Goal: Task Accomplishment & Management: Complete application form

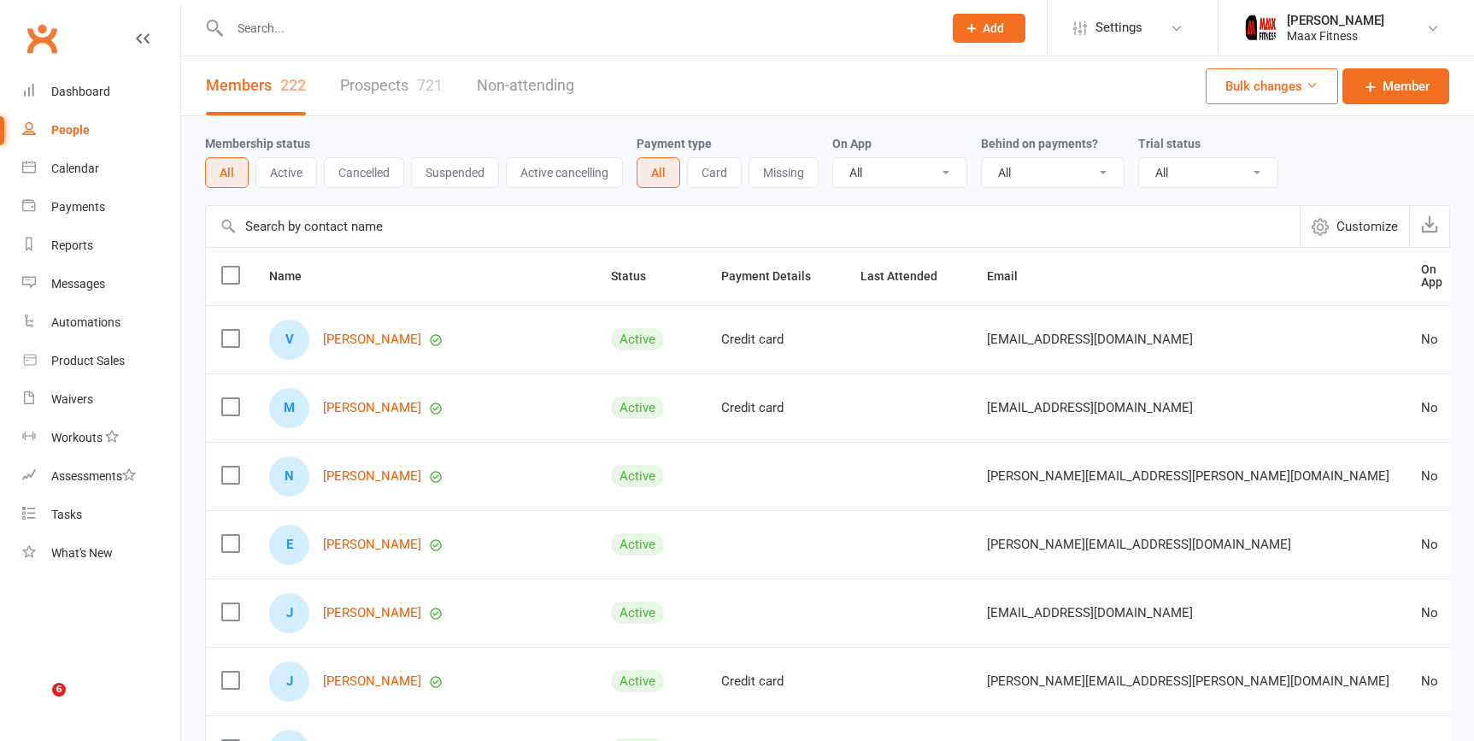
select select "100"
click at [349, 79] on link "Prospects 721" at bounding box center [391, 85] width 103 height 59
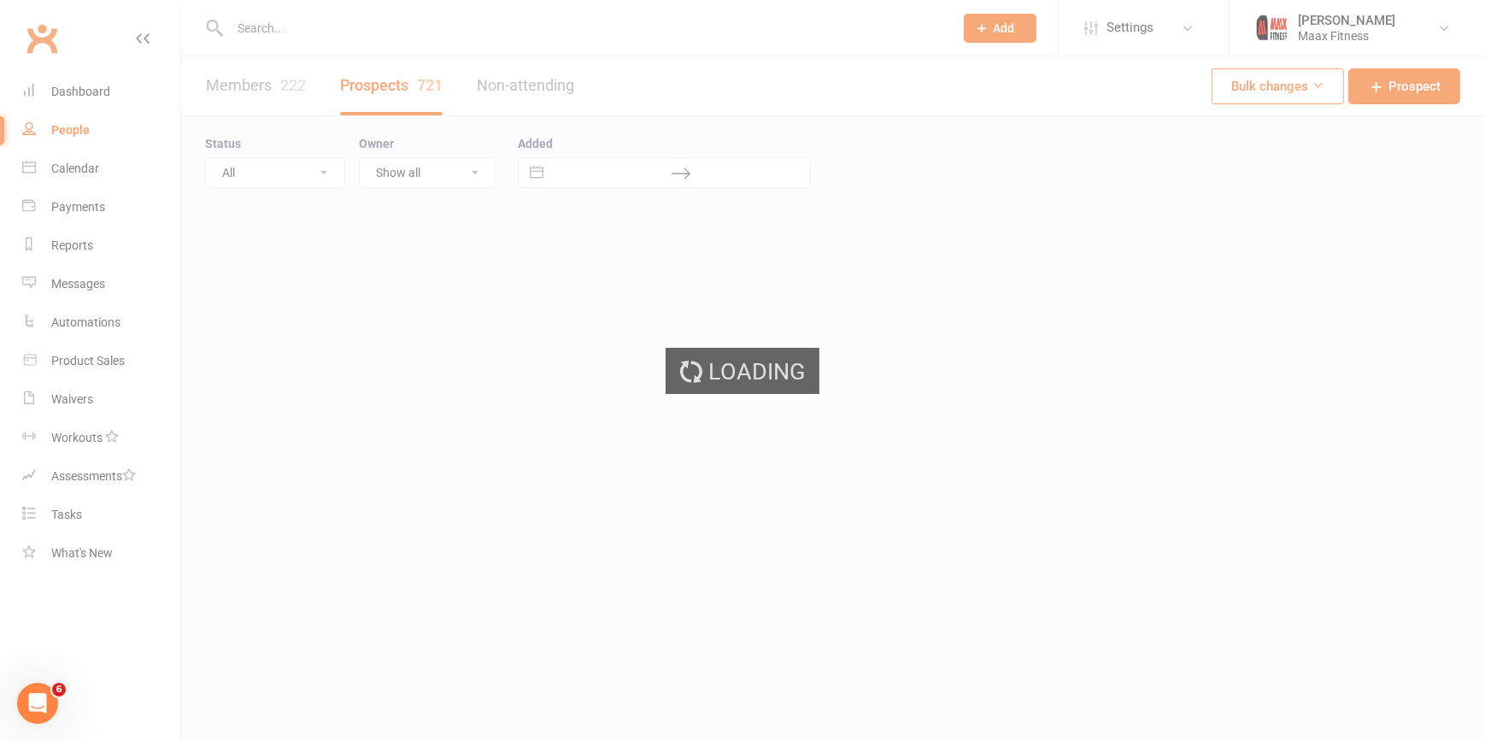
select select "100"
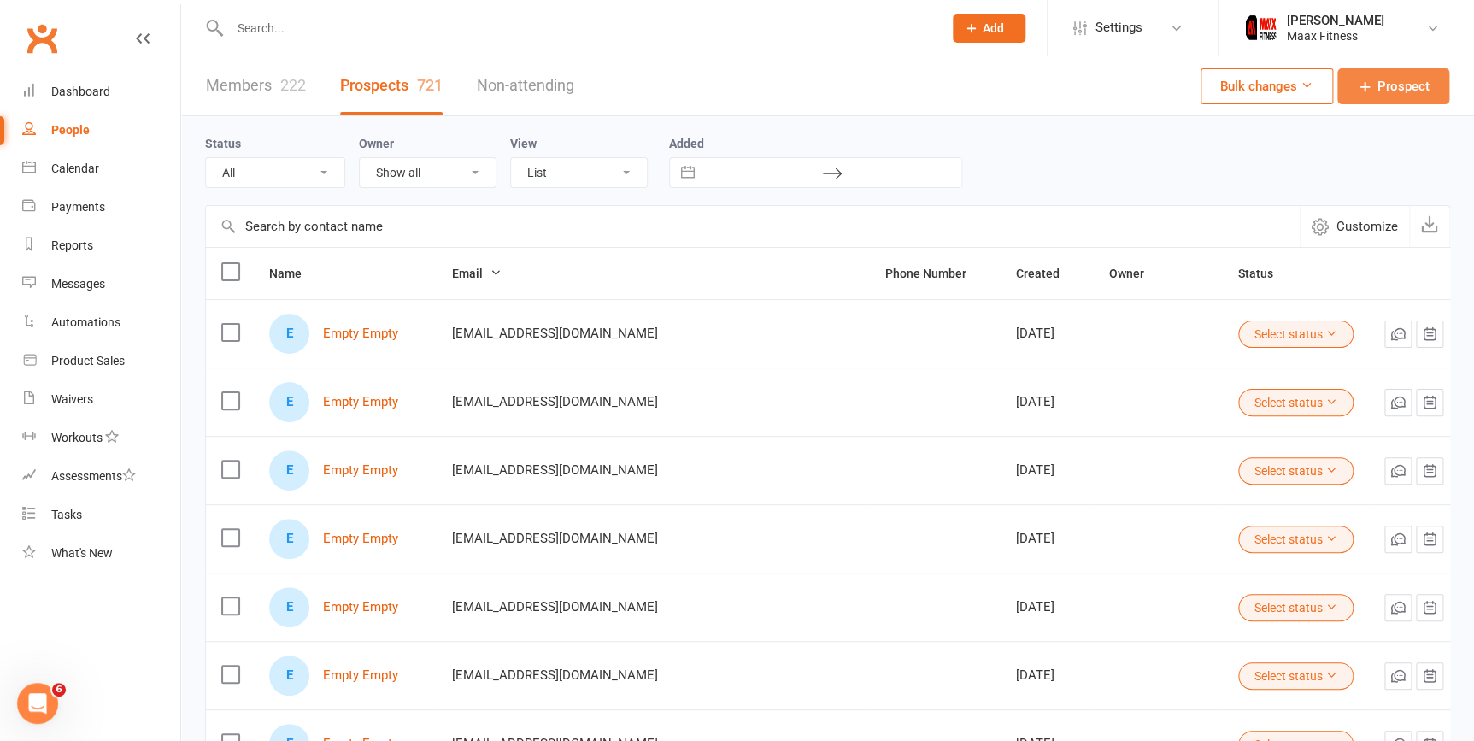
click at [1377, 92] on span "Prospect" at bounding box center [1403, 86] width 52 height 21
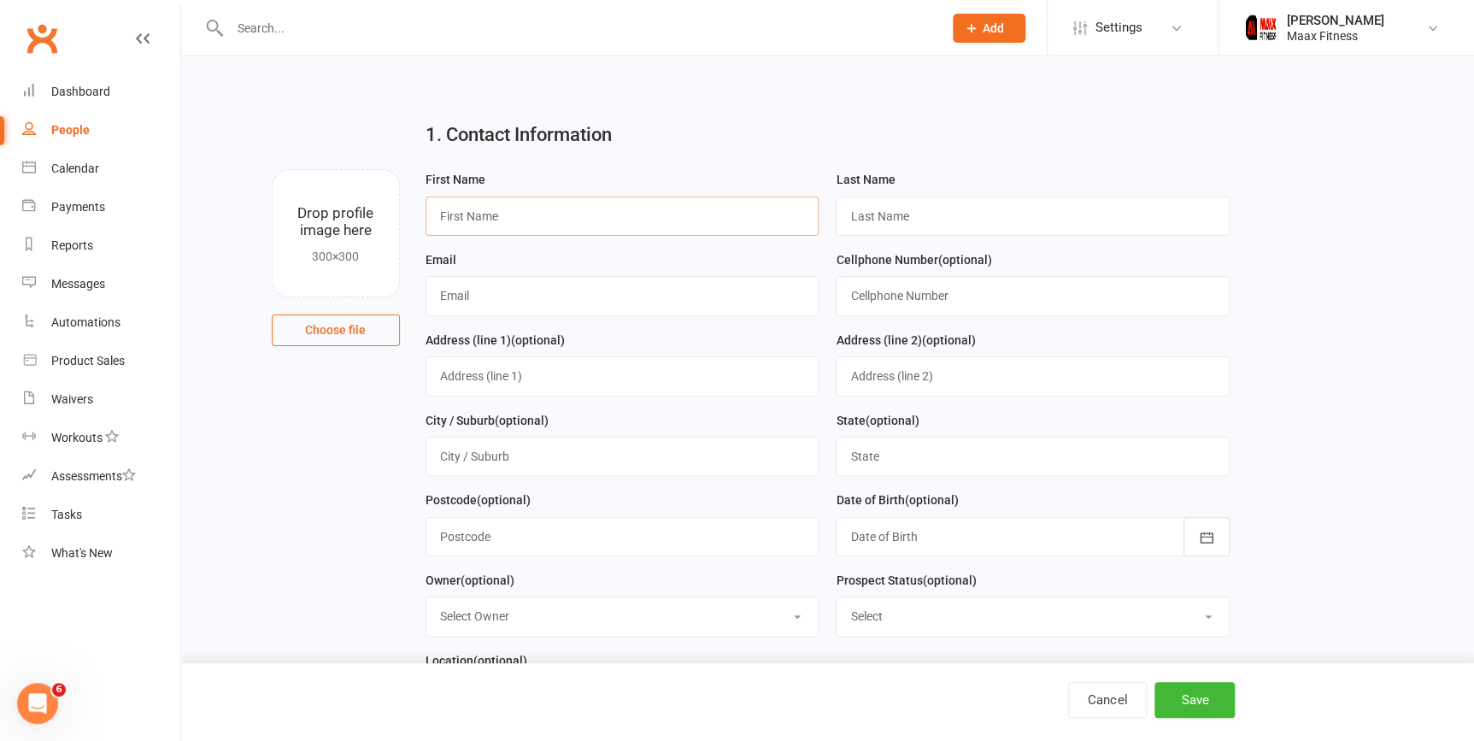
click at [651, 197] on input "text" at bounding box center [622, 216] width 394 height 39
click at [498, 214] on input "[PERSON_NAME]" at bounding box center [622, 216] width 394 height 39
type input "Alexia"
click at [885, 214] on input "text" at bounding box center [1033, 216] width 394 height 39
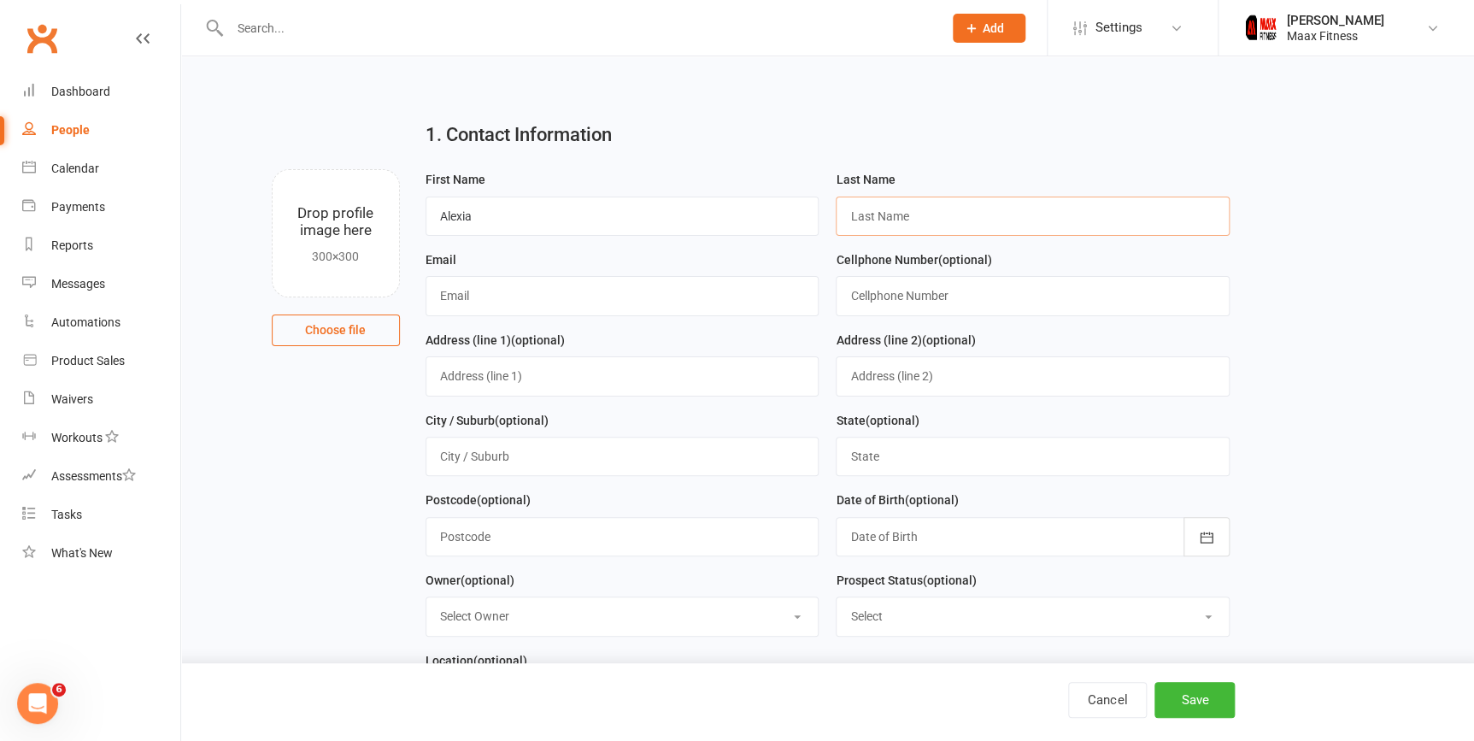
paste input "Grace"
type input "Grace"
click at [554, 290] on input "text" at bounding box center [622, 295] width 394 height 39
drag, startPoint x: 581, startPoint y: 263, endPoint x: 659, endPoint y: 301, distance: 86.4
click at [584, 262] on div "Email" at bounding box center [622, 282] width 394 height 67
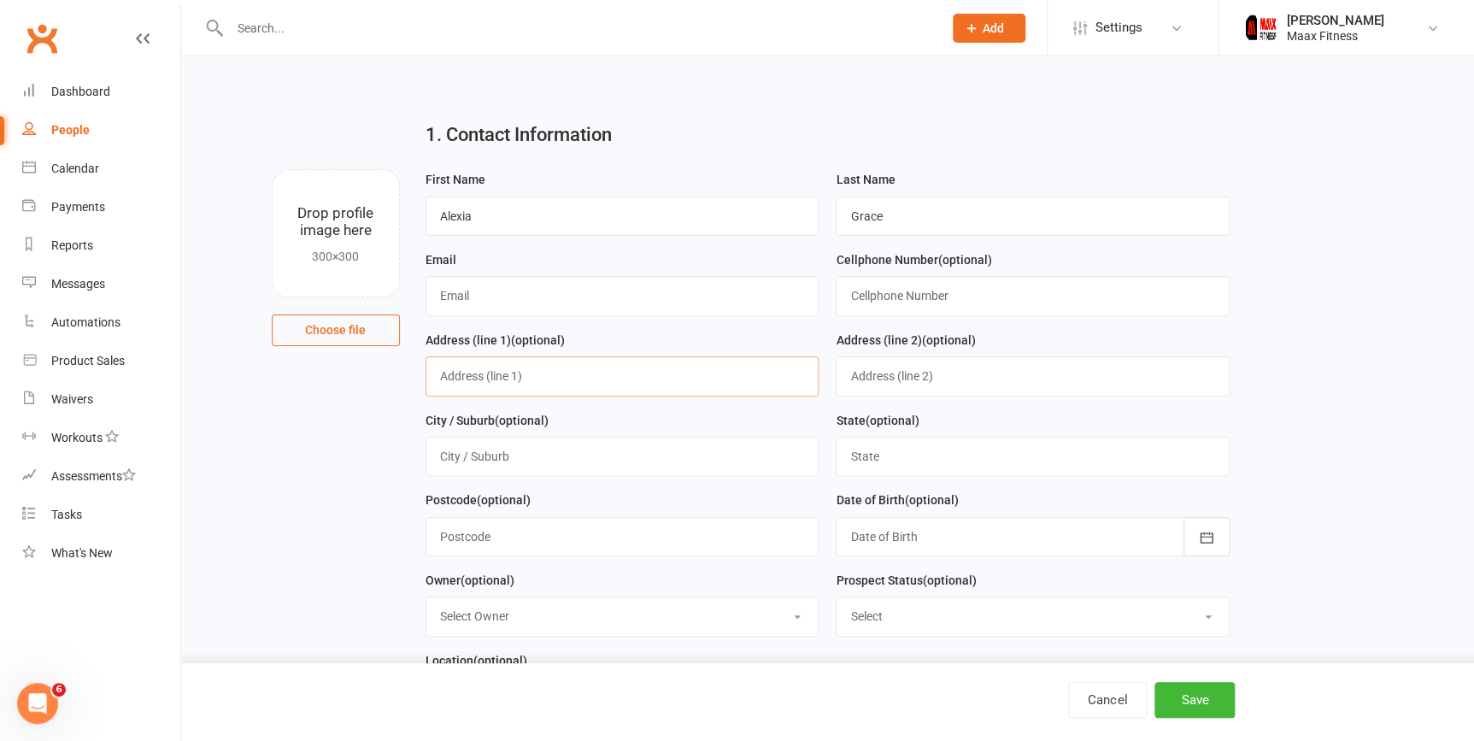
click at [614, 367] on input "text" at bounding box center [622, 375] width 394 height 39
type input "15447 County Road"
click at [531, 442] on input "text" at bounding box center [622, 456] width 394 height 39
type input "Terrell"
click at [1098, 469] on input "text" at bounding box center [1033, 456] width 394 height 39
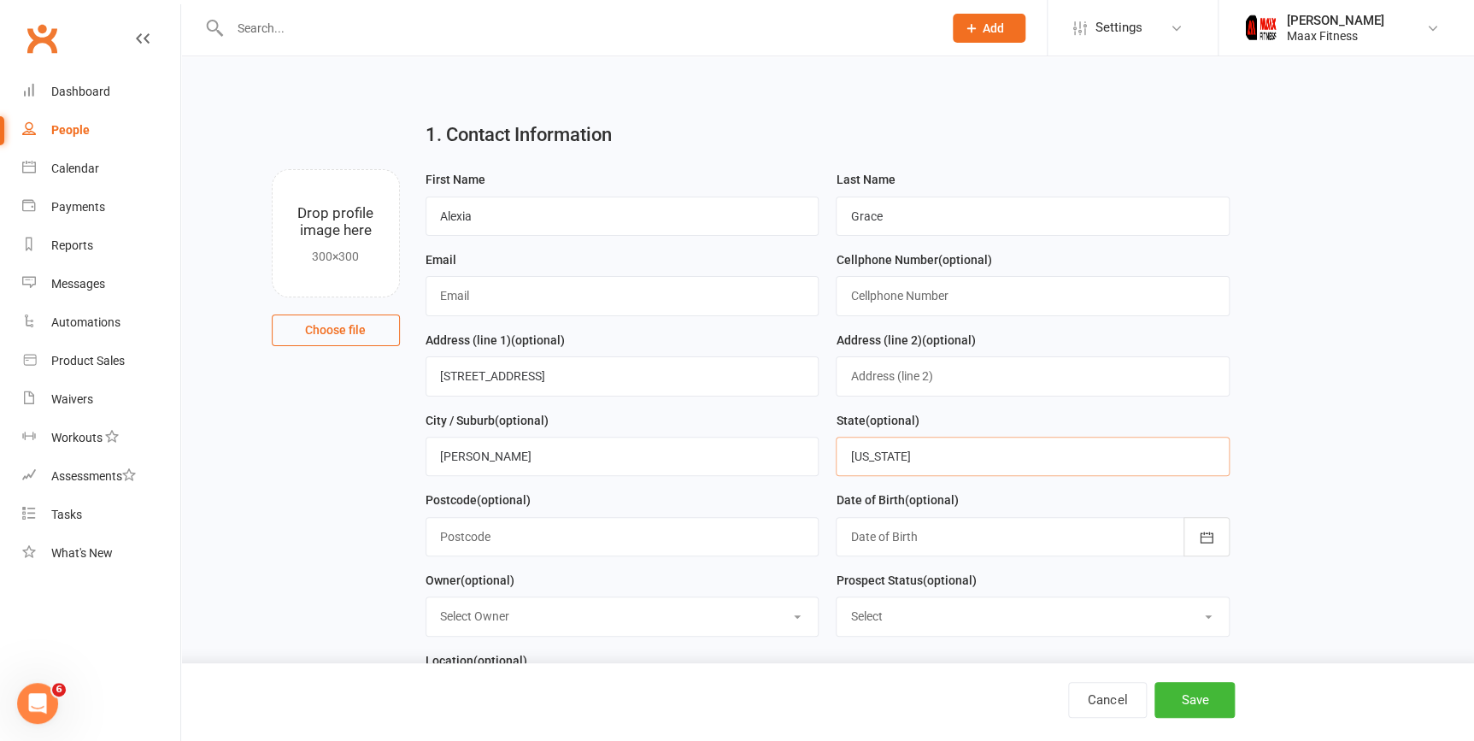
type input "Texas"
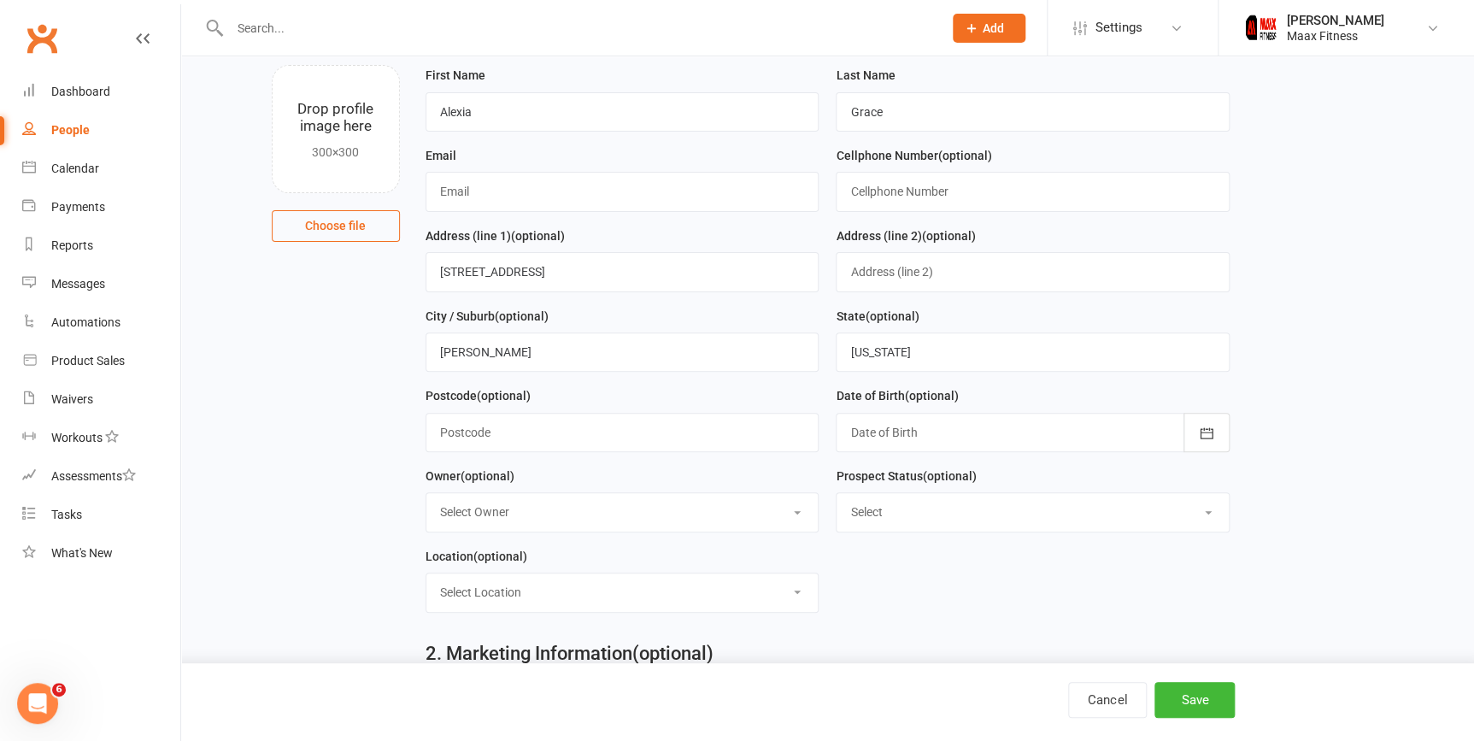
scroll to position [77, 0]
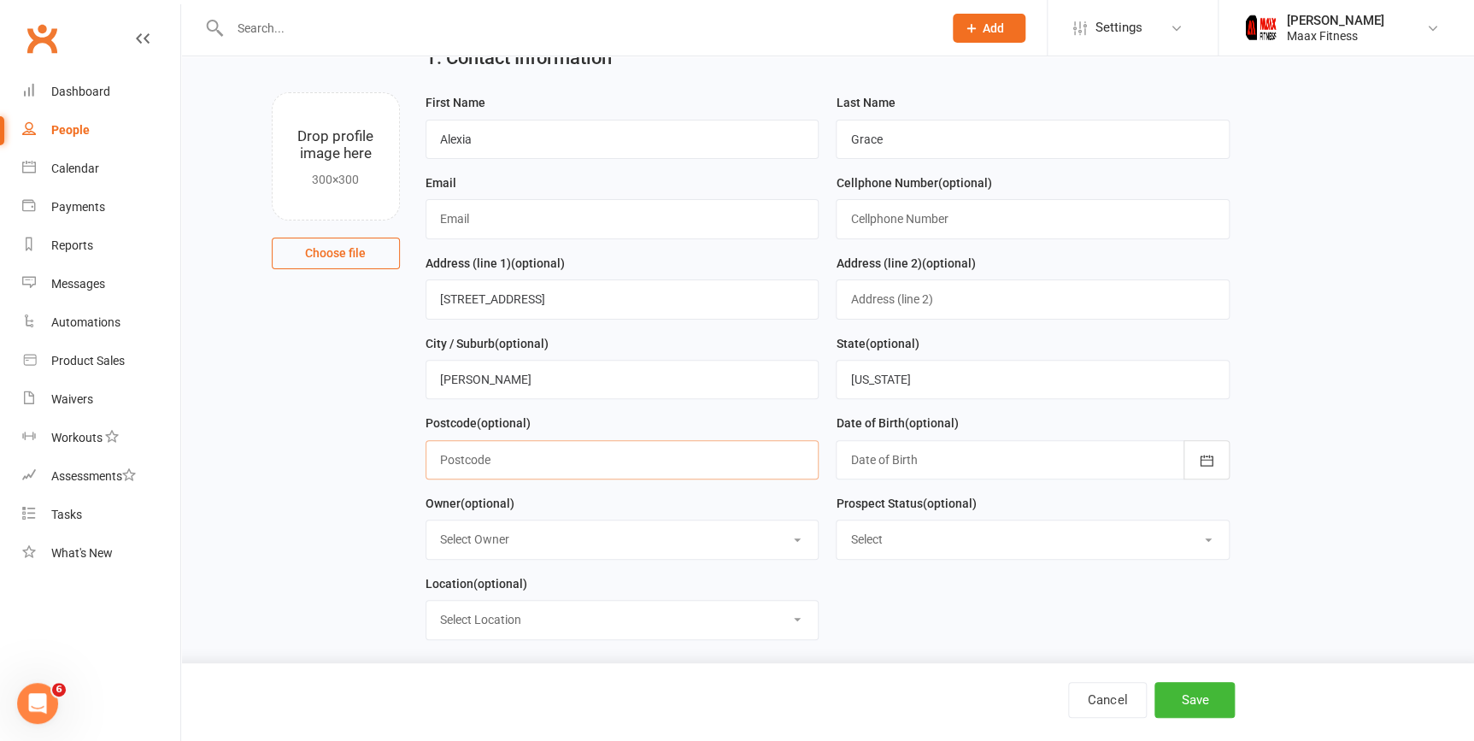
click at [695, 456] on input "text" at bounding box center [622, 459] width 394 height 39
click at [936, 449] on div at bounding box center [1033, 459] width 394 height 39
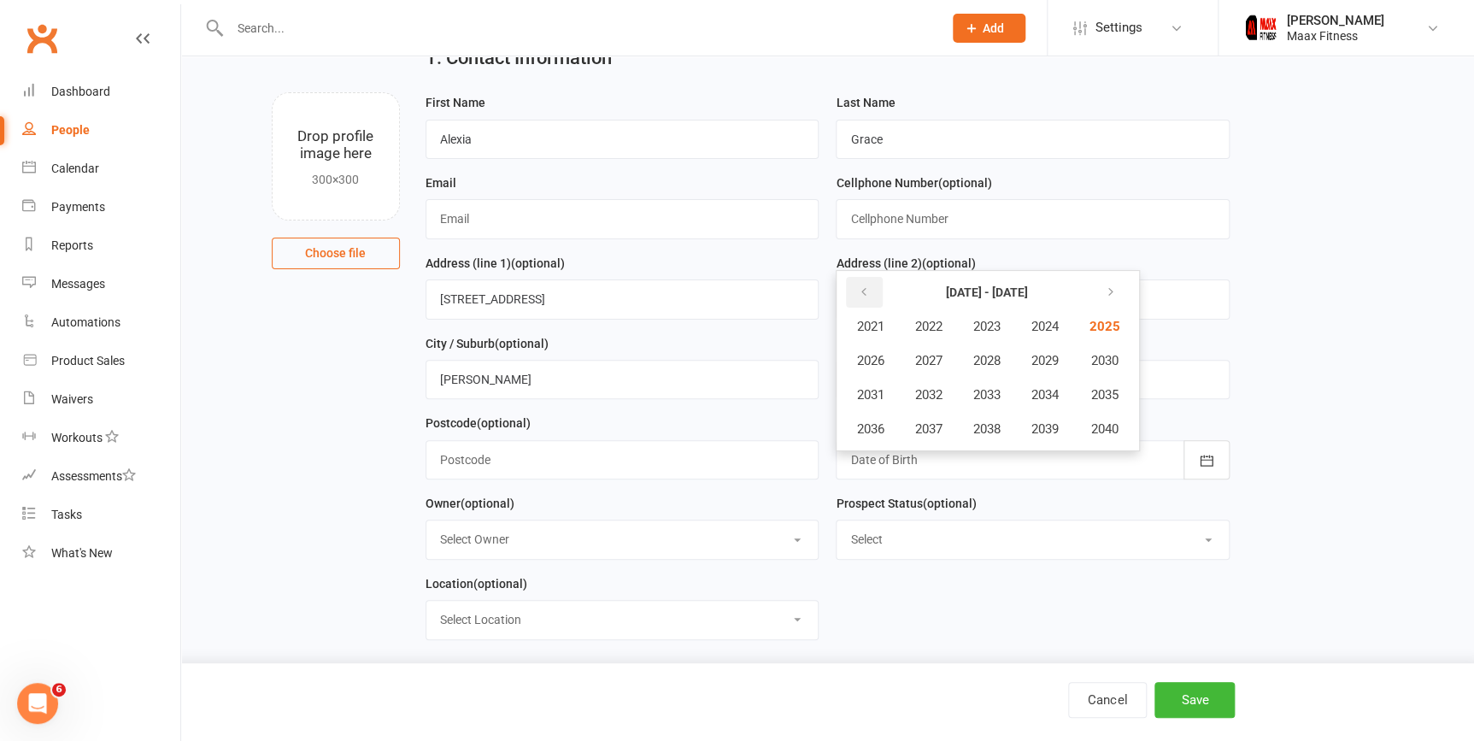
click at [854, 296] on button "button" at bounding box center [864, 292] width 37 height 31
click at [983, 321] on span "2003" at bounding box center [985, 326] width 27 height 15
click at [1060, 421] on span "December" at bounding box center [1053, 428] width 58 height 15
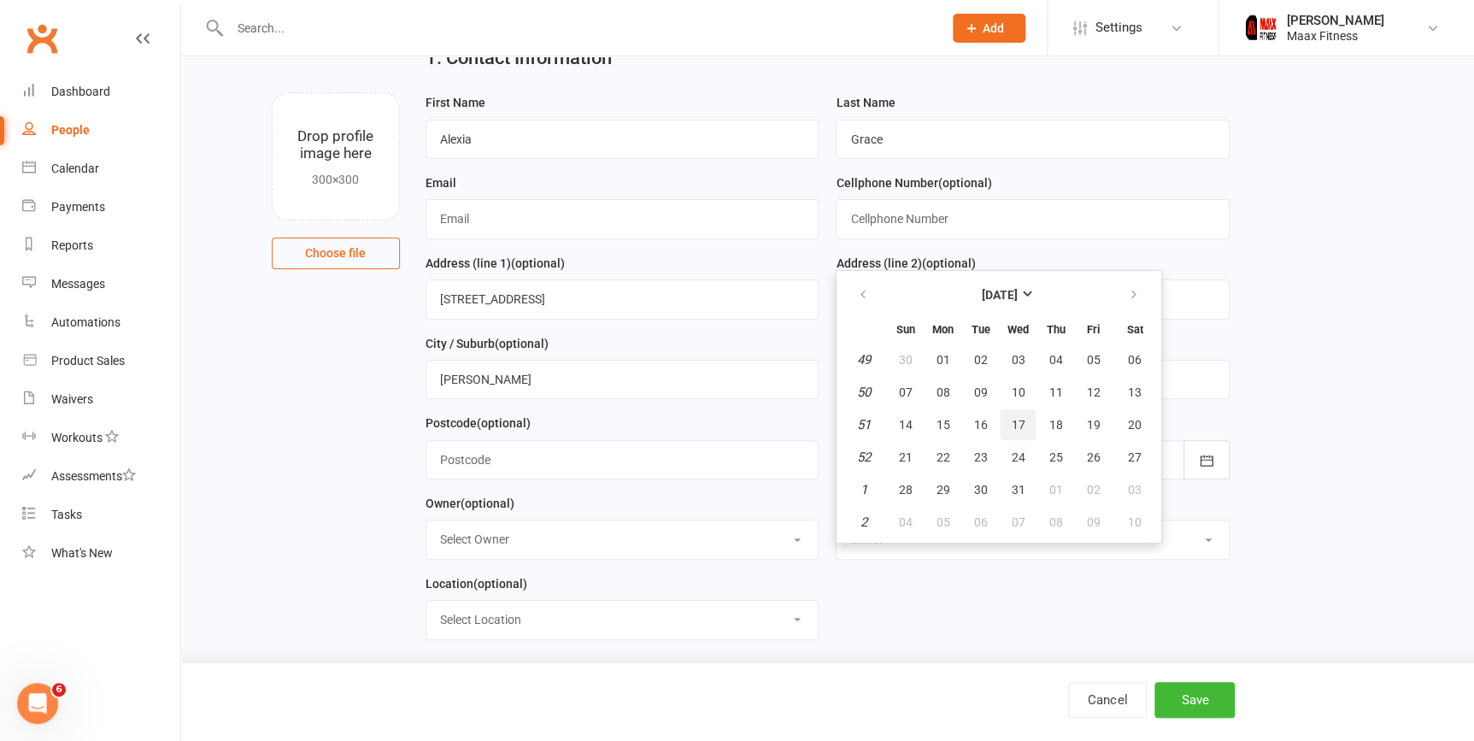
click at [1017, 432] on button "17" at bounding box center [1018, 424] width 36 height 31
type input "17 Dec 2003"
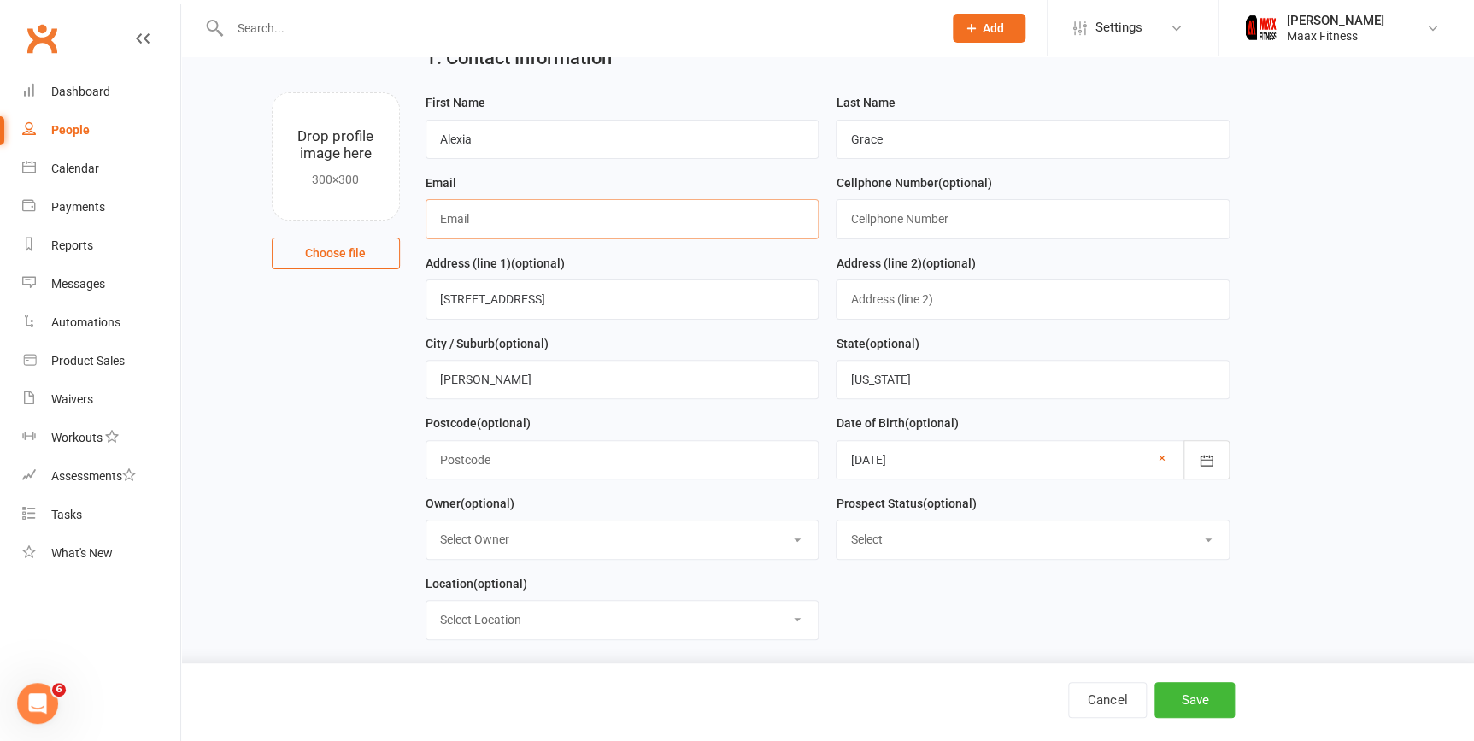
click at [590, 223] on input "text" at bounding box center [622, 218] width 394 height 39
type input "alexia_1717@icloud.comm"
click at [889, 210] on input "text" at bounding box center [1033, 218] width 394 height 39
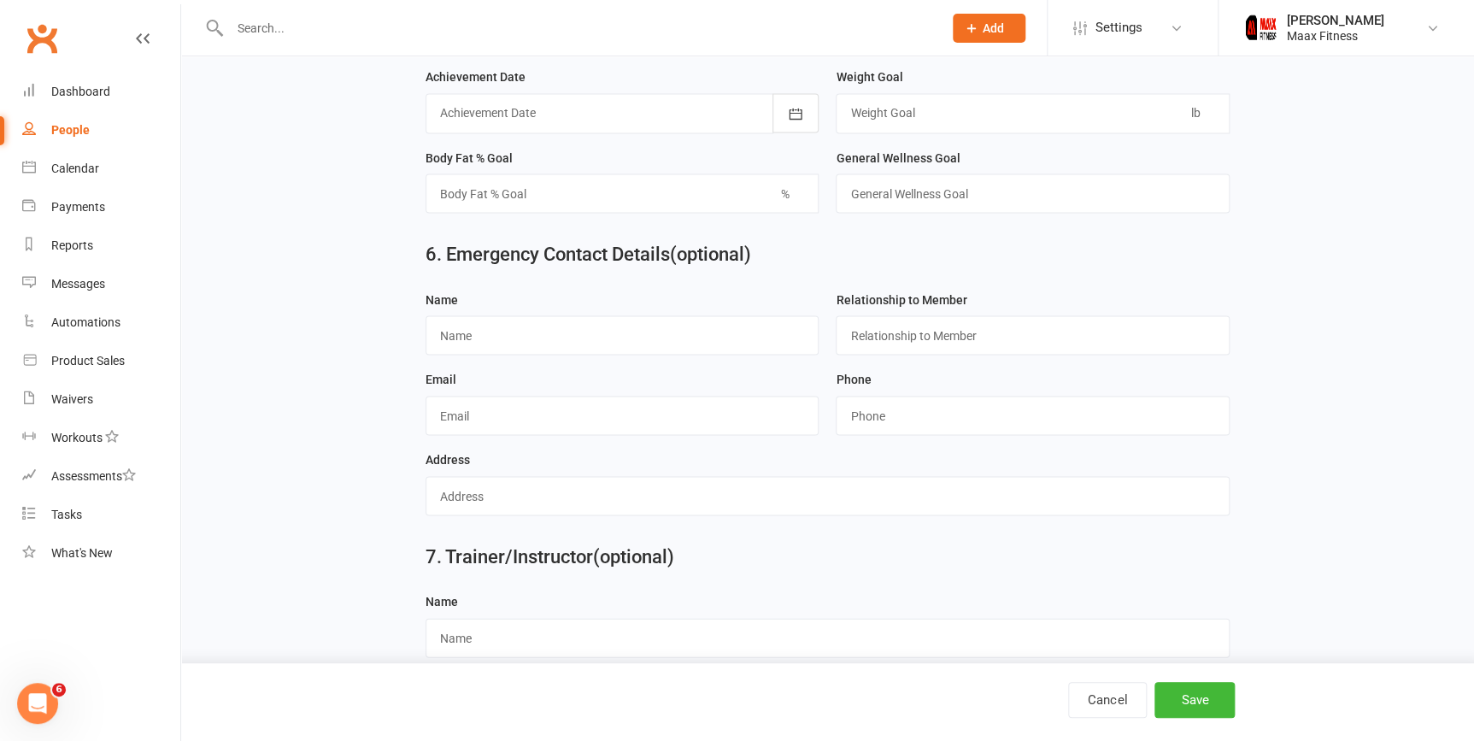
scroll to position [1476, 0]
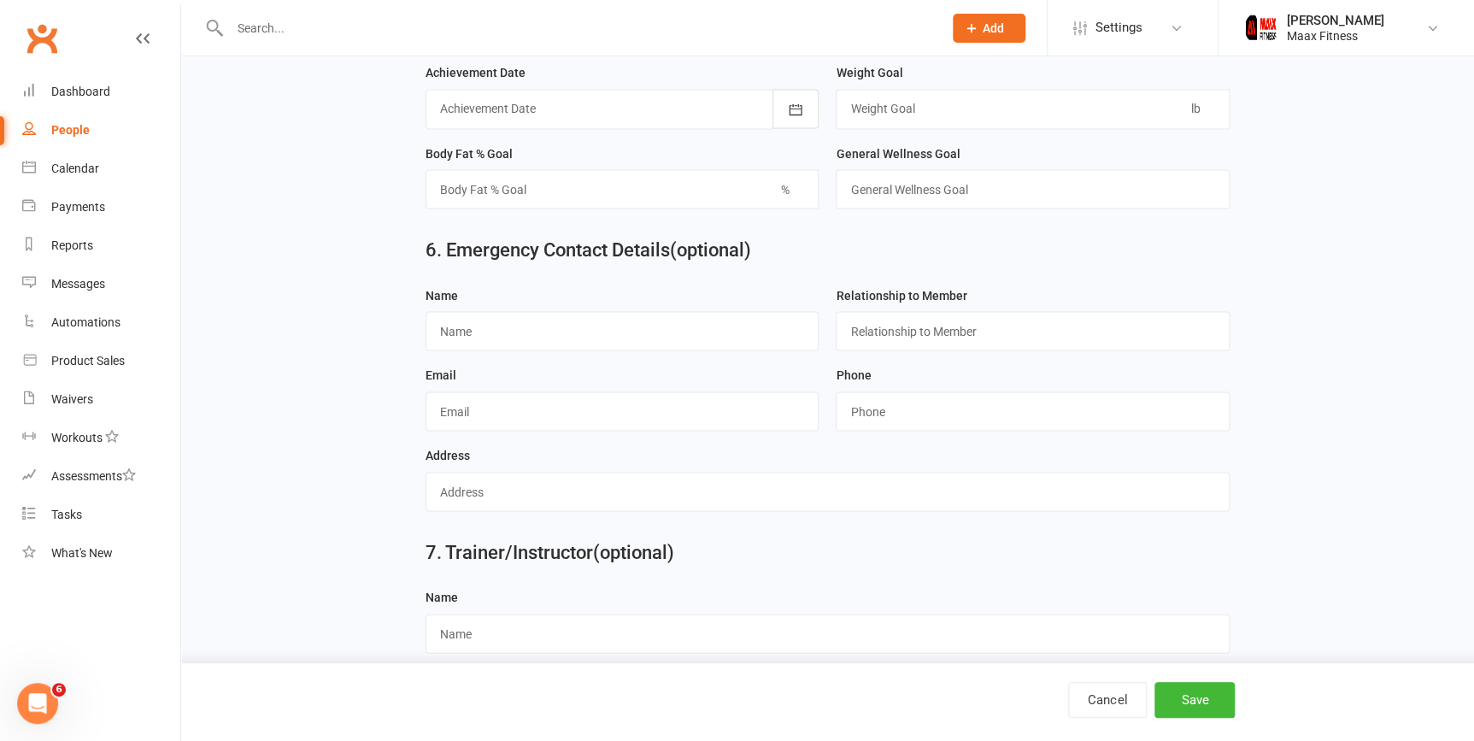
type input "9032201002"
click at [456, 375] on div "Email" at bounding box center [622, 397] width 394 height 67
click at [463, 333] on input "text" at bounding box center [622, 330] width 394 height 39
type input "c"
type input "kathryn groessel"
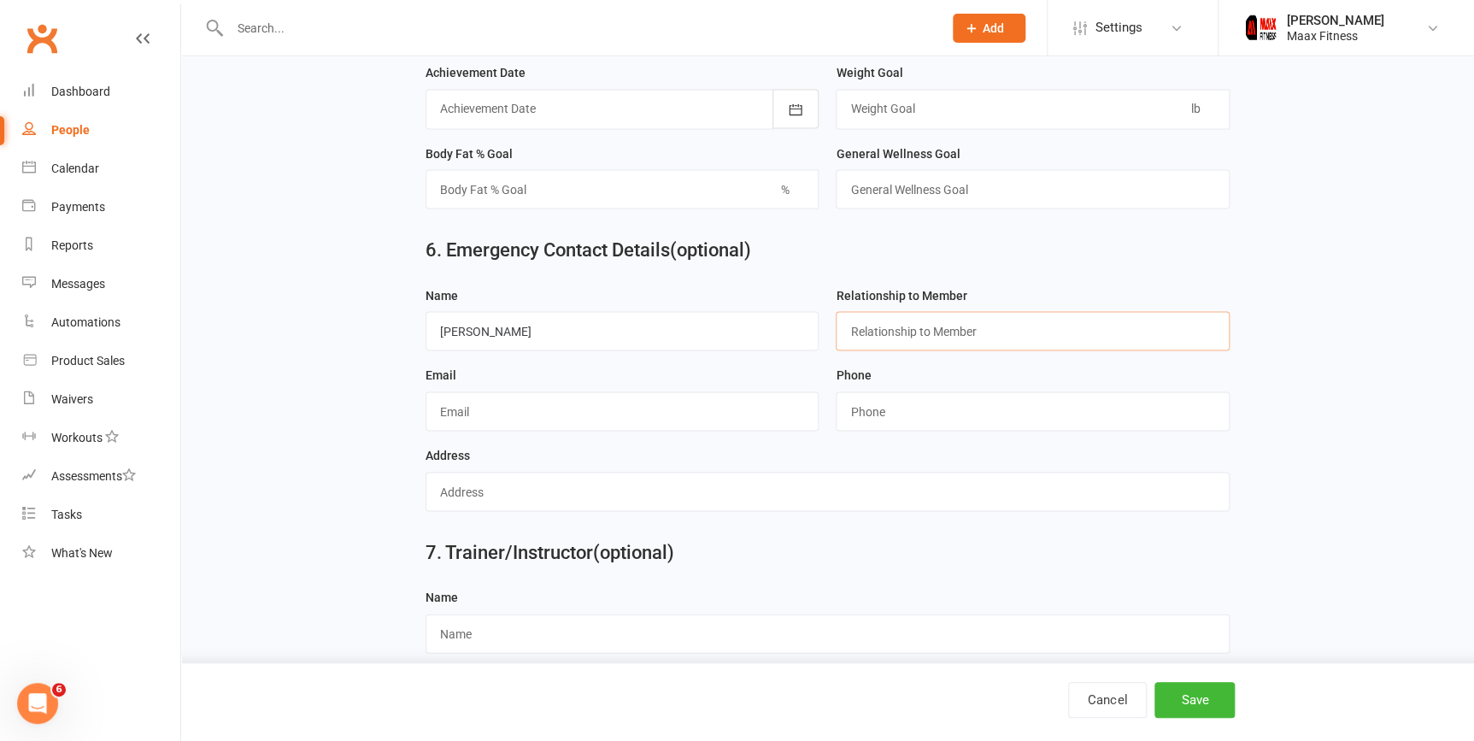
click at [928, 334] on input "text" at bounding box center [1033, 330] width 394 height 39
type input "mother"
click at [663, 413] on input "text" at bounding box center [622, 410] width 394 height 39
click at [483, 418] on input "nick022!live.com" at bounding box center [622, 410] width 394 height 39
click at [487, 425] on input "nick022!live.com" at bounding box center [622, 410] width 394 height 39
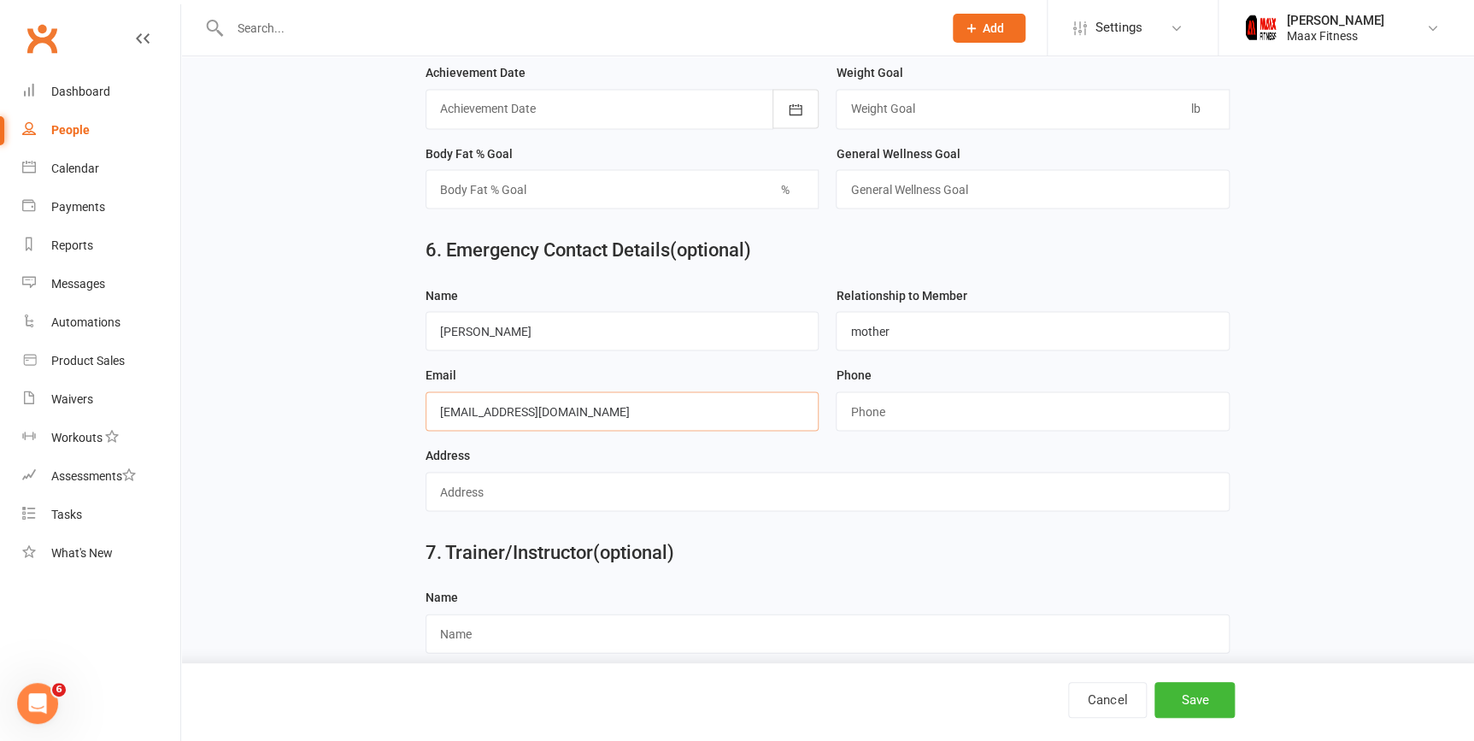
type input "nick022@live.com"
click at [985, 425] on input "string" at bounding box center [1033, 410] width 394 height 39
type input "4696322076"
drag, startPoint x: 868, startPoint y: 516, endPoint x: 860, endPoint y: 517, distance: 8.6
click at [865, 511] on input "text" at bounding box center [827, 491] width 804 height 39
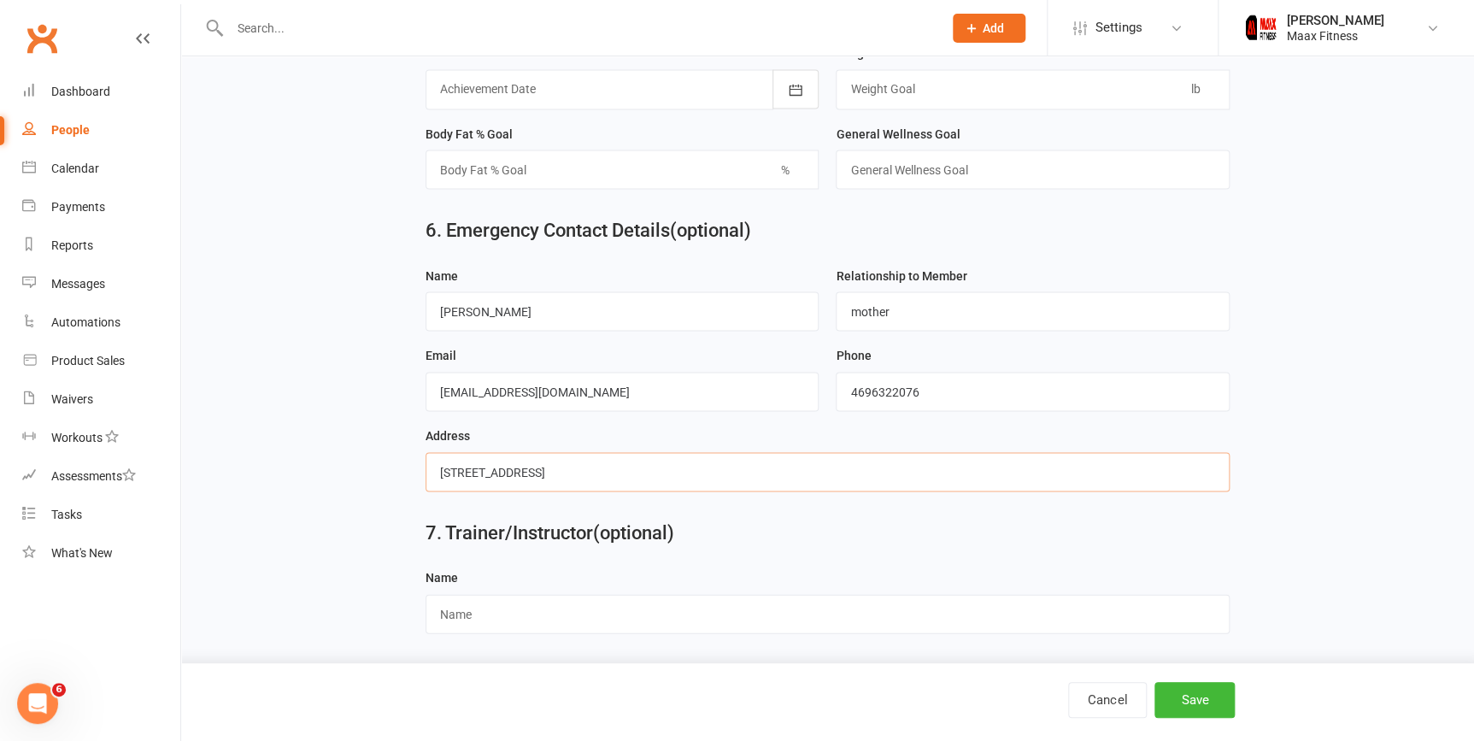
scroll to position [1505, 0]
type input "15447 county road 322"
click at [1189, 707] on button "Save" at bounding box center [1194, 700] width 80 height 36
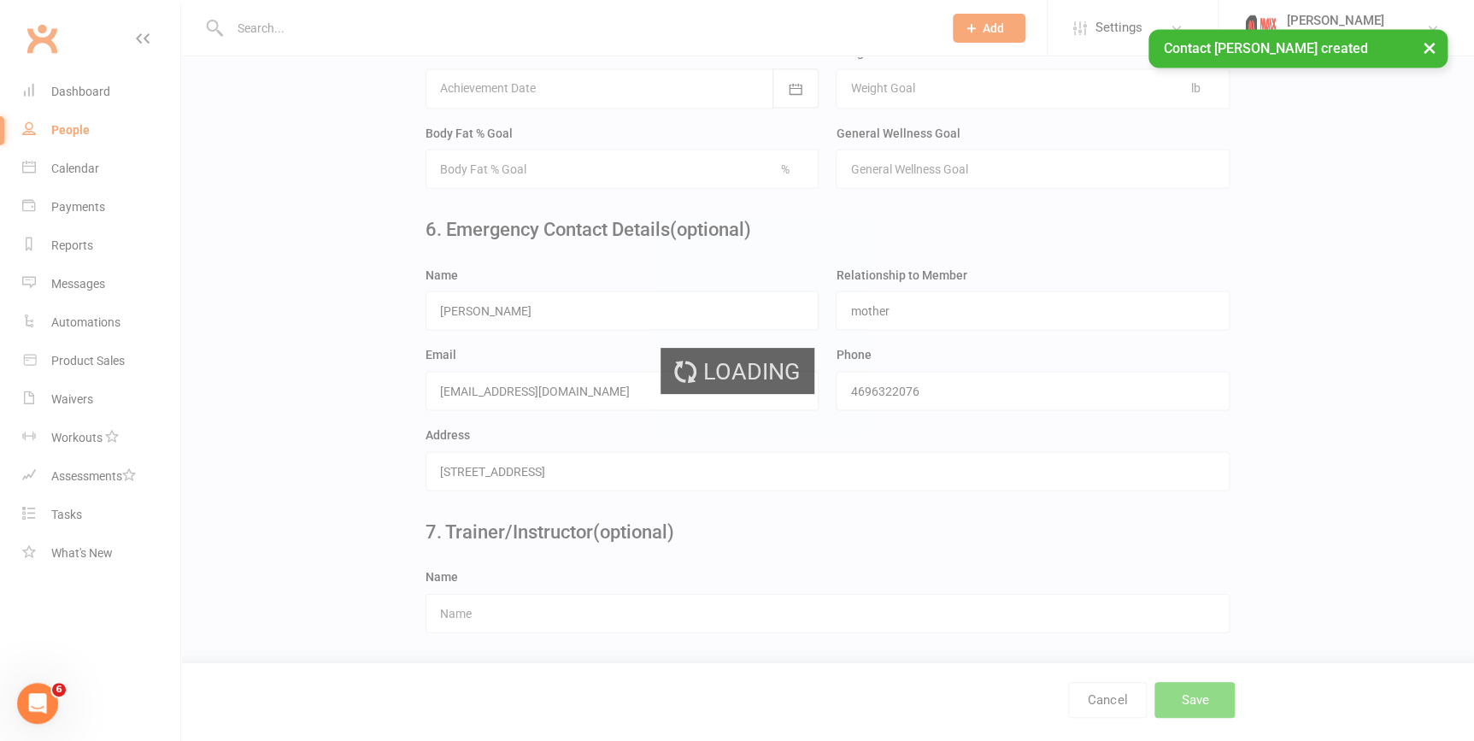
scroll to position [0, 0]
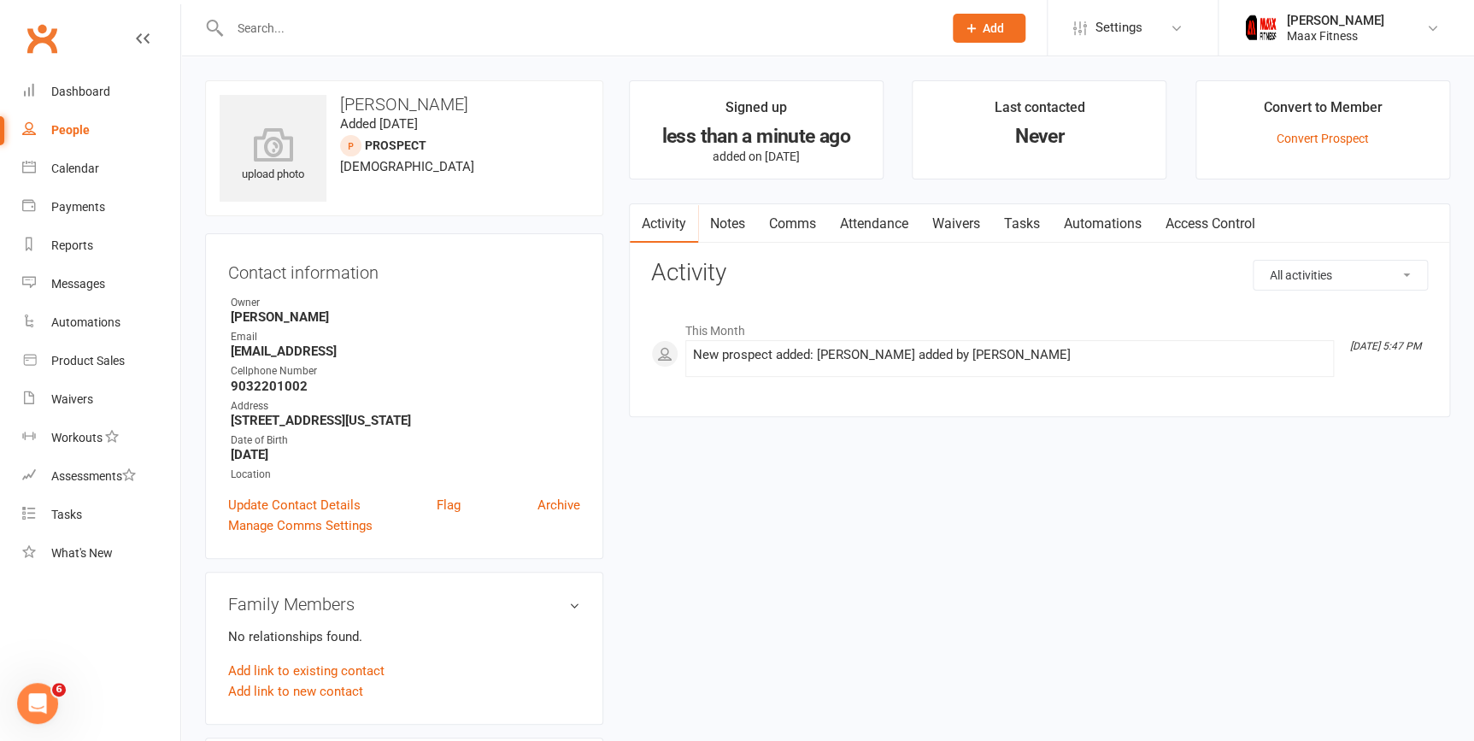
click at [965, 226] on link "Waivers" at bounding box center [956, 223] width 72 height 39
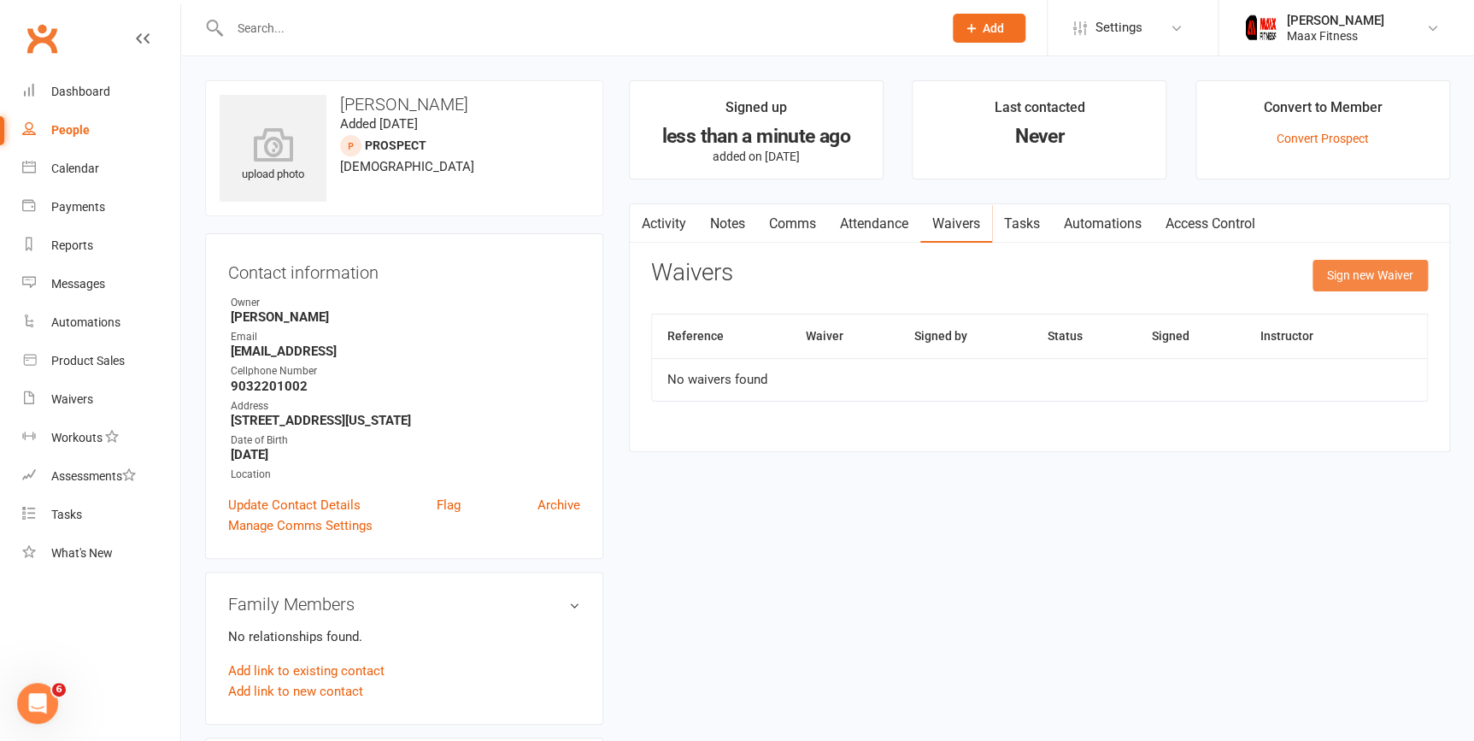
click at [1357, 268] on button "Sign new Waiver" at bounding box center [1369, 275] width 115 height 31
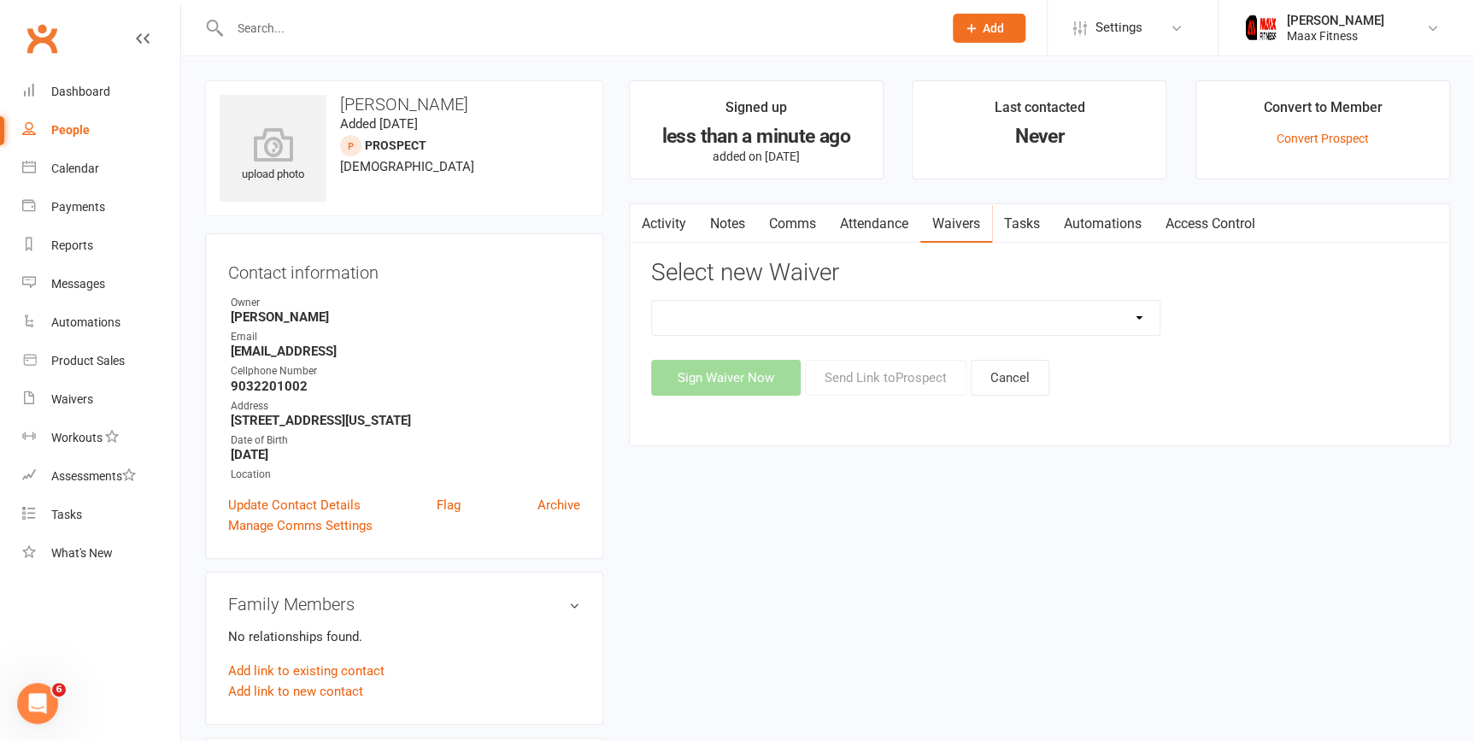
click at [998, 316] on select "12 Month Individual Membership 12 Month PRESALE Membership 1 Month Membership O…" at bounding box center [906, 318] width 508 height 34
select select "15029"
click at [652, 301] on select "12 Month Individual Membership 12 Month PRESALE Membership 1 Month Membership O…" at bounding box center [906, 318] width 508 height 34
click at [761, 387] on button "Sign Waiver Now" at bounding box center [726, 378] width 150 height 36
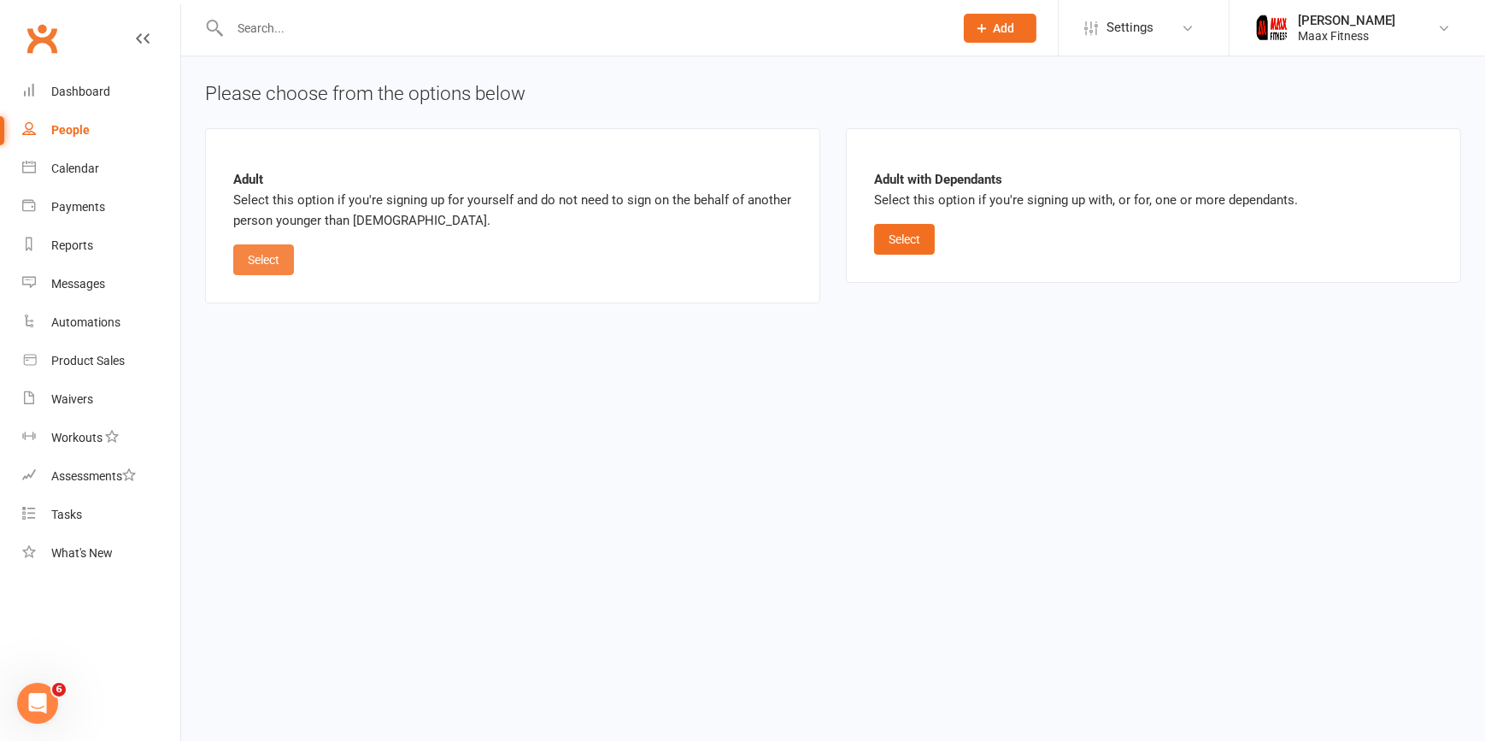
click at [267, 273] on button "Select" at bounding box center [263, 259] width 61 height 31
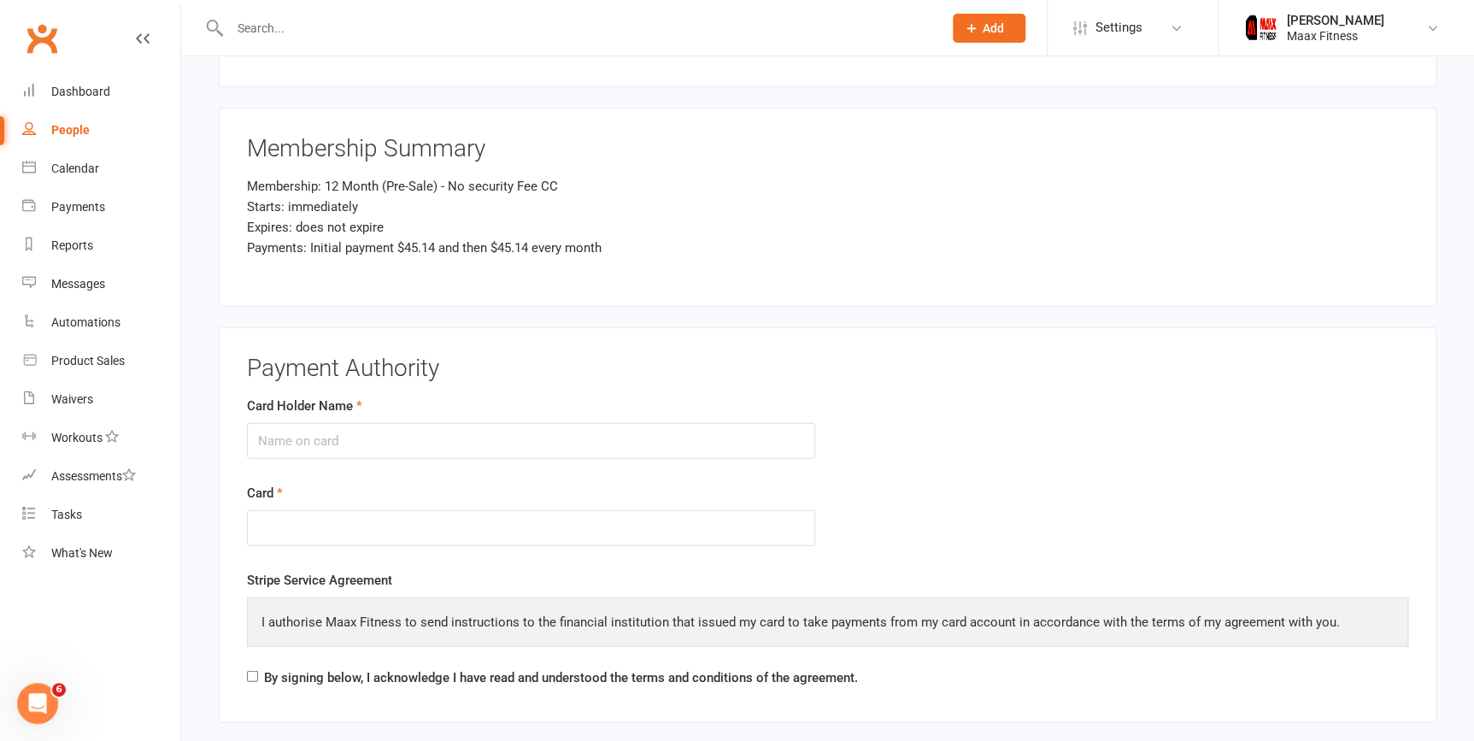
scroll to position [2097, 0]
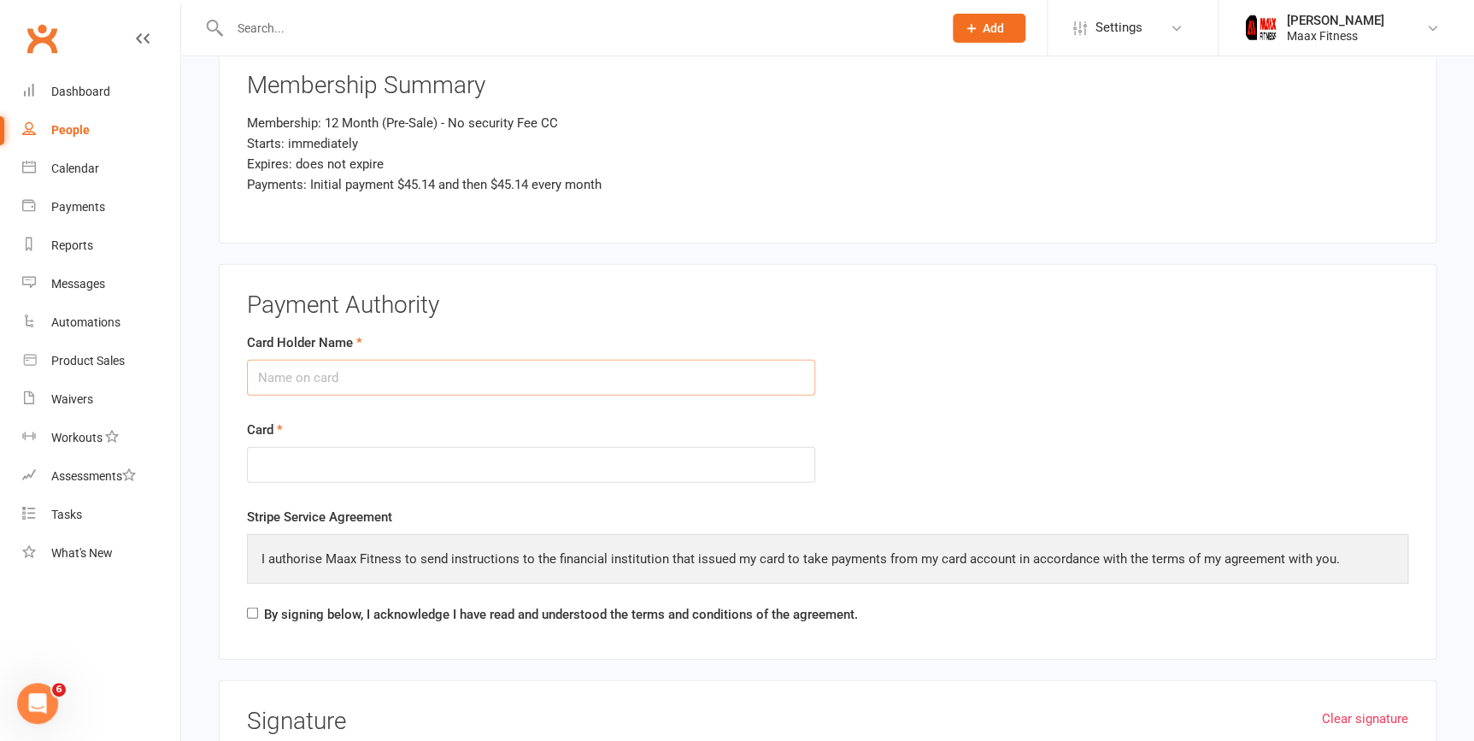
click at [439, 376] on input "Card Holder Name" at bounding box center [531, 378] width 568 height 36
type input "Alexia Sarmiento"
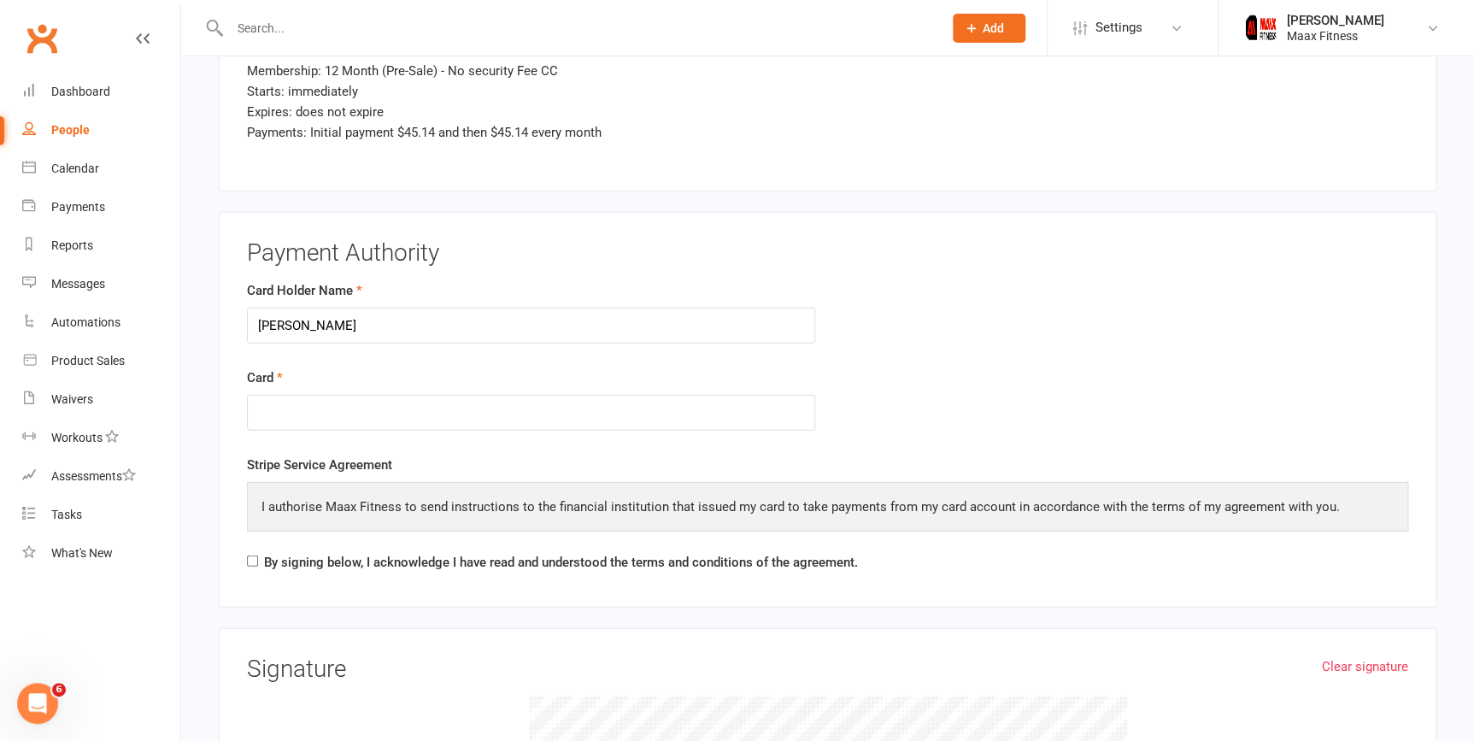
scroll to position [2174, 0]
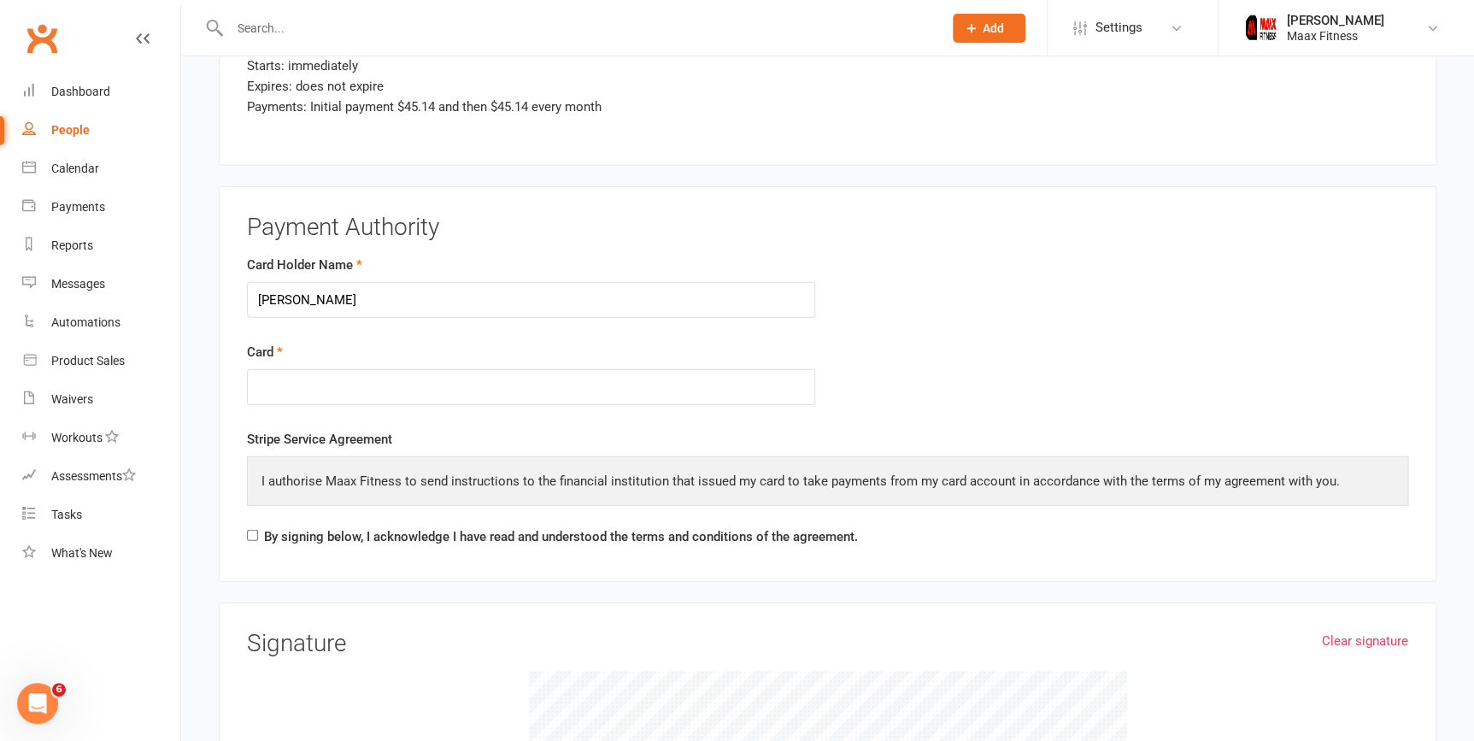
click at [253, 536] on div "By signing below, I acknowledge I have read and understood the terms and condit…" at bounding box center [552, 539] width 611 height 27
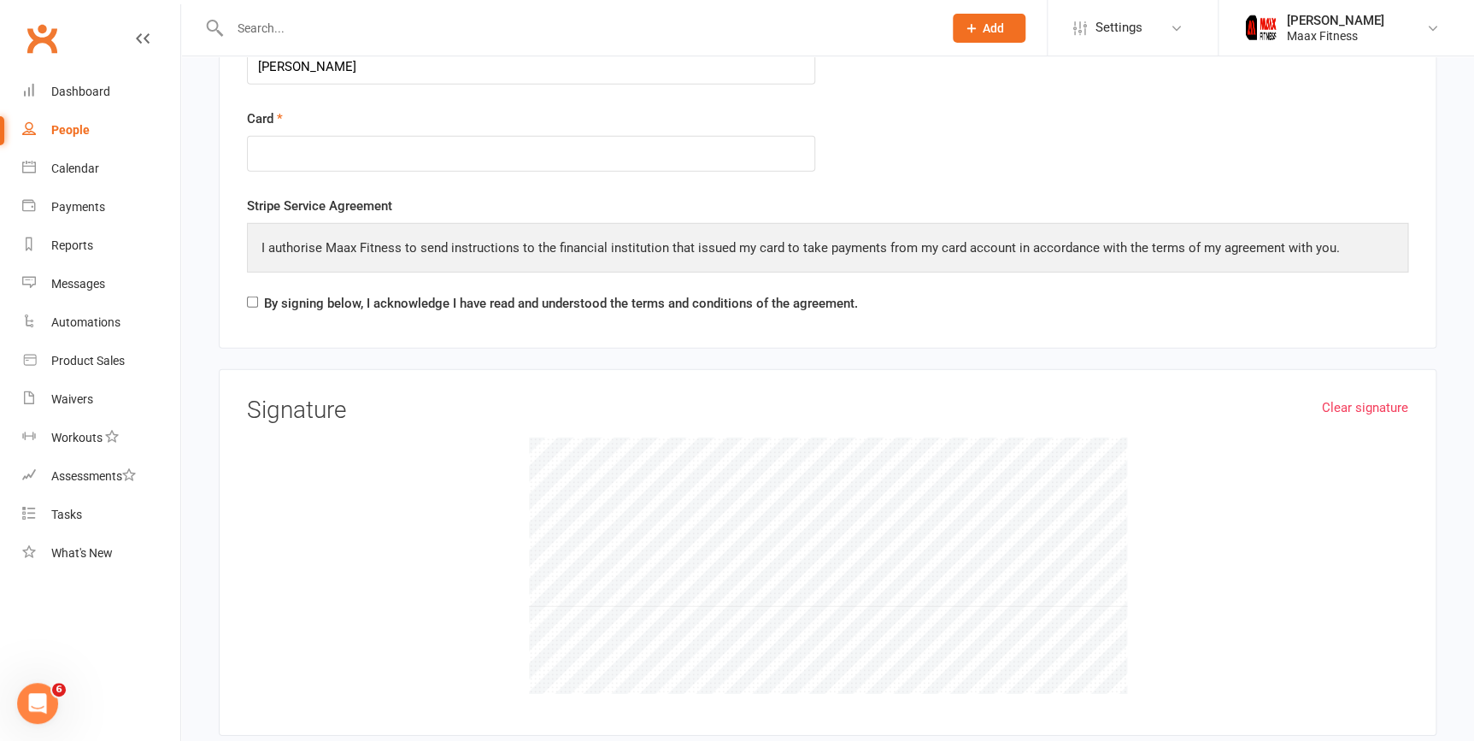
scroll to position [2485, 0]
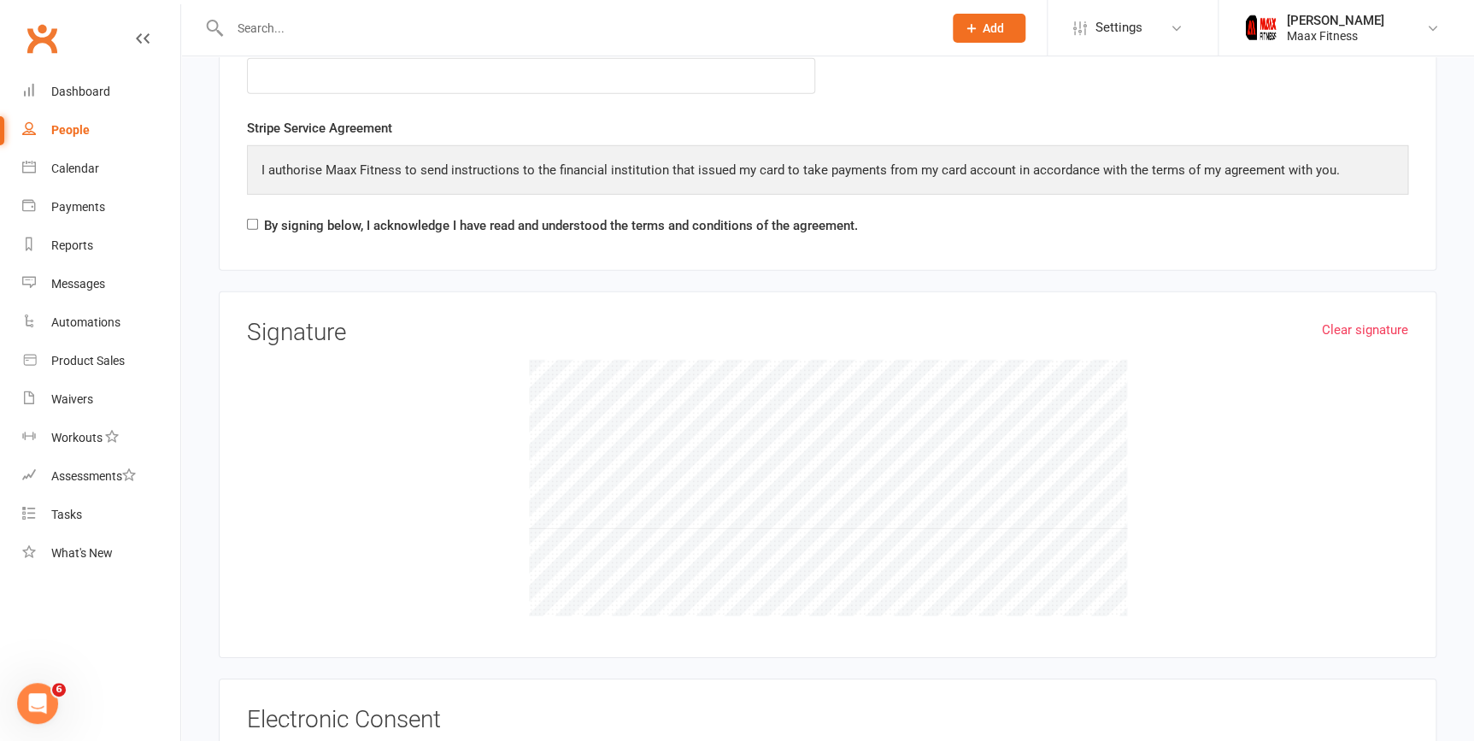
click at [259, 220] on div "By signing below, I acknowledge I have read and understood the terms and condit…" at bounding box center [552, 228] width 611 height 27
click at [251, 221] on input "By signing below, I acknowledge I have read and understood the terms and condit…" at bounding box center [252, 224] width 11 height 11
checkbox input "true"
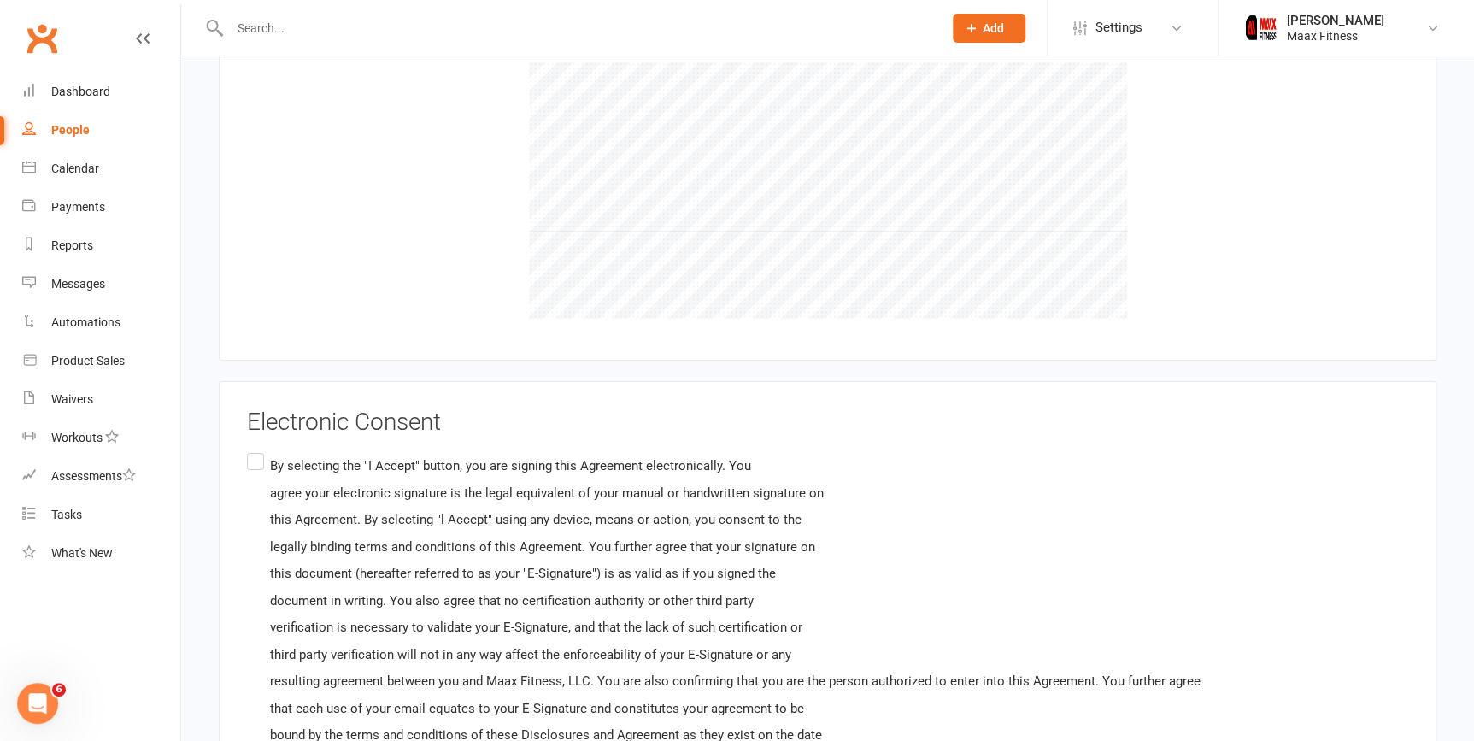
scroll to position [2796, 0]
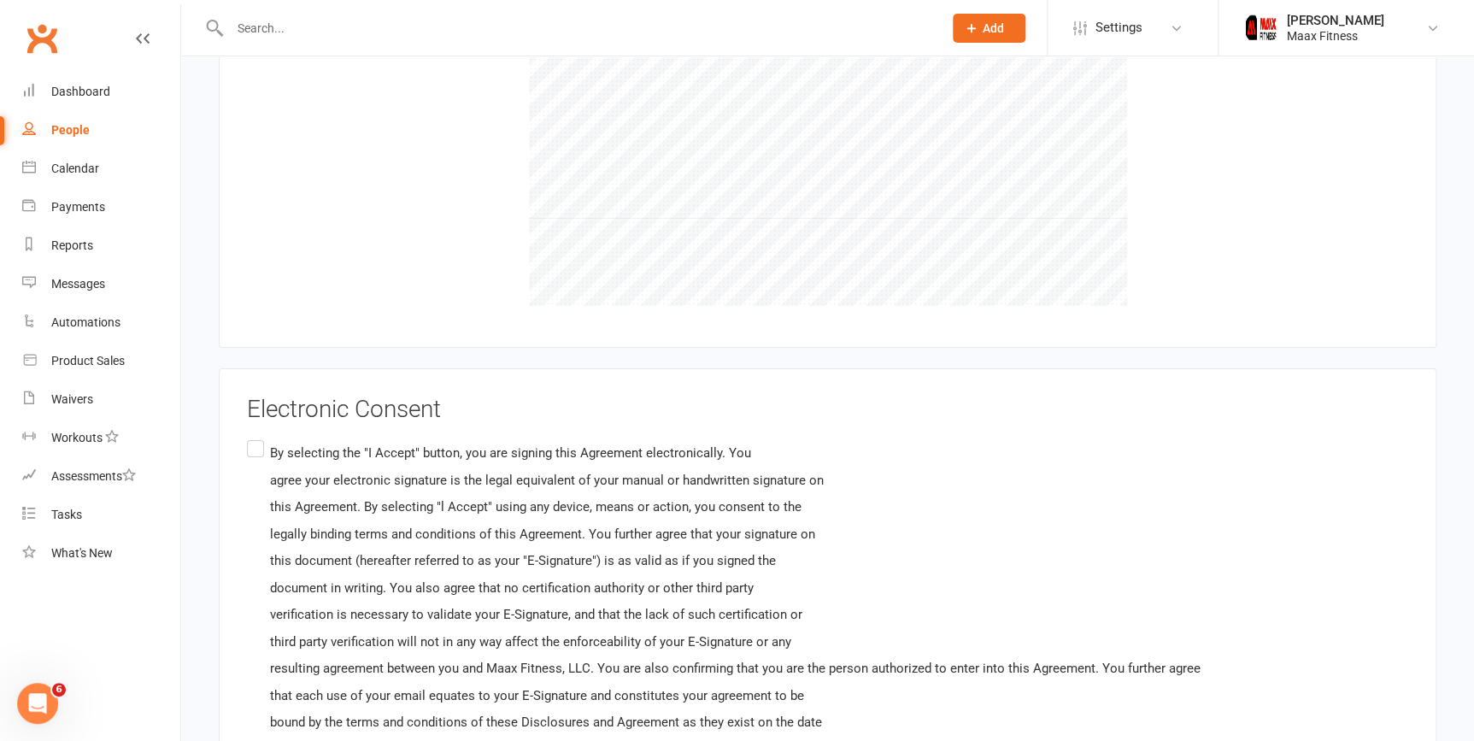
click at [262, 437] on label "By selecting the "I Accept" button, you are signing this Agreement electronical…" at bounding box center [723, 602] width 953 height 330
click at [258, 437] on input "By selecting the "I Accept" button, you are signing this Agreement electronical…" at bounding box center [252, 437] width 11 height 0
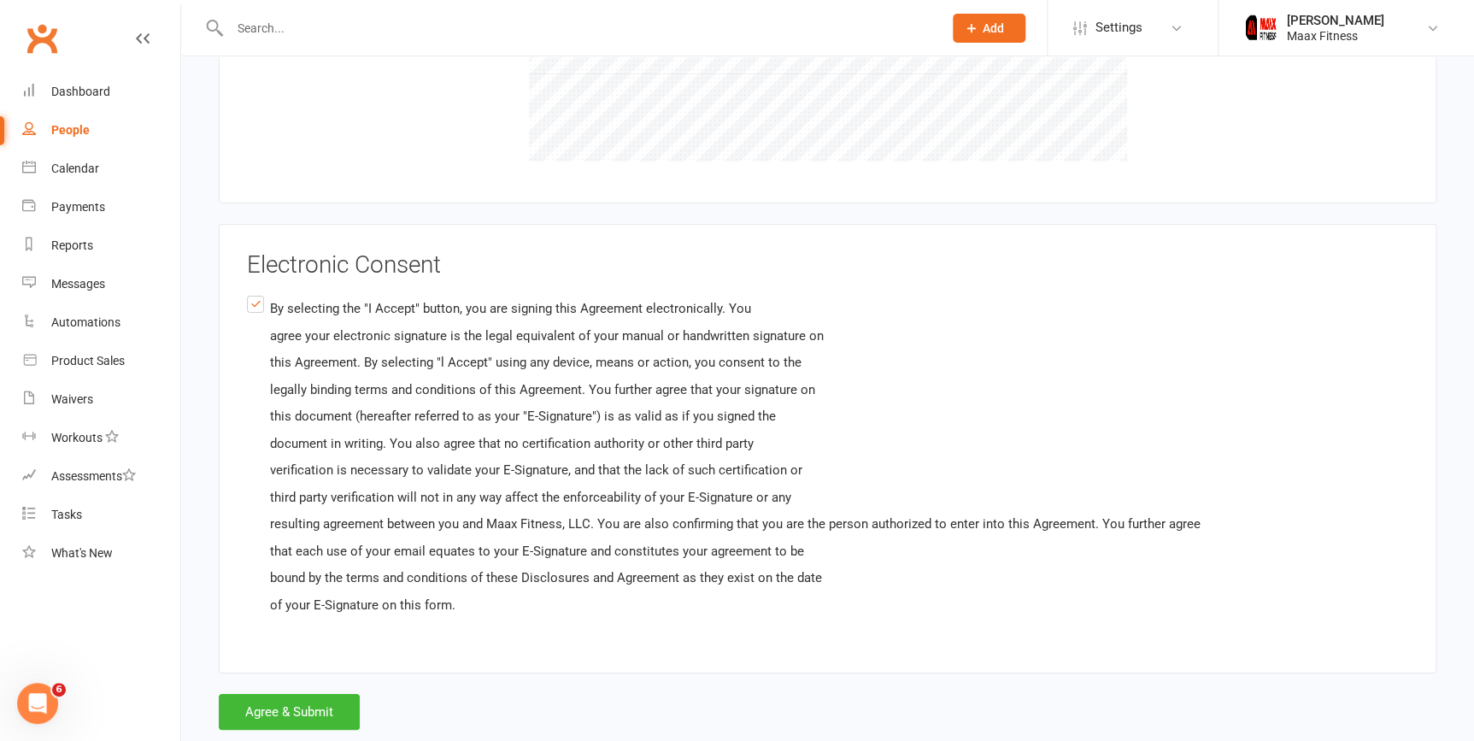
scroll to position [2974, 0]
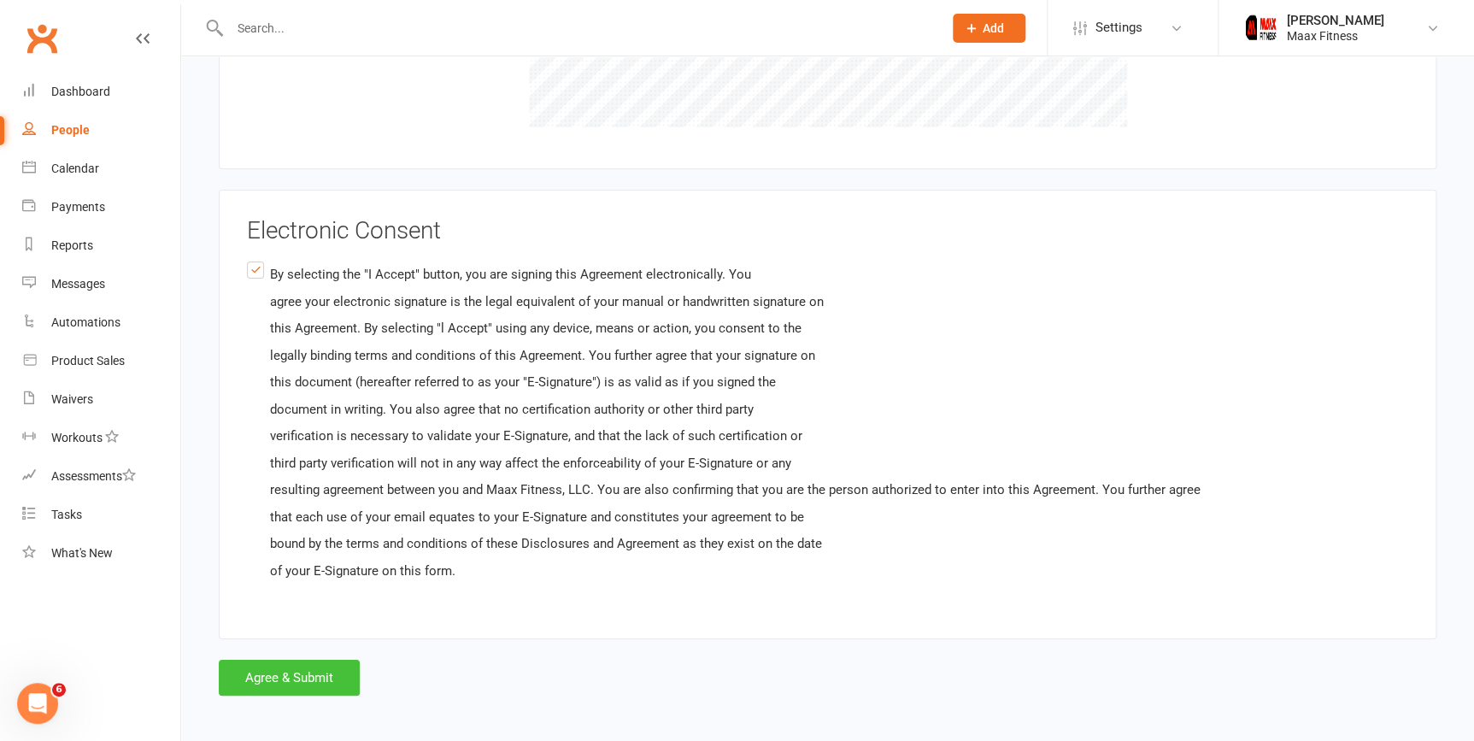
click at [309, 666] on button "Agree & Submit" at bounding box center [289, 678] width 141 height 36
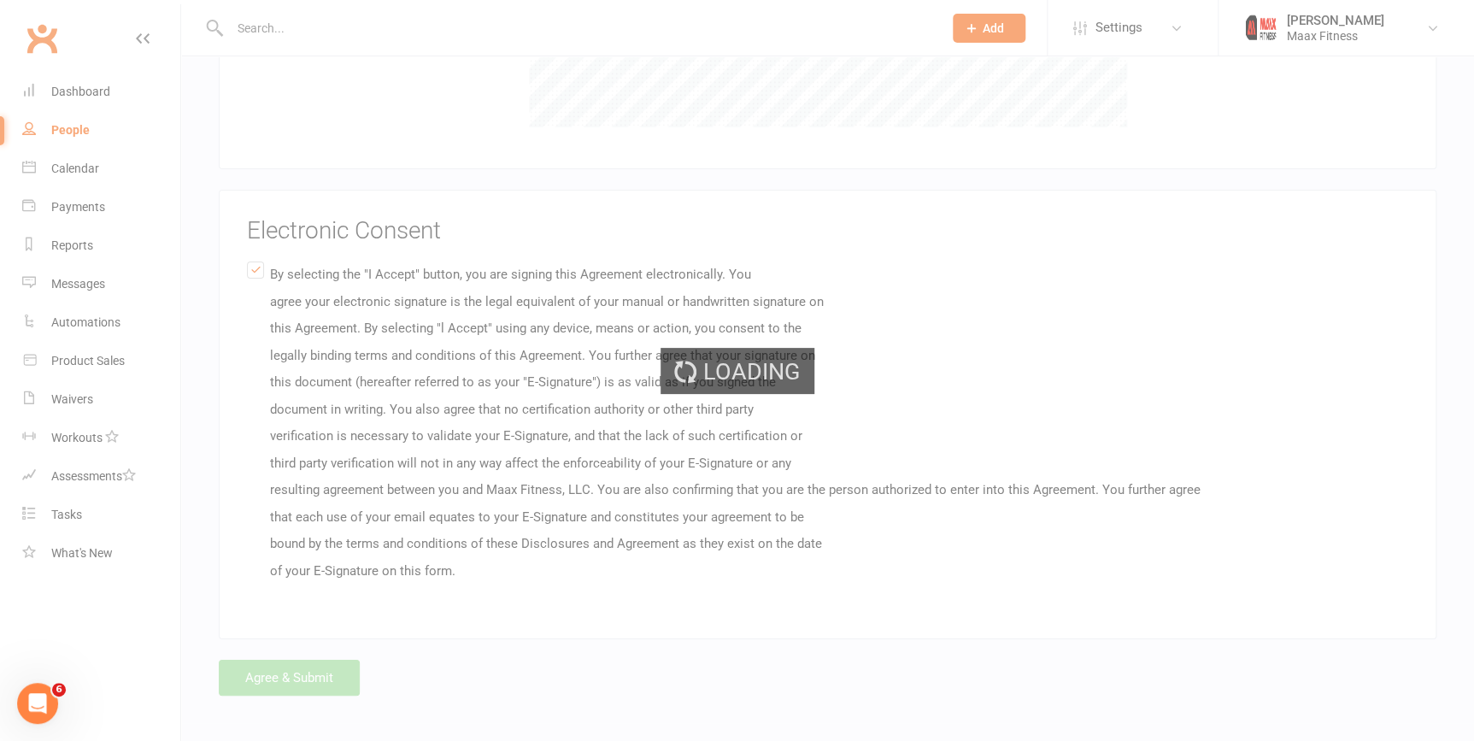
scroll to position [0, 0]
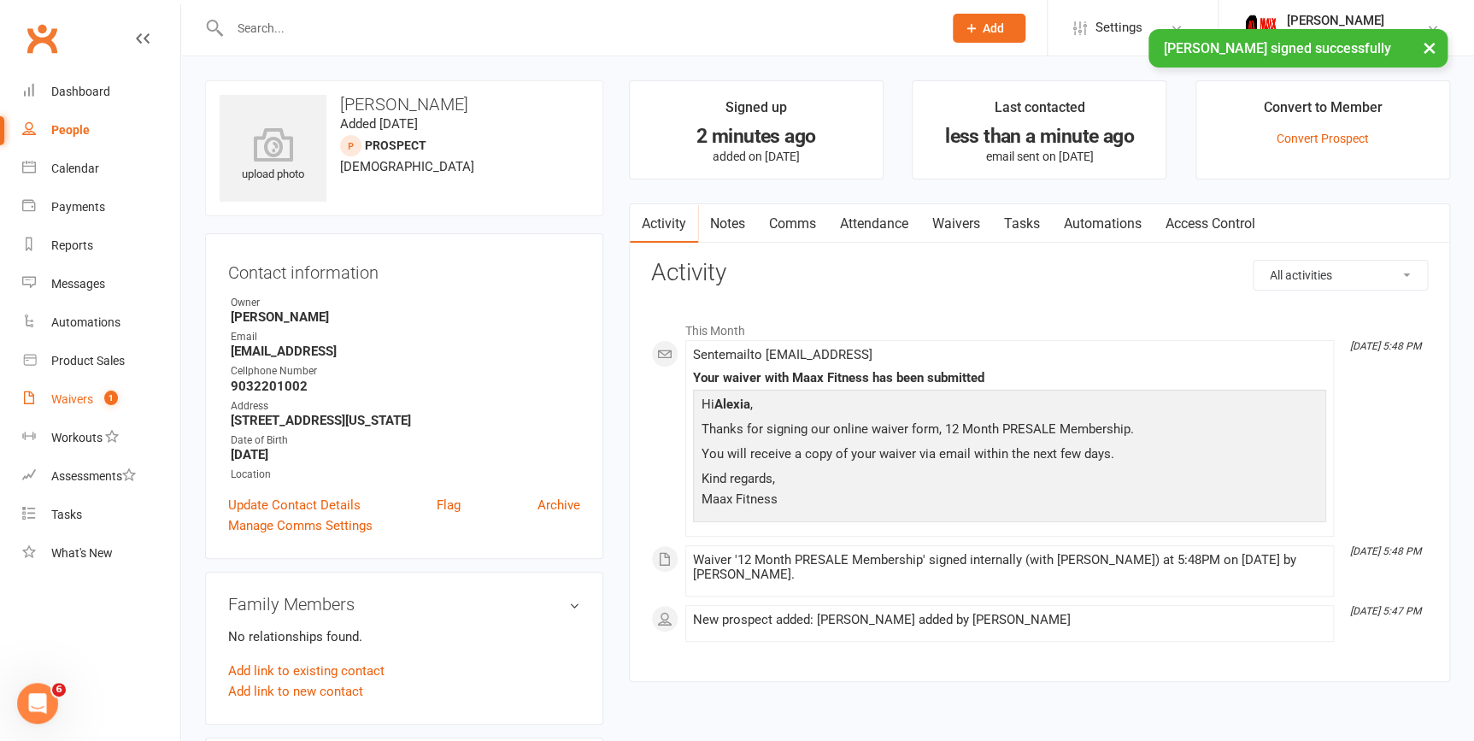
click at [66, 392] on div "Waivers" at bounding box center [72, 399] width 42 height 14
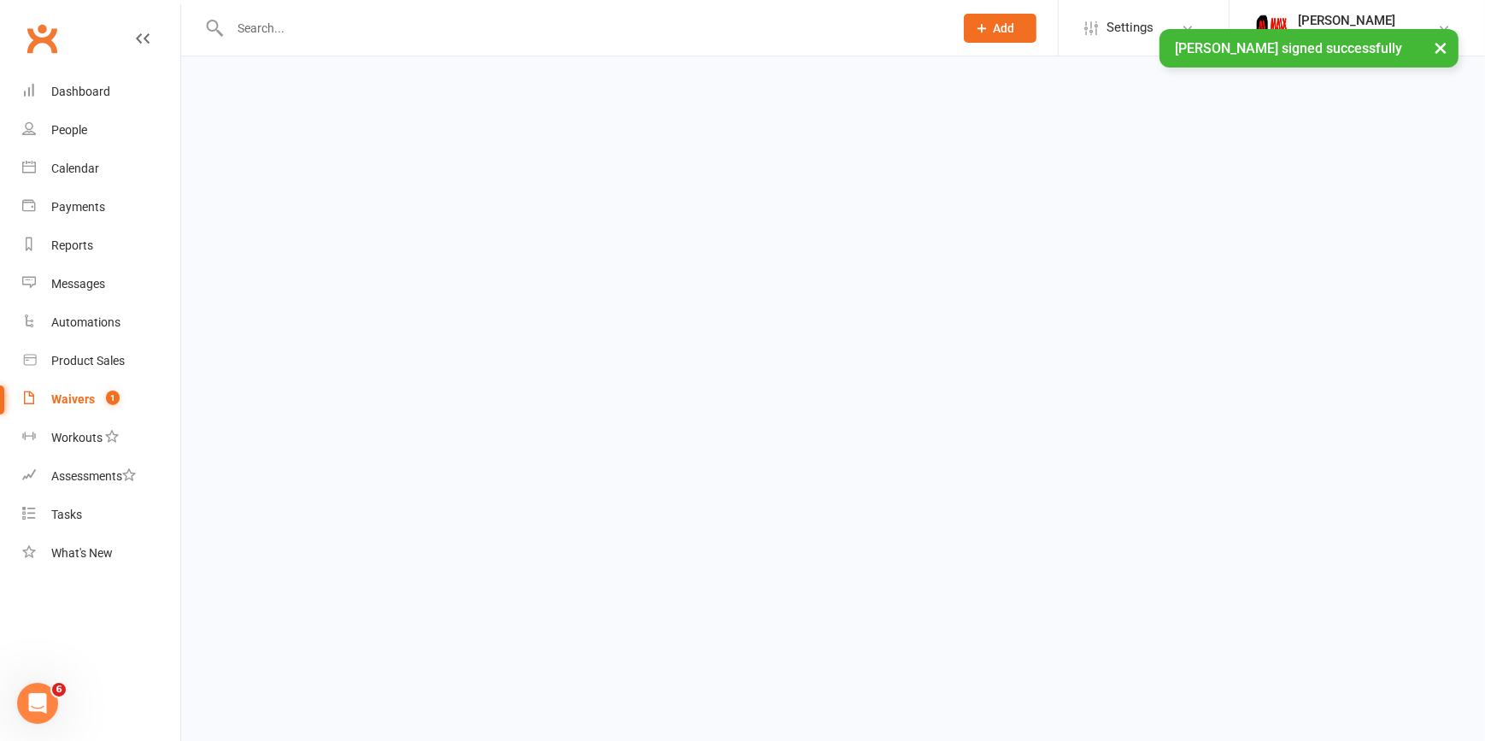
select select "25"
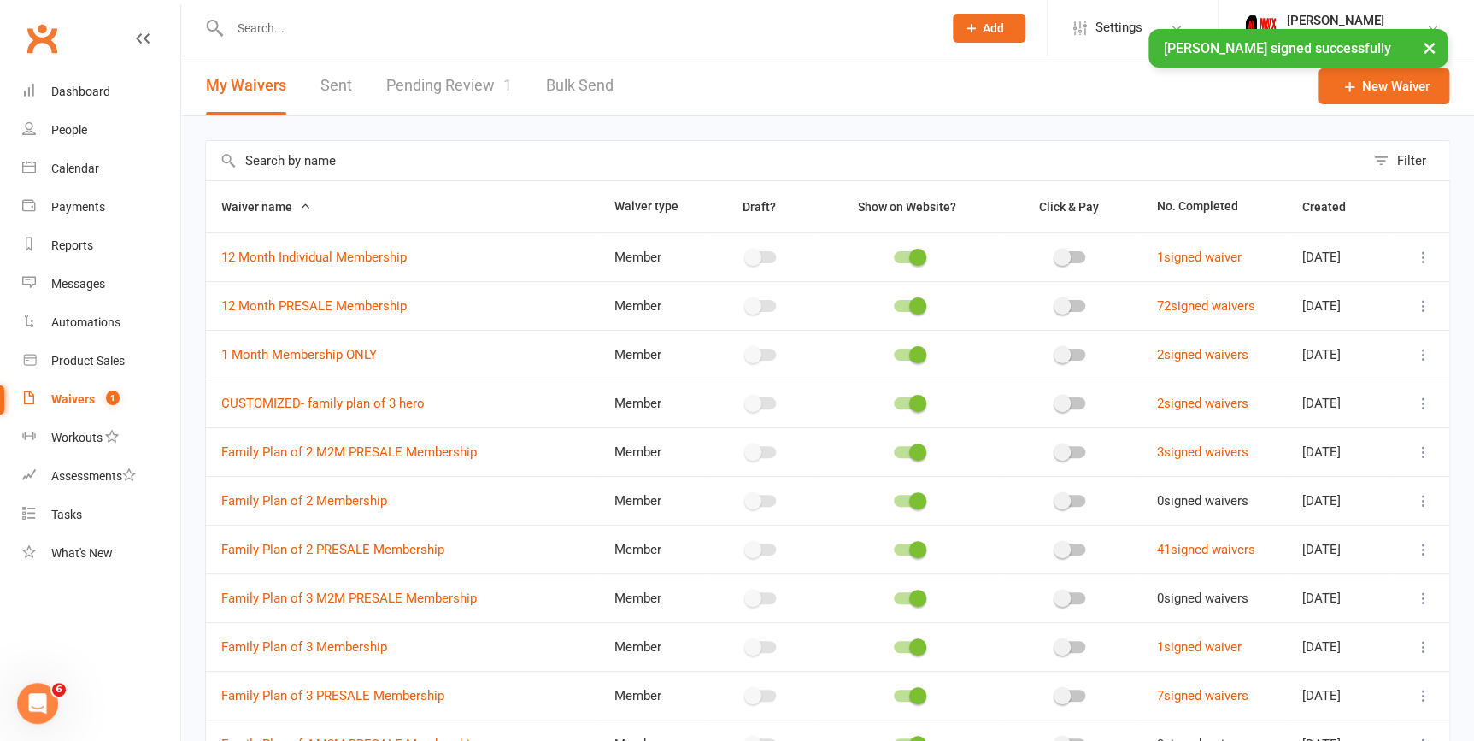
click at [421, 81] on link "Pending Review 1" at bounding box center [449, 85] width 126 height 59
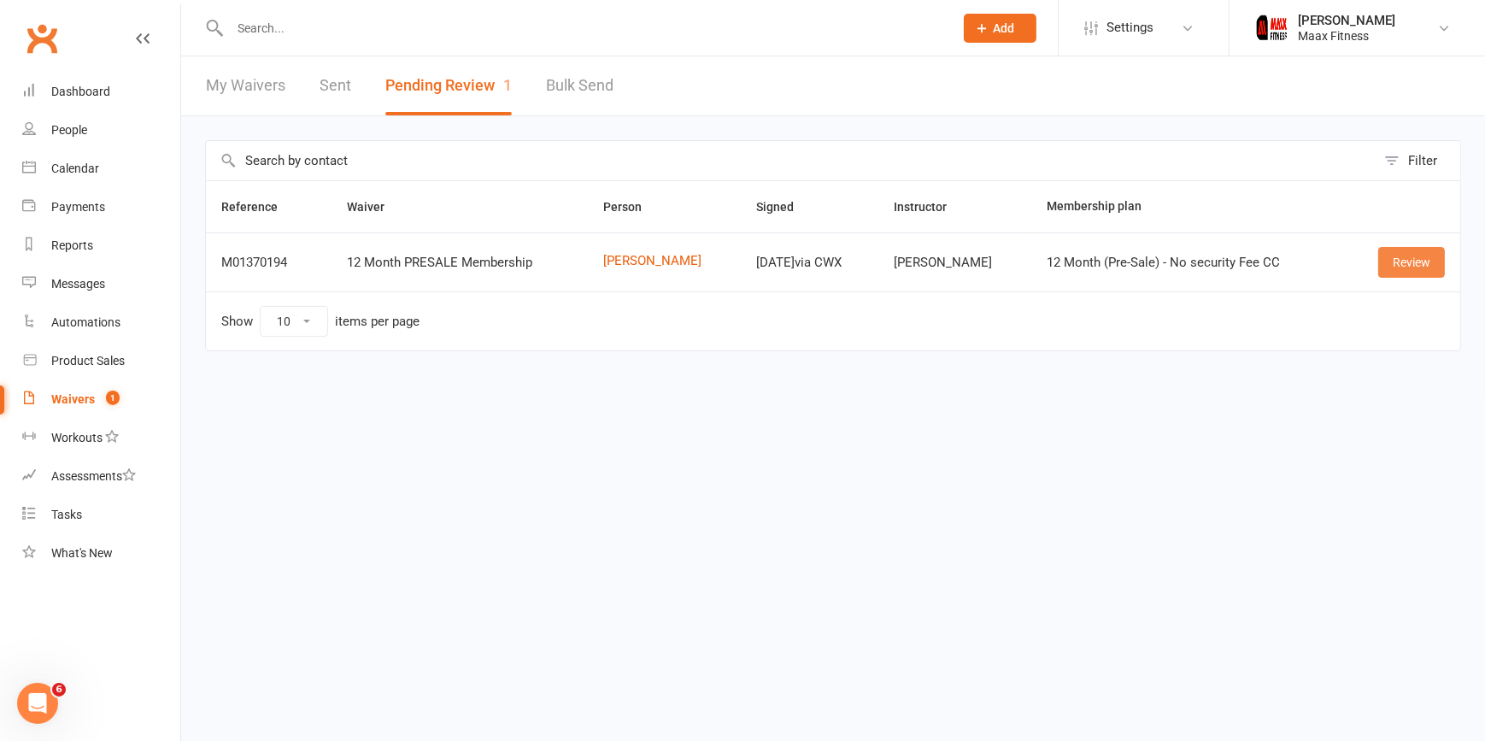
click at [1392, 259] on link "Review" at bounding box center [1411, 262] width 67 height 31
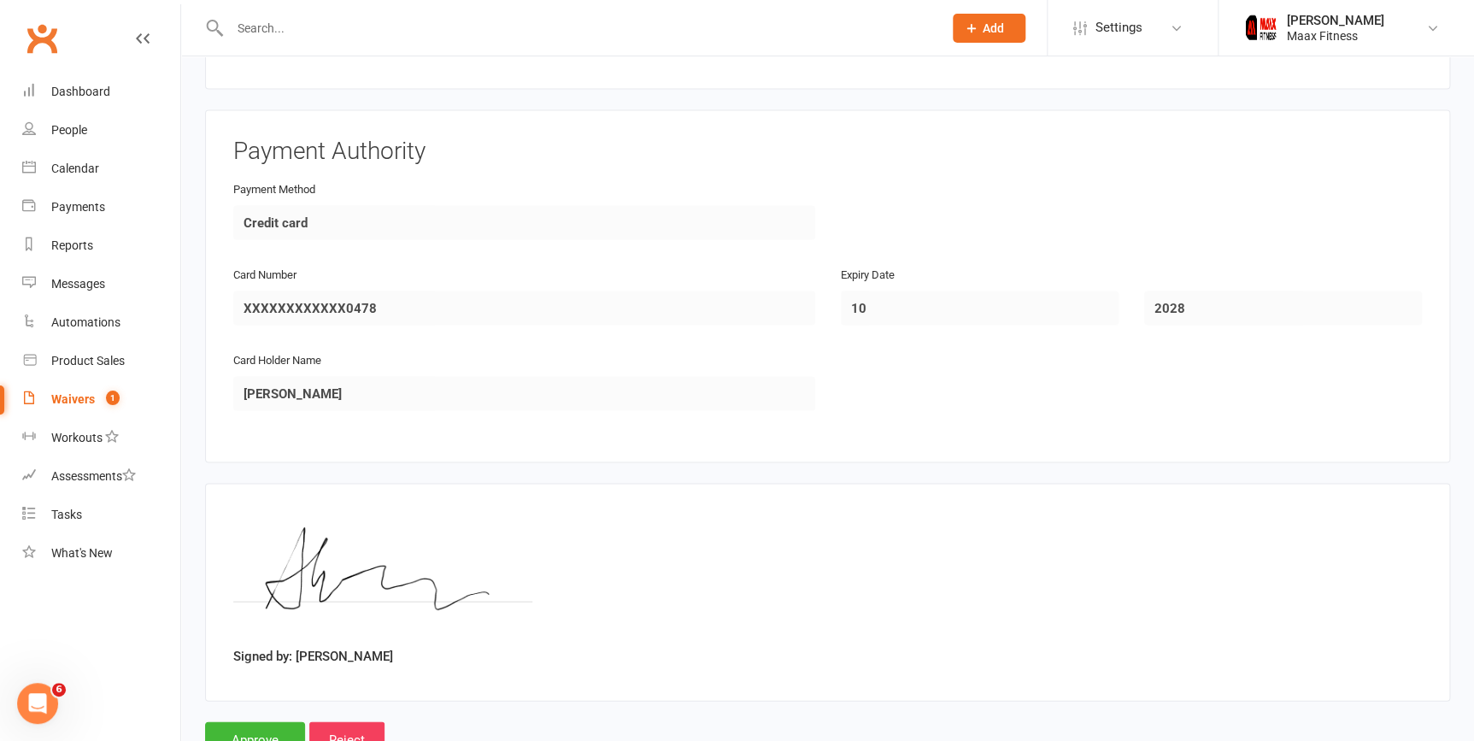
scroll to position [1571, 0]
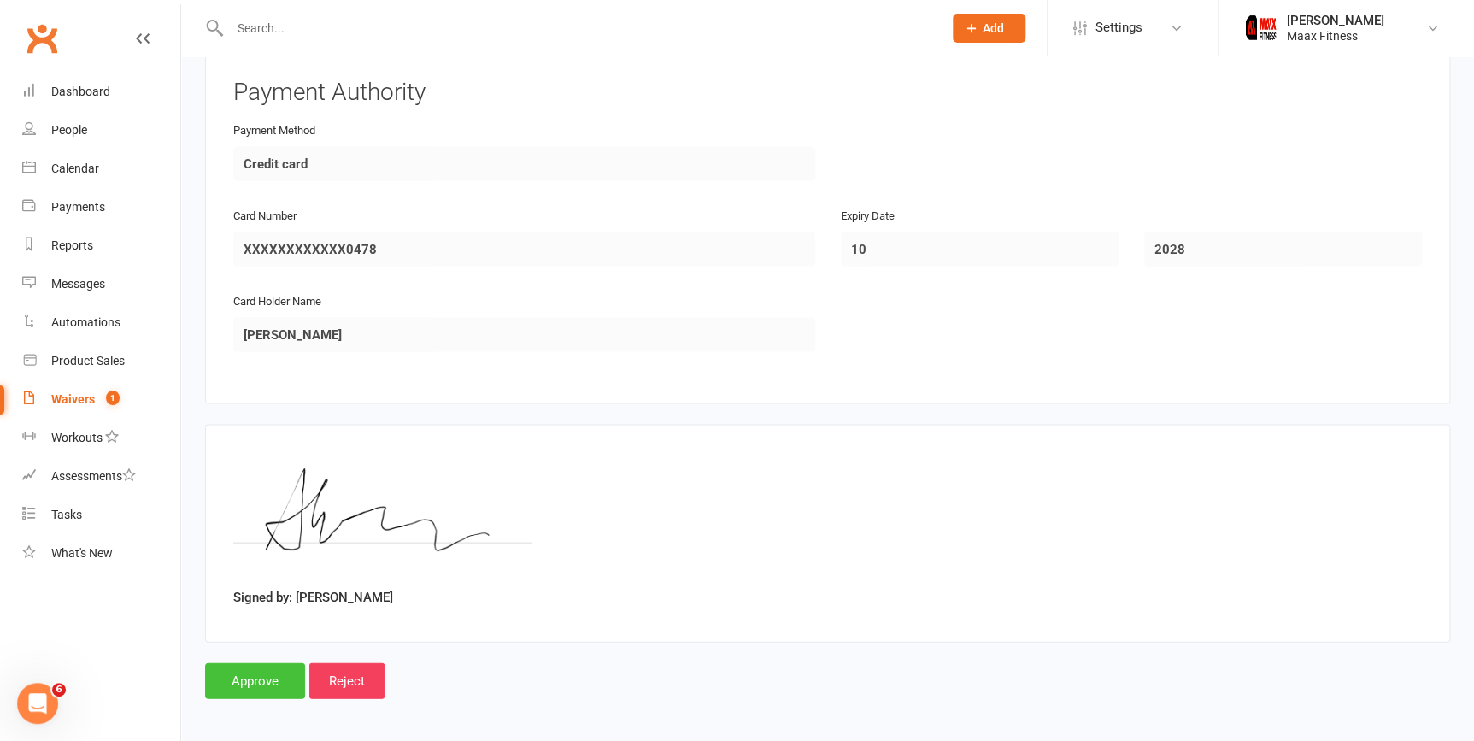
click at [261, 677] on input "Approve" at bounding box center [255, 680] width 100 height 36
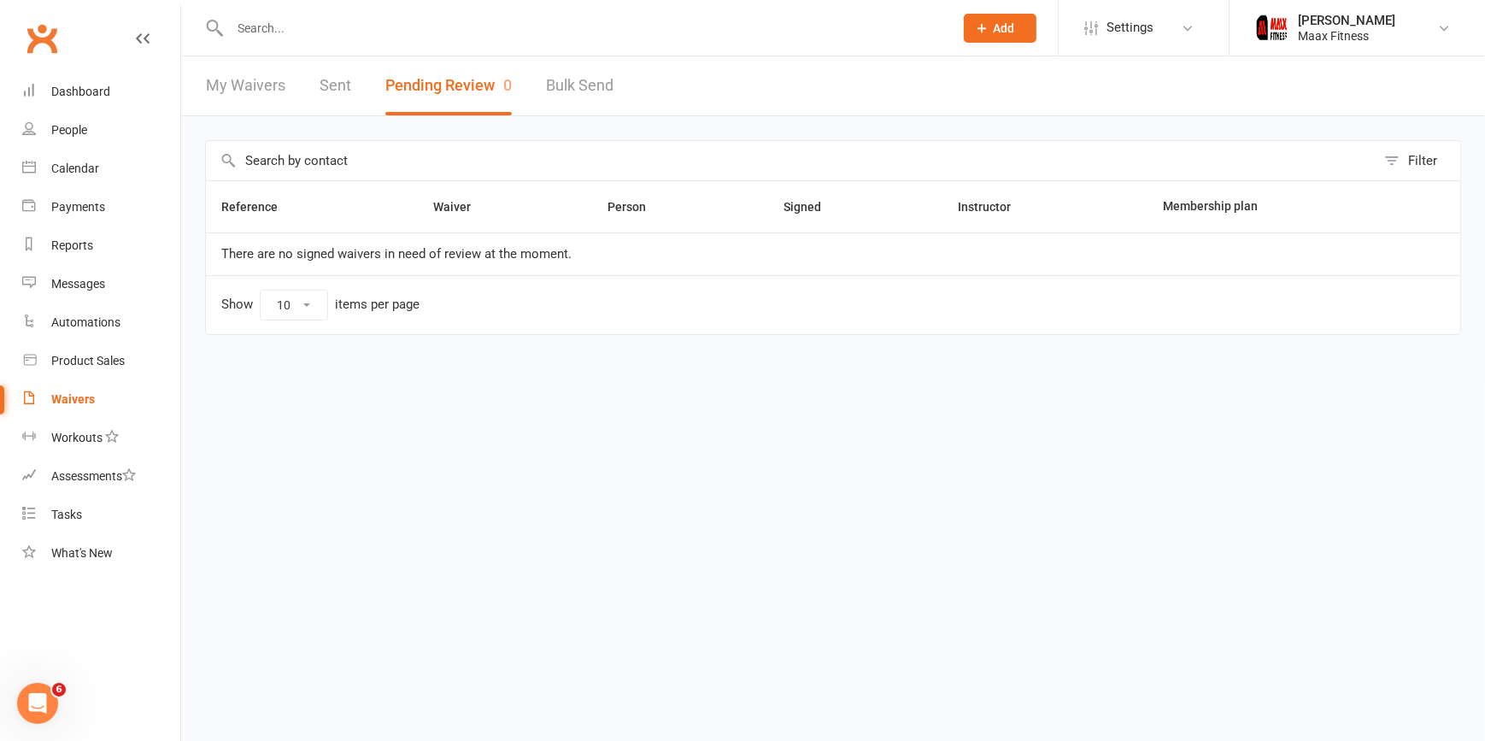
click at [245, 83] on link "My Waivers" at bounding box center [245, 85] width 79 height 59
select select "25"
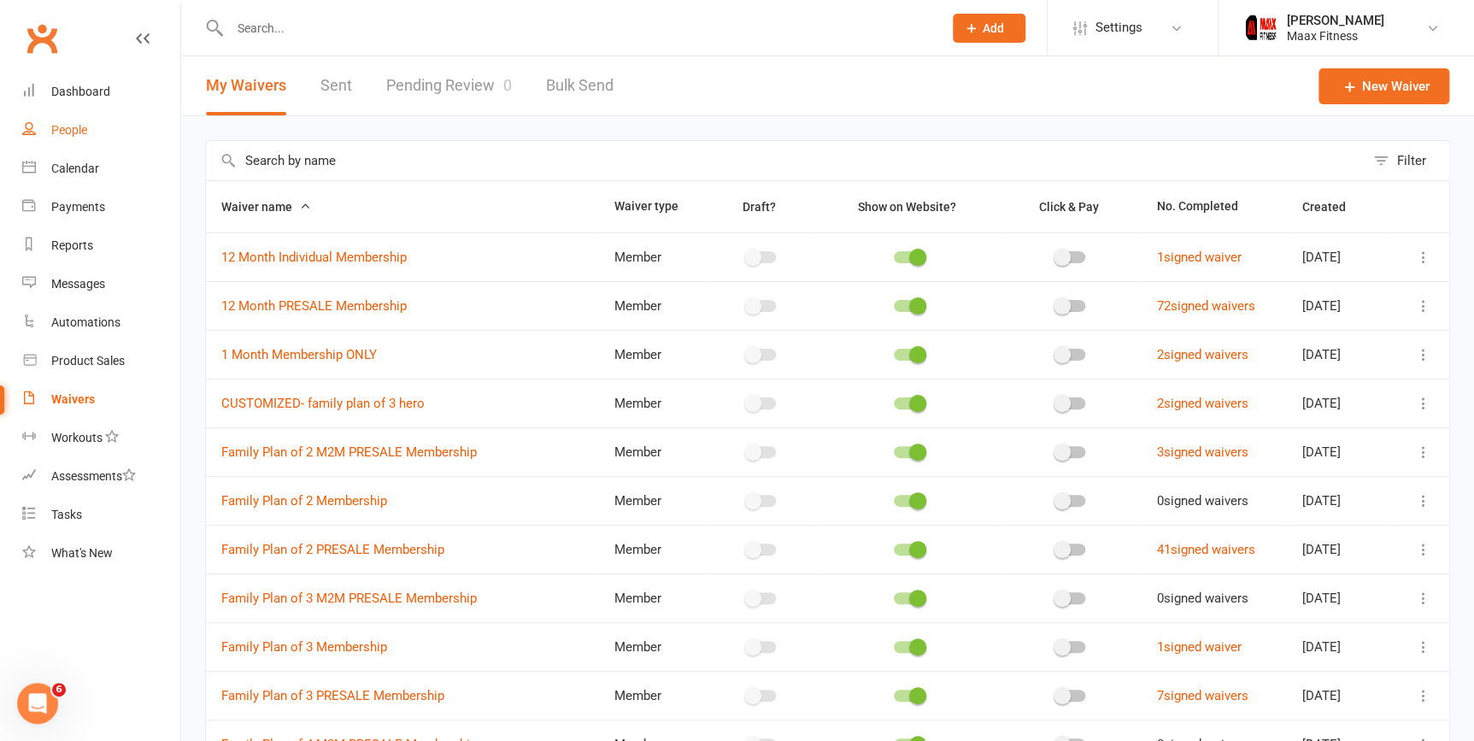
click at [56, 120] on link "People" at bounding box center [101, 130] width 158 height 38
select select "100"
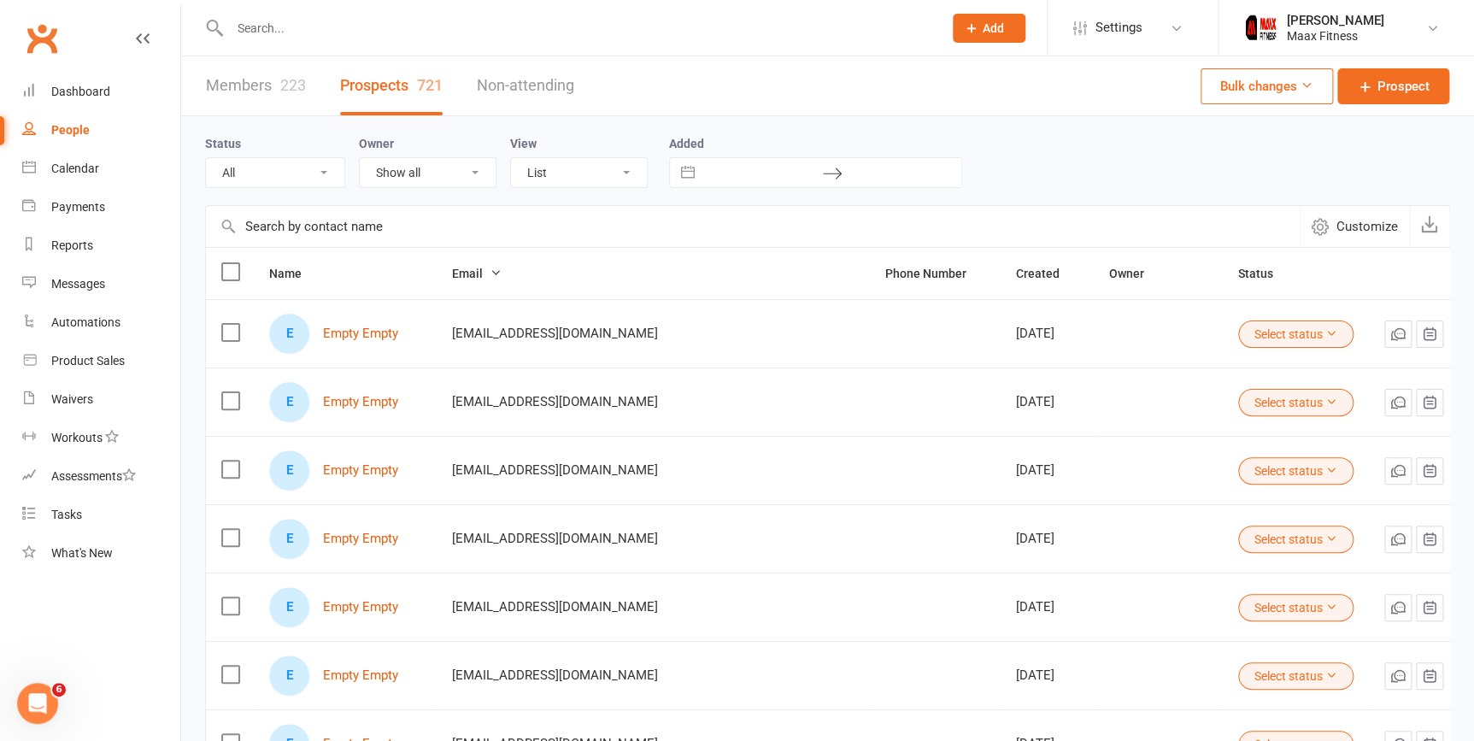
click at [256, 85] on link "Members 223" at bounding box center [256, 85] width 100 height 59
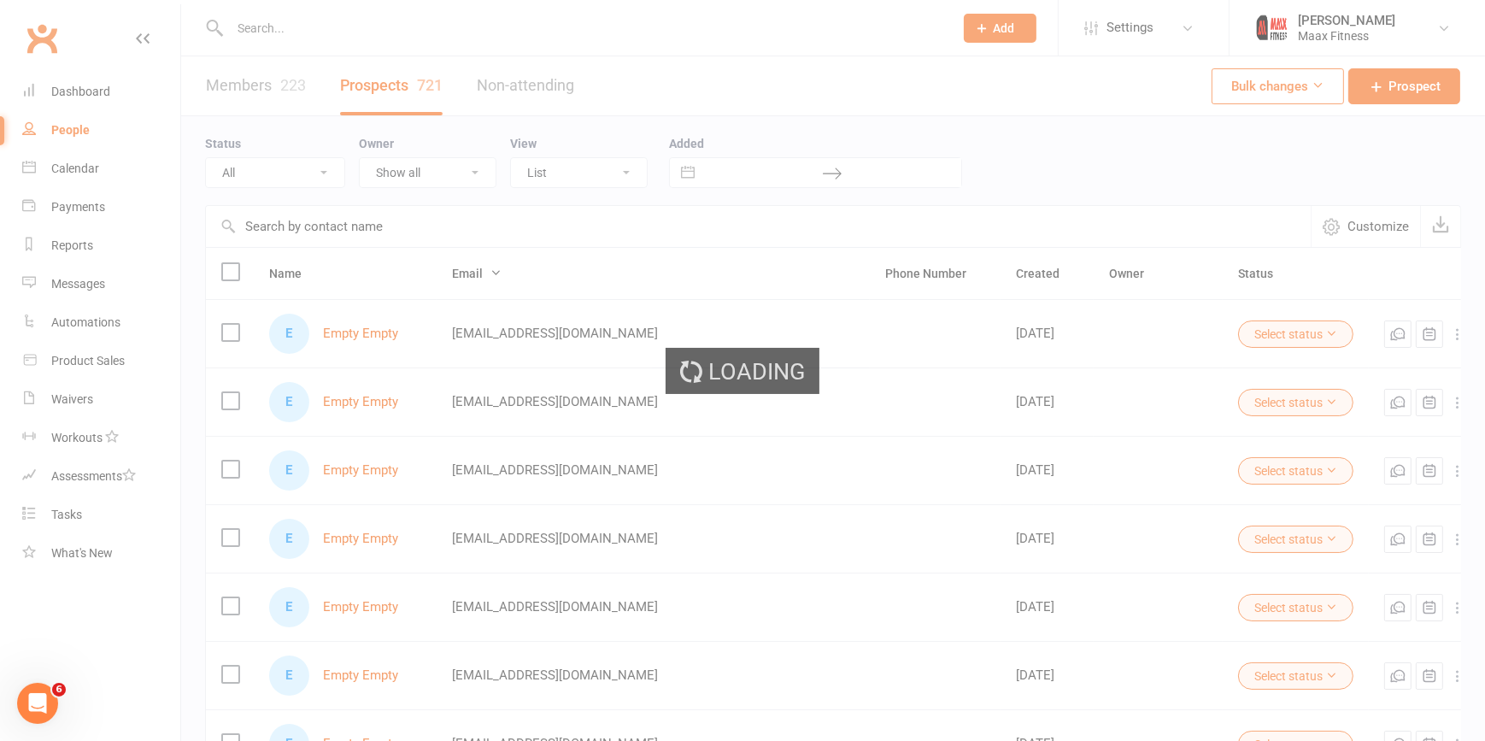
select select "100"
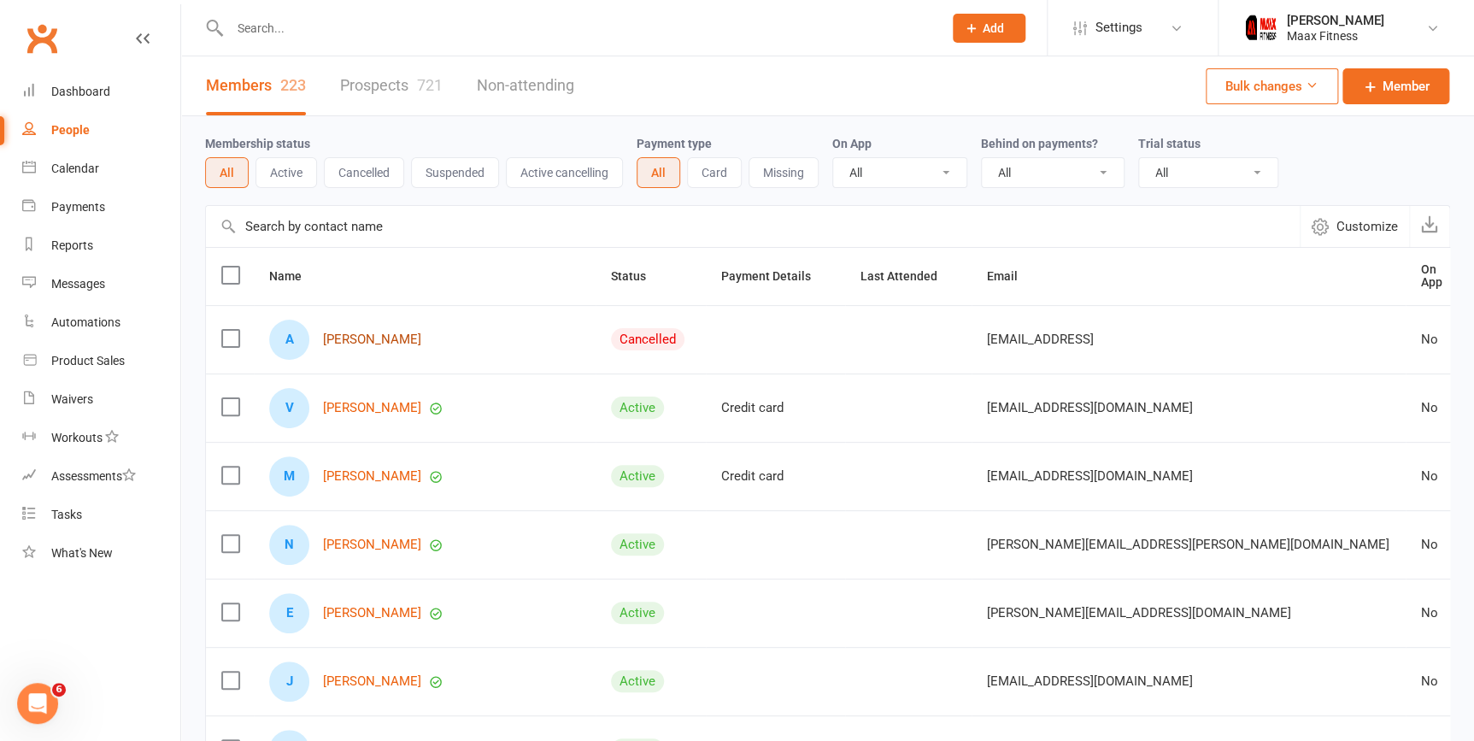
click at [365, 334] on link "[PERSON_NAME]" at bounding box center [372, 339] width 98 height 15
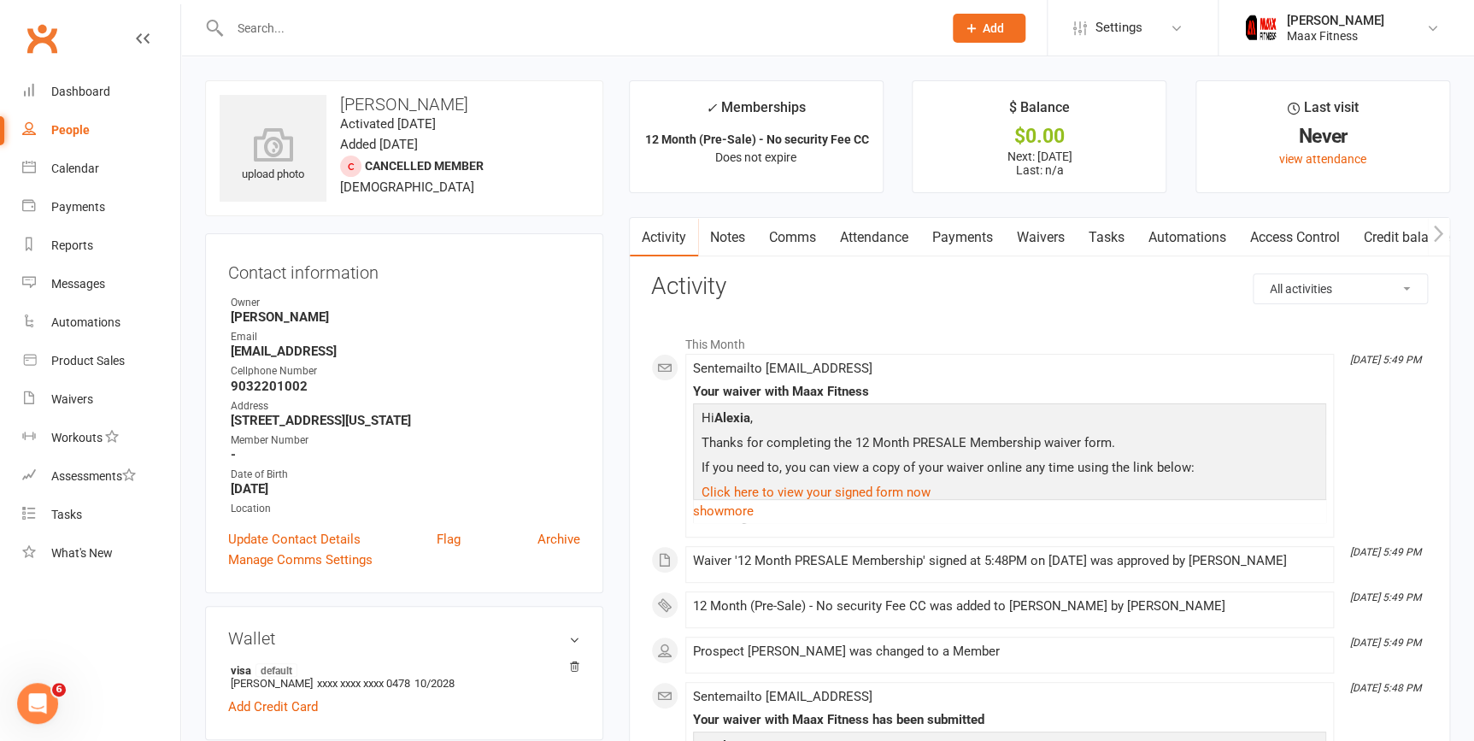
click at [1268, 228] on link "Access Control" at bounding box center [1295, 237] width 114 height 39
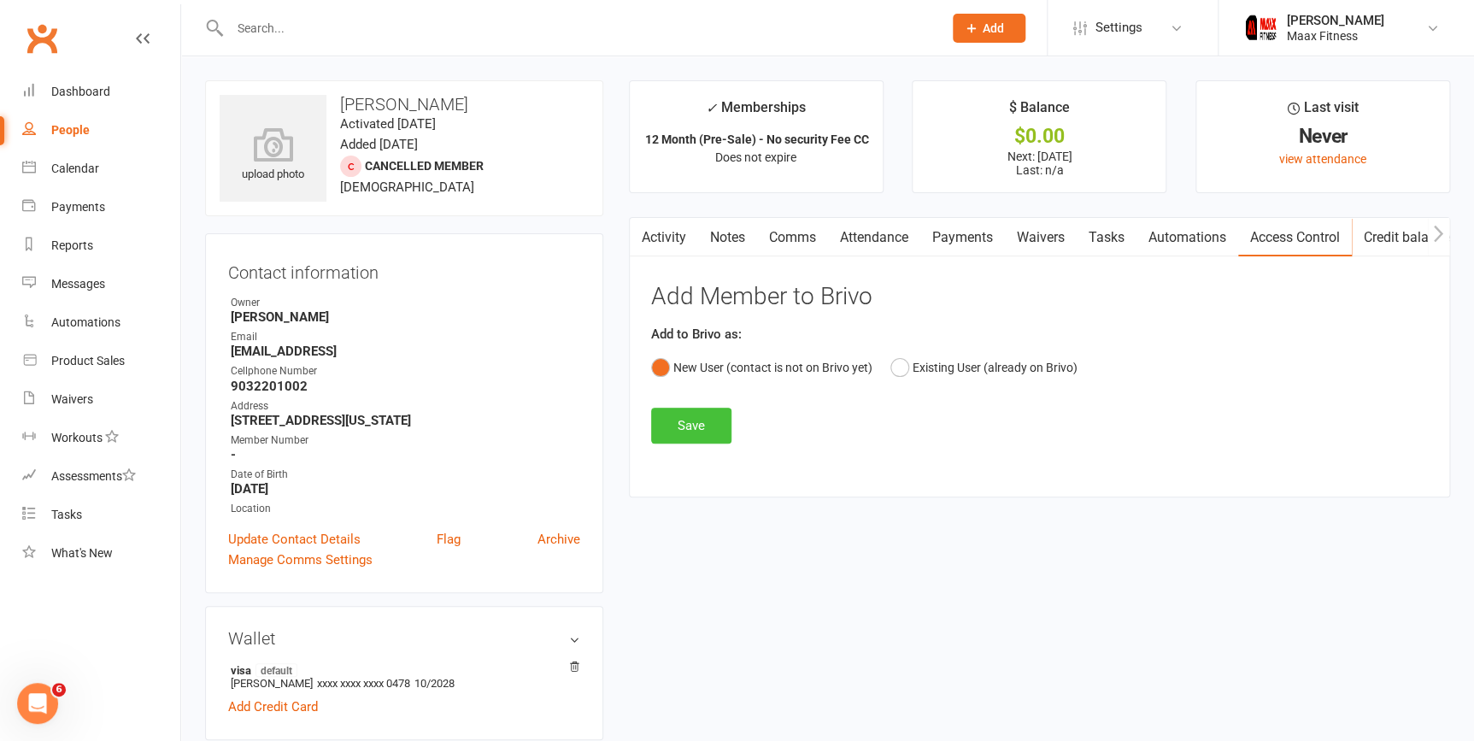
click at [720, 424] on button "Save" at bounding box center [691, 426] width 80 height 36
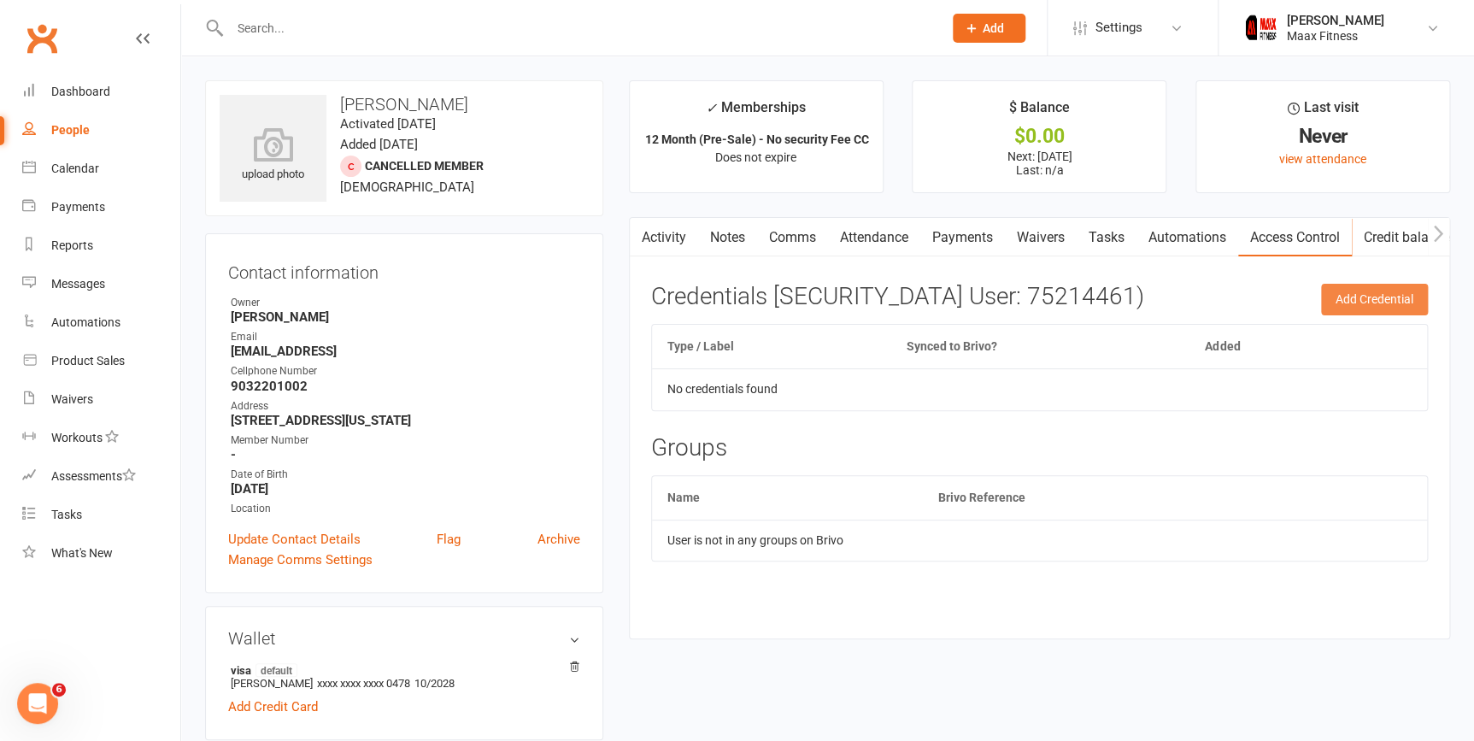
click at [1341, 308] on button "Add Credential" at bounding box center [1374, 299] width 107 height 31
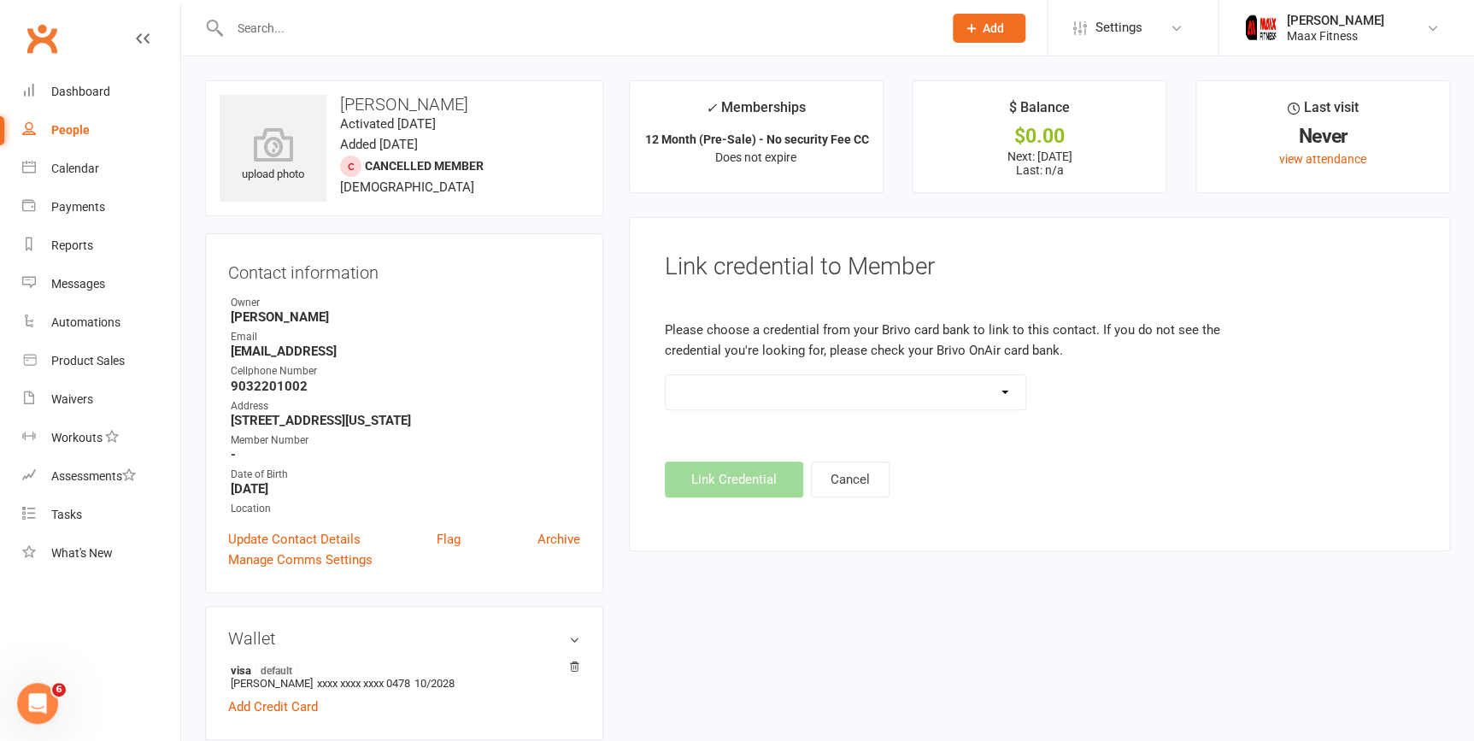
click at [735, 384] on select at bounding box center [846, 392] width 361 height 34
click at [286, 349] on strong "alexia_1717@icloud.comm" at bounding box center [405, 350] width 349 height 15
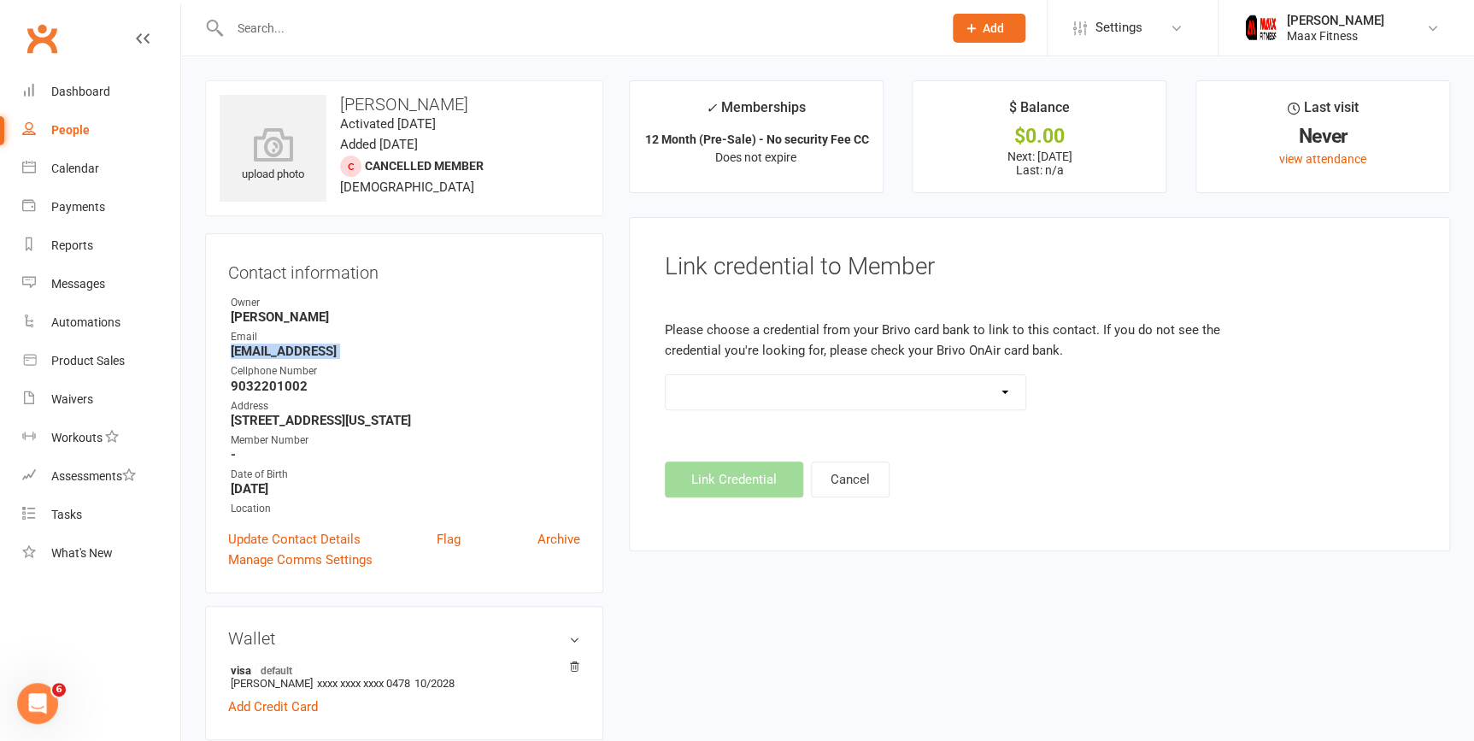
copy render-form-field "alexia_1717@icloud.comm"
click at [277, 385] on strong "9032201002" at bounding box center [405, 385] width 349 height 15
copy render-form-field "9032201002"
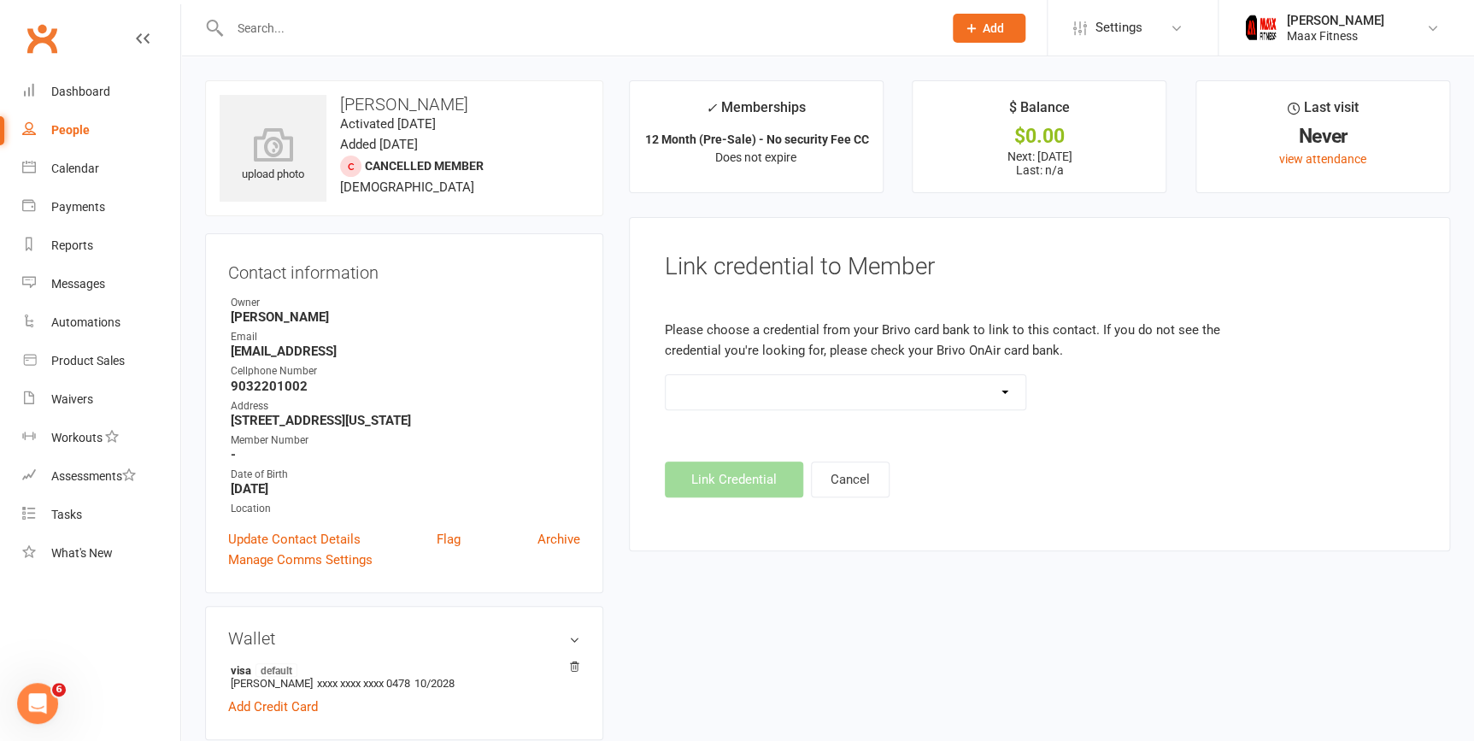
click at [302, 359] on ul "Owner Emilio Martinez Email alexia_1717@icloud.comm Cellphone Number 9032201002…" at bounding box center [404, 406] width 352 height 222
click at [302, 358] on strong "alexia_1717@icloud.comm" at bounding box center [405, 350] width 349 height 15
drag, startPoint x: 372, startPoint y: 350, endPoint x: 230, endPoint y: 350, distance: 141.8
click at [231, 350] on strong "alexia_1717@icloud.comm" at bounding box center [405, 350] width 349 height 15
copy strong "[EMAIL_ADDRESS][DOMAIN_NAME]"
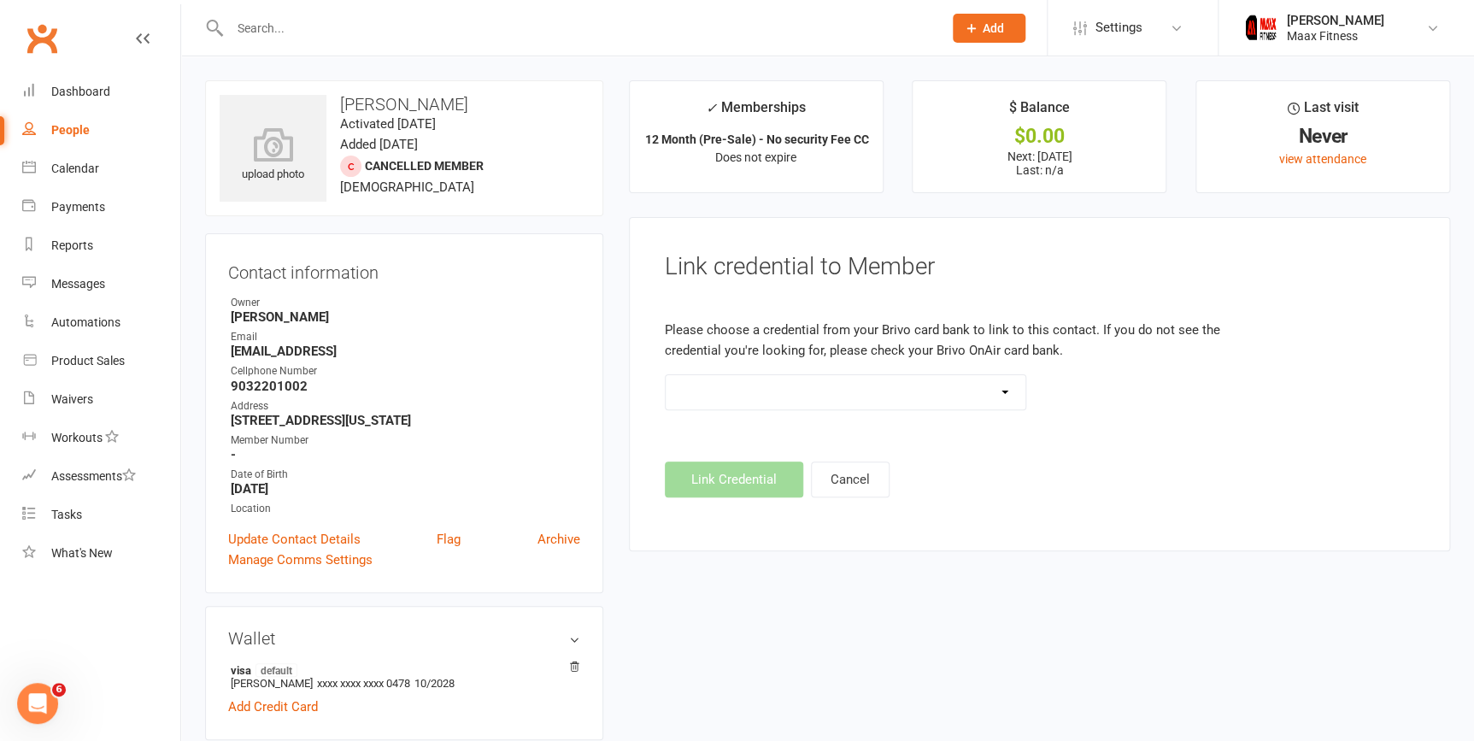
click at [364, 350] on strong "alexia_1717@icloud.comm" at bounding box center [405, 350] width 349 height 15
click at [327, 542] on link "Update Contact Details" at bounding box center [294, 539] width 132 height 21
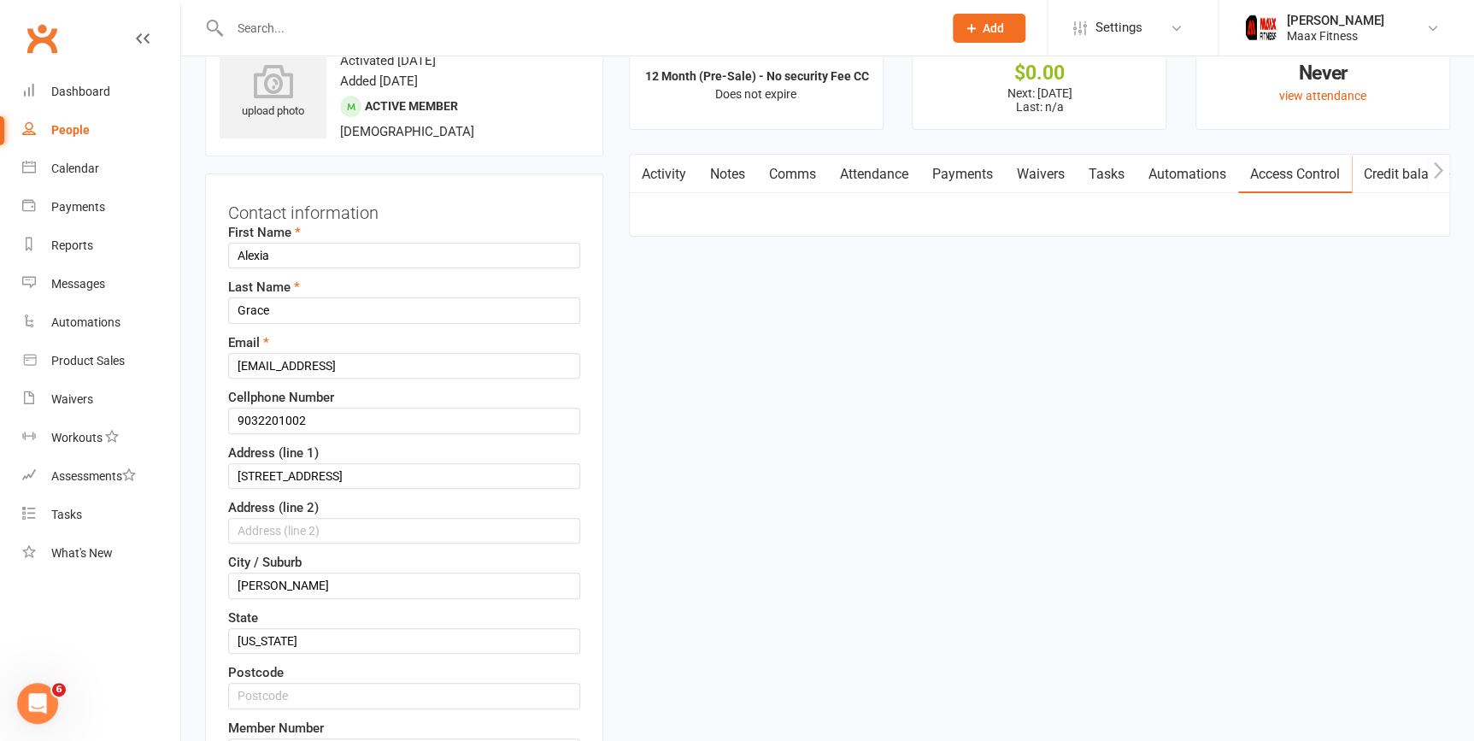
scroll to position [79, 0]
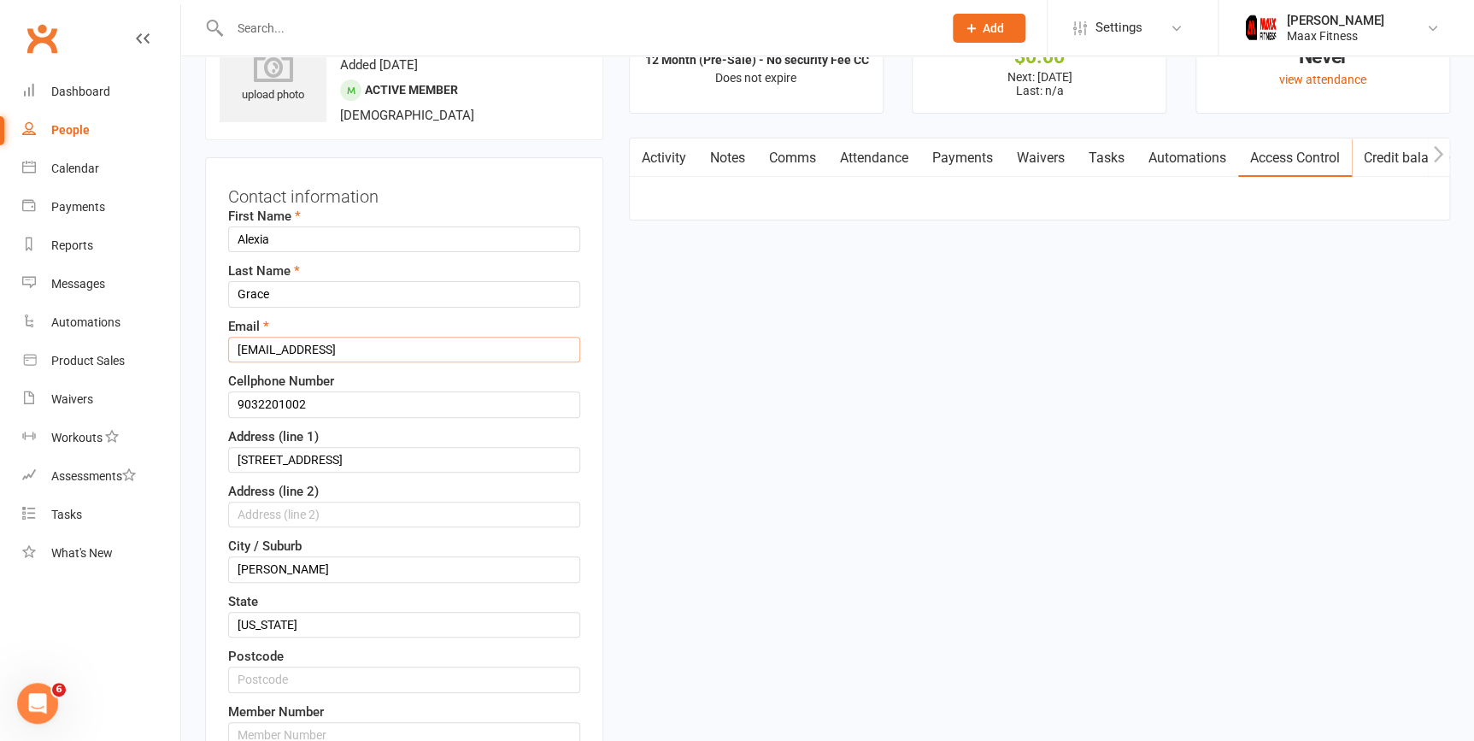
click at [382, 343] on input "alexia_1717@icloud.comm" at bounding box center [404, 350] width 352 height 26
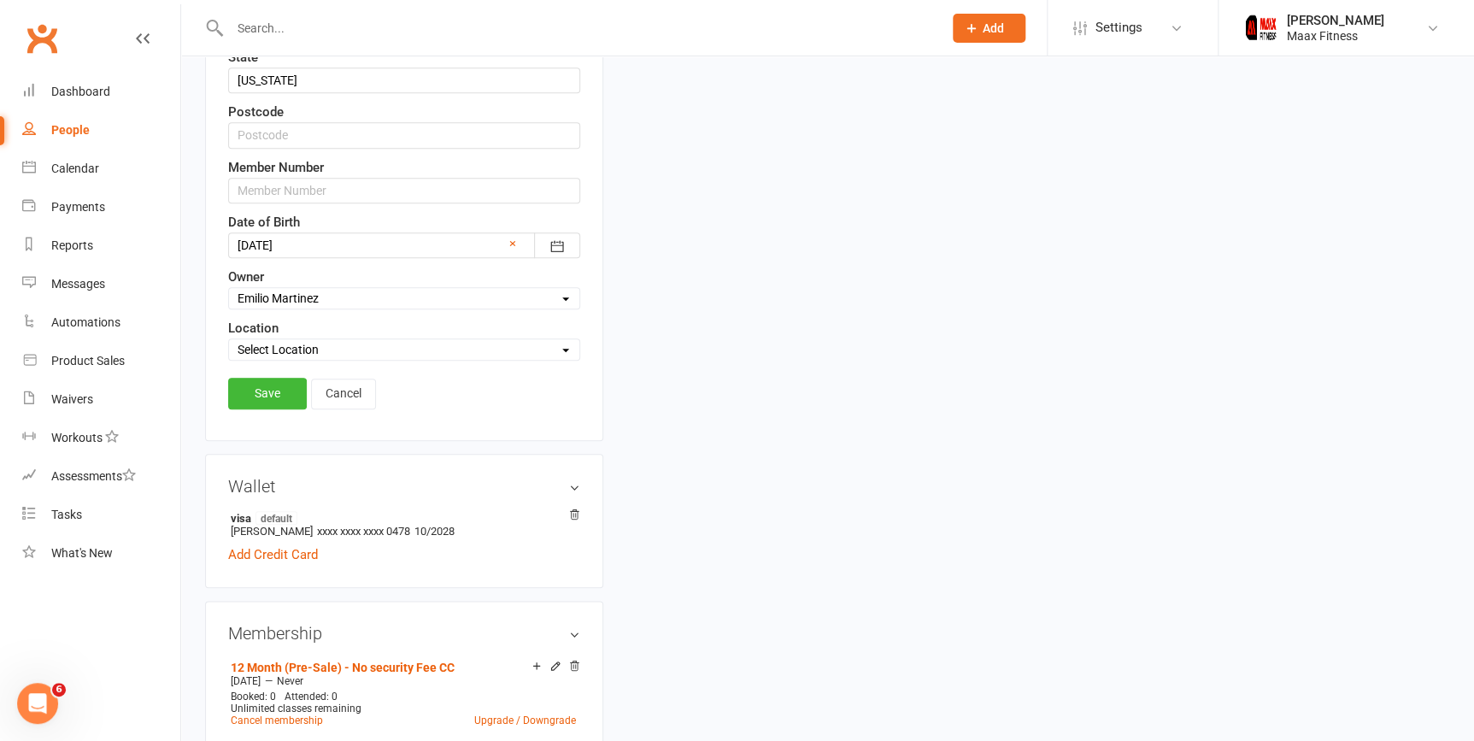
scroll to position [778, 0]
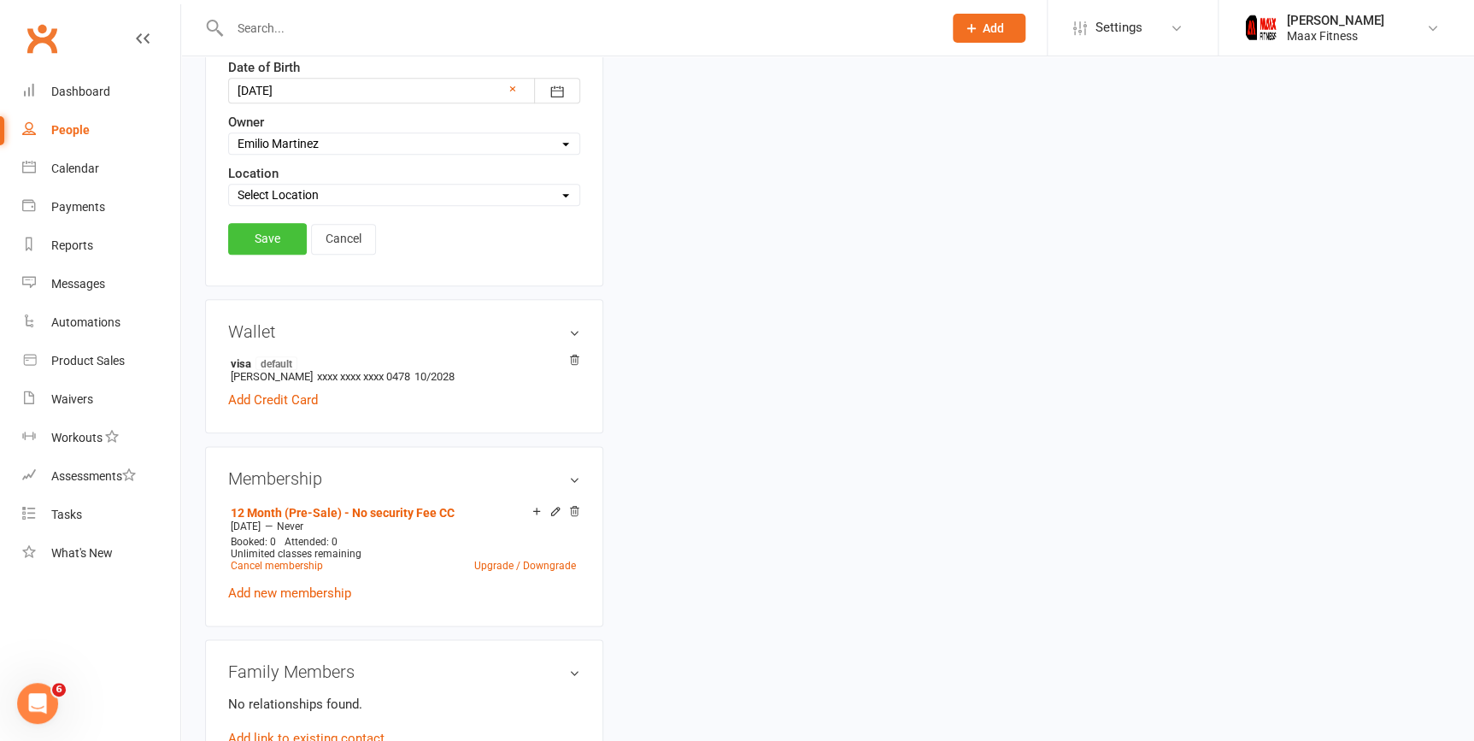
type input "[EMAIL_ADDRESS][DOMAIN_NAME]"
click at [255, 240] on link "Save" at bounding box center [267, 238] width 79 height 31
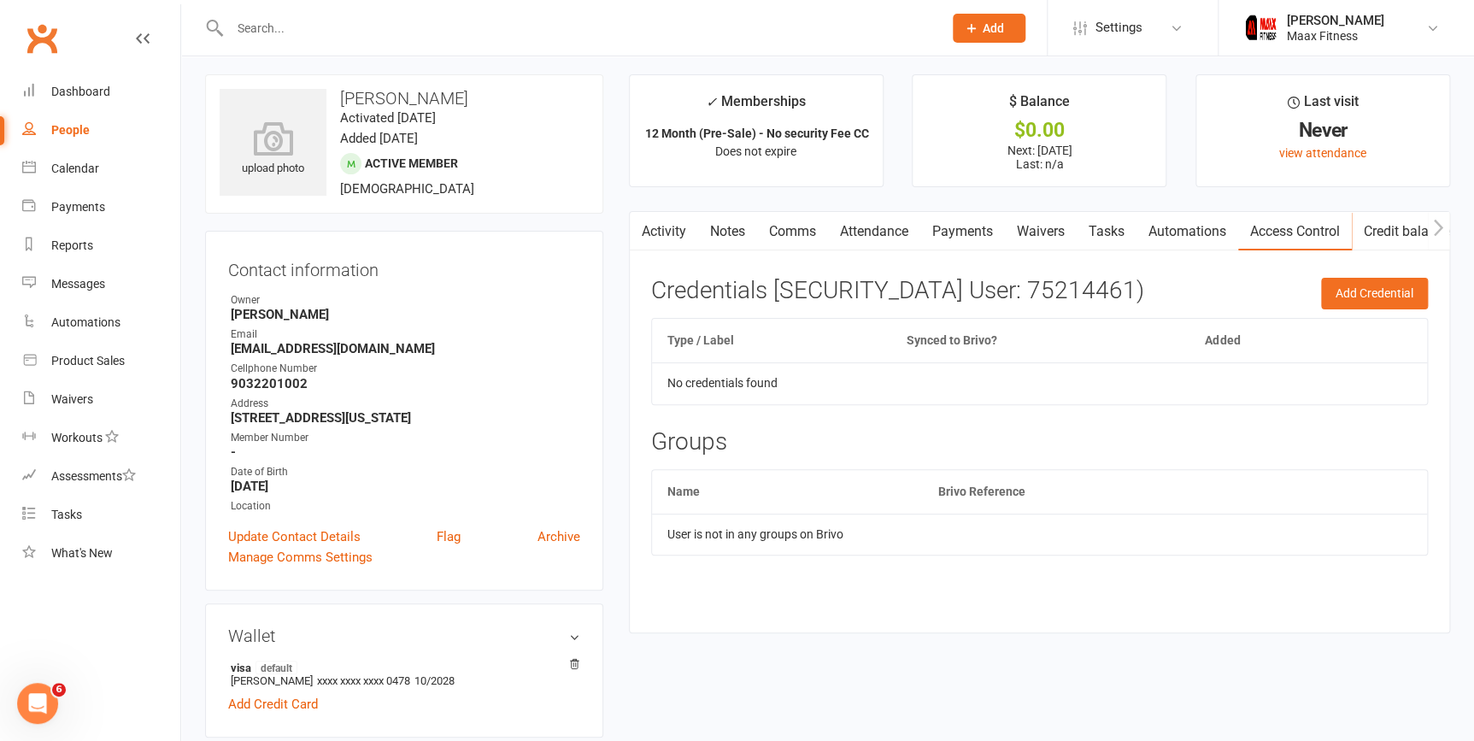
scroll to position [2, 0]
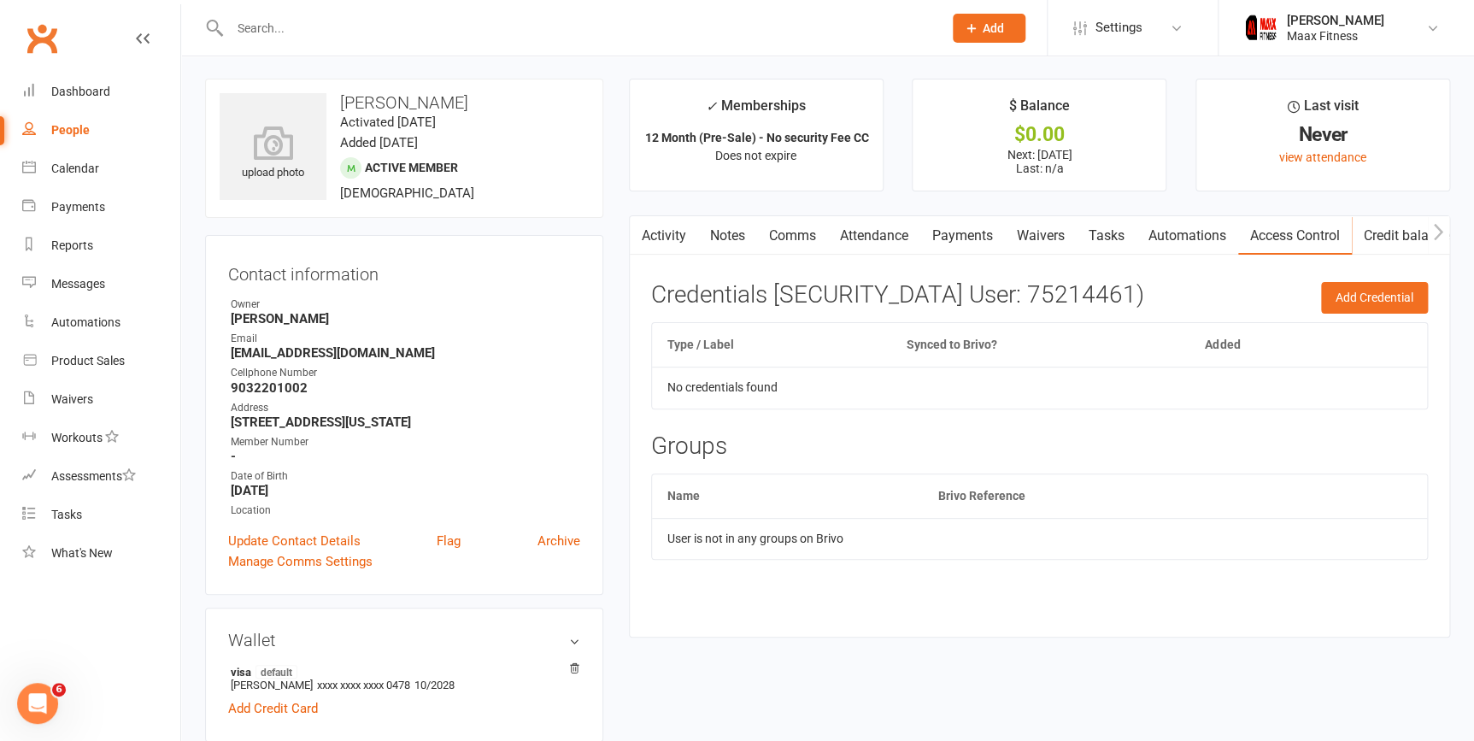
click at [1024, 232] on link "Waivers" at bounding box center [1041, 235] width 72 height 39
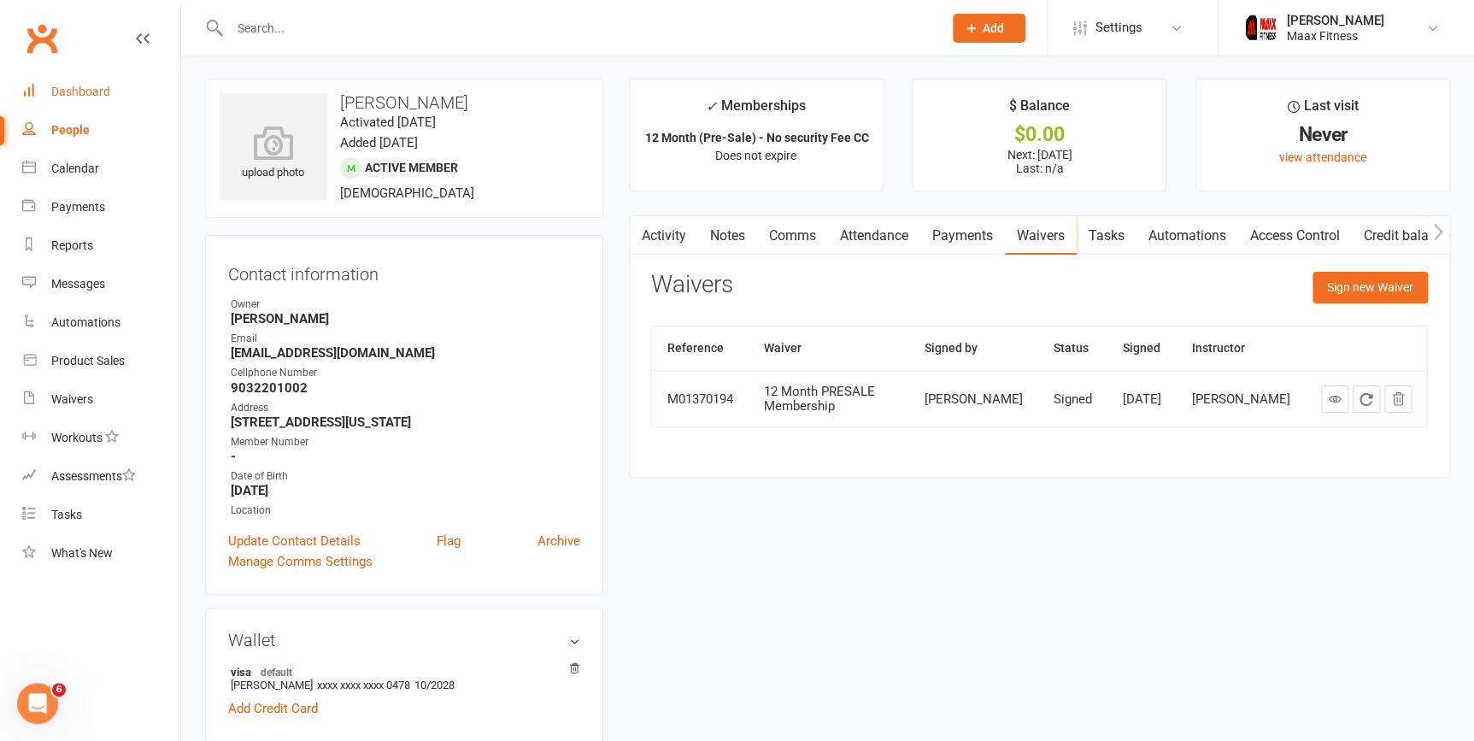
click at [103, 88] on div "Dashboard" at bounding box center [80, 92] width 59 height 14
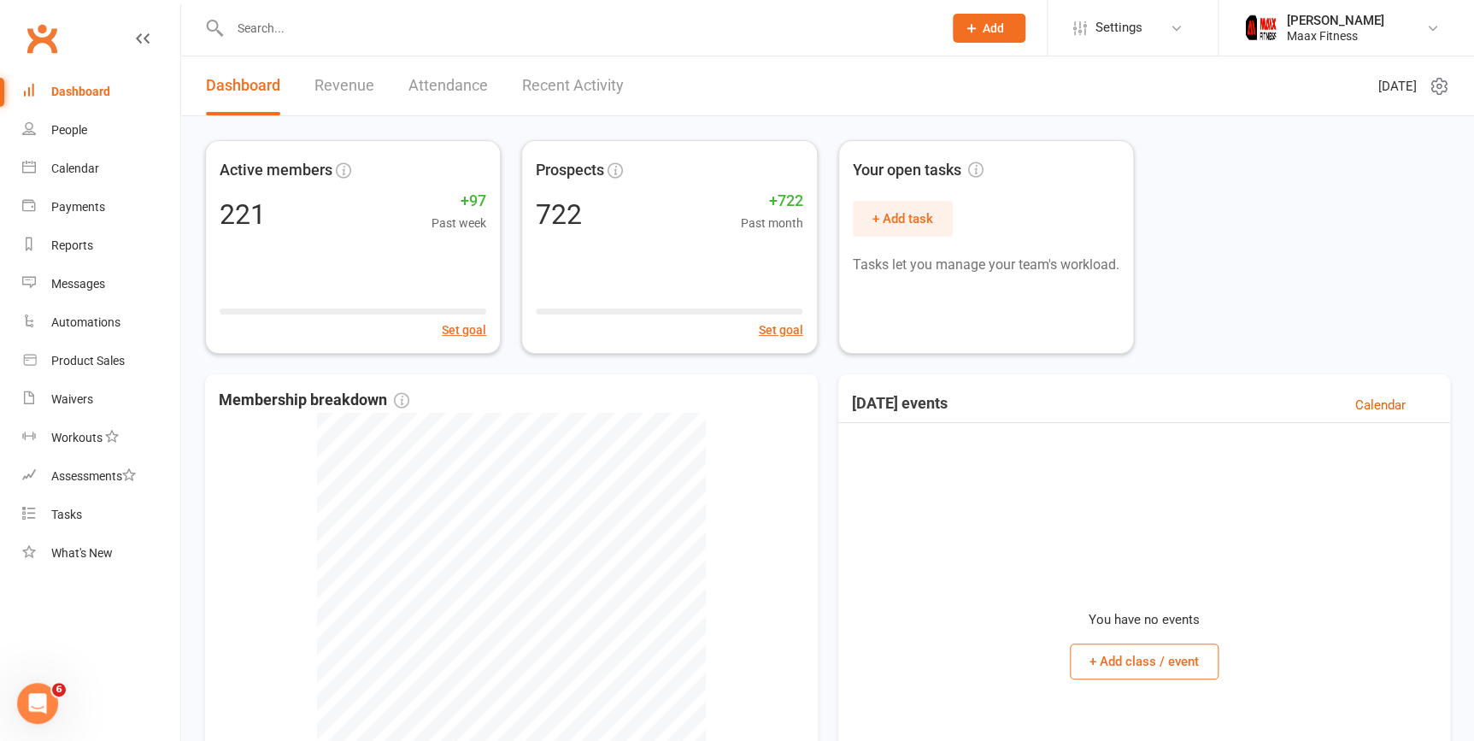
click at [105, 84] on link "Dashboard" at bounding box center [101, 92] width 158 height 38
click at [76, 128] on div "People" at bounding box center [69, 130] width 36 height 14
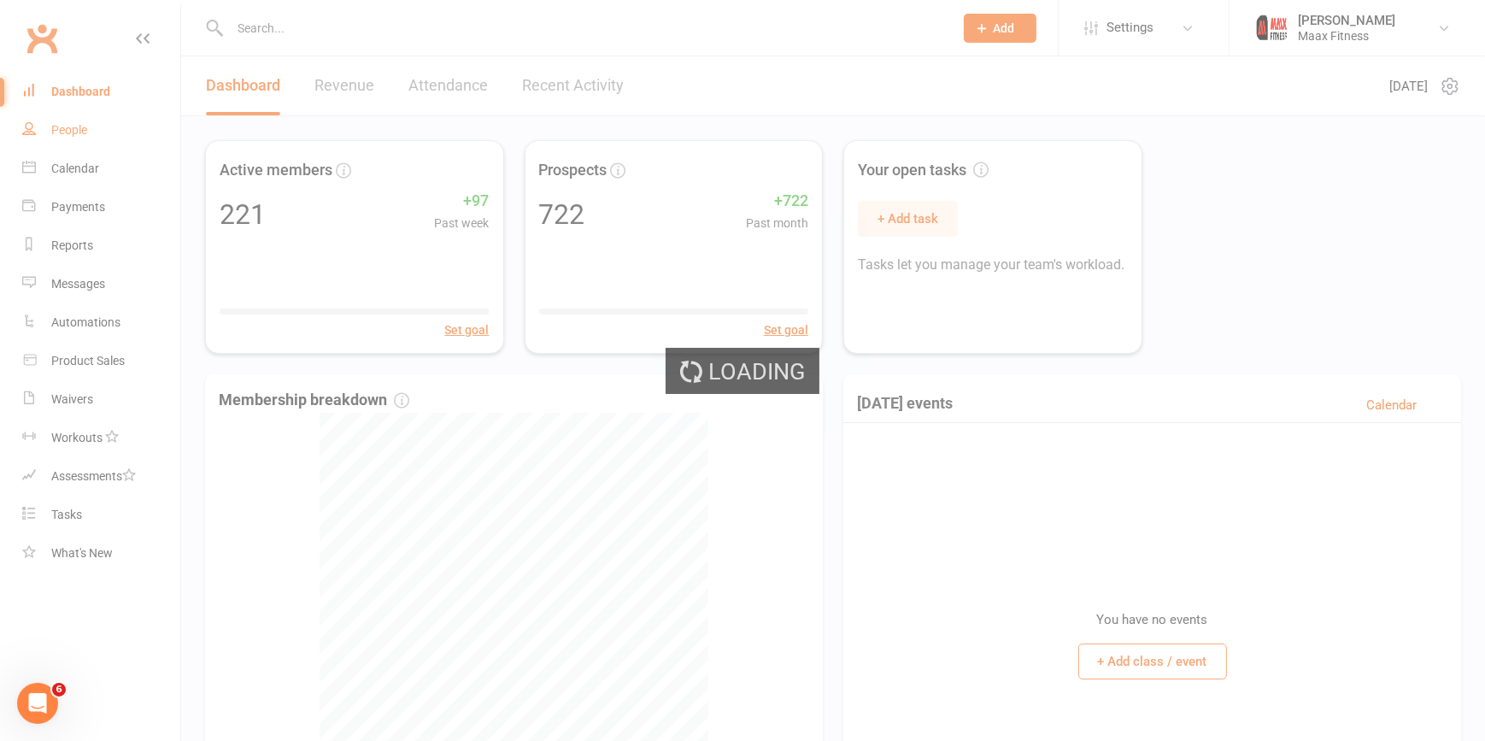
select select "100"
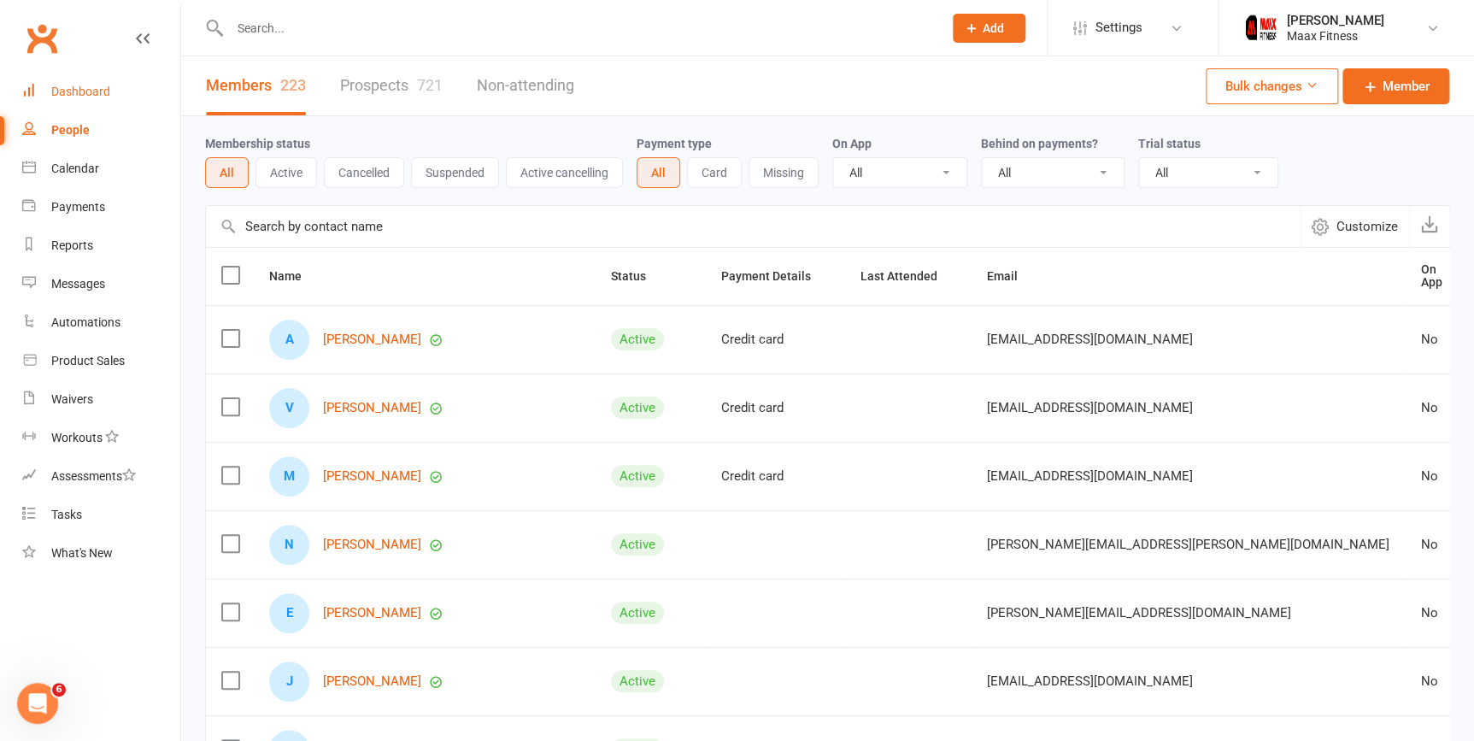
click at [74, 88] on div "Dashboard" at bounding box center [80, 92] width 59 height 14
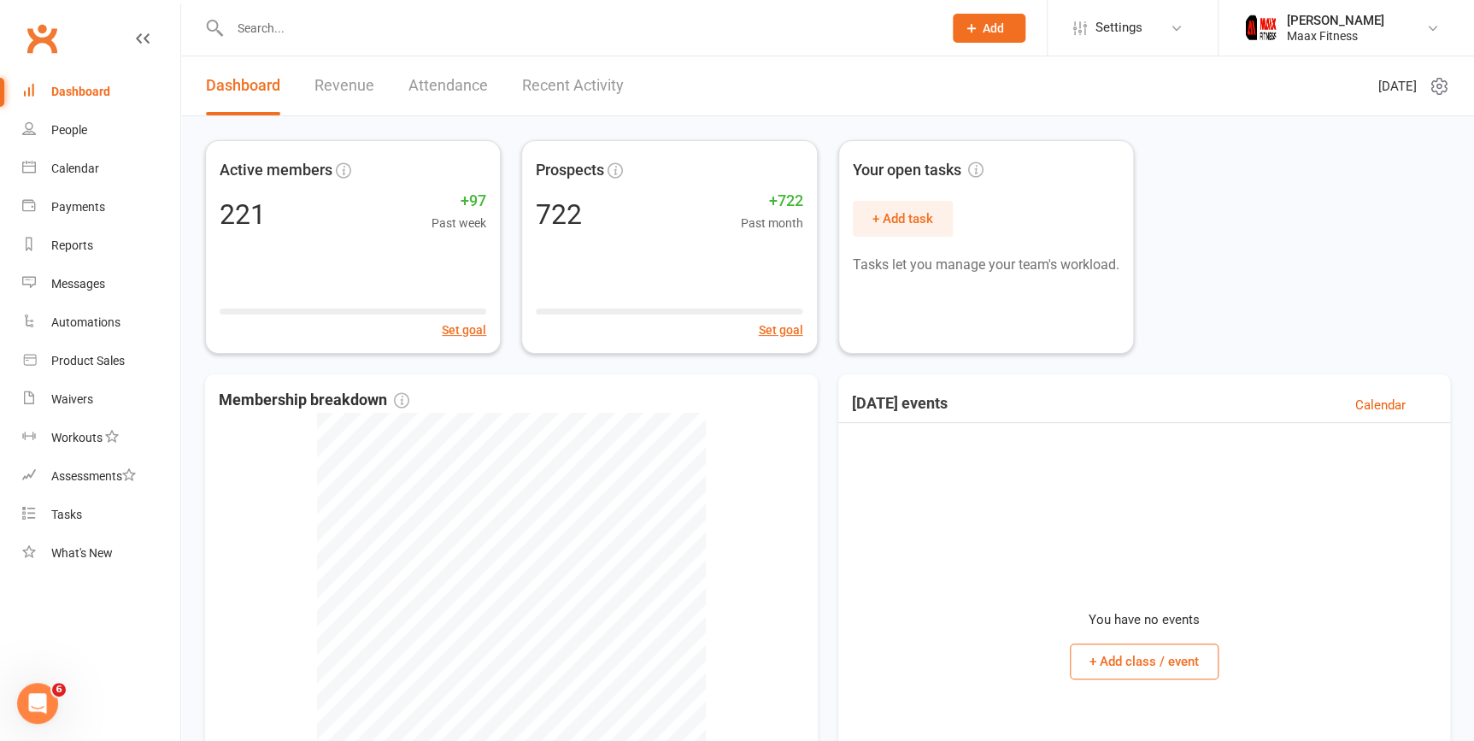
click at [965, 21] on icon at bounding box center [971, 28] width 15 height 15
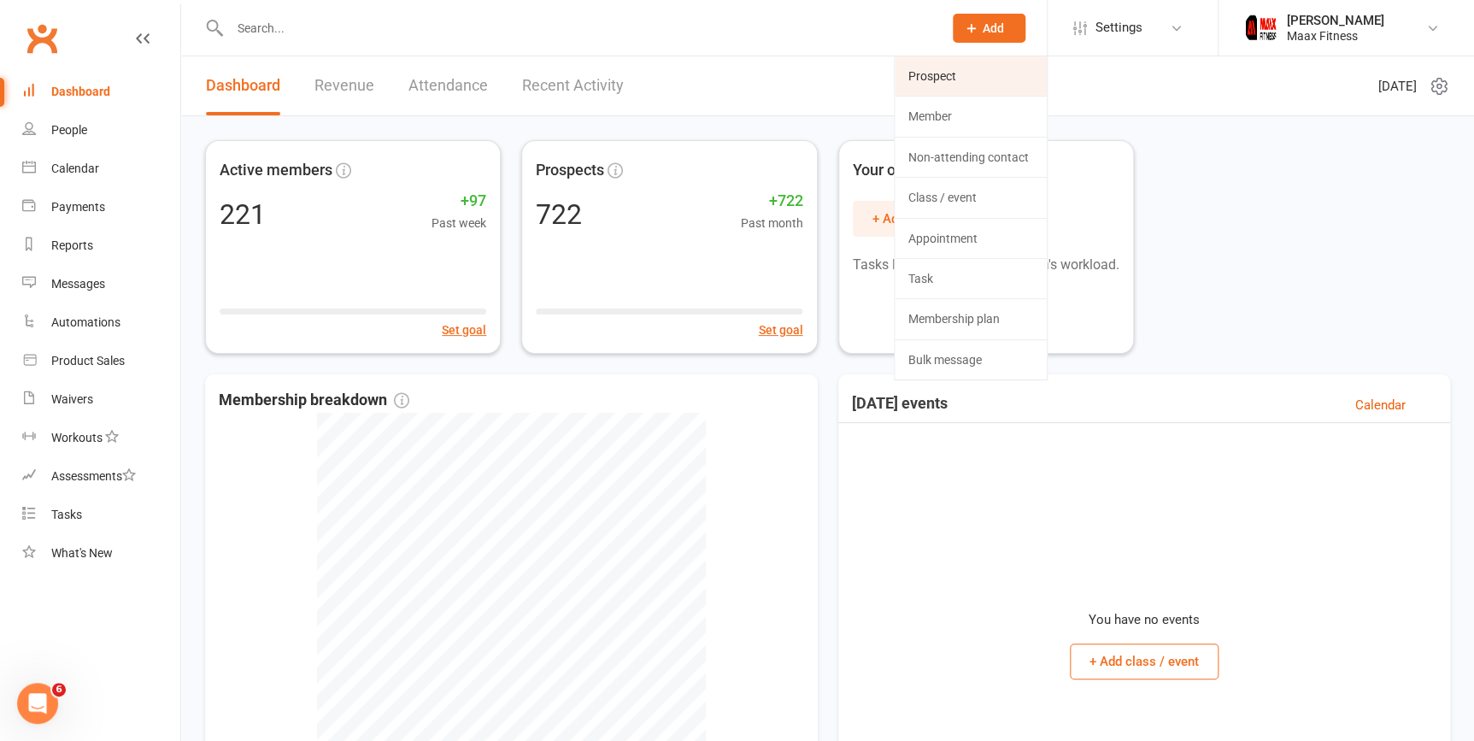
click at [938, 74] on link "Prospect" at bounding box center [971, 75] width 152 height 39
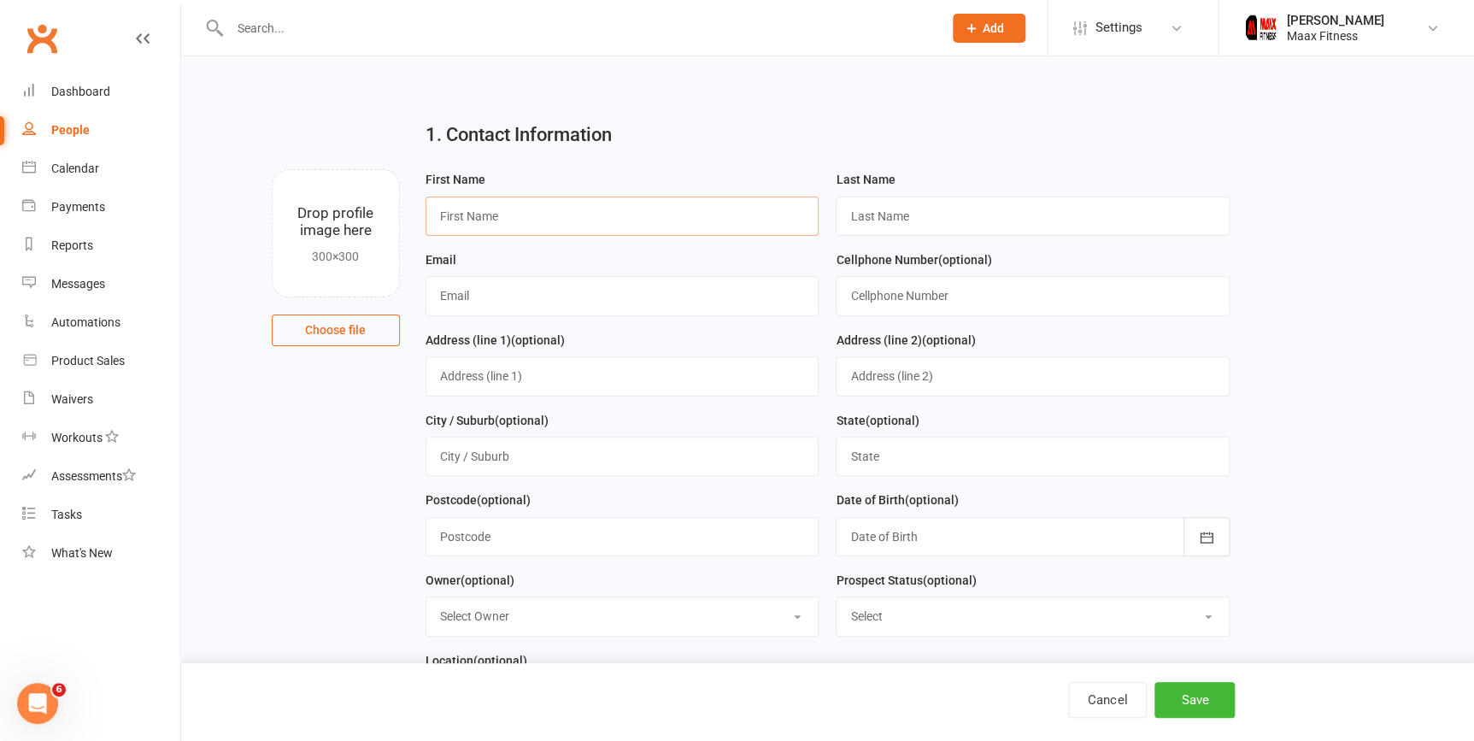
click at [464, 218] on input "text" at bounding box center [622, 216] width 394 height 39
type input "p"
type input "Prisila"
click at [958, 224] on input "text" at bounding box center [1033, 216] width 394 height 39
type input "Villanueva"
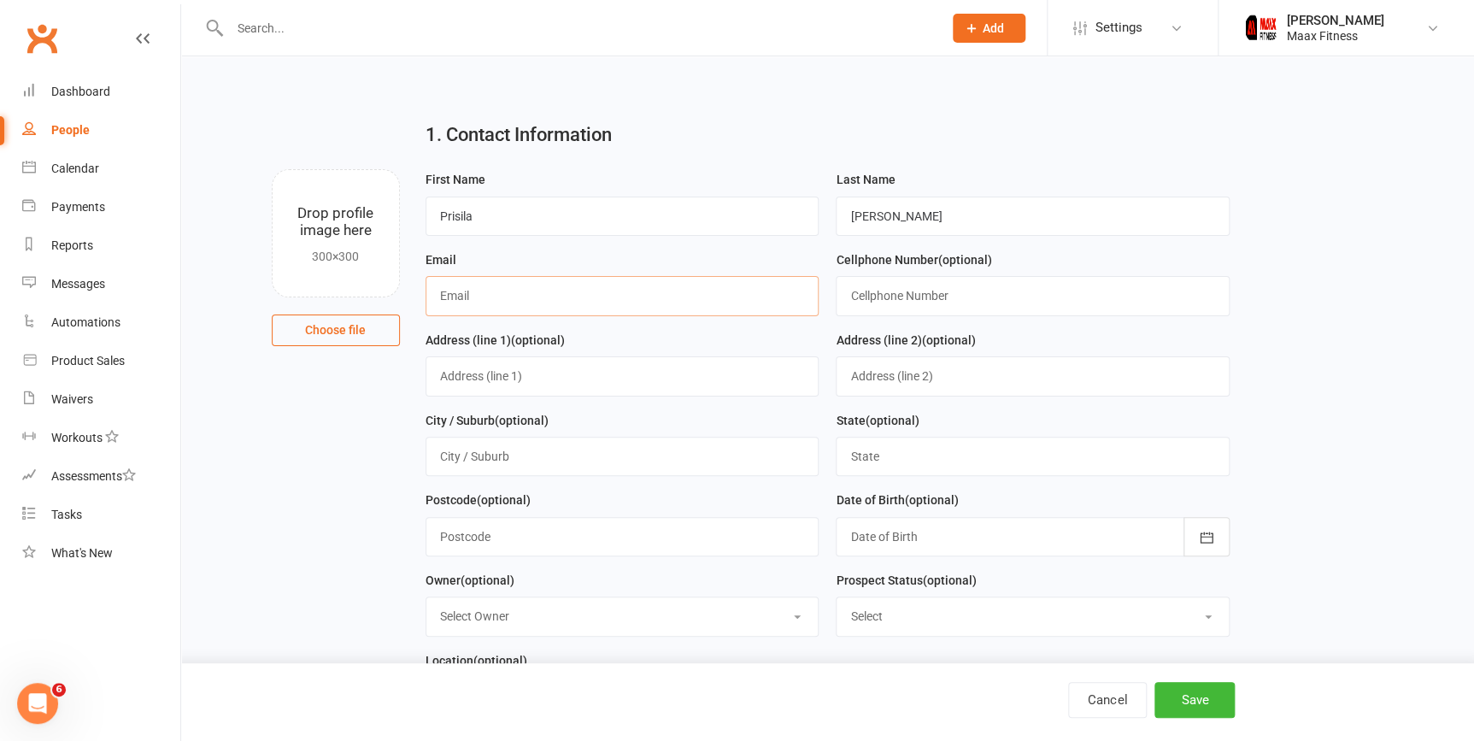
click at [644, 315] on input "text" at bounding box center [622, 295] width 394 height 39
type input "[EMAIL_ADDRESS][DOMAIN_NAME]"
click at [928, 305] on input "text" at bounding box center [1033, 295] width 394 height 39
type input "4698191869"
click at [590, 384] on input "text" at bounding box center [622, 375] width 394 height 39
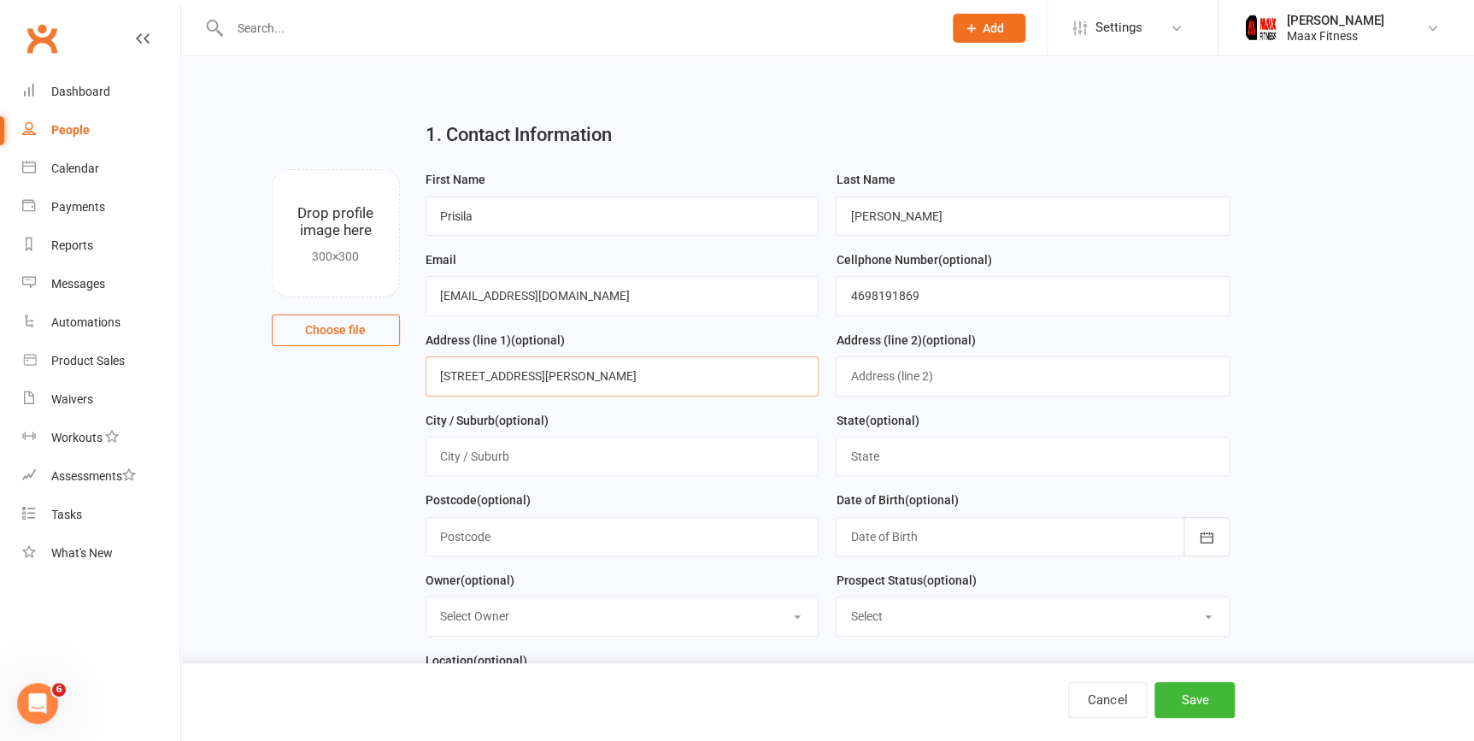
type input "3065 wallace wells ct"
click at [631, 466] on input "text" at bounding box center [622, 456] width 394 height 39
type input "crandall"
click at [948, 471] on input "text" at bounding box center [1033, 456] width 394 height 39
type input "TX"
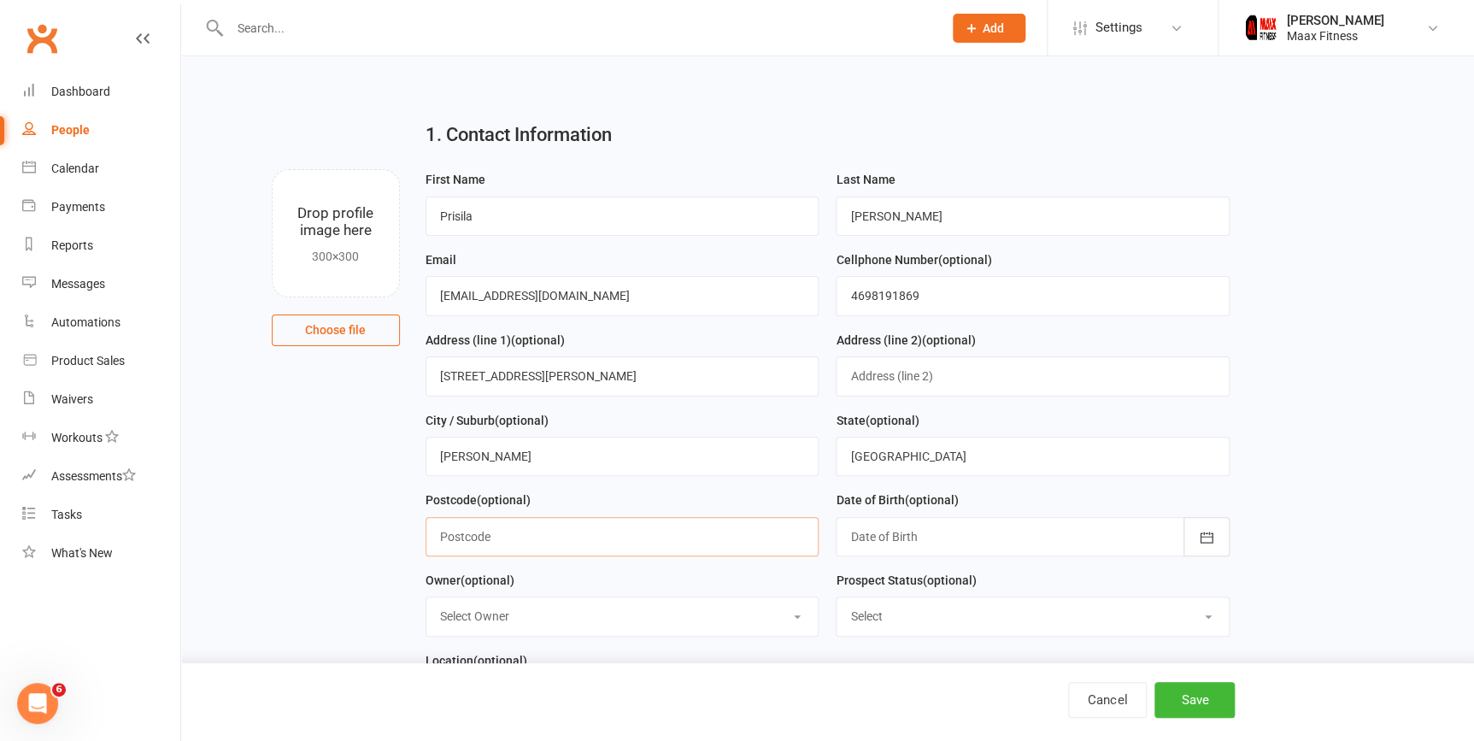
click at [594, 531] on input "text" at bounding box center [622, 536] width 394 height 39
type input "75114"
click at [918, 537] on div at bounding box center [1033, 536] width 394 height 39
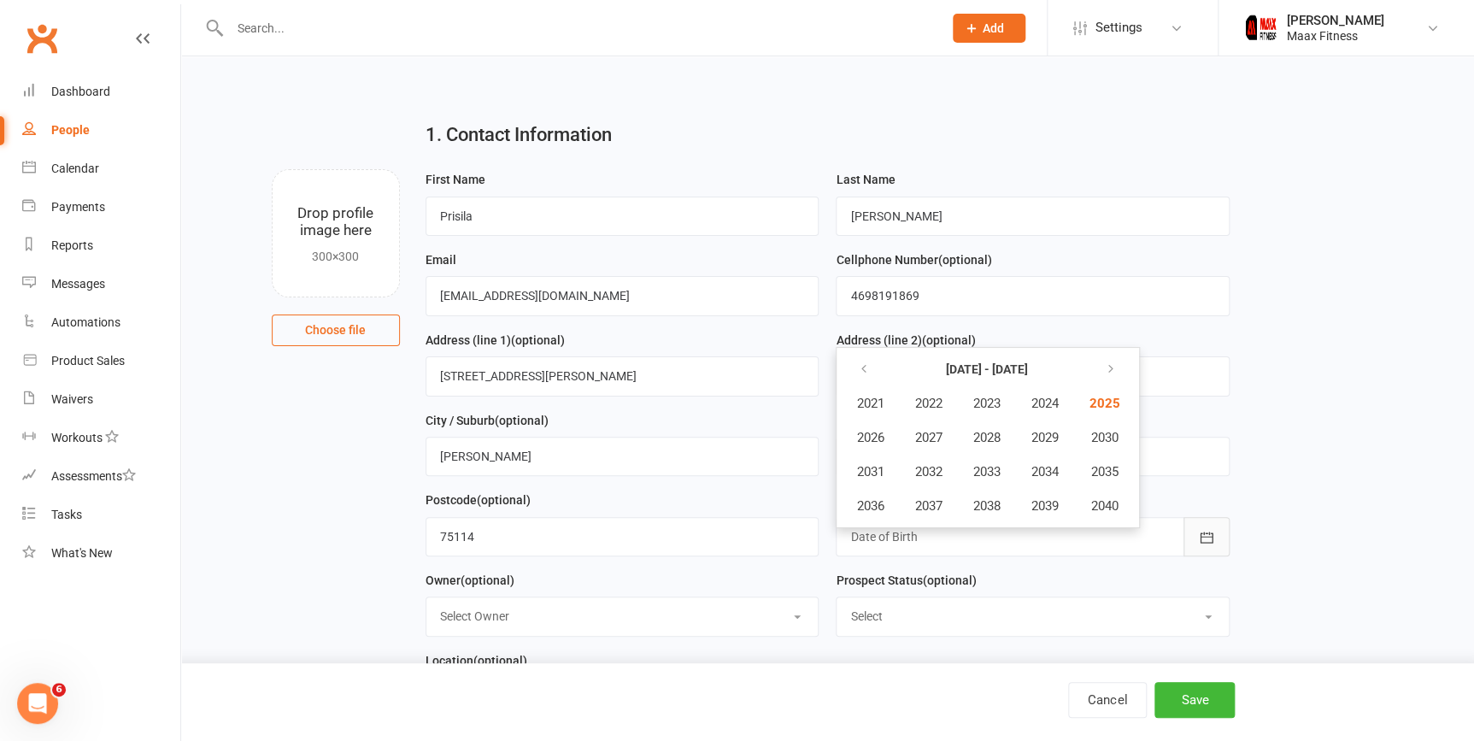
click at [1207, 541] on icon "button" at bounding box center [1206, 537] width 17 height 17
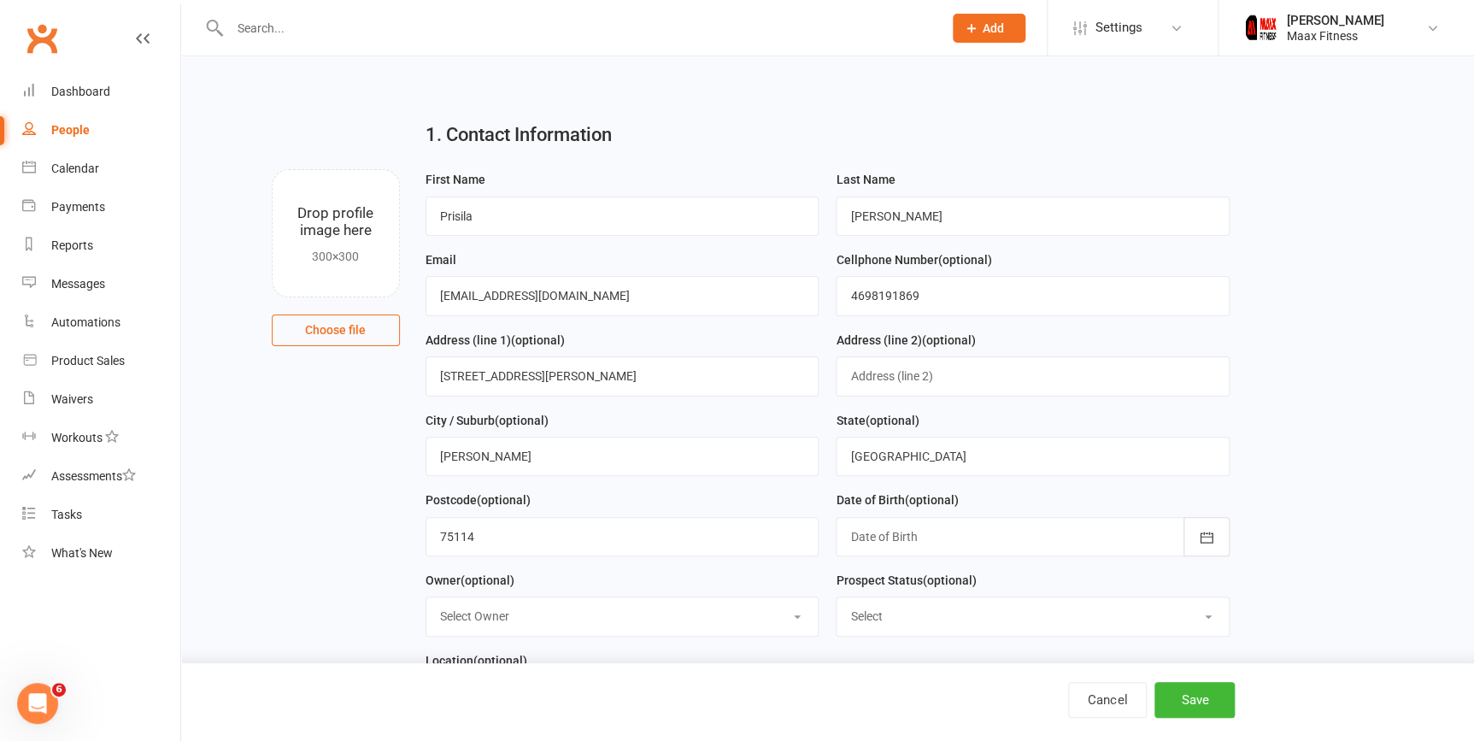
click at [1146, 541] on div at bounding box center [1033, 536] width 394 height 39
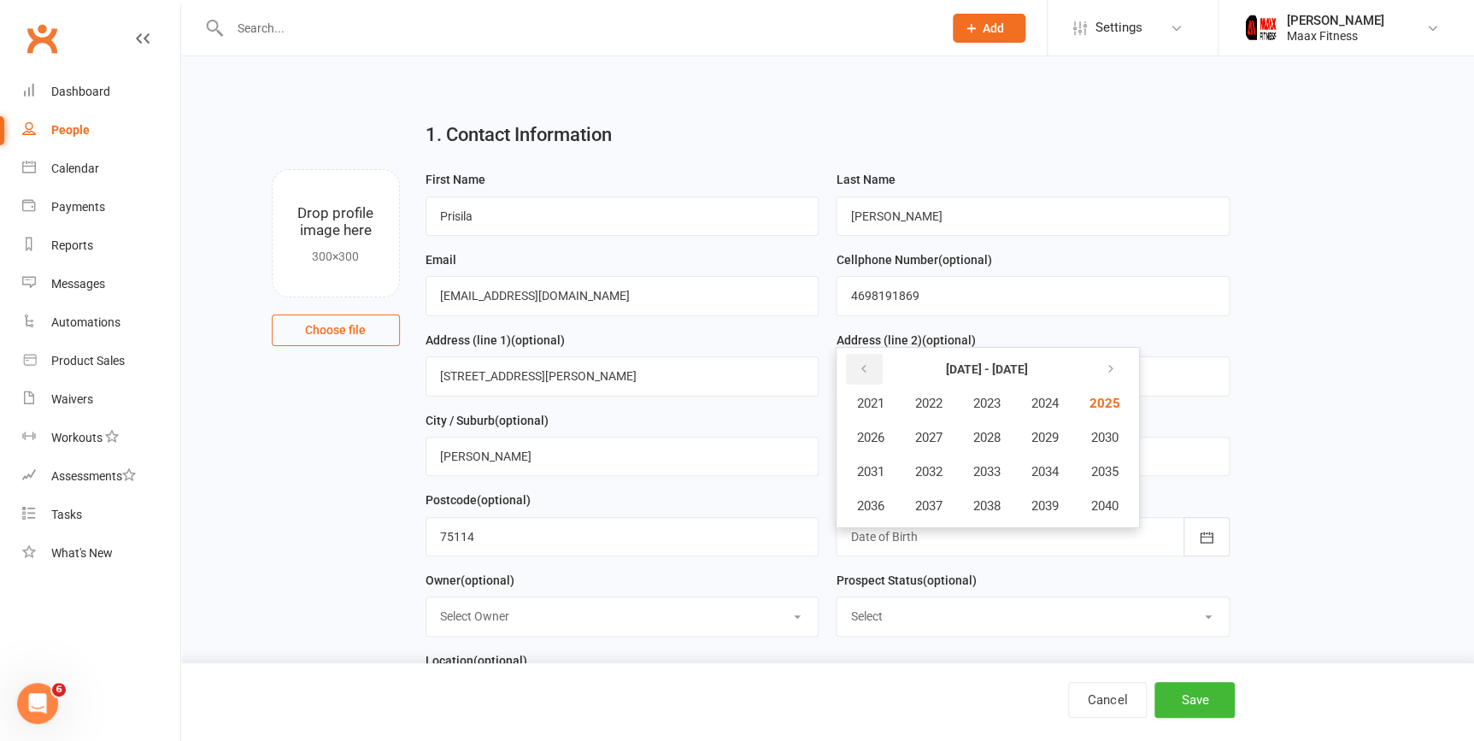
click at [860, 365] on icon "button" at bounding box center [863, 369] width 12 height 14
click at [873, 369] on button "button" at bounding box center [864, 369] width 37 height 31
click at [1128, 514] on button "2000" at bounding box center [1102, 506] width 56 height 32
click at [1015, 474] on button "September" at bounding box center [1052, 471] width 91 height 32
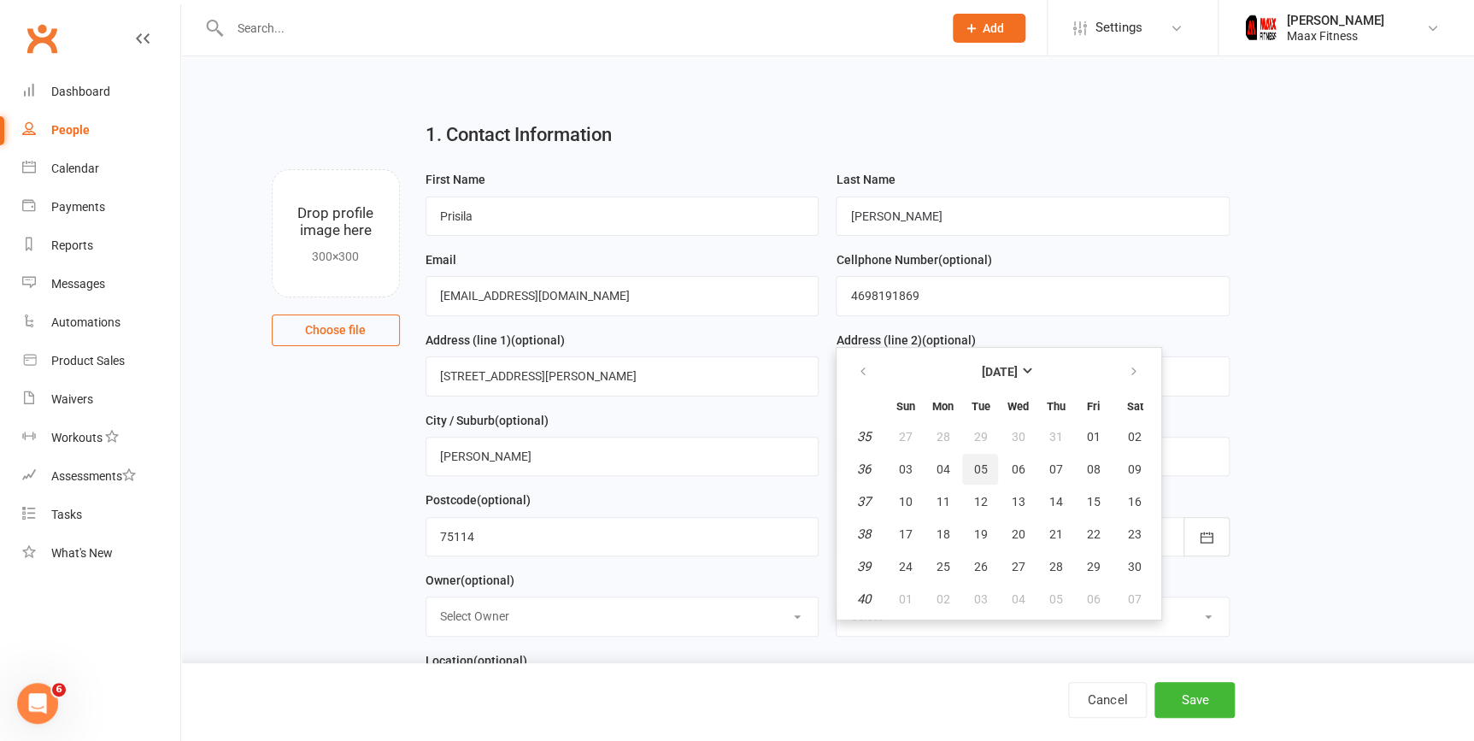
click at [977, 467] on span "05" at bounding box center [980, 469] width 14 height 14
type input "05 Sep 2000"
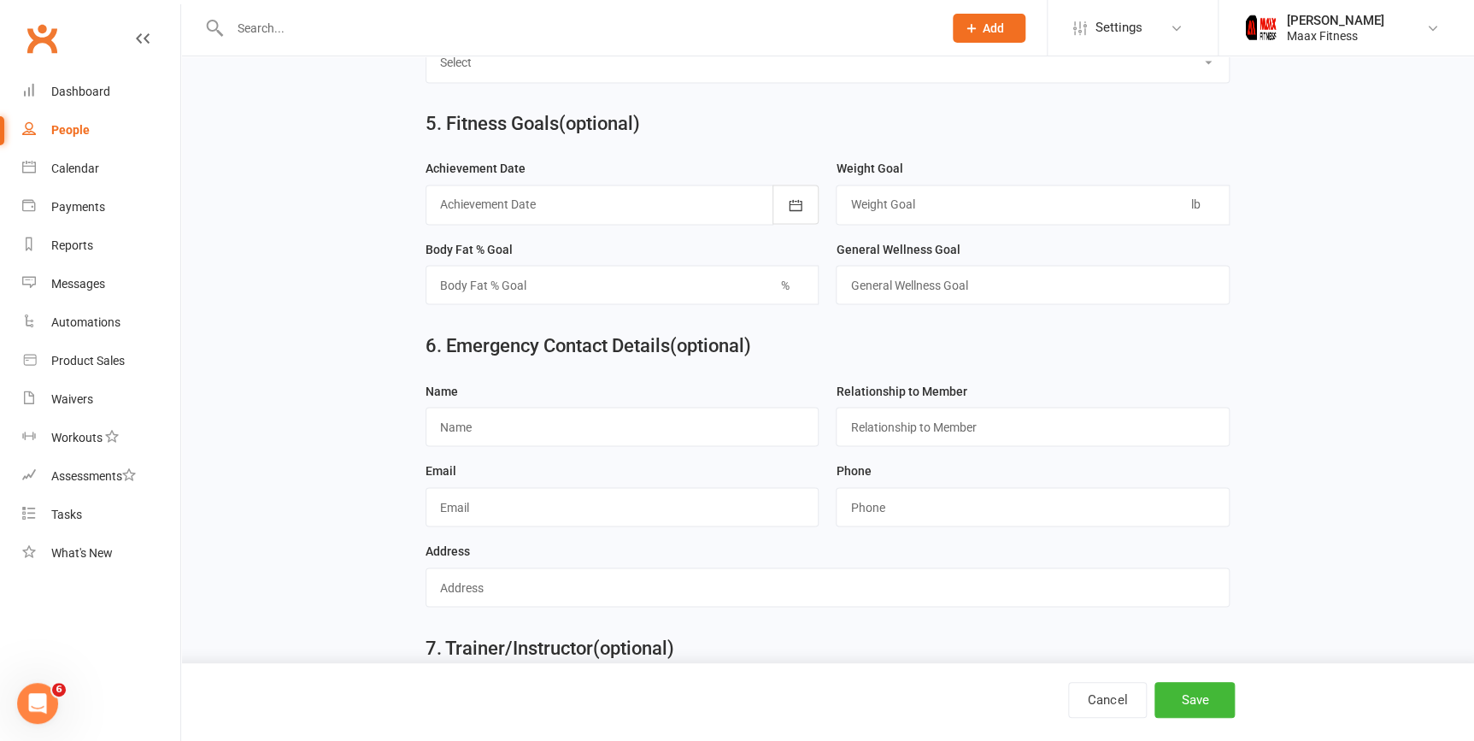
scroll to position [1381, 0]
click at [453, 443] on input "text" at bounding box center [622, 425] width 394 height 39
type input "j"
type input "J"
type input "j"
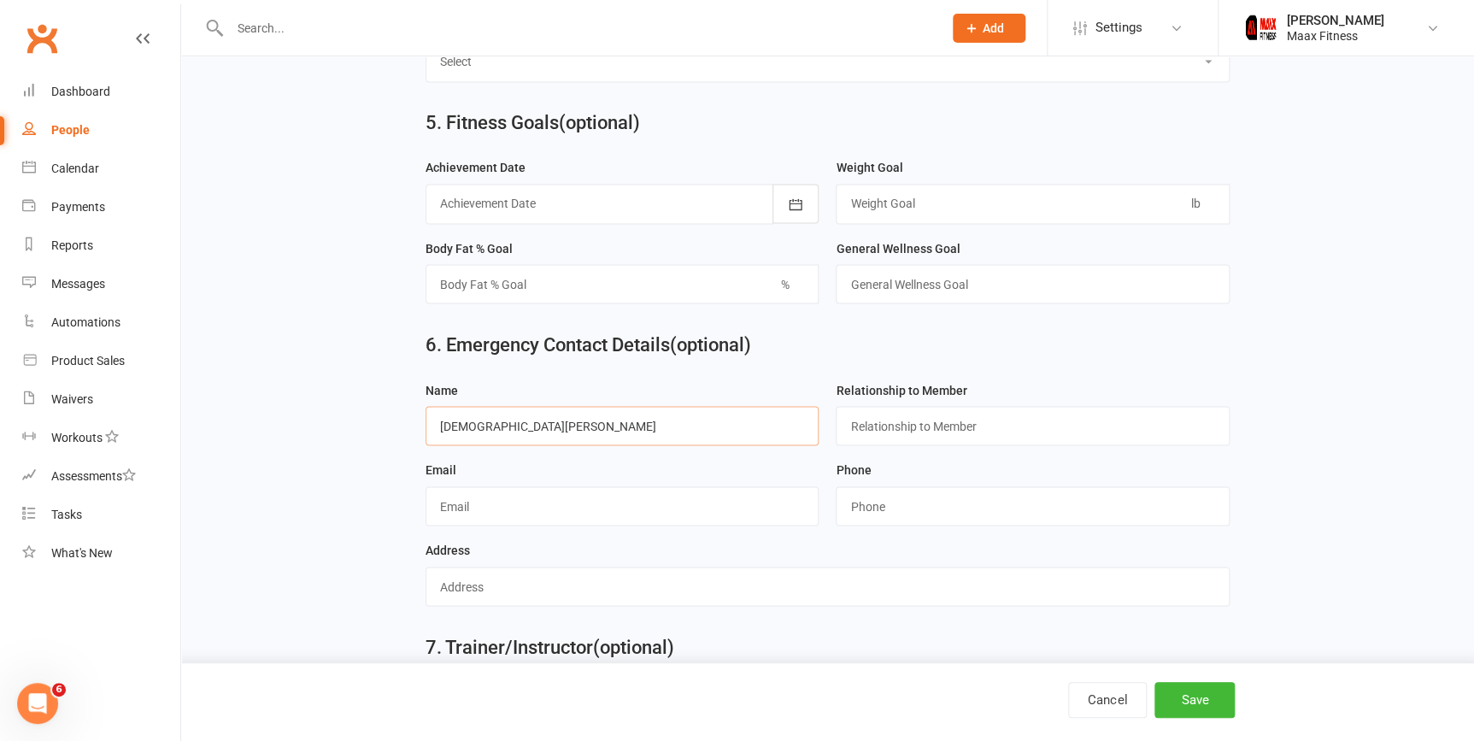
type input "[DEMOGRAPHIC_DATA][PERSON_NAME]"
click at [1003, 426] on input "text" at bounding box center [1033, 425] width 394 height 39
type input "husband"
click at [610, 502] on input "text" at bounding box center [622, 505] width 394 height 39
click at [603, 524] on input "text" at bounding box center [622, 505] width 394 height 39
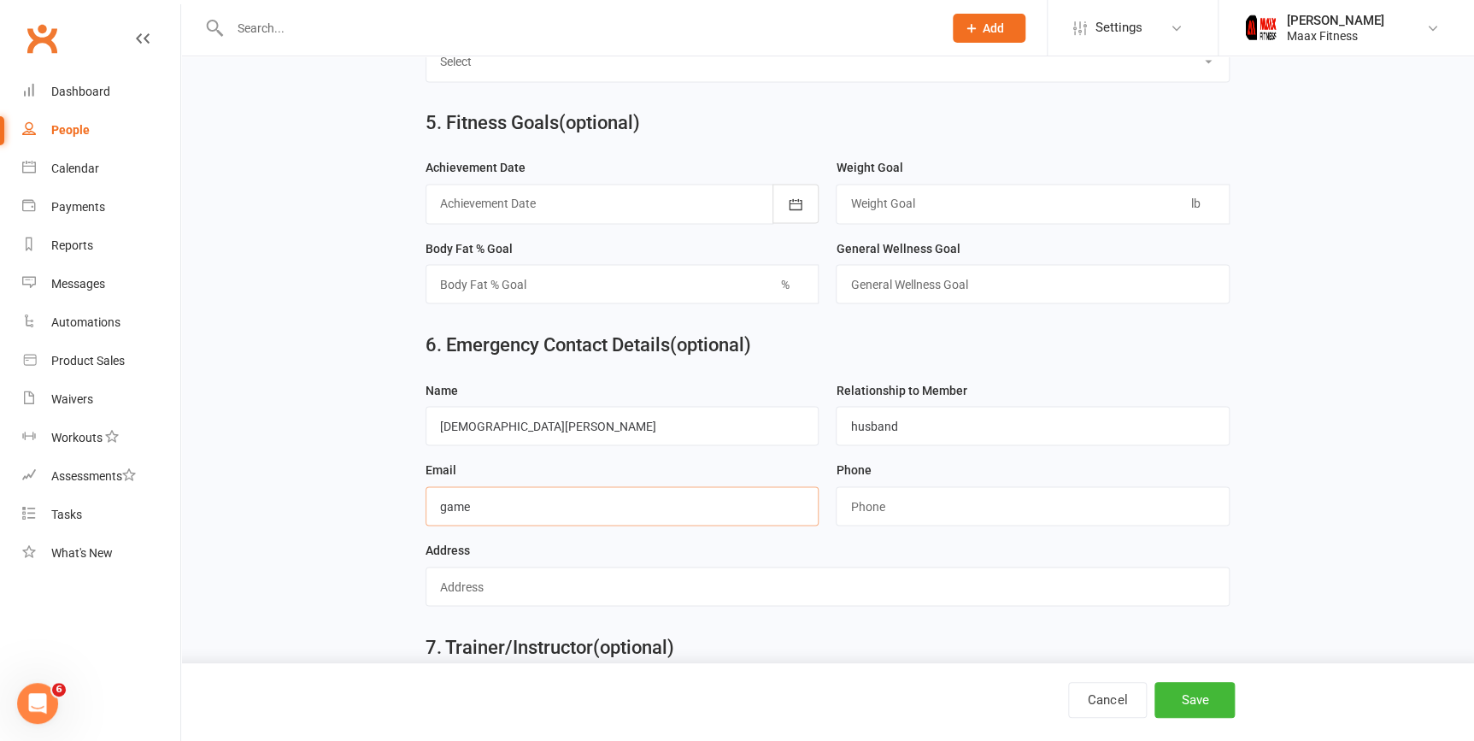
type input "[EMAIL_ADDRESS][DOMAIN_NAME]"
type input "4698191869"
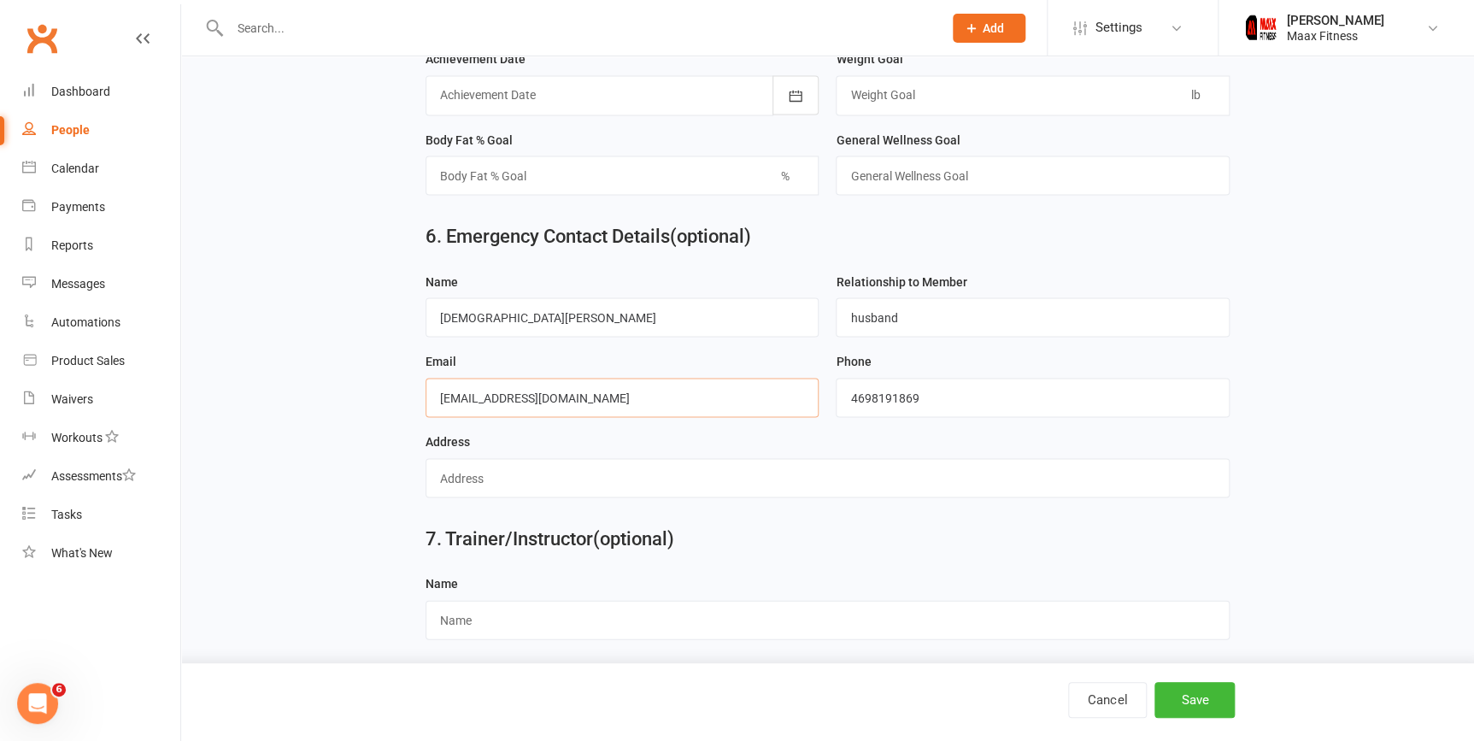
scroll to position [1505, 0]
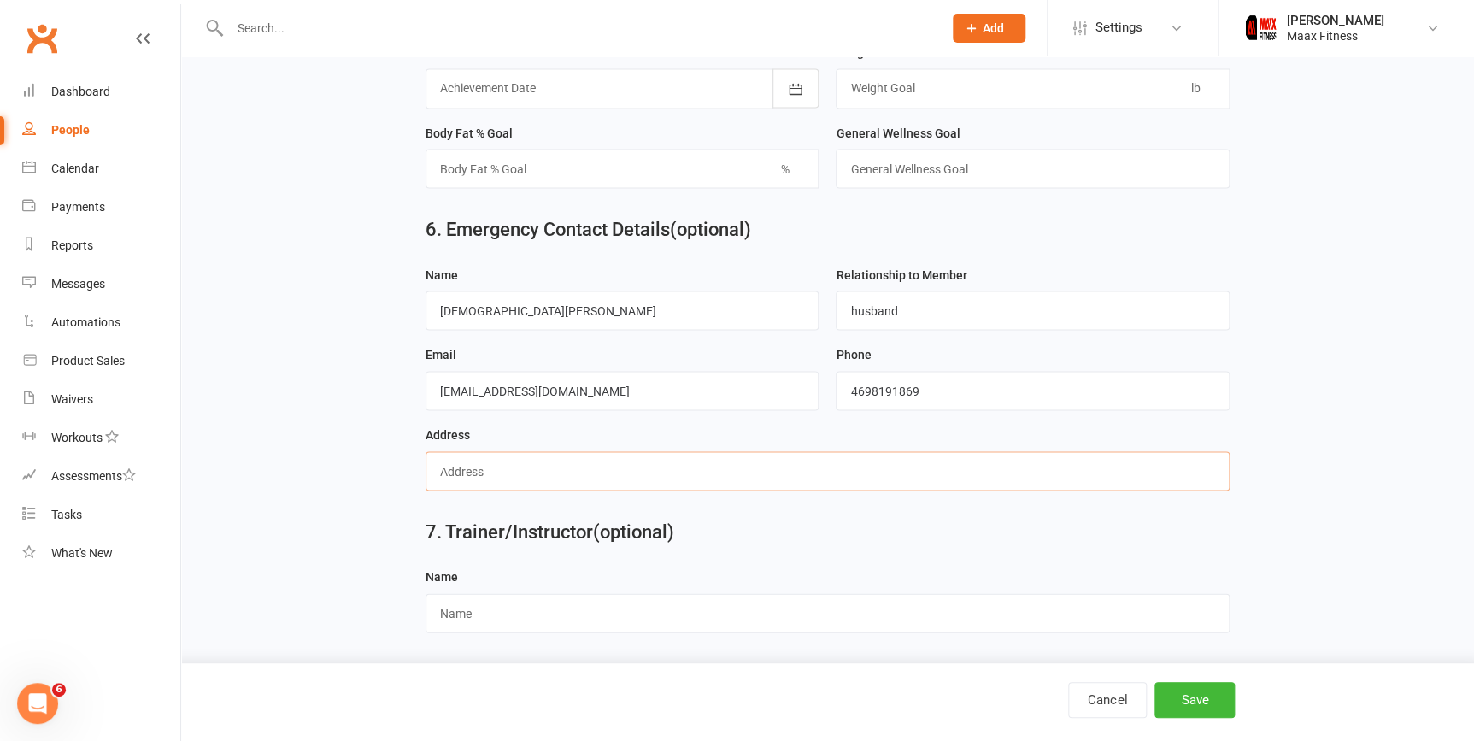
click at [648, 460] on input "text" at bounding box center [827, 470] width 804 height 39
type input "3065 wallace wells ct, crandall tx 75114"
click at [1197, 715] on button "Save" at bounding box center [1194, 700] width 80 height 36
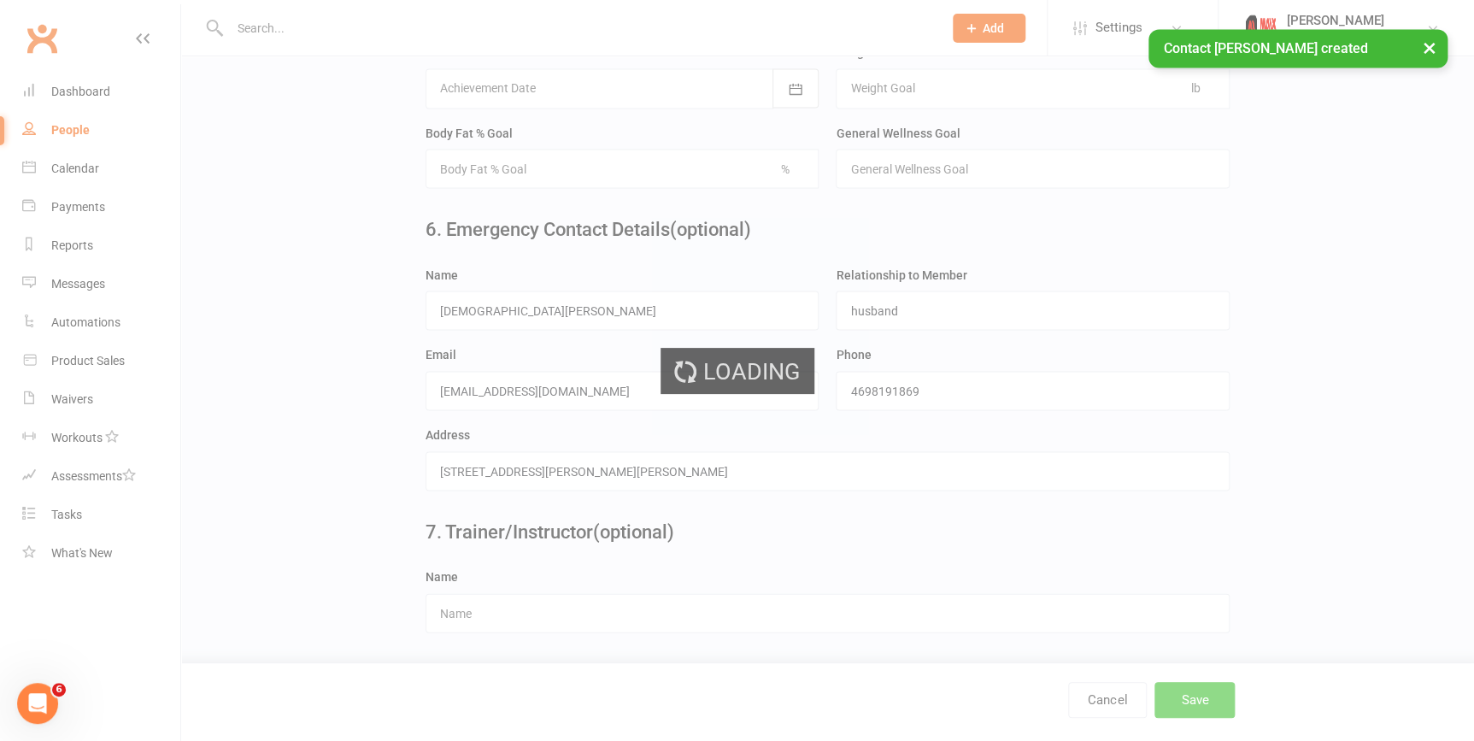
scroll to position [0, 0]
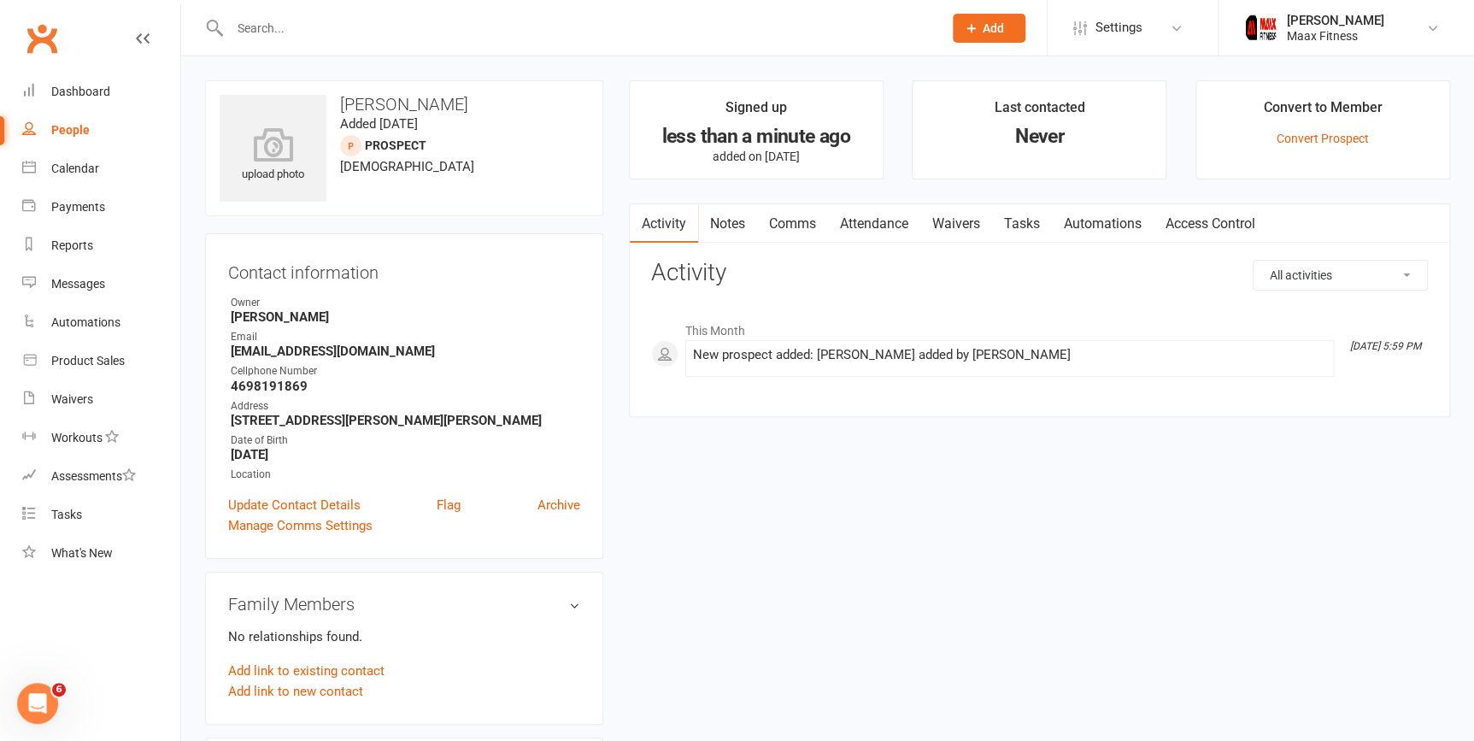
click at [962, 231] on link "Waivers" at bounding box center [956, 223] width 72 height 39
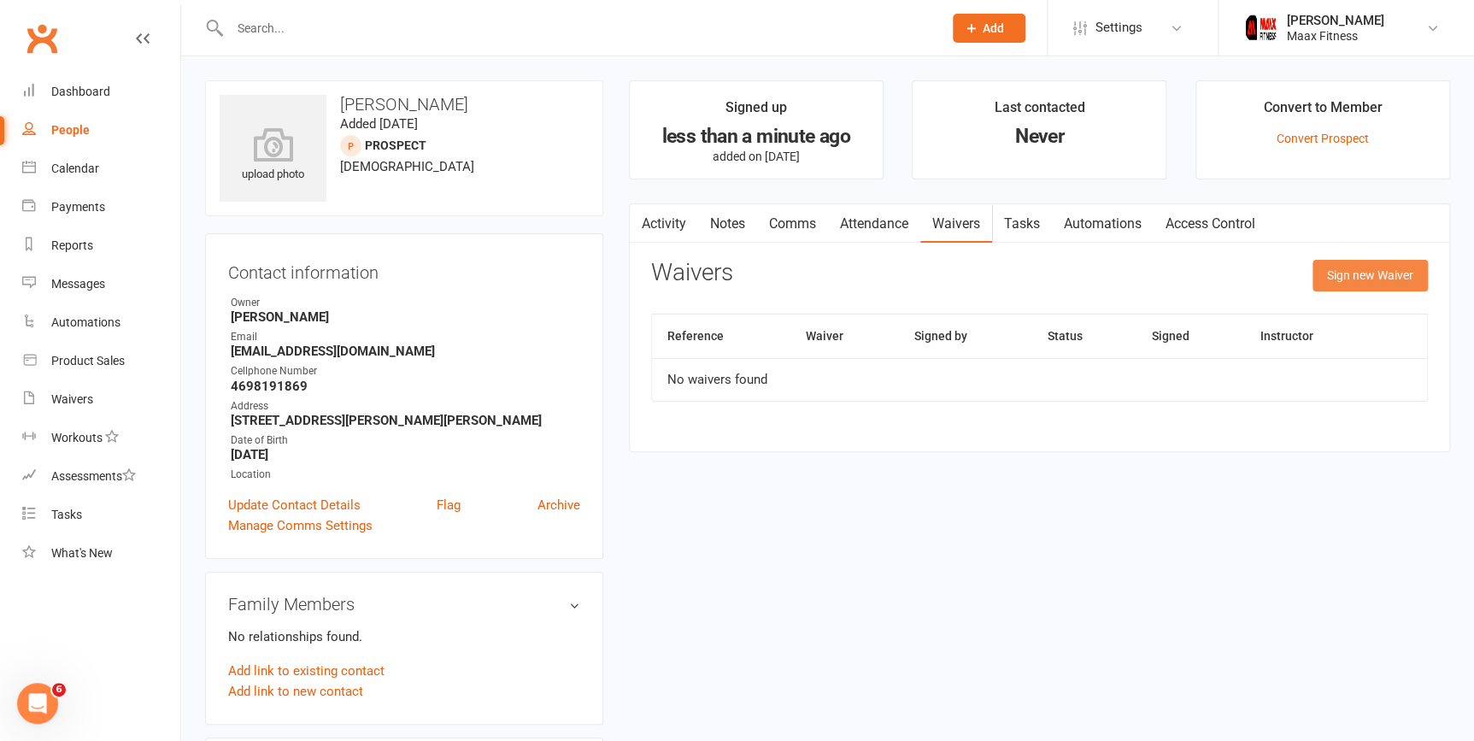
click at [1356, 281] on button "Sign new Waiver" at bounding box center [1369, 275] width 115 height 31
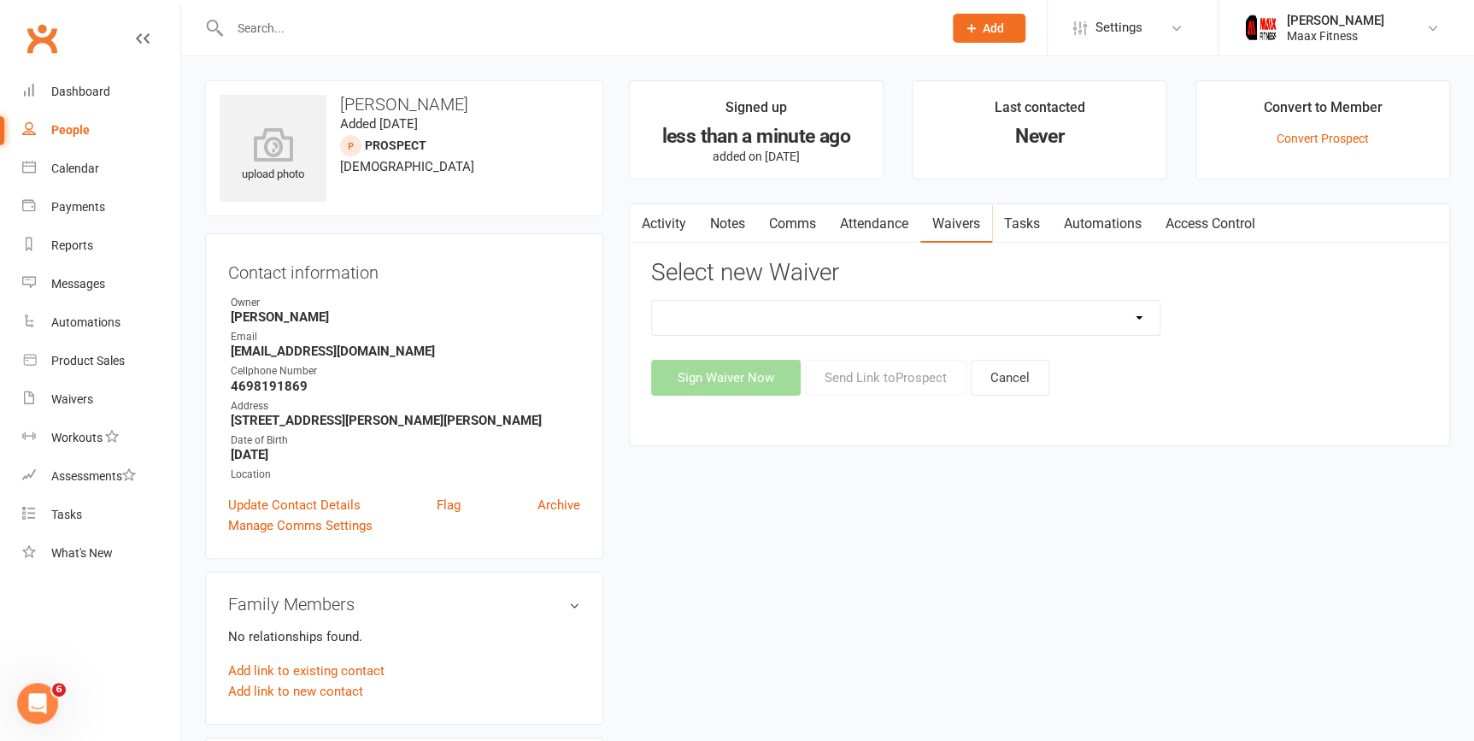
click at [1127, 316] on select "12 Month Individual Membership 12 Month PRESALE Membership 1 Month Membership O…" at bounding box center [906, 318] width 508 height 34
select select "15029"
click at [652, 301] on select "12 Month Individual Membership 12 Month PRESALE Membership 1 Month Membership O…" at bounding box center [906, 318] width 508 height 34
click at [727, 373] on button "Sign Waiver Now" at bounding box center [726, 378] width 150 height 36
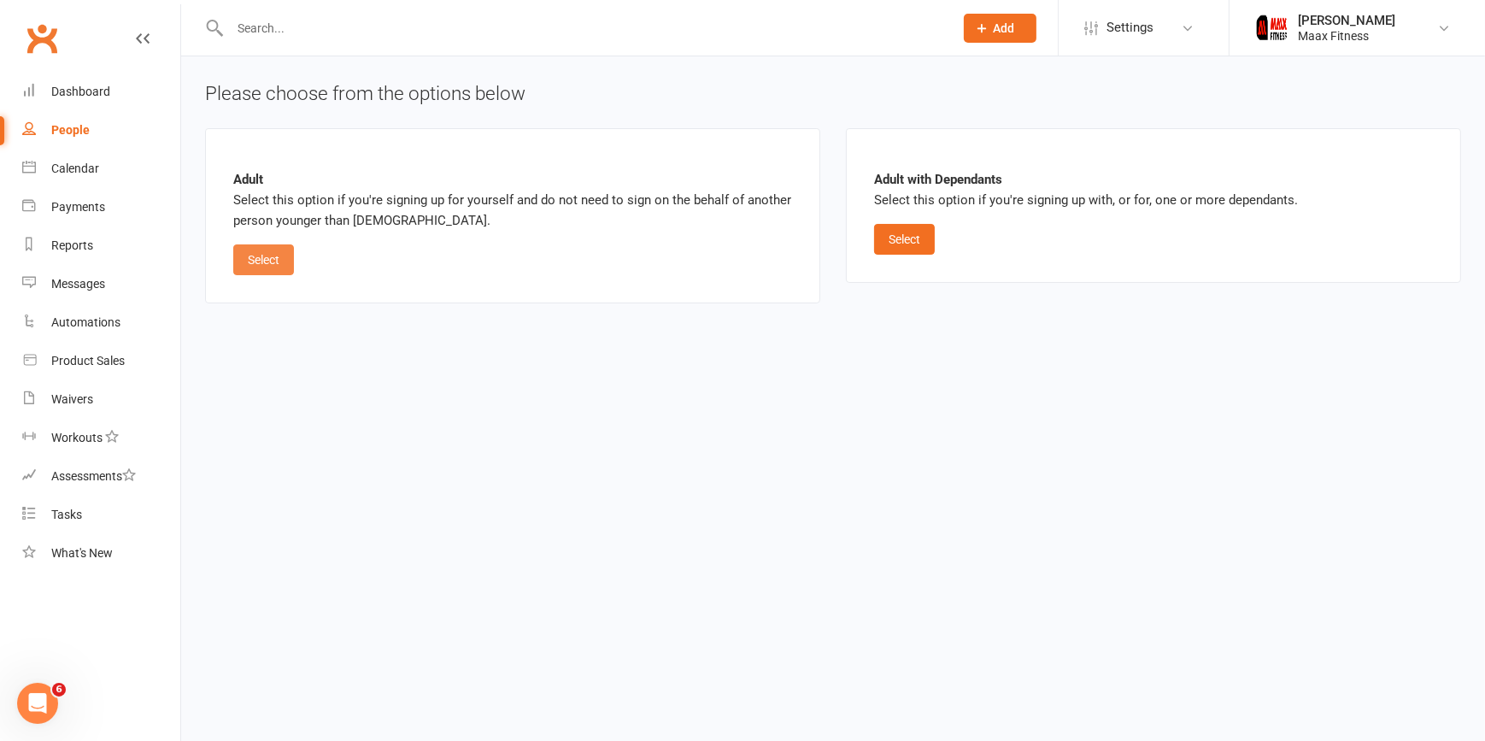
click at [260, 271] on button "Select" at bounding box center [263, 259] width 61 height 31
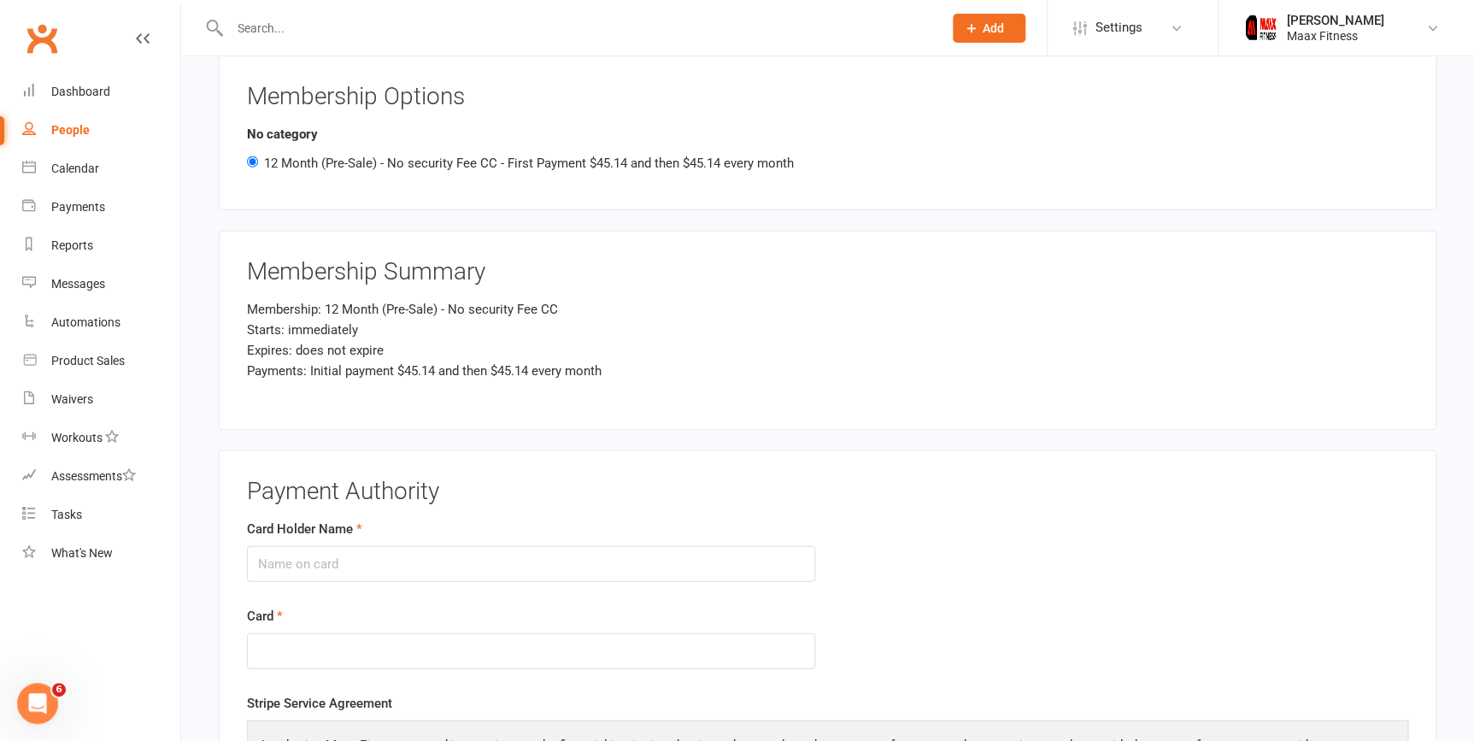
scroll to position [1917, 0]
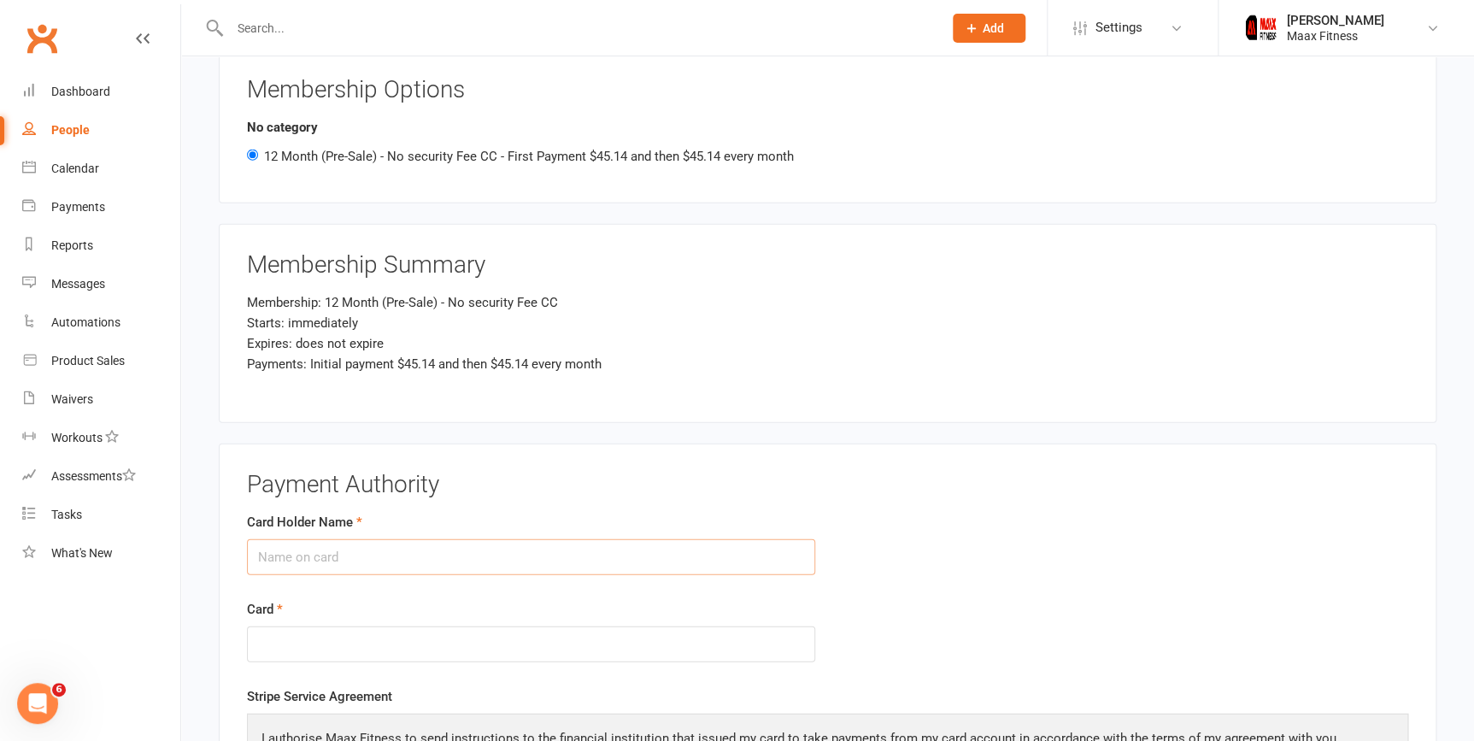
click at [474, 555] on input "Card Holder Name" at bounding box center [531, 557] width 568 height 36
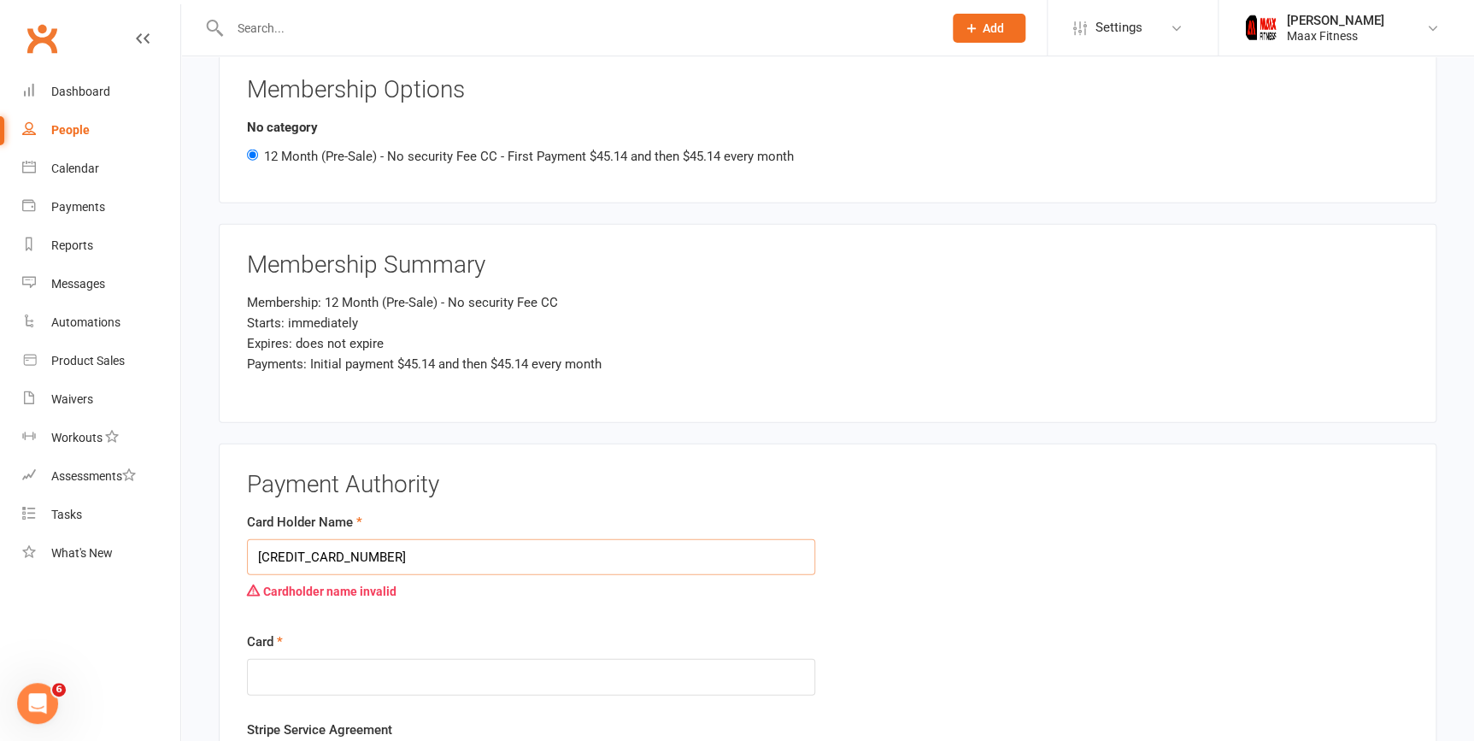
type input "4342580214018558"
click at [359, 536] on div "Card Holder Name 4342580214018558 Cardholder name invalid" at bounding box center [531, 560] width 568 height 96
click at [354, 551] on input "4342580214018558" at bounding box center [531, 557] width 568 height 36
drag, startPoint x: 299, startPoint y: 557, endPoint x: 310, endPoint y: 538, distance: 21.8
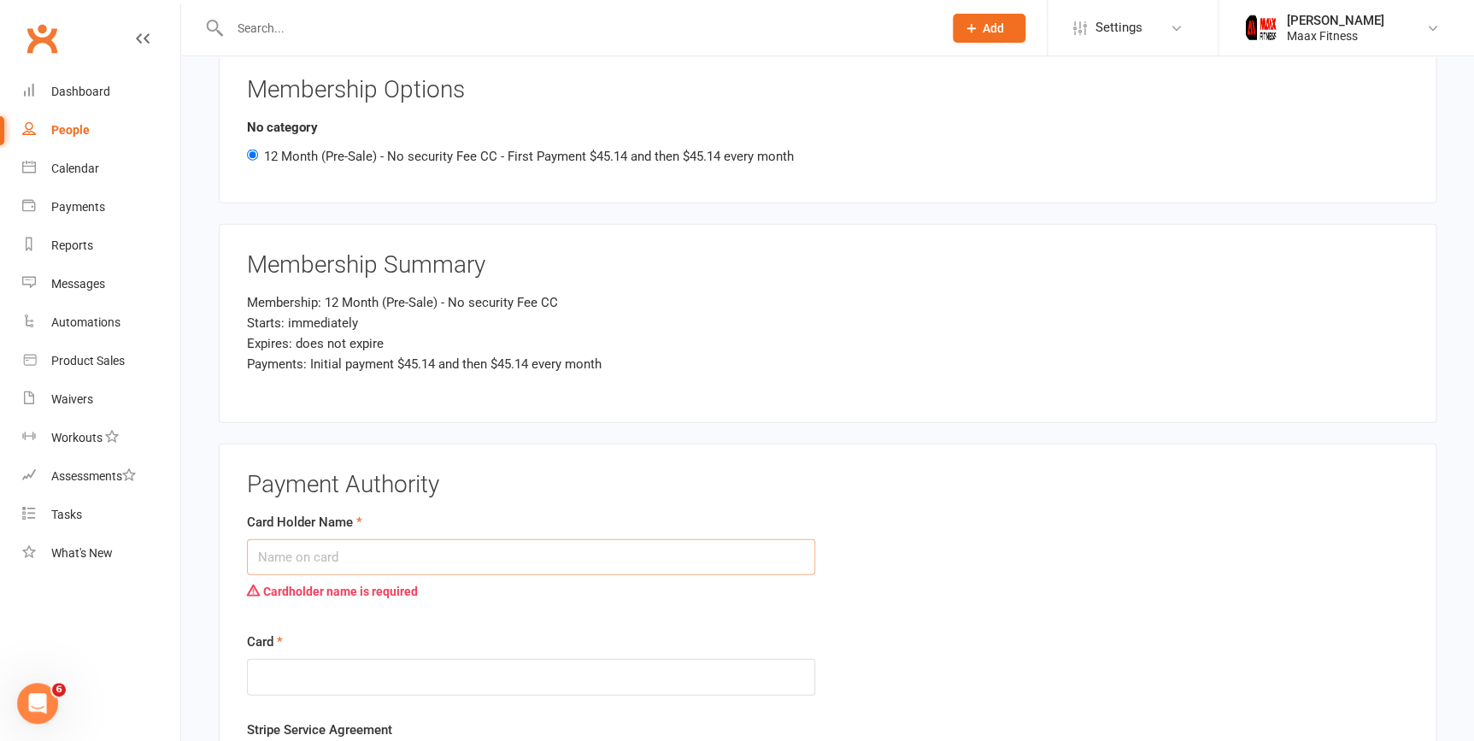
click at [299, 557] on input "Card Holder Name" at bounding box center [531, 557] width 568 height 36
type input "p"
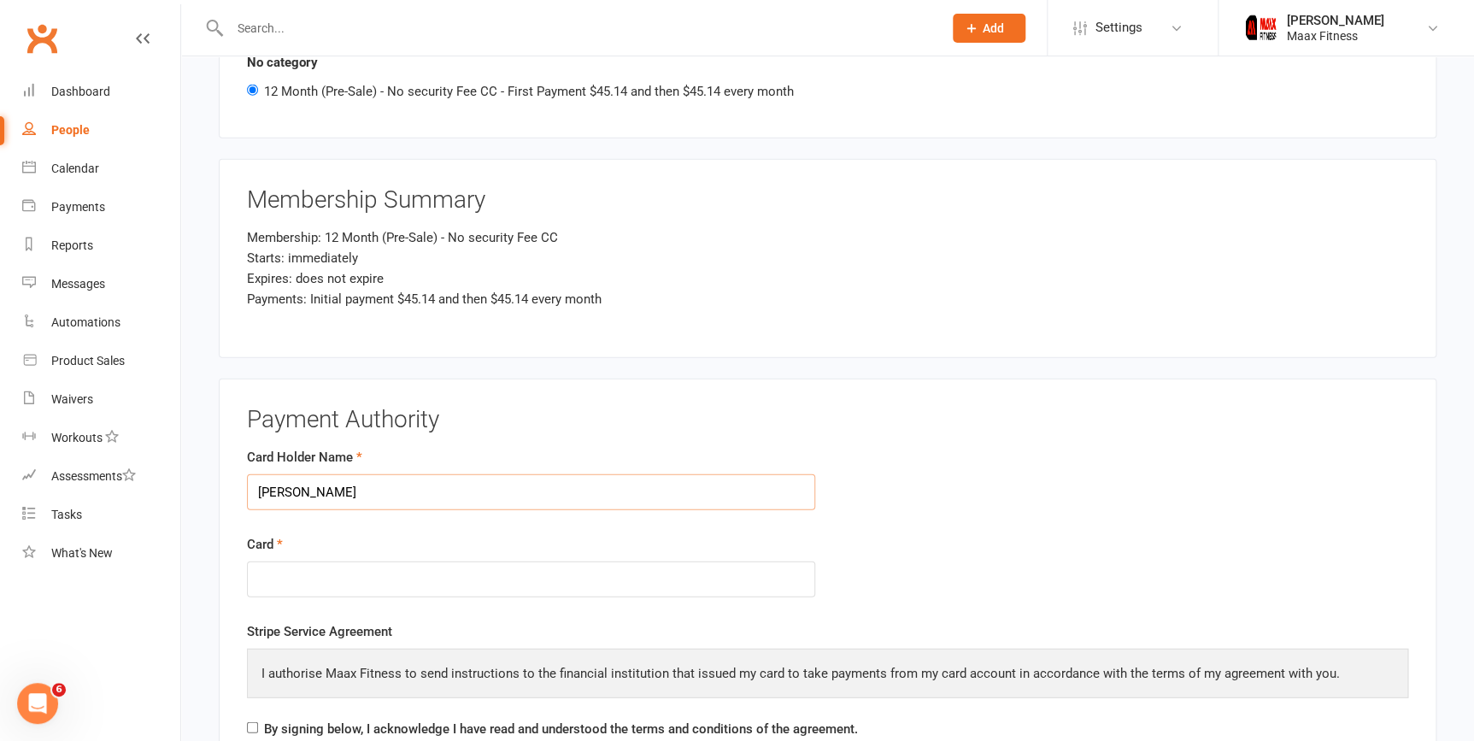
scroll to position [2073, 0]
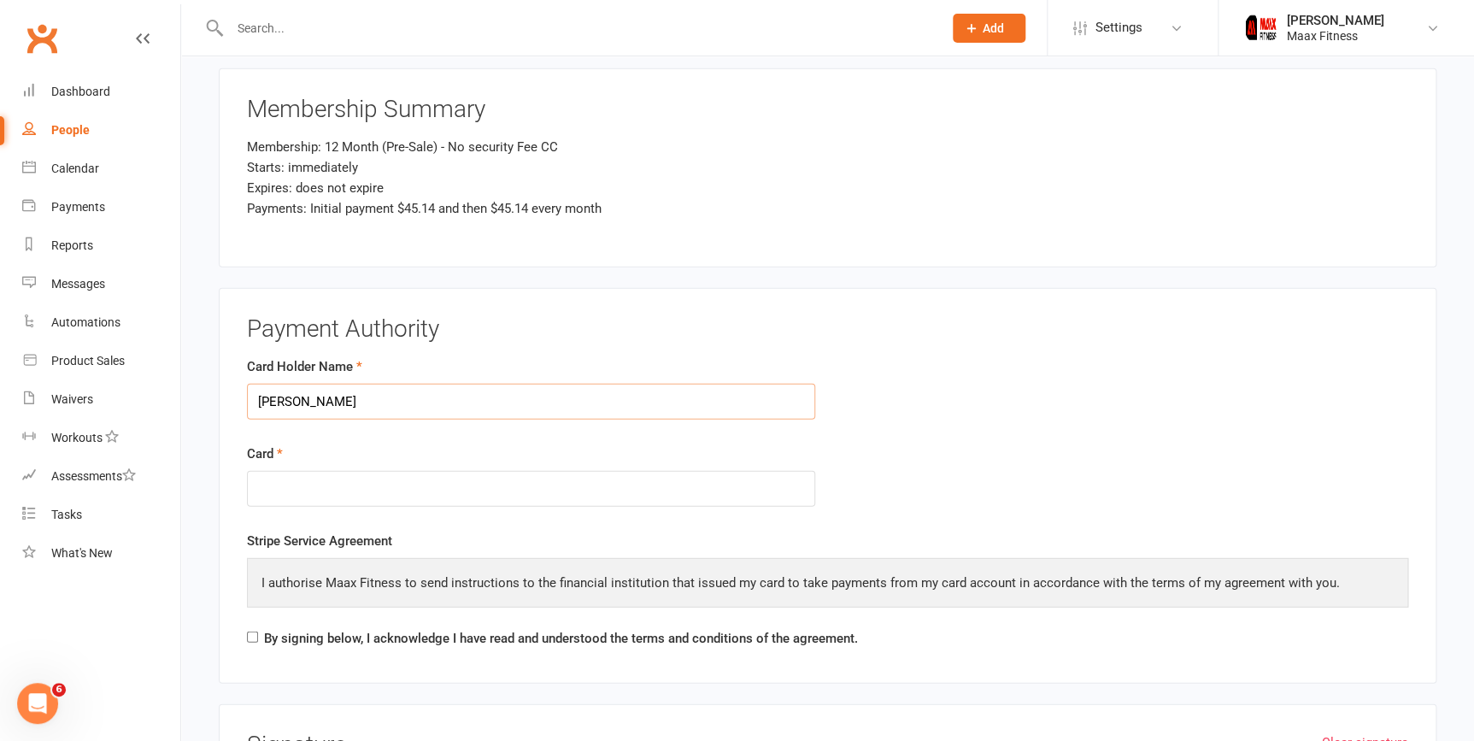
type input "[PERSON_NAME]"
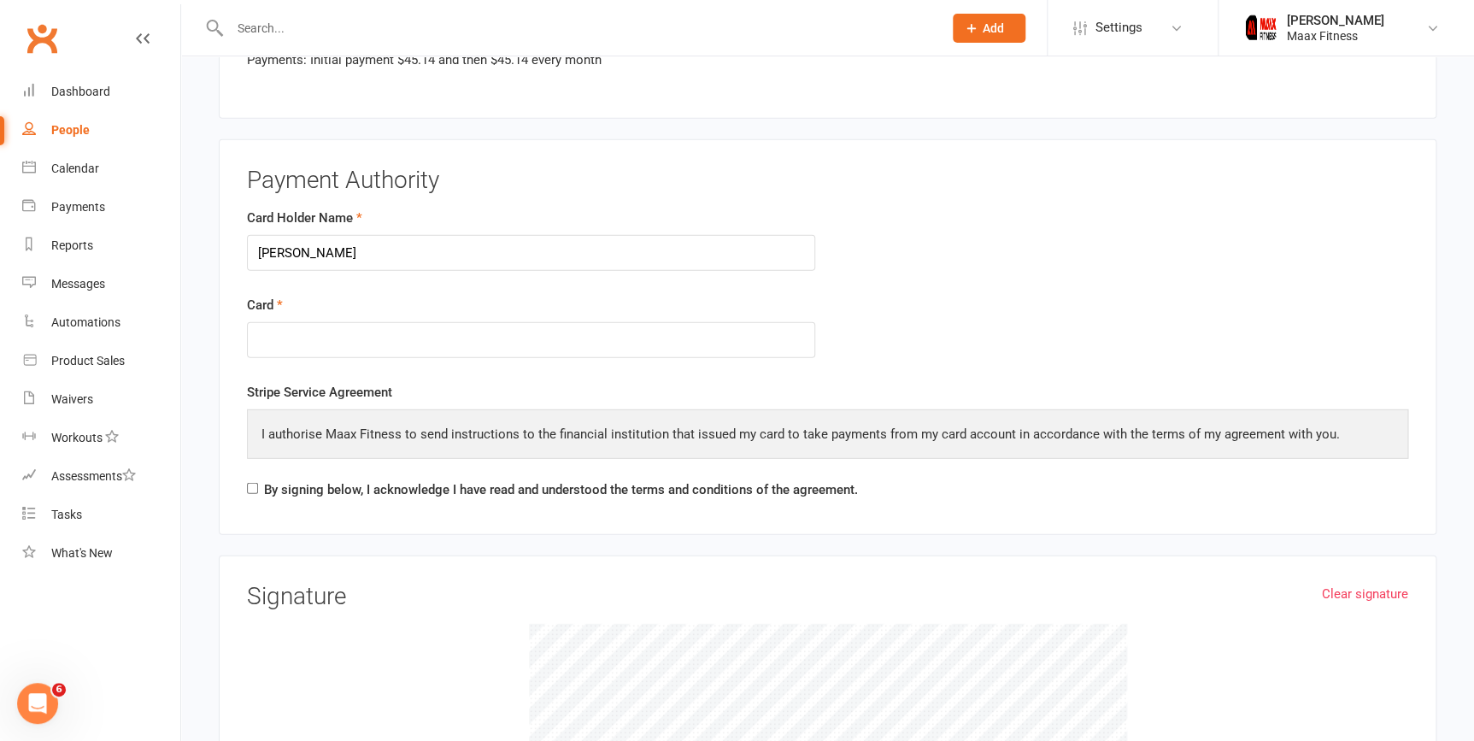
scroll to position [2228, 0]
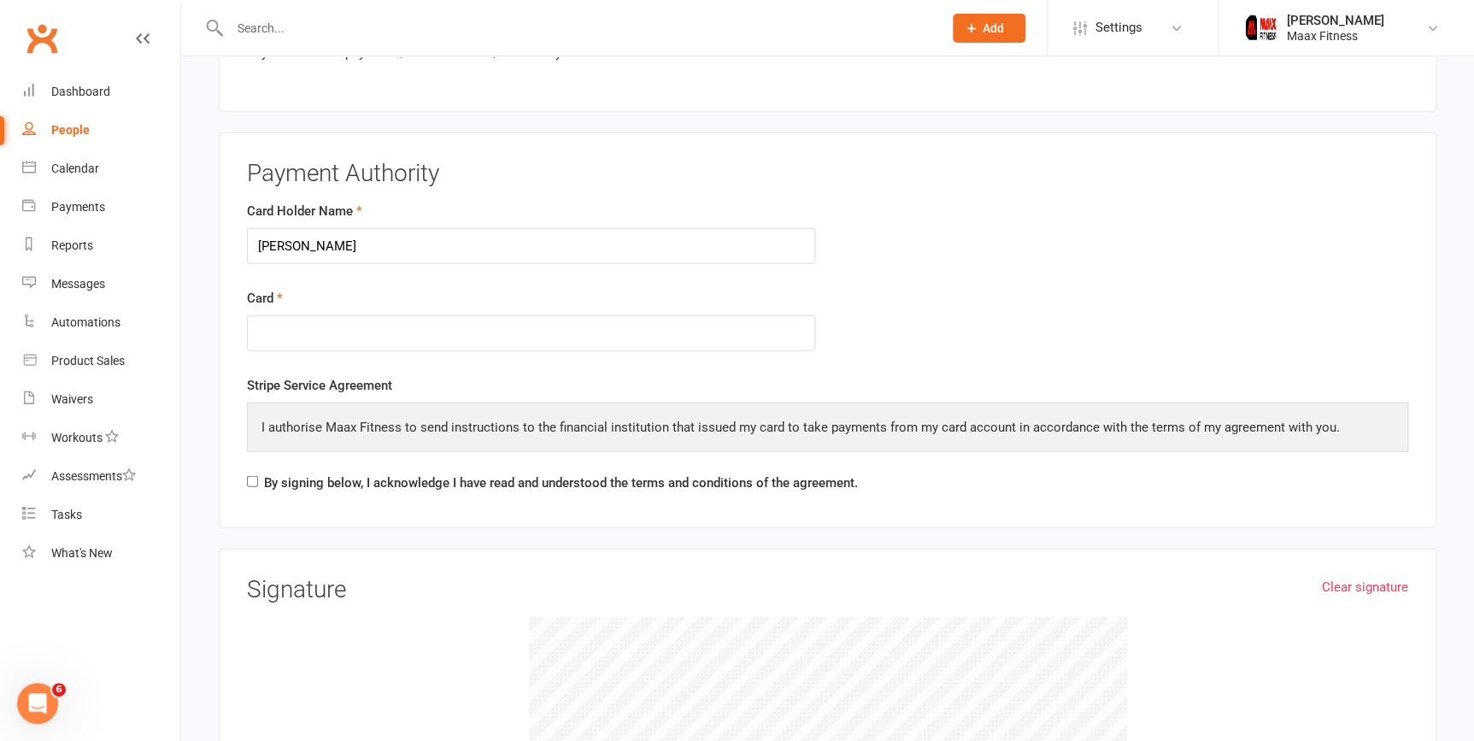
click at [260, 473] on div "By signing below, I acknowledge I have read and understood the terms and condit…" at bounding box center [552, 485] width 611 height 27
click at [256, 476] on input "By signing below, I acknowledge I have read and understood the terms and condit…" at bounding box center [252, 481] width 11 height 11
checkbox input "true"
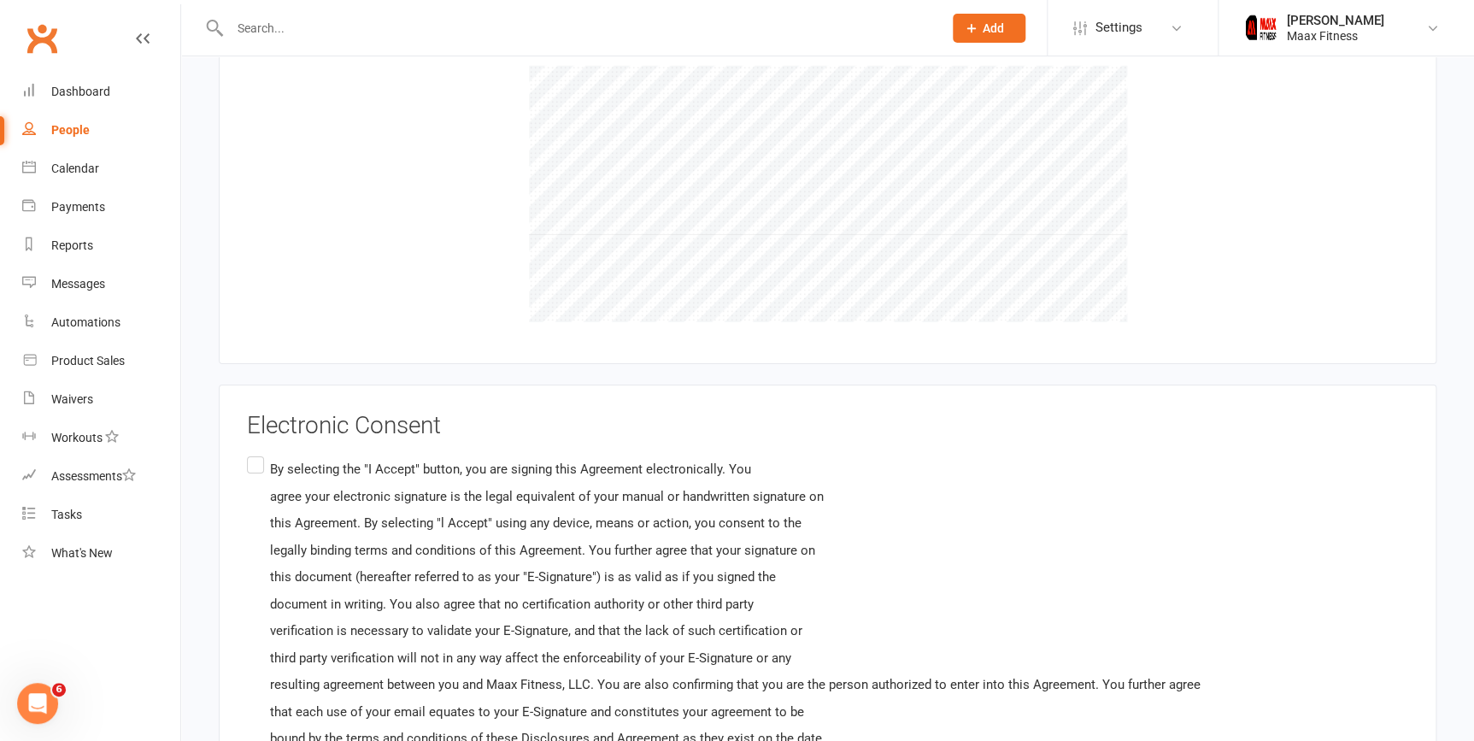
scroll to position [2782, 0]
click at [247, 455] on label "By selecting the "I Accept" button, you are signing this Agreement electronical…" at bounding box center [723, 615] width 953 height 330
click at [247, 450] on input "By selecting the "I Accept" button, you are signing this Agreement electronical…" at bounding box center [252, 450] width 11 height 0
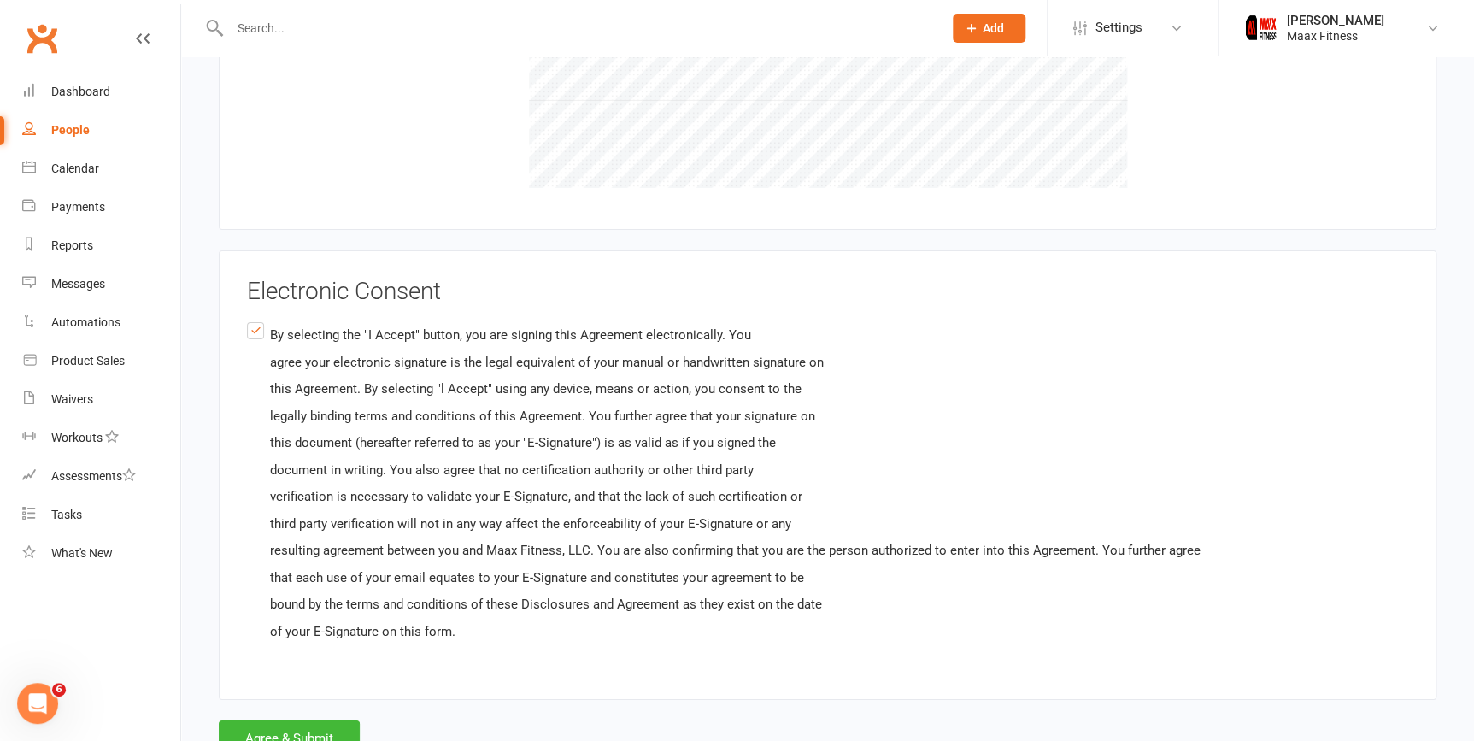
scroll to position [2974, 0]
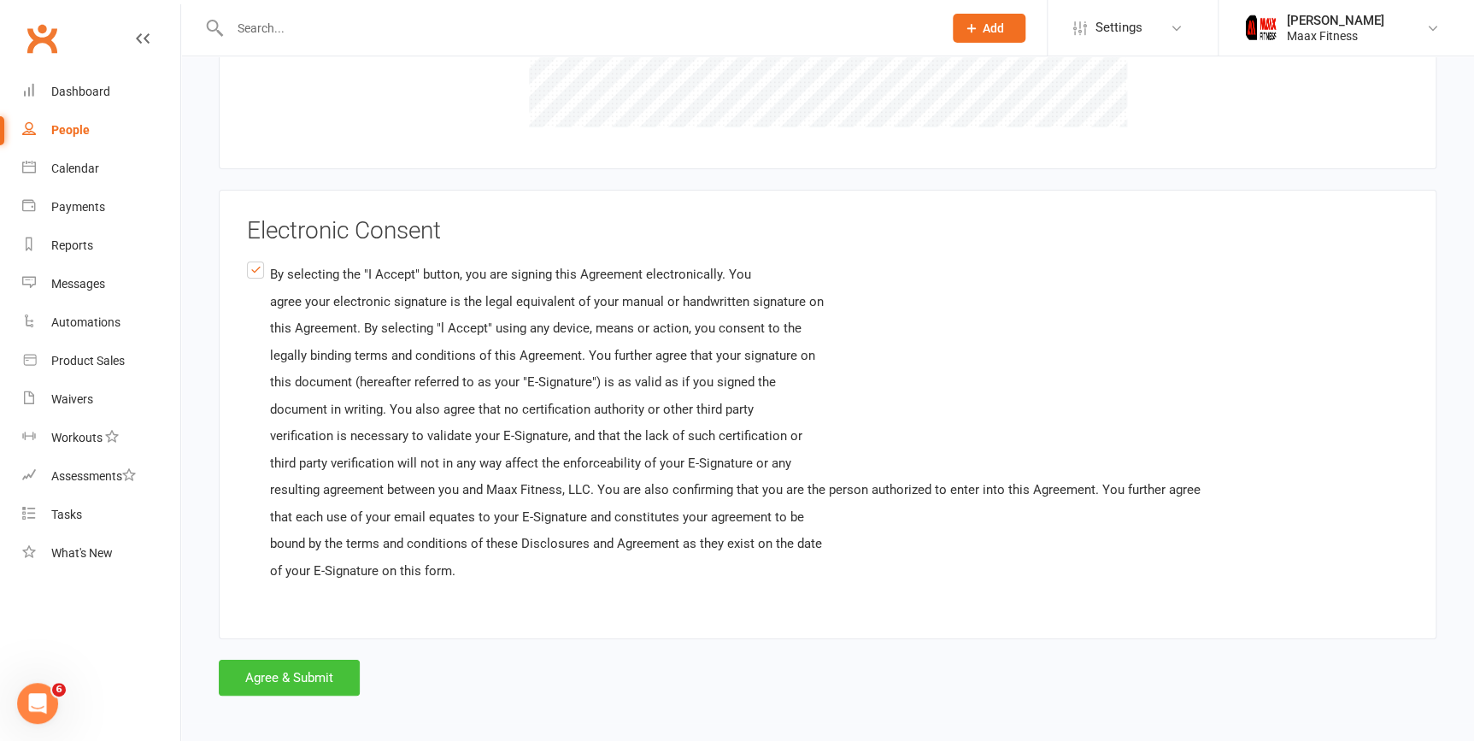
click at [273, 660] on button "Agree & Submit" at bounding box center [289, 678] width 141 height 36
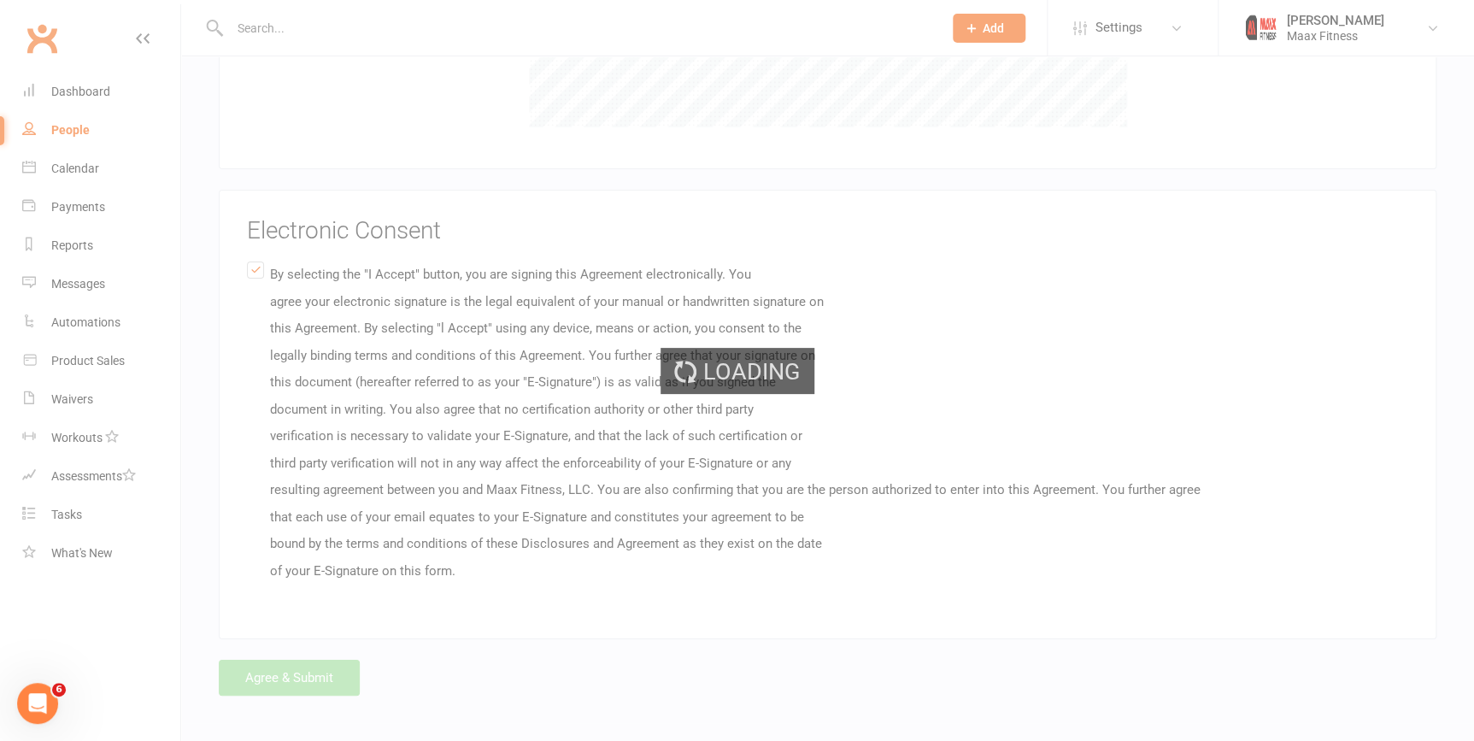
scroll to position [0, 0]
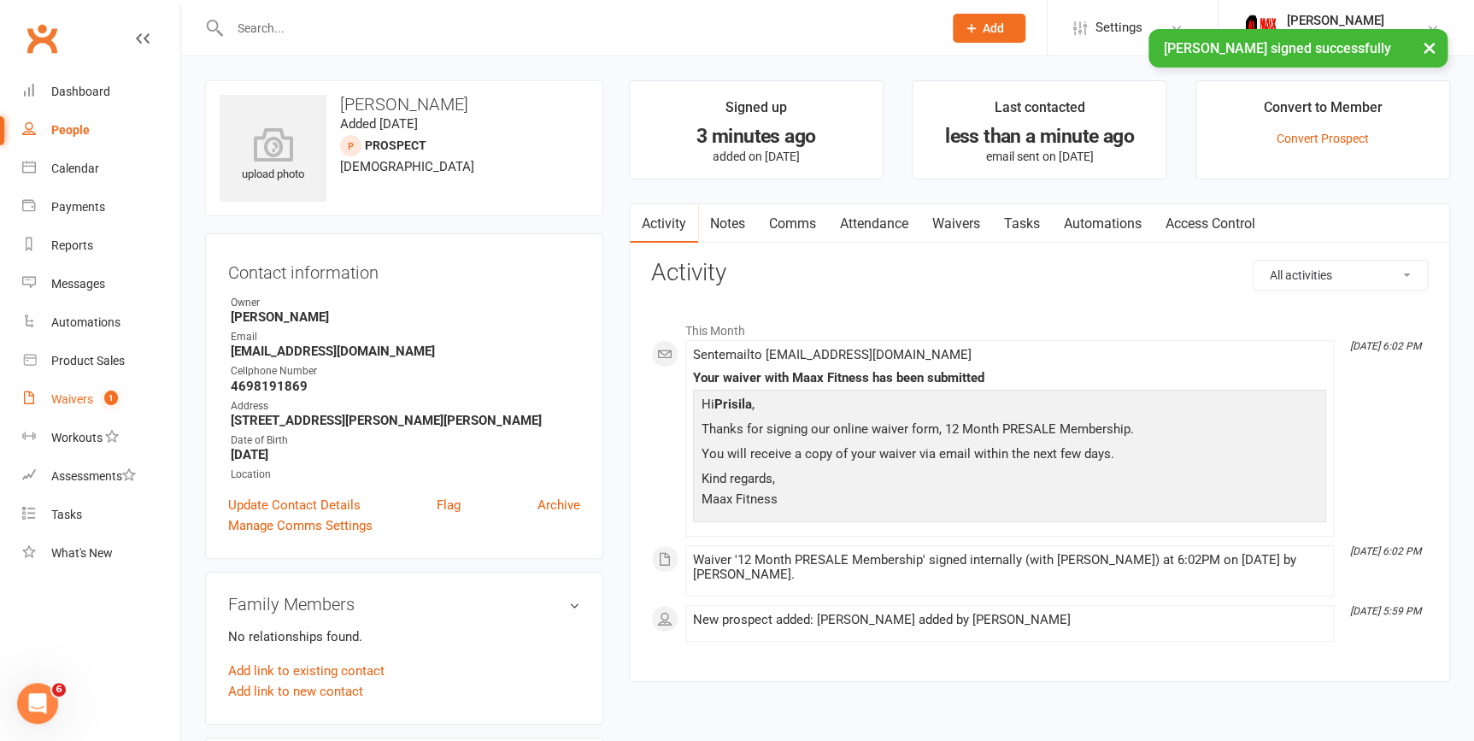
click at [79, 403] on div "Waivers" at bounding box center [72, 399] width 42 height 14
select select "25"
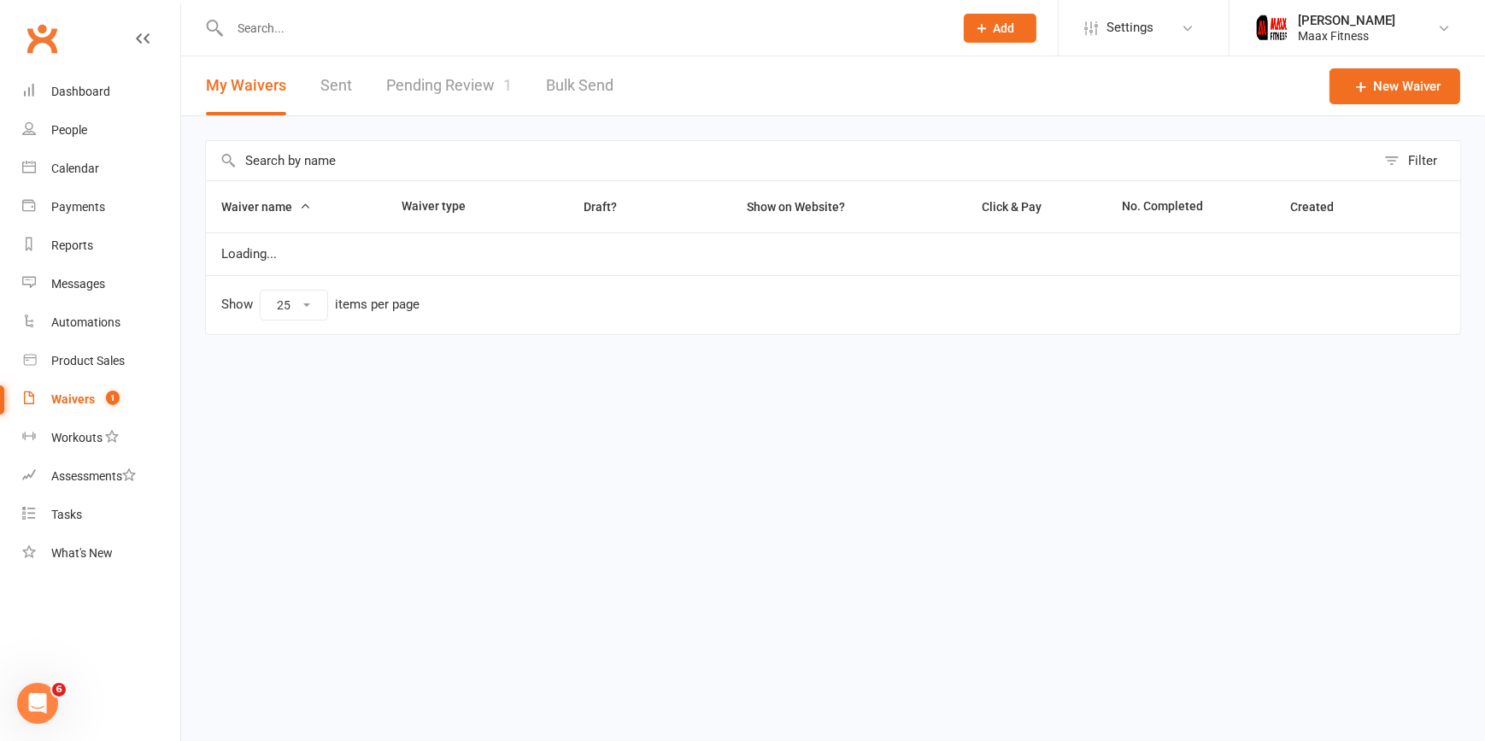
click at [470, 79] on link "Pending Review 1" at bounding box center [449, 85] width 126 height 59
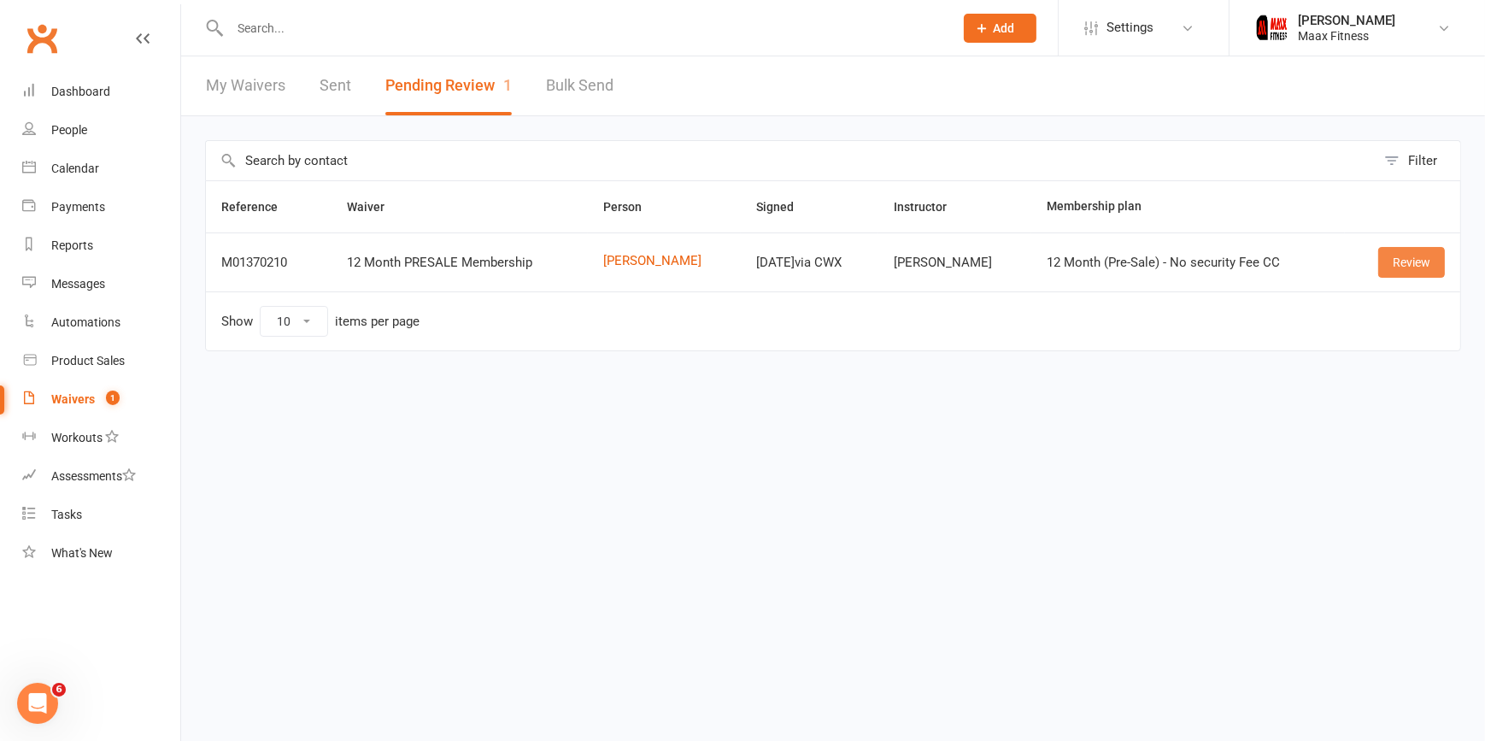
click at [1391, 261] on link "Review" at bounding box center [1411, 262] width 67 height 31
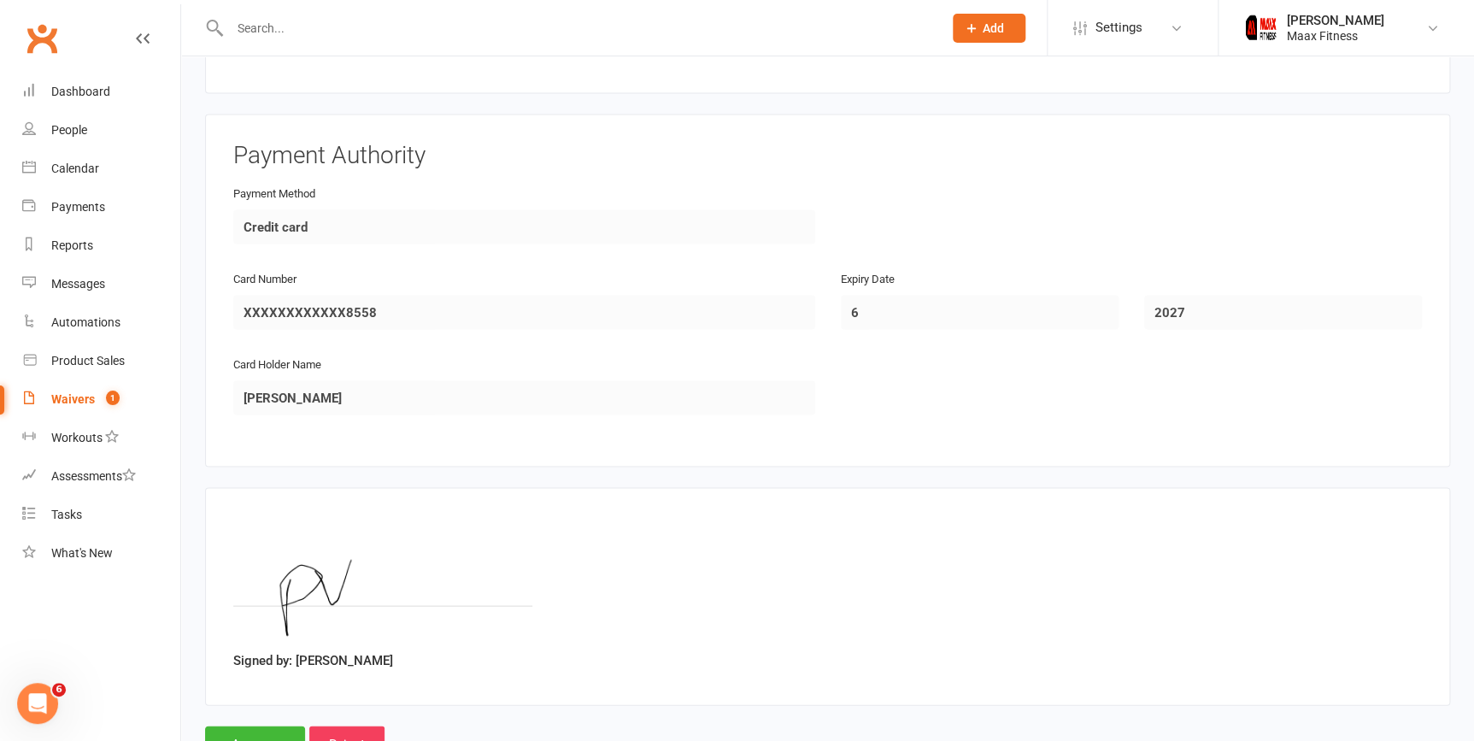
scroll to position [1571, 0]
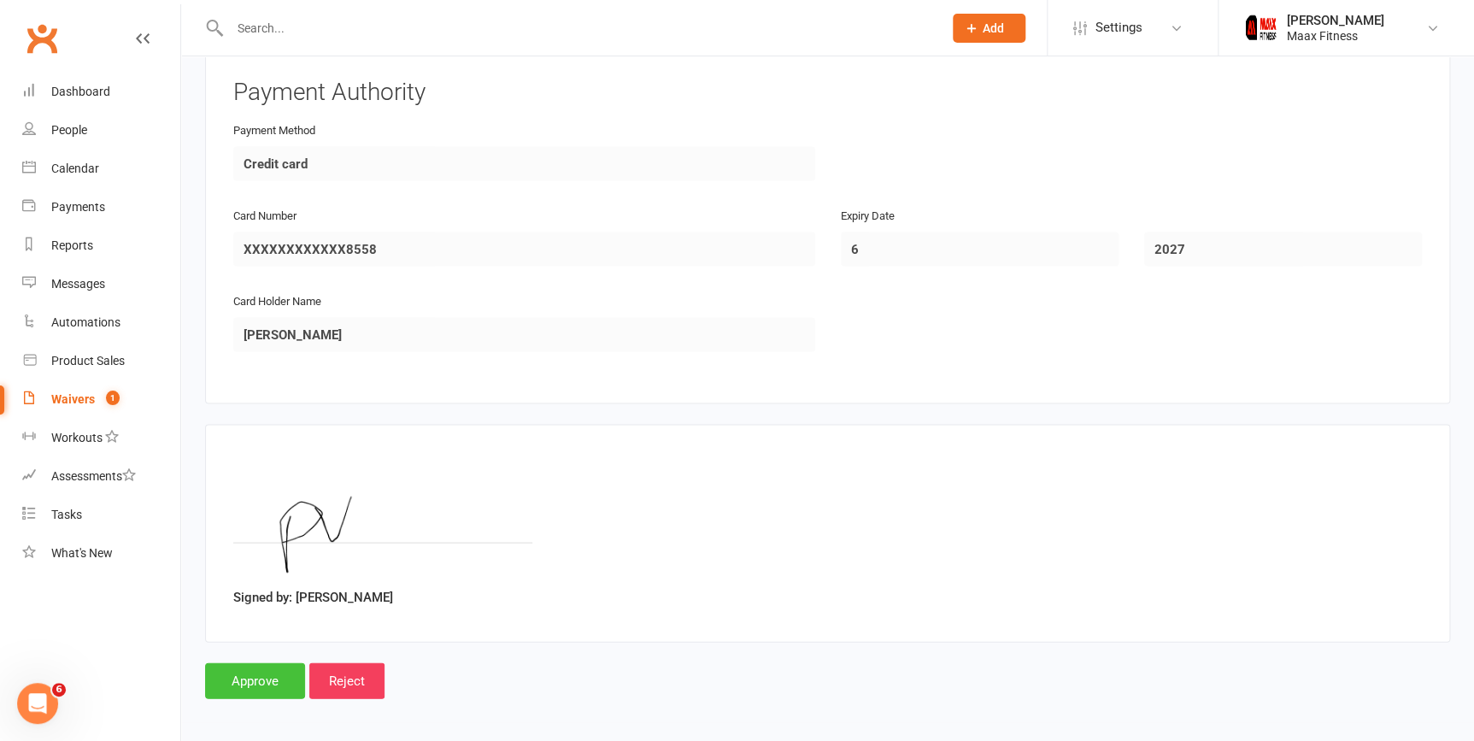
click at [248, 666] on input "Approve" at bounding box center [255, 680] width 100 height 36
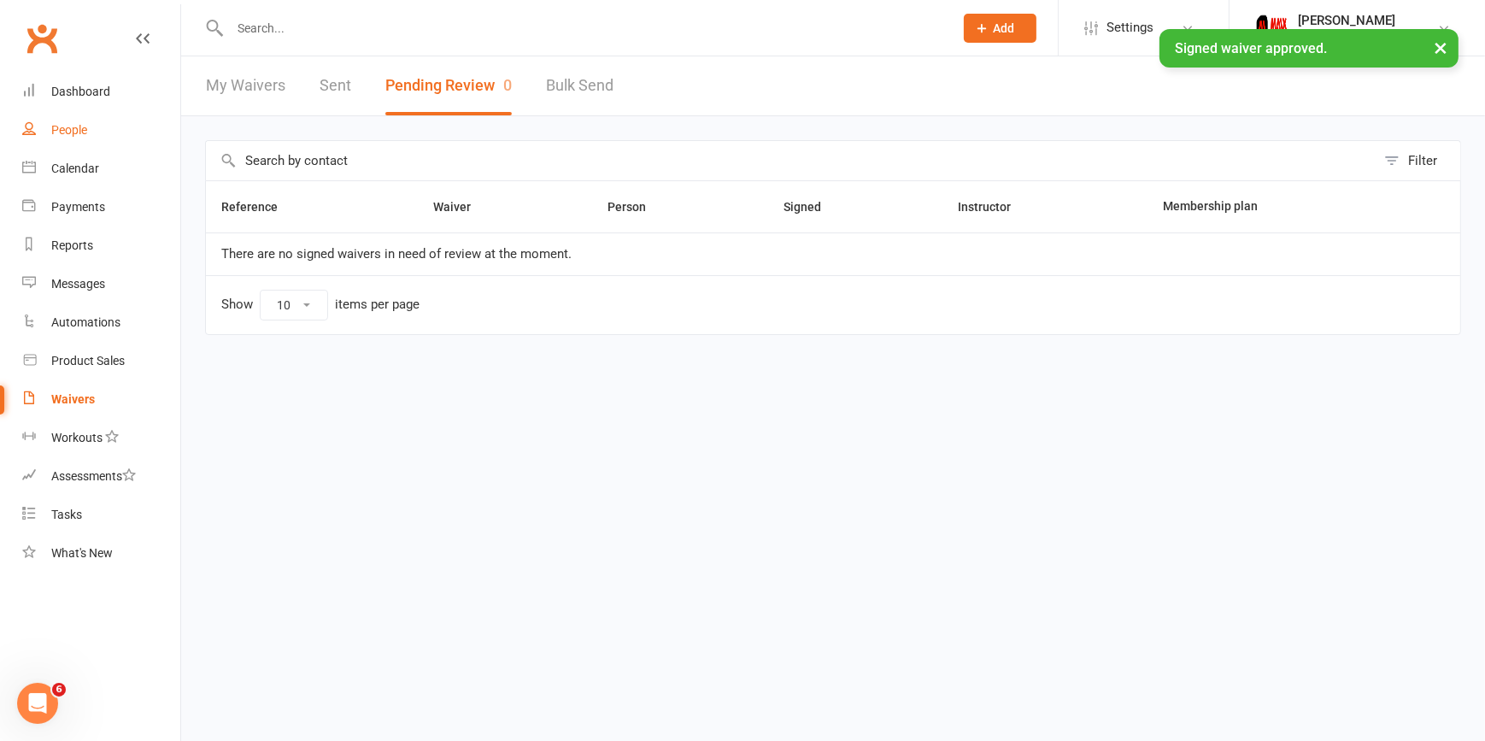
click at [71, 134] on div "People" at bounding box center [69, 130] width 36 height 14
select select "100"
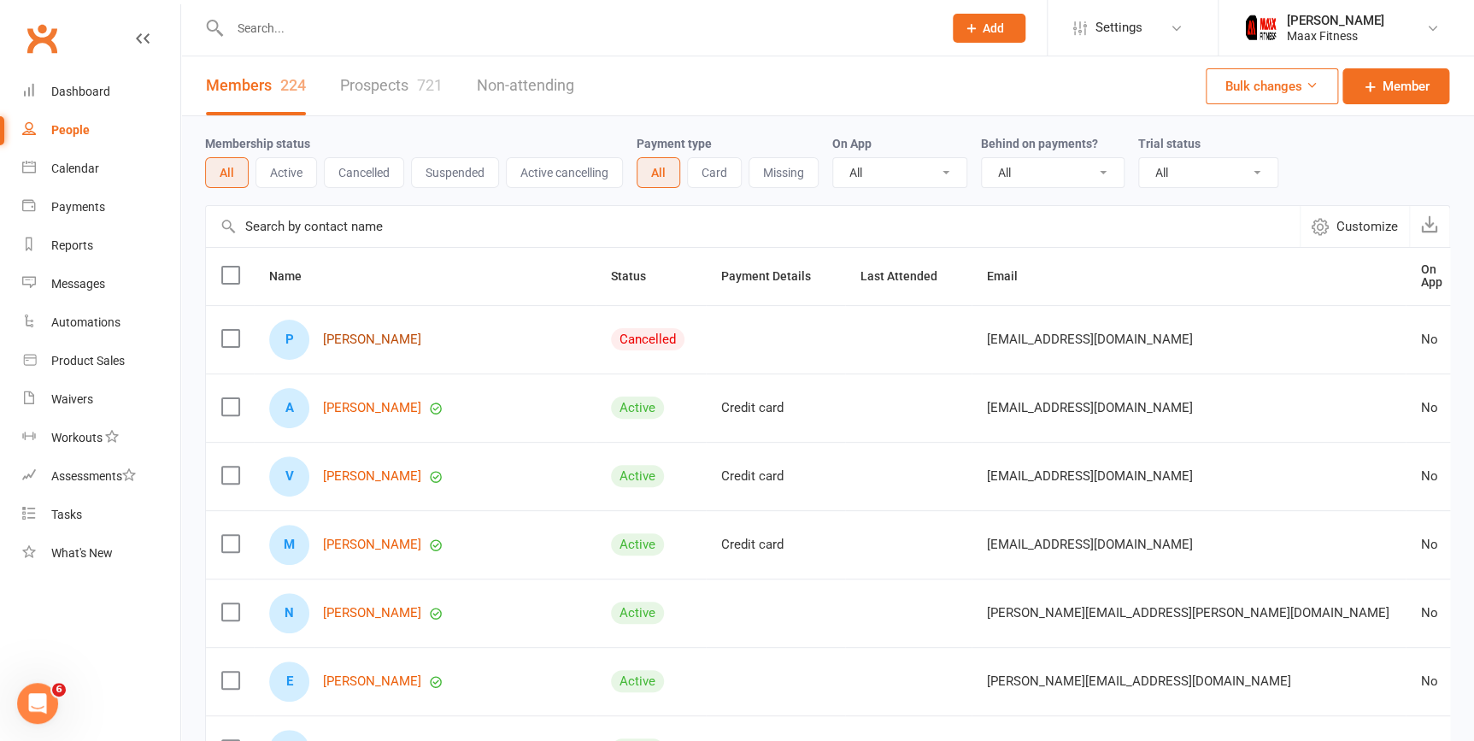
click at [375, 335] on link "[PERSON_NAME]" at bounding box center [372, 339] width 98 height 15
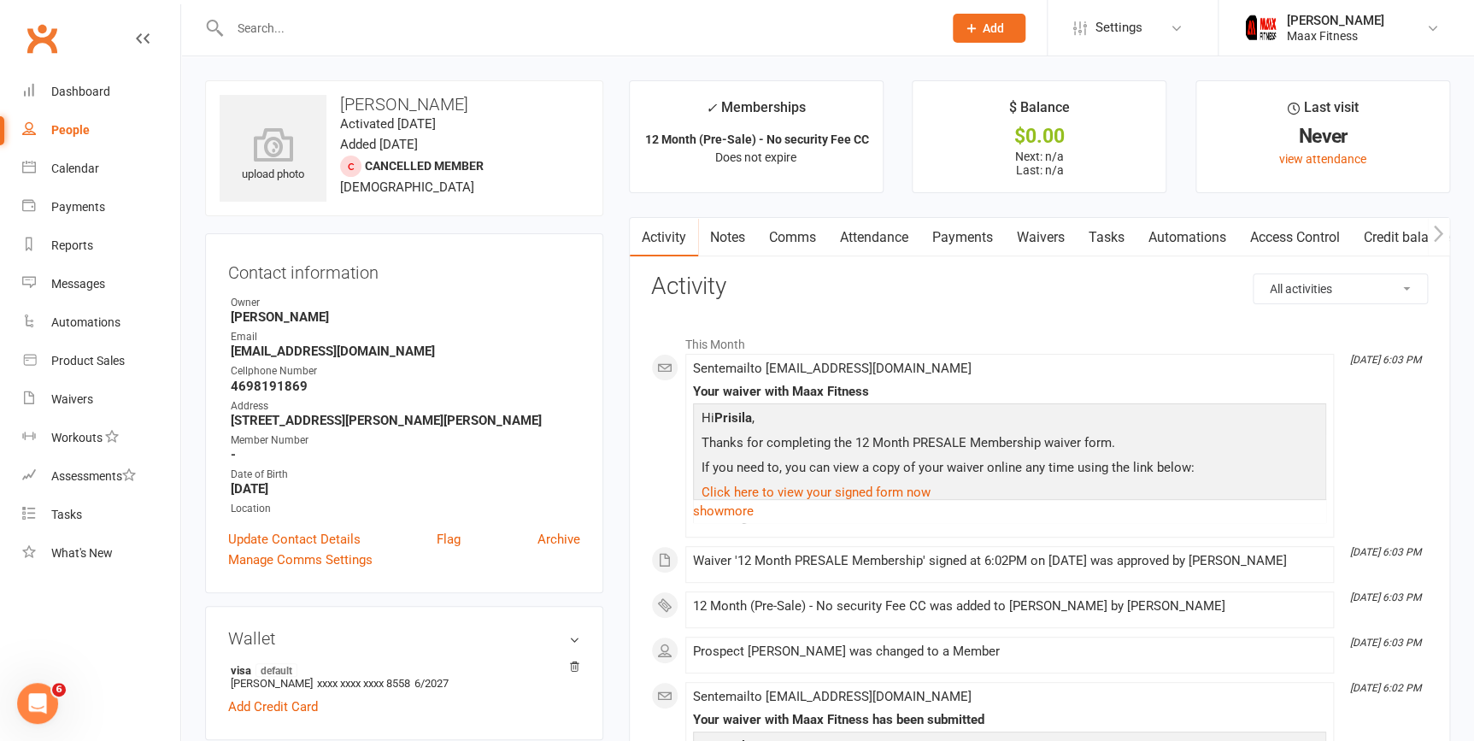
click at [964, 240] on link "Payments" at bounding box center [962, 237] width 85 height 39
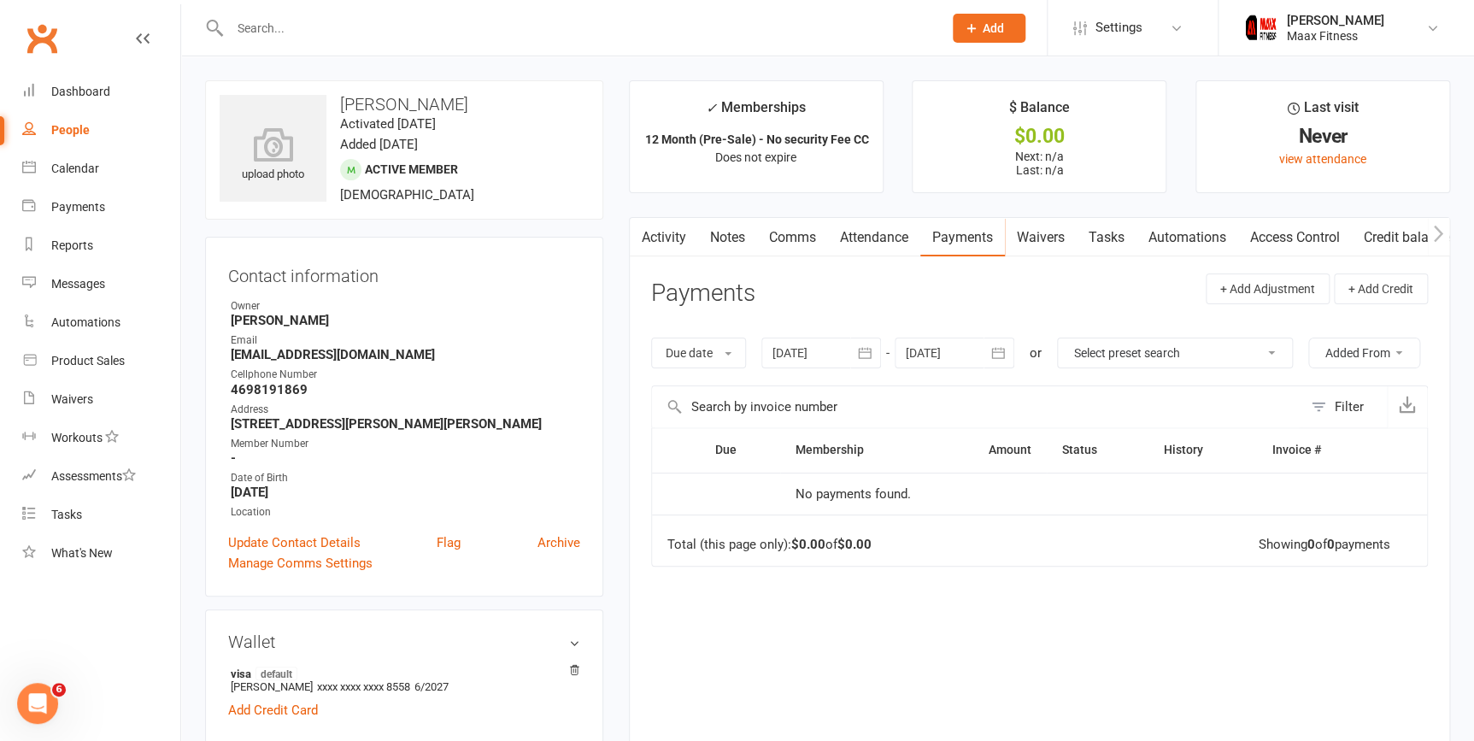
click at [1307, 235] on link "Access Control" at bounding box center [1295, 237] width 114 height 39
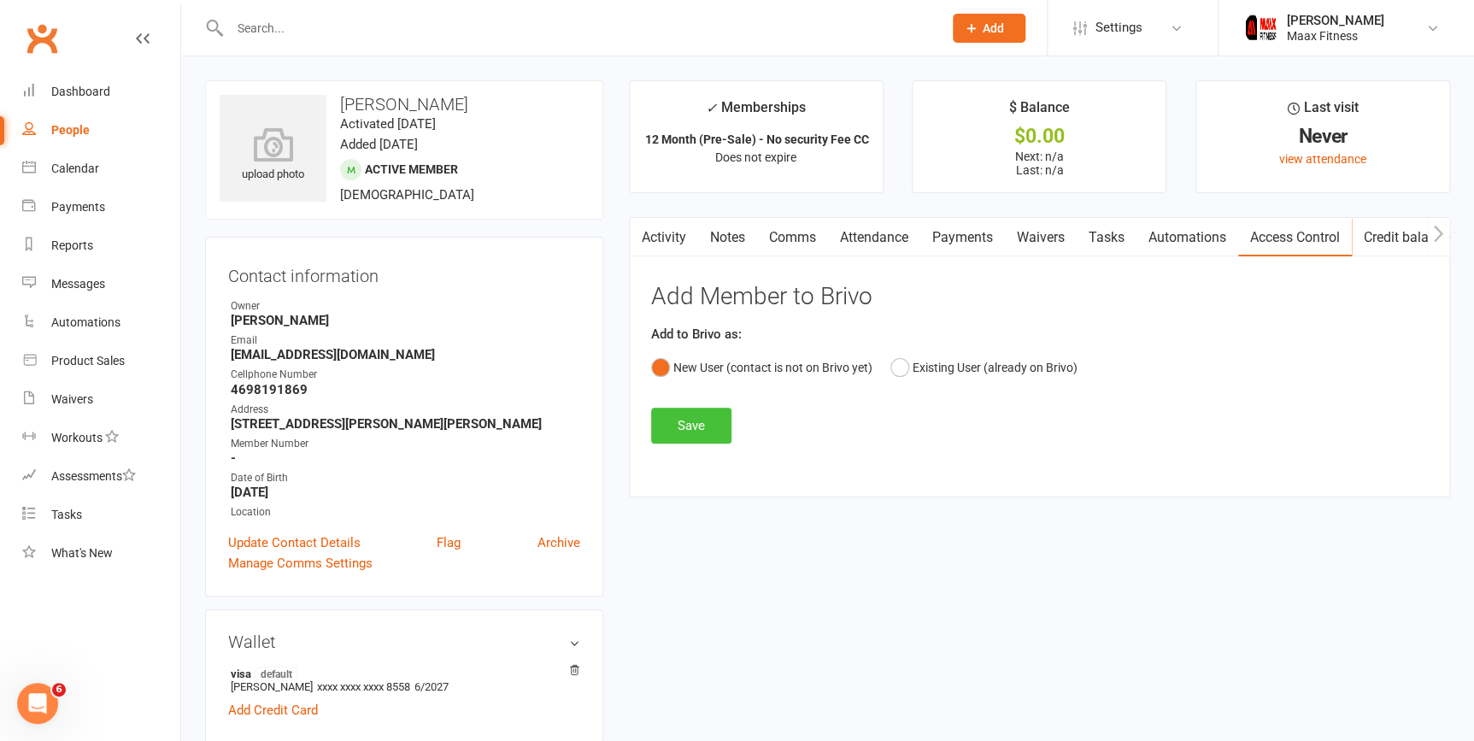
click at [685, 421] on button "Save" at bounding box center [691, 426] width 80 height 36
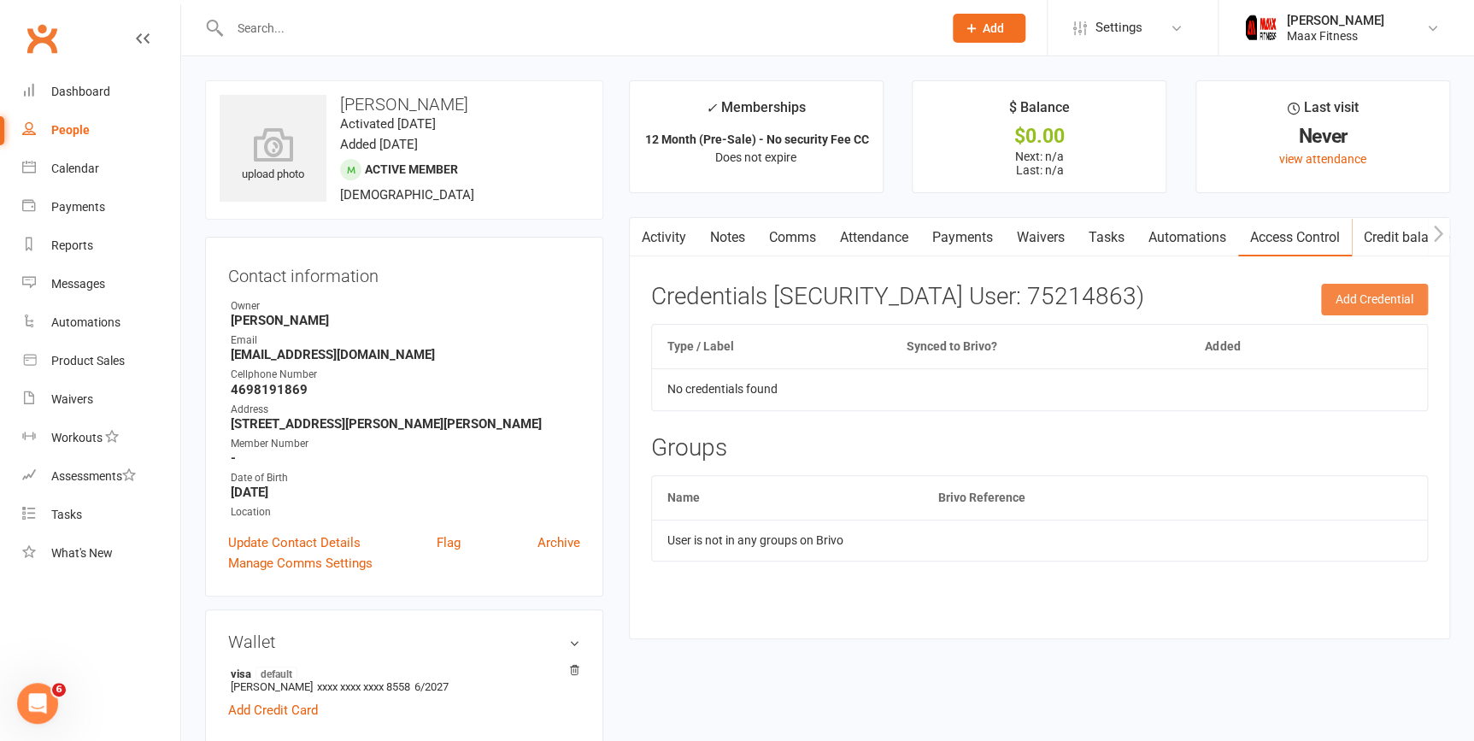
click at [1367, 290] on button "Add Credential" at bounding box center [1374, 299] width 107 height 31
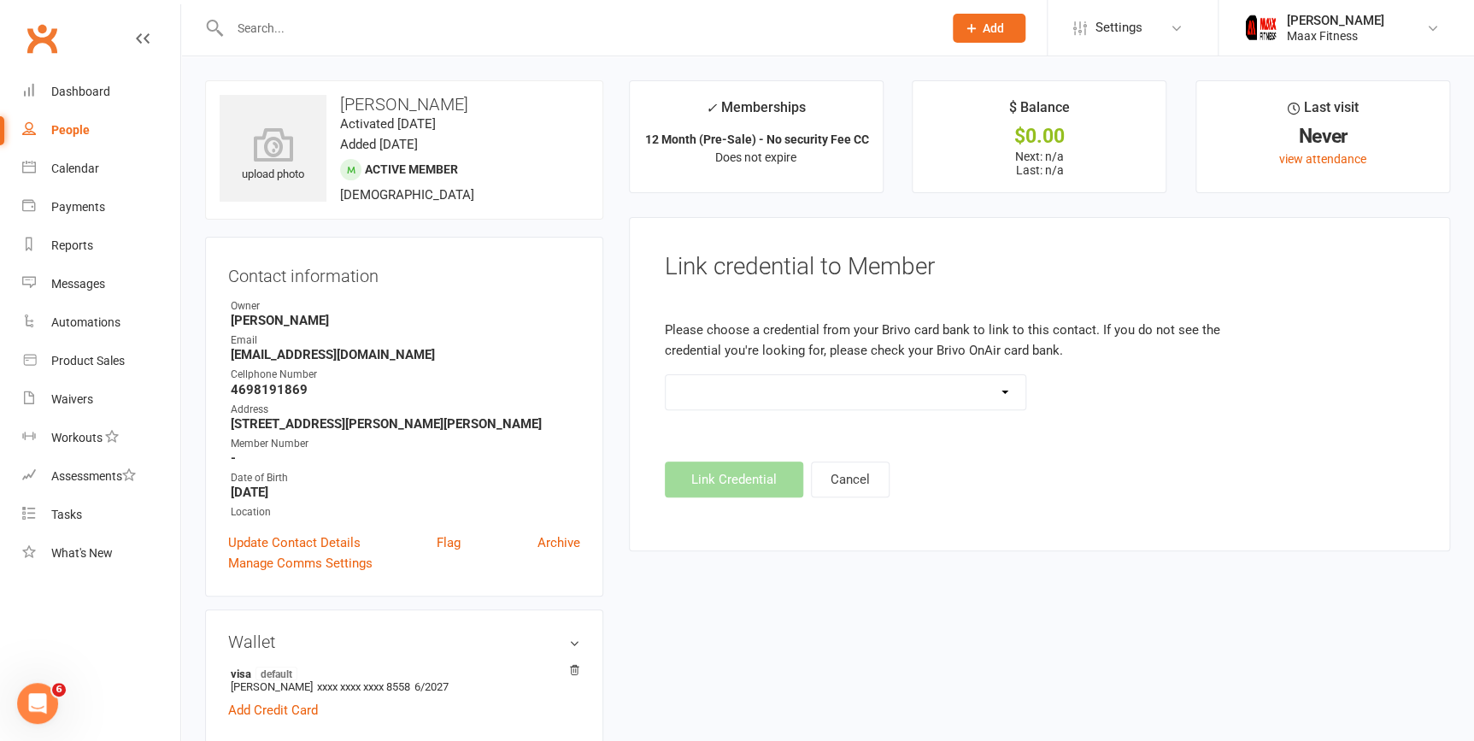
click at [996, 398] on select at bounding box center [846, 392] width 361 height 34
click at [666, 375] on select at bounding box center [846, 392] width 361 height 34
click at [748, 483] on footer "Link Credential Cancel" at bounding box center [1039, 479] width 749 height 36
click at [752, 476] on footer "Link Credential Cancel" at bounding box center [1039, 479] width 749 height 36
click at [993, 394] on select at bounding box center [846, 392] width 361 height 34
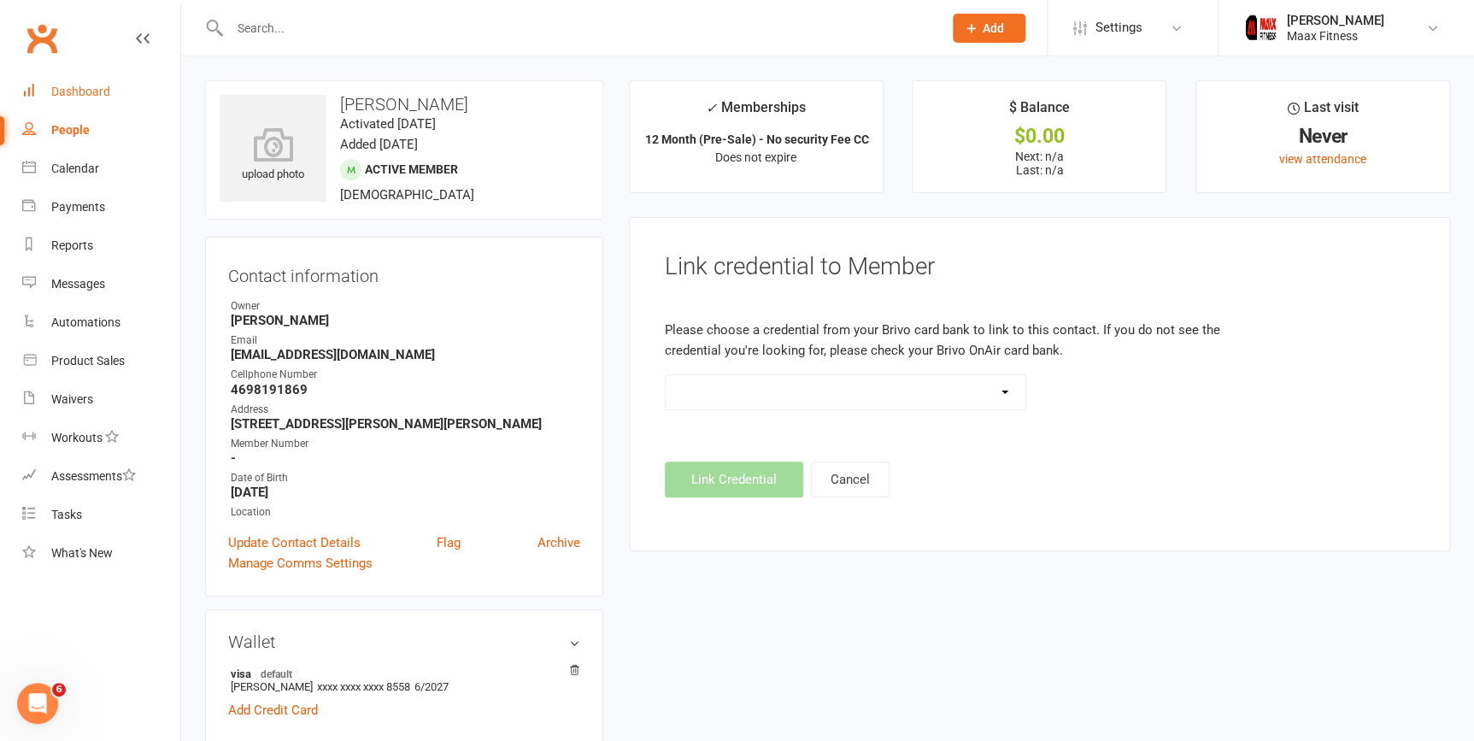
click at [97, 89] on div "Dashboard" at bounding box center [80, 92] width 59 height 14
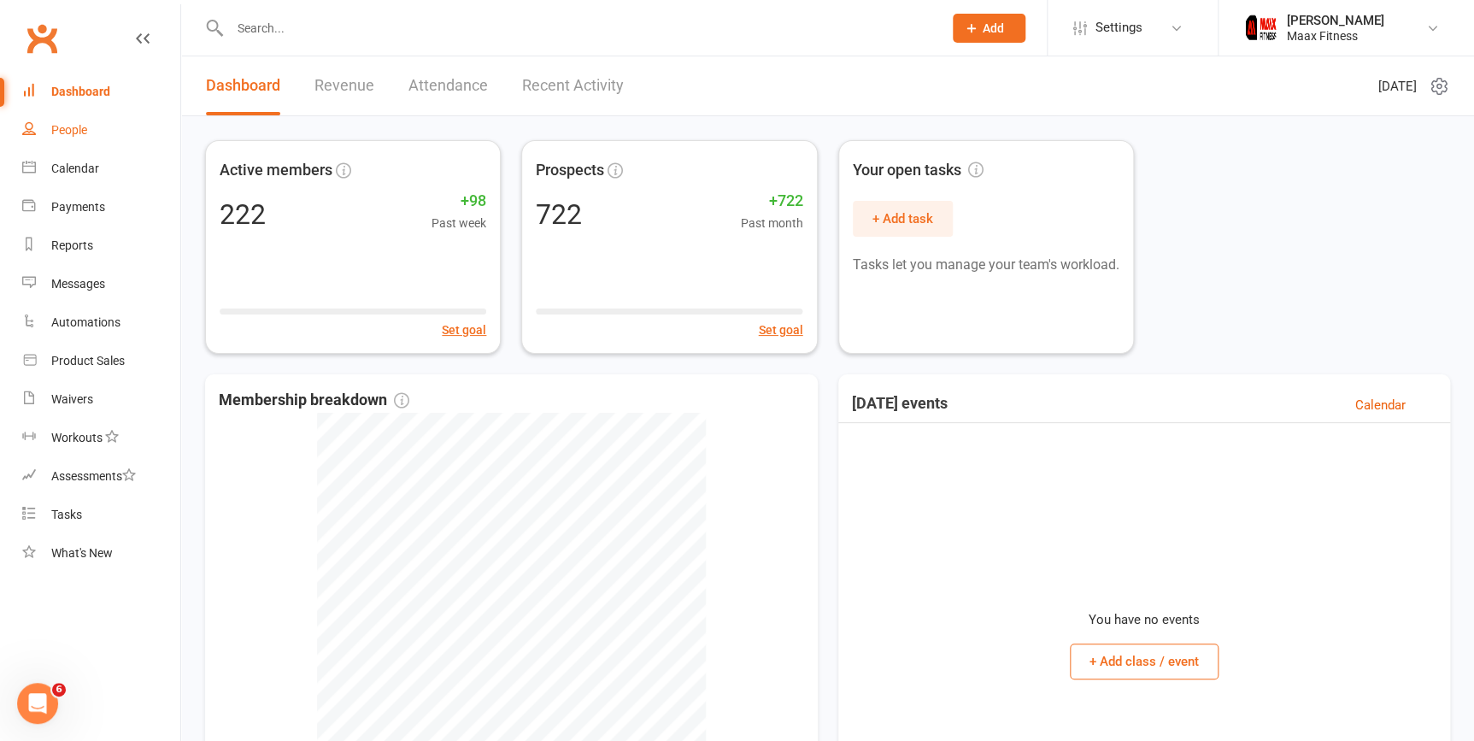
click at [85, 138] on link "People" at bounding box center [101, 130] width 158 height 38
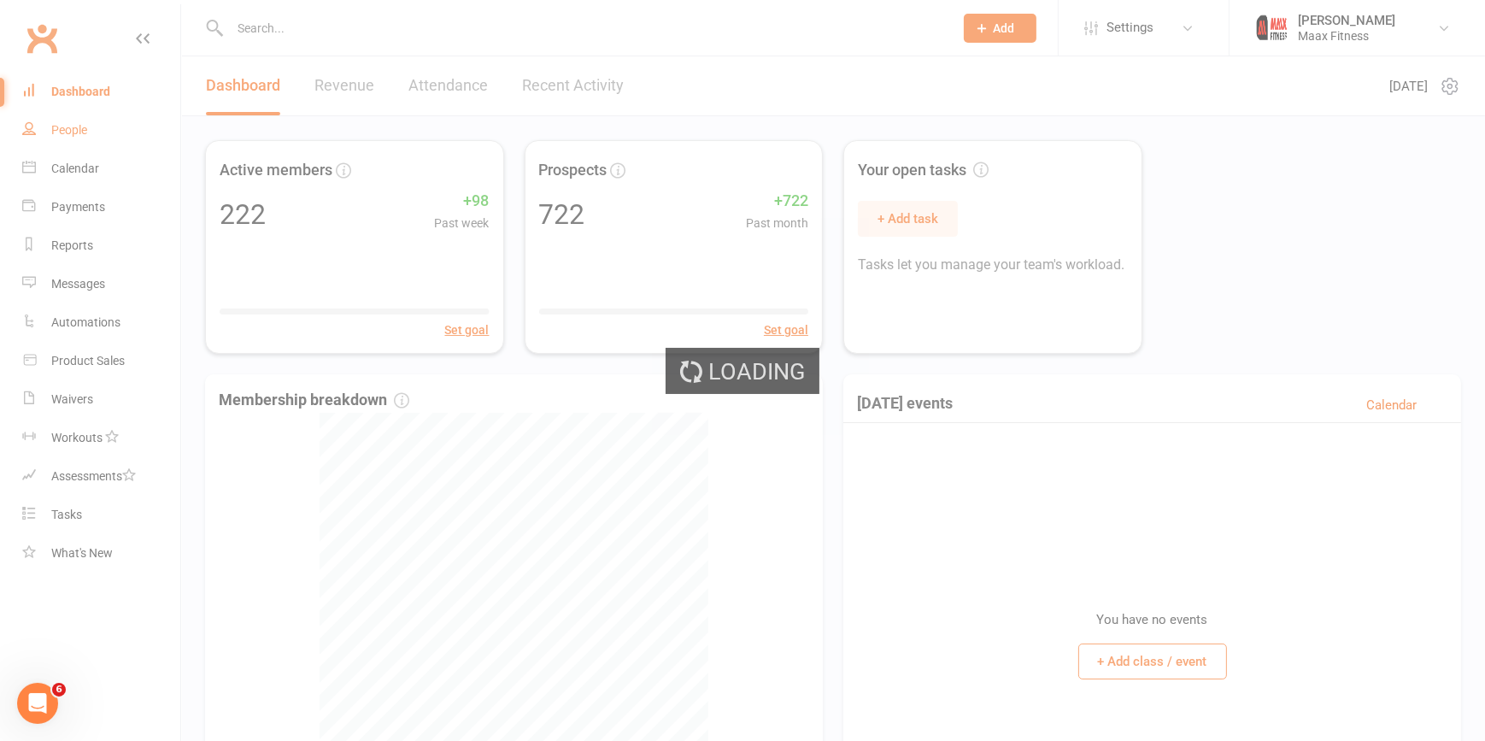
select select "100"
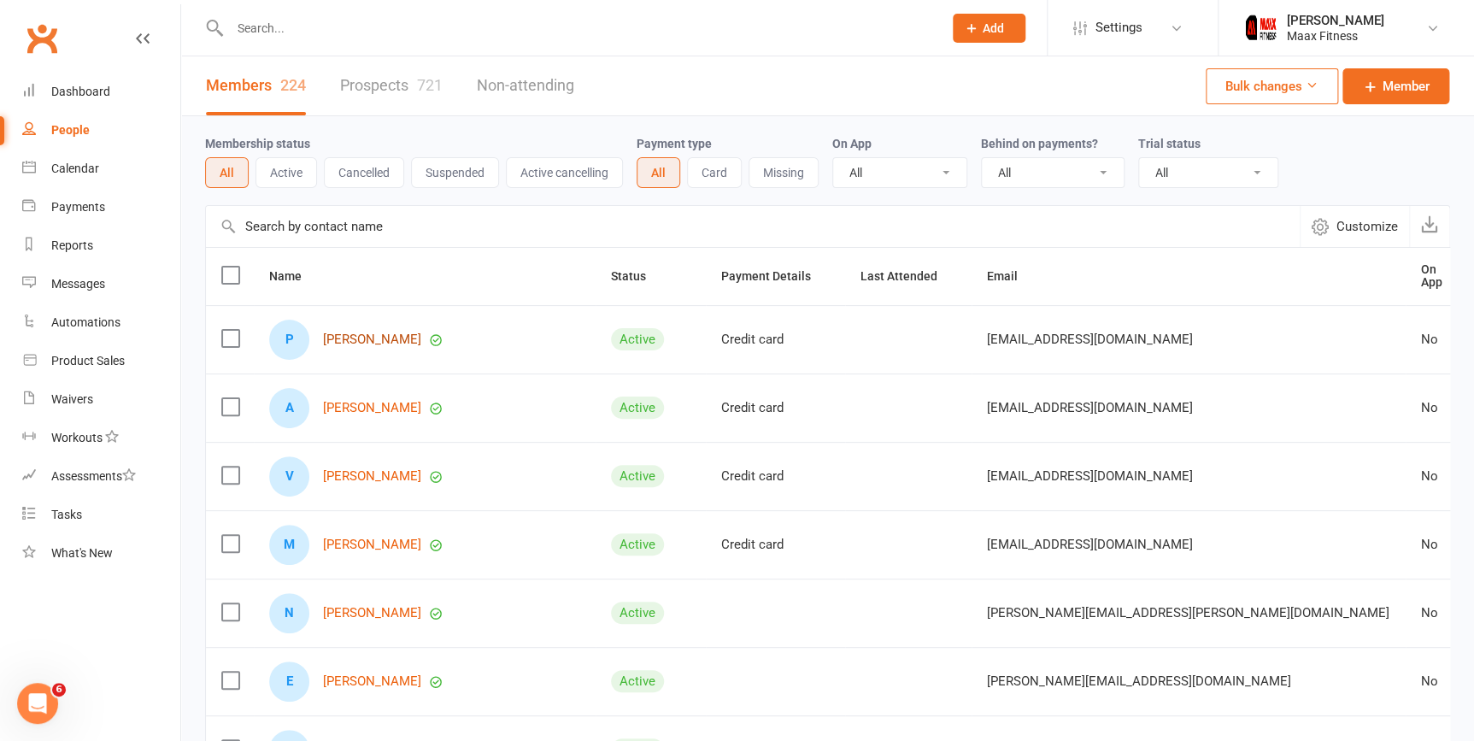
click at [360, 336] on link "Prisila Villanueva" at bounding box center [372, 339] width 98 height 15
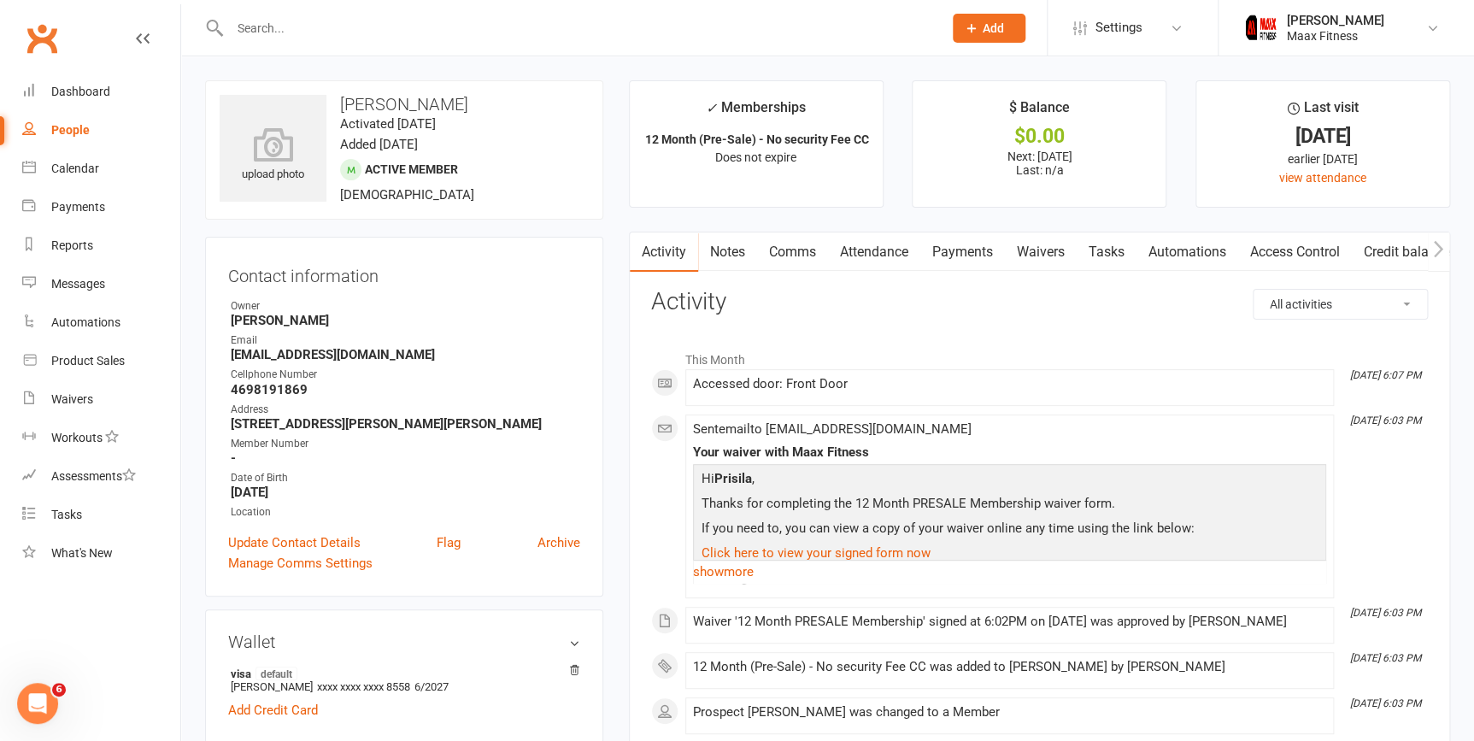
click at [956, 261] on link "Payments" at bounding box center [962, 251] width 85 height 39
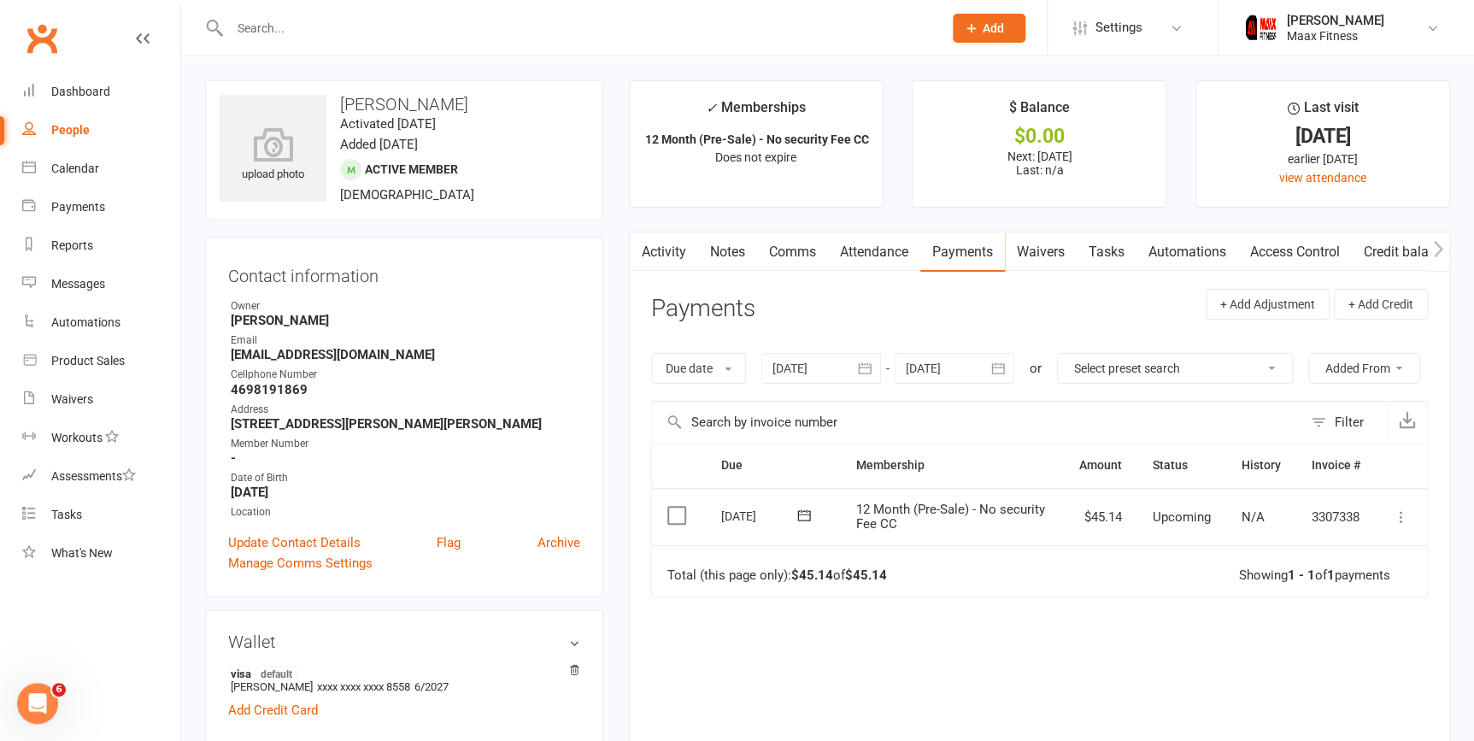
click at [1404, 513] on icon at bounding box center [1401, 516] width 17 height 17
click at [1354, 583] on link "Mark as Paid (POS)" at bounding box center [1325, 584] width 169 height 34
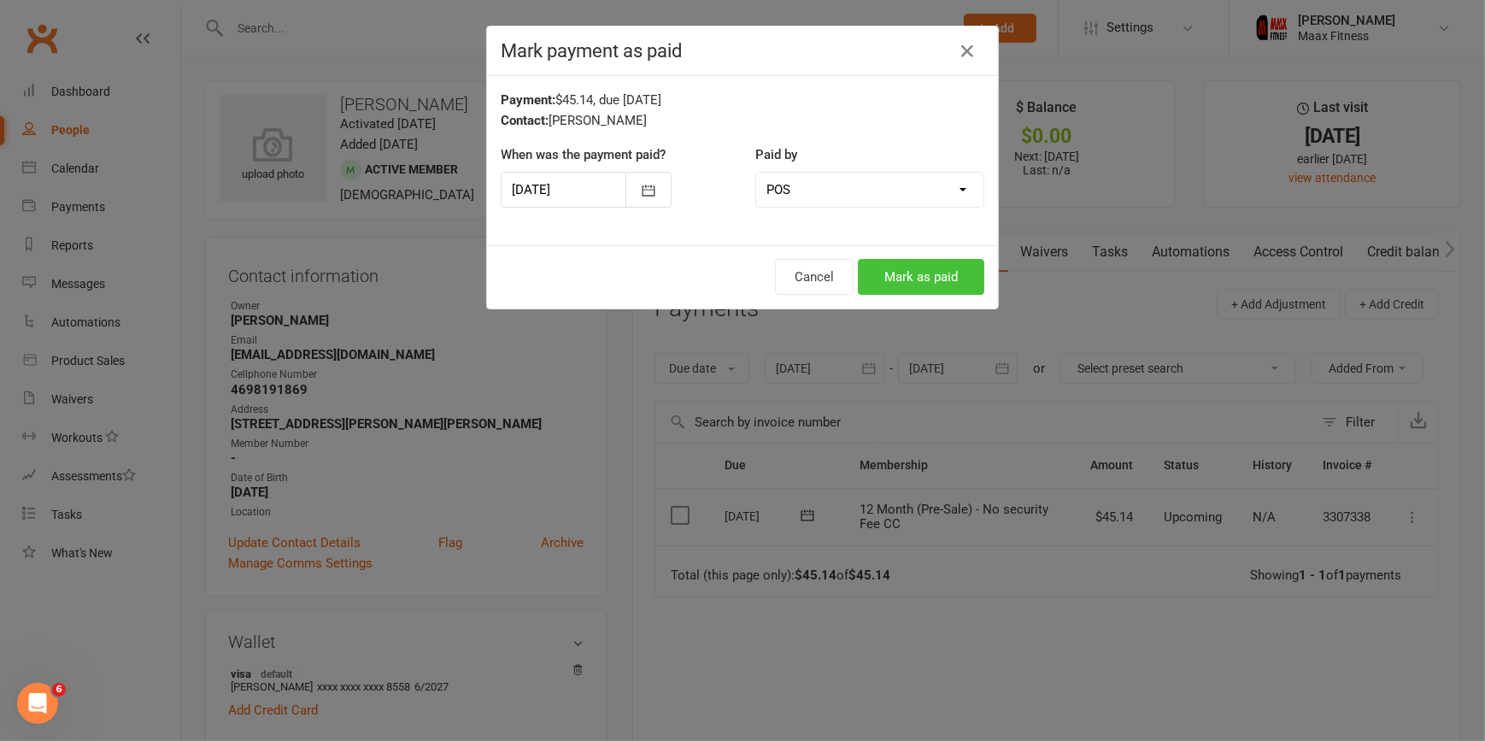
click at [923, 280] on button "Mark as paid" at bounding box center [921, 277] width 126 height 36
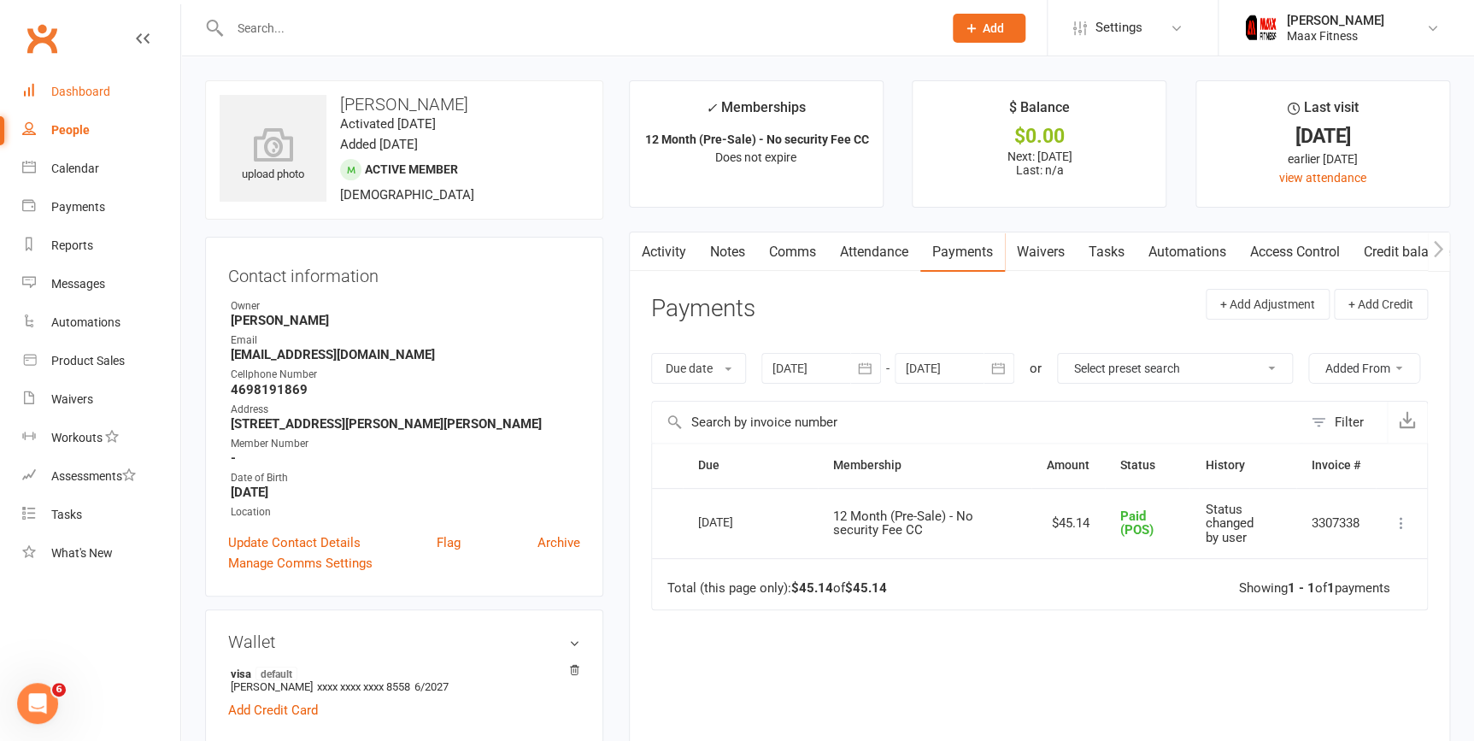
click at [75, 90] on div "Dashboard" at bounding box center [80, 92] width 59 height 14
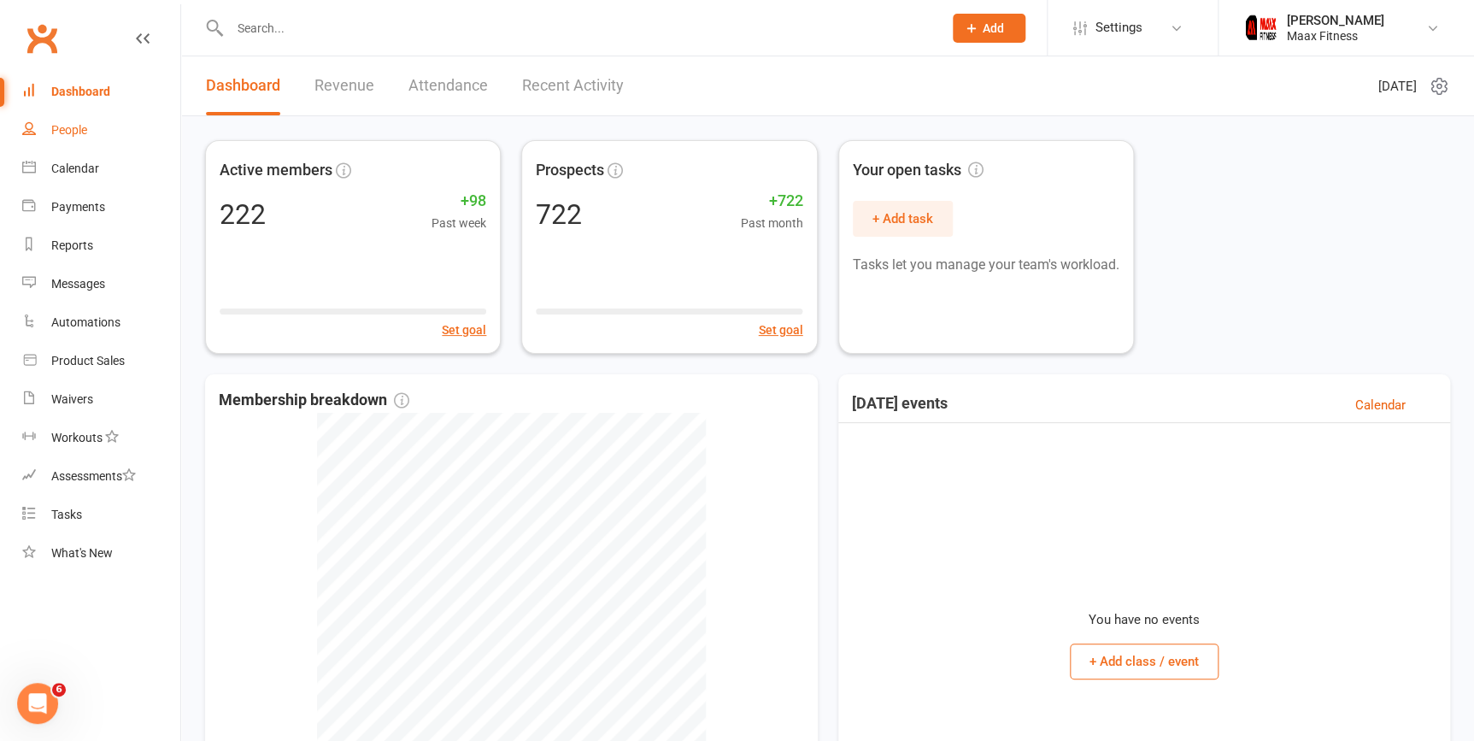
click at [73, 123] on div "People" at bounding box center [69, 130] width 36 height 14
select select "100"
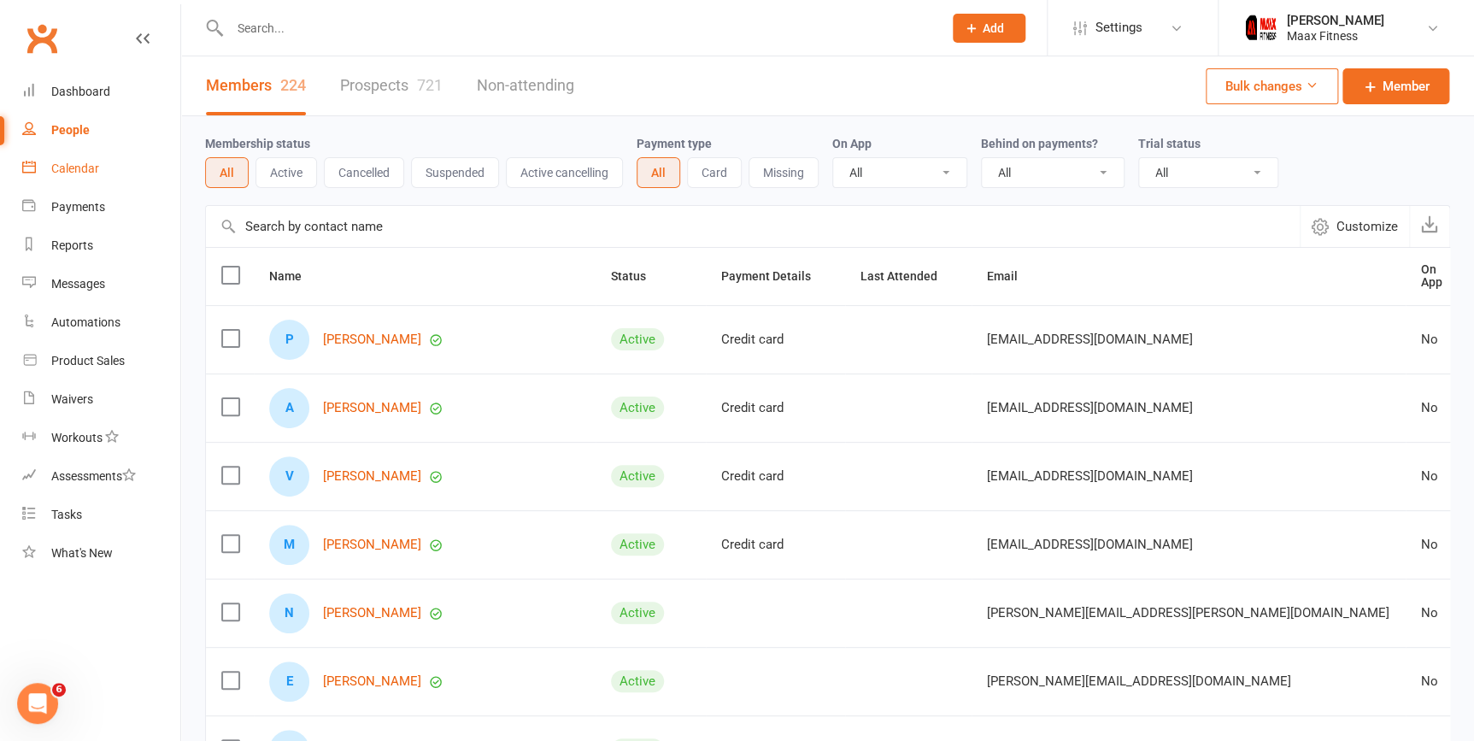
click at [63, 163] on div "Calendar" at bounding box center [75, 168] width 48 height 14
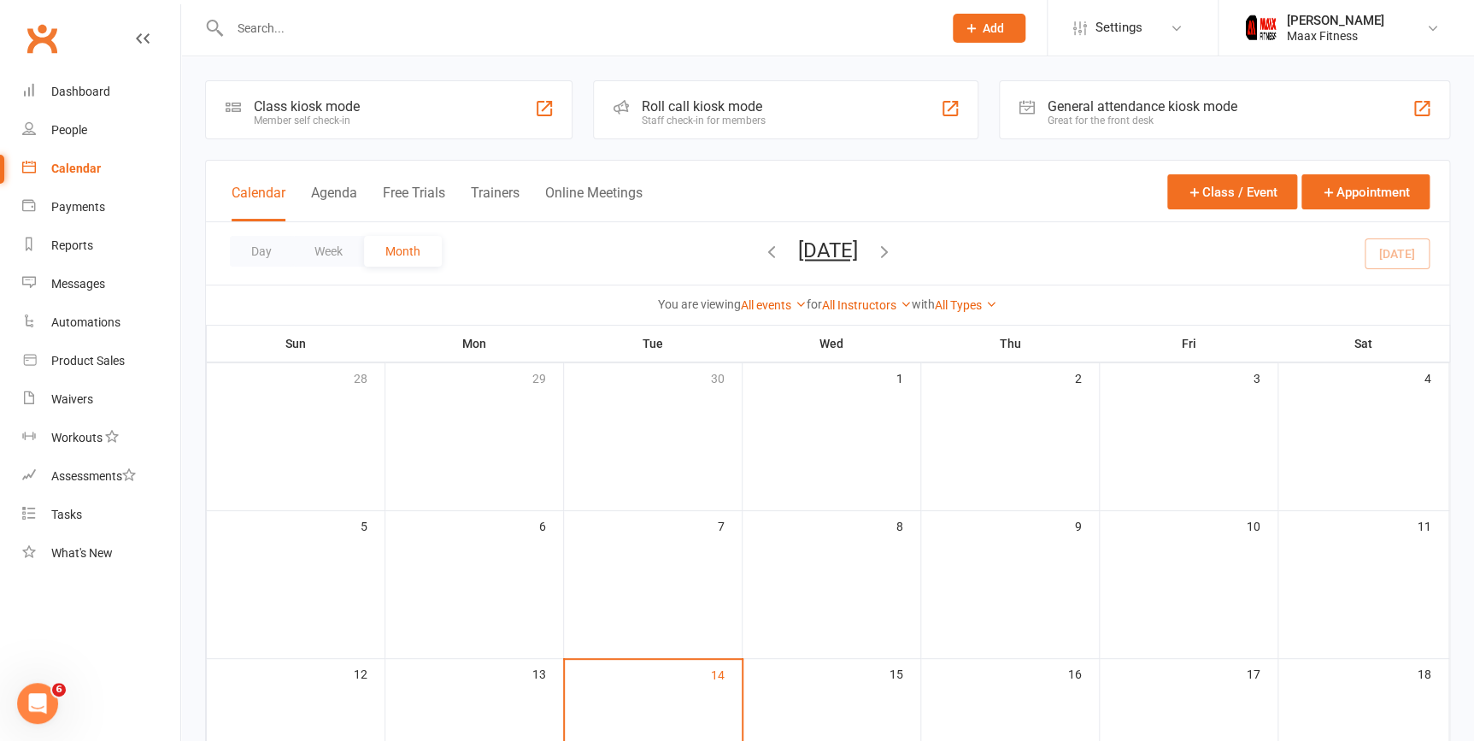
click at [68, 171] on div "Calendar" at bounding box center [76, 168] width 50 height 14
click at [77, 133] on div "People" at bounding box center [69, 130] width 36 height 14
select select "100"
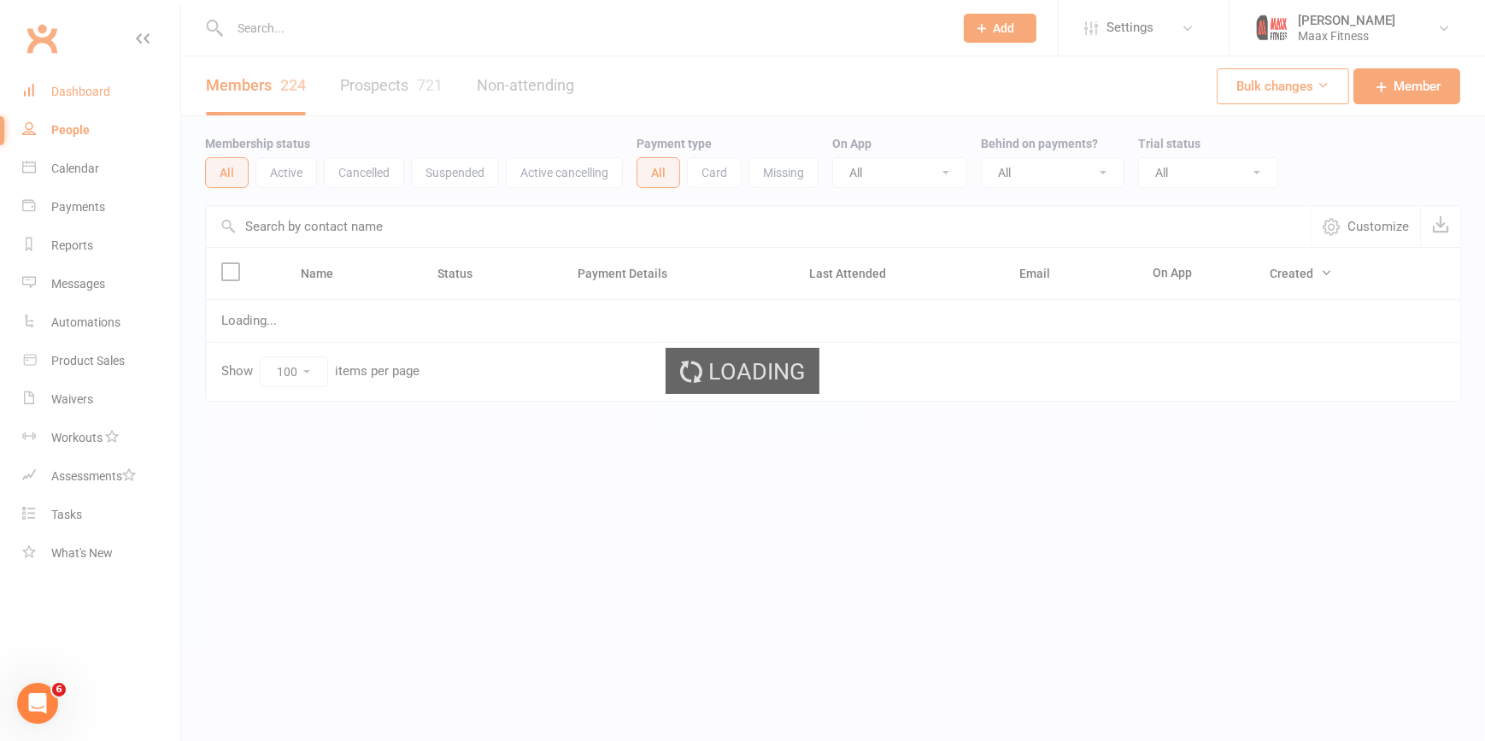
click at [89, 93] on div "Dashboard" at bounding box center [80, 92] width 59 height 14
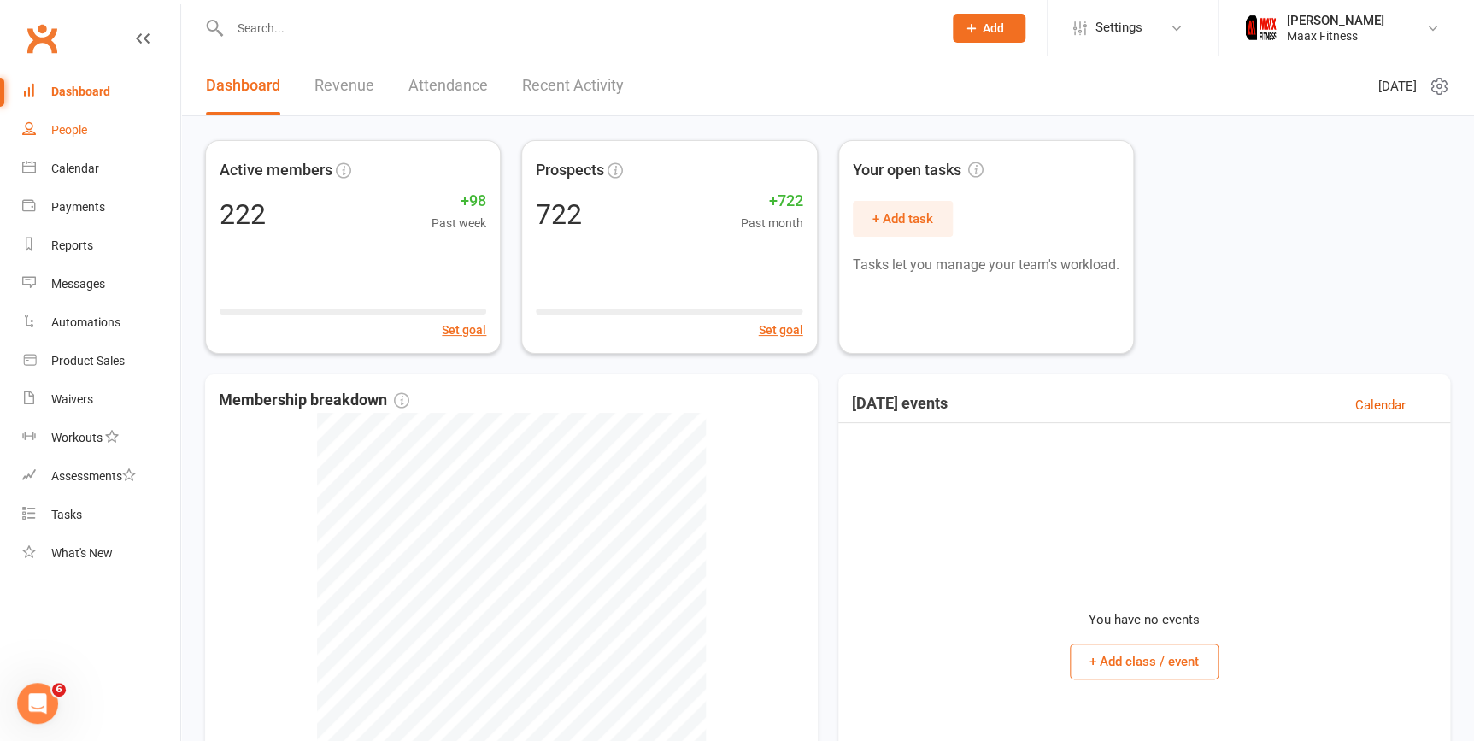
click at [69, 134] on div "People" at bounding box center [69, 130] width 36 height 14
select select "100"
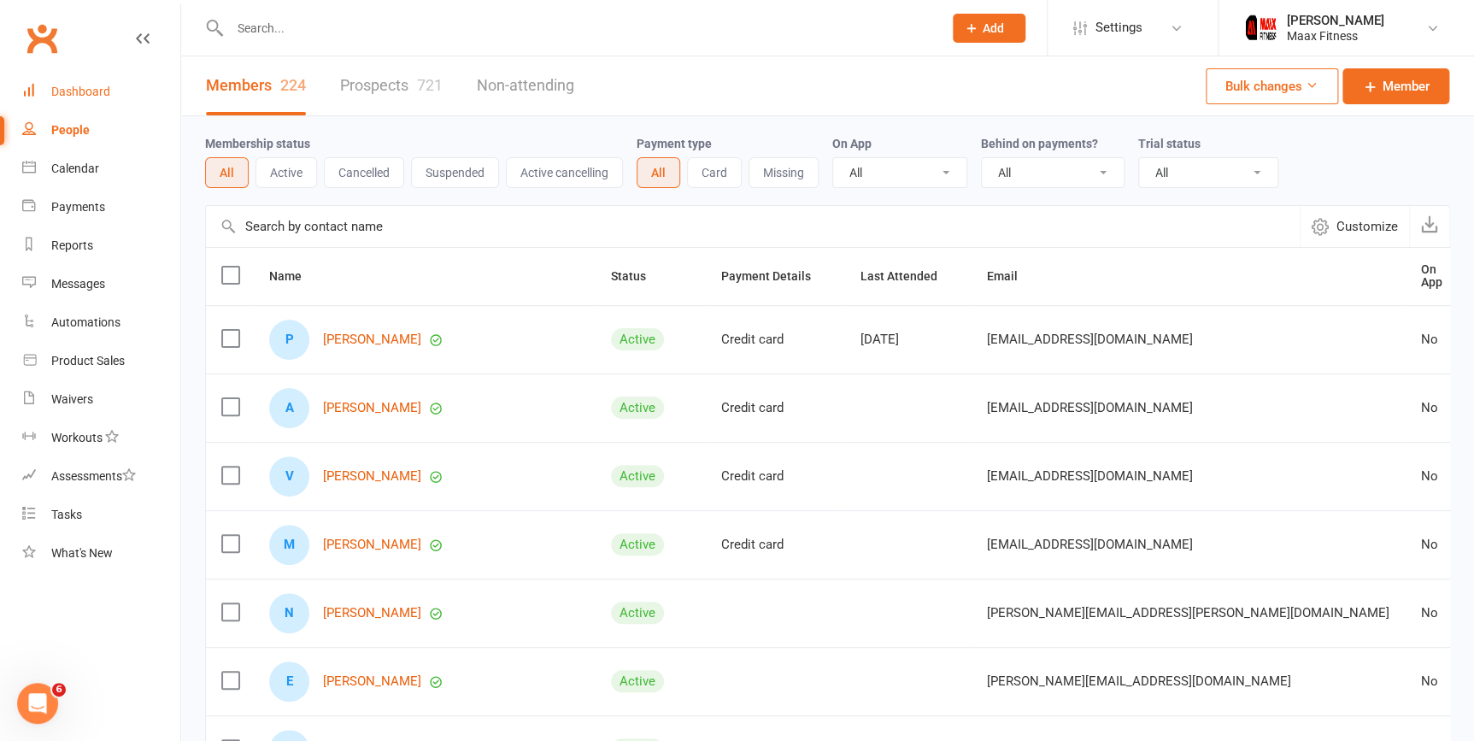
click at [88, 80] on link "Dashboard" at bounding box center [101, 92] width 158 height 38
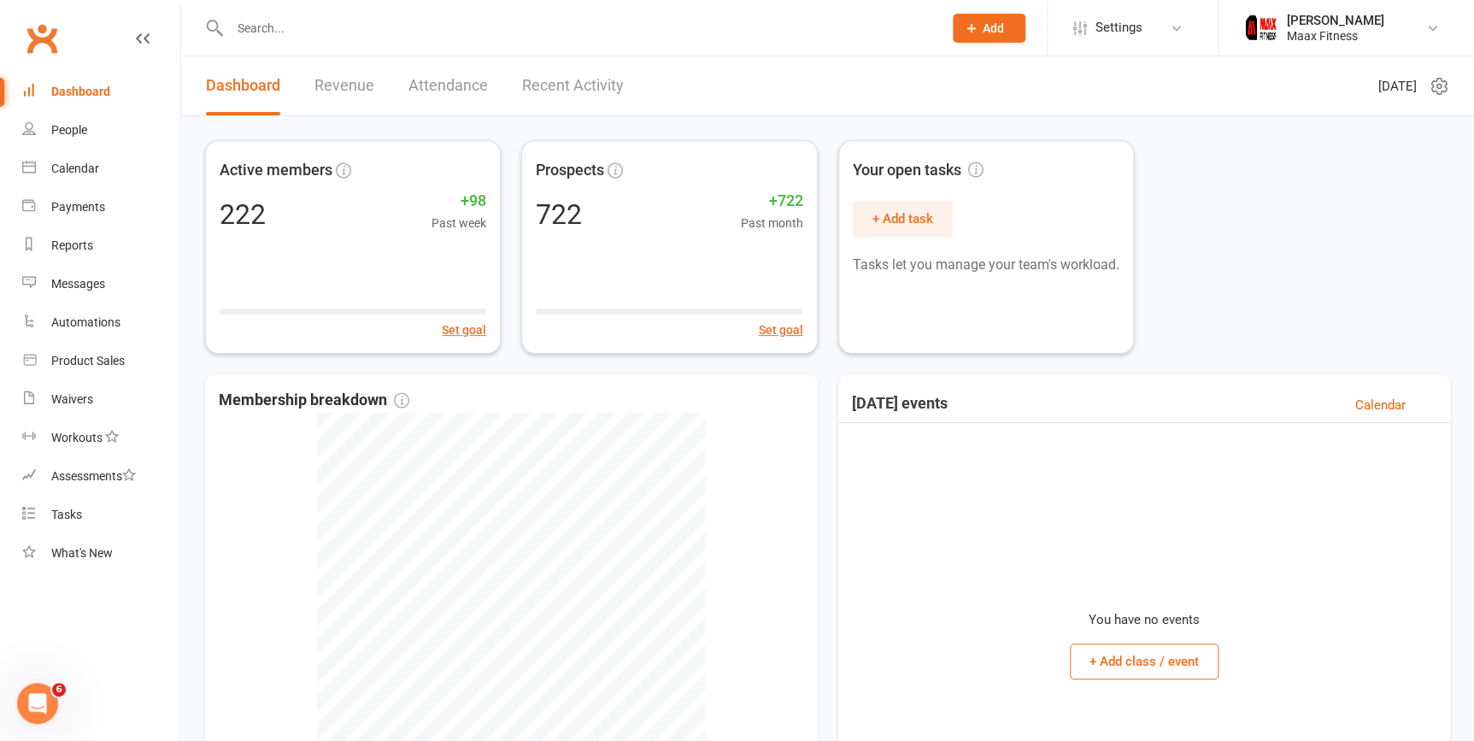
click at [984, 26] on span "Add" at bounding box center [993, 28] width 21 height 14
click at [995, 17] on button "Add" at bounding box center [989, 28] width 73 height 29
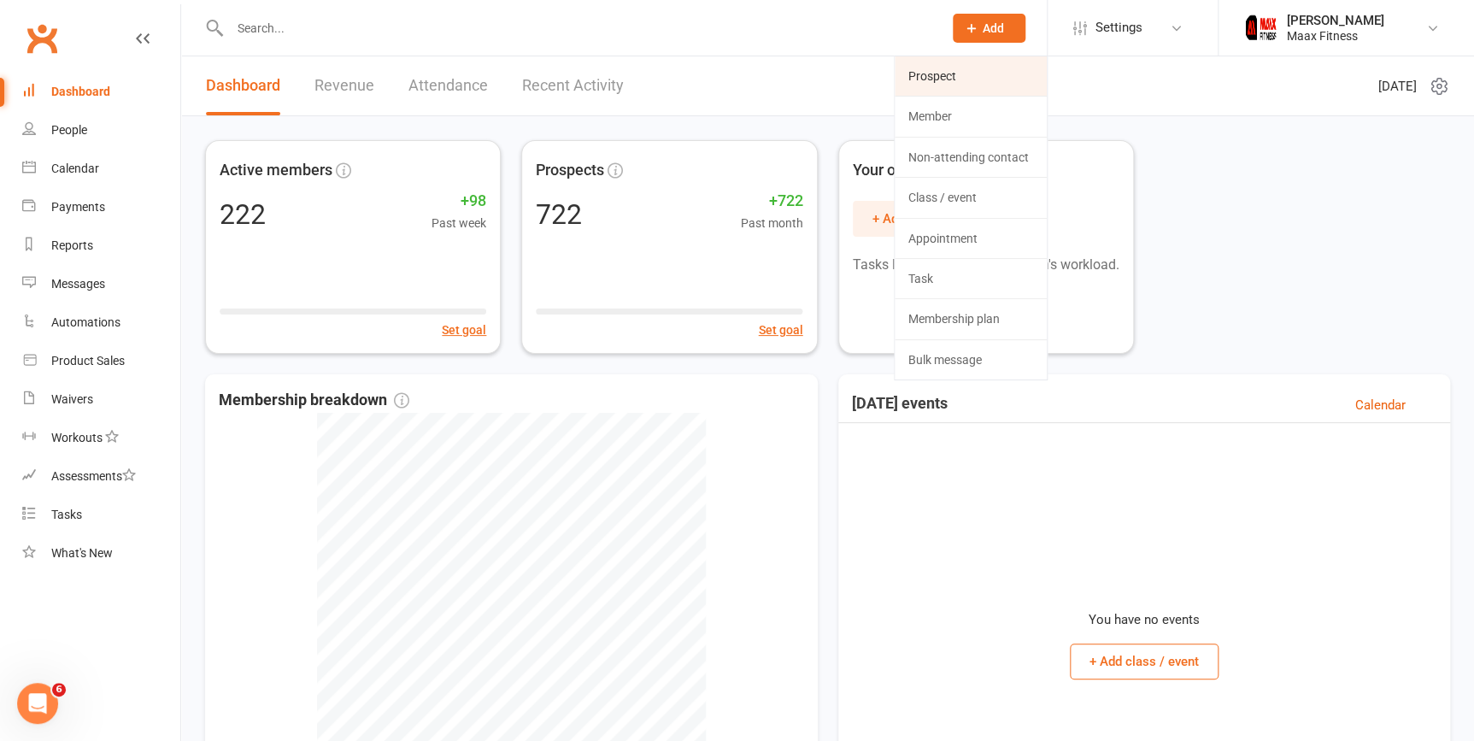
click at [980, 85] on link "Prospect" at bounding box center [971, 75] width 152 height 39
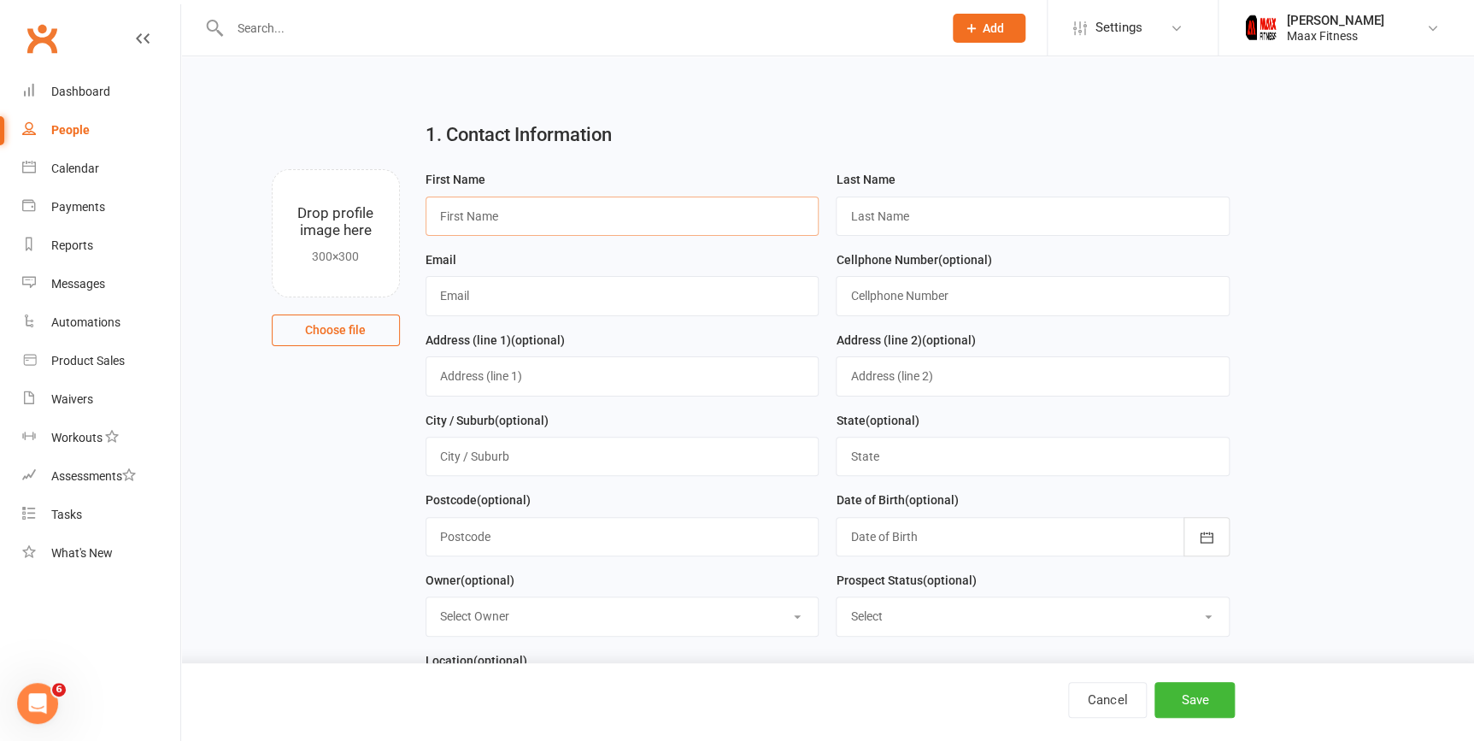
click at [547, 216] on input "text" at bounding box center [622, 216] width 394 height 39
type input "ulises"
click at [1008, 210] on input "text" at bounding box center [1033, 216] width 394 height 39
type input "yanez"
click at [562, 276] on div "Email" at bounding box center [622, 282] width 394 height 67
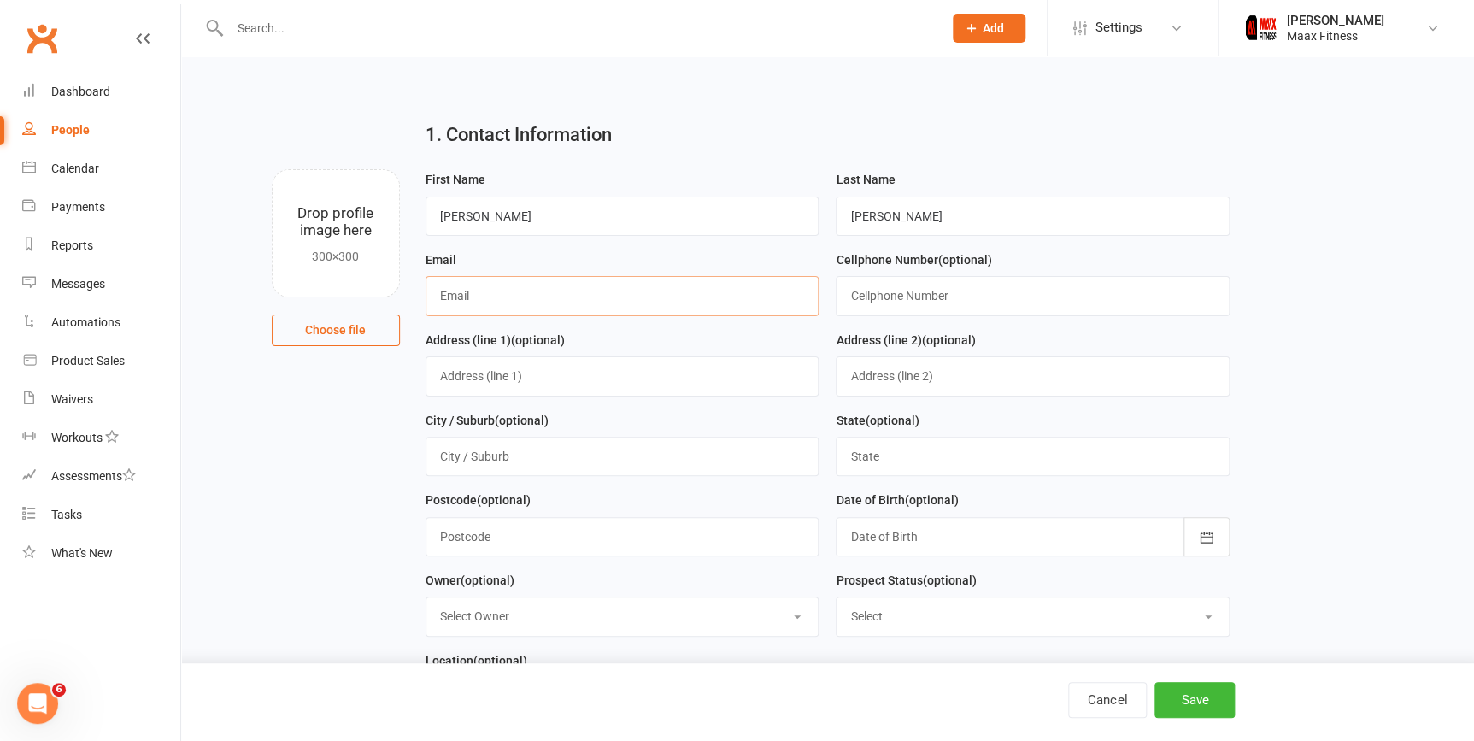
click at [569, 288] on input "text" at bounding box center [622, 295] width 394 height 39
type input "[EMAIL_ADDRESS][DOMAIN_NAME]"
click at [933, 314] on input "text" at bounding box center [1033, 295] width 394 height 39
type input "4698074101"
click at [585, 386] on input "text" at bounding box center [622, 375] width 394 height 39
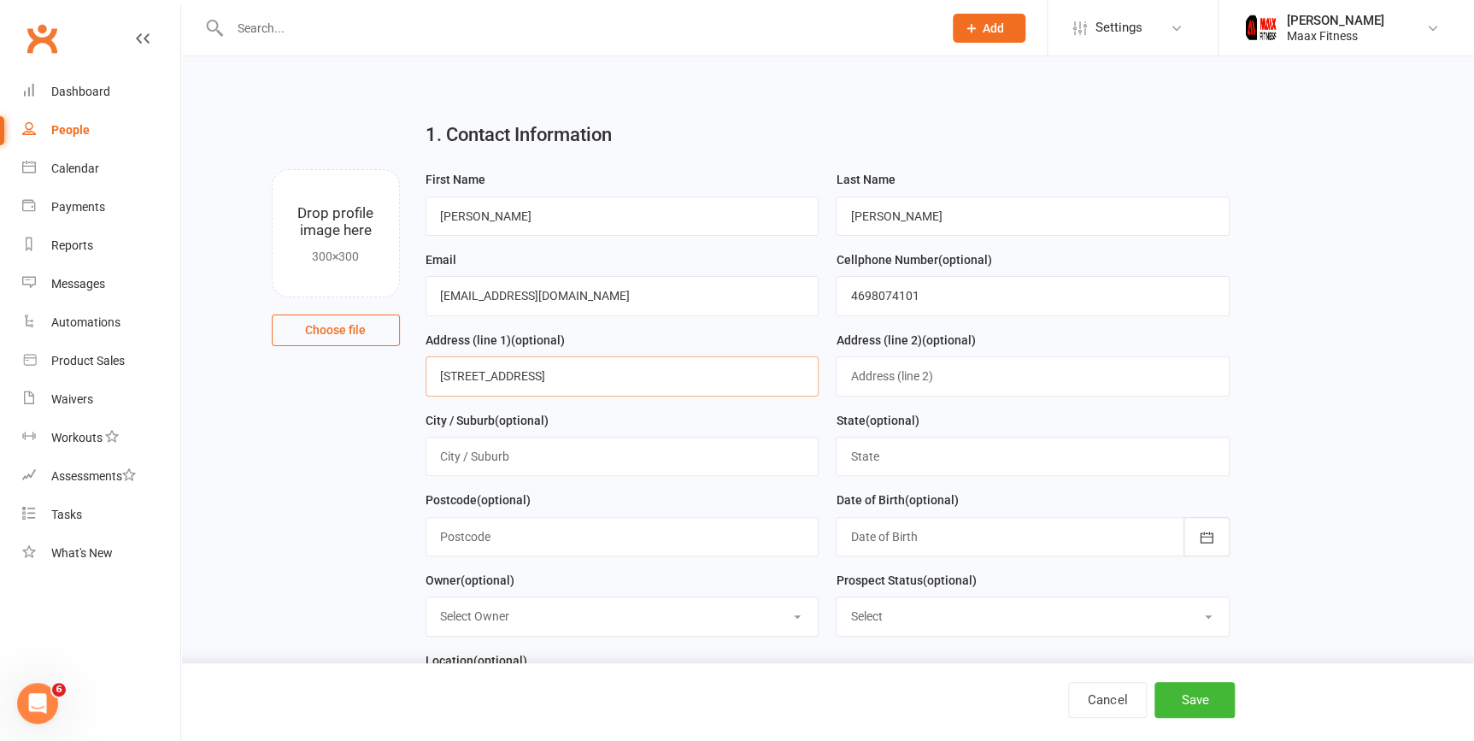
type input "3990 north state highway 34"
click at [556, 476] on input "text" at bounding box center [622, 456] width 394 height 39
type input "kaufman"
click at [990, 467] on input "text" at bounding box center [1033, 456] width 394 height 39
type input "TX"
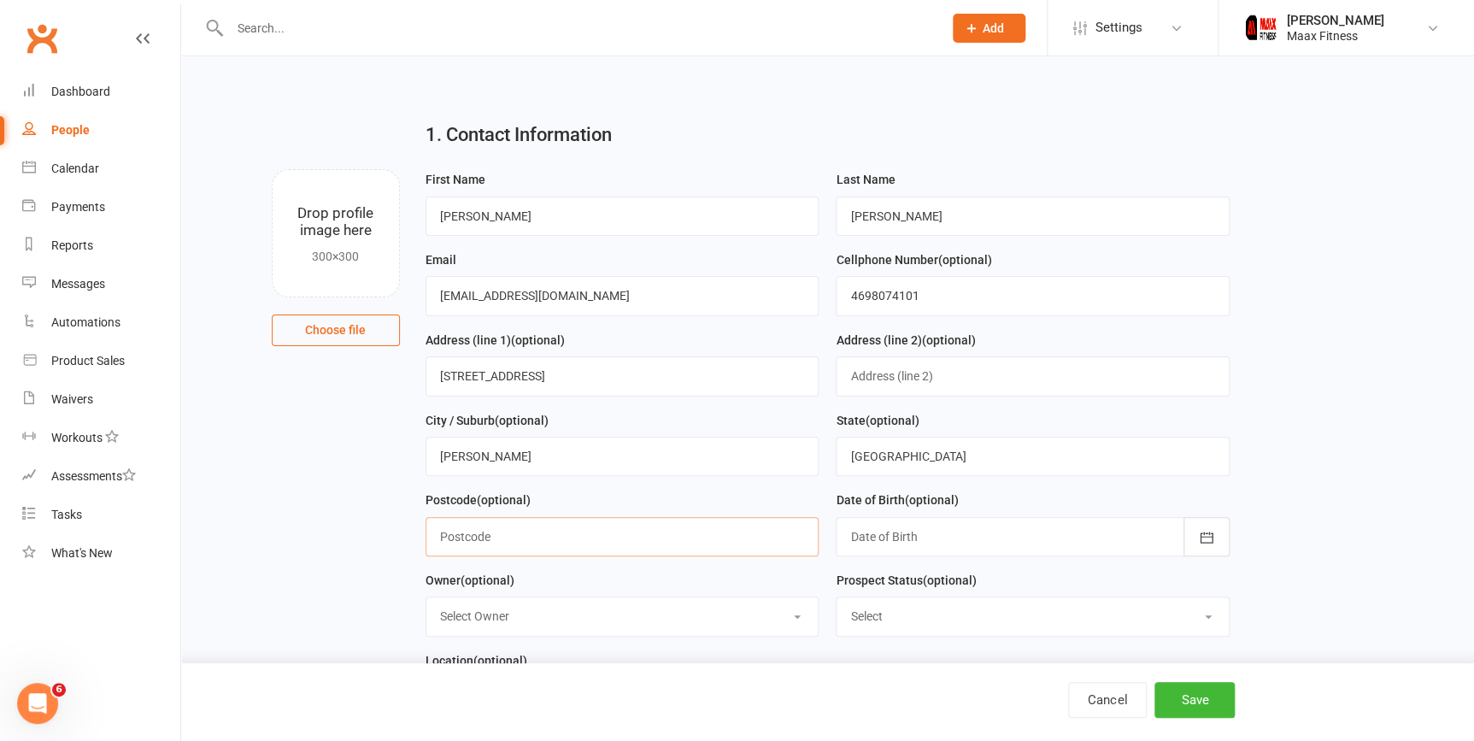
type input "75114"
click at [959, 546] on div at bounding box center [1033, 536] width 394 height 39
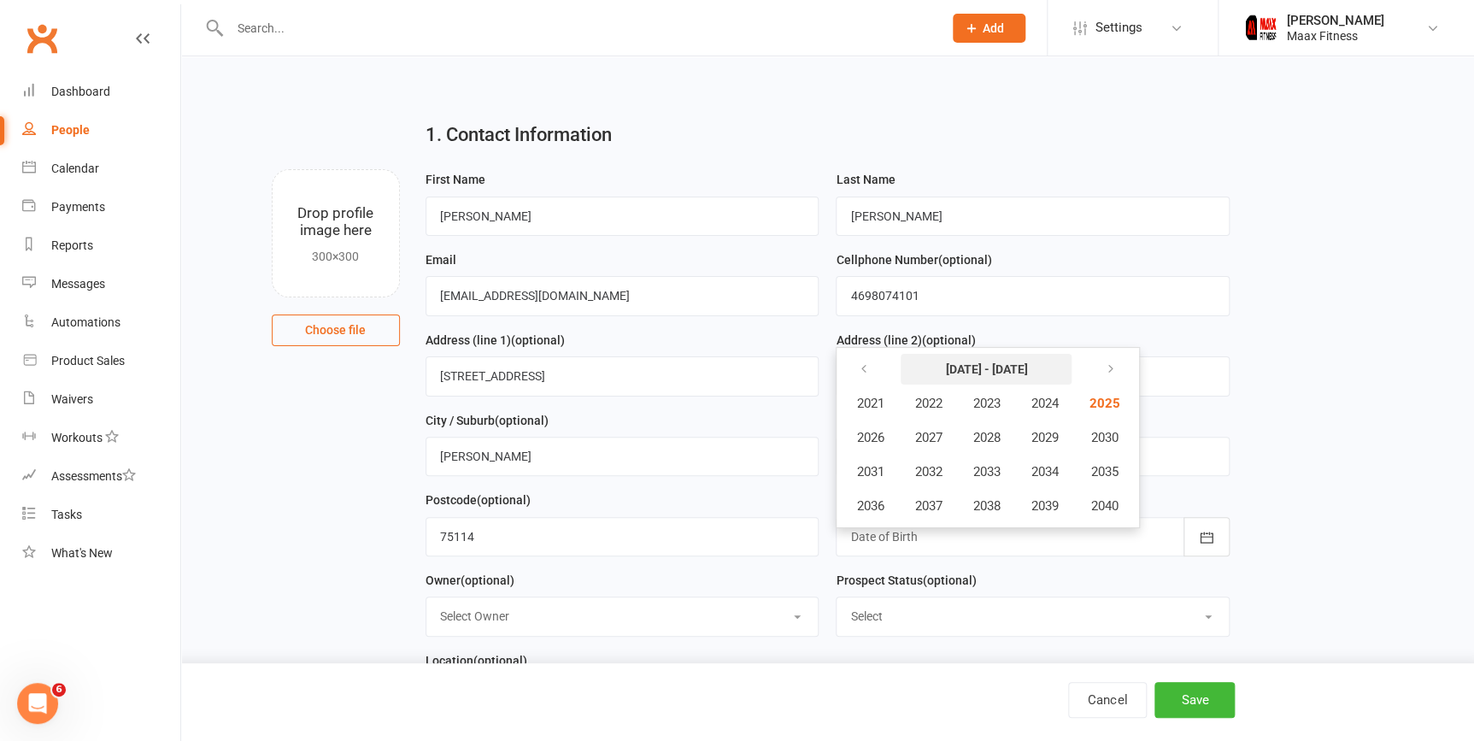
click at [946, 359] on button "2021 - 2040" at bounding box center [986, 369] width 171 height 31
click at [862, 373] on icon "button" at bounding box center [863, 369] width 12 height 14
click at [863, 373] on icon "button" at bounding box center [863, 369] width 12 height 14
click at [865, 373] on icon "button" at bounding box center [863, 369] width 12 height 14
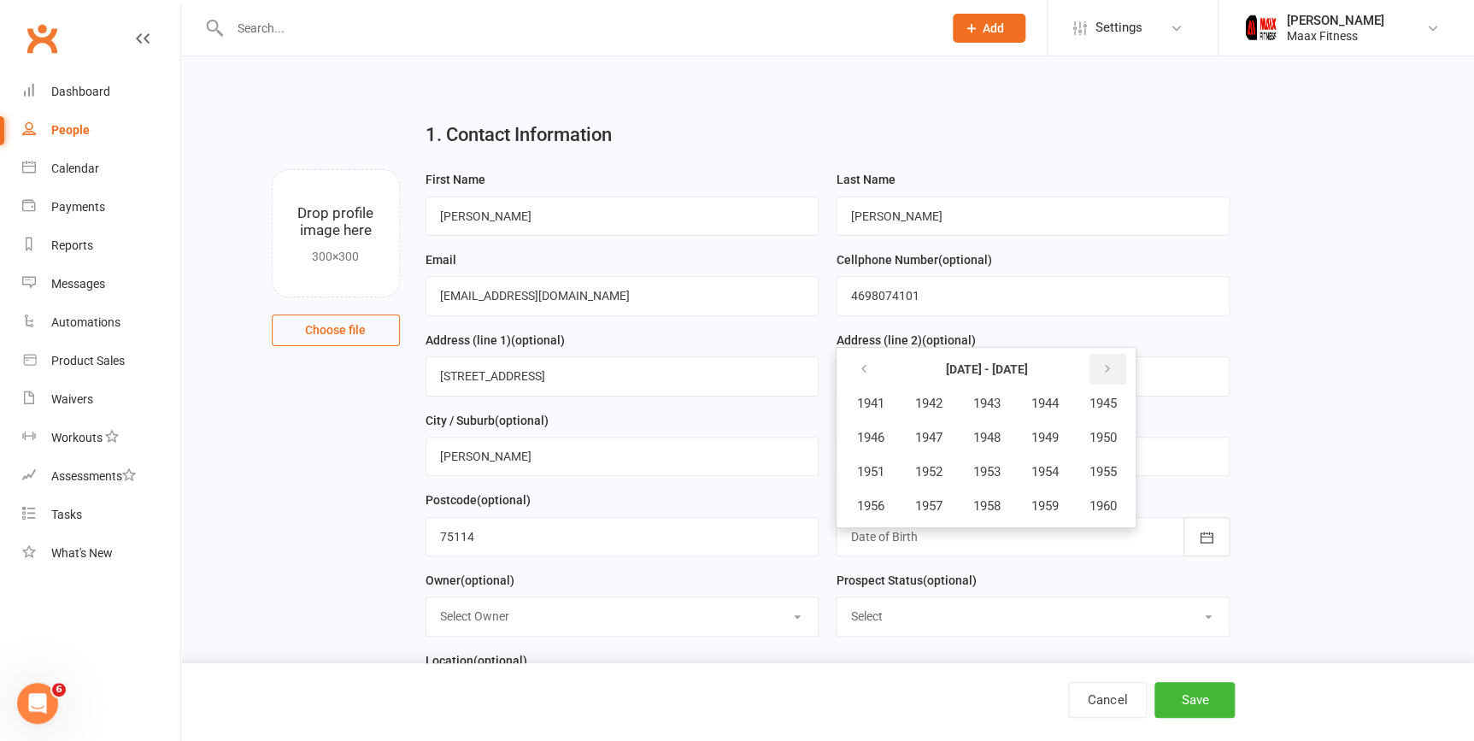
click at [1121, 369] on button "button" at bounding box center [1107, 369] width 37 height 31
click at [1044, 402] on span "2004" at bounding box center [1043, 403] width 27 height 15
click at [977, 400] on span "February" at bounding box center [961, 403] width 49 height 15
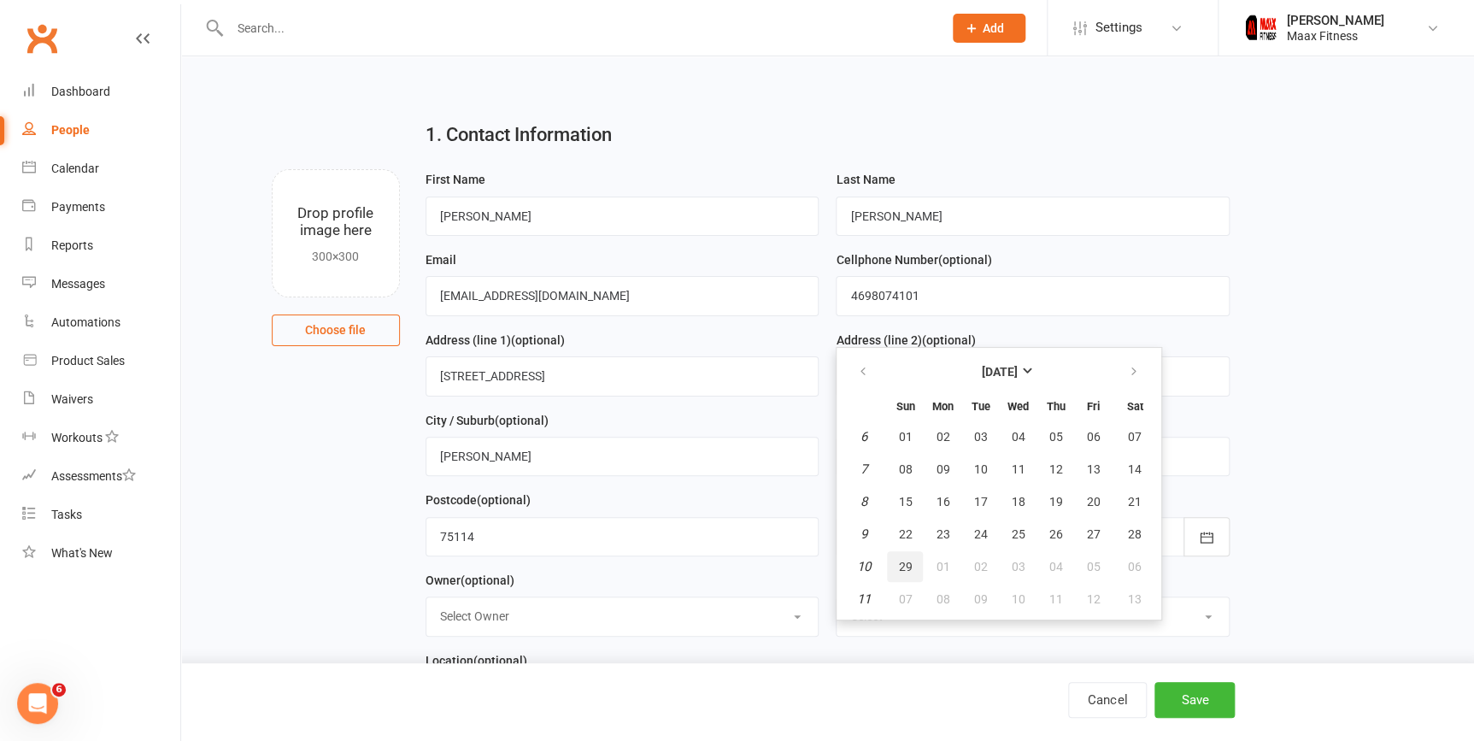
click at [913, 562] on button "29" at bounding box center [905, 566] width 36 height 31
type input "29 Feb 2004"
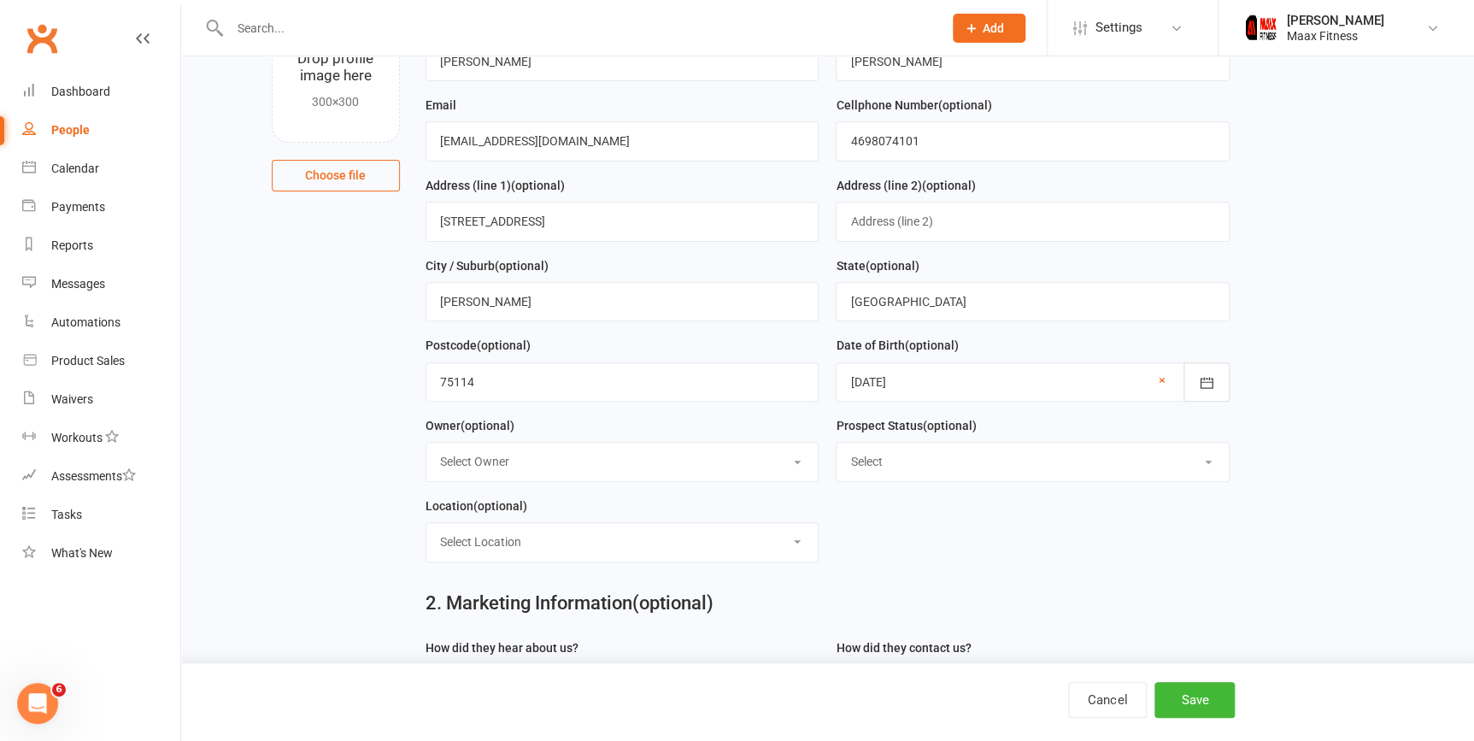
scroll to position [232, 0]
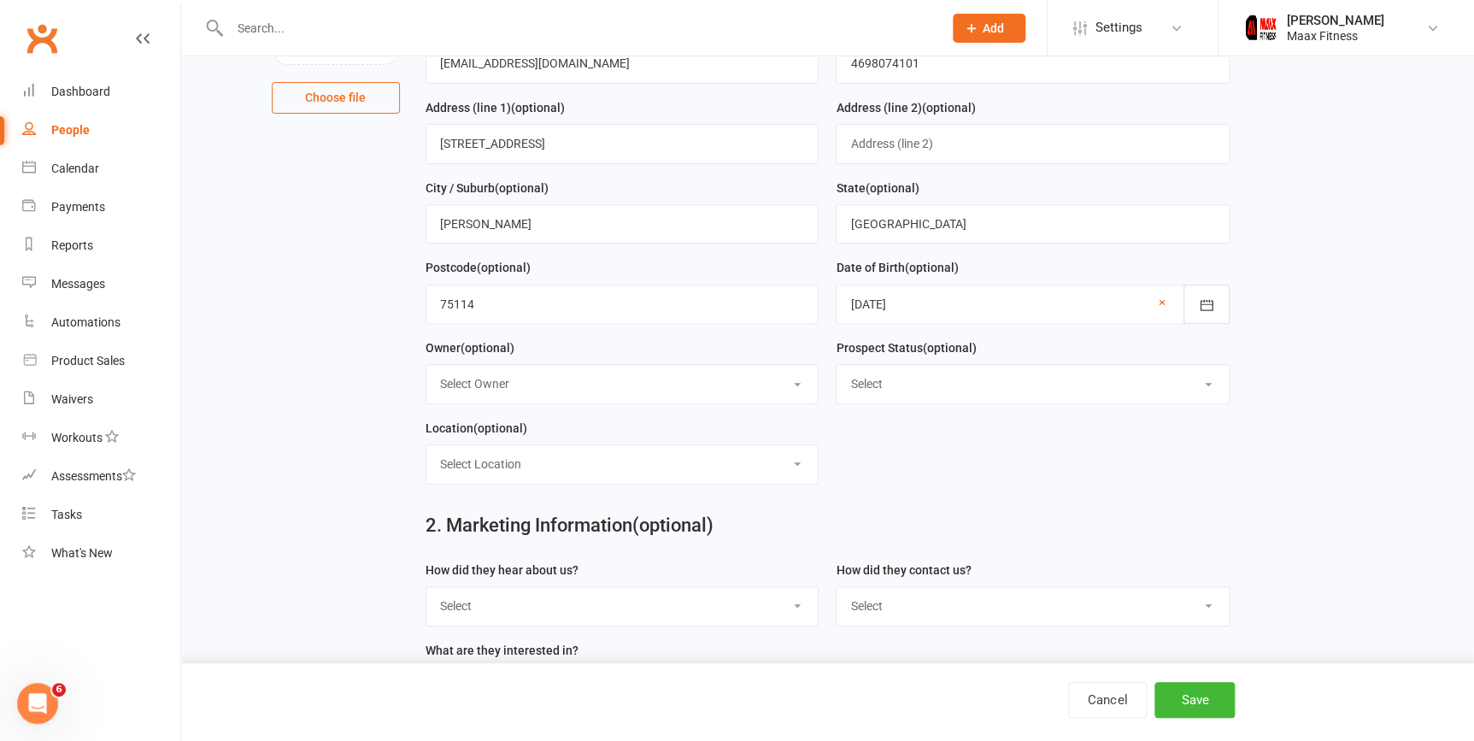
click at [728, 389] on select "Select Owner Emilio Martinez" at bounding box center [622, 384] width 392 height 38
click at [728, 387] on select "Select Owner Emilio Martinez" at bounding box center [622, 384] width 392 height 38
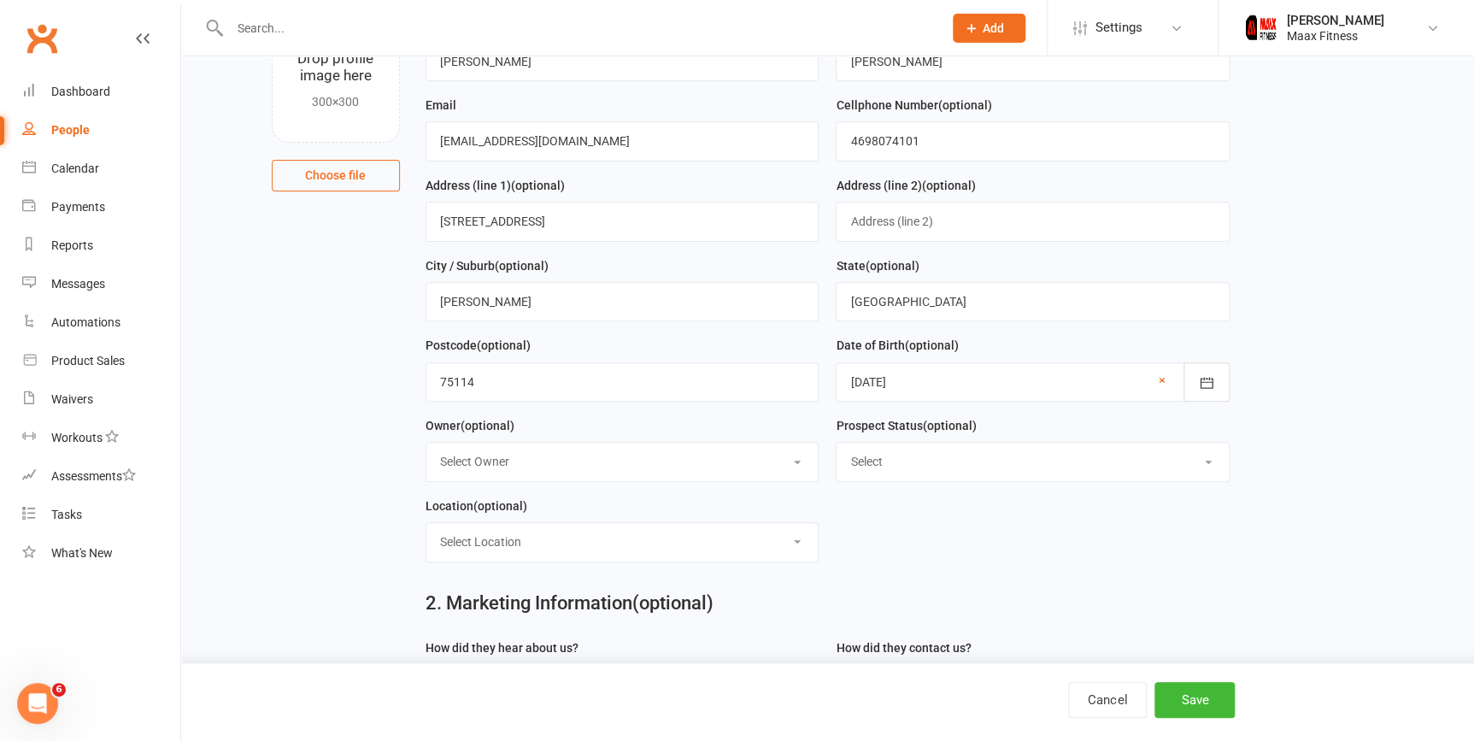
drag, startPoint x: 571, startPoint y: 458, endPoint x: 585, endPoint y: 512, distance: 55.8
click at [585, 512] on form "First Name ulises Last Name yanez Email ulisesyan14@gmail.com Cellphone Number …" at bounding box center [827, 295] width 821 height 560
select select "0"
click at [426, 445] on select "Select Owner Emilio Martinez" at bounding box center [622, 462] width 392 height 38
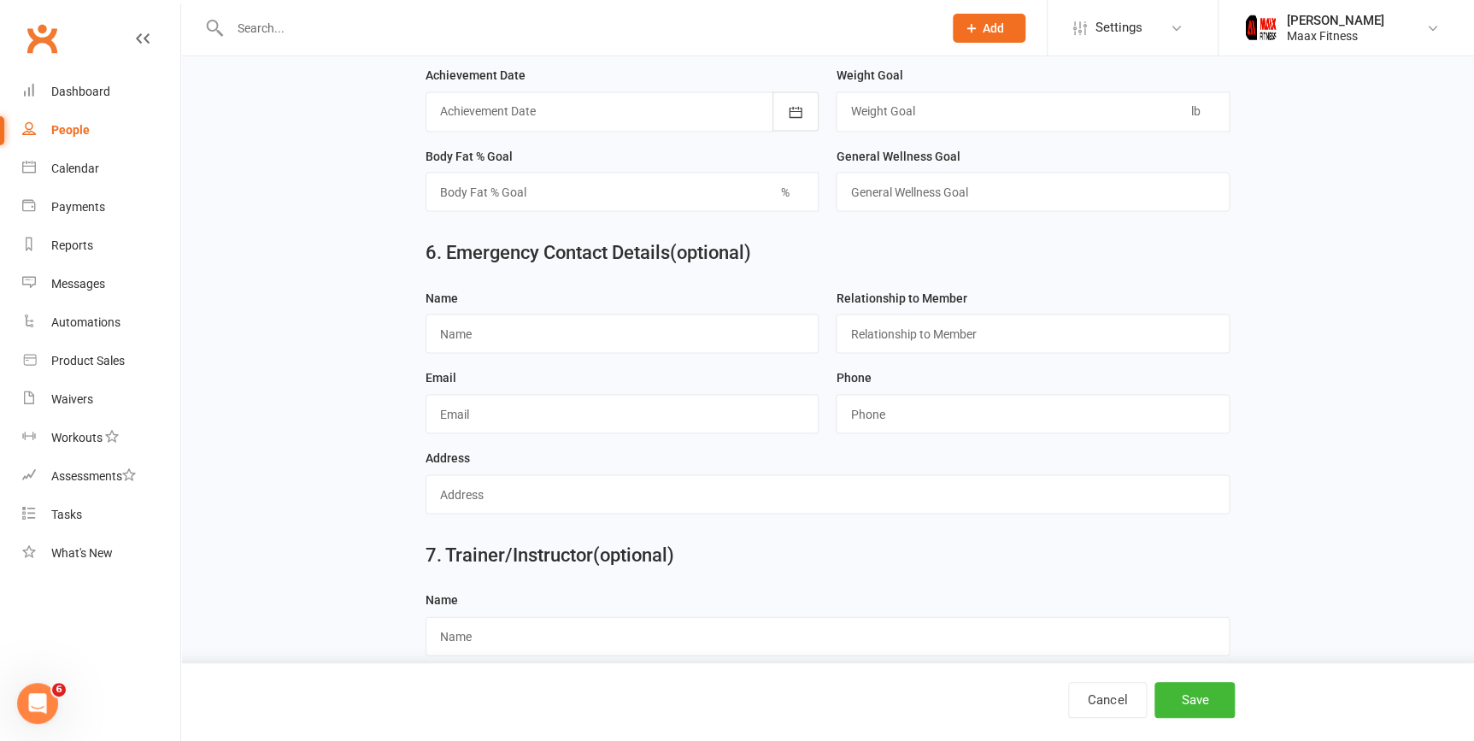
scroll to position [1505, 0]
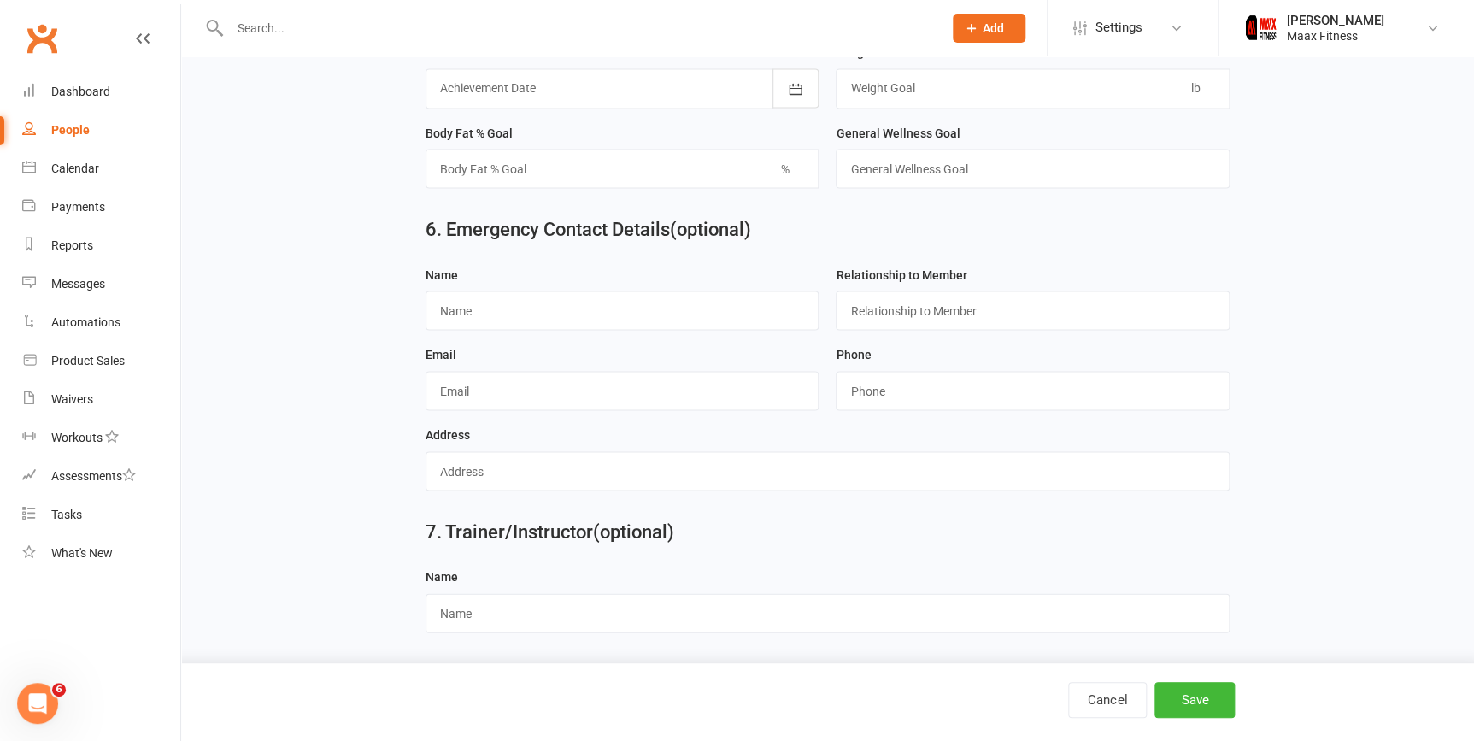
click at [444, 308] on input "text" at bounding box center [622, 309] width 394 height 39
type input "oscar"
click at [1059, 310] on input "text" at bounding box center [1033, 309] width 394 height 39
type input "Brother"
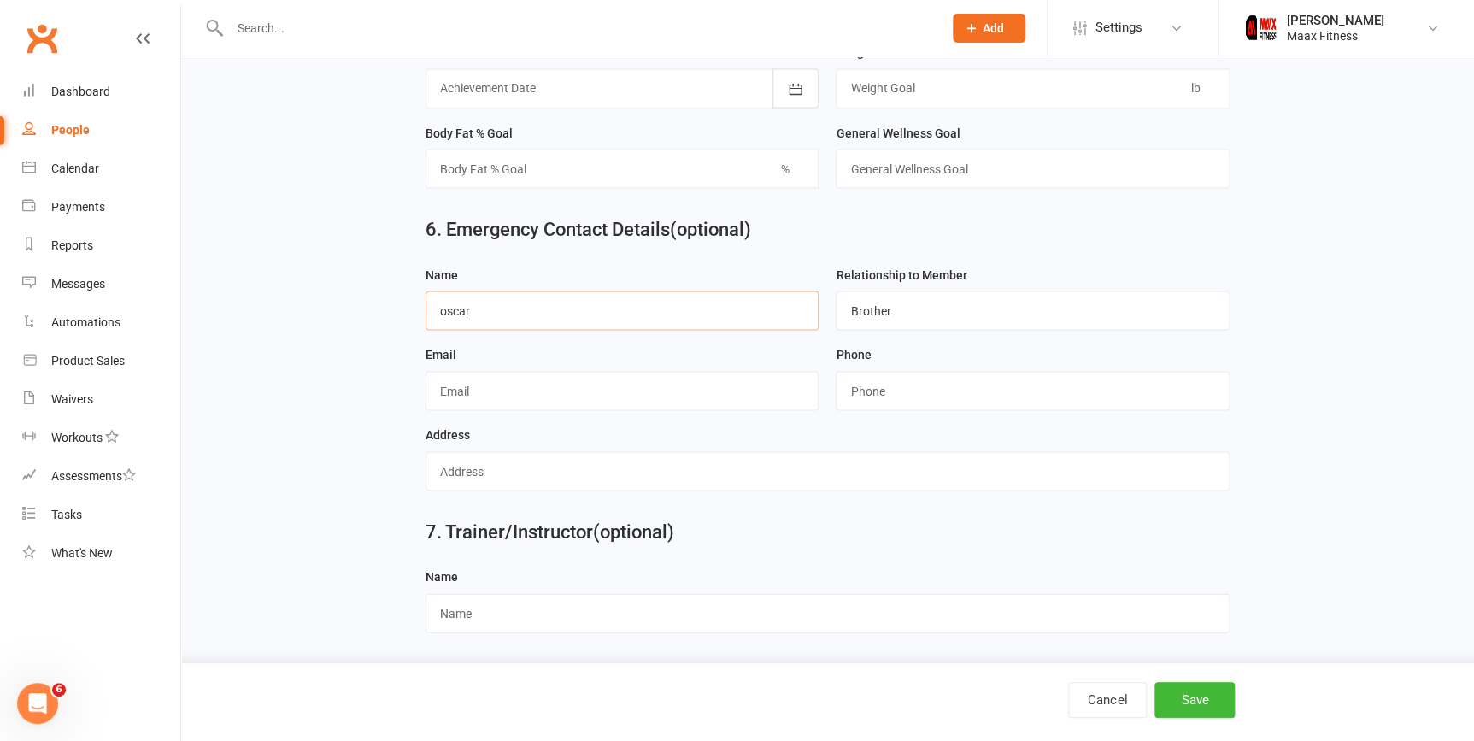
click at [536, 315] on input "oscar" at bounding box center [622, 309] width 394 height 39
type input "oscar yanez"
drag, startPoint x: 536, startPoint y: 421, endPoint x: 542, endPoint y: 412, distance: 11.1
click at [540, 415] on div "Email" at bounding box center [622, 383] width 411 height 80
click at [563, 393] on input "text" at bounding box center [622, 390] width 394 height 39
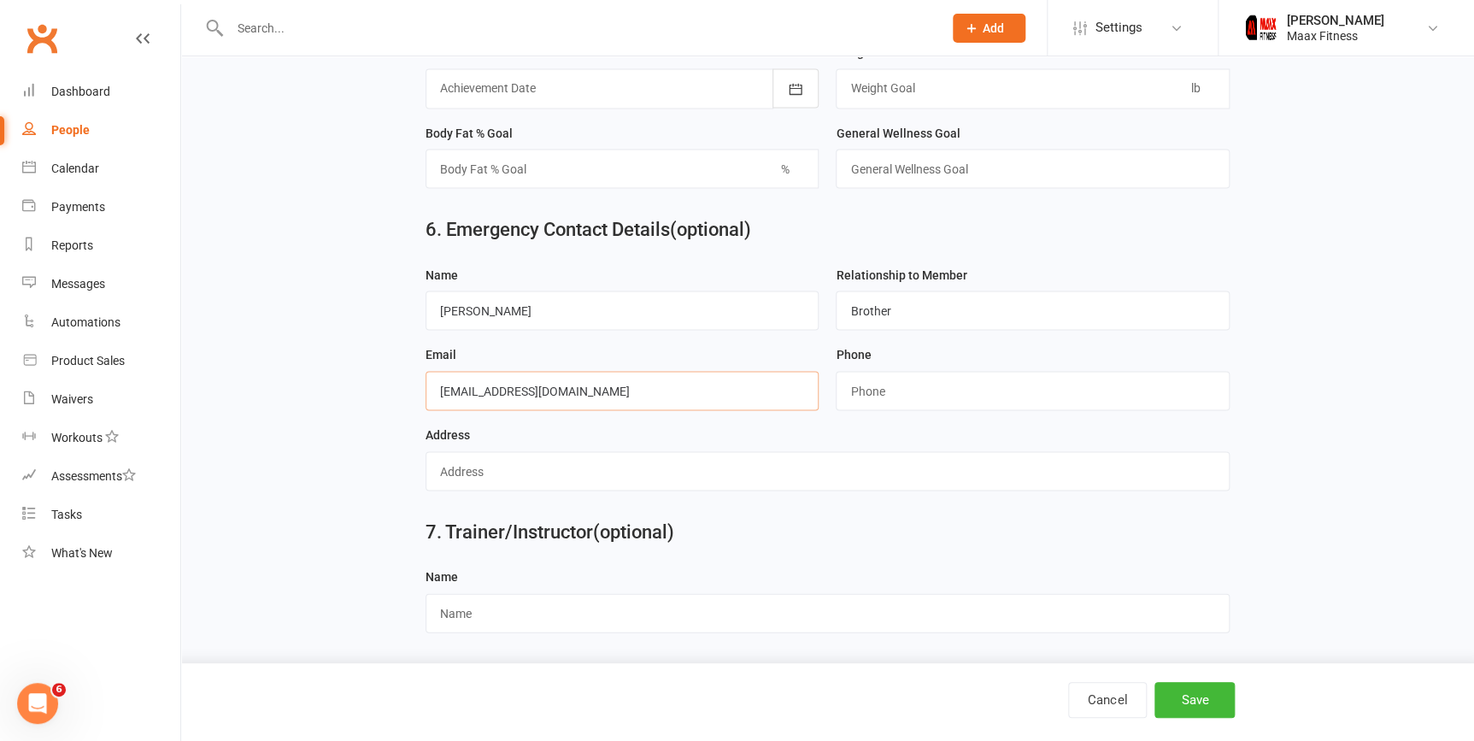
type input "oscaryan000@gmail.com"
click at [955, 377] on input "string" at bounding box center [1033, 390] width 394 height 39
type input "4695056622"
click at [785, 489] on input "text" at bounding box center [827, 470] width 804 height 39
type input "39990 north state highwat 34"
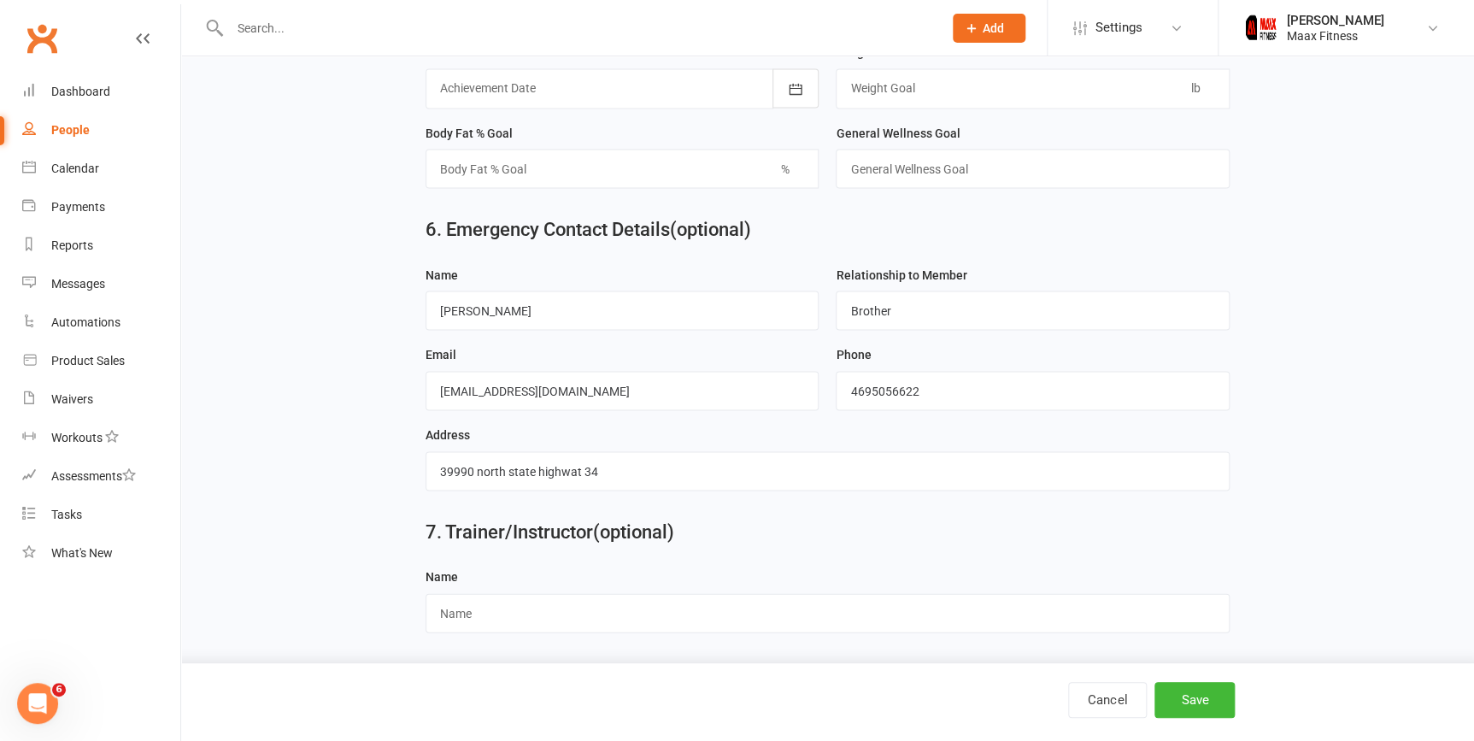
click at [786, 535] on h2 "7. Trainer/Instructor (optional)" at bounding box center [827, 531] width 804 height 21
drag, startPoint x: 1294, startPoint y: 538, endPoint x: 1284, endPoint y: 391, distance: 147.3
click at [1198, 694] on button "Save" at bounding box center [1194, 700] width 80 height 36
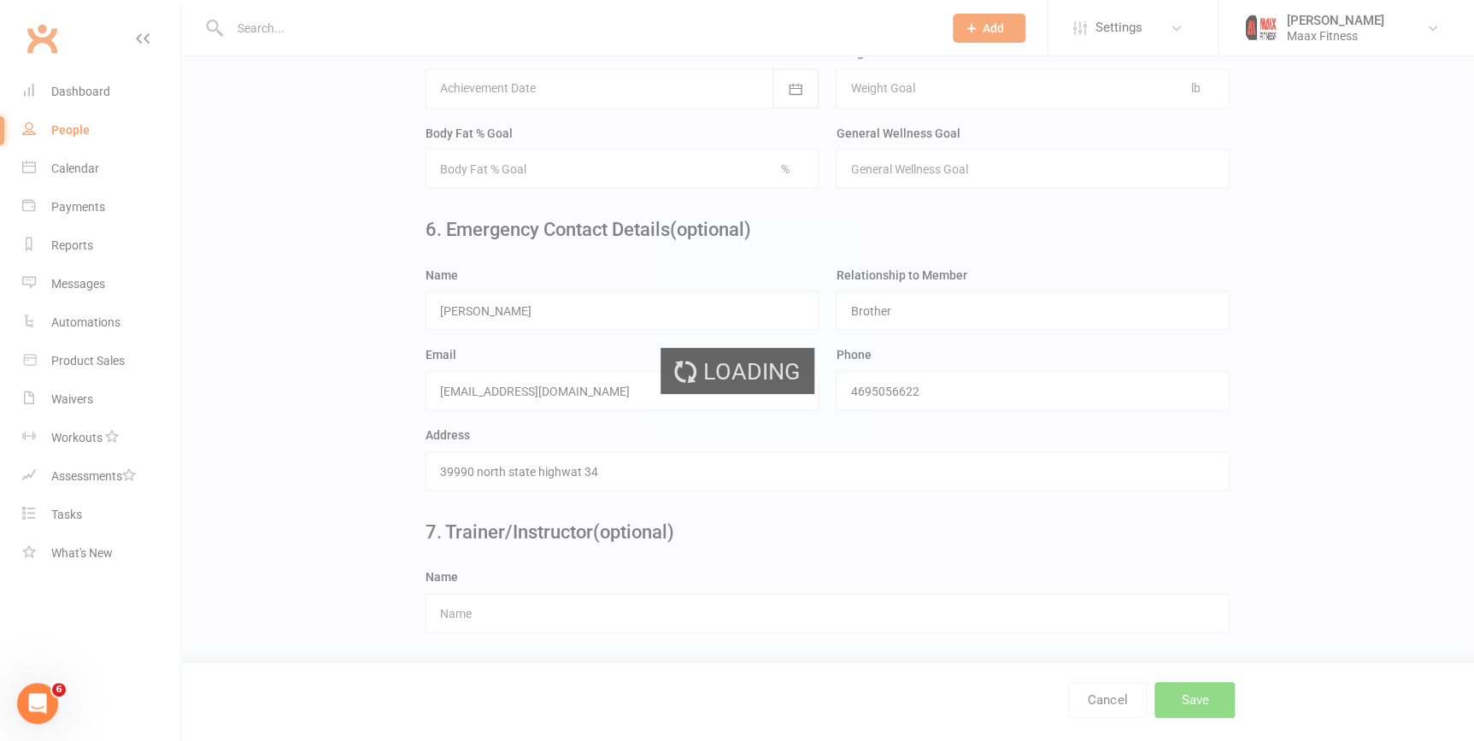
scroll to position [0, 0]
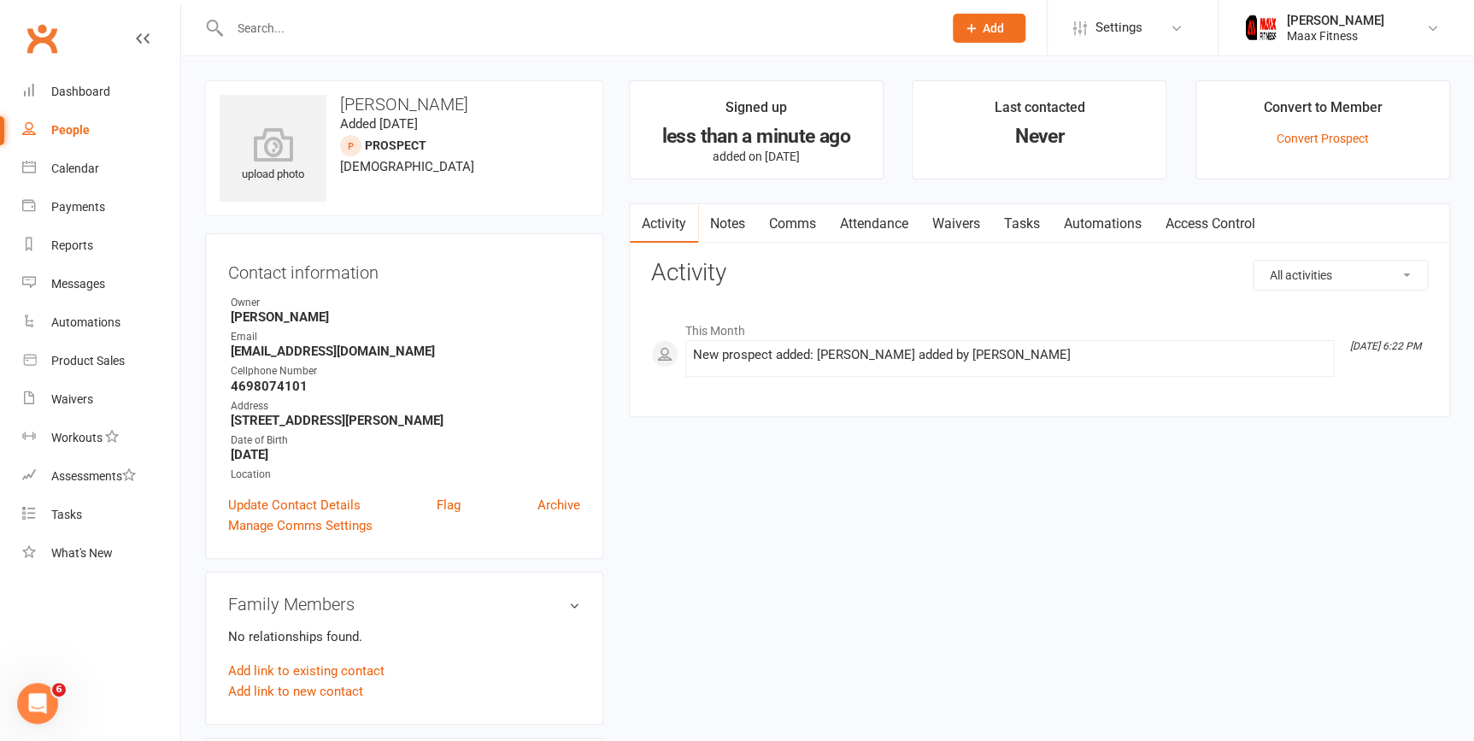
click at [961, 226] on link "Waivers" at bounding box center [956, 223] width 72 height 39
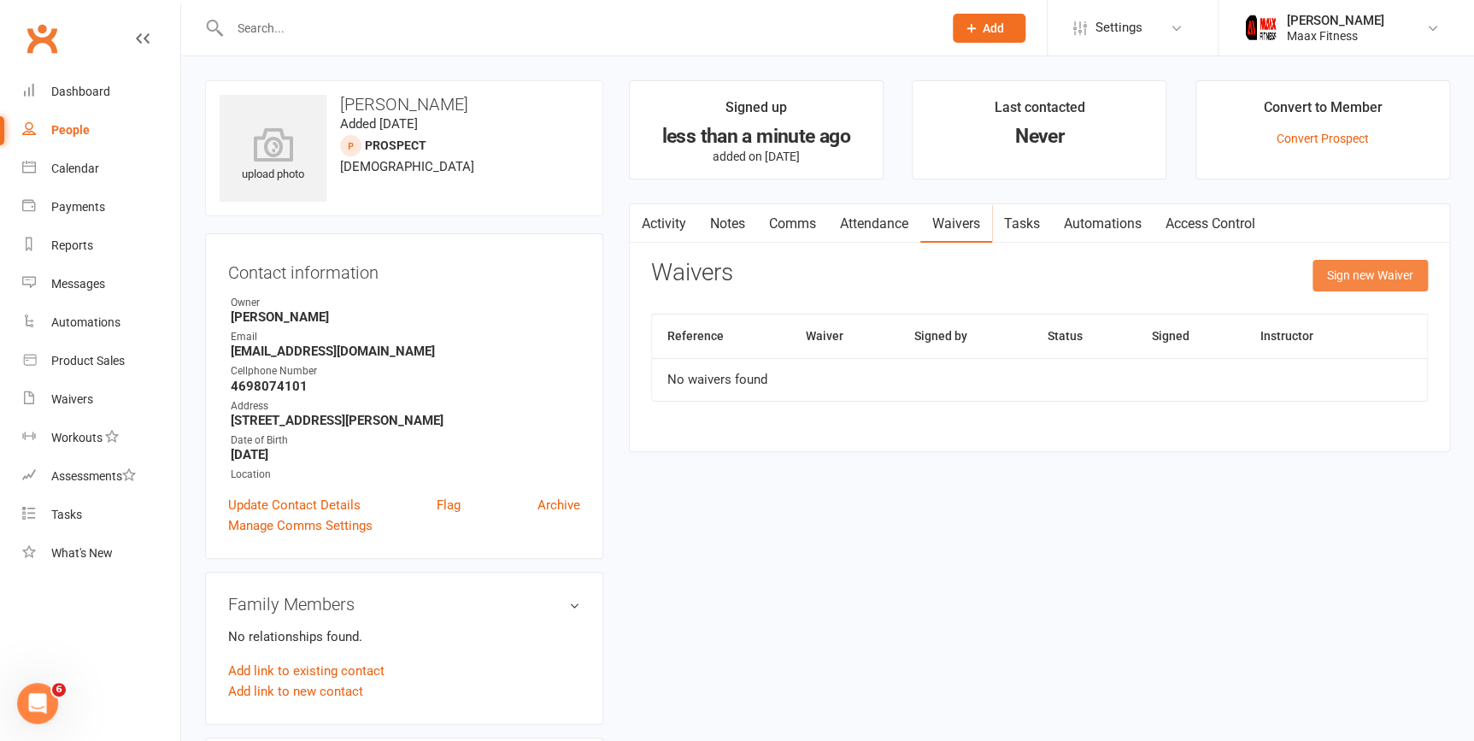
click at [1313, 273] on button "Sign new Waiver" at bounding box center [1369, 275] width 115 height 31
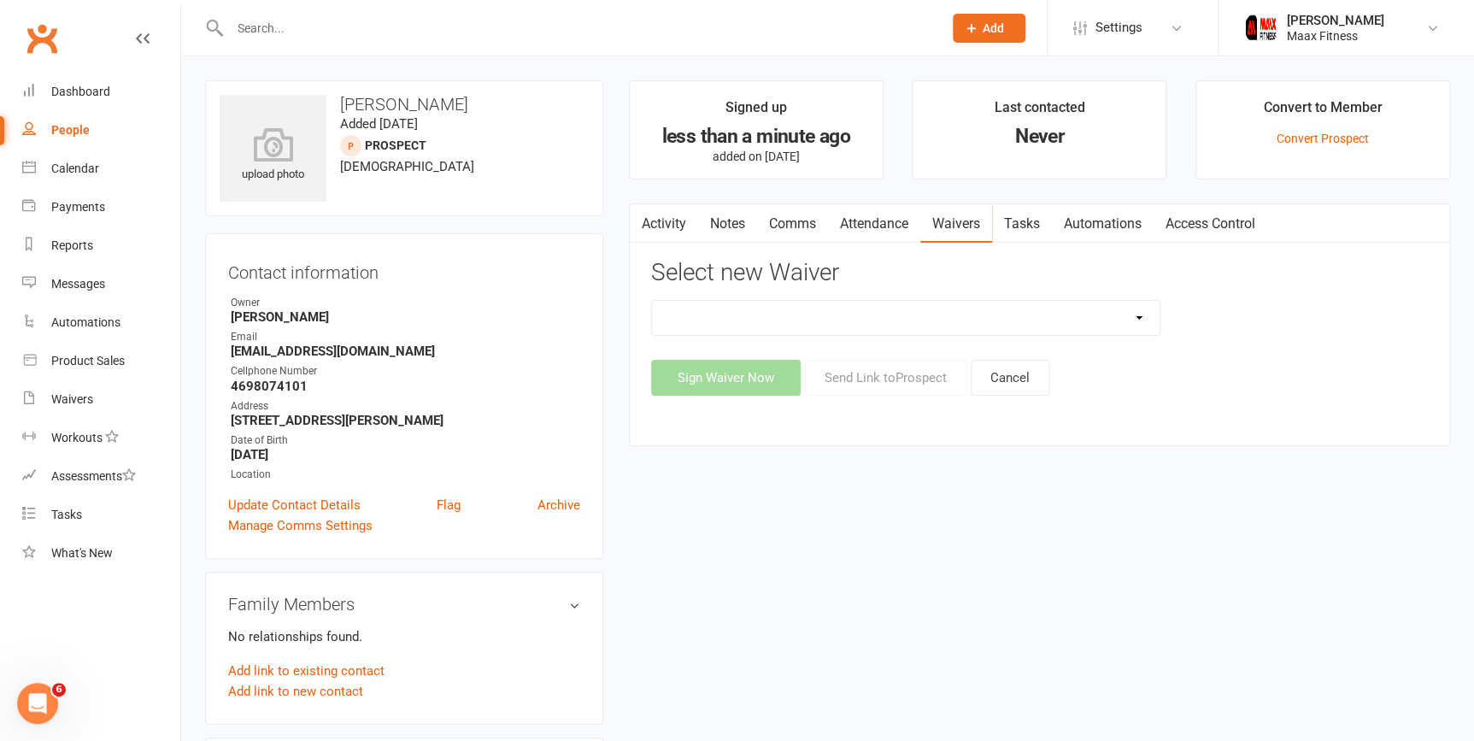
click at [1140, 320] on select "12 Month Individual Membership 12 Month PRESALE Membership 1 Month Membership O…" at bounding box center [906, 318] width 508 height 34
select select "15029"
click at [652, 301] on select "12 Month Individual Membership 12 Month PRESALE Membership 1 Month Membership O…" at bounding box center [906, 318] width 508 height 34
click at [751, 368] on button "Sign Waiver Now" at bounding box center [726, 378] width 150 height 36
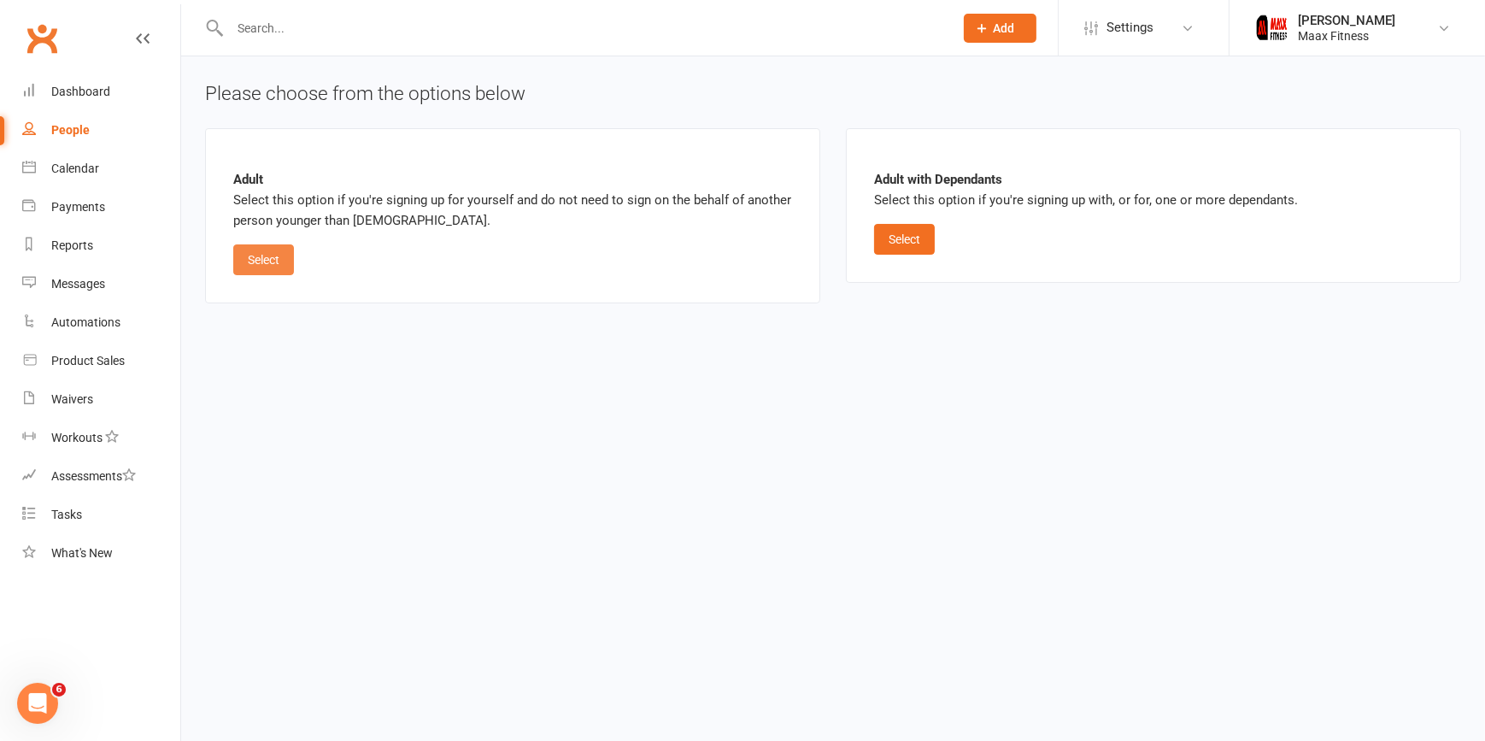
click at [273, 261] on button "Select" at bounding box center [263, 259] width 61 height 31
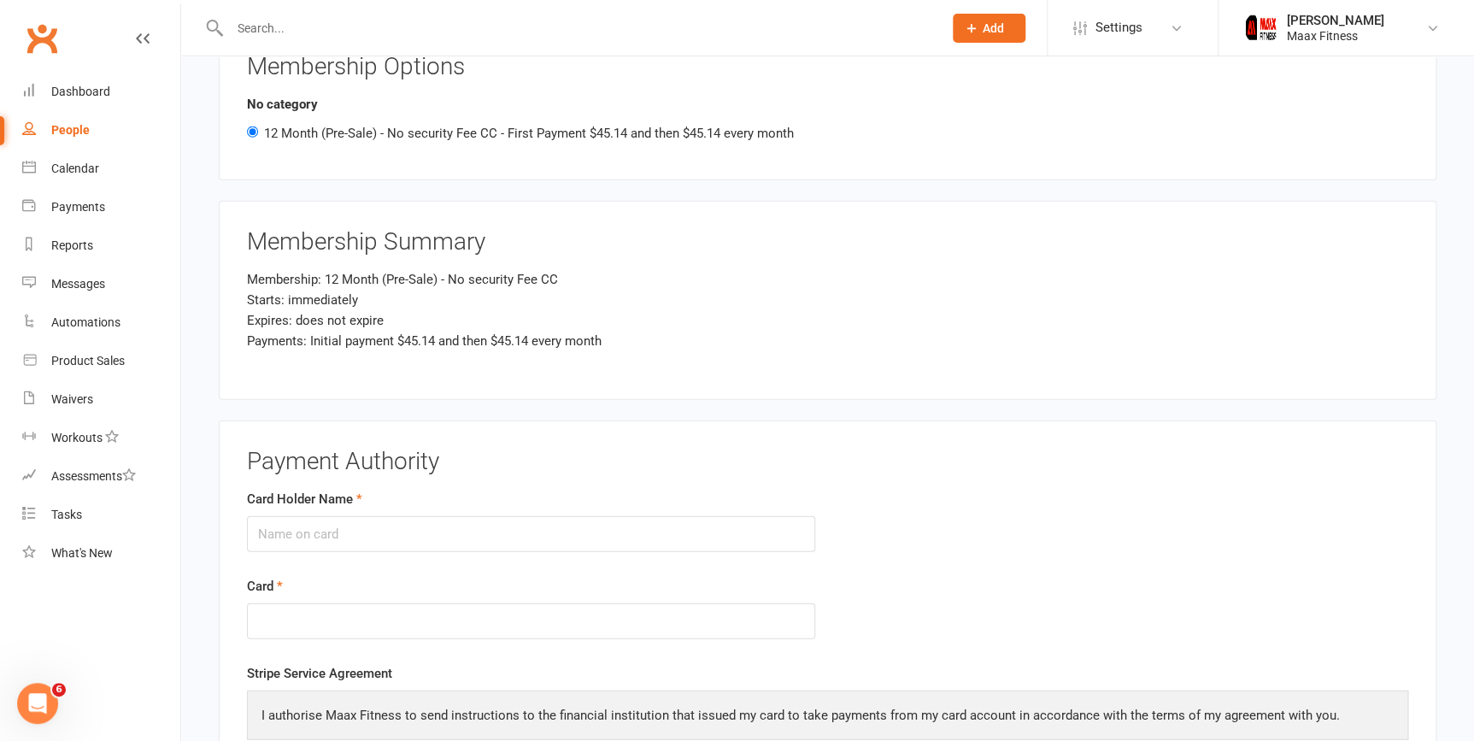
scroll to position [1941, 0]
click at [343, 536] on input "Card Holder Name" at bounding box center [531, 533] width 568 height 36
click at [343, 534] on input "Card Holder Name" at bounding box center [531, 533] width 568 height 36
type input "ulises yanez"
click at [345, 602] on div at bounding box center [531, 620] width 568 height 37
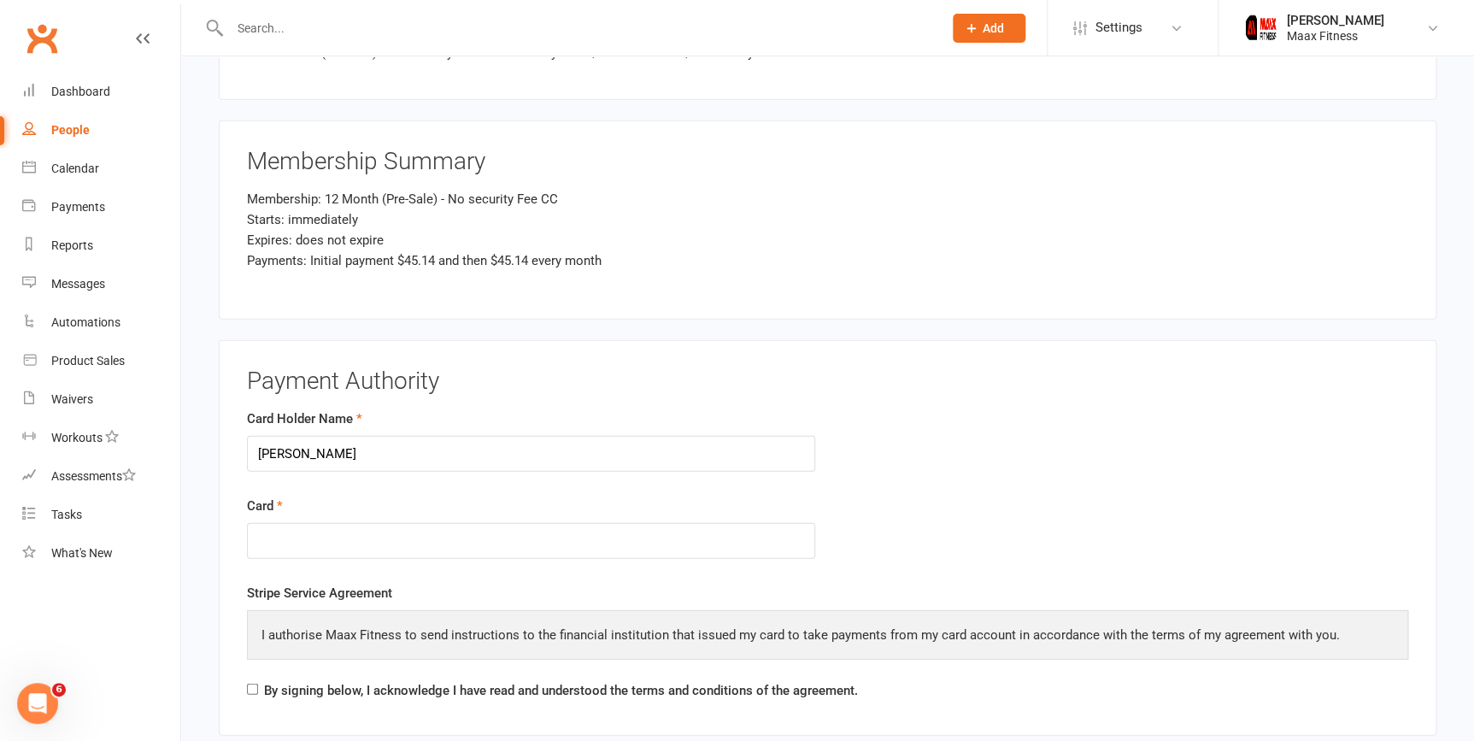
scroll to position [2174, 0]
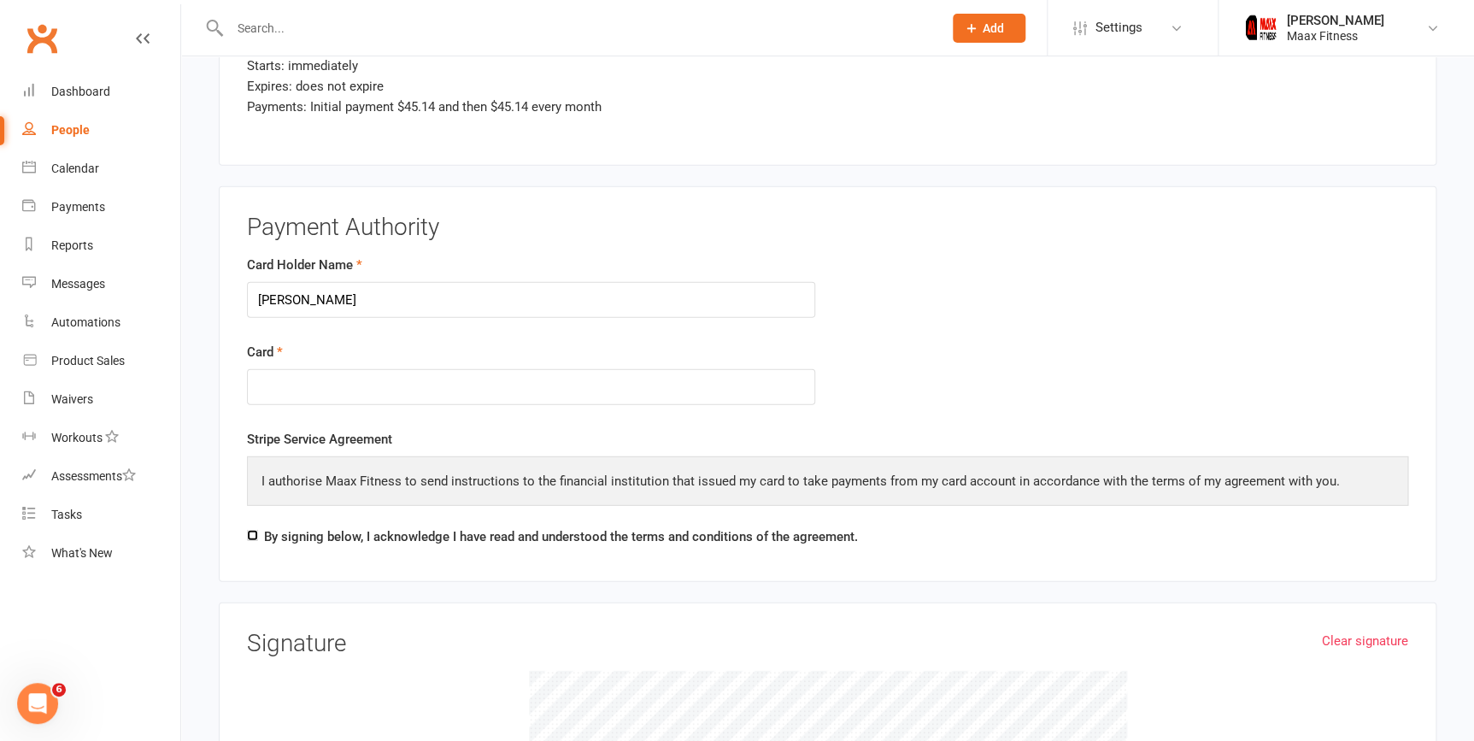
click at [251, 531] on input "By signing below, I acknowledge I have read and understood the terms and condit…" at bounding box center [252, 535] width 11 height 11
checkbox input "true"
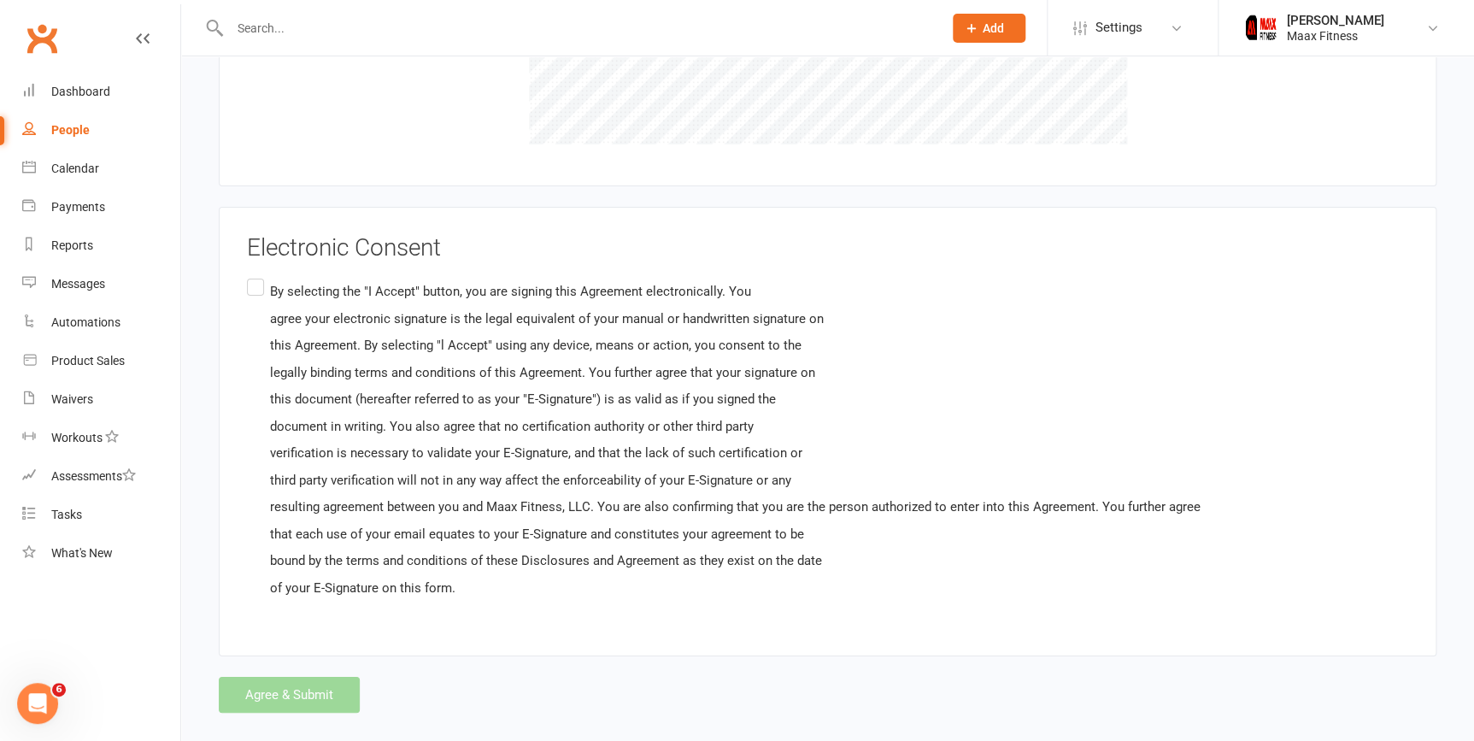
scroll to position [2974, 0]
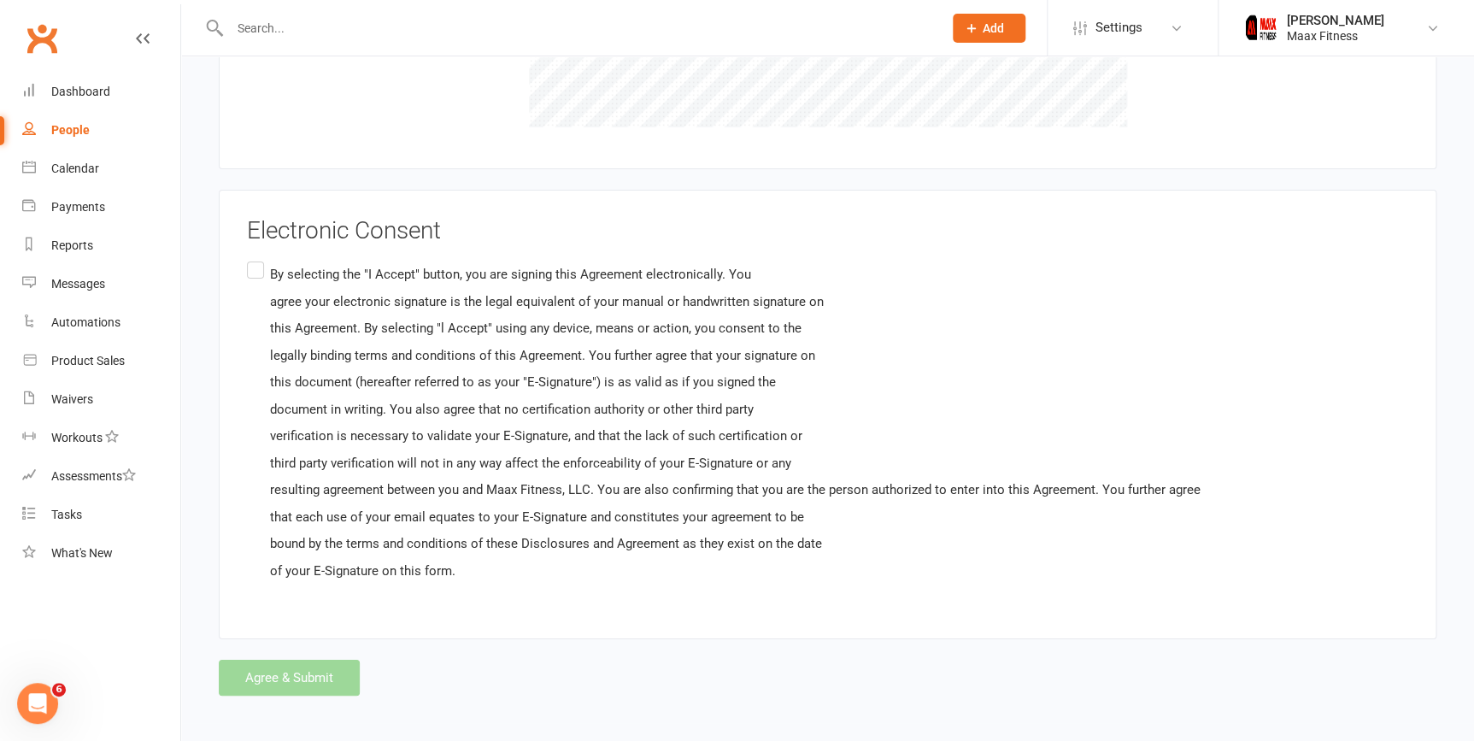
click at [251, 274] on label "By selecting the "I Accept" button, you are signing this Agreement electronical…" at bounding box center [723, 423] width 953 height 330
click at [251, 258] on input "By selecting the "I Accept" button, you are signing this Agreement electronical…" at bounding box center [252, 258] width 11 height 0
click at [296, 671] on button "Agree & Submit" at bounding box center [289, 678] width 141 height 36
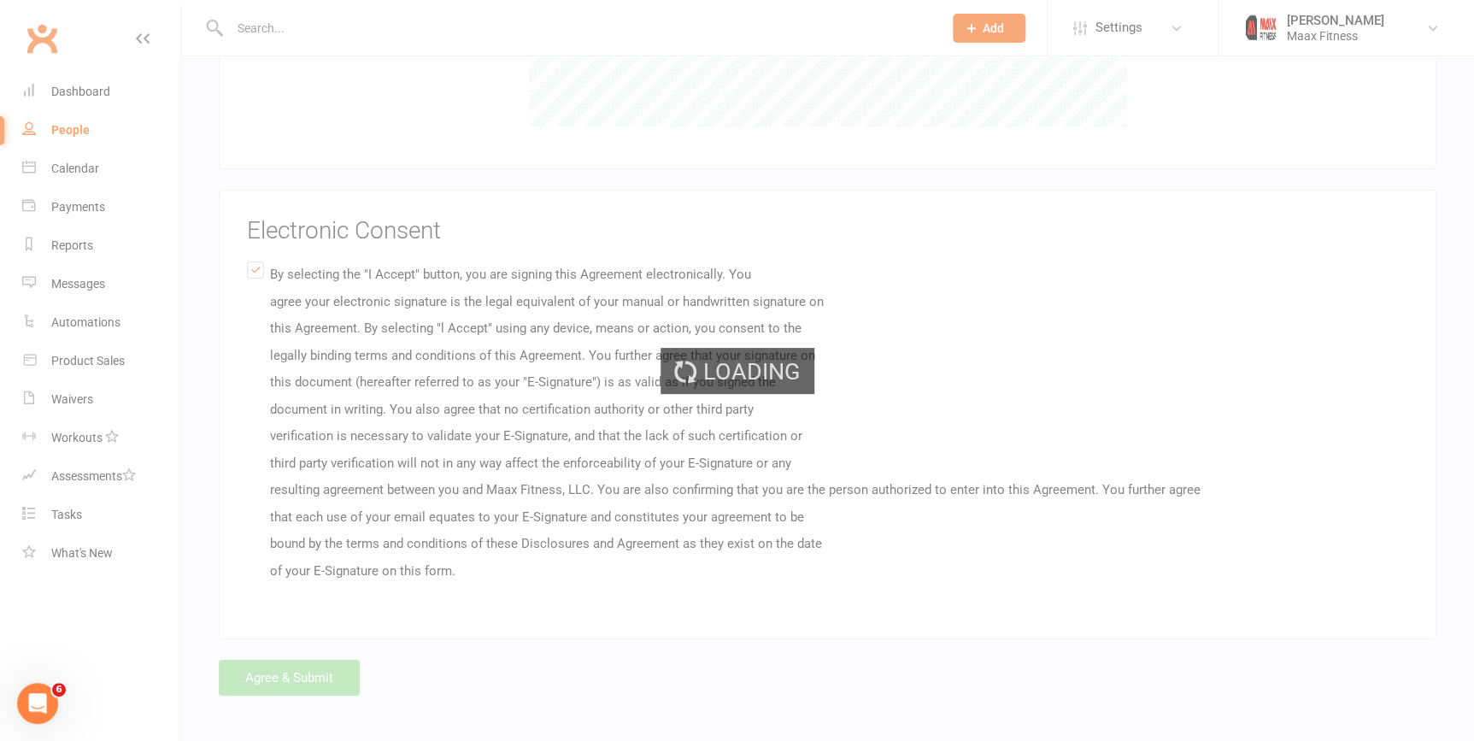
scroll to position [0, 0]
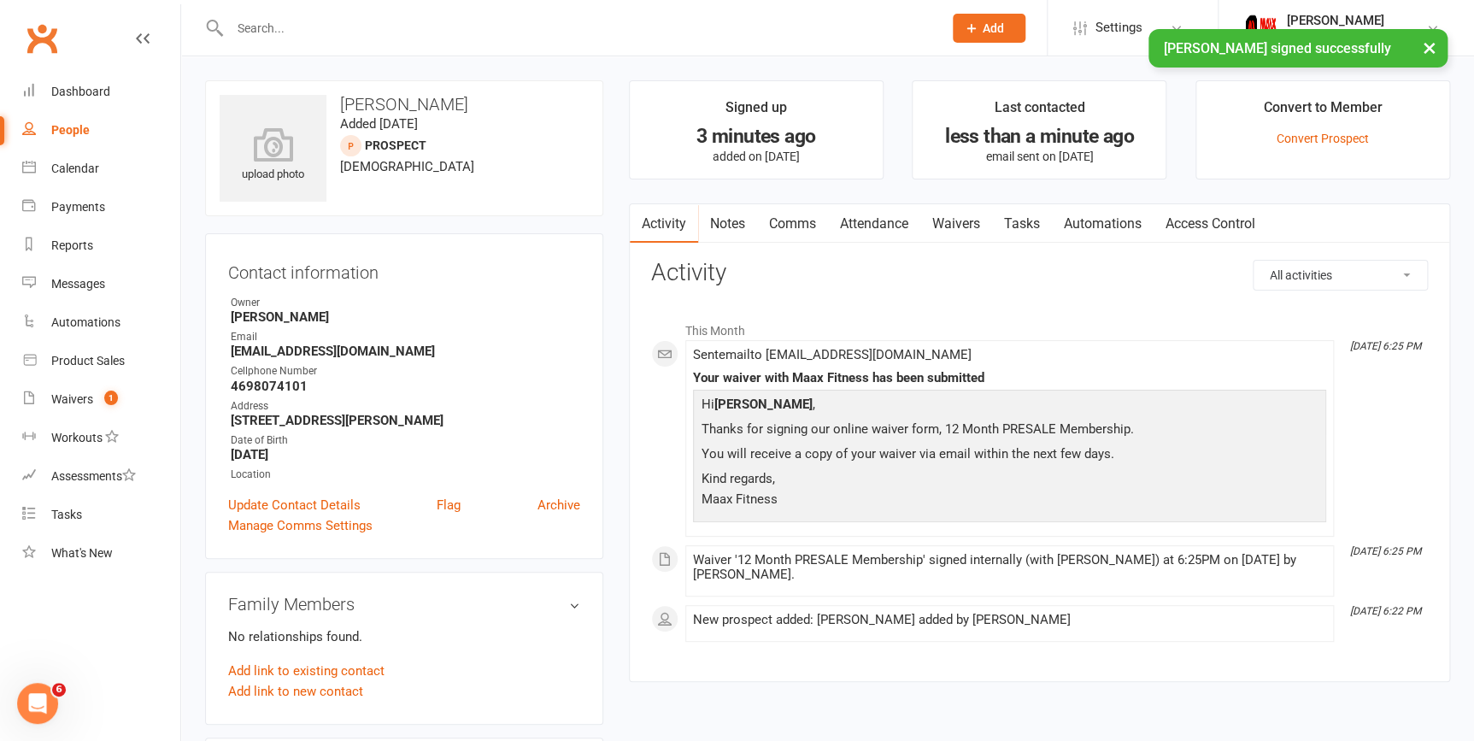
click at [1115, 332] on li "This Month" at bounding box center [1039, 326] width 777 height 27
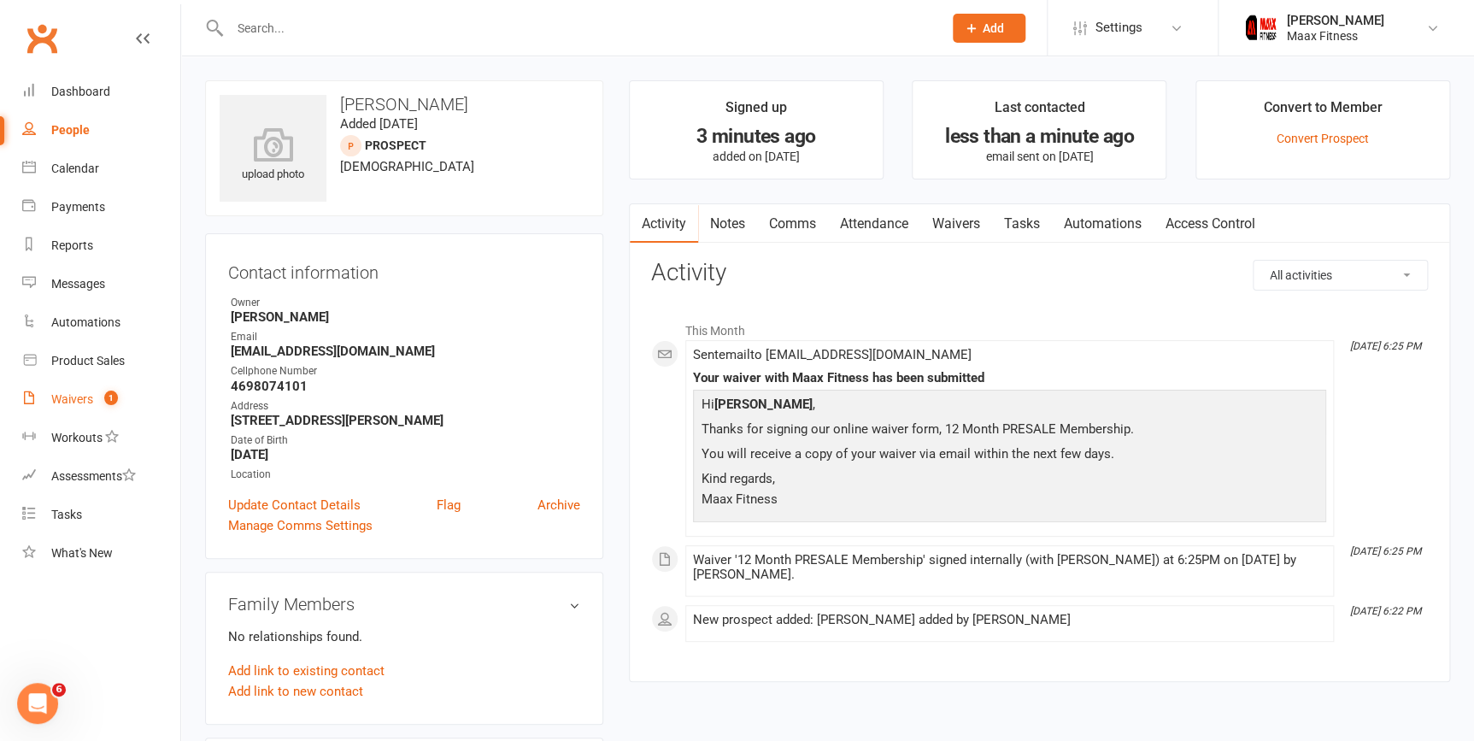
click at [112, 398] on span "1" at bounding box center [111, 397] width 14 height 15
select select "25"
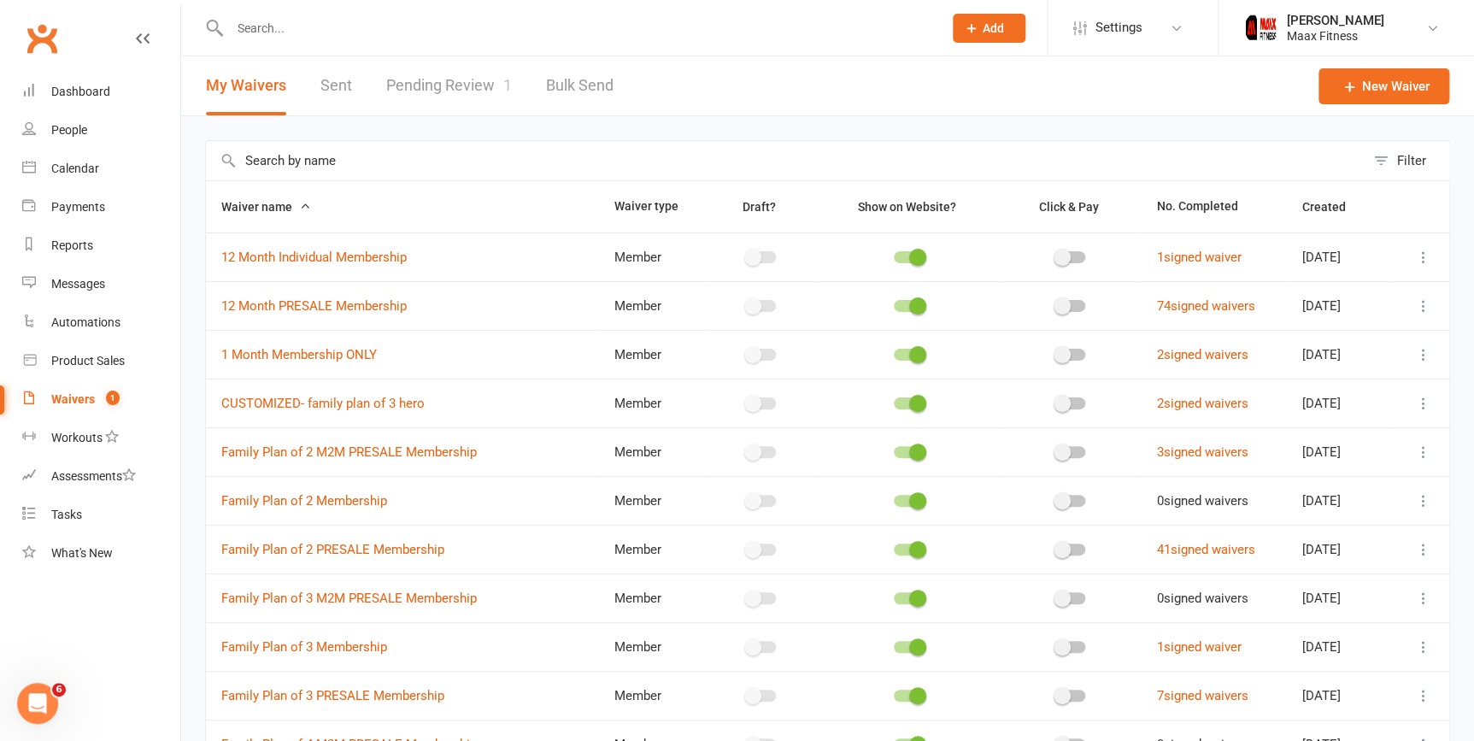
click at [413, 82] on link "Pending Review 1" at bounding box center [449, 85] width 126 height 59
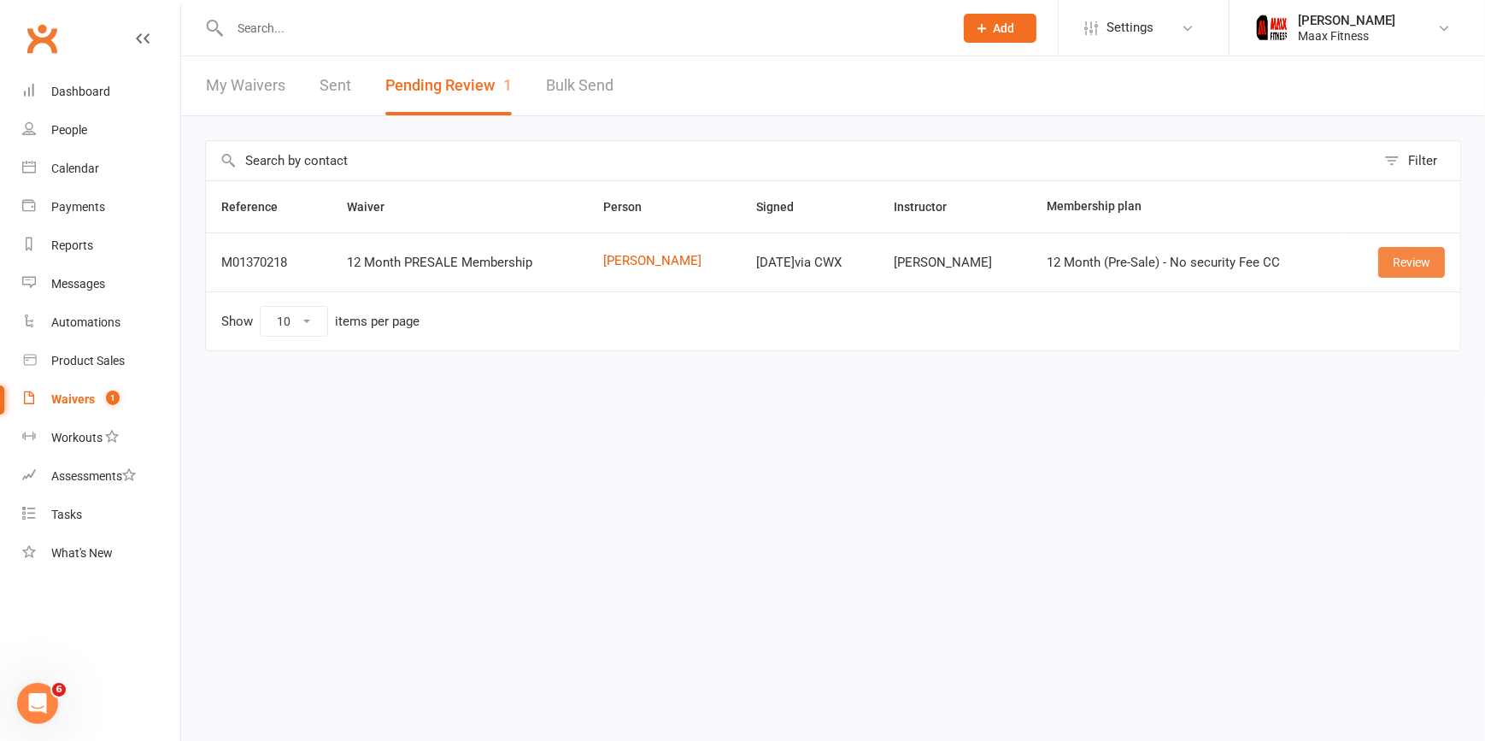
click at [1409, 255] on link "Review" at bounding box center [1411, 262] width 67 height 31
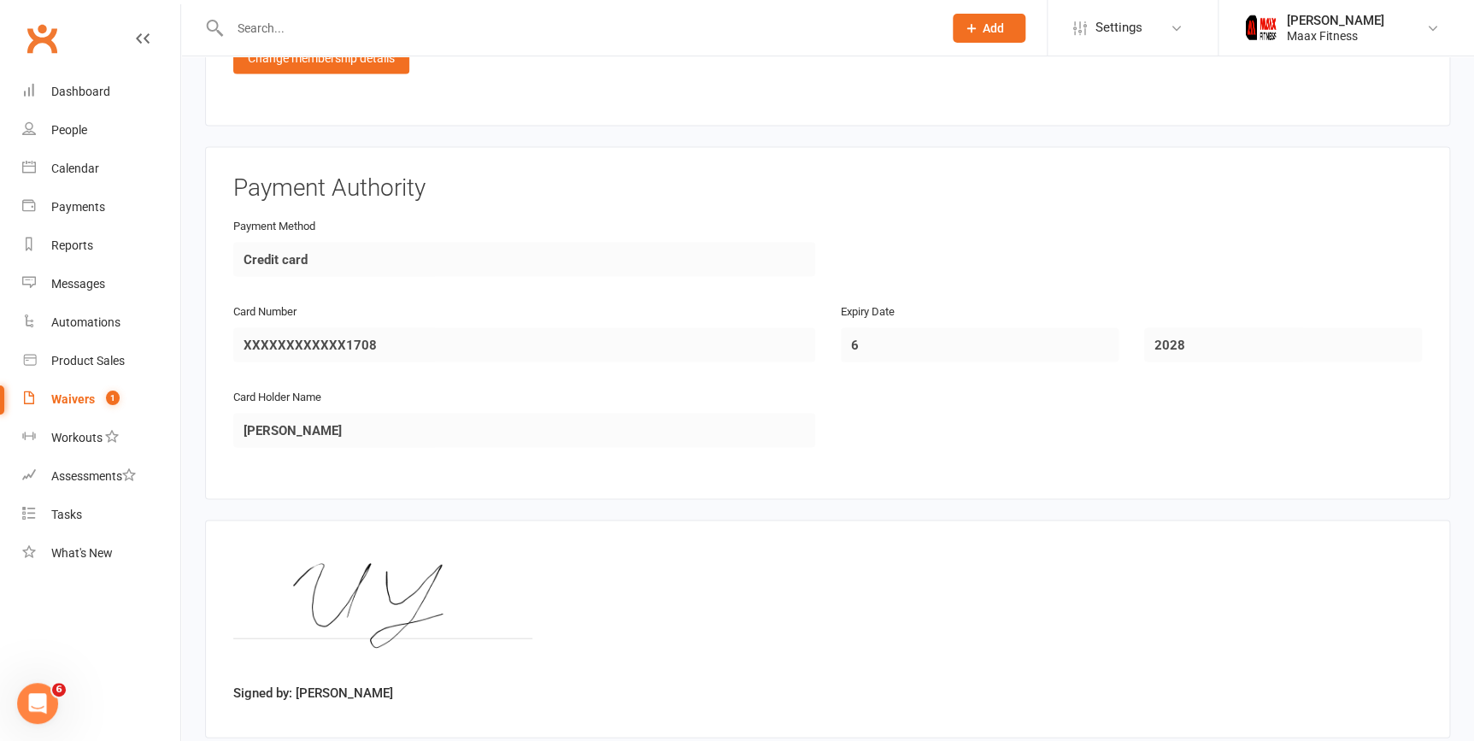
scroll to position [1571, 0]
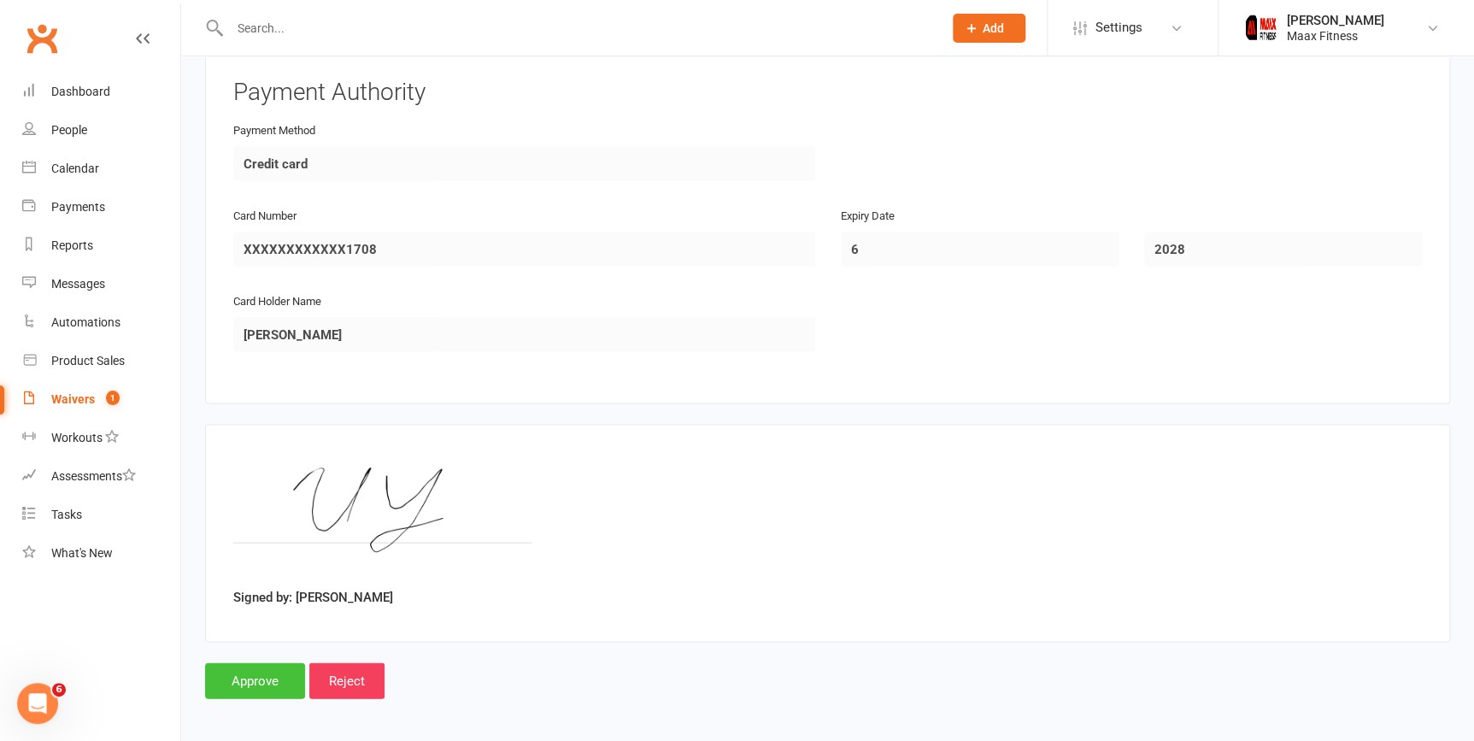
click at [282, 673] on input "Approve" at bounding box center [255, 680] width 100 height 36
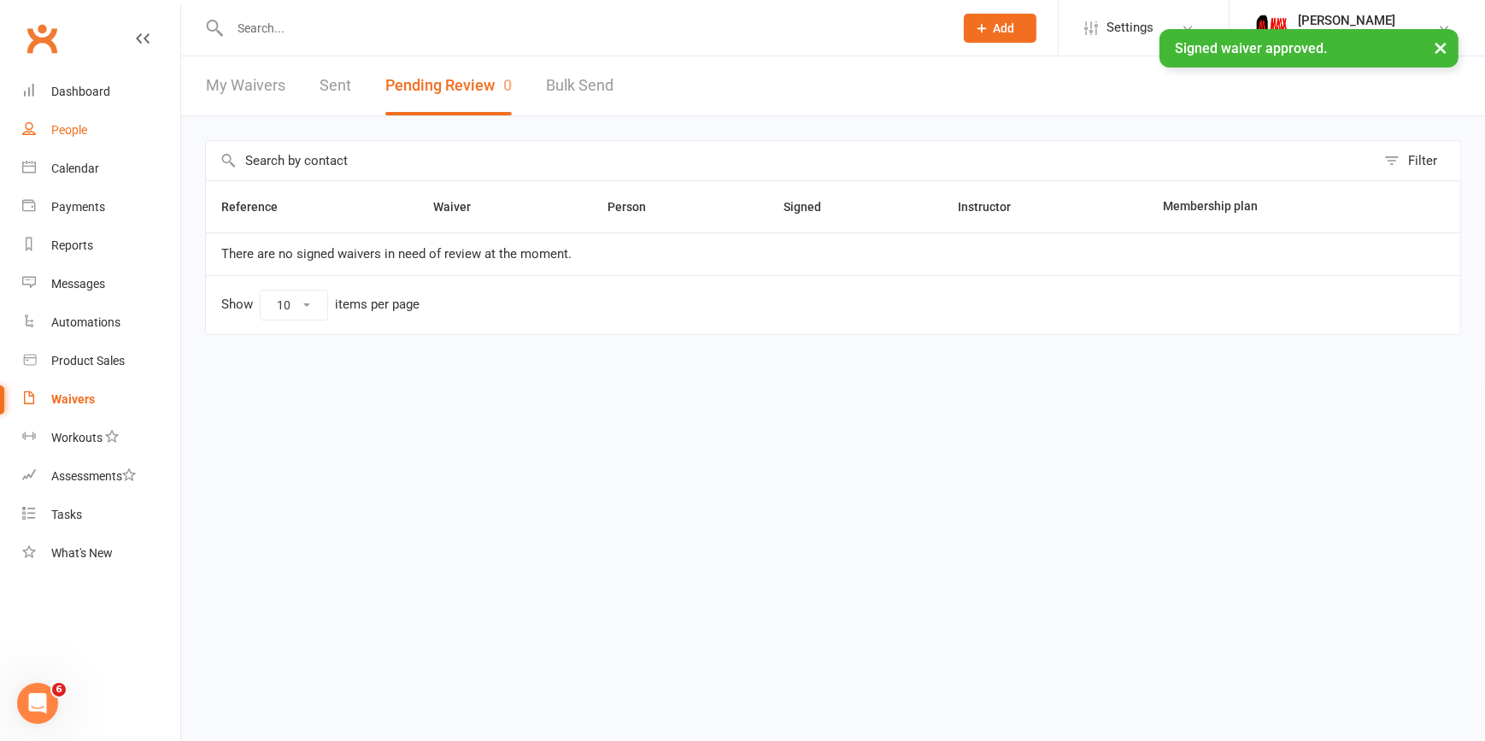
click at [77, 126] on div "People" at bounding box center [69, 130] width 36 height 14
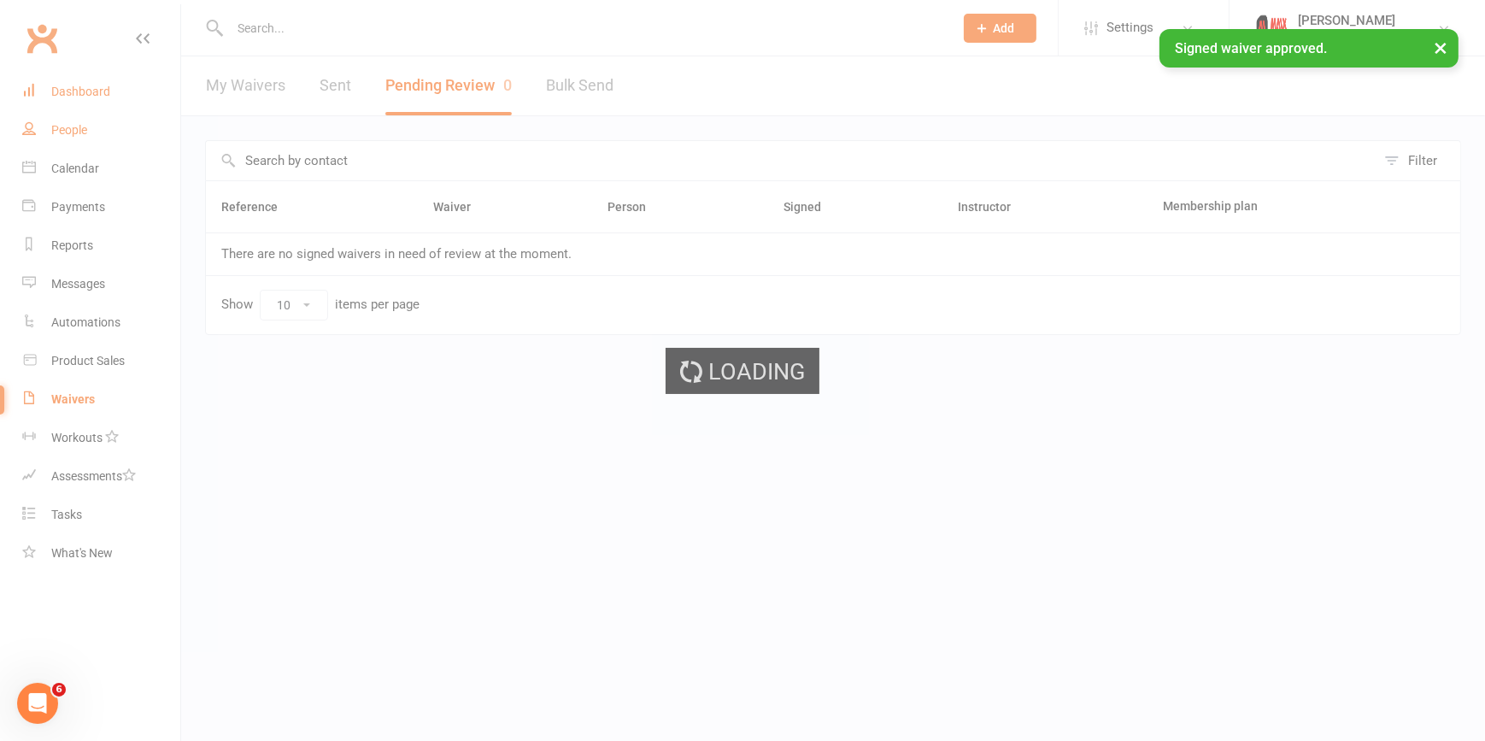
select select "100"
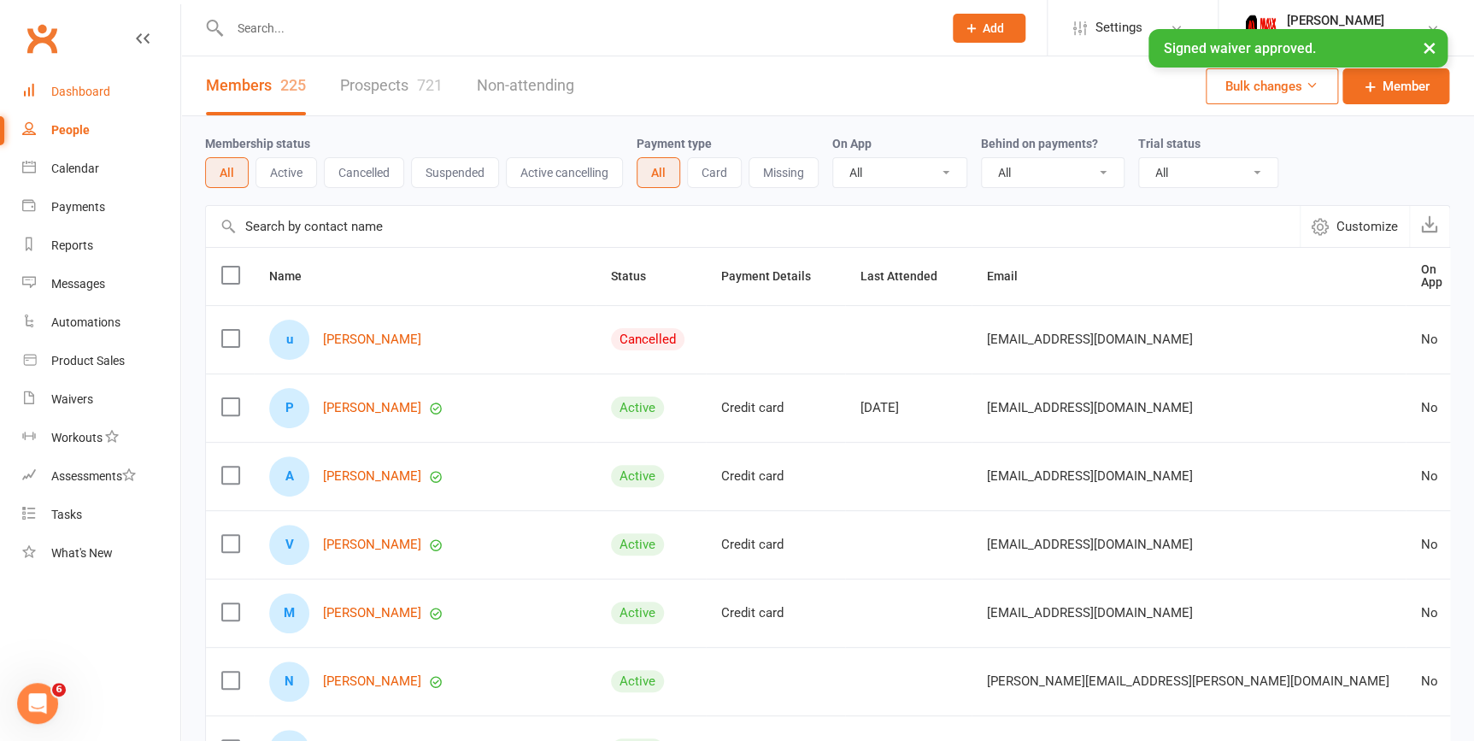
click at [87, 91] on div "Dashboard" at bounding box center [80, 92] width 59 height 14
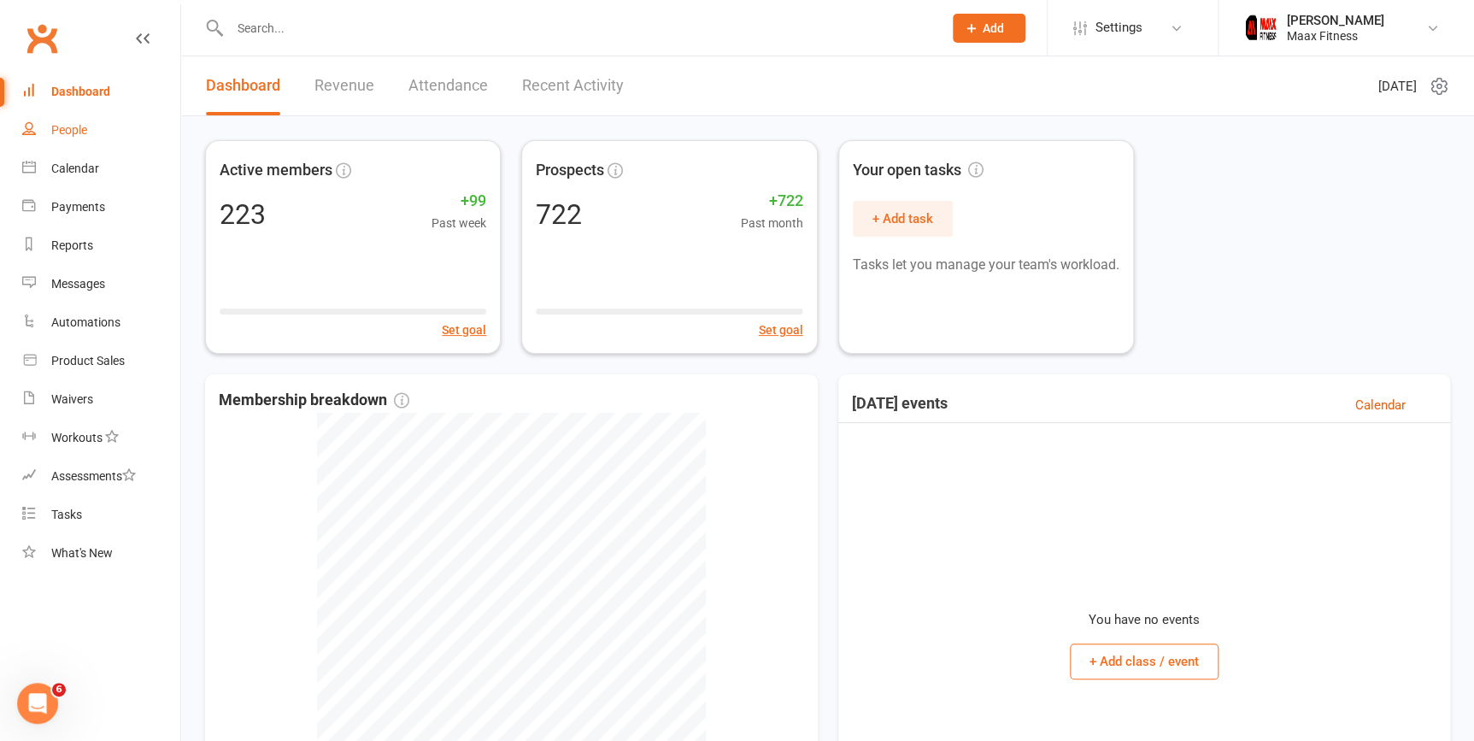
click at [85, 124] on div "People" at bounding box center [69, 130] width 36 height 14
select select "100"
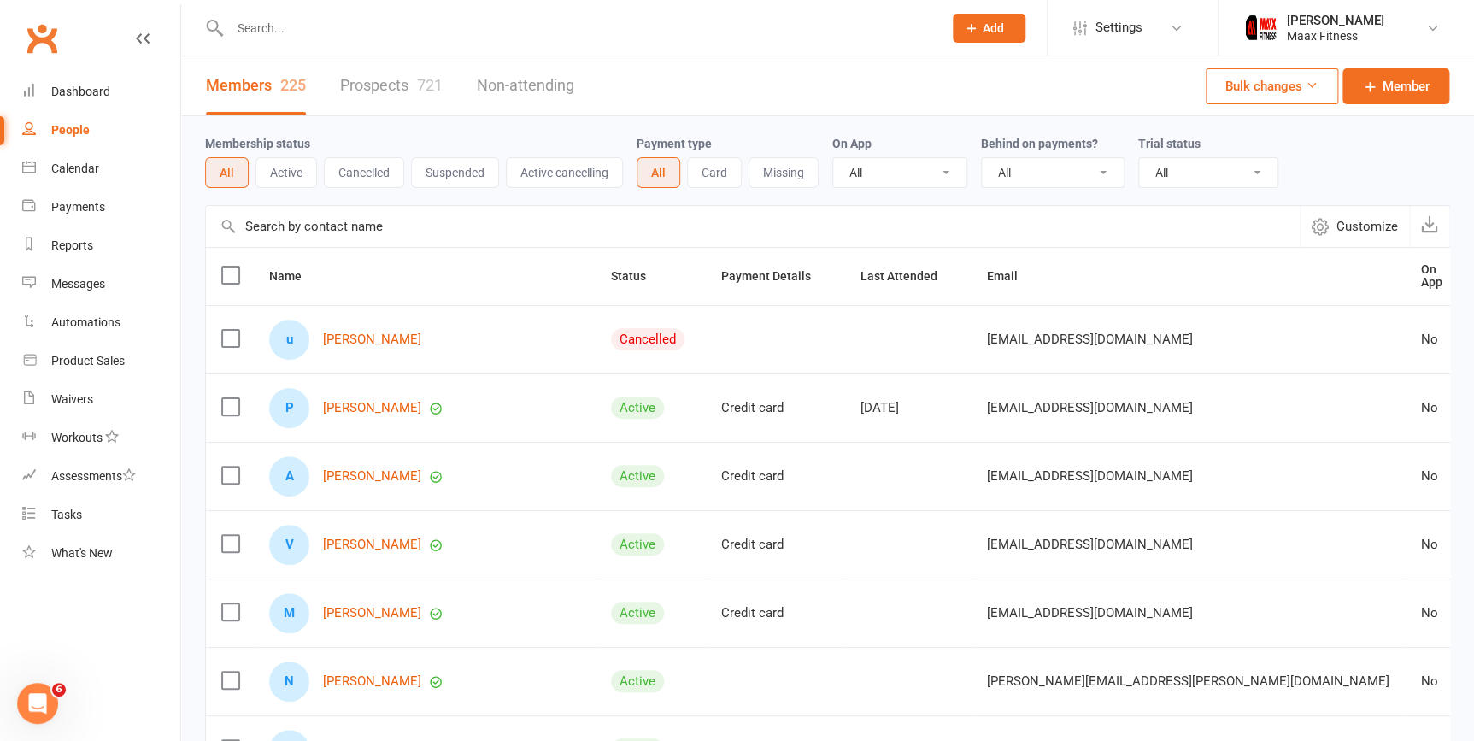
click at [318, 18] on input "text" at bounding box center [578, 28] width 706 height 24
click at [364, 332] on link "[PERSON_NAME]" at bounding box center [372, 339] width 98 height 15
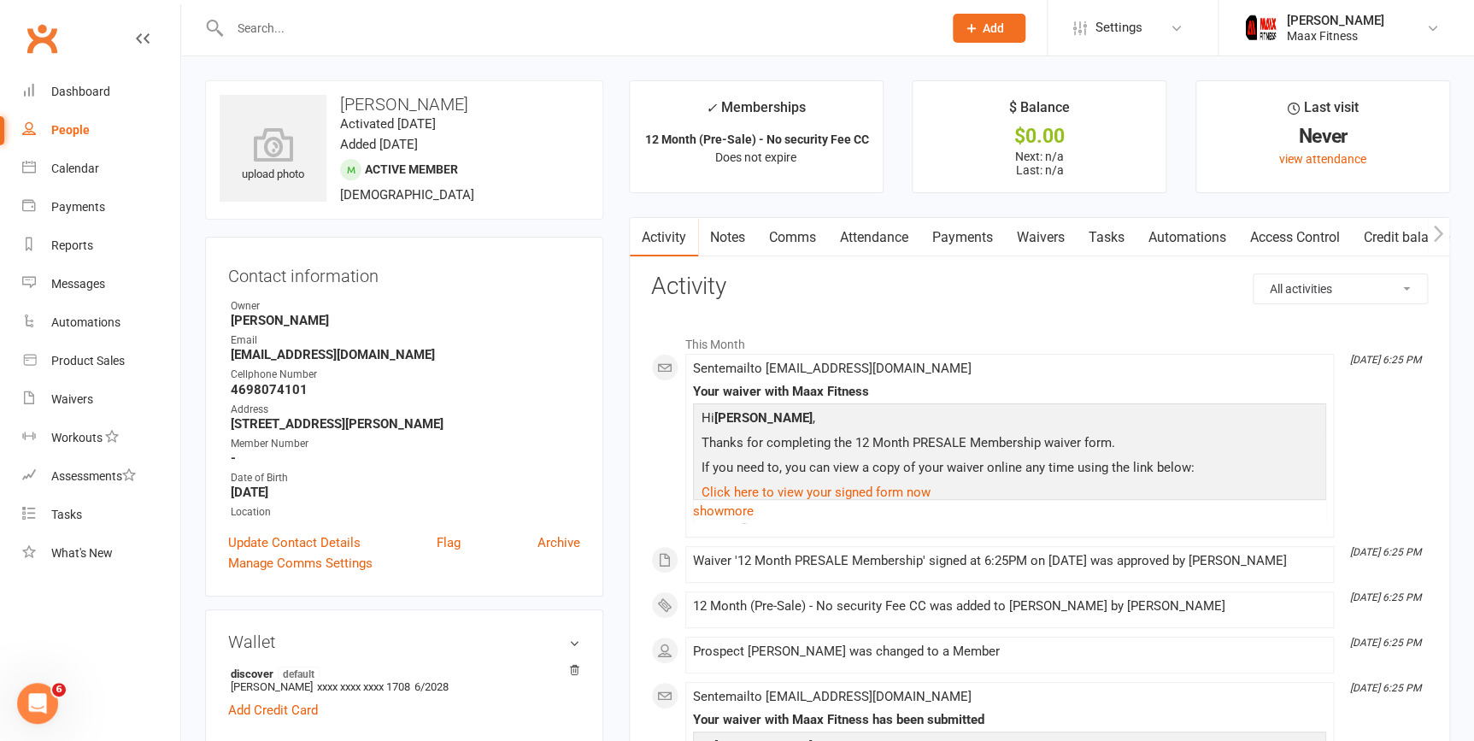
drag, startPoint x: 965, startPoint y: 229, endPoint x: 961, endPoint y: 241, distance: 12.7
click at [966, 233] on link "Payments" at bounding box center [962, 237] width 85 height 39
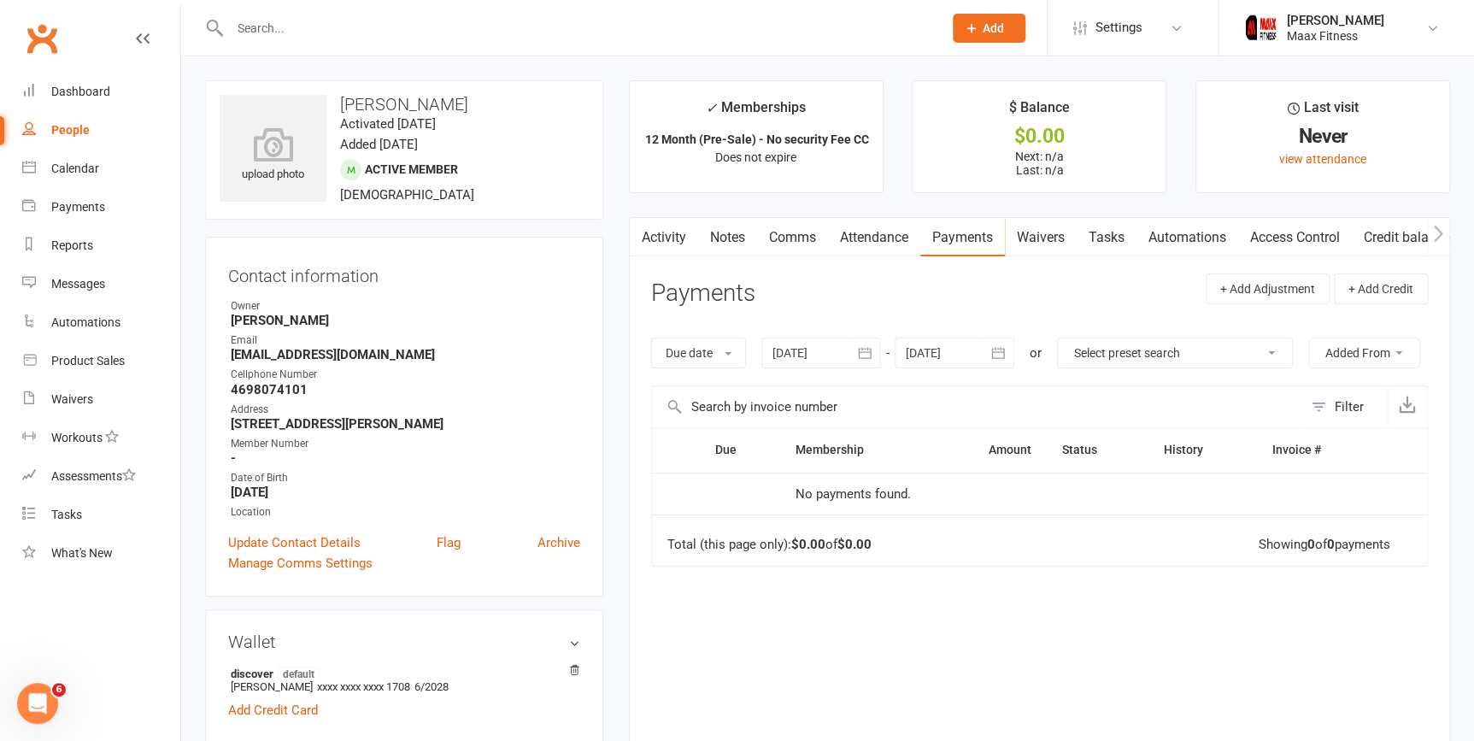
click at [1261, 234] on link "Access Control" at bounding box center [1295, 237] width 114 height 39
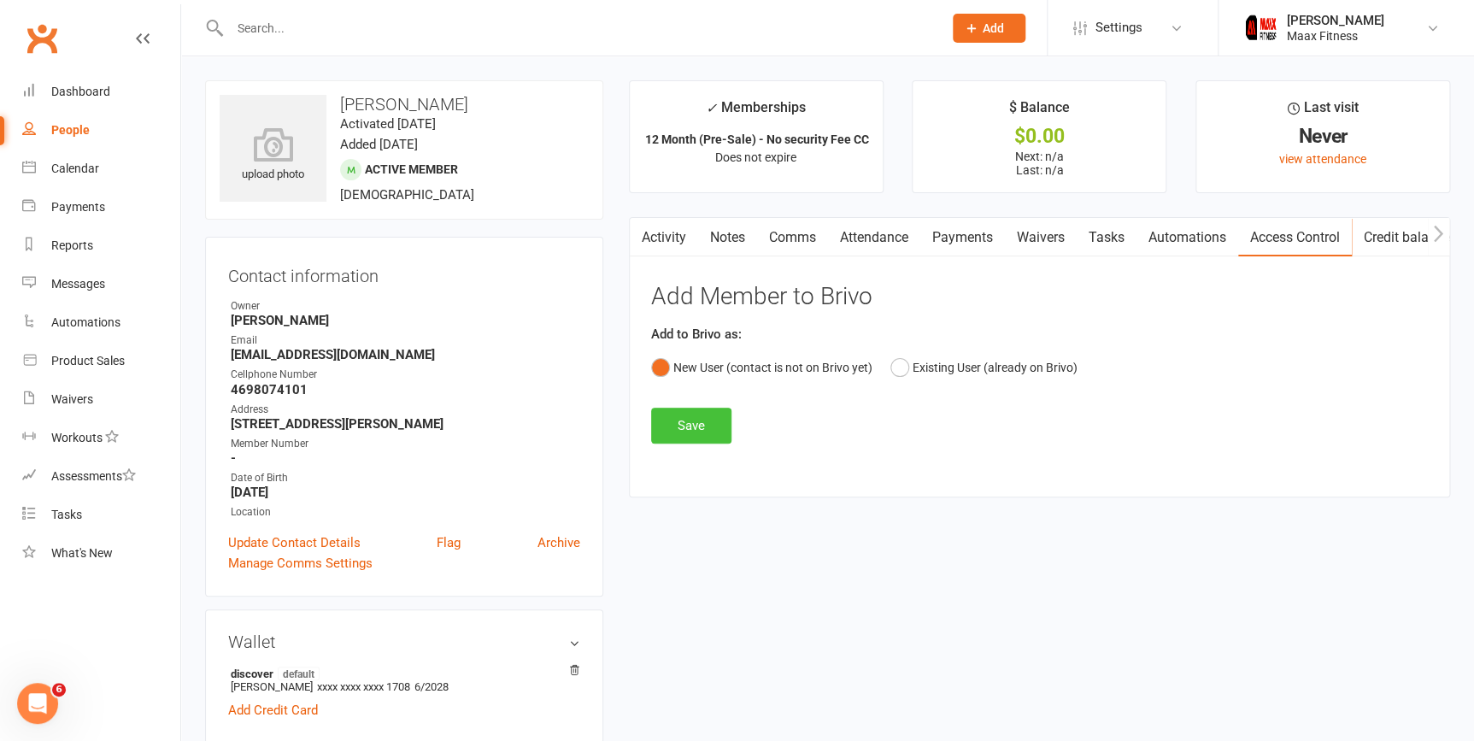
click at [704, 440] on button "Save" at bounding box center [691, 426] width 80 height 36
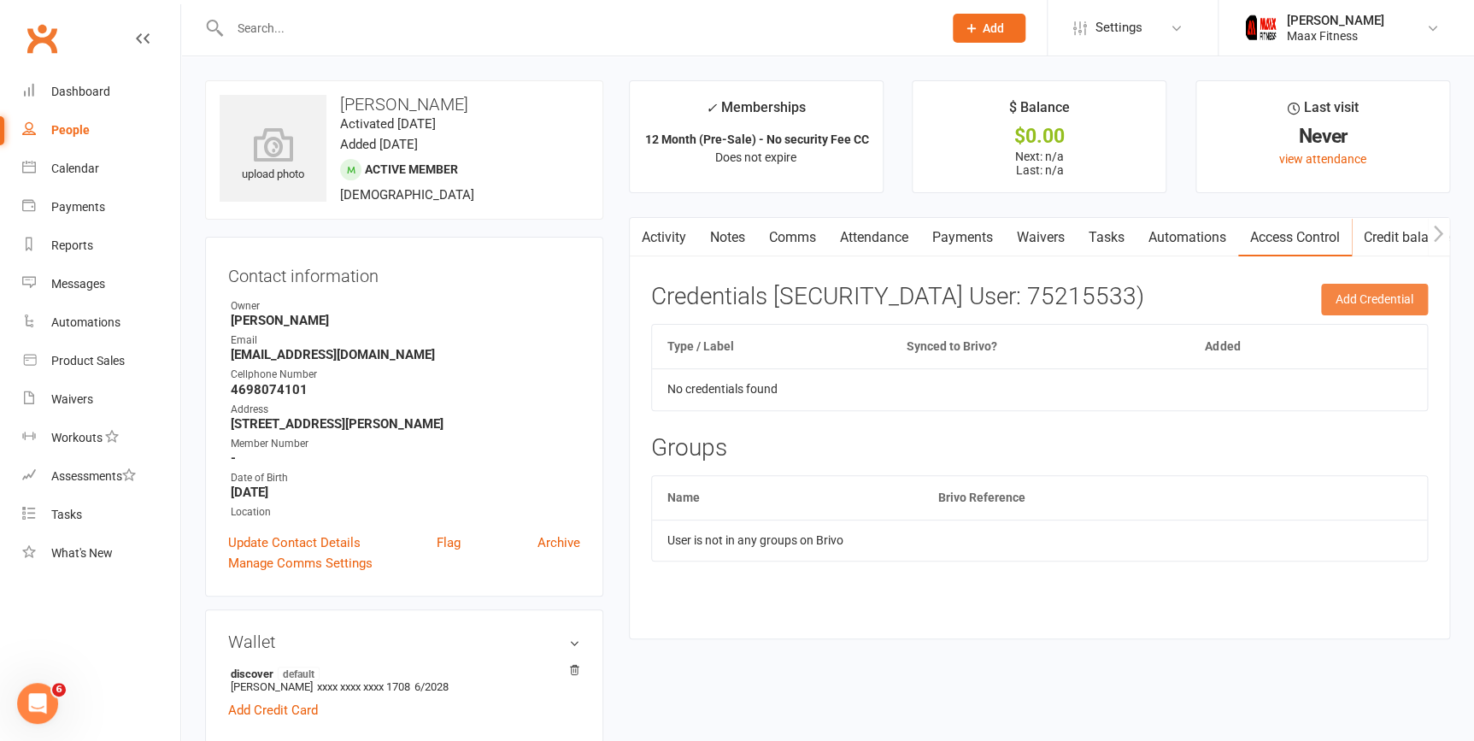
click at [1417, 295] on button "Add Credential" at bounding box center [1374, 299] width 107 height 31
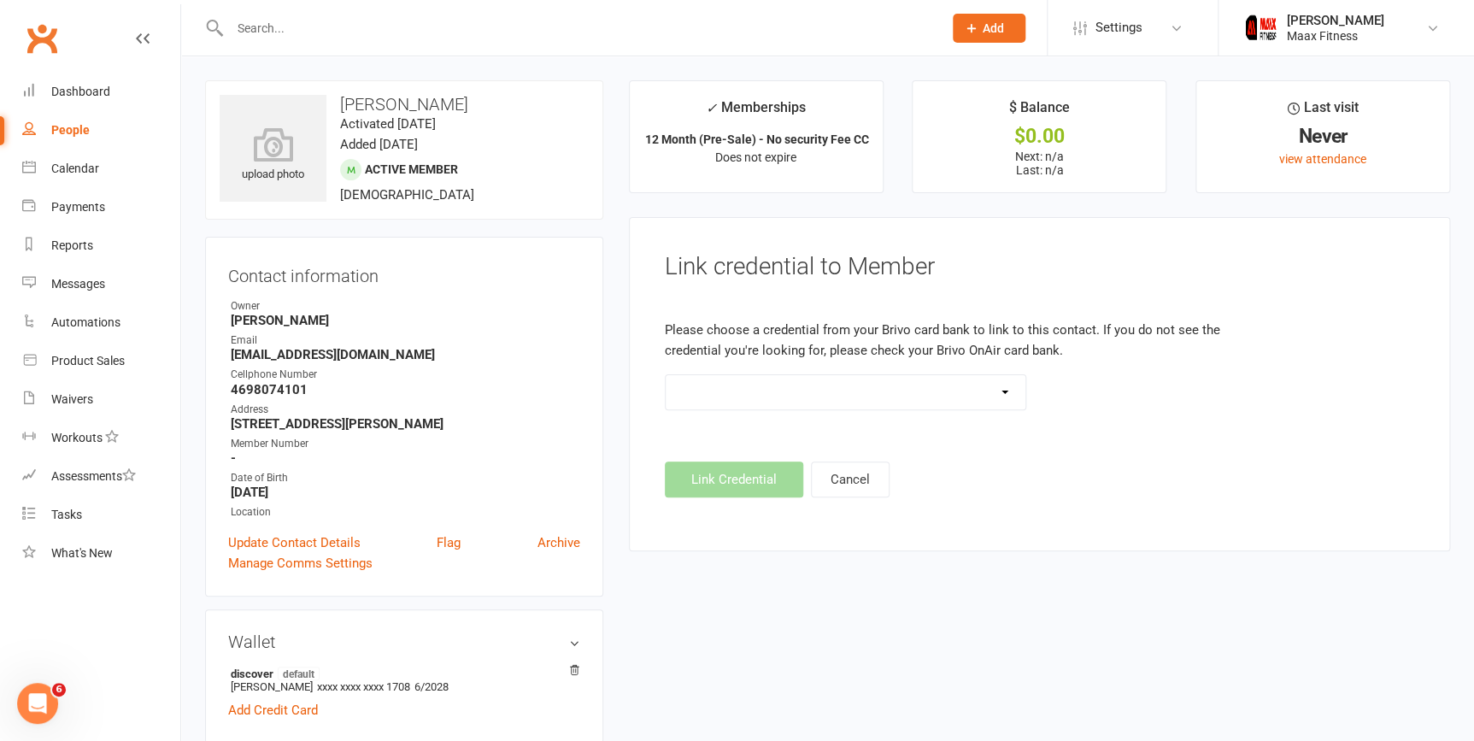
click at [1012, 393] on select at bounding box center [846, 392] width 361 height 34
click at [666, 375] on select at bounding box center [846, 392] width 361 height 34
click at [789, 472] on footer "Link Credential Cancel" at bounding box center [1039, 479] width 749 height 36
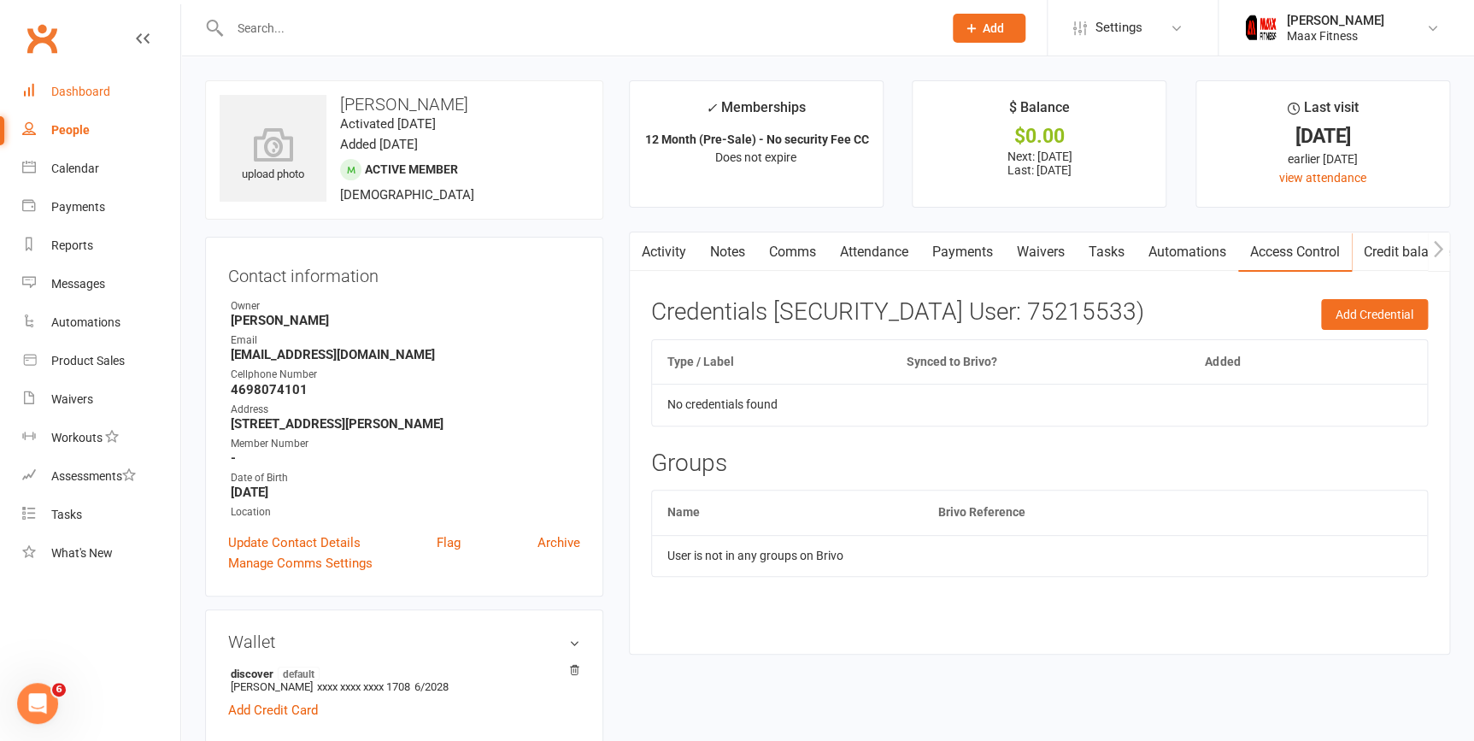
click at [81, 90] on div "Dashboard" at bounding box center [80, 92] width 59 height 14
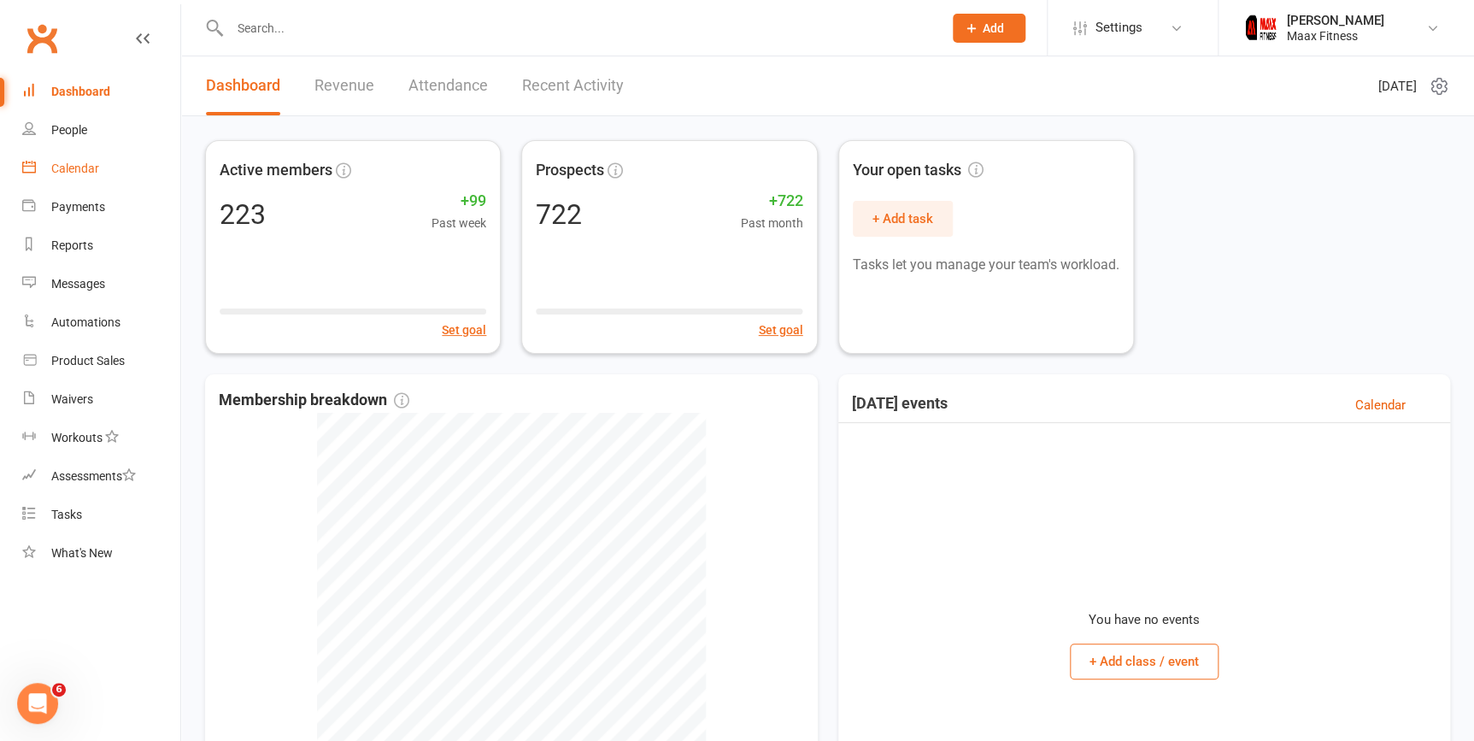
click at [69, 167] on div "Calendar" at bounding box center [75, 168] width 48 height 14
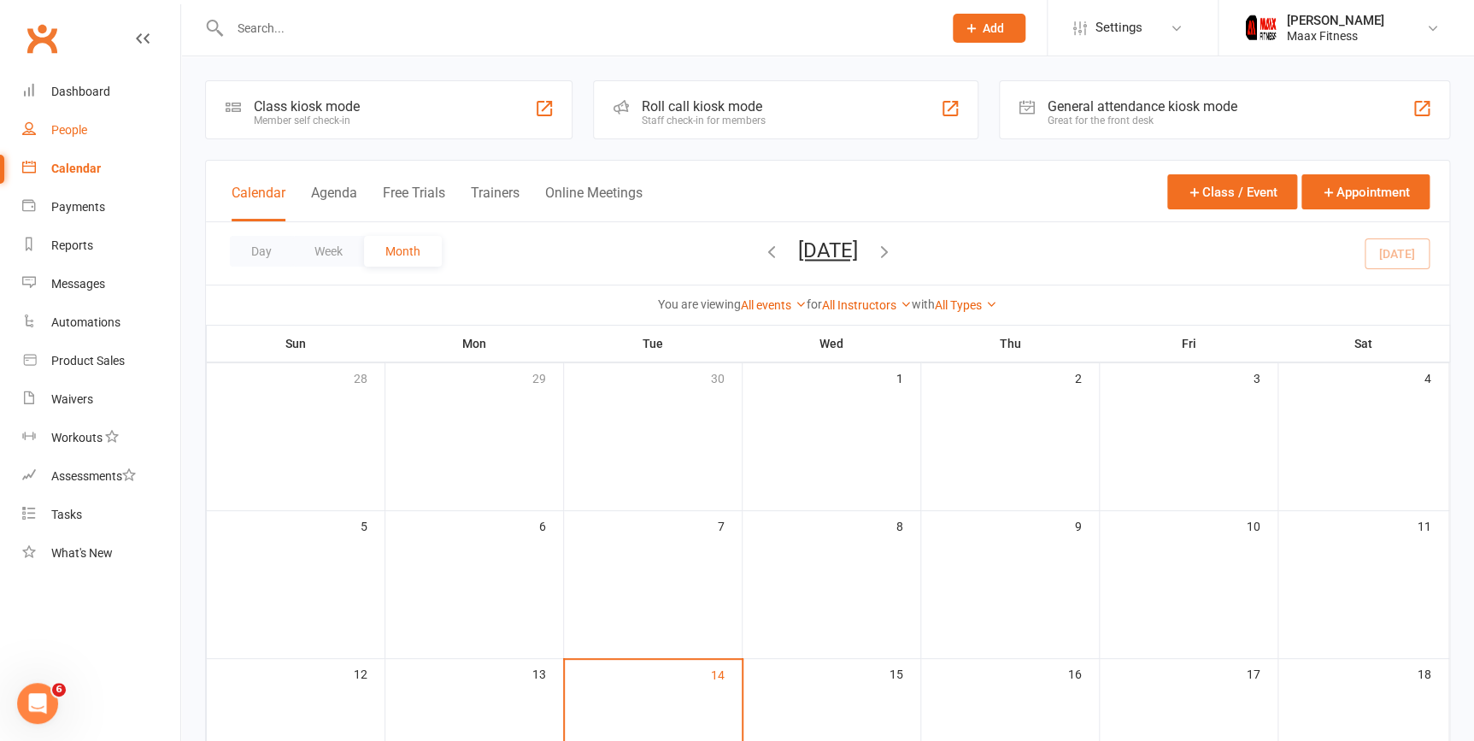
click at [77, 142] on link "People" at bounding box center [101, 130] width 158 height 38
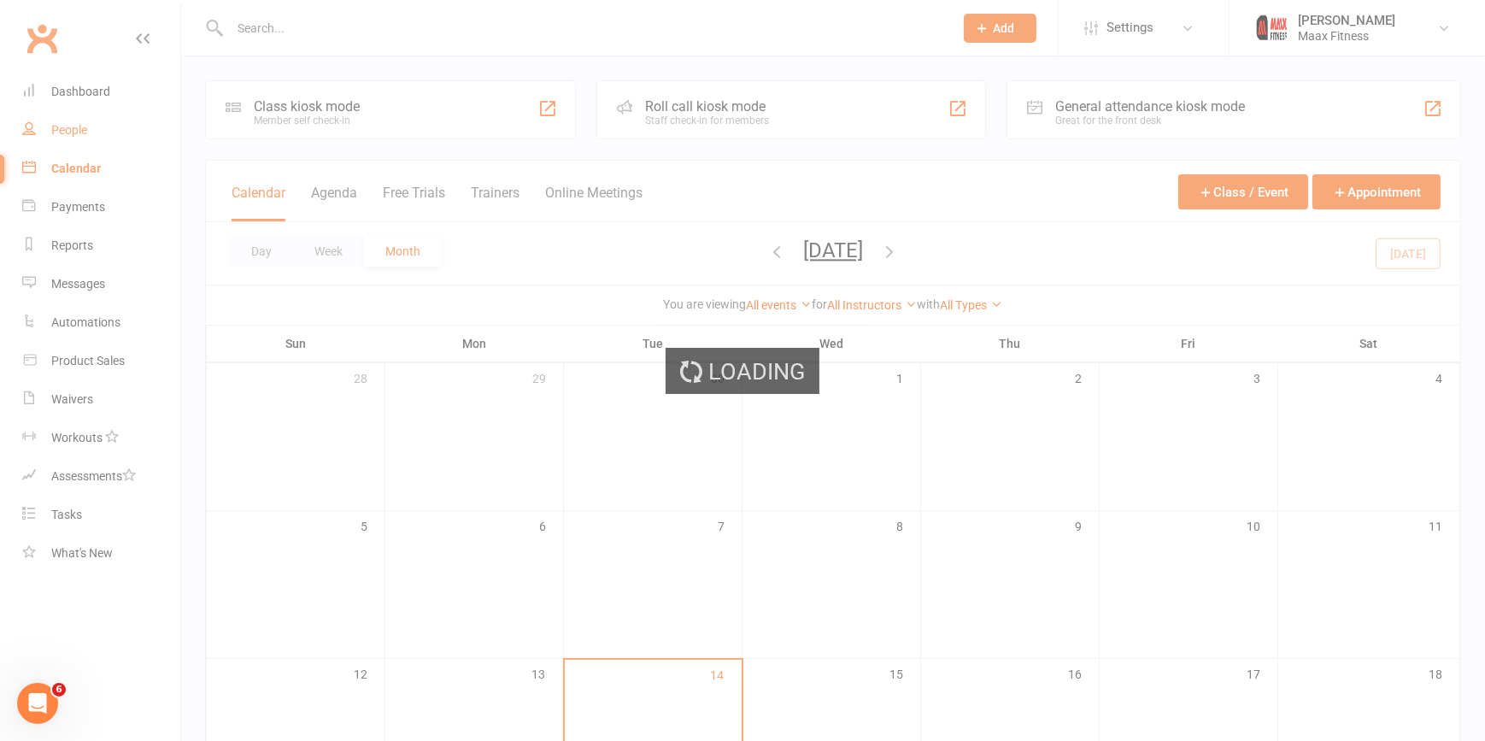
select select "100"
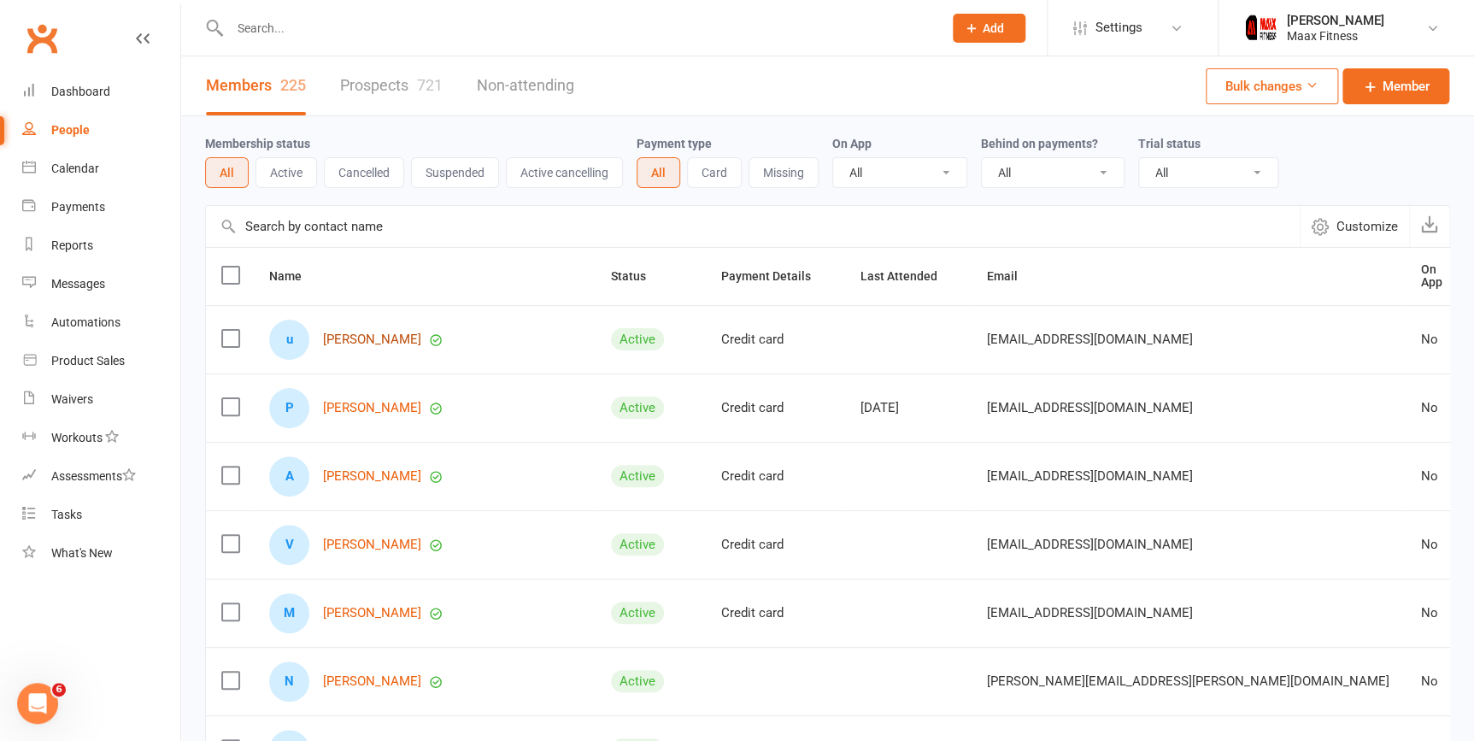
click at [382, 332] on link "[PERSON_NAME]" at bounding box center [372, 339] width 98 height 15
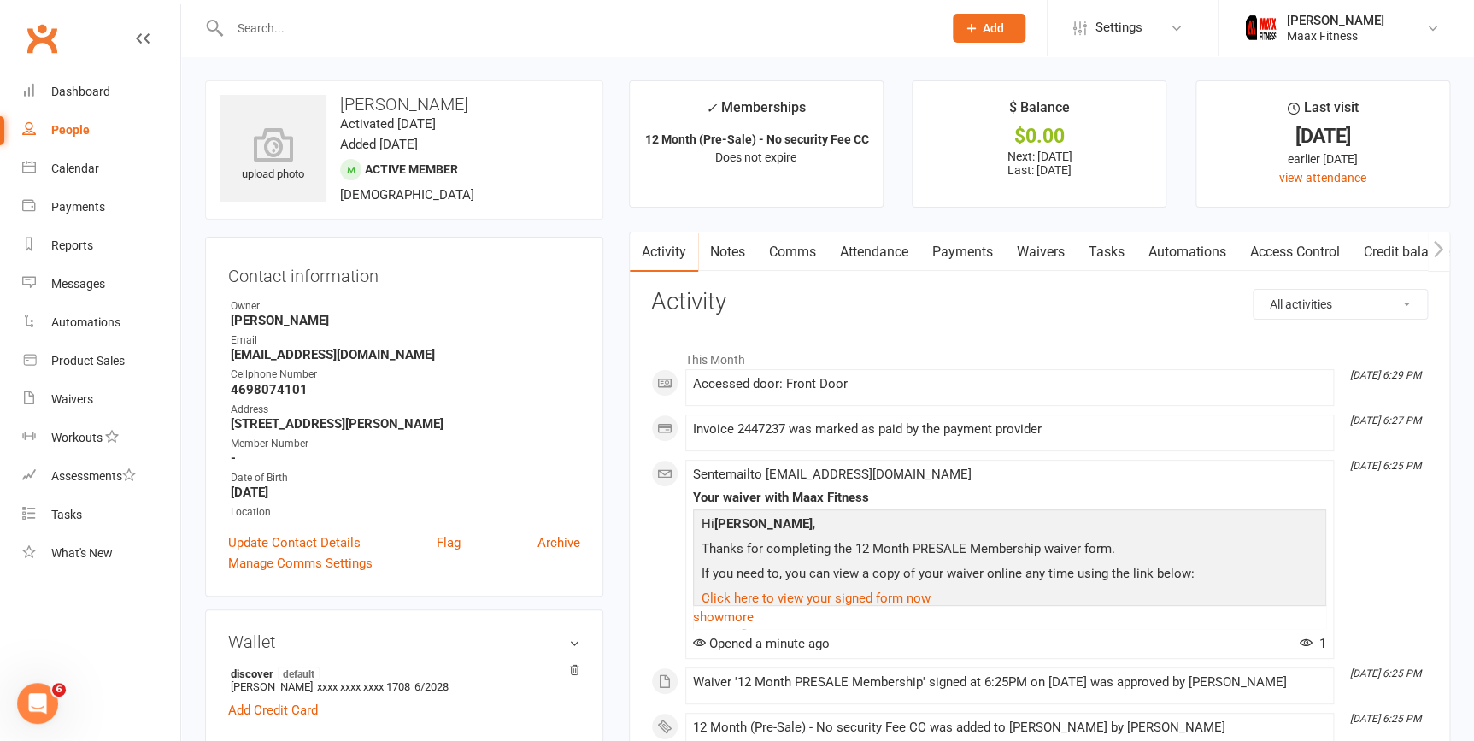
click at [960, 252] on link "Payments" at bounding box center [962, 251] width 85 height 39
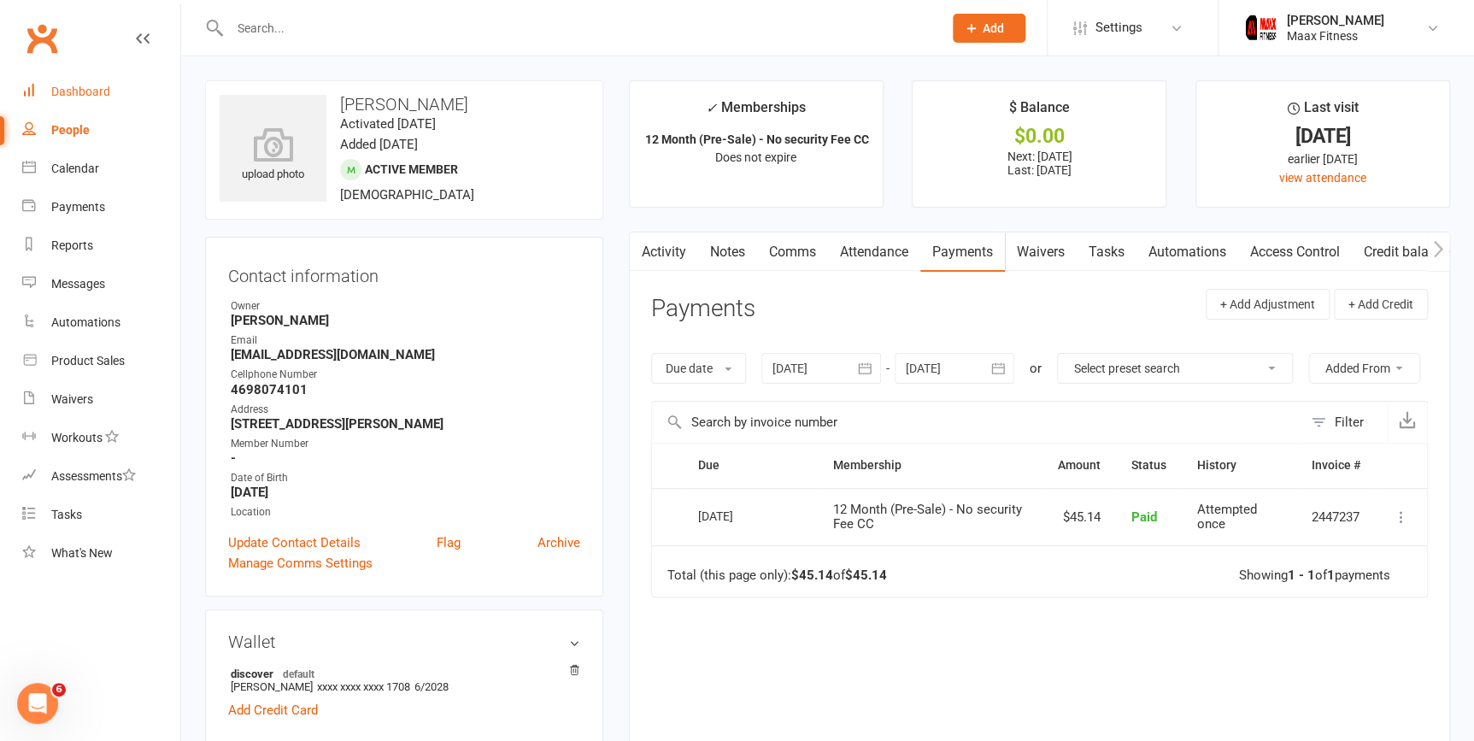
click at [101, 94] on div "Dashboard" at bounding box center [80, 92] width 59 height 14
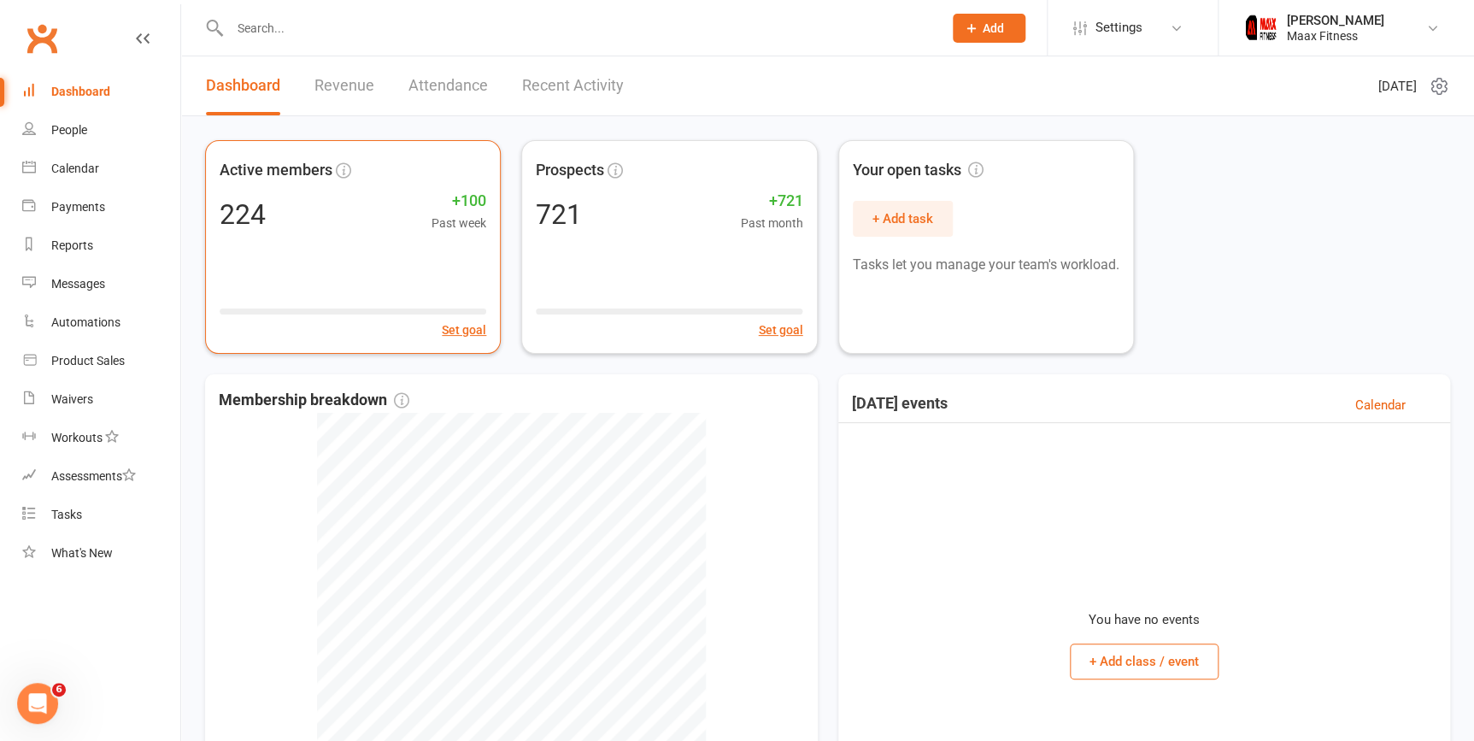
click at [290, 224] on div "224 +100 Past week" at bounding box center [353, 214] width 267 height 37
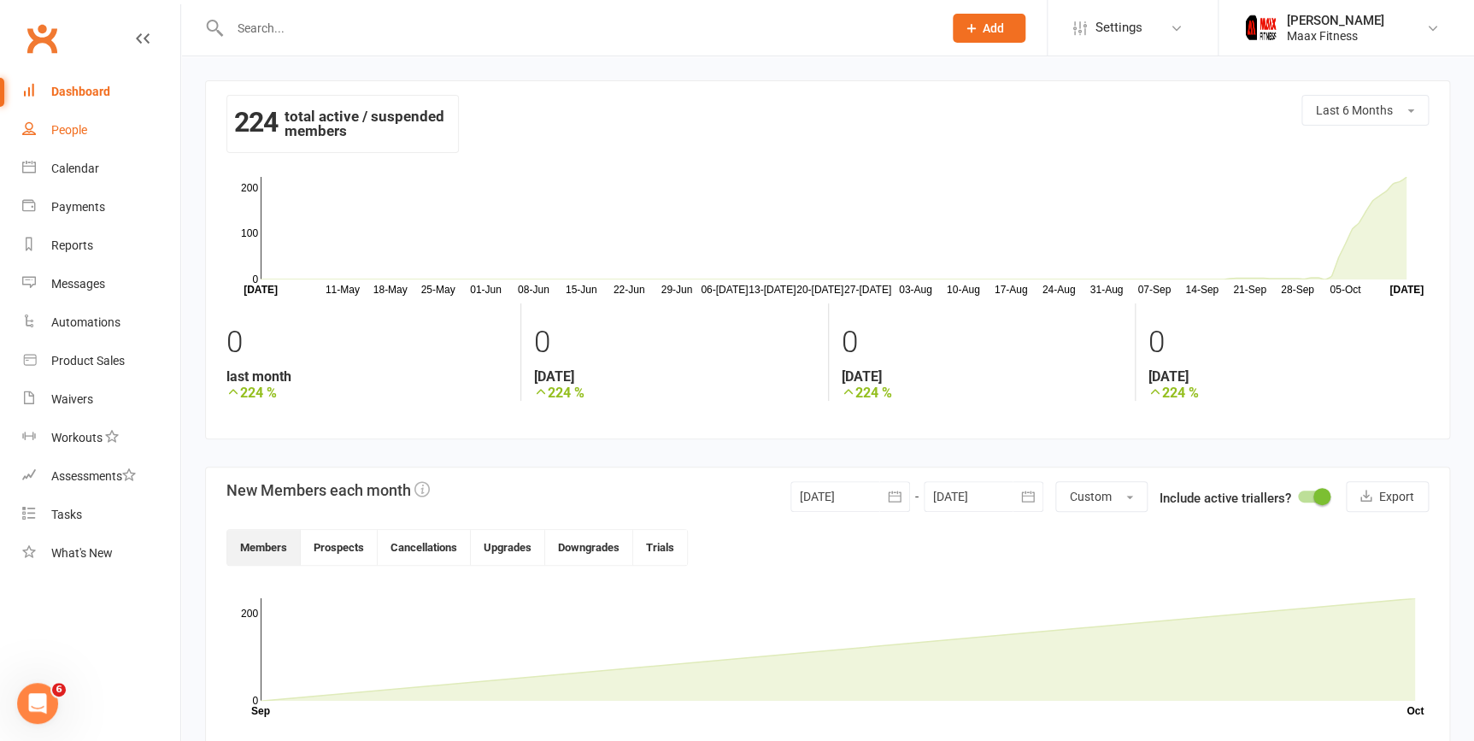
click at [111, 132] on link "People" at bounding box center [101, 130] width 158 height 38
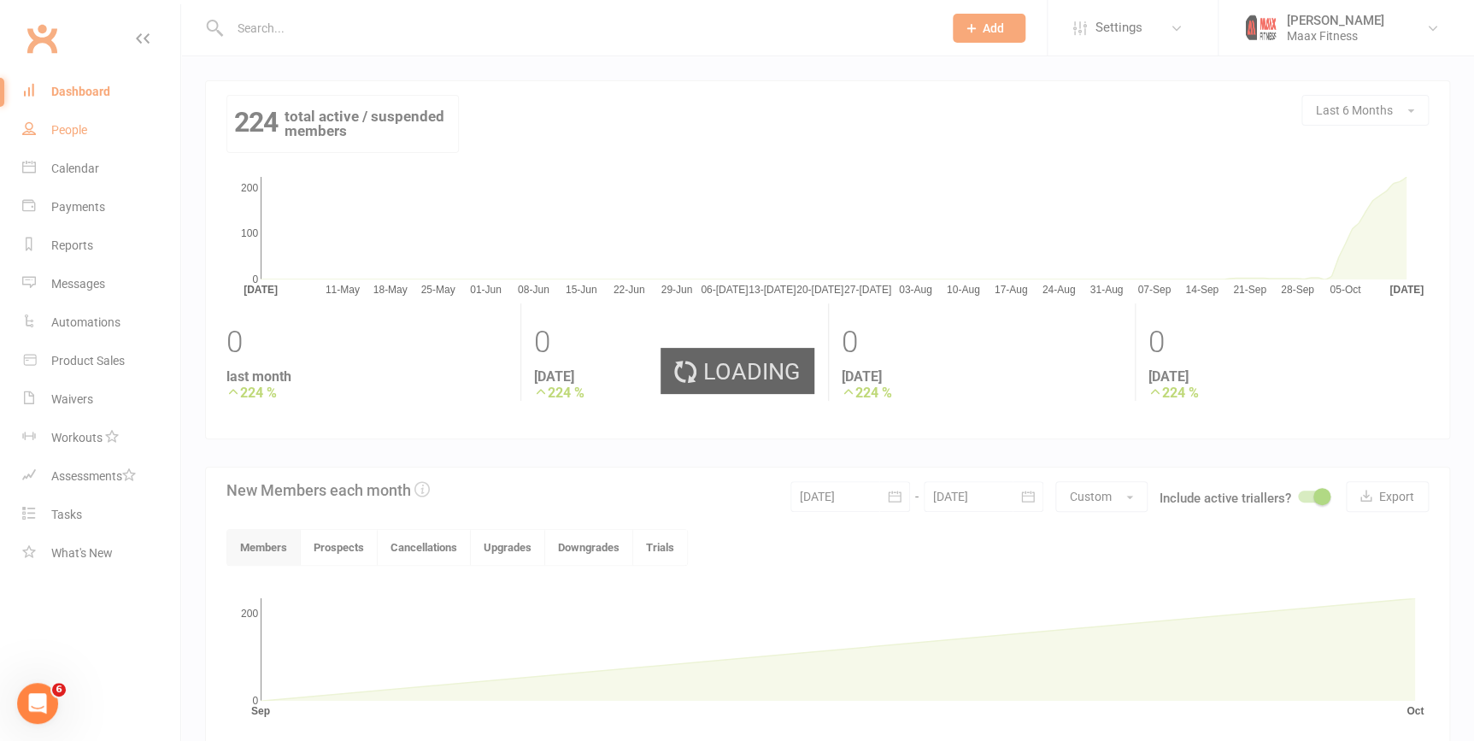
select select "100"
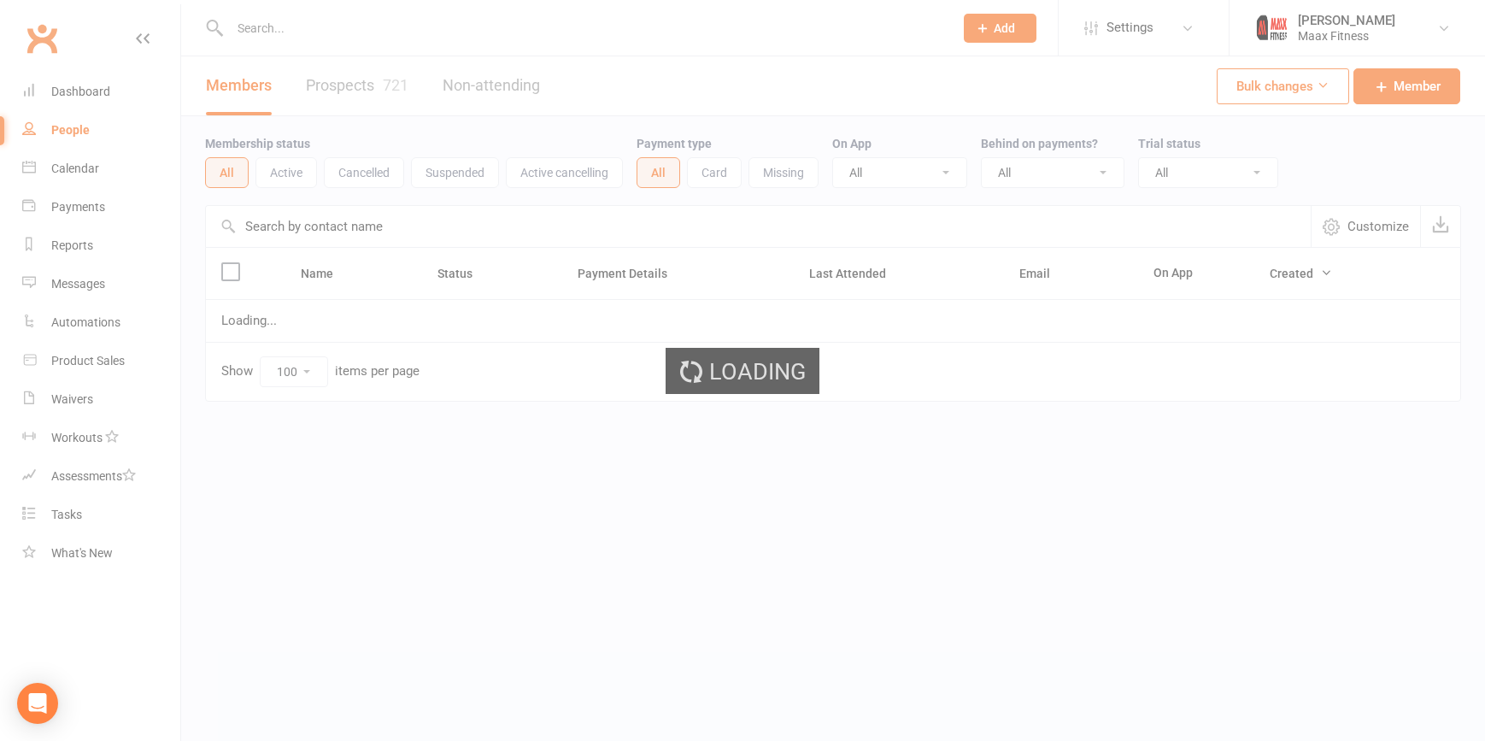
select select "100"
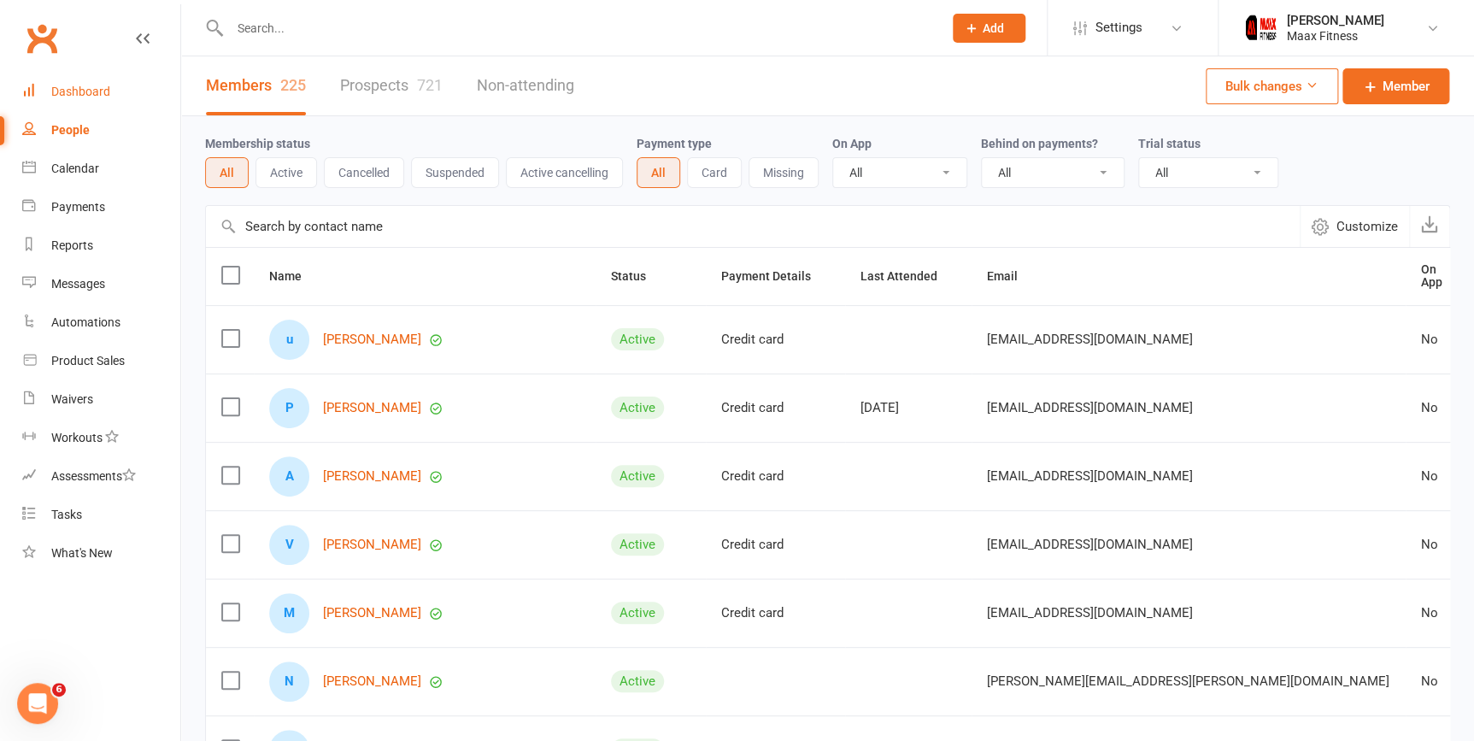
click at [53, 91] on div "Dashboard" at bounding box center [80, 92] width 59 height 14
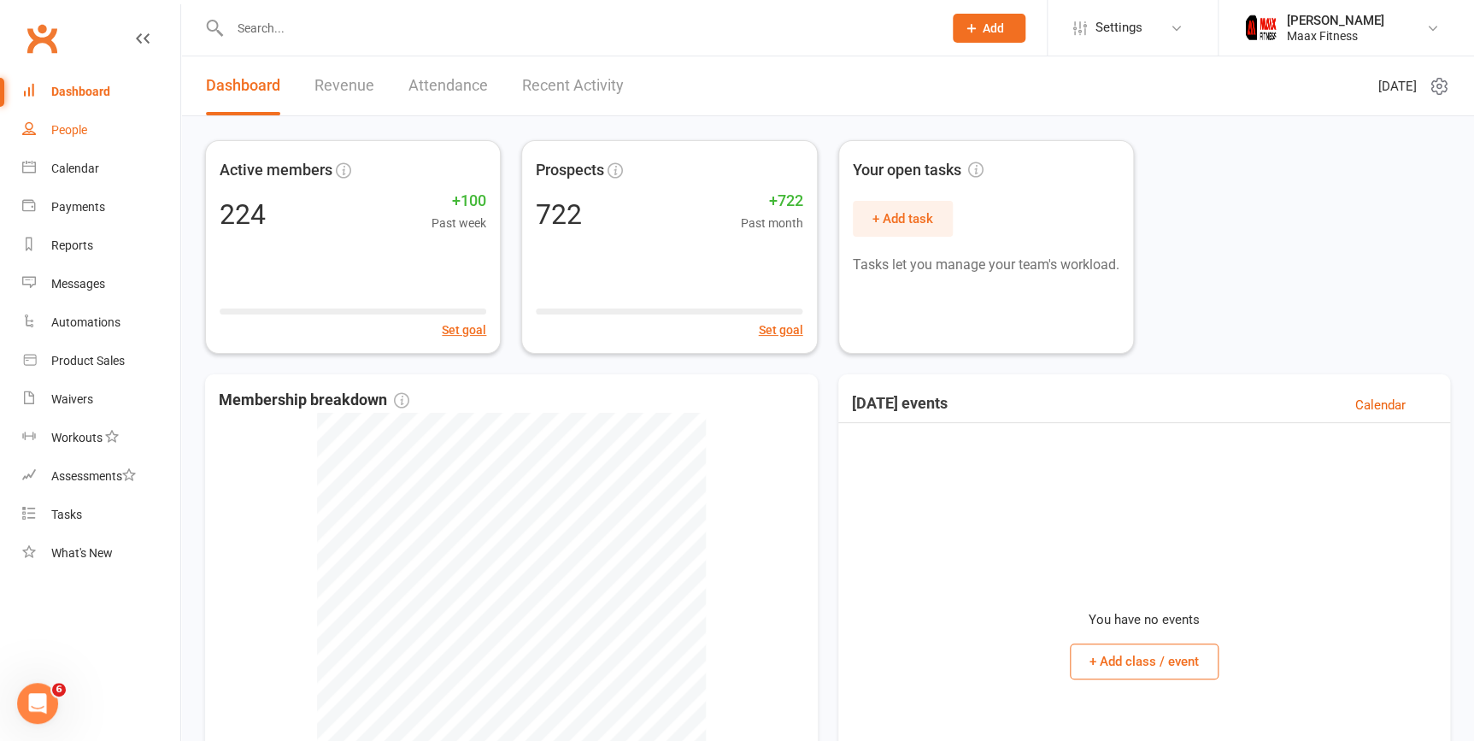
click at [59, 128] on div "People" at bounding box center [69, 130] width 36 height 14
select select "100"
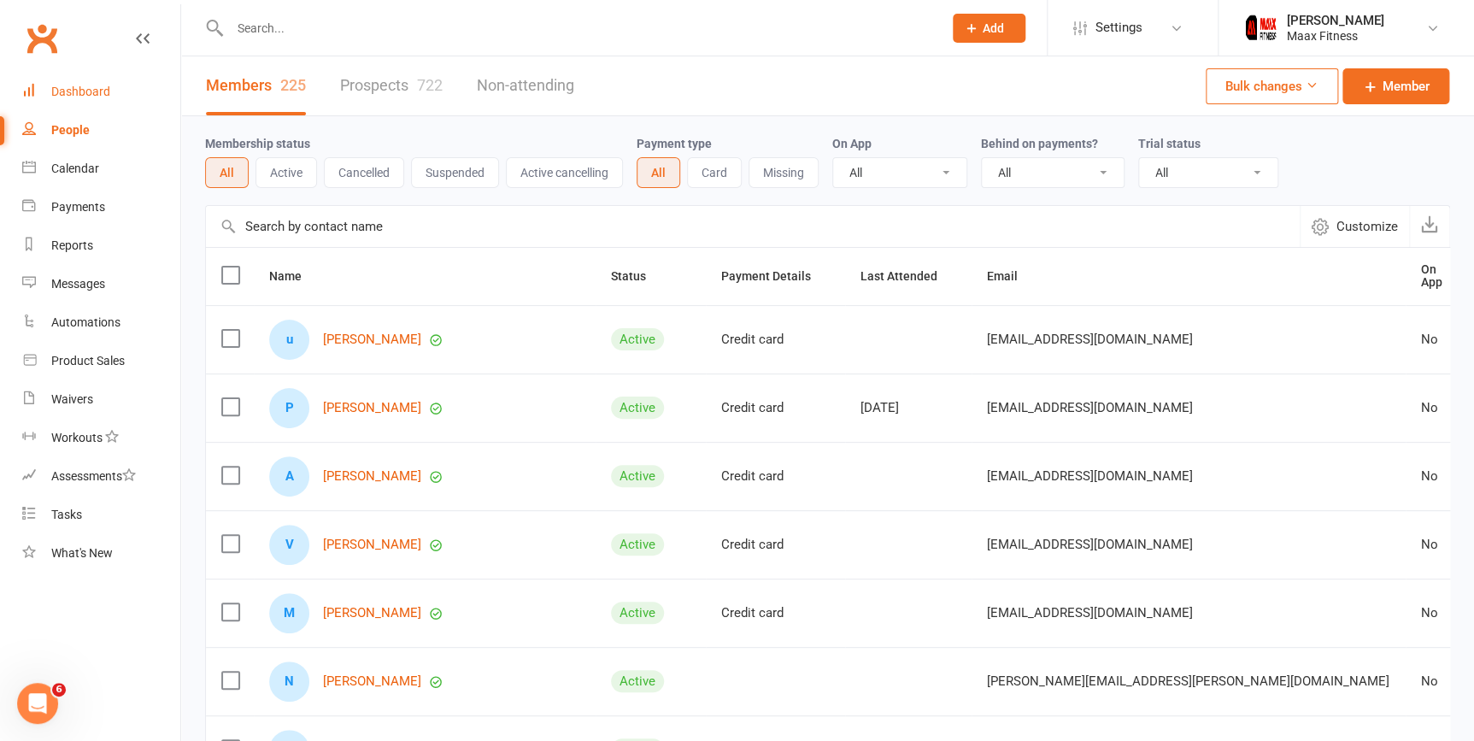
click at [79, 91] on div "Dashboard" at bounding box center [80, 92] width 59 height 14
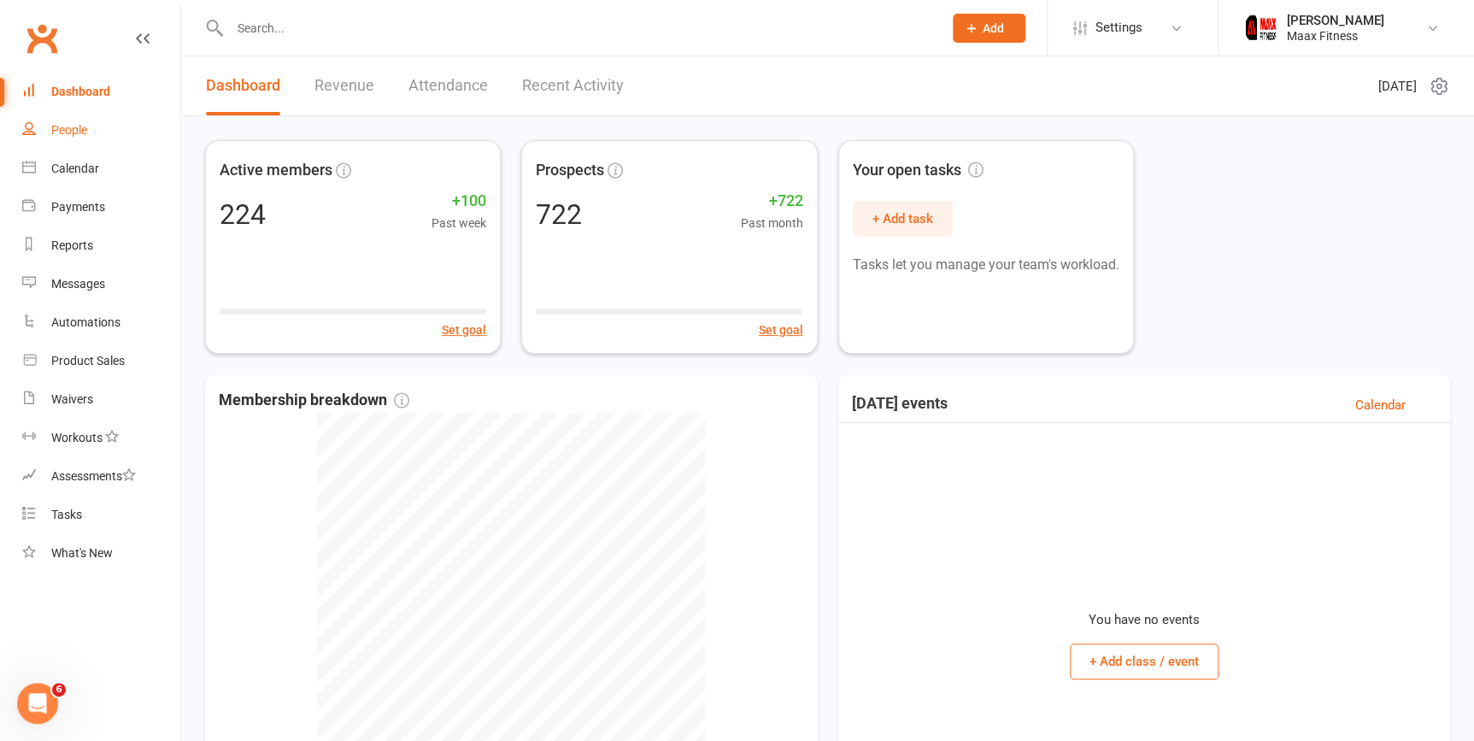
click at [73, 141] on link "People" at bounding box center [101, 130] width 158 height 38
select select "100"
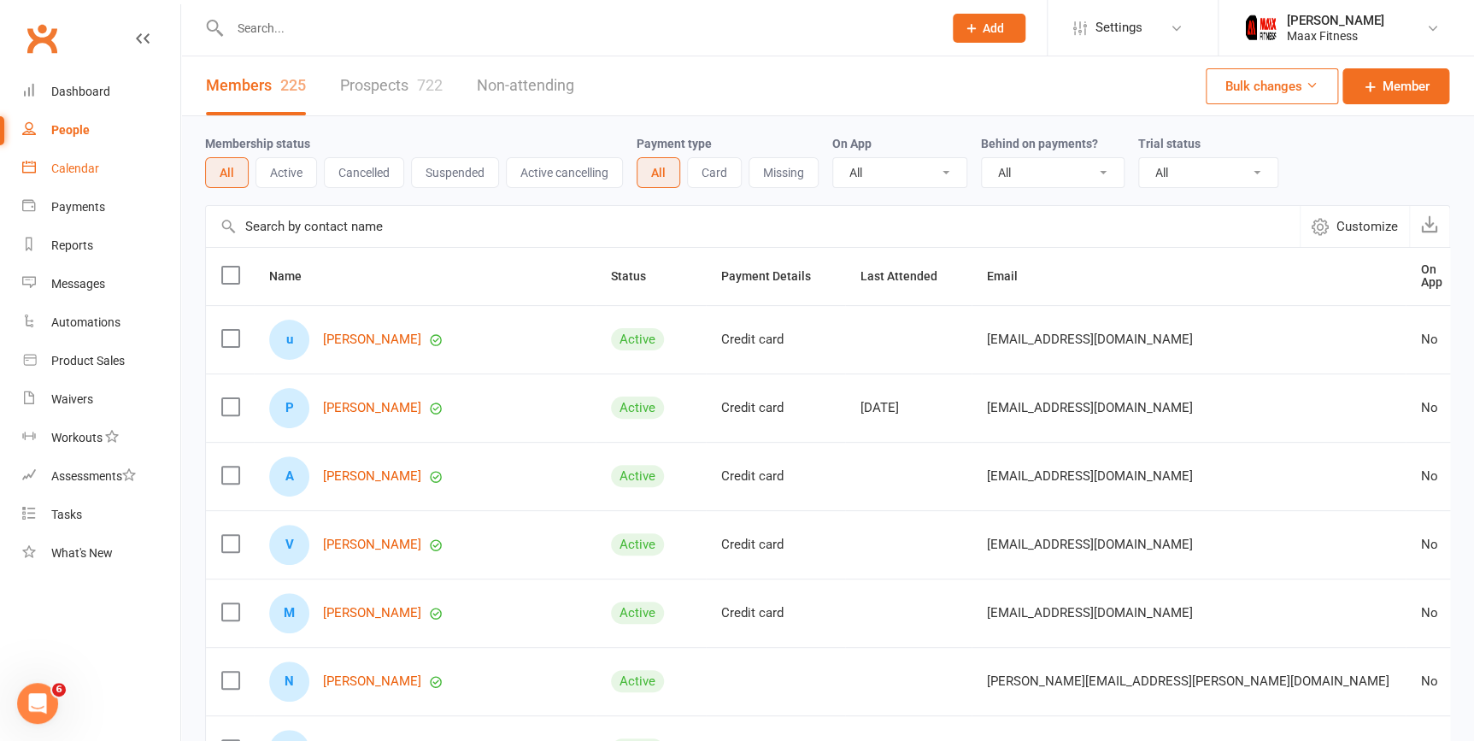
click at [73, 161] on div "Calendar" at bounding box center [75, 168] width 48 height 14
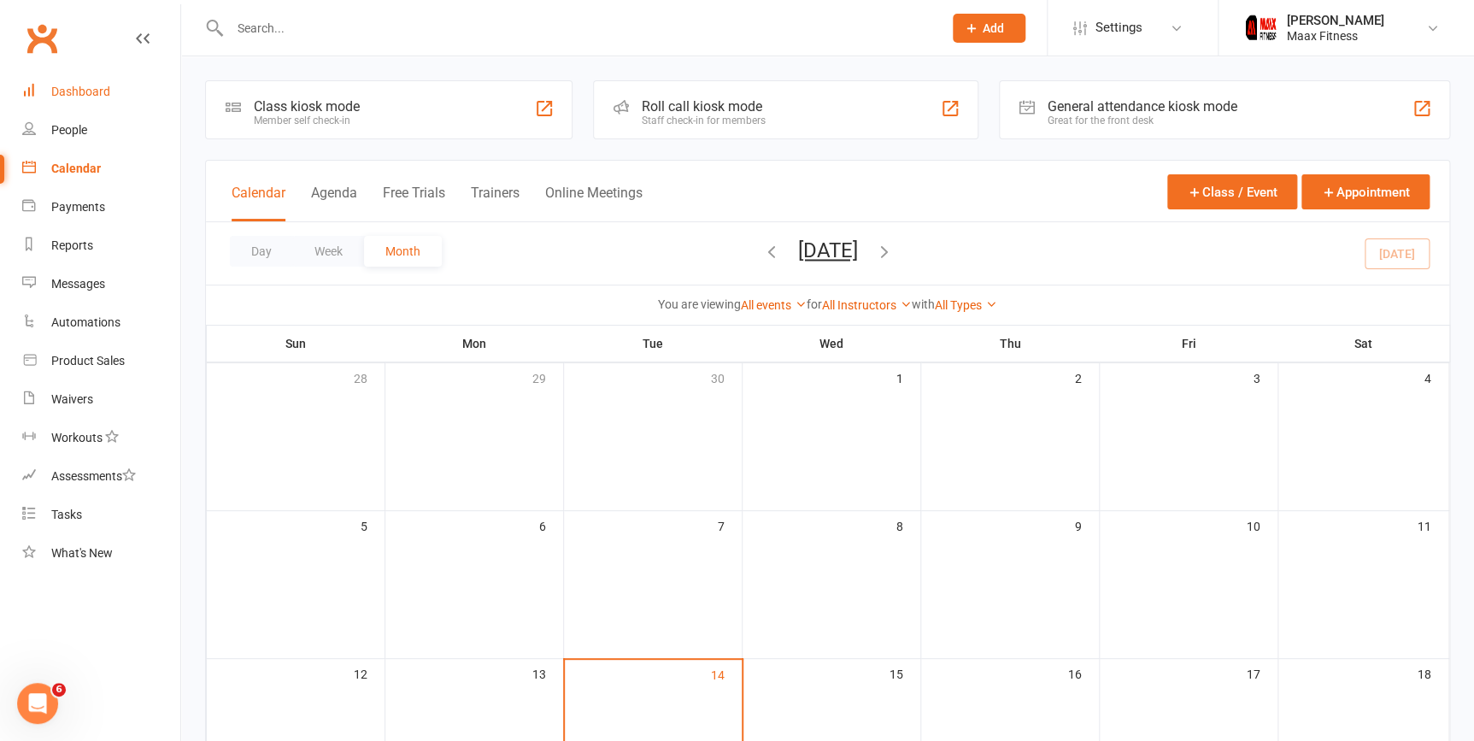
click at [103, 95] on div "Dashboard" at bounding box center [80, 92] width 59 height 14
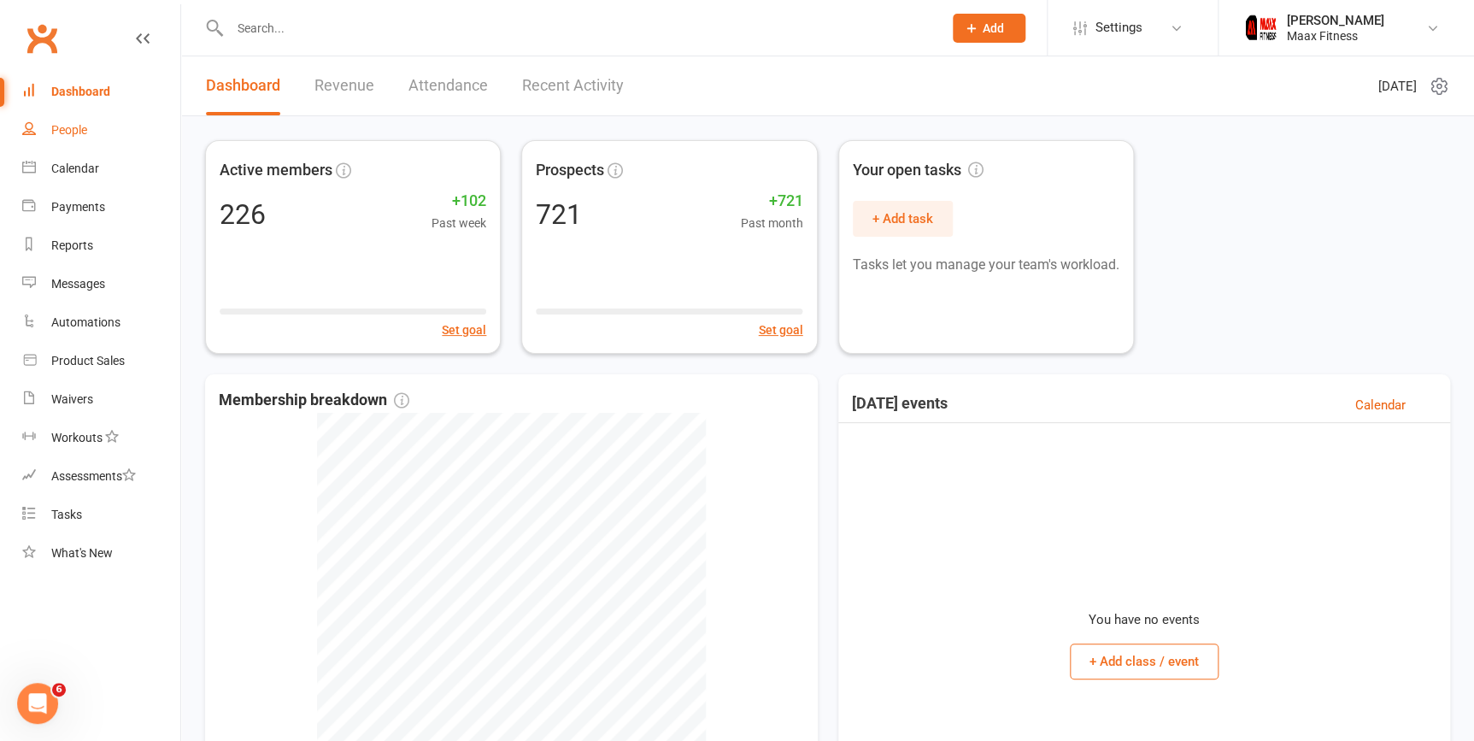
click at [86, 137] on link "People" at bounding box center [101, 130] width 158 height 38
select select "100"
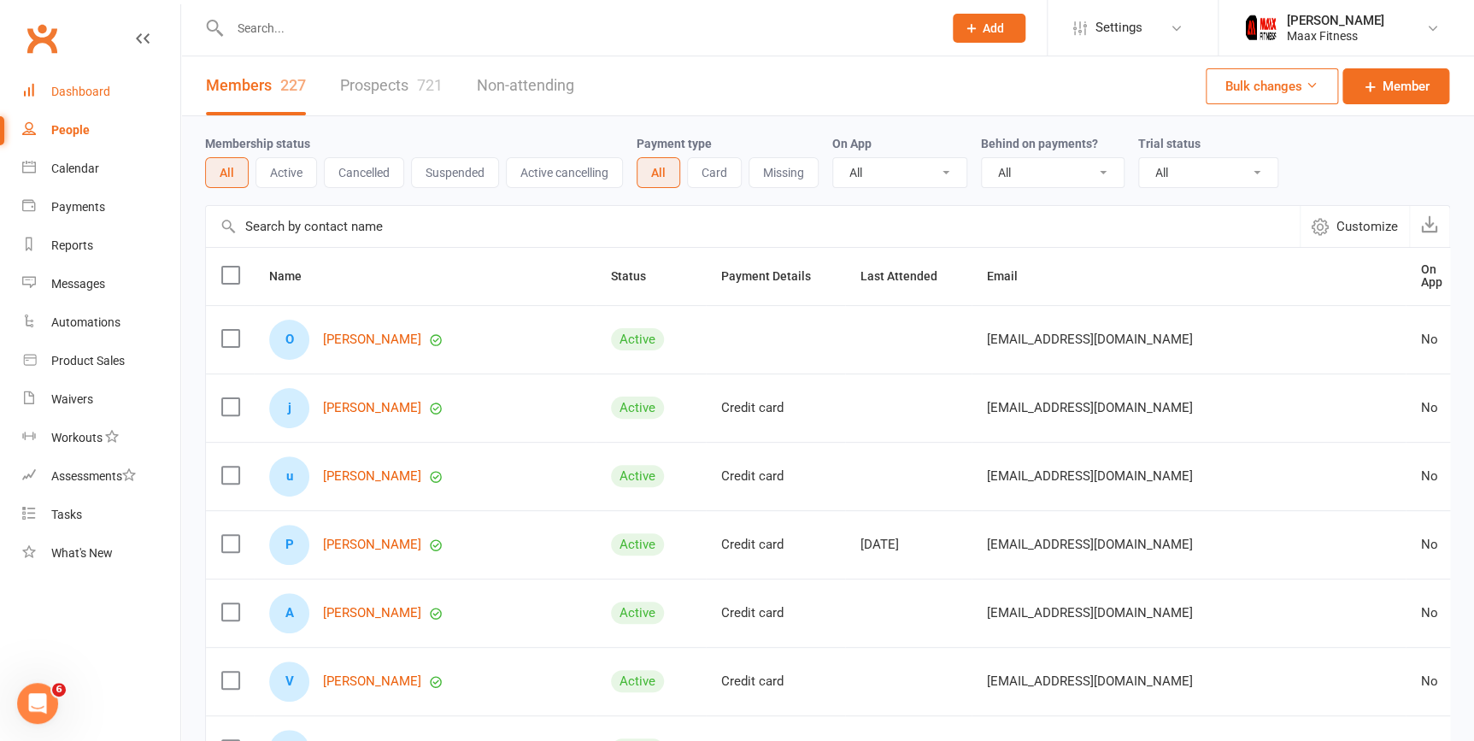
click at [69, 95] on div "Dashboard" at bounding box center [80, 92] width 59 height 14
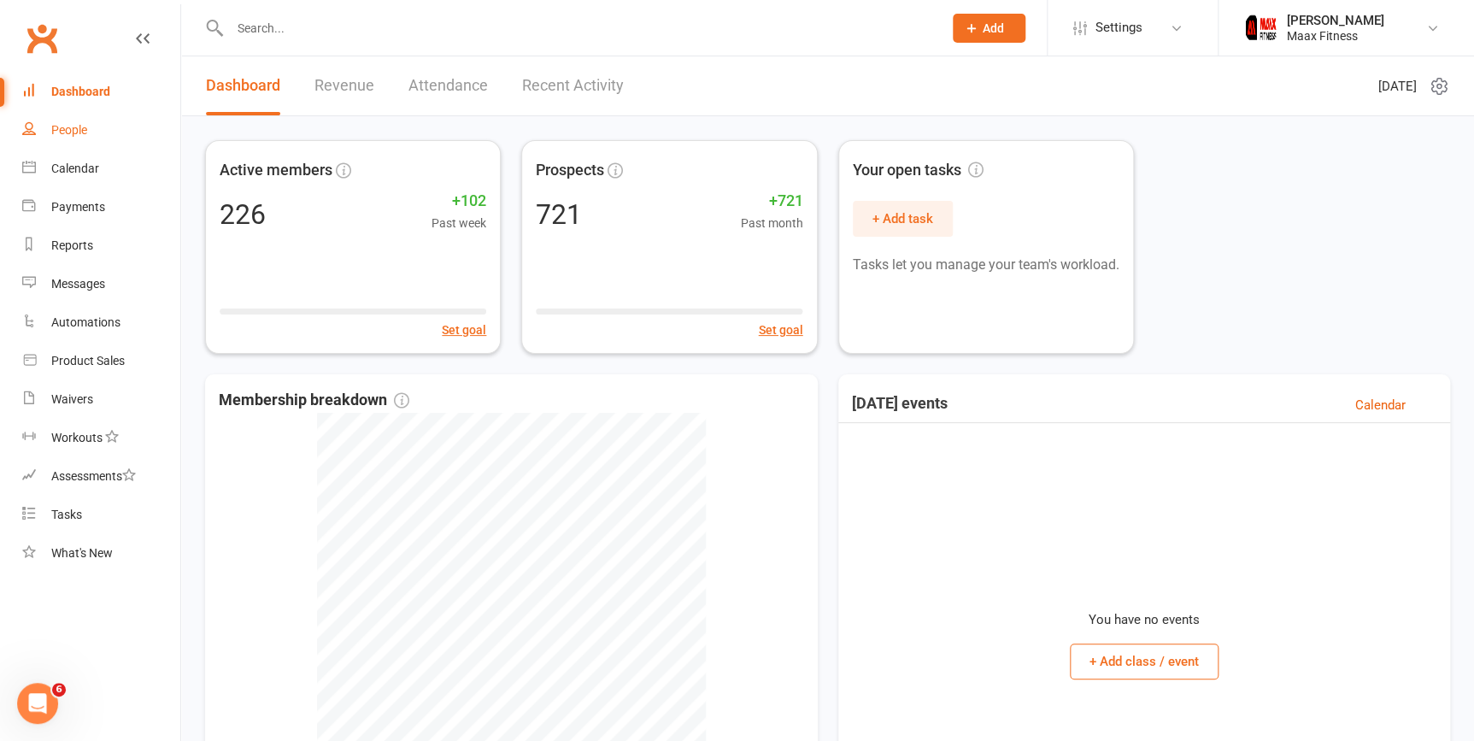
click at [90, 121] on link "People" at bounding box center [101, 130] width 158 height 38
select select "100"
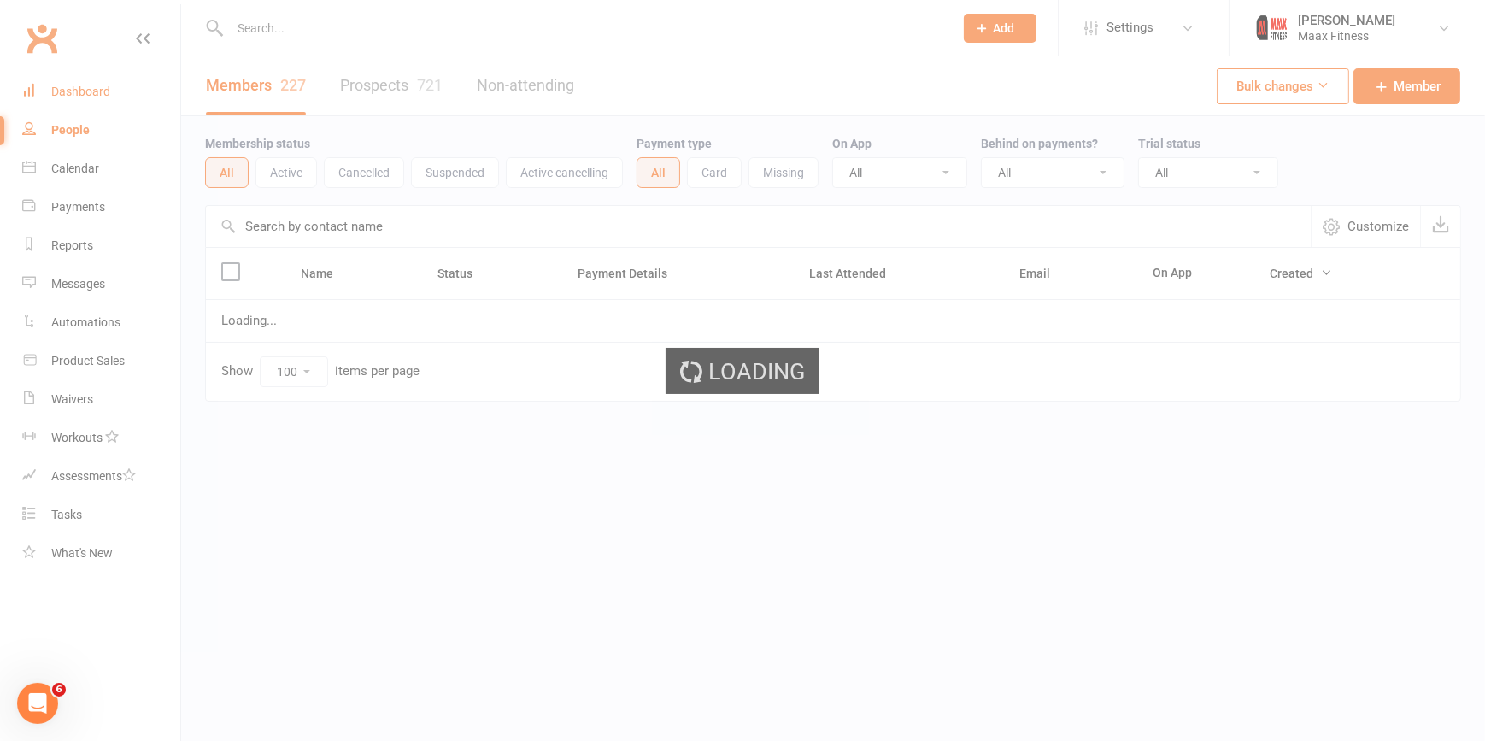
click at [122, 97] on link "Dashboard" at bounding box center [101, 92] width 158 height 38
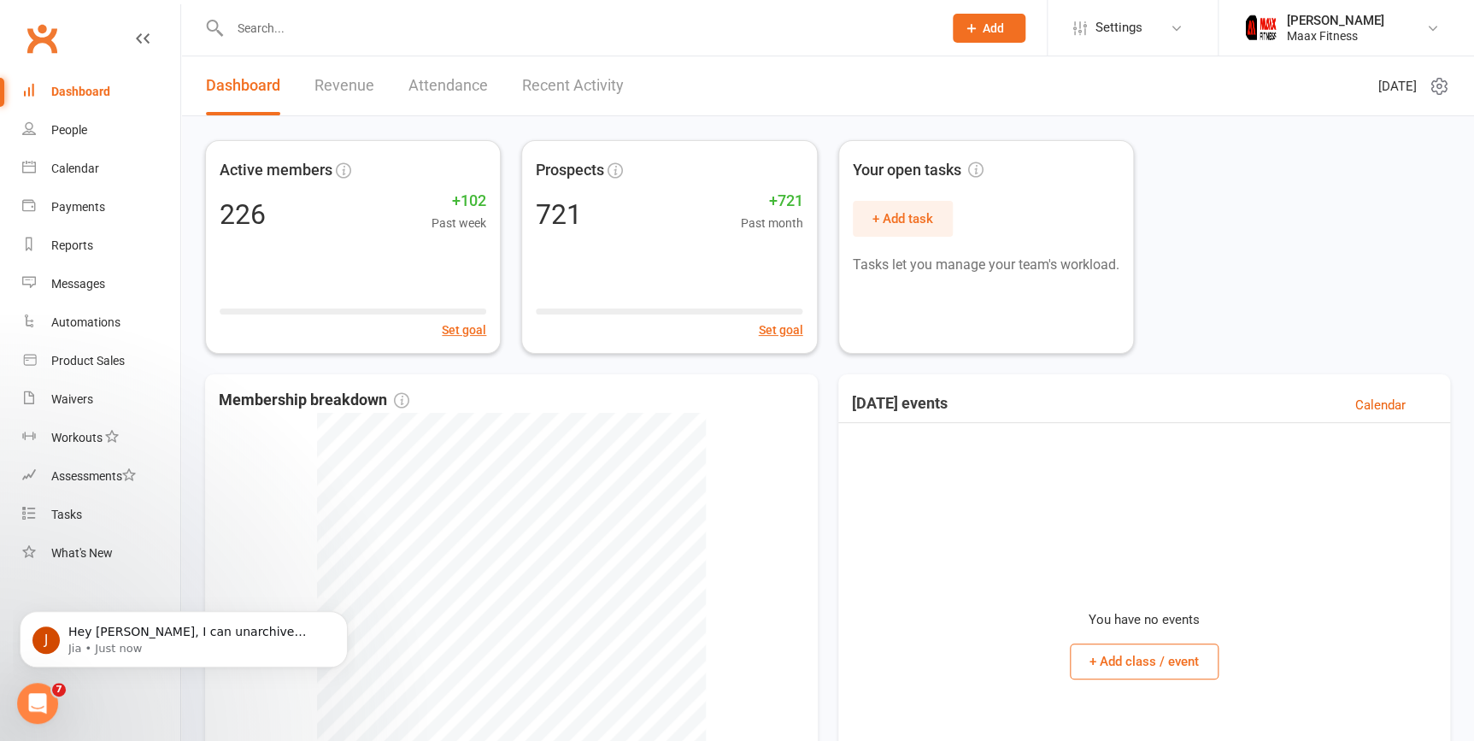
click at [1003, 26] on button "Add" at bounding box center [989, 28] width 73 height 29
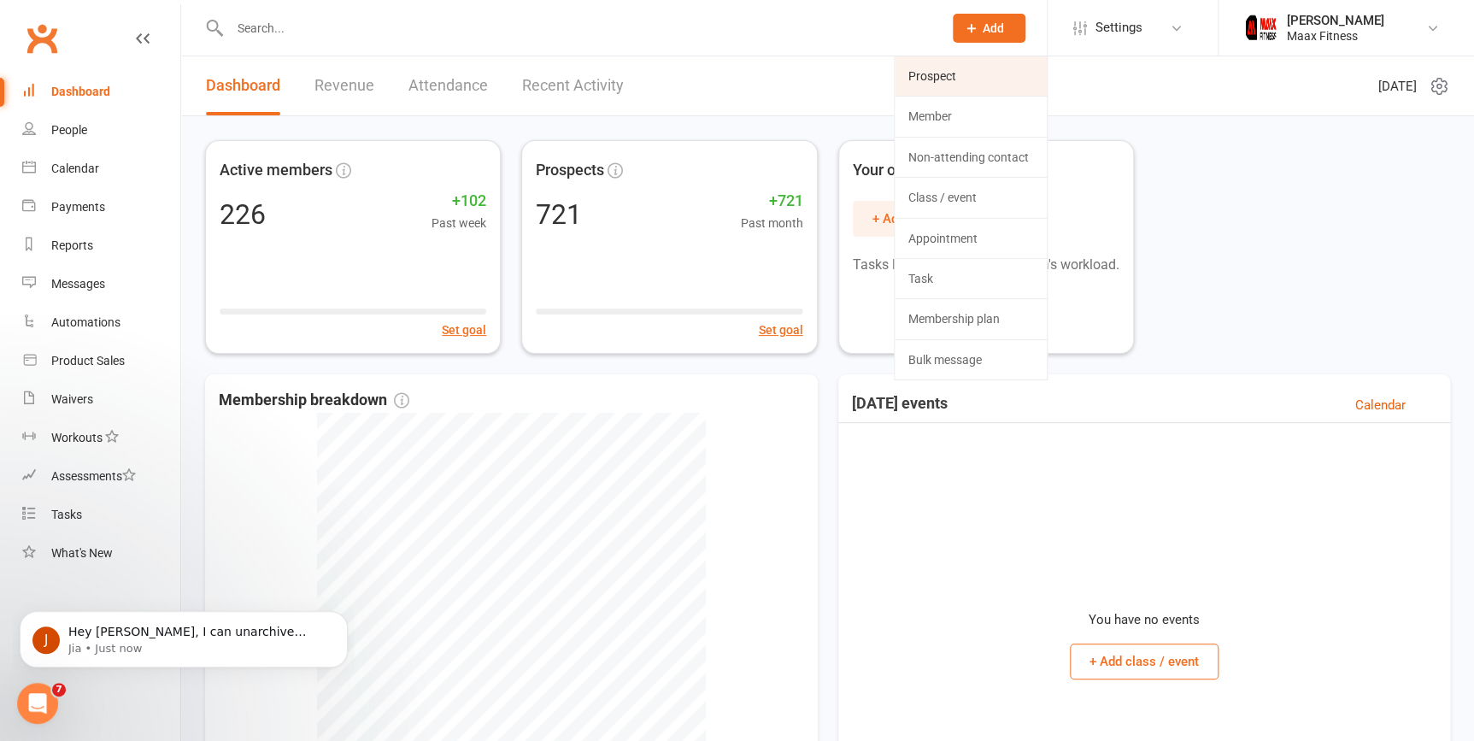
click at [996, 72] on link "Prospect" at bounding box center [971, 75] width 152 height 39
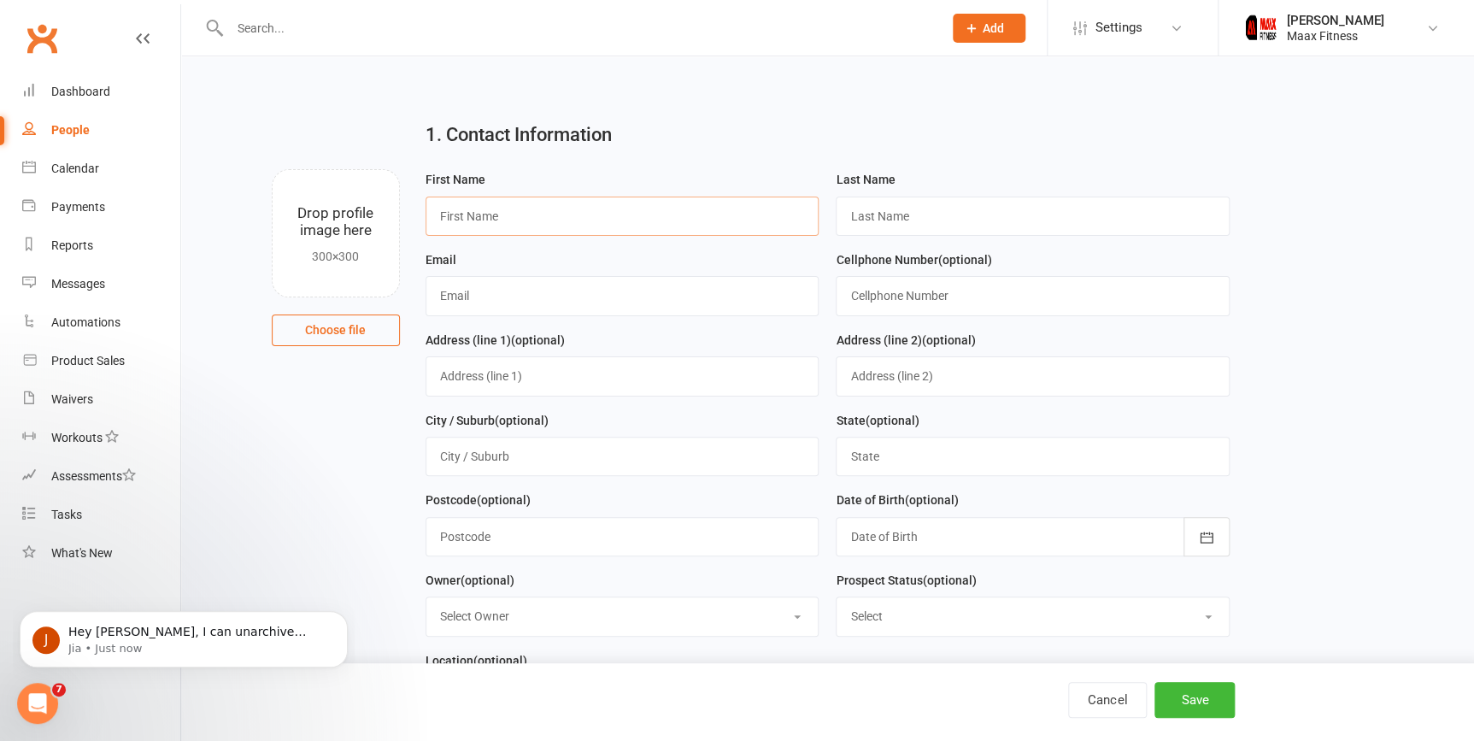
click at [772, 226] on input "text" at bounding box center [622, 216] width 394 height 39
type input "[PERSON_NAME]"
click at [975, 214] on input "text" at bounding box center [1033, 216] width 394 height 39
type input "j"
type input "[PERSON_NAME]"
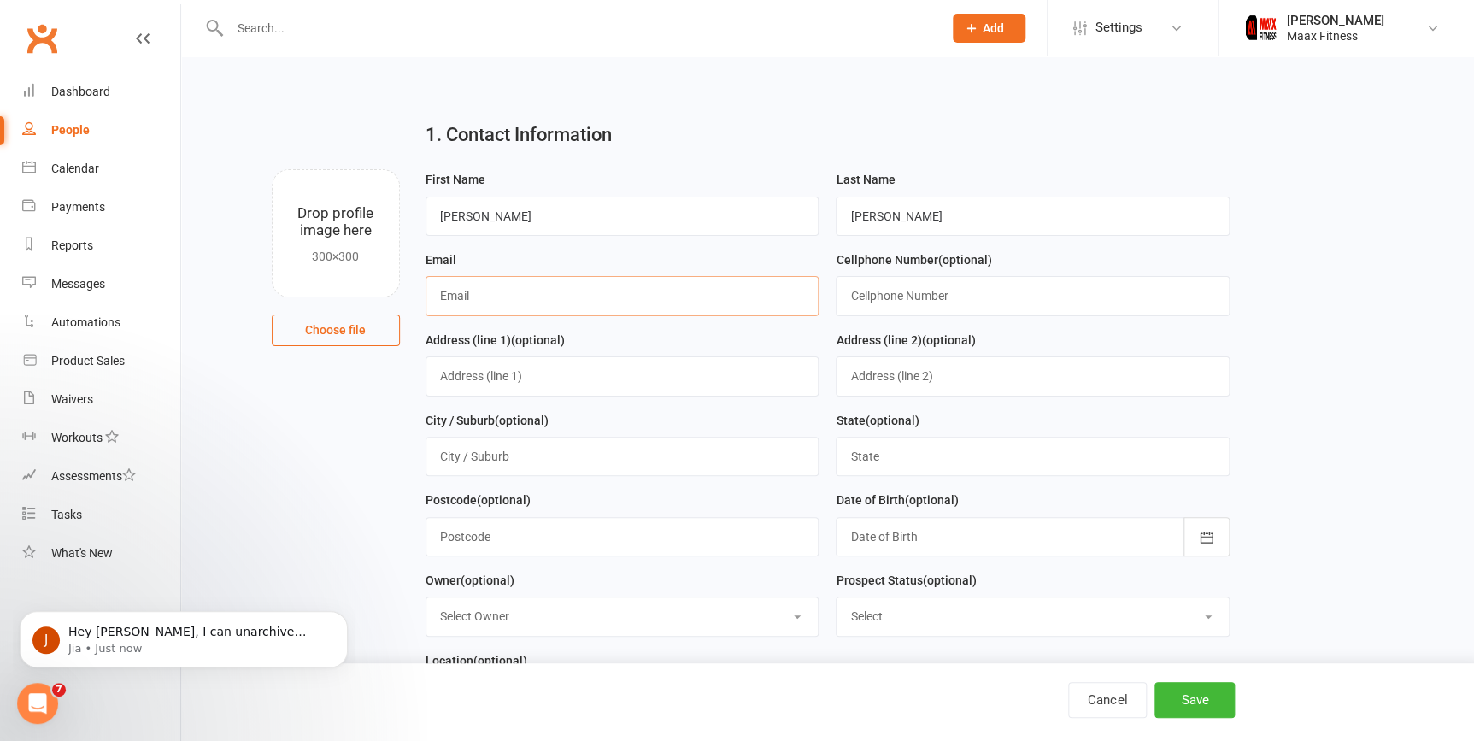
click at [609, 290] on input "text" at bounding box center [622, 295] width 394 height 39
type input "m"
type input "[EMAIL_ADDRESS][DOMAIN_NAME]"
click at [949, 298] on input "text" at bounding box center [1033, 295] width 394 height 39
type input "4697423962"
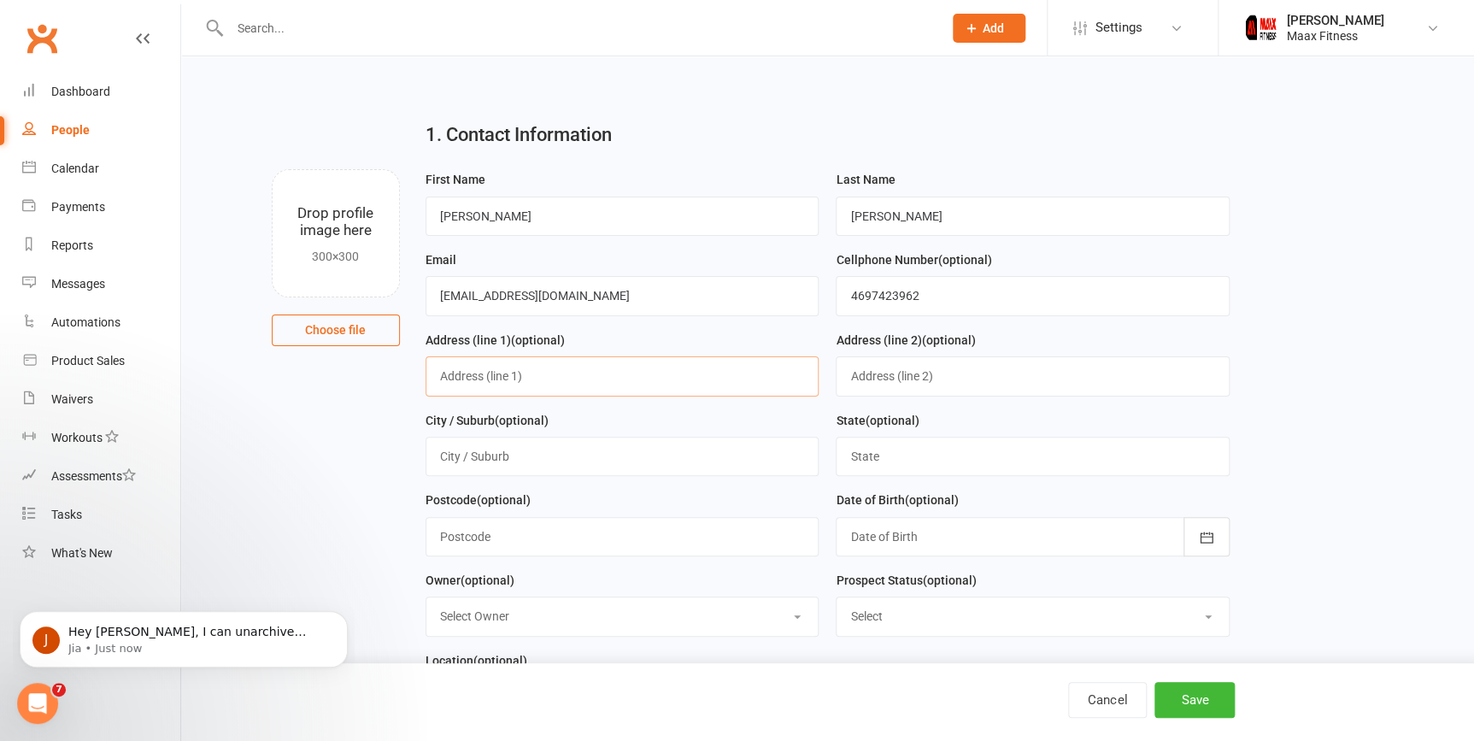
click at [586, 373] on input "text" at bounding box center [622, 375] width 394 height 39
type input "[STREET_ADDRESS]"
click at [775, 462] on input "text" at bounding box center [622, 456] width 394 height 39
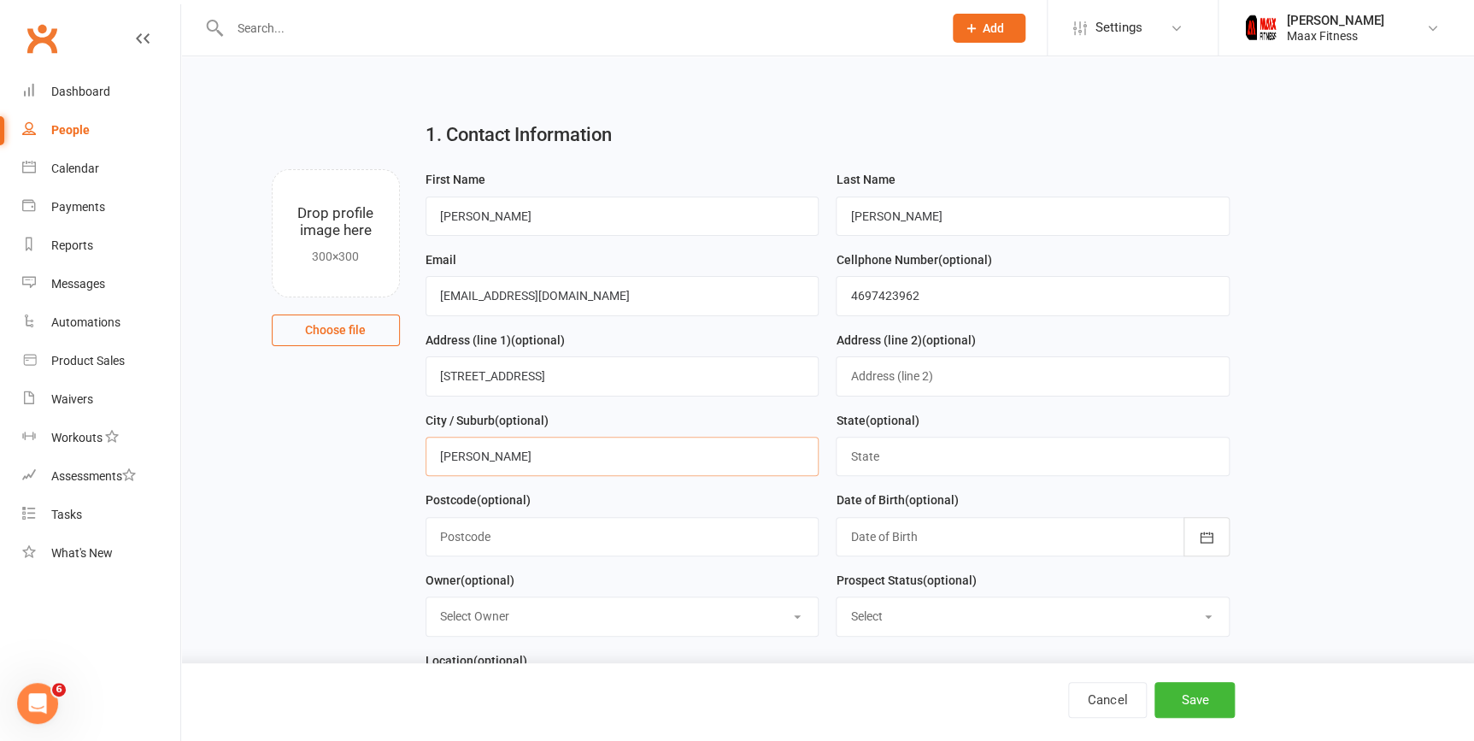
type input "terrell"
click at [925, 461] on input "text" at bounding box center [1033, 456] width 394 height 39
type input "TX"
click at [584, 545] on input "text" at bounding box center [622, 536] width 394 height 39
type input "75161"
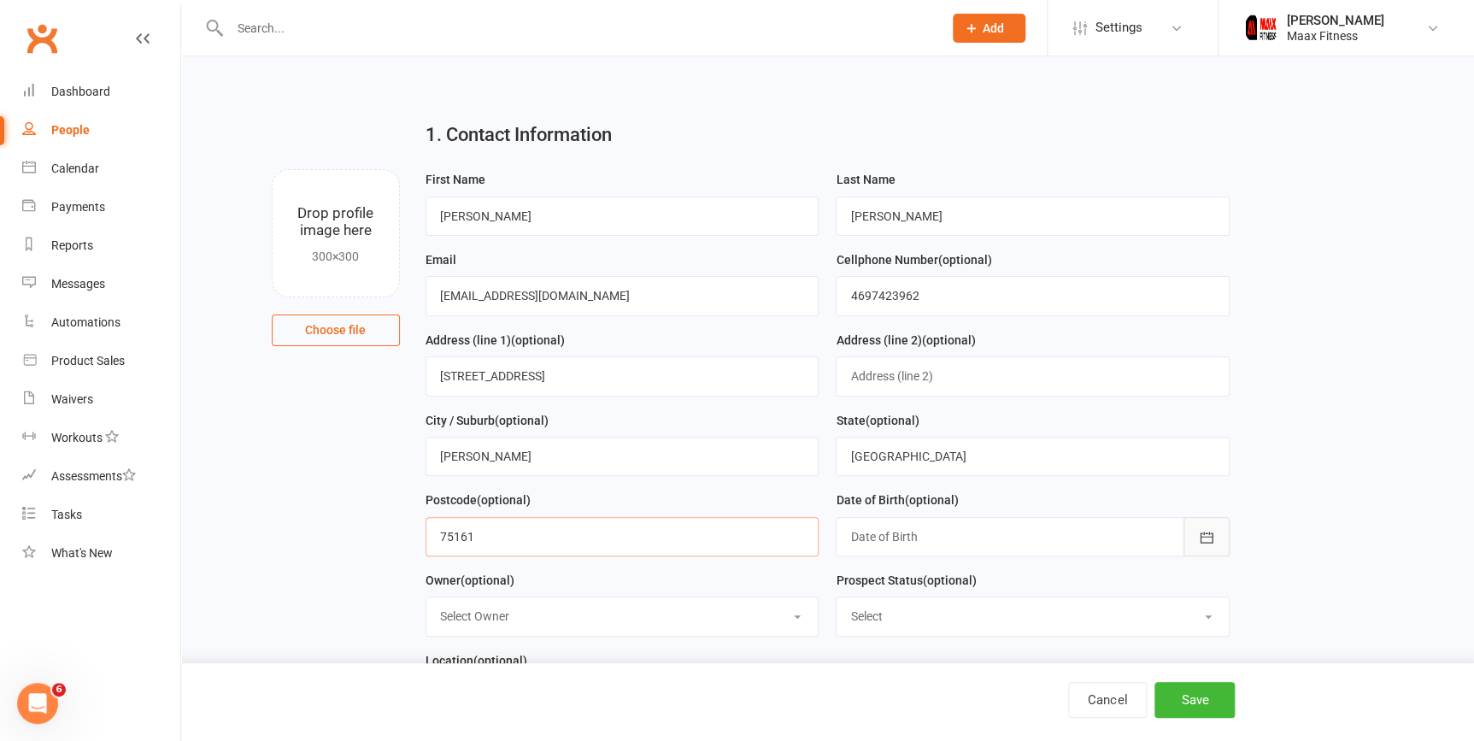
click at [1223, 543] on button "button" at bounding box center [1206, 536] width 46 height 39
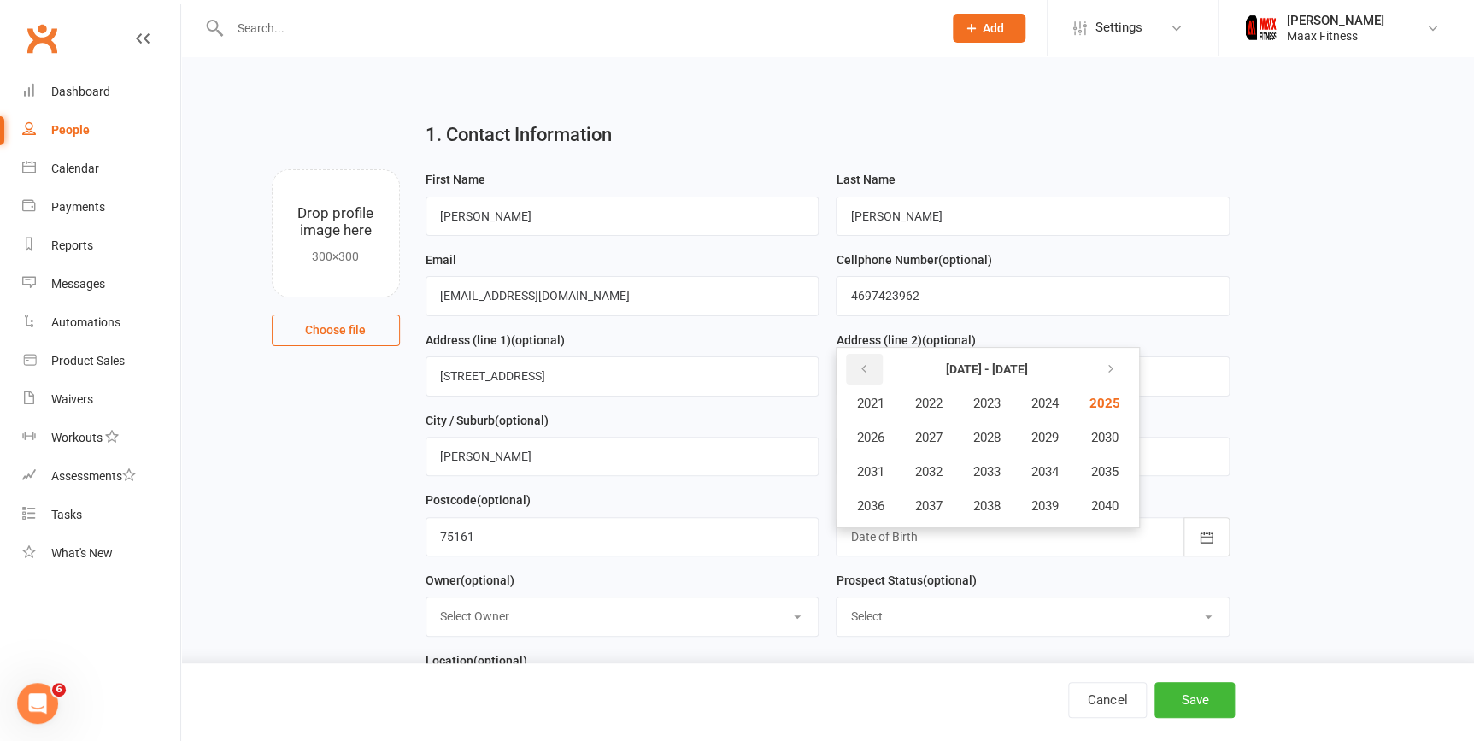
click at [877, 375] on button "button" at bounding box center [864, 369] width 37 height 31
click at [1046, 503] on span "1999" at bounding box center [1043, 505] width 27 height 15
click at [997, 418] on button "February" at bounding box center [962, 403] width 88 height 32
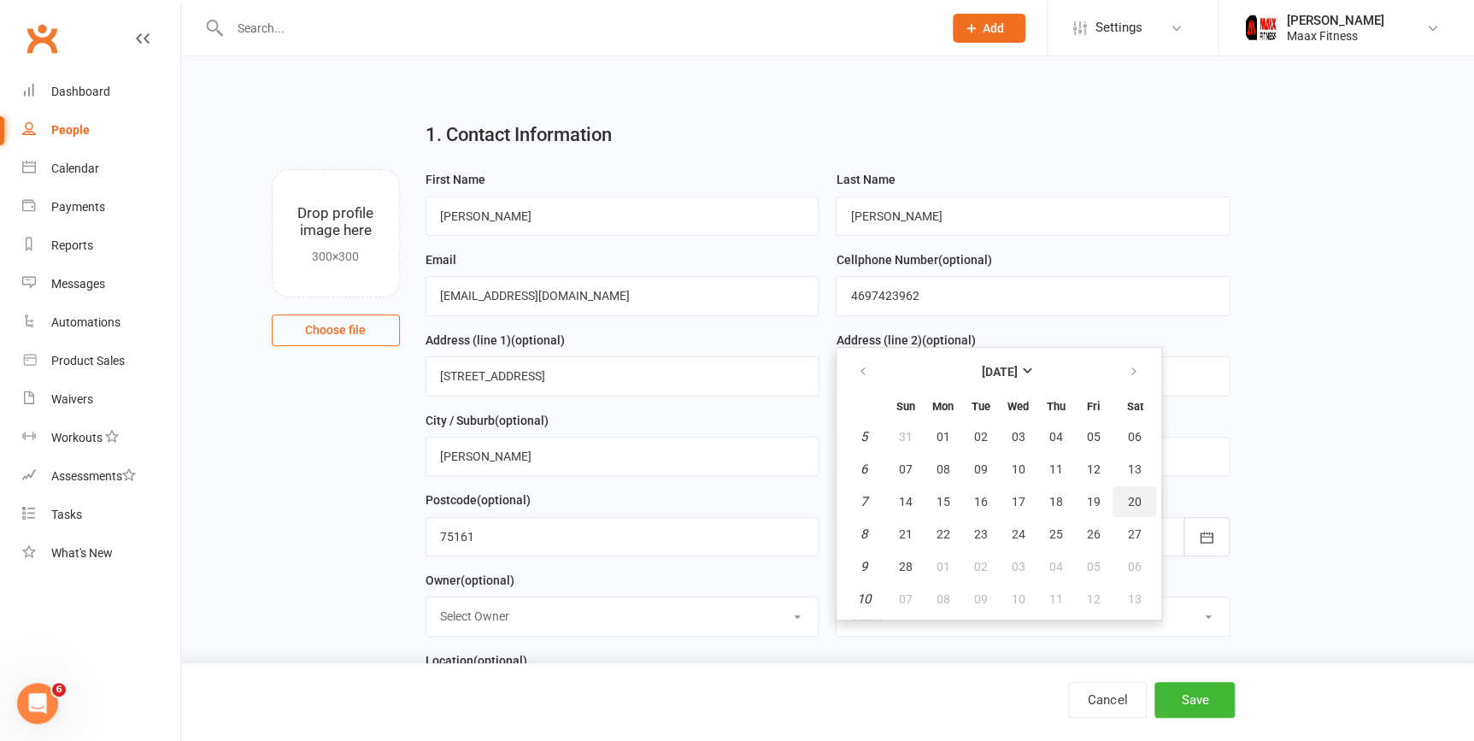
click at [1124, 508] on button "20" at bounding box center [1134, 501] width 44 height 31
type input "20 Feb 1999"
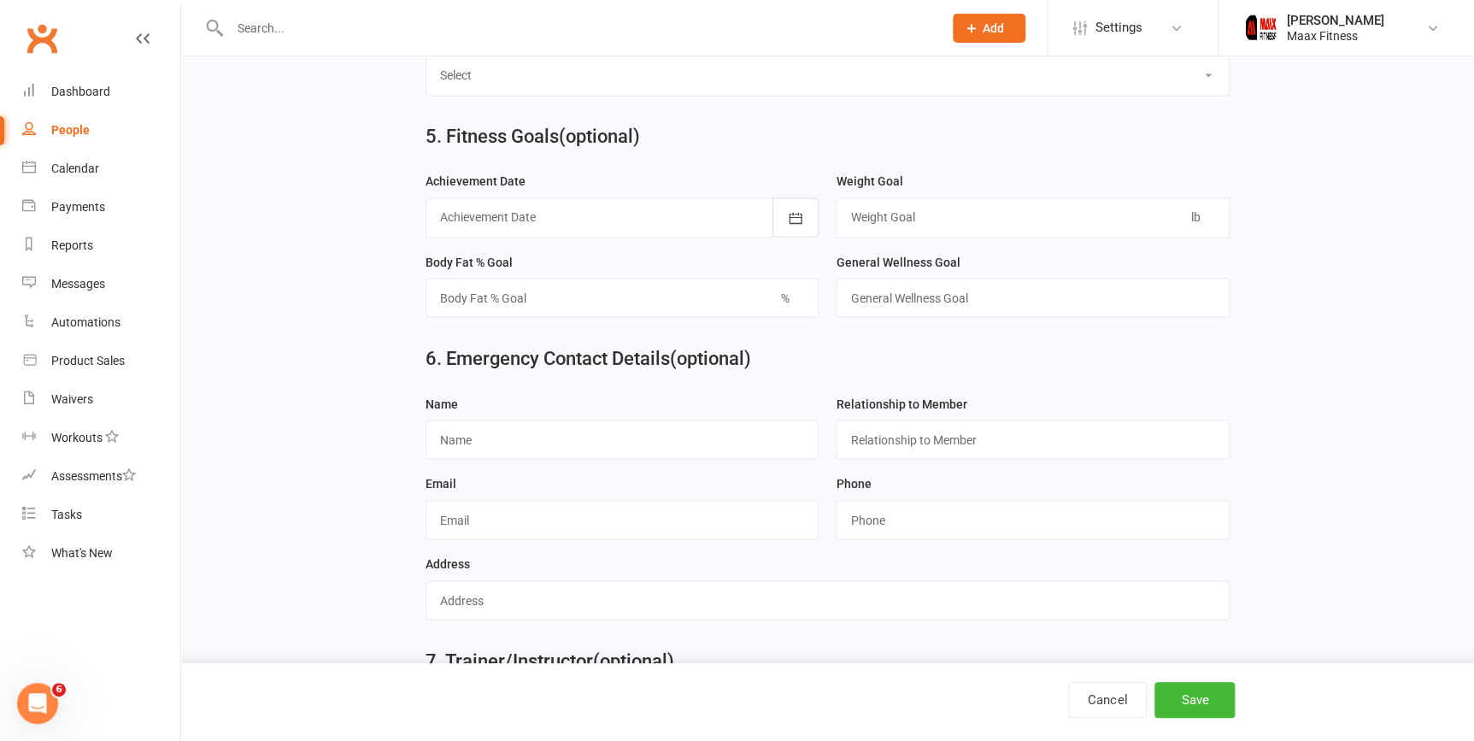
scroll to position [1371, 0]
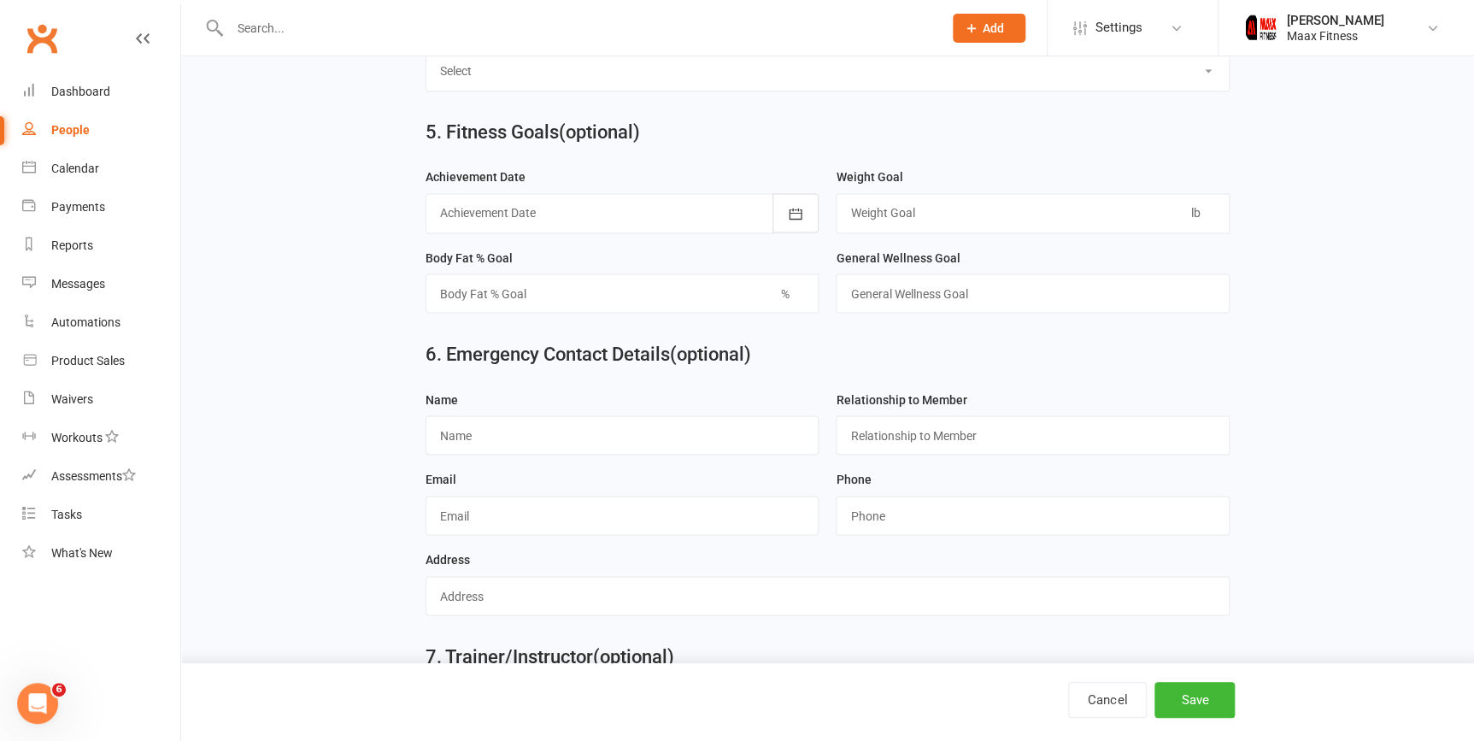
click at [540, 451] on input "text" at bounding box center [622, 434] width 394 height 39
type input "maryell martinez"
click at [946, 444] on input "text" at bounding box center [1033, 434] width 394 height 39
type input "WIFE"
click at [730, 521] on input "text" at bounding box center [622, 515] width 394 height 39
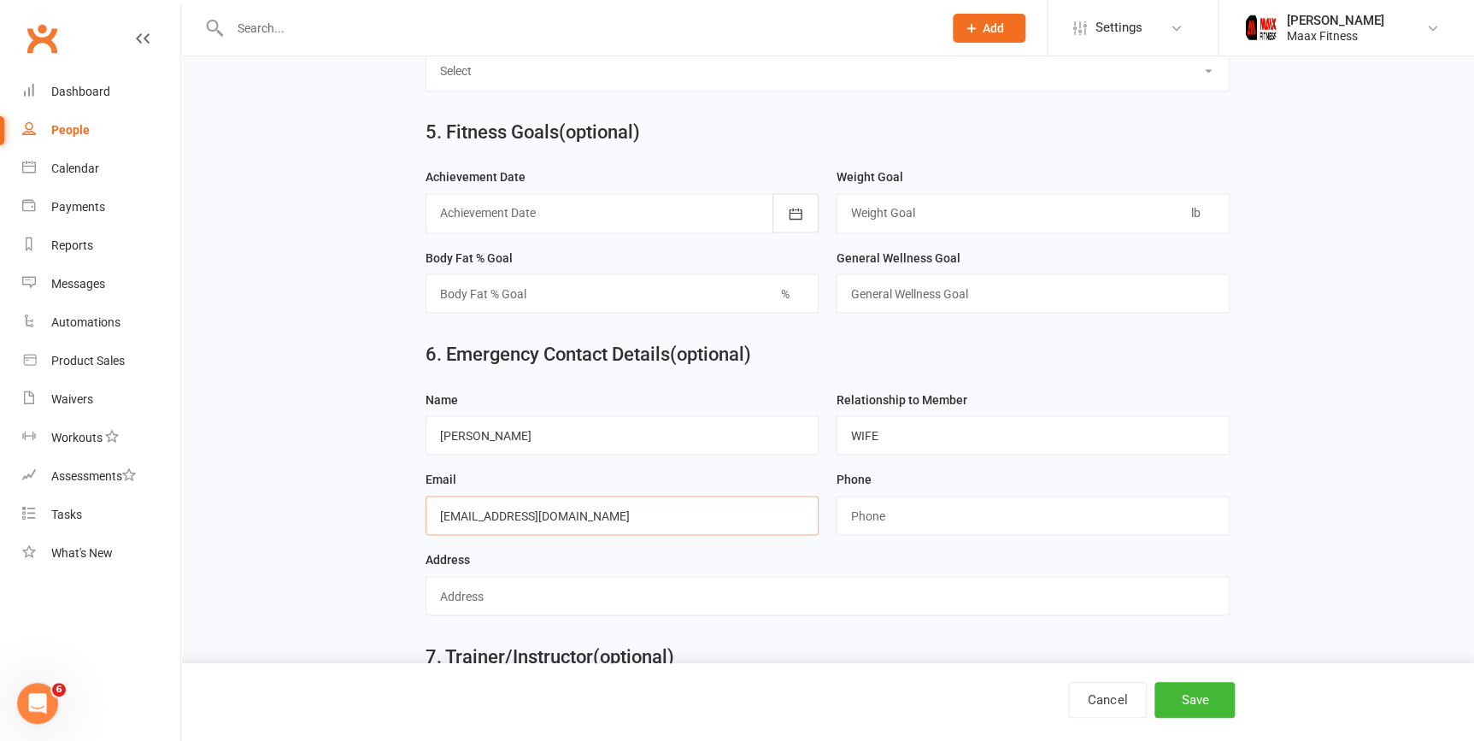
type input "martloya1414@outlook.com"
click at [898, 519] on input "string" at bounding box center [1033, 515] width 394 height 39
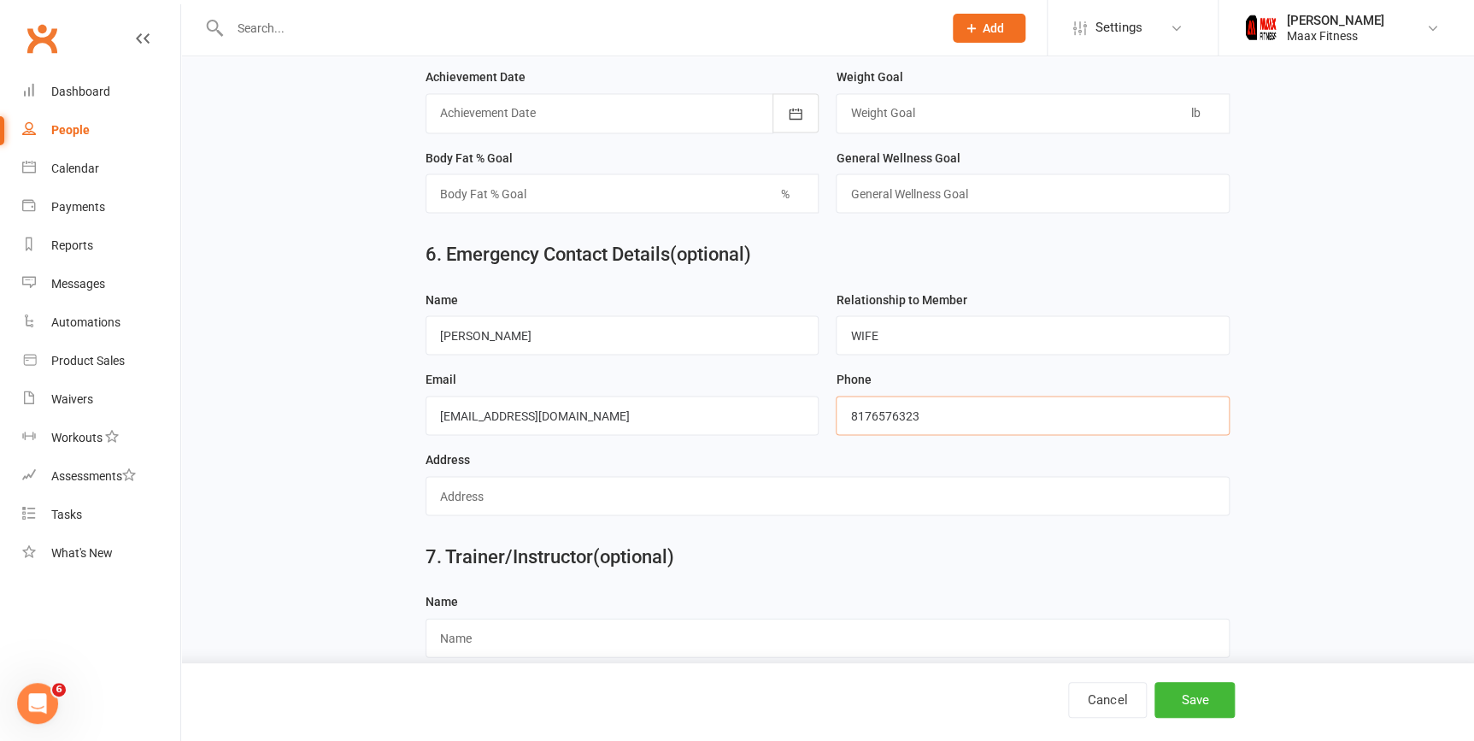
scroll to position [1473, 0]
type input "8176576323"
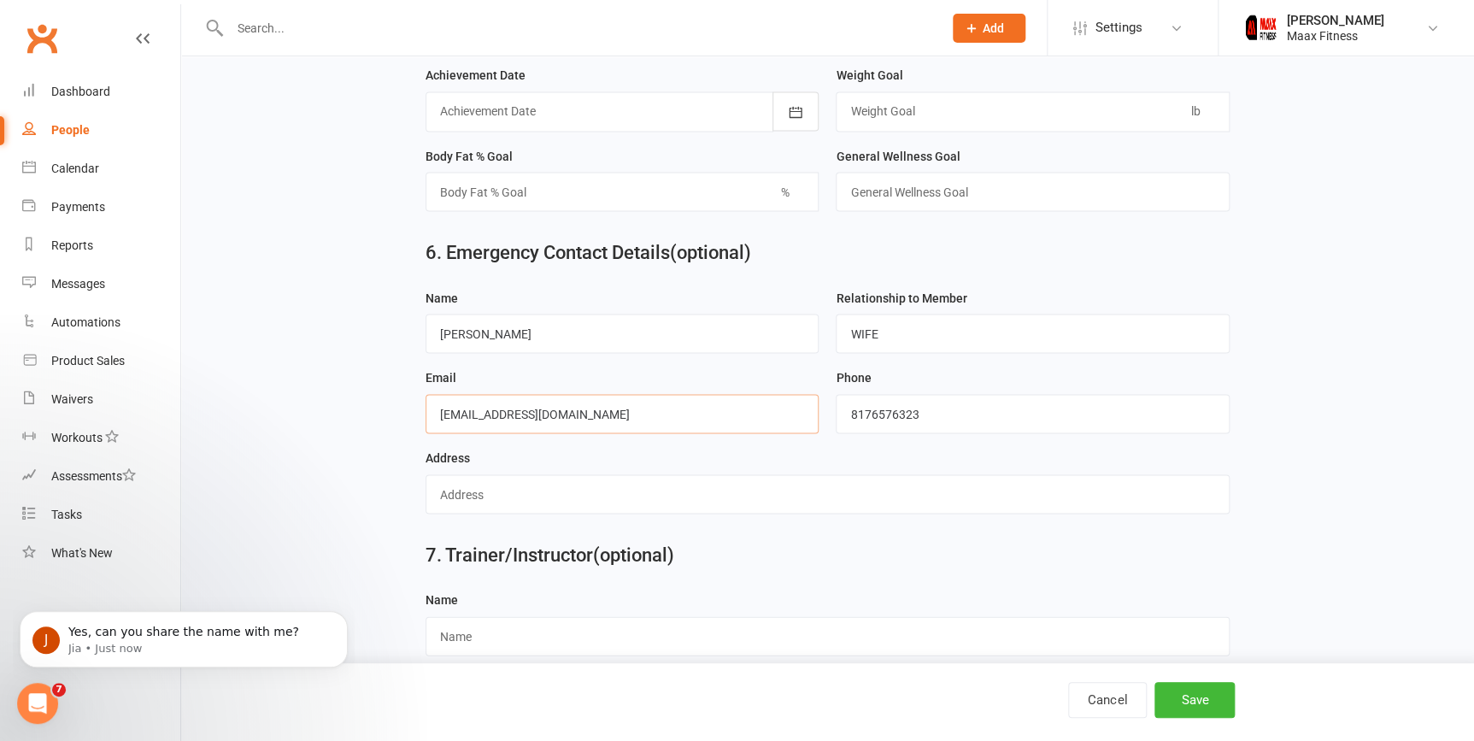
scroll to position [0, 0]
drag, startPoint x: 437, startPoint y: 429, endPoint x: 625, endPoint y: 425, distance: 188.9
click at [648, 424] on input "[EMAIL_ADDRESS][DOMAIN_NAME]" at bounding box center [622, 413] width 394 height 39
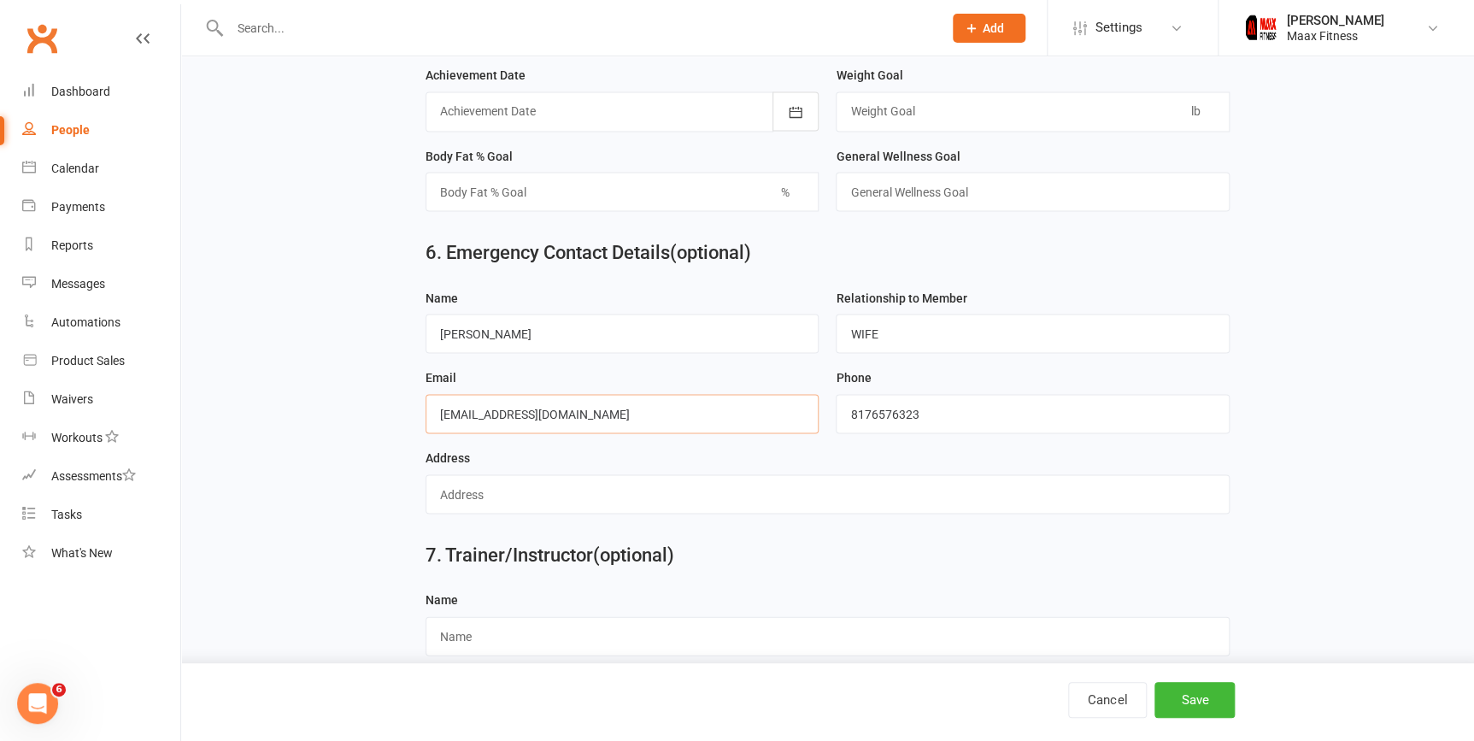
scroll to position [1505, 0]
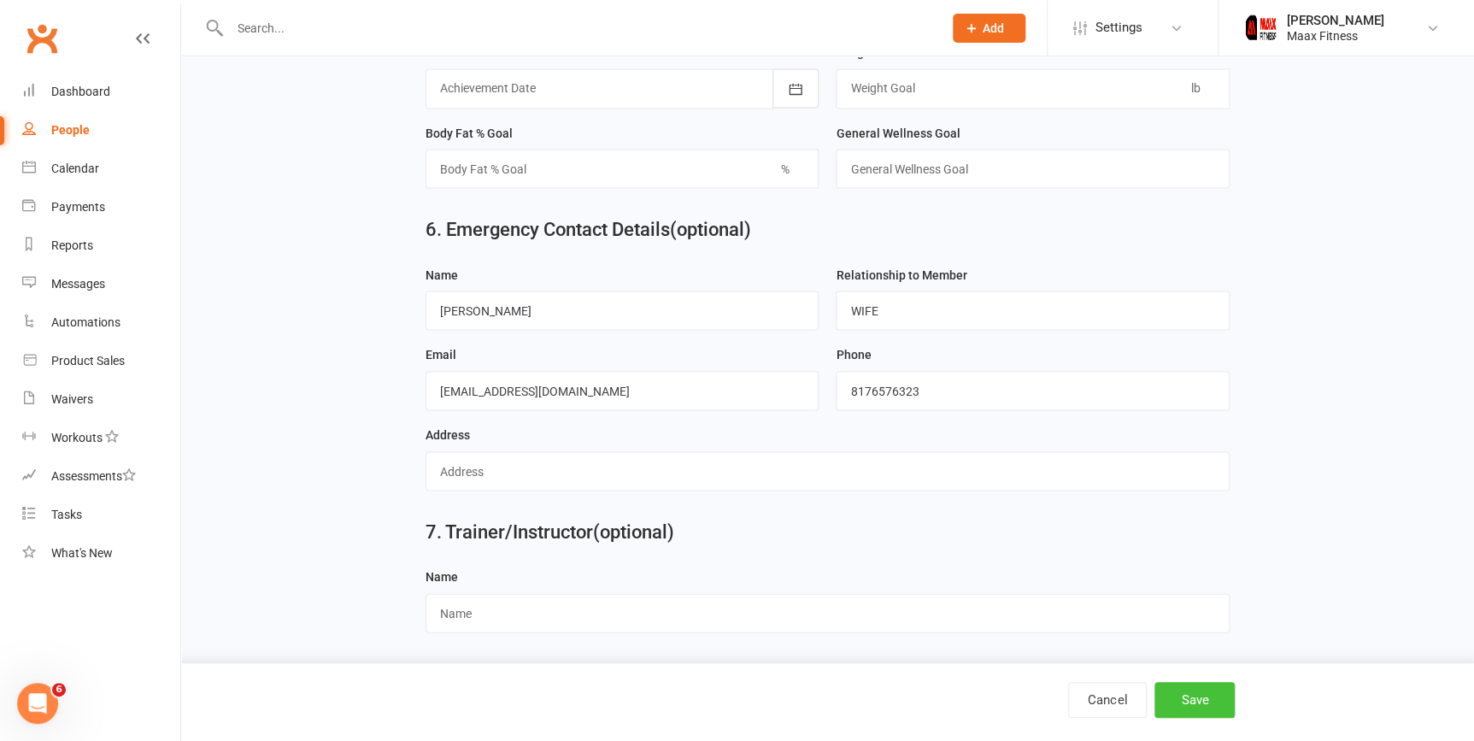
click at [1205, 707] on button "Save" at bounding box center [1194, 700] width 80 height 36
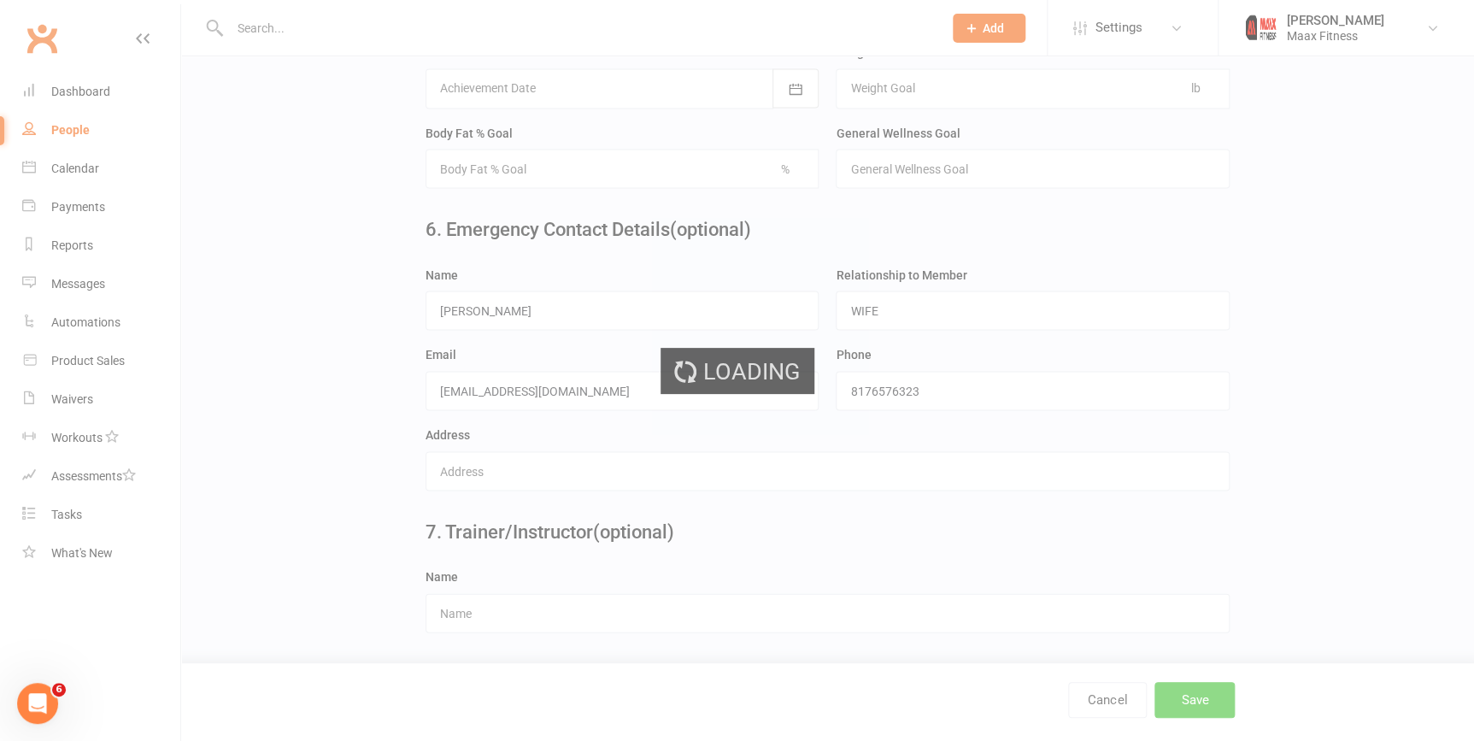
scroll to position [0, 0]
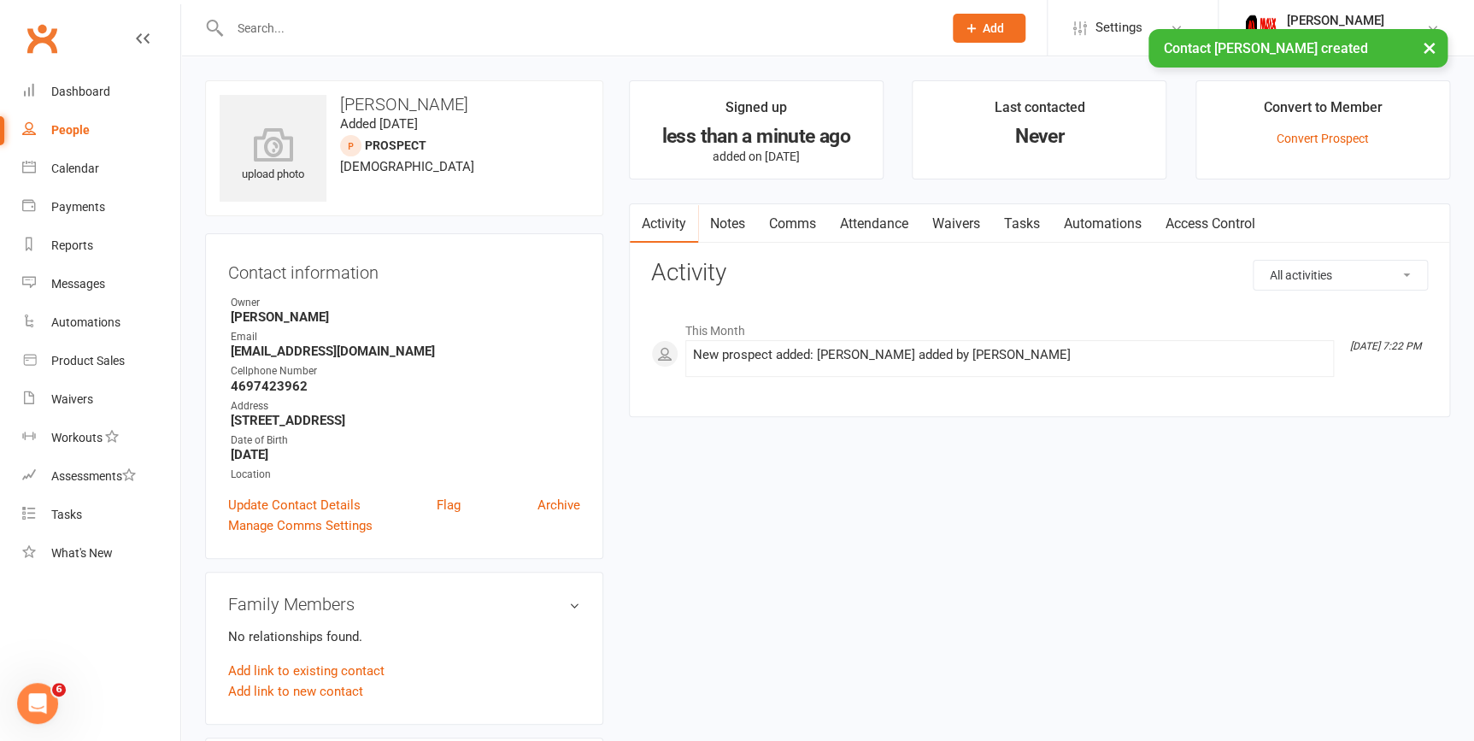
click at [965, 222] on link "Waivers" at bounding box center [956, 223] width 72 height 39
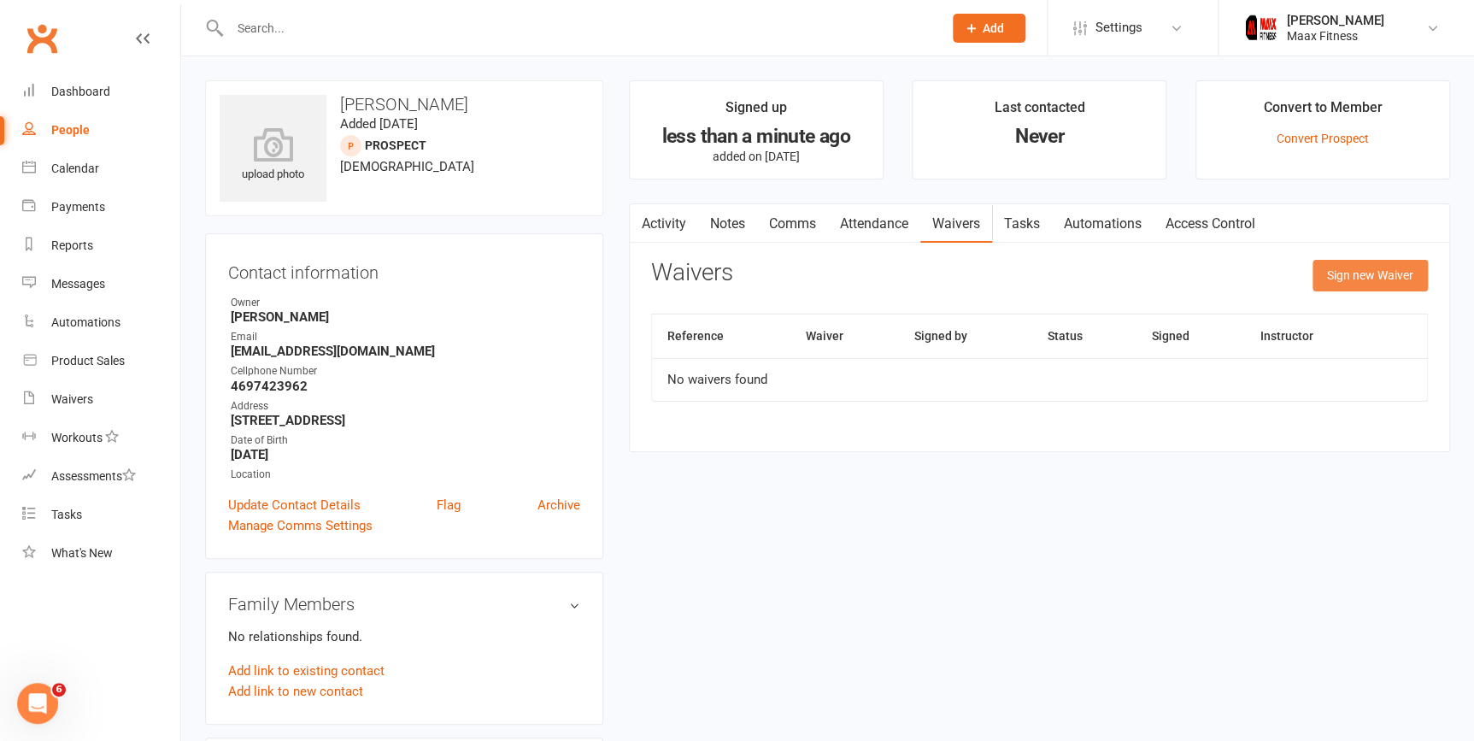
click at [1328, 267] on button "Sign new Waiver" at bounding box center [1369, 275] width 115 height 31
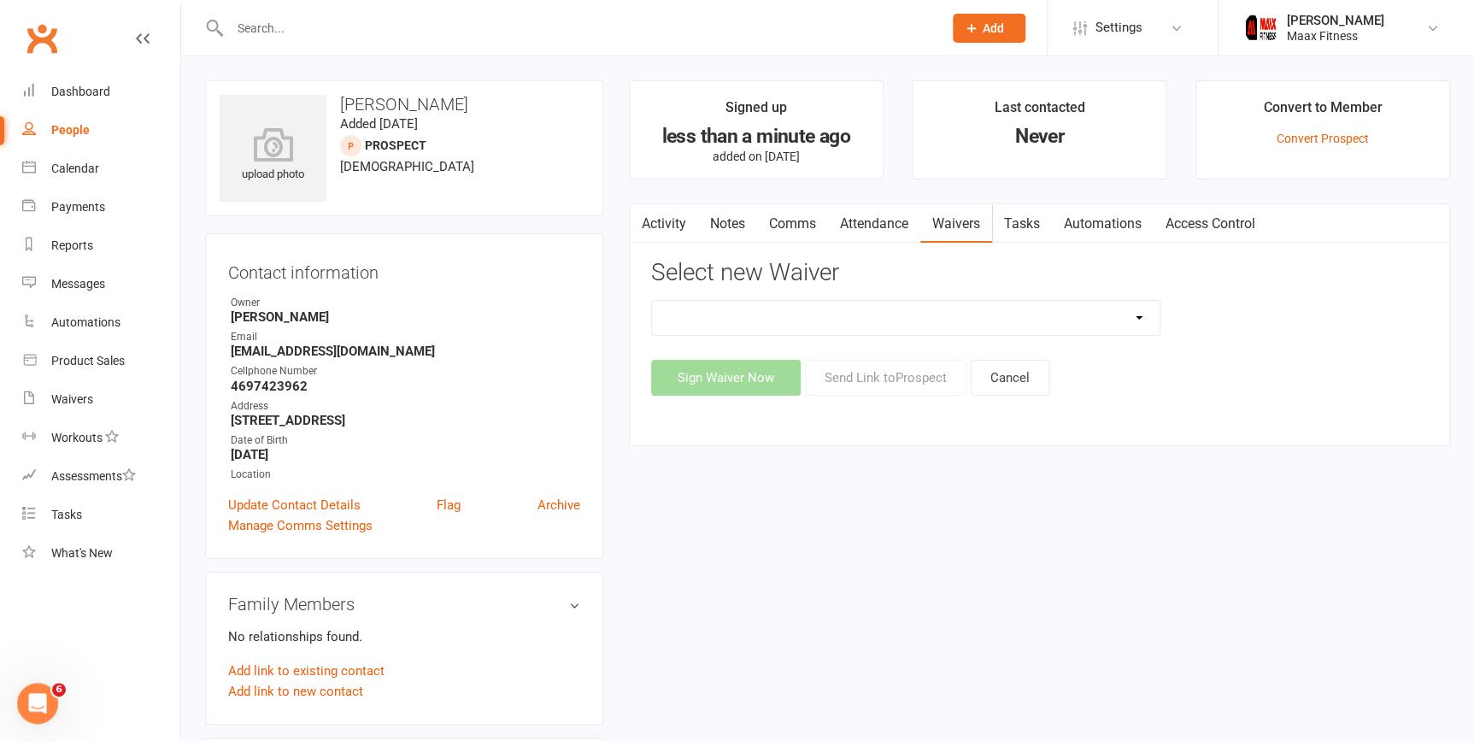
click at [1132, 320] on select "12 Month Individual Membership 12 Month PRESALE Membership 1 Month Membership O…" at bounding box center [906, 318] width 508 height 34
select select "15042"
click at [652, 301] on select "12 Month Individual Membership 12 Month PRESALE Membership 1 Month Membership O…" at bounding box center [906, 318] width 508 height 34
click at [730, 380] on button "Sign Waiver Now" at bounding box center [726, 378] width 150 height 36
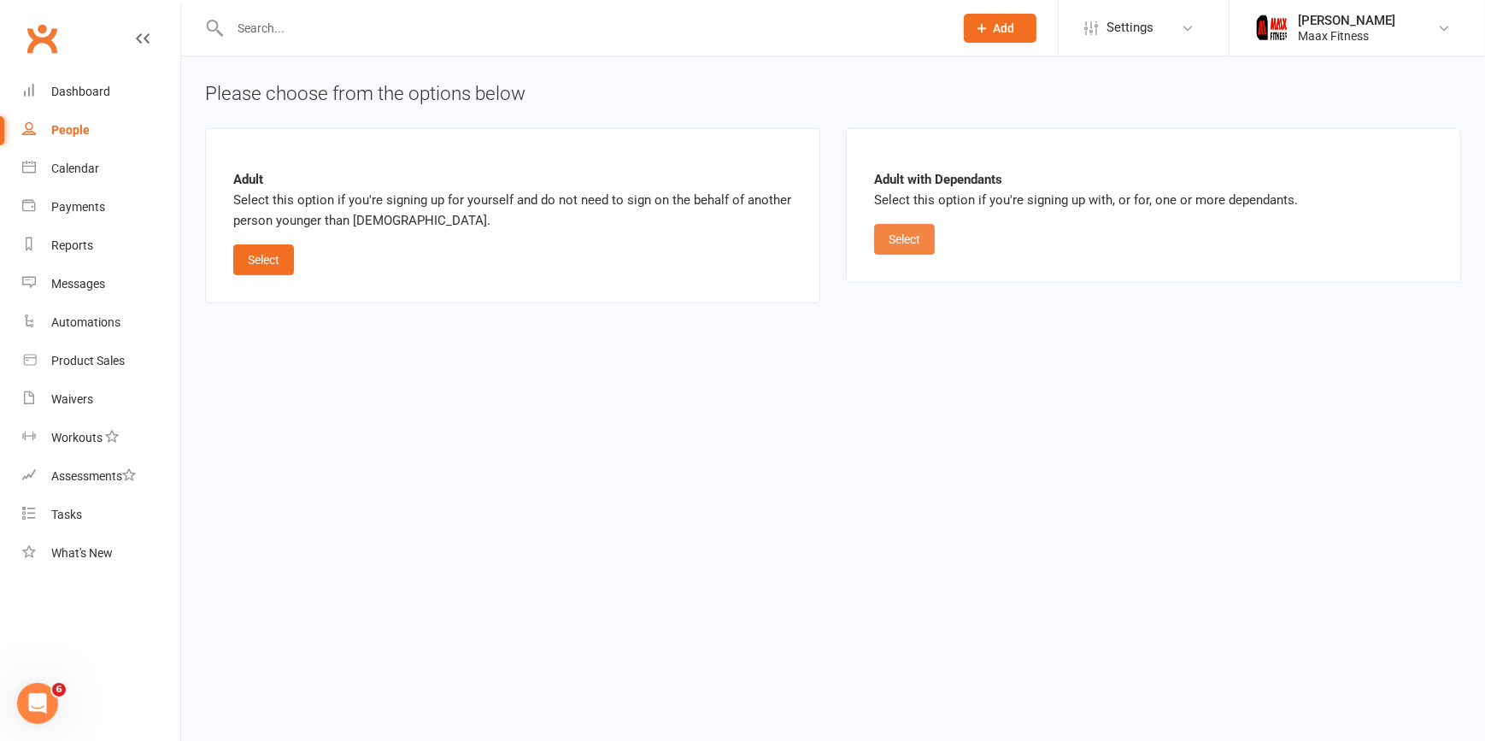
click at [912, 237] on button "Select" at bounding box center [904, 239] width 61 height 31
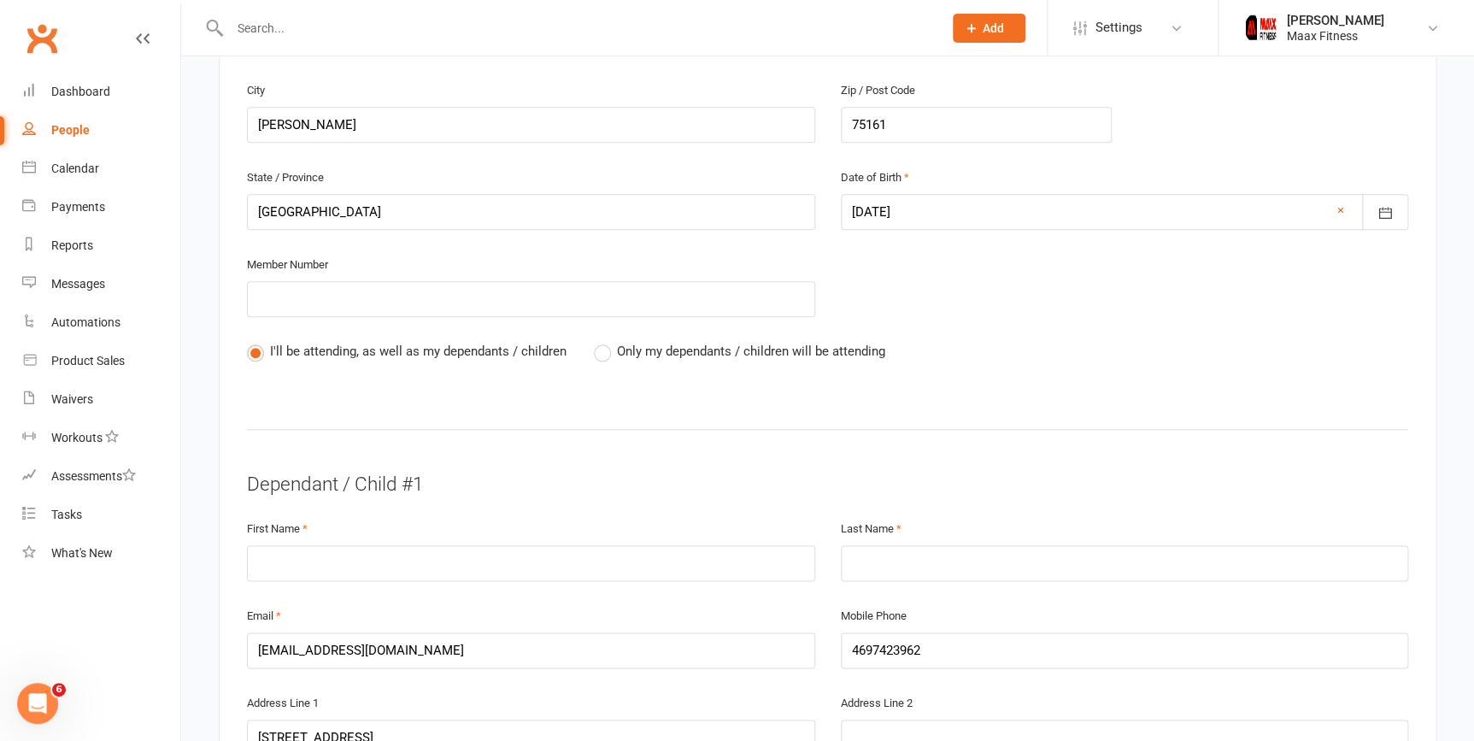
scroll to position [699, 0]
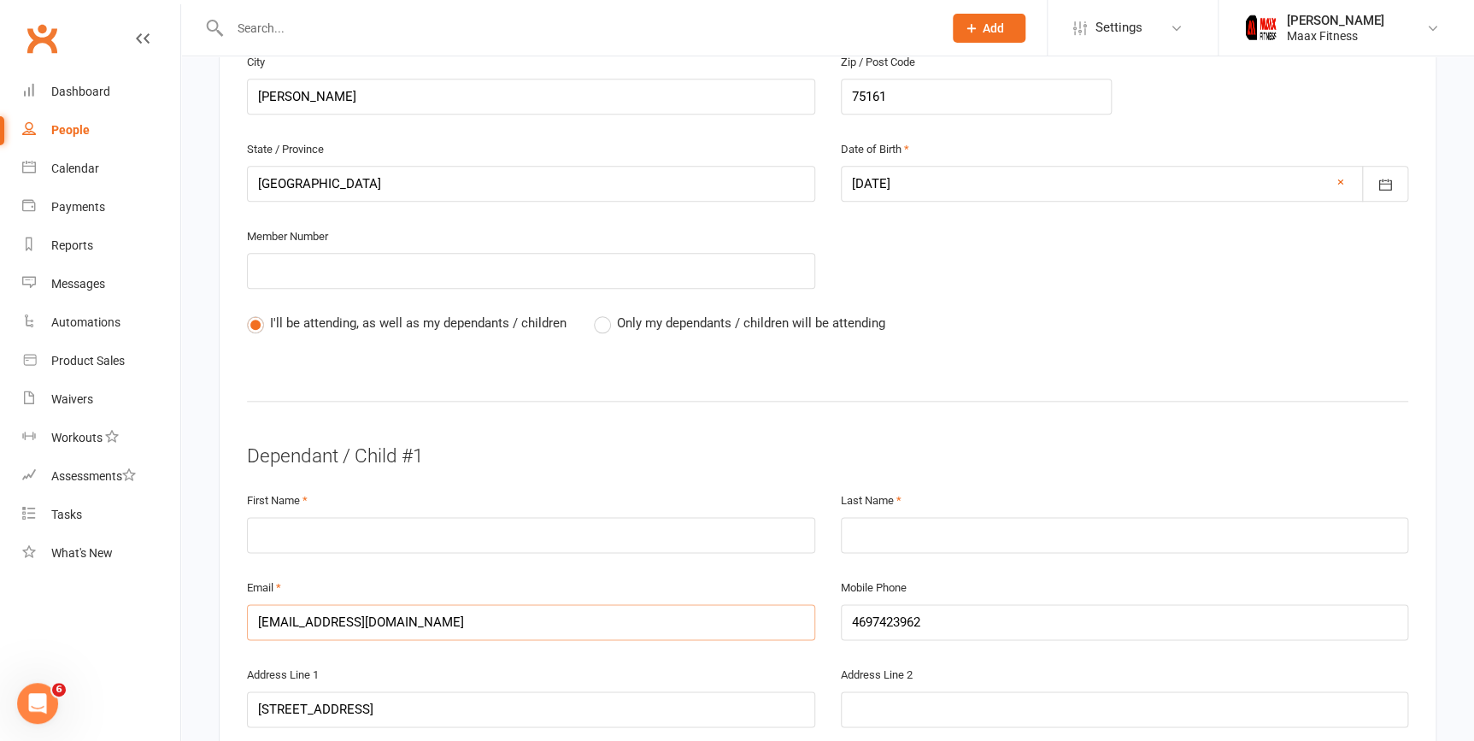
click at [535, 607] on input "[EMAIL_ADDRESS][DOMAIN_NAME]" at bounding box center [531, 622] width 568 height 36
type input "m"
paste input "[EMAIL_ADDRESS][DOMAIN_NAME]"
type input "[EMAIL_ADDRESS][DOMAIN_NAME]"
click at [301, 525] on input "text" at bounding box center [531, 535] width 568 height 36
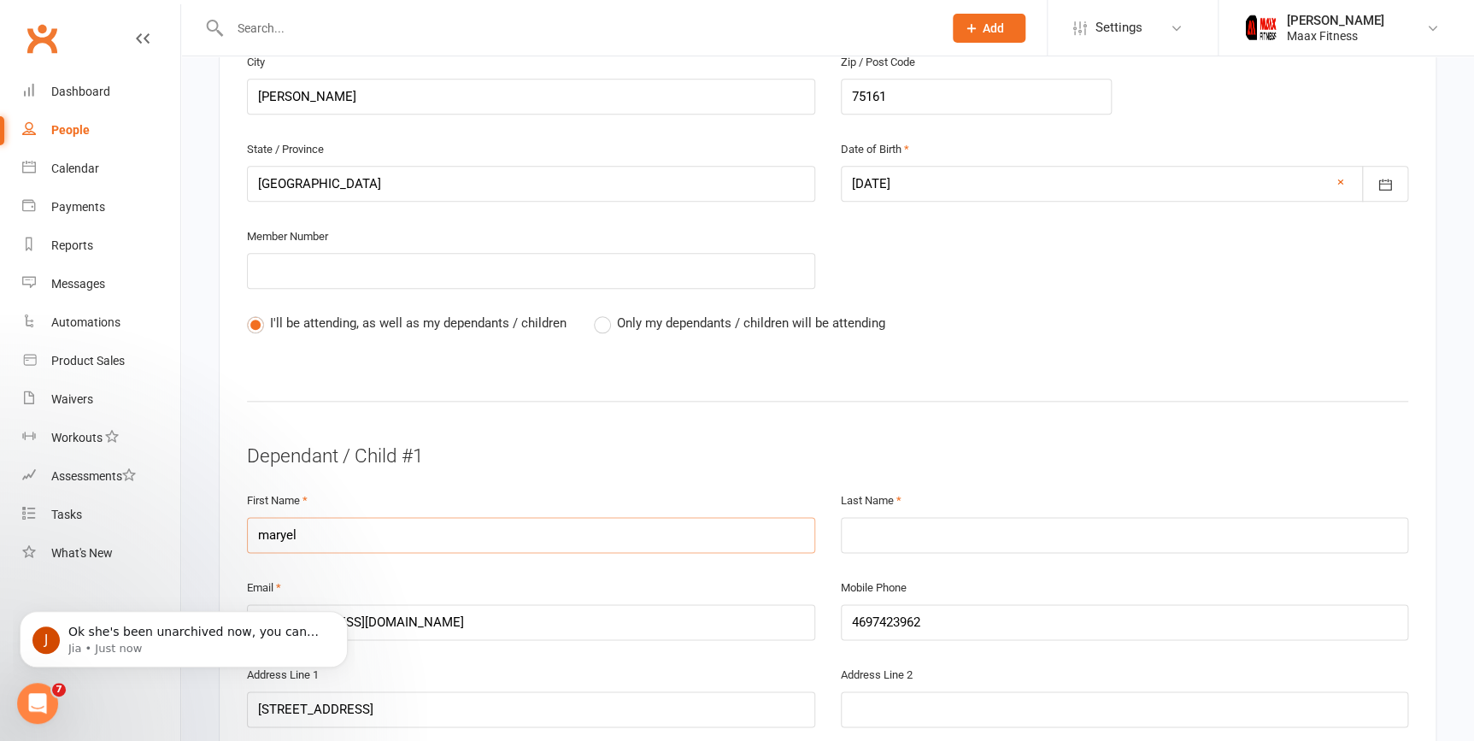
scroll to position [0, 0]
type input "maryell"
click at [1108, 520] on input "text" at bounding box center [1125, 535] width 568 height 36
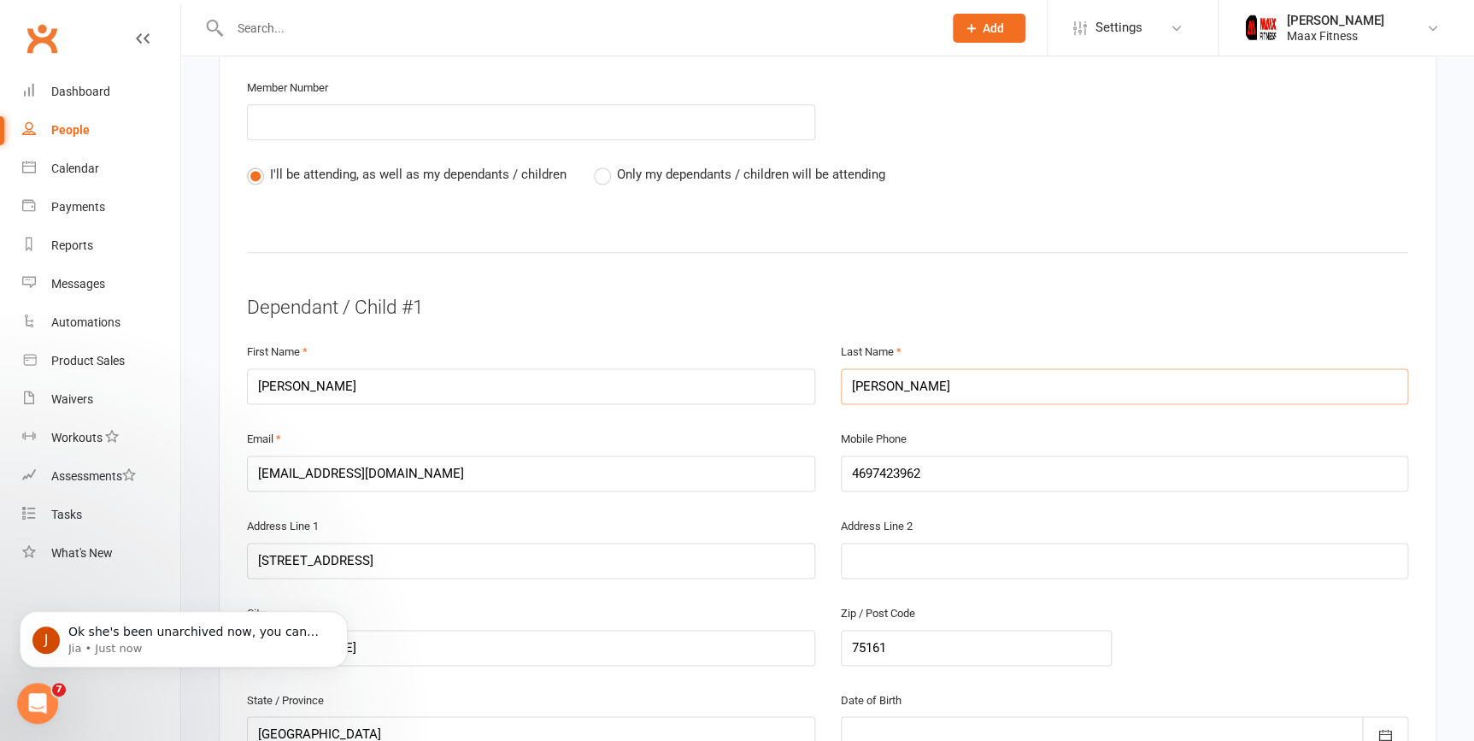
scroll to position [854, 0]
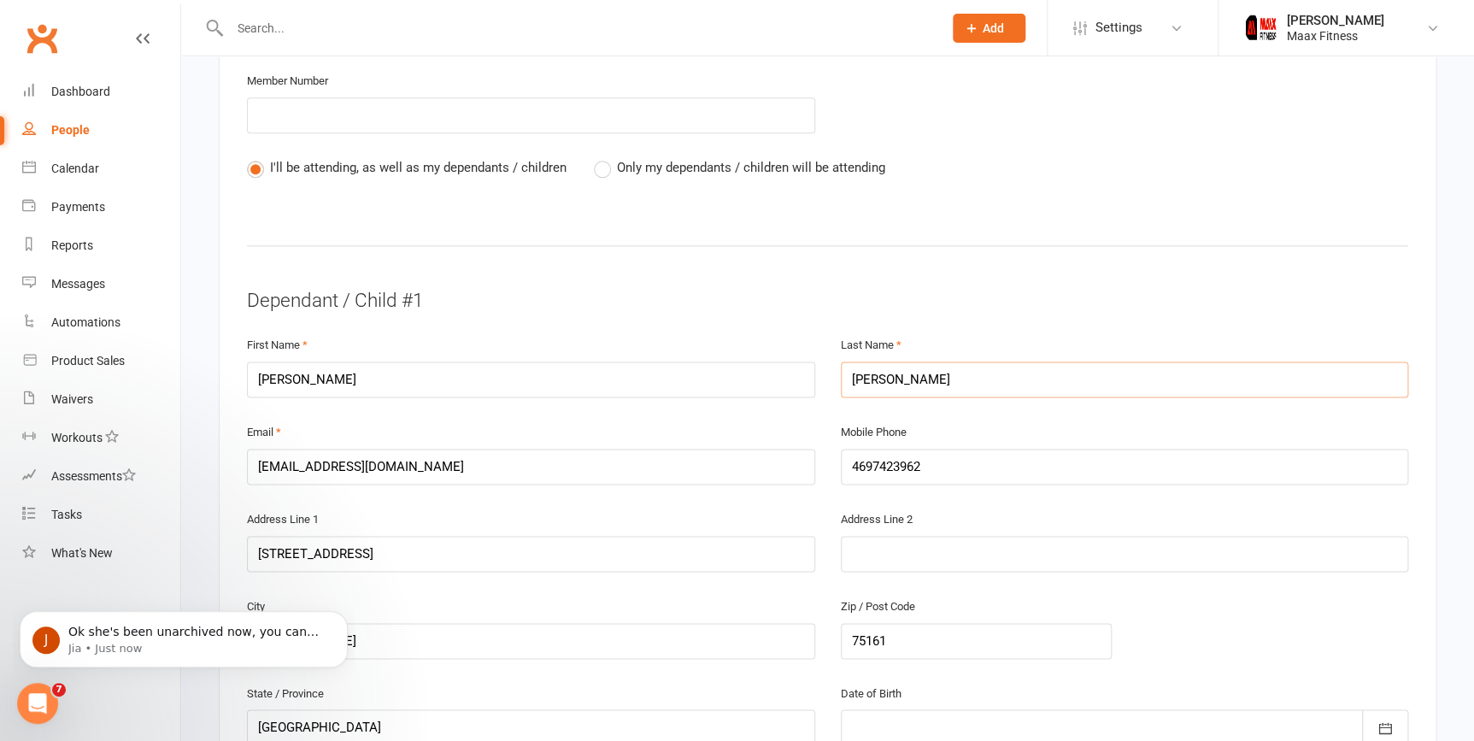
type input "martinez"
click at [957, 461] on input "4697423962" at bounding box center [1125, 467] width 568 height 36
type input "4"
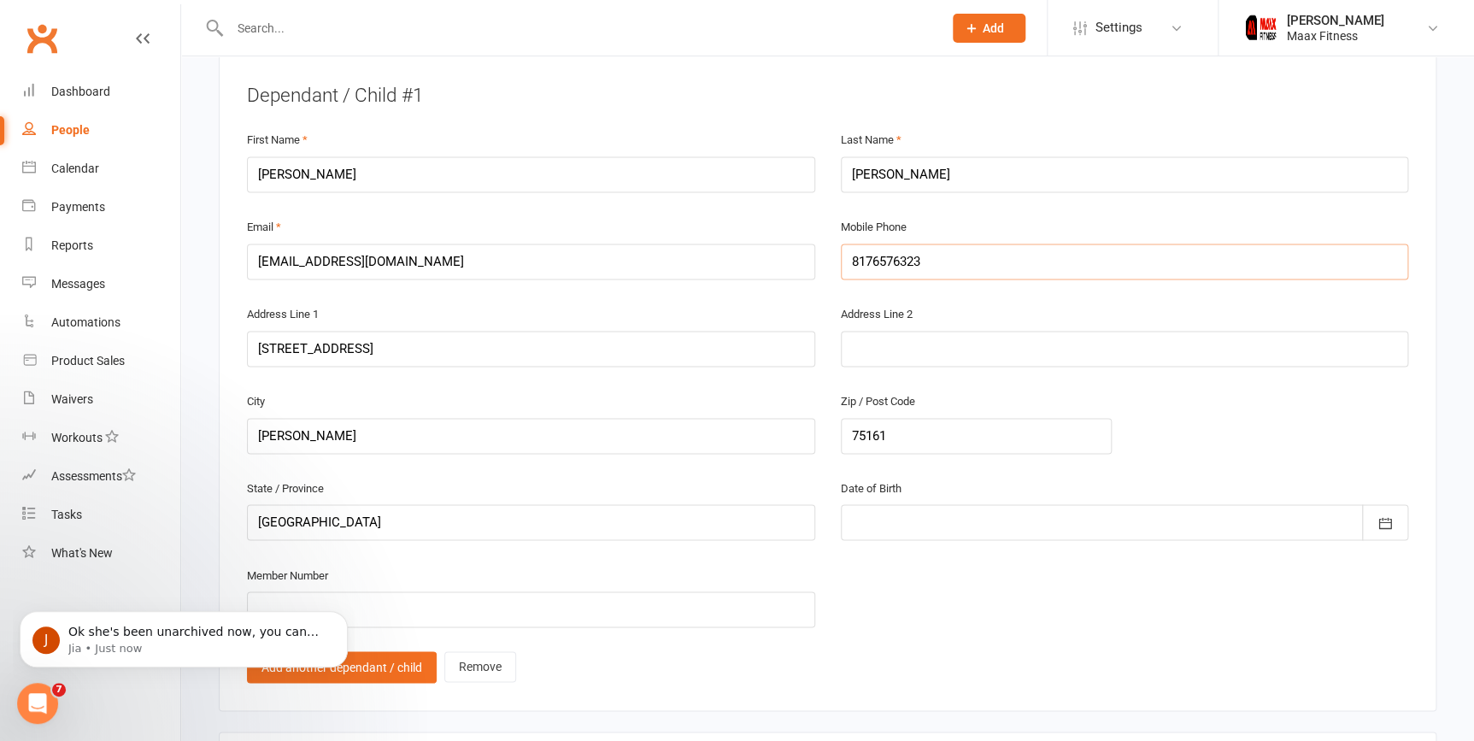
scroll to position [1087, 0]
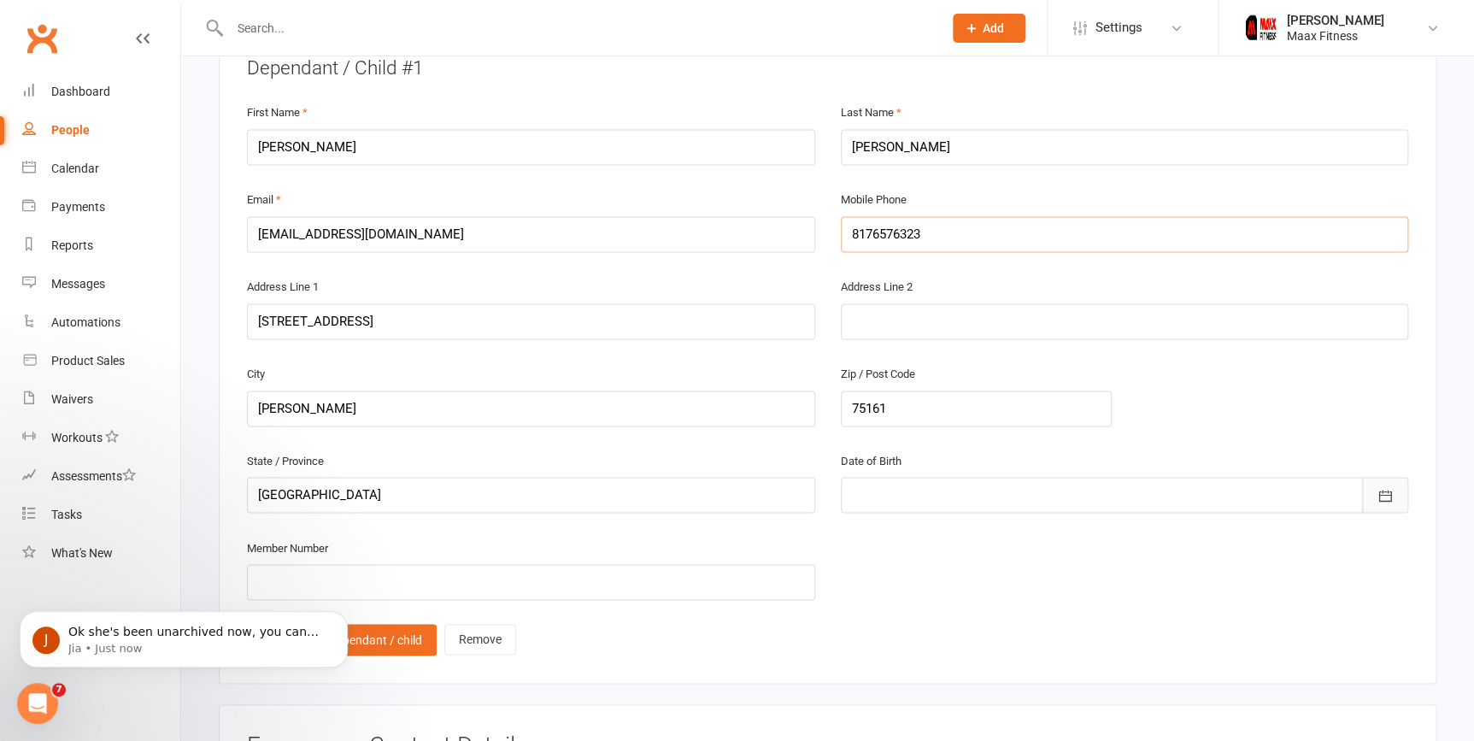
type input "8176576323"
click at [1399, 483] on button "button" at bounding box center [1385, 495] width 46 height 36
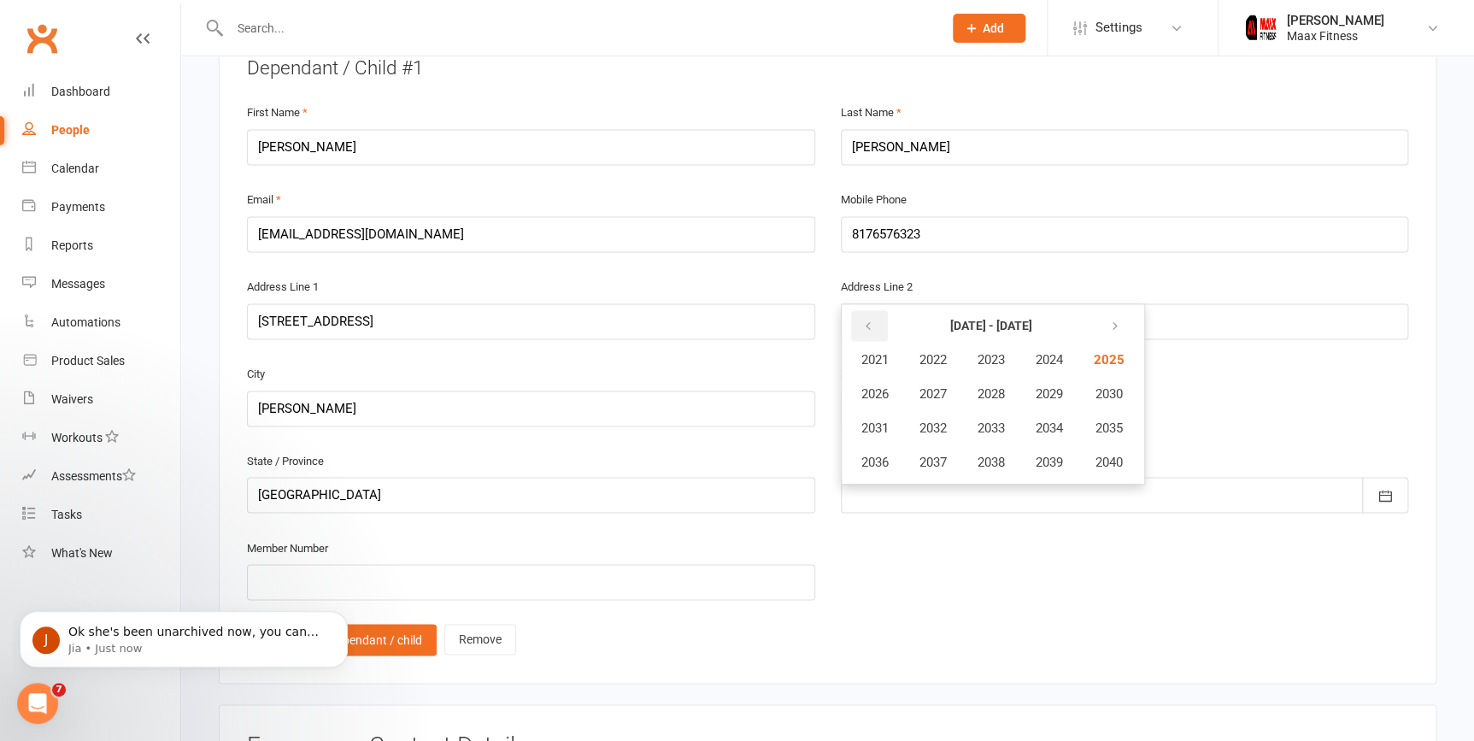
click at [870, 320] on icon "button" at bounding box center [868, 327] width 12 height 14
click at [865, 320] on icon "button" at bounding box center [868, 327] width 12 height 14
click at [1059, 456] on span "1999" at bounding box center [1049, 462] width 27 height 15
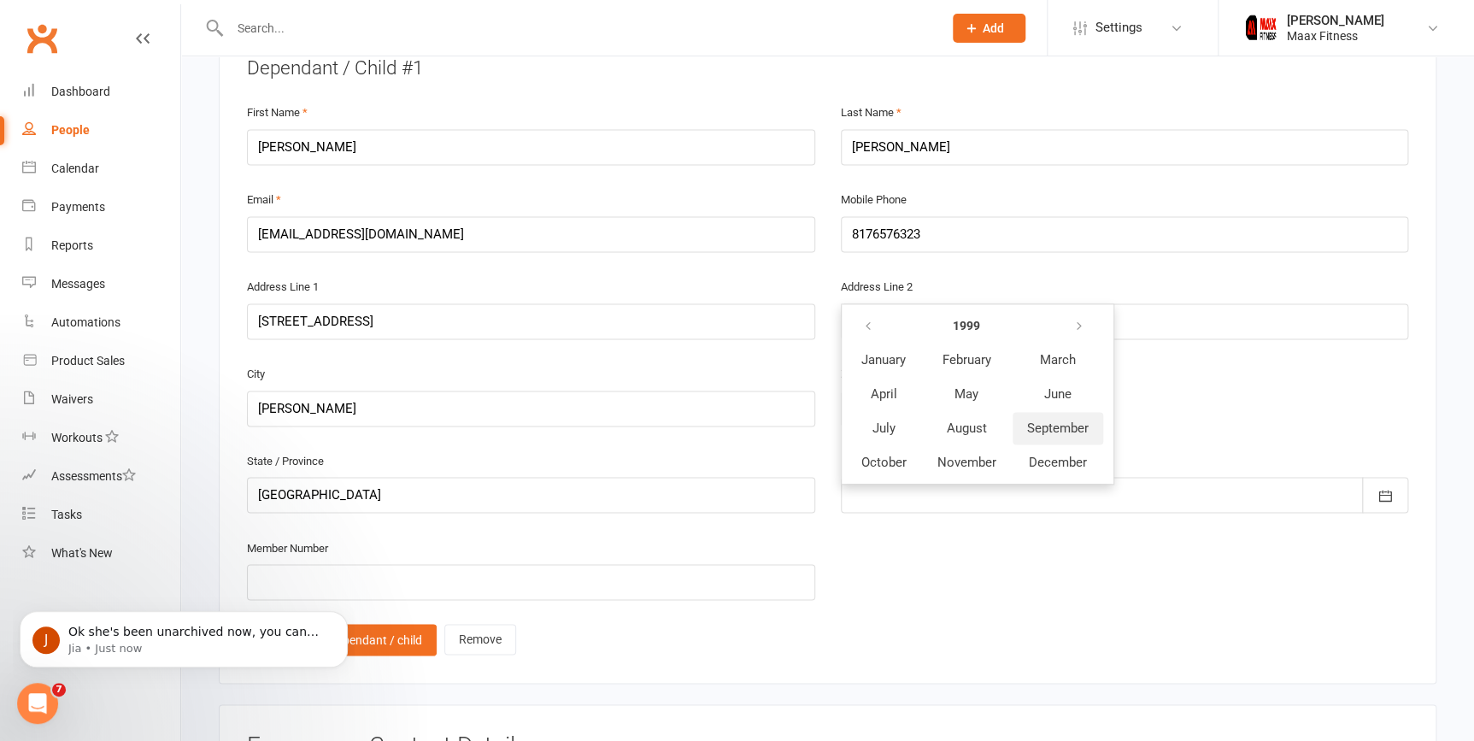
click at [1059, 420] on span "September" at bounding box center [1058, 427] width 62 height 15
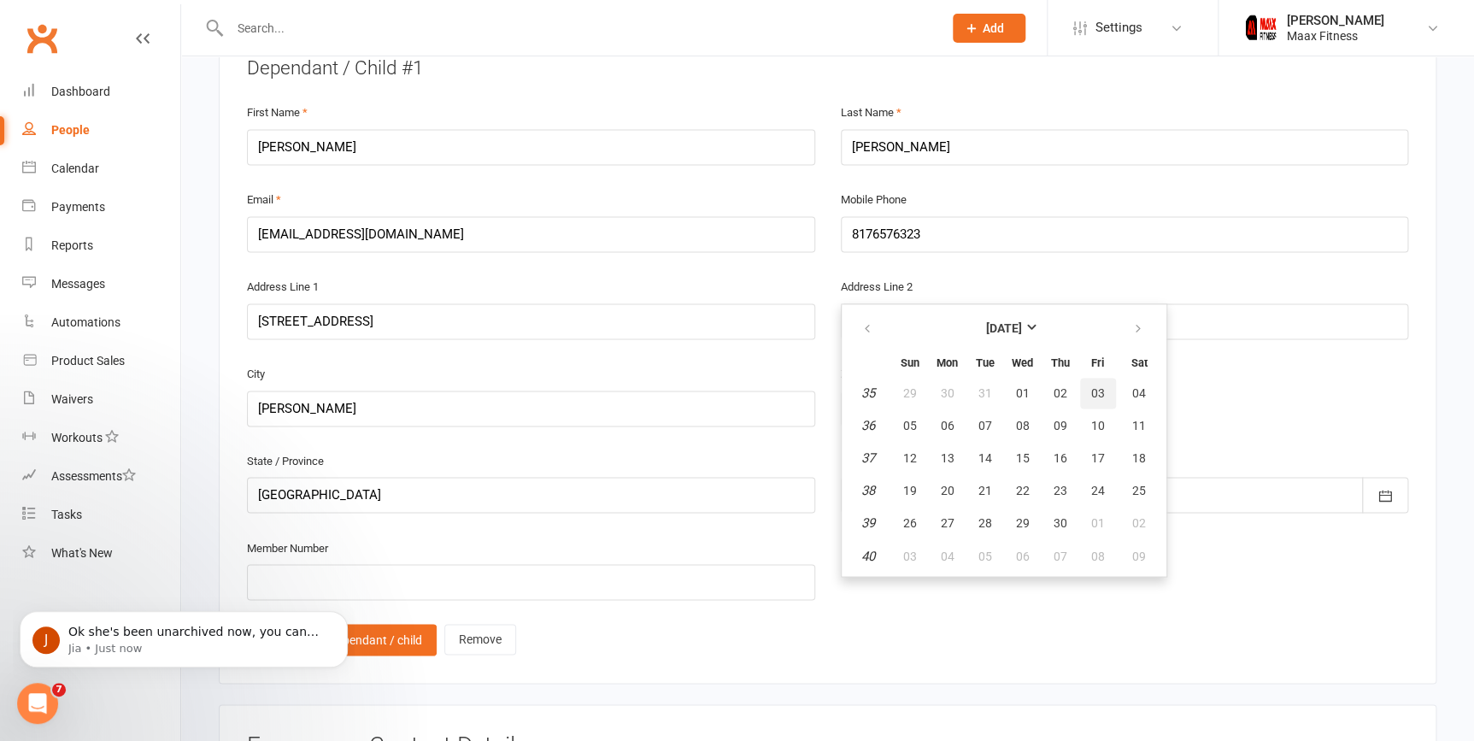
click at [1098, 386] on span "03" at bounding box center [1098, 393] width 14 height 14
type input "03 Sep 1999"
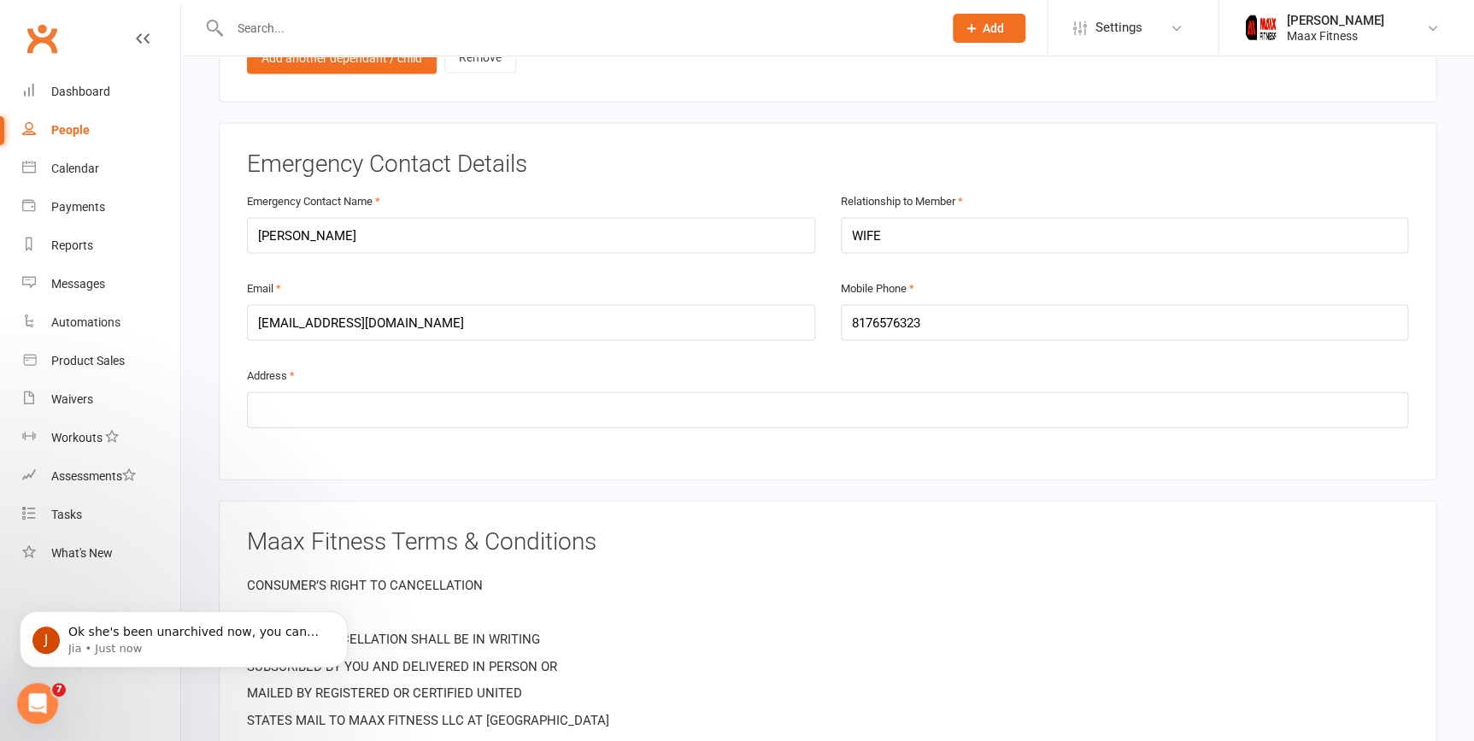
scroll to position [1709, 0]
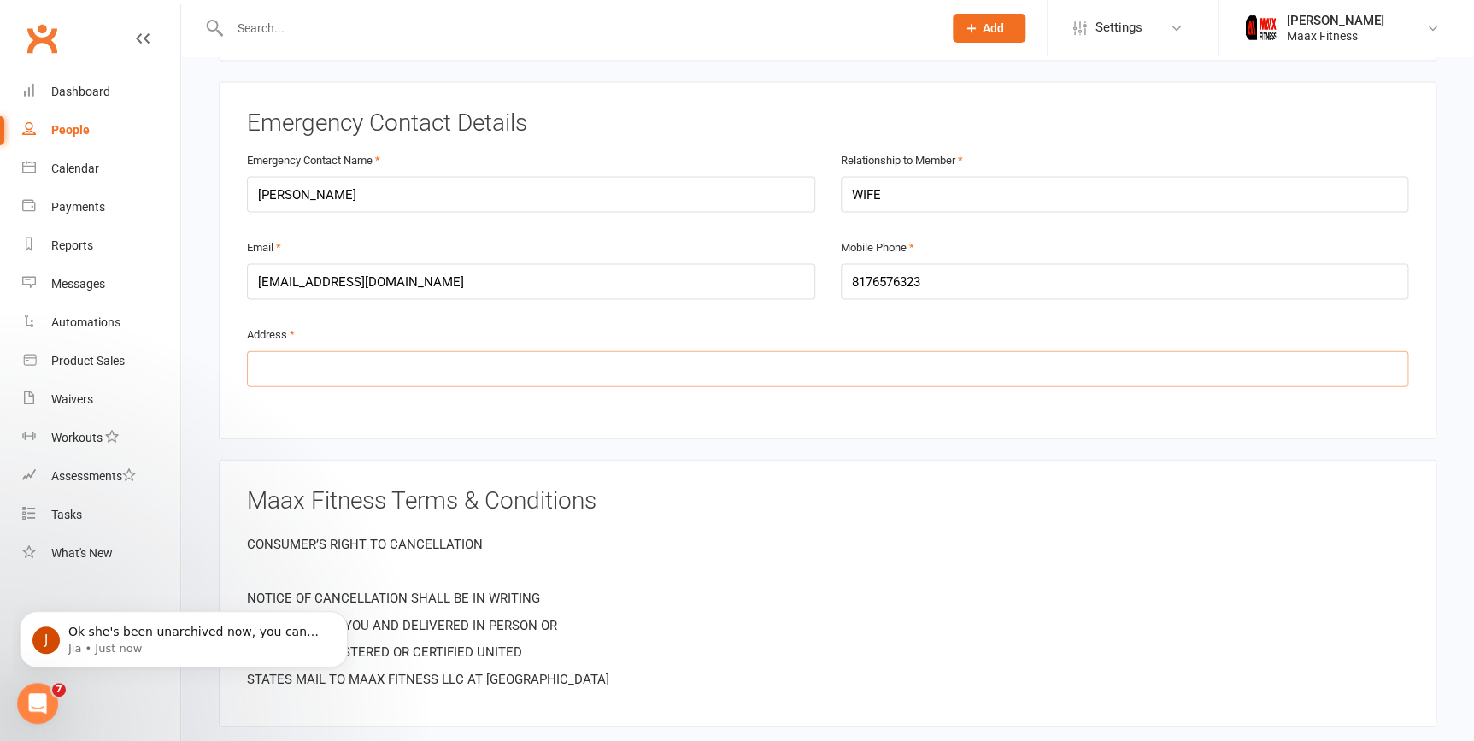
click at [648, 359] on input "text" at bounding box center [827, 369] width 1161 height 36
click at [502, 370] on input "text" at bounding box center [827, 369] width 1161 height 36
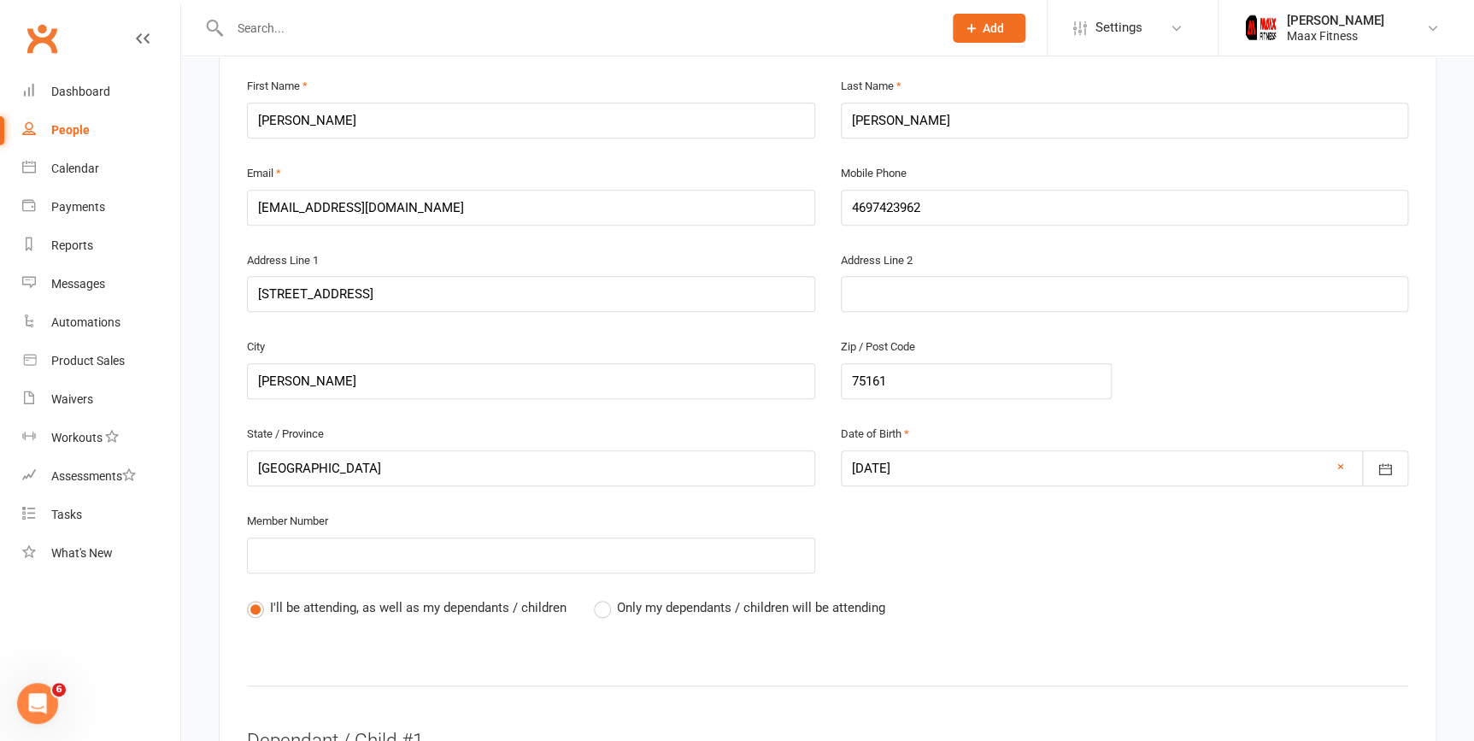
scroll to position [388, 0]
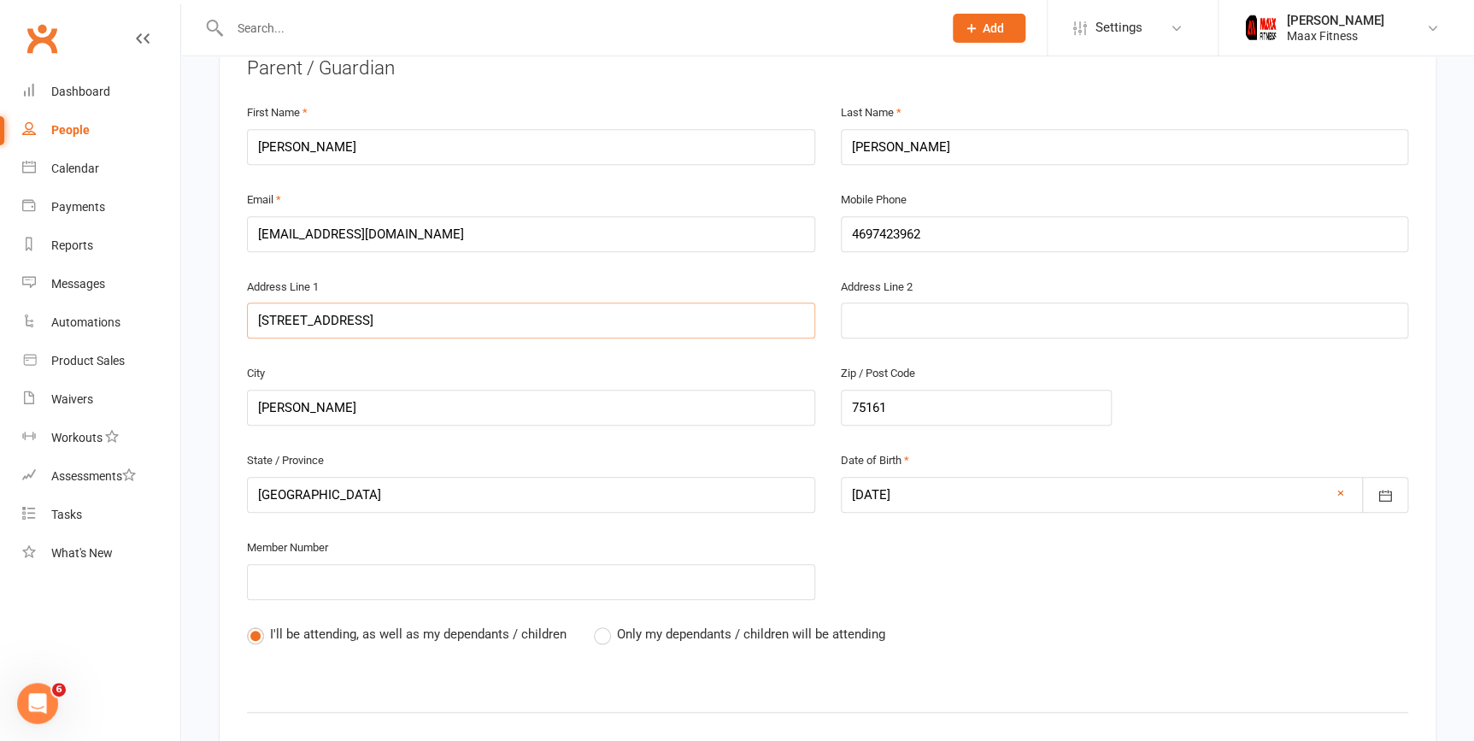
drag, startPoint x: 258, startPoint y: 314, endPoint x: 329, endPoint y: 313, distance: 70.9
drag, startPoint x: 329, startPoint y: 313, endPoint x: 307, endPoint y: 323, distance: 24.5
drag, startPoint x: 307, startPoint y: 323, endPoint x: 459, endPoint y: 296, distance: 154.5
click at [458, 296] on div "Address Line 1 10148 county rd 313" at bounding box center [531, 307] width 568 height 63
drag, startPoint x: 365, startPoint y: 331, endPoint x: 267, endPoint y: 340, distance: 97.9
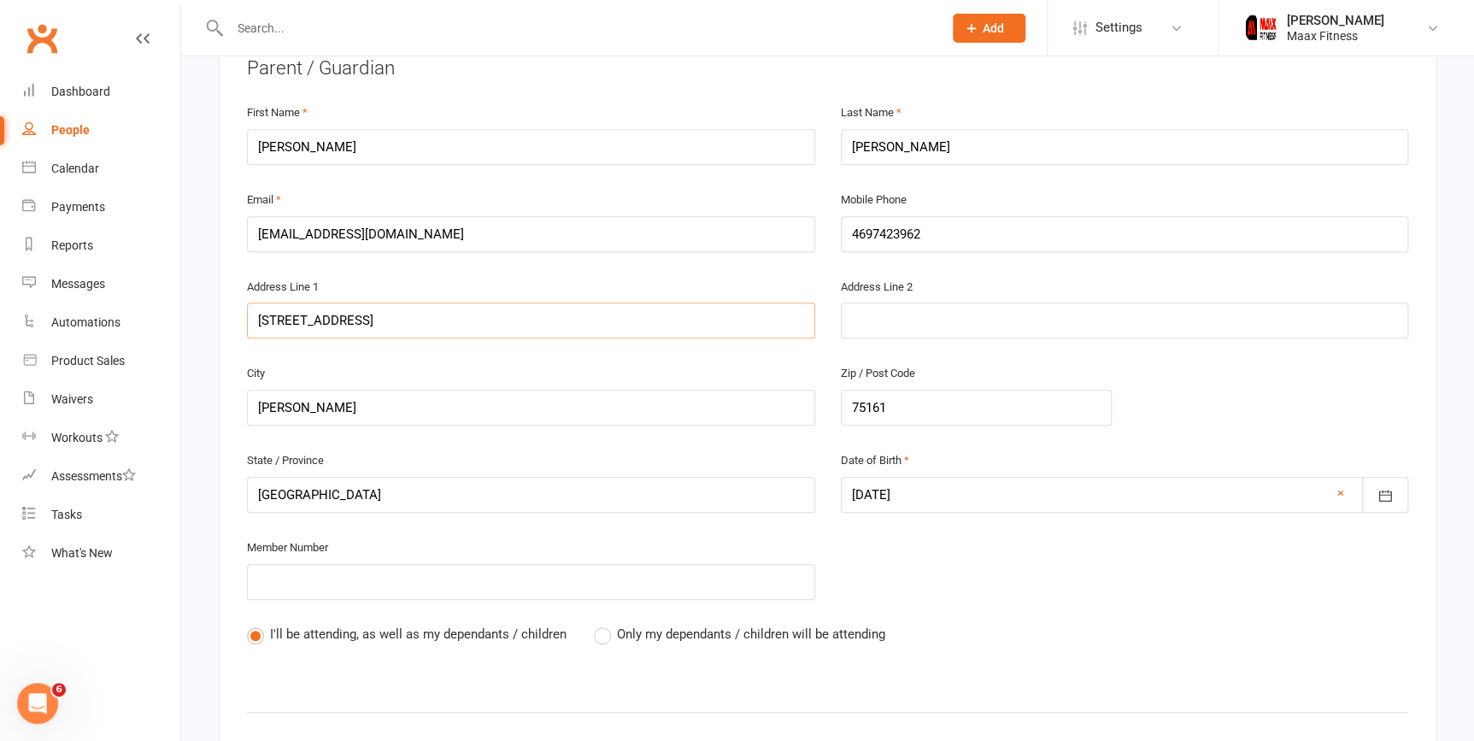
click at [269, 341] on div "Address Line 1 10148 county rd 313" at bounding box center [531, 319] width 594 height 87
click at [521, 315] on input "10148 county rd 313" at bounding box center [531, 320] width 568 height 36
drag, startPoint x: 256, startPoint y: 314, endPoint x: 383, endPoint y: 312, distance: 126.5
click at [384, 312] on input "10148 county rd 313" at bounding box center [531, 320] width 568 height 36
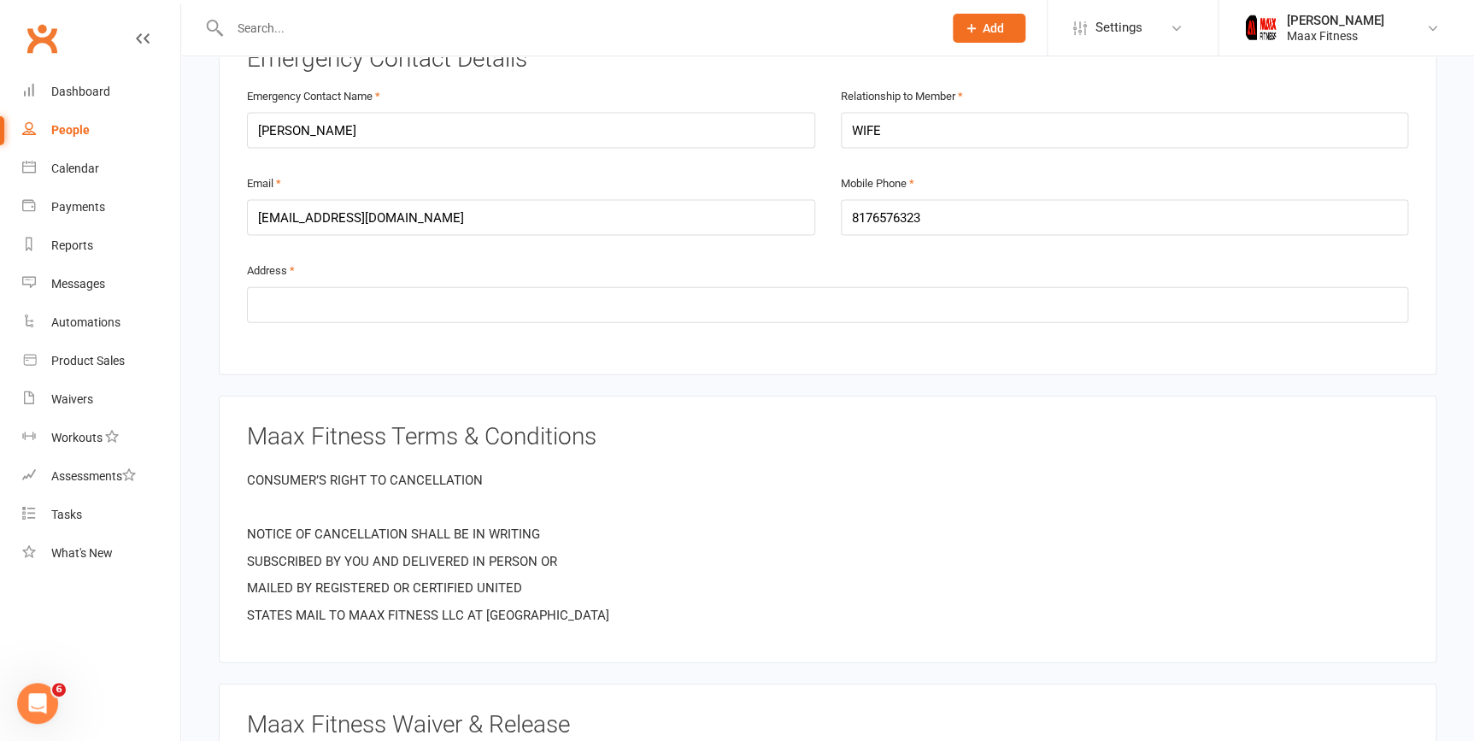
scroll to position [1786, 0]
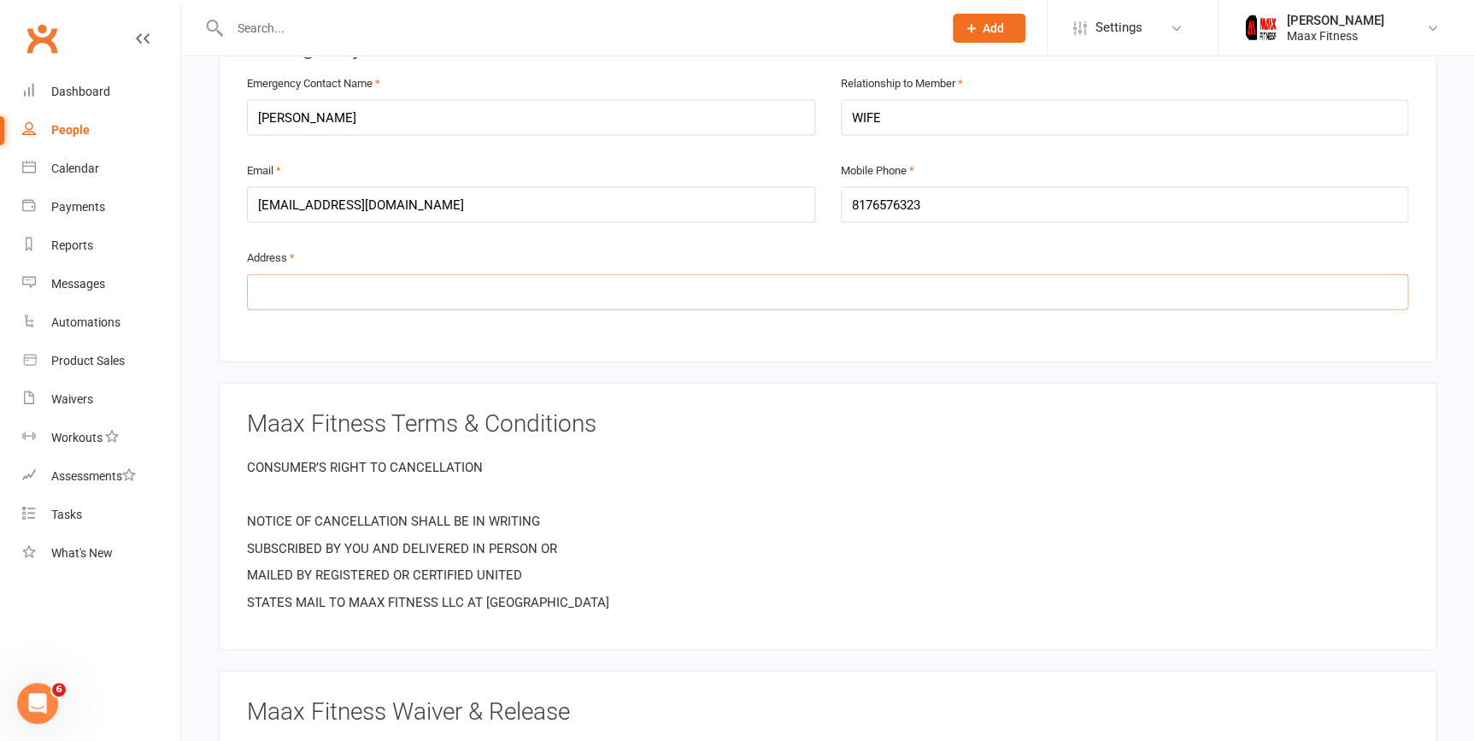
paste input "10148 county rd 313"
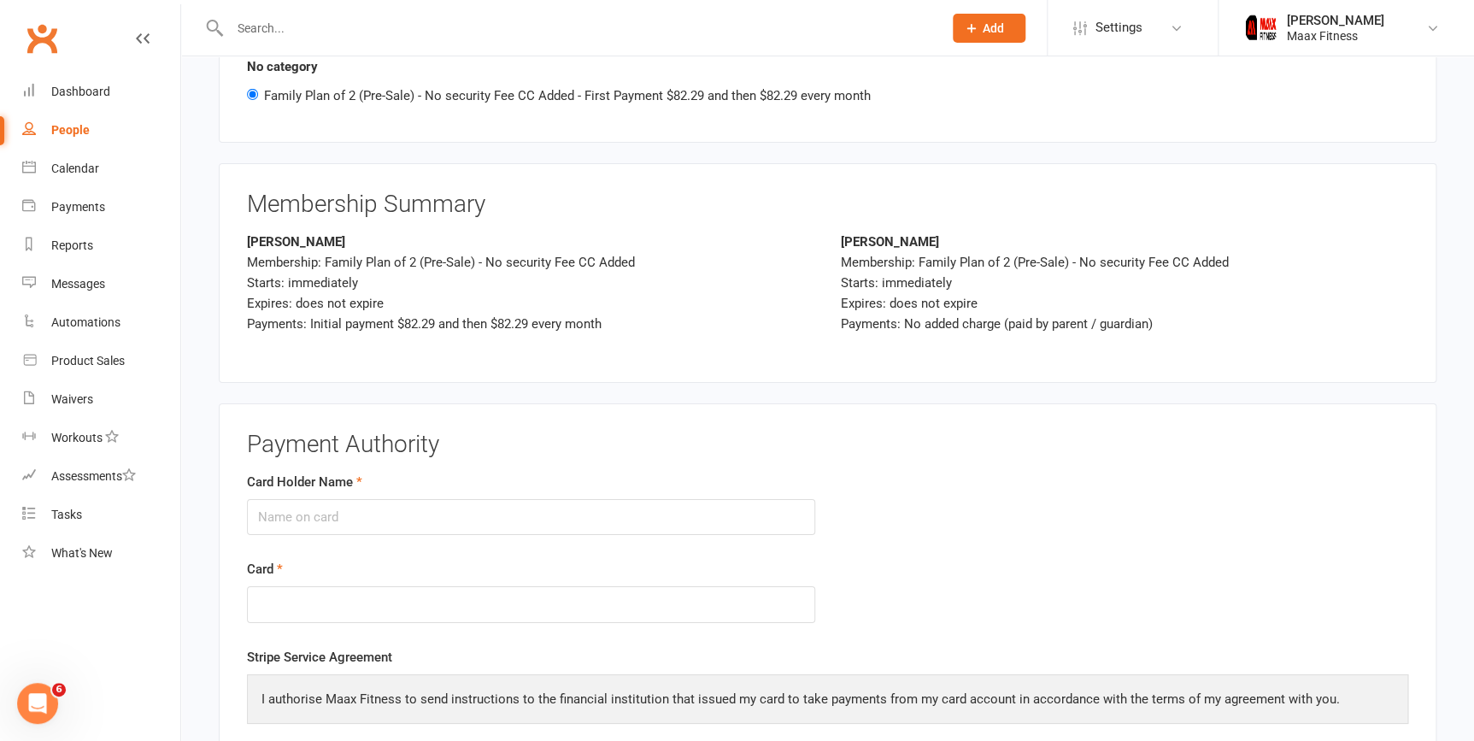
scroll to position [2796, 0]
type input "10148 county rd 313"
click at [620, 500] on input "Card Holder Name" at bounding box center [531, 516] width 568 height 36
click at [631, 498] on input "Card Holder Name" at bounding box center [531, 516] width 568 height 36
type input "[PERSON_NAME]"
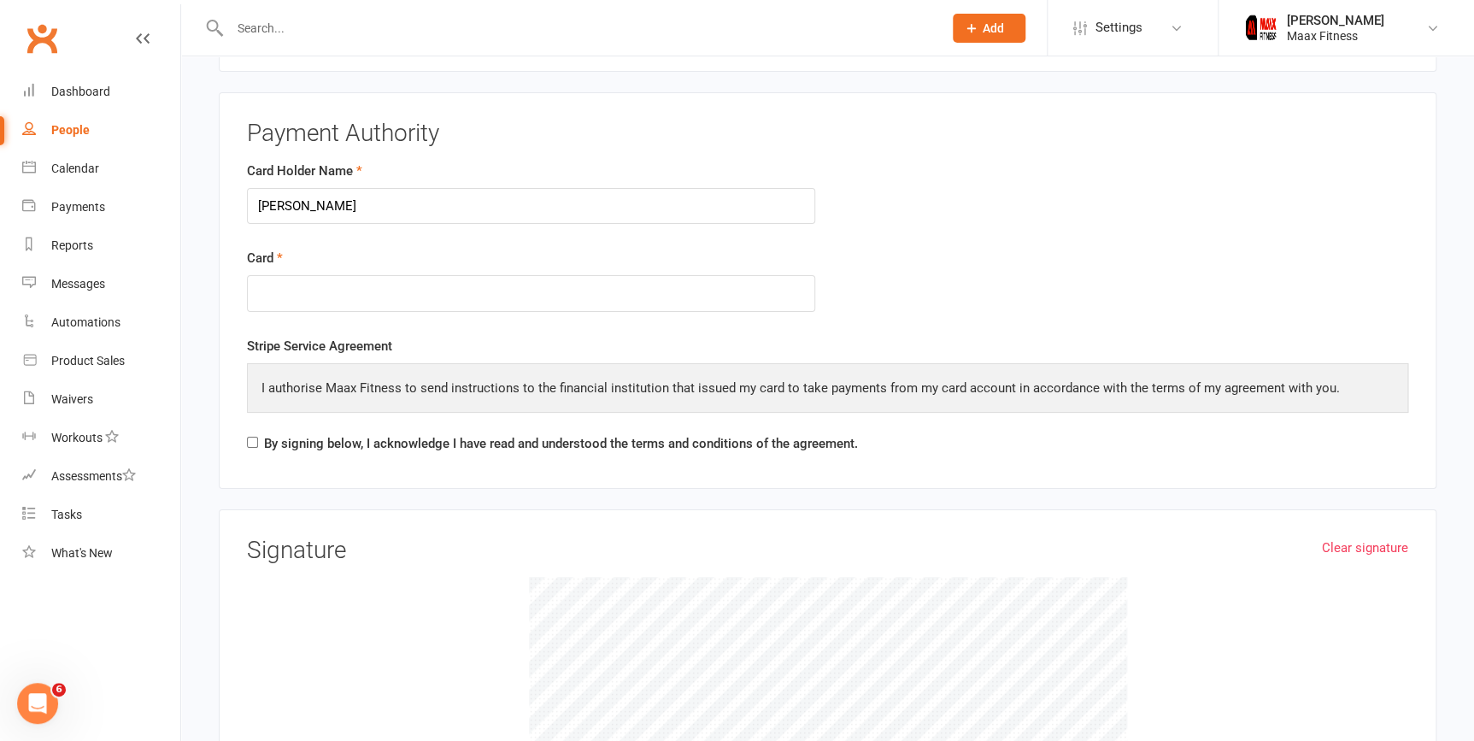
scroll to position [3107, 0]
click at [252, 436] on input "By signing below, I acknowledge I have read and understood the terms and condit…" at bounding box center [252, 441] width 11 height 11
checkbox input "true"
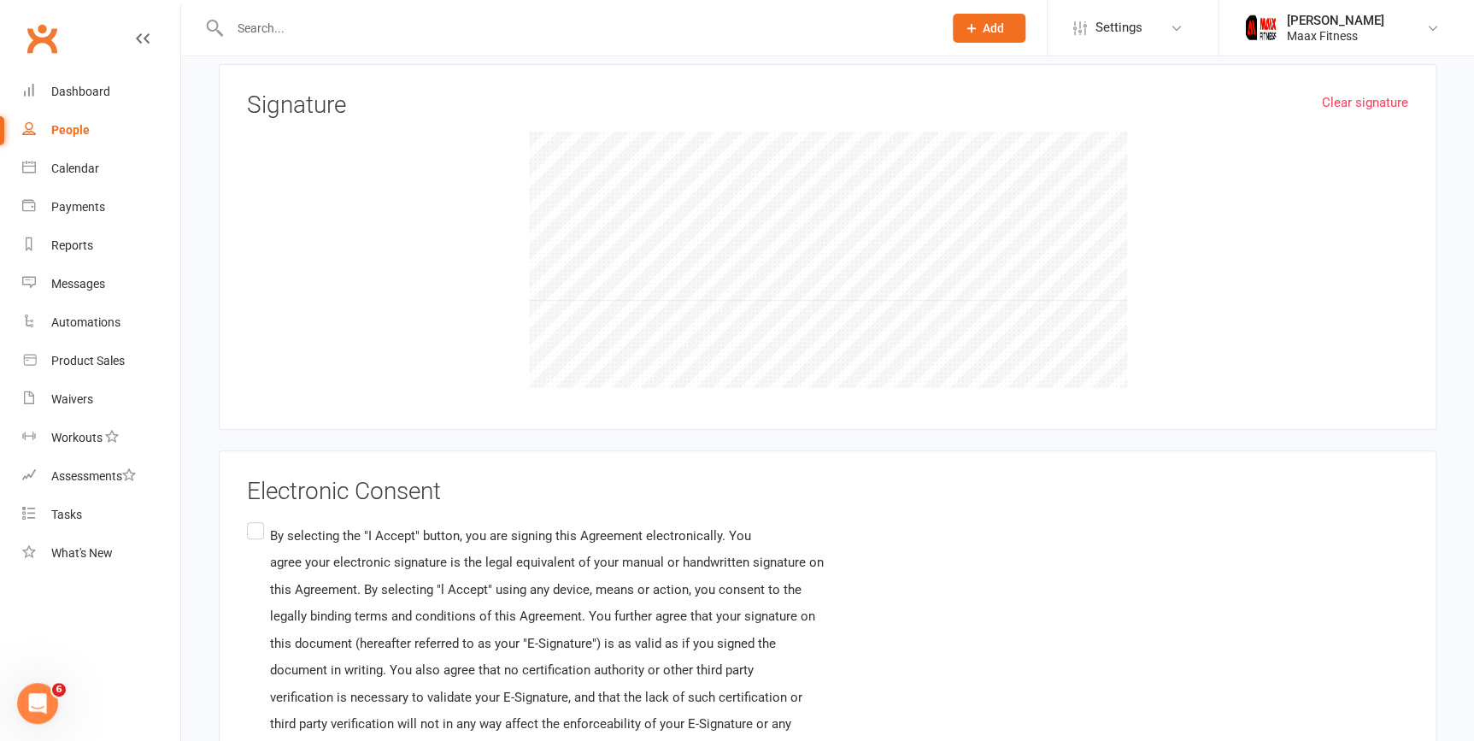
scroll to position [3571, 0]
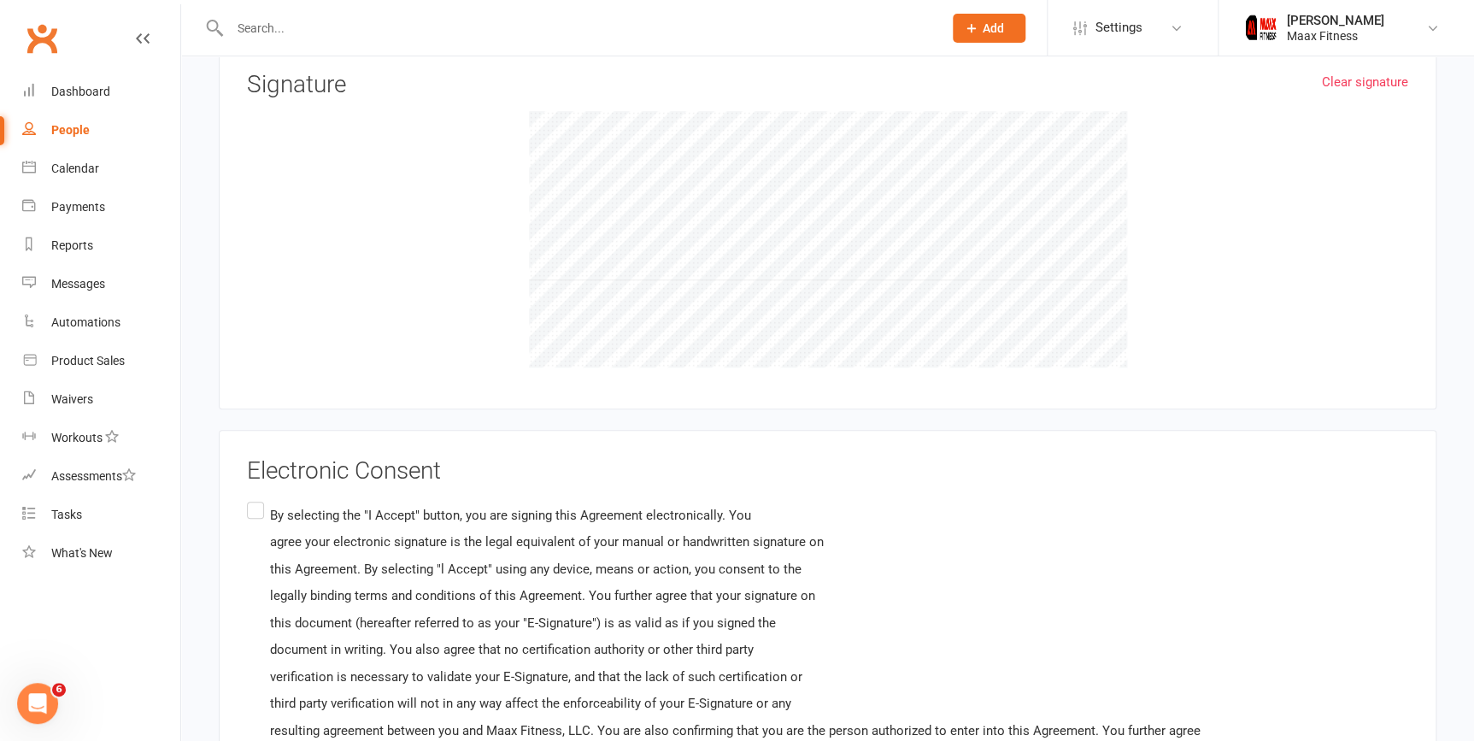
click at [251, 509] on label "By selecting the "I Accept" button, you are signing this Agreement electronical…" at bounding box center [723, 663] width 953 height 330
click at [251, 498] on input "By selecting the "I Accept" button, you are signing this Agreement electronical…" at bounding box center [252, 498] width 11 height 0
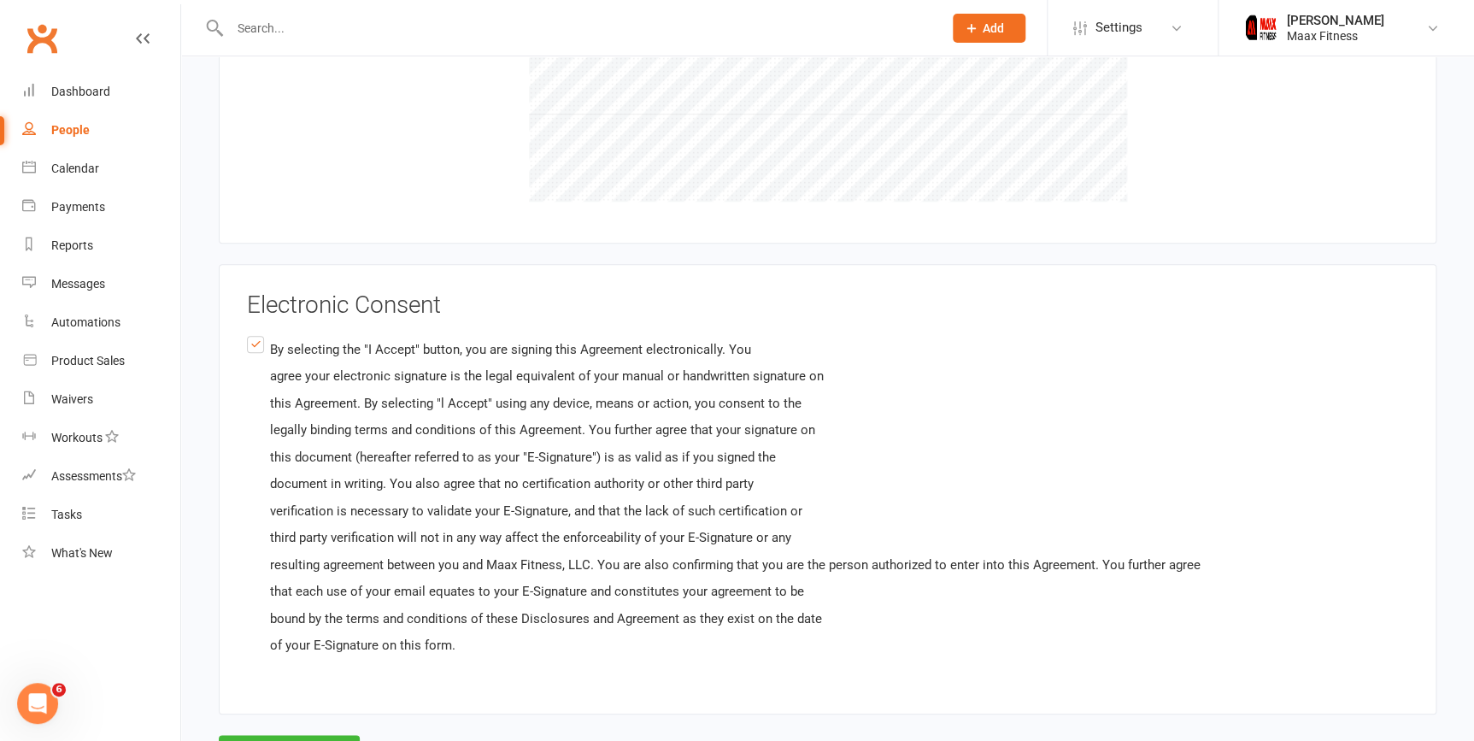
scroll to position [3805, 0]
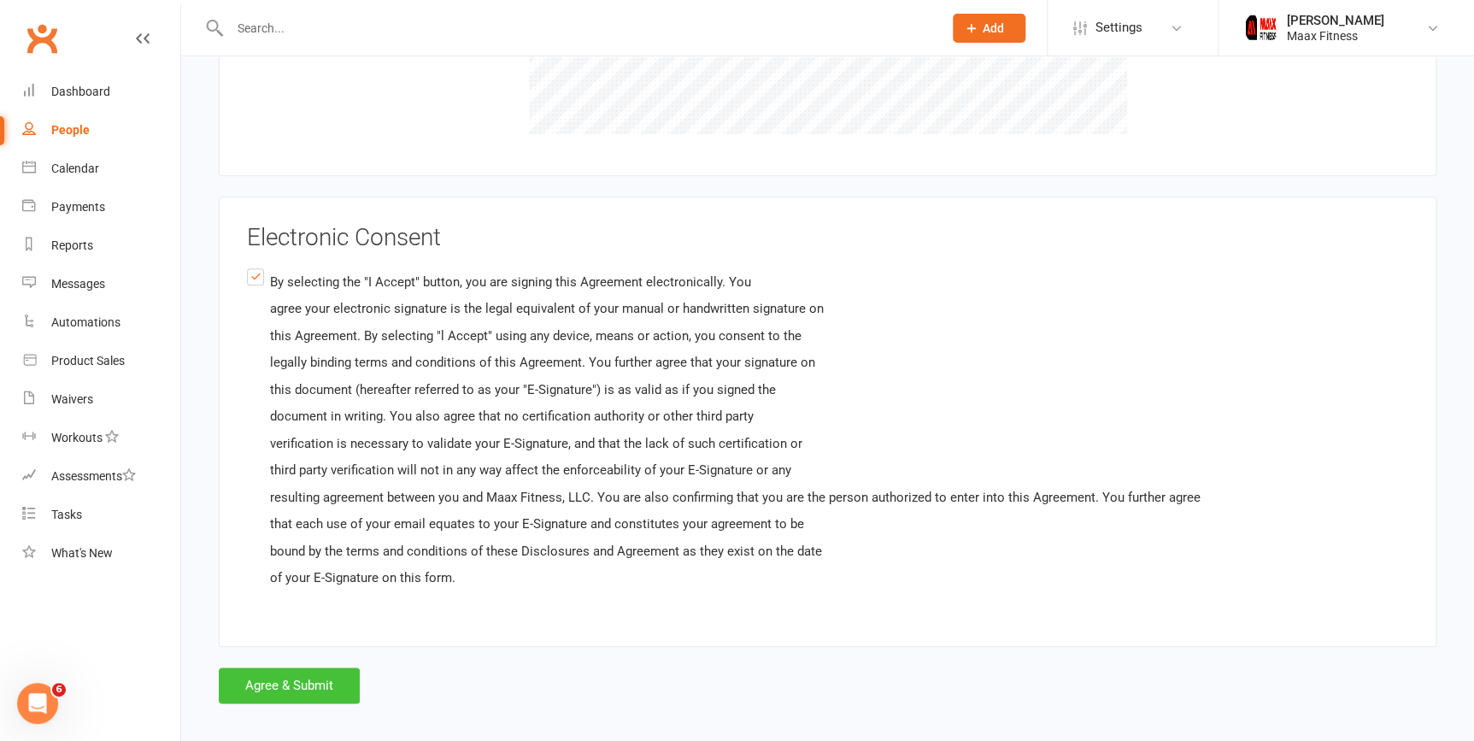
click at [290, 672] on button "Agree & Submit" at bounding box center [289, 685] width 141 height 36
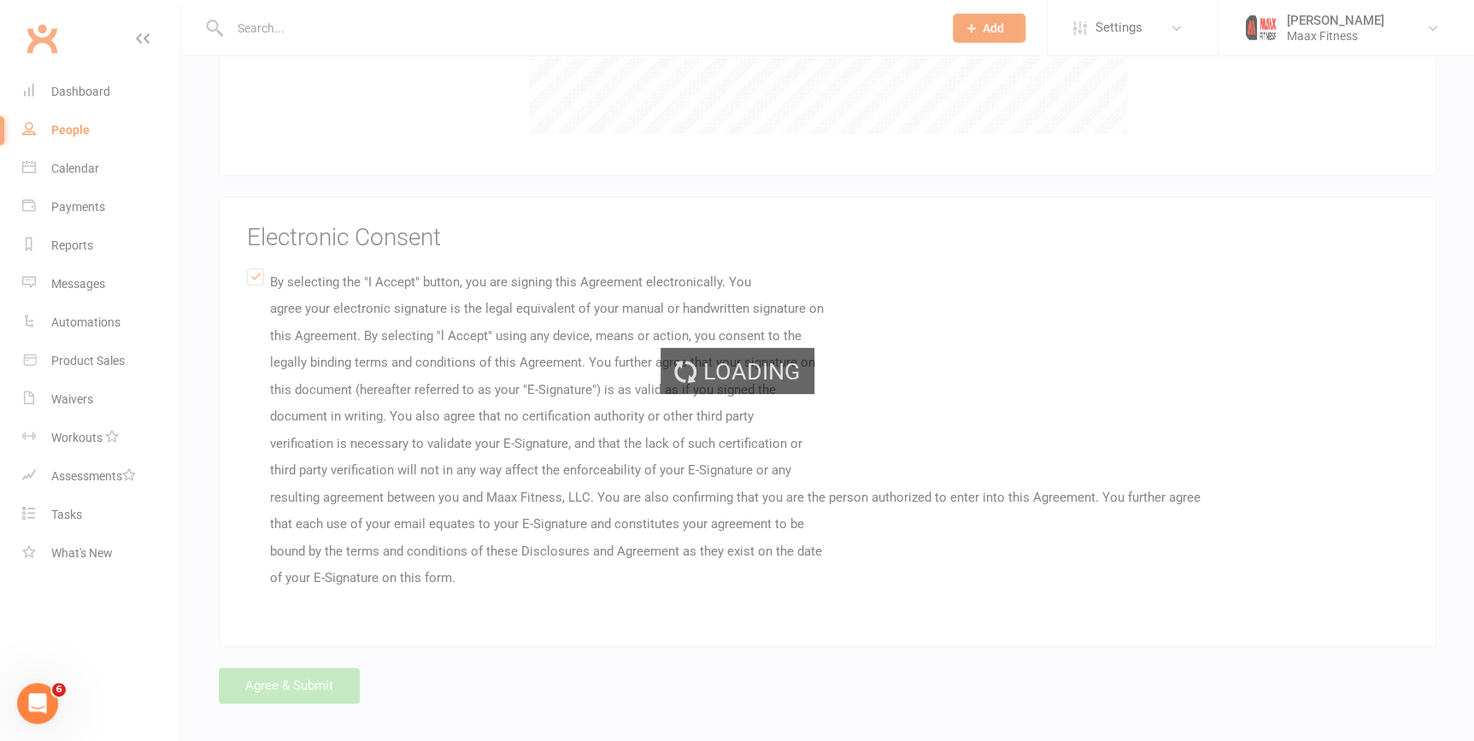
scroll to position [0, 0]
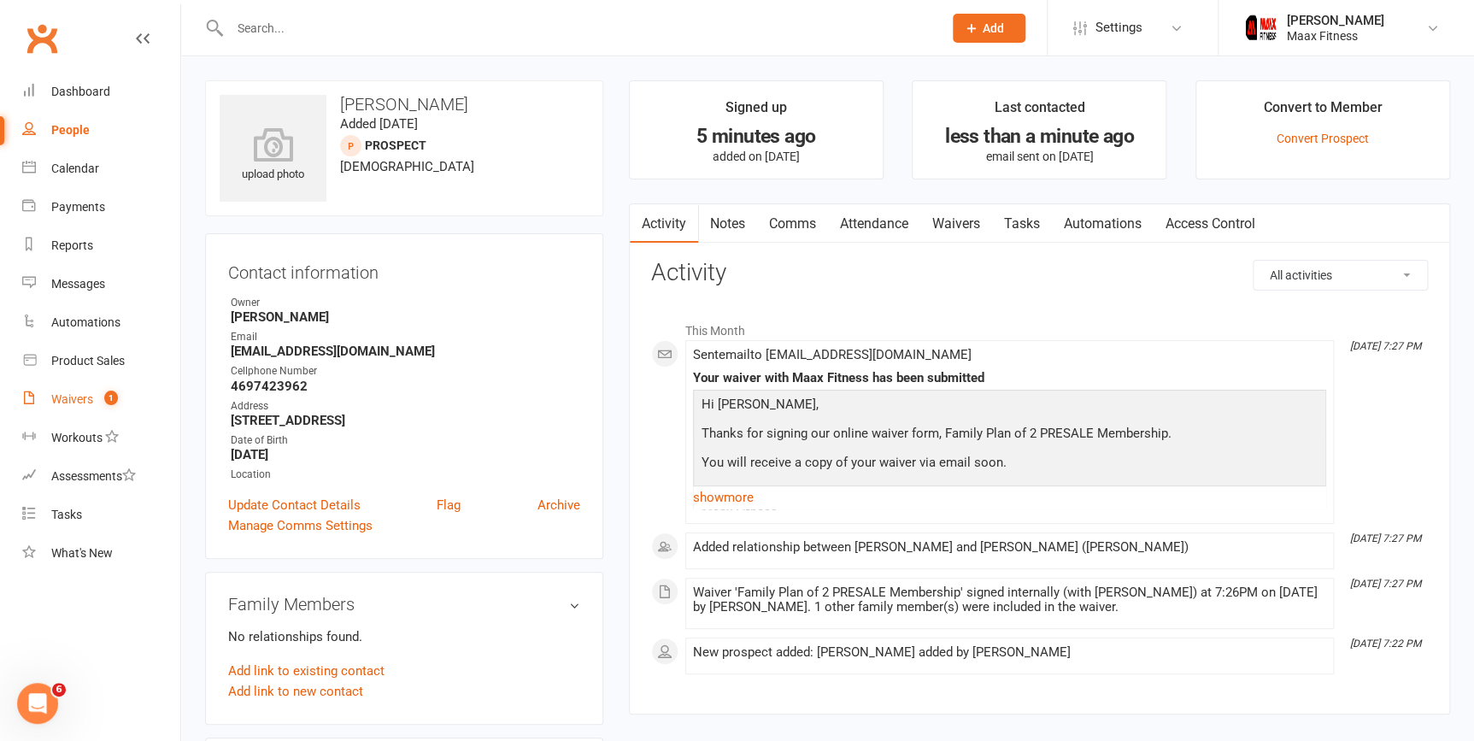
click at [77, 396] on div "Waivers" at bounding box center [72, 399] width 42 height 14
select select "25"
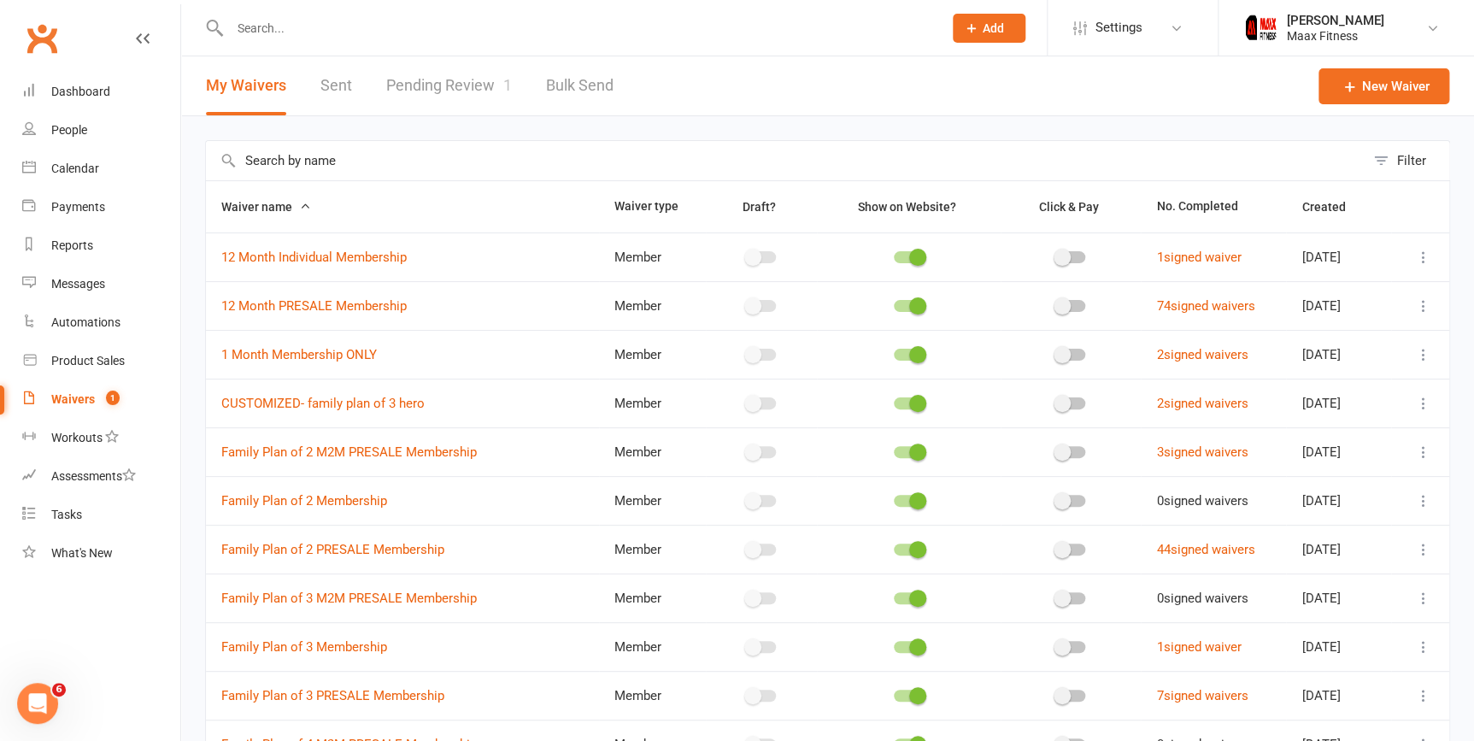
click at [454, 81] on link "Pending Review 1" at bounding box center [449, 85] width 126 height 59
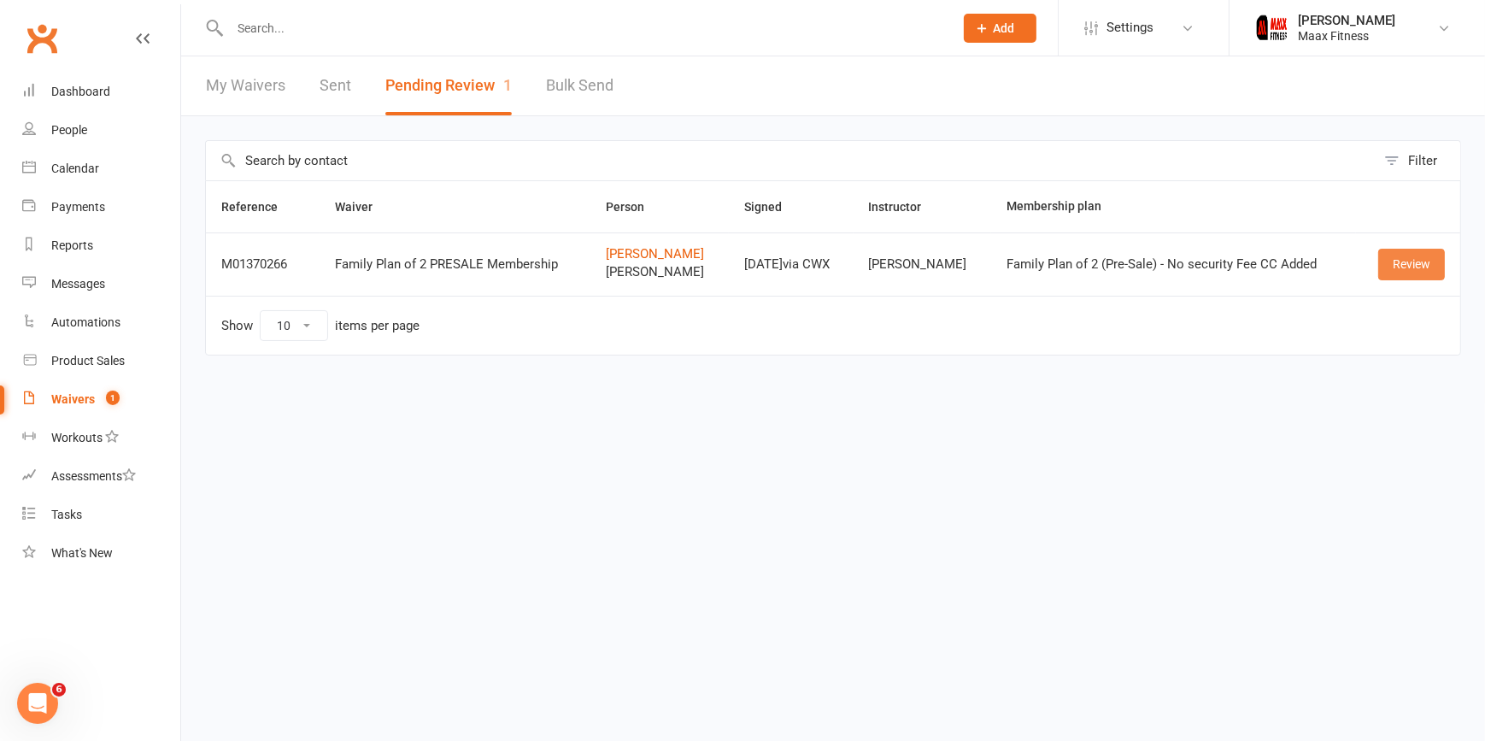
click at [1418, 255] on link "Review" at bounding box center [1411, 264] width 67 height 31
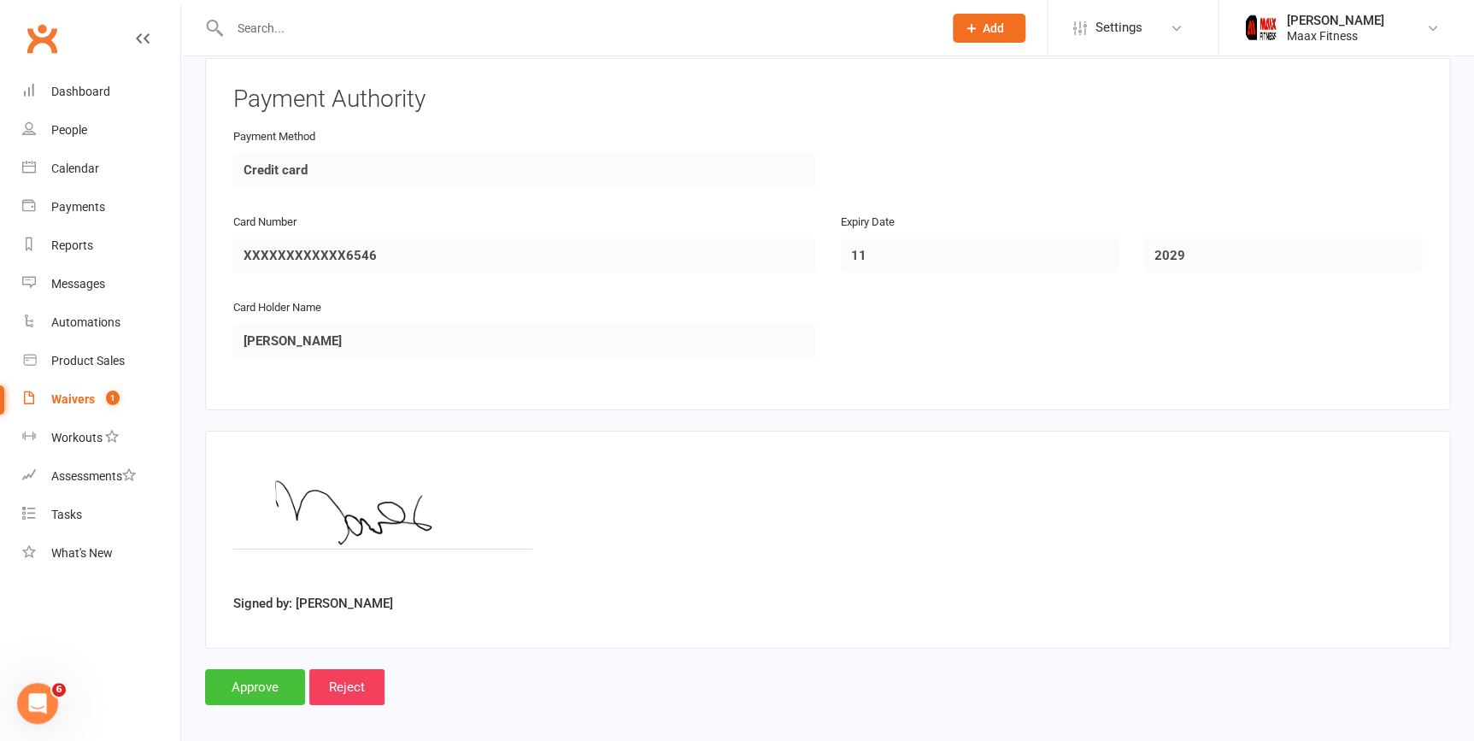
scroll to position [2491, 0]
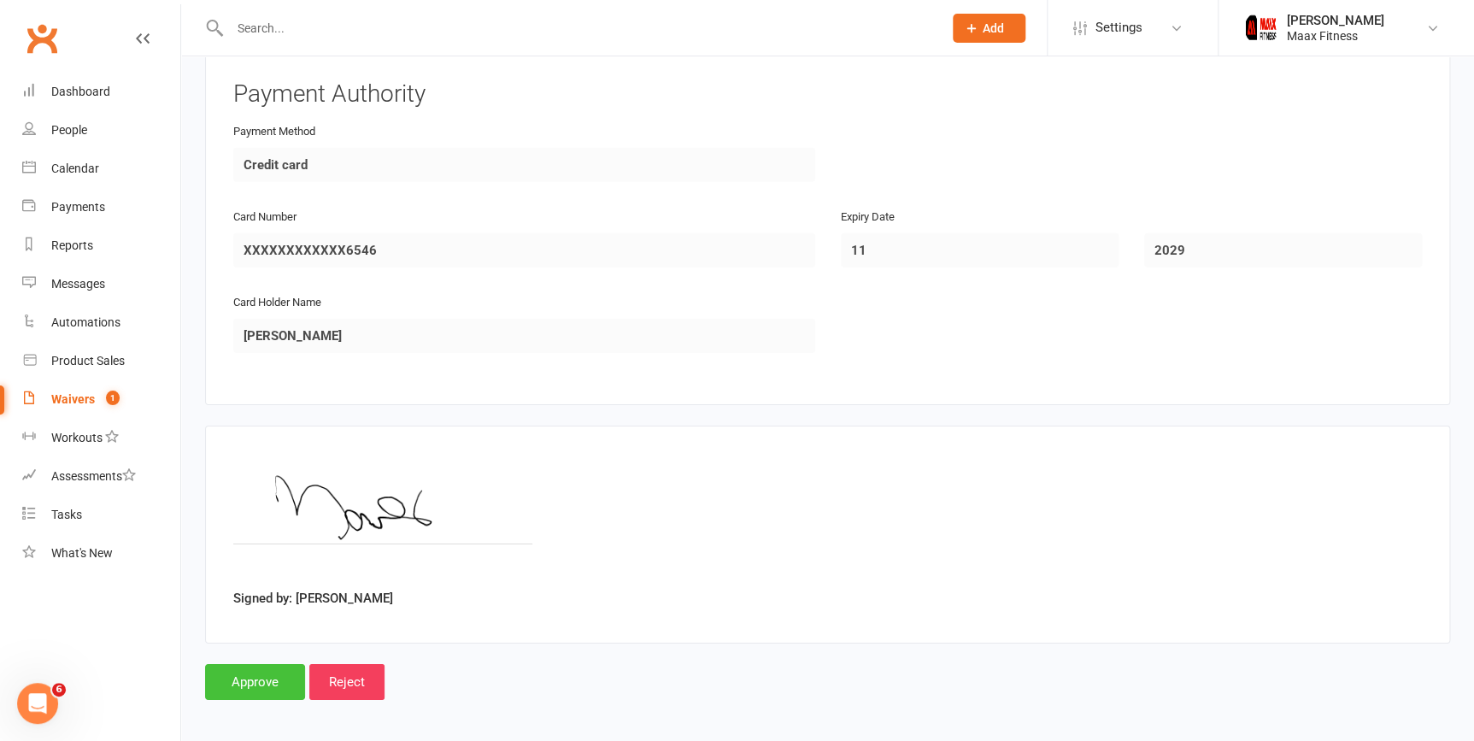
click at [261, 664] on input "Approve" at bounding box center [255, 682] width 100 height 36
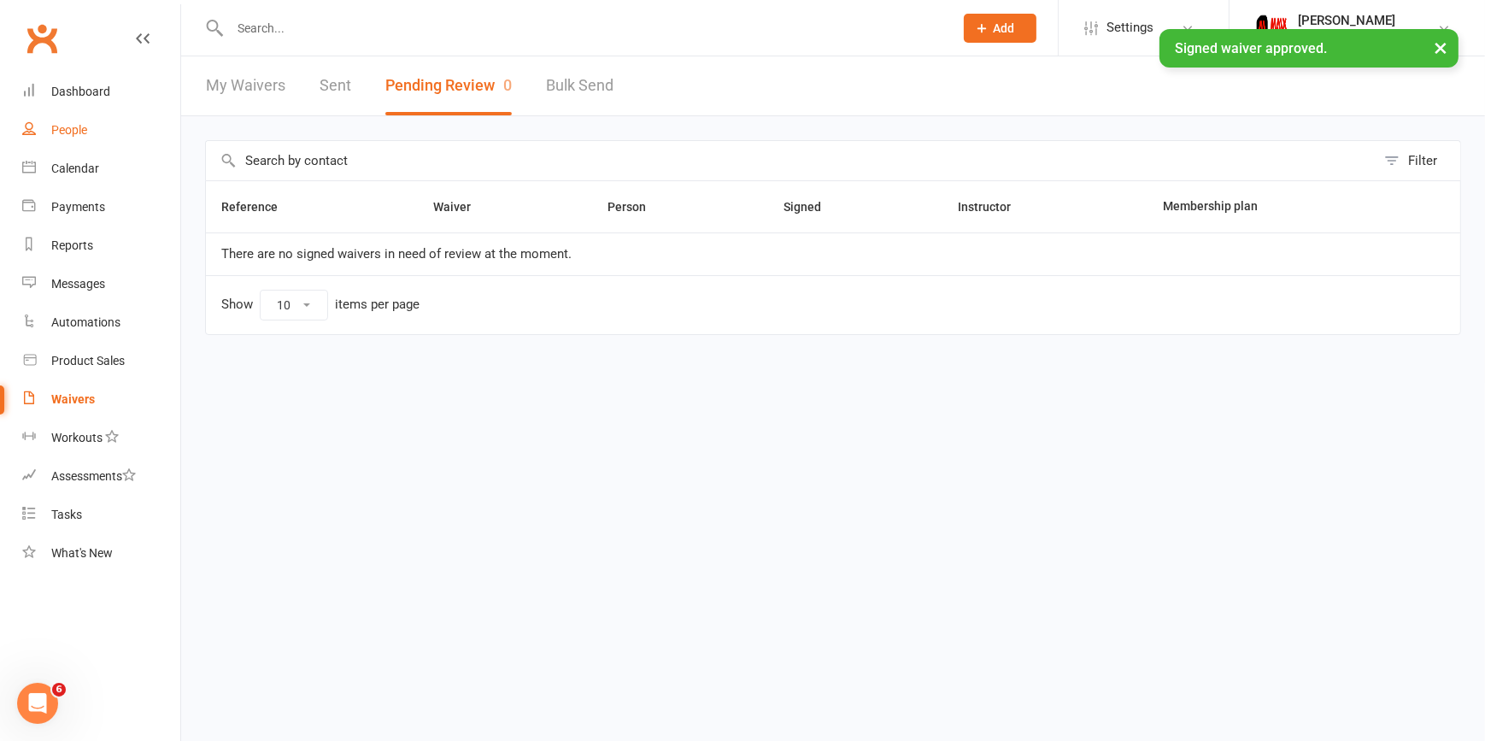
click at [138, 122] on link "People" at bounding box center [101, 130] width 158 height 38
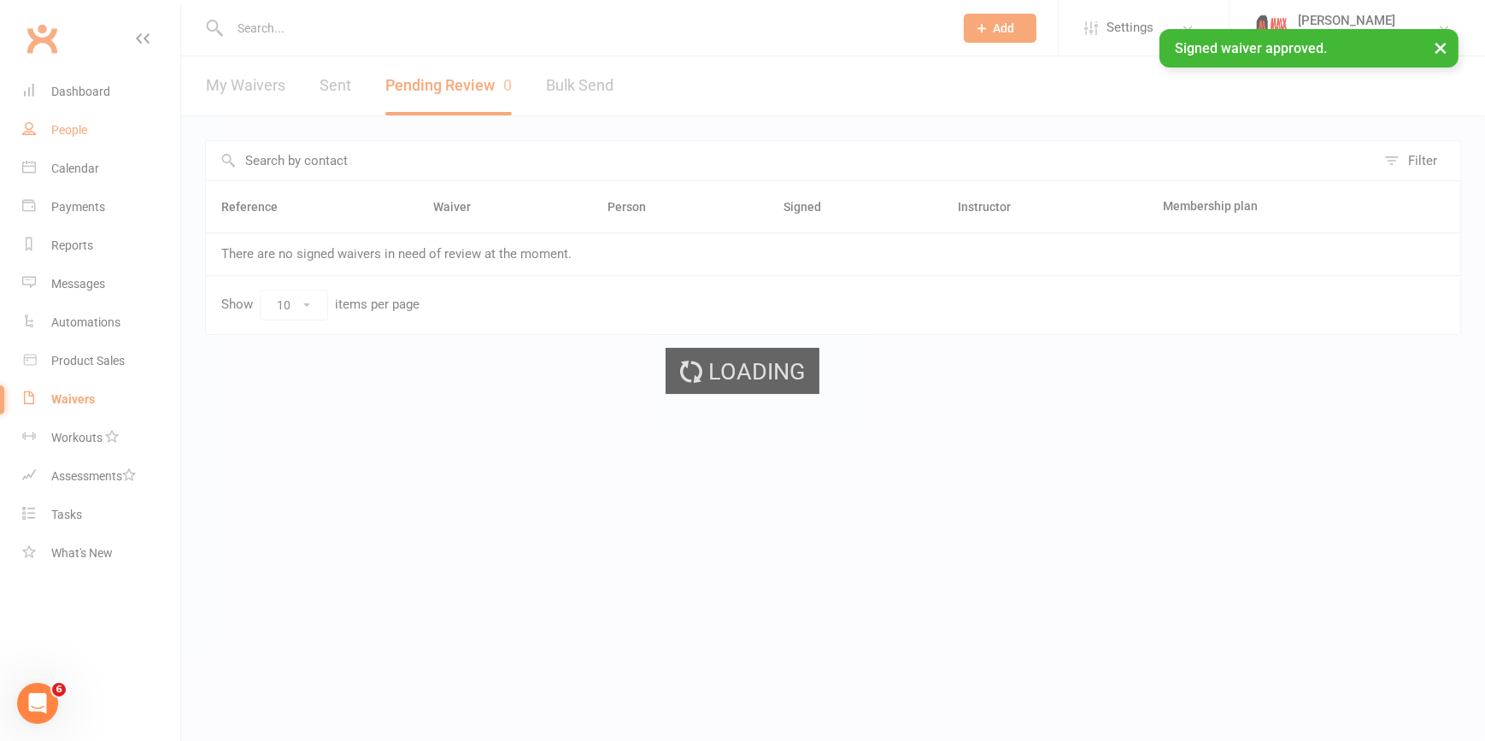
select select "100"
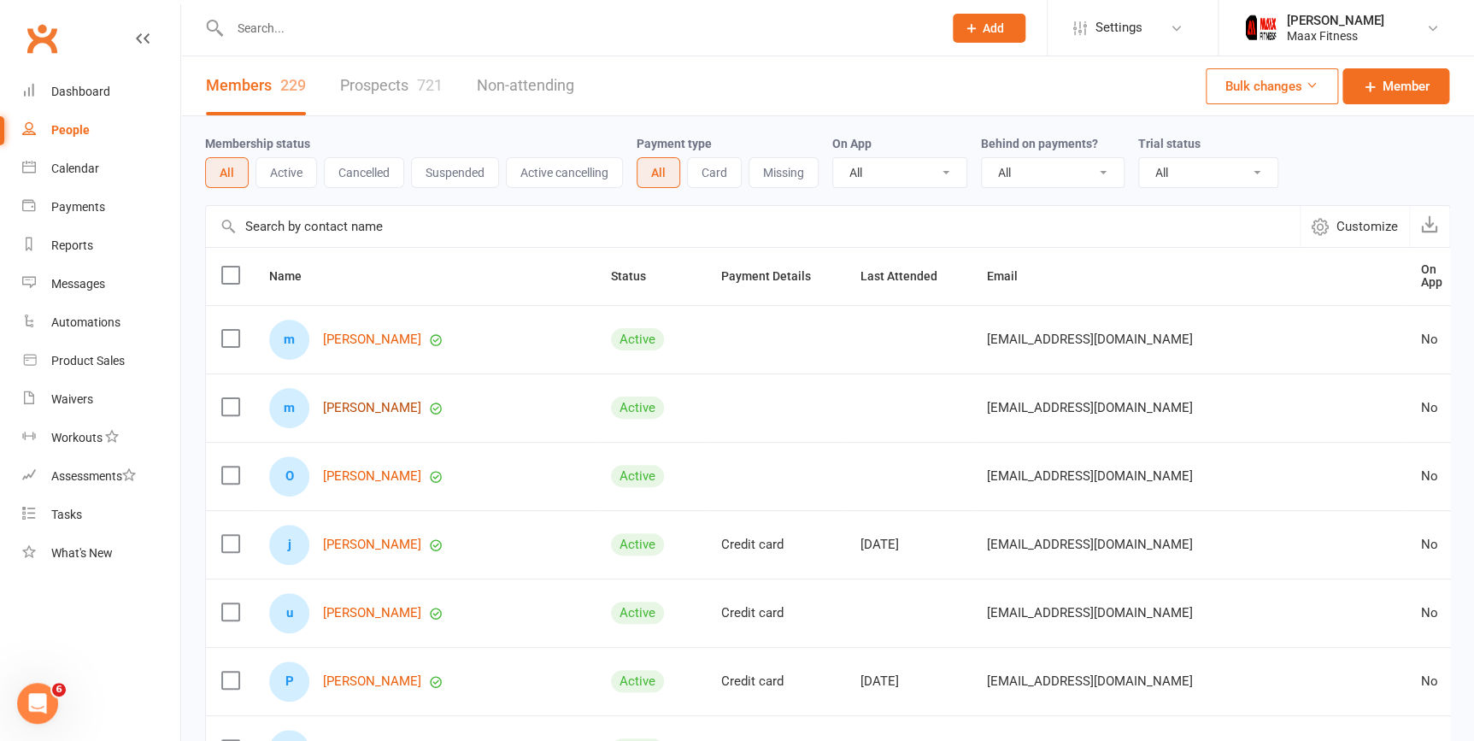
click at [364, 404] on link "[PERSON_NAME]" at bounding box center [372, 408] width 98 height 15
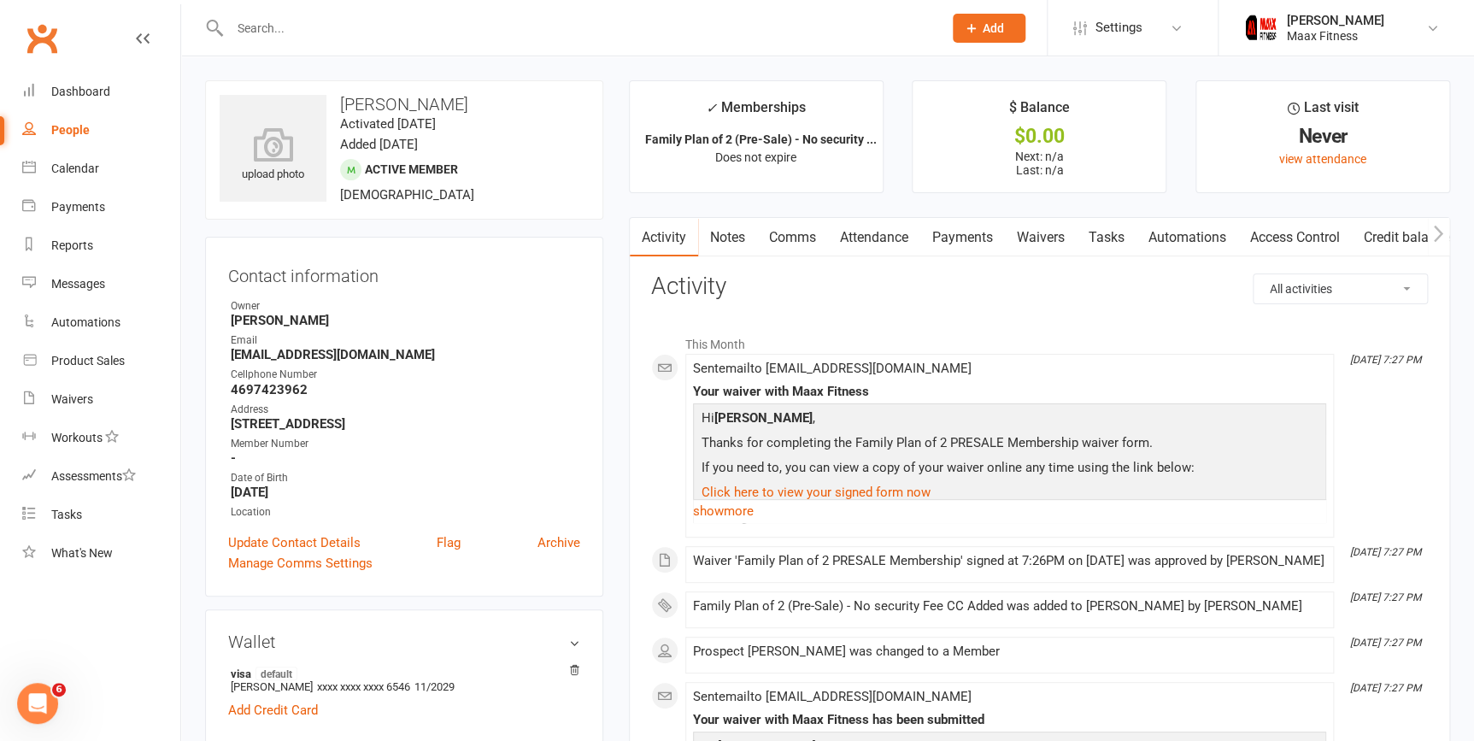
click at [972, 230] on link "Payments" at bounding box center [962, 237] width 85 height 39
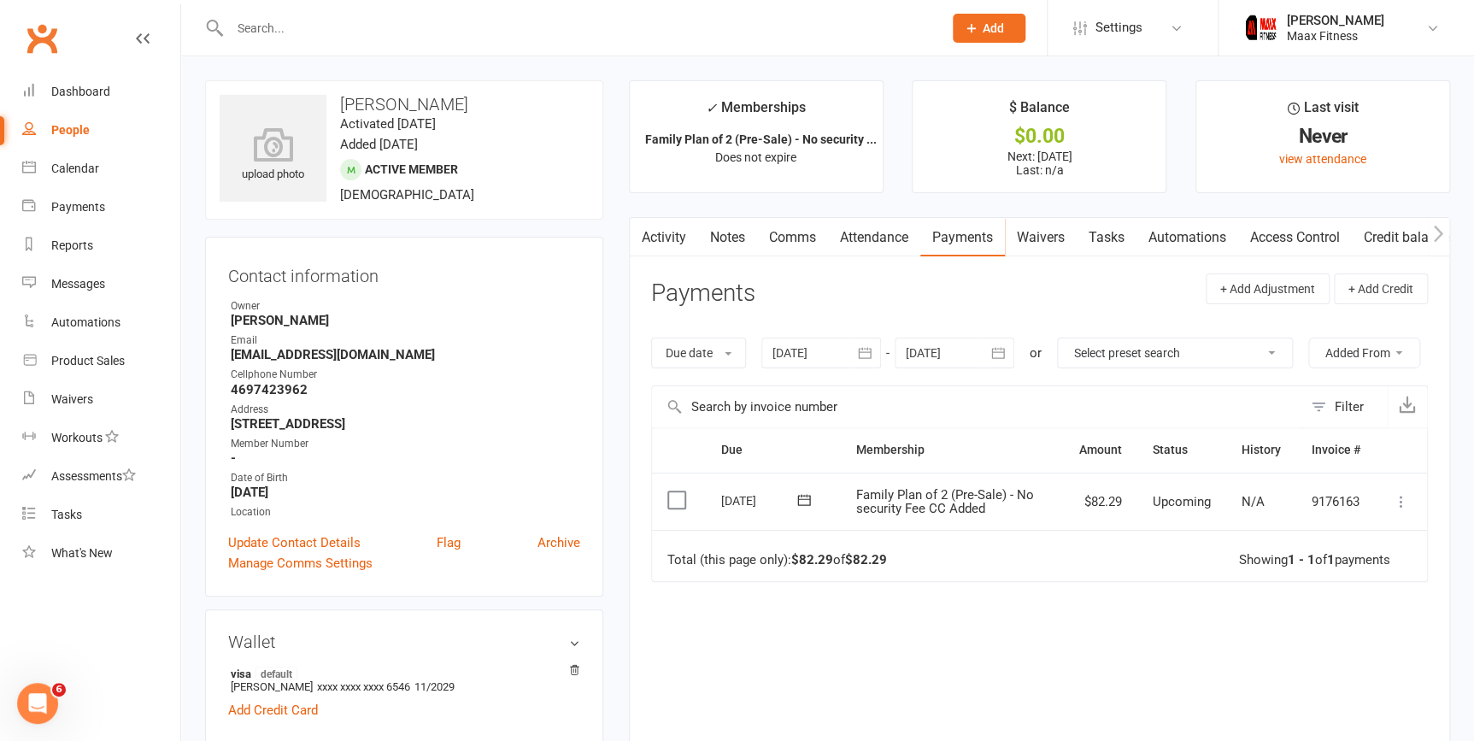
click at [1405, 498] on icon at bounding box center [1401, 501] width 17 height 17
click at [1377, 557] on link "Mark as Paid (POS)" at bounding box center [1325, 569] width 169 height 34
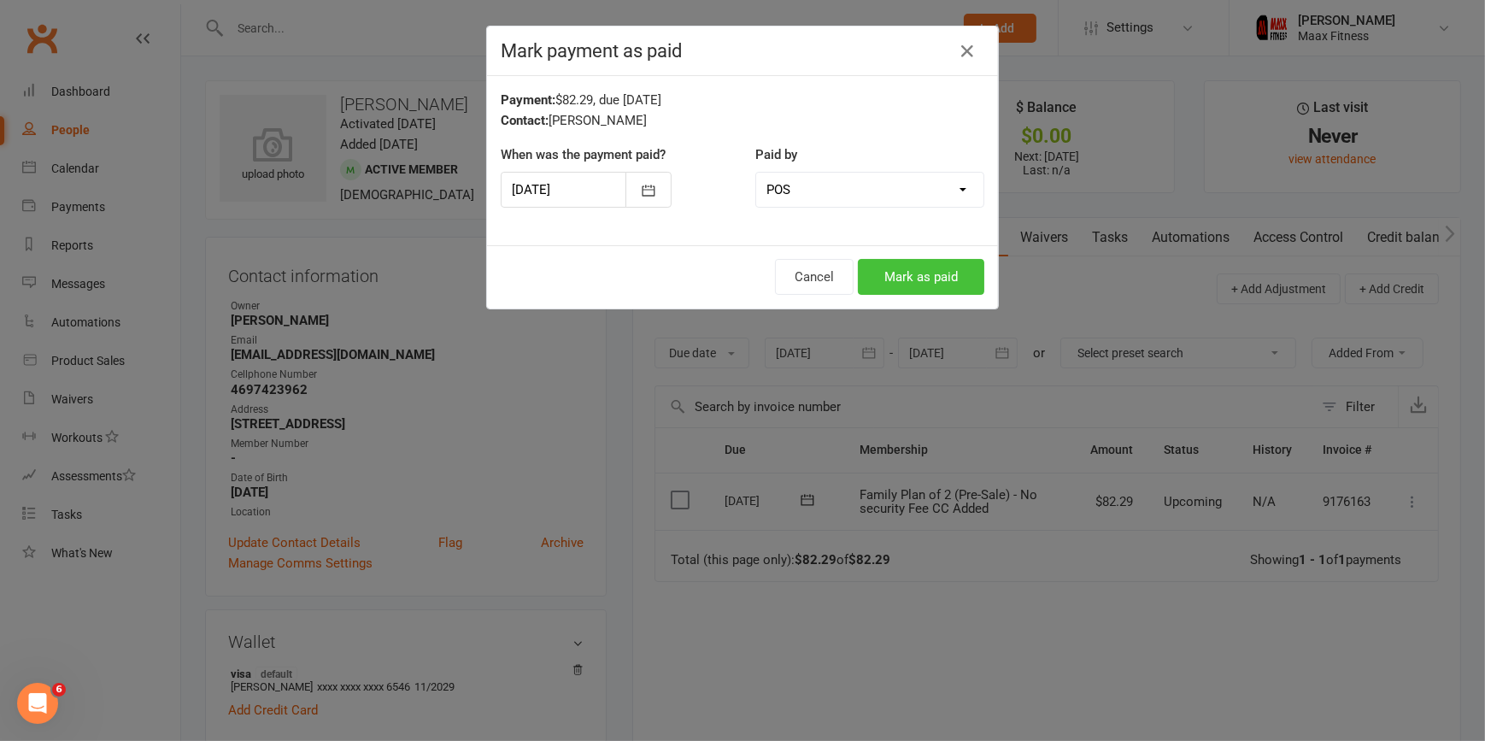
click at [923, 275] on button "Mark as paid" at bounding box center [921, 277] width 126 height 36
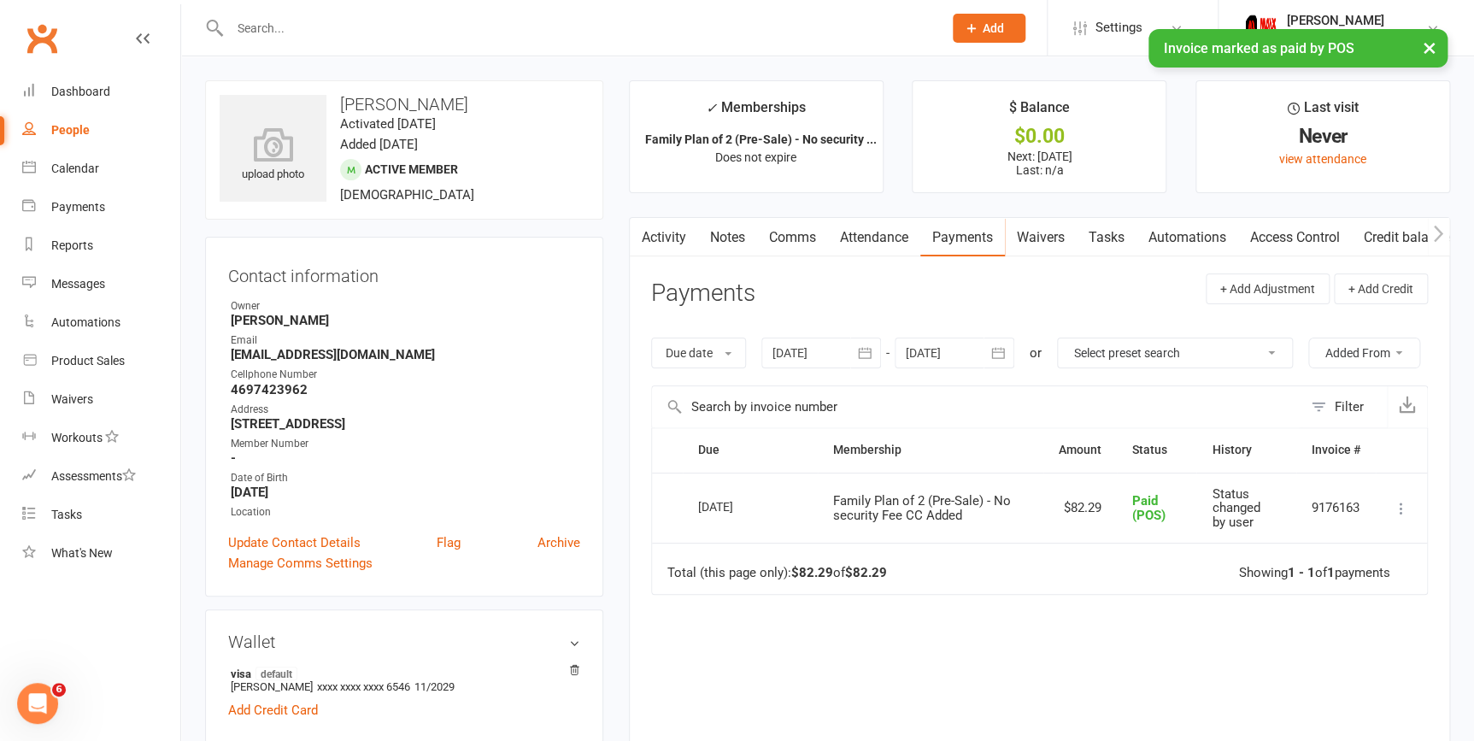
click at [1332, 237] on link "Access Control" at bounding box center [1295, 237] width 114 height 39
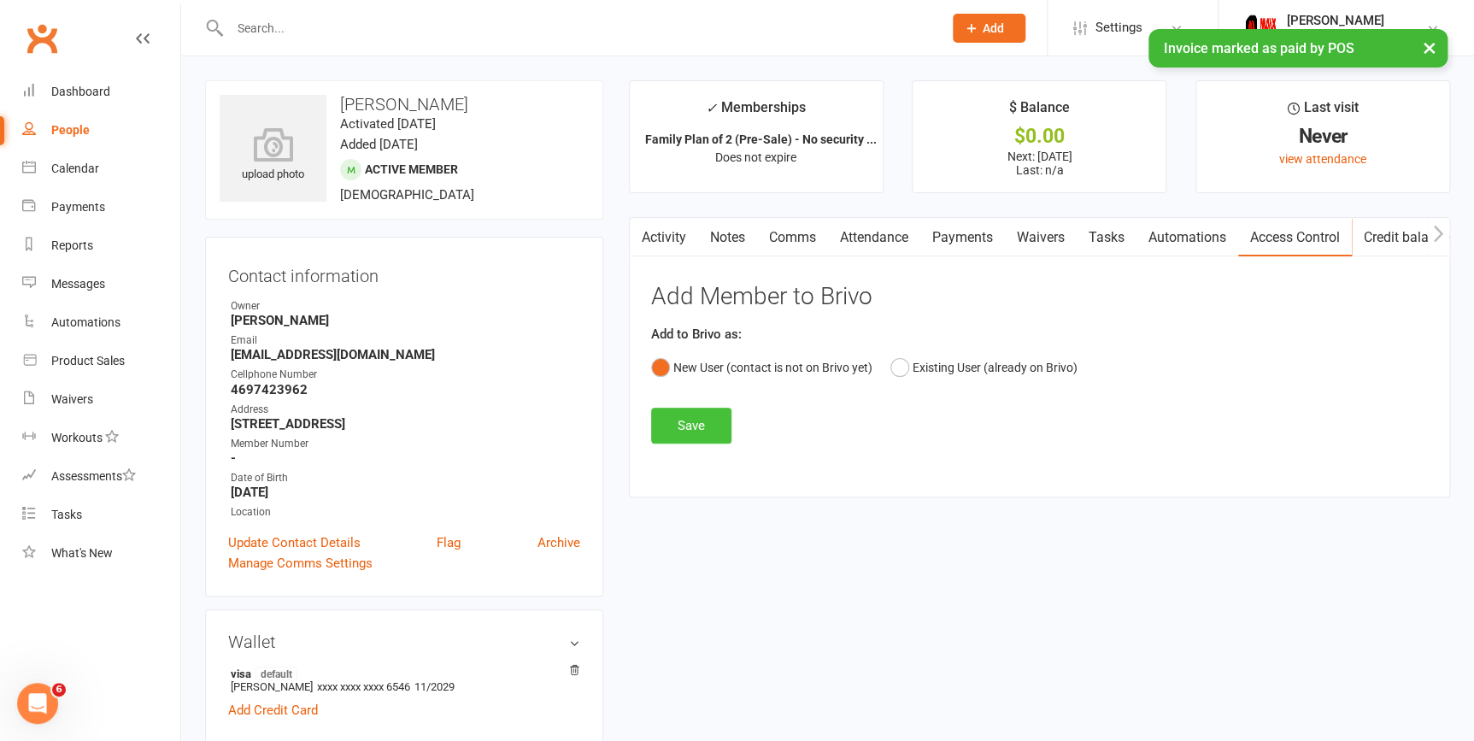
click at [717, 434] on button "Save" at bounding box center [691, 426] width 80 height 36
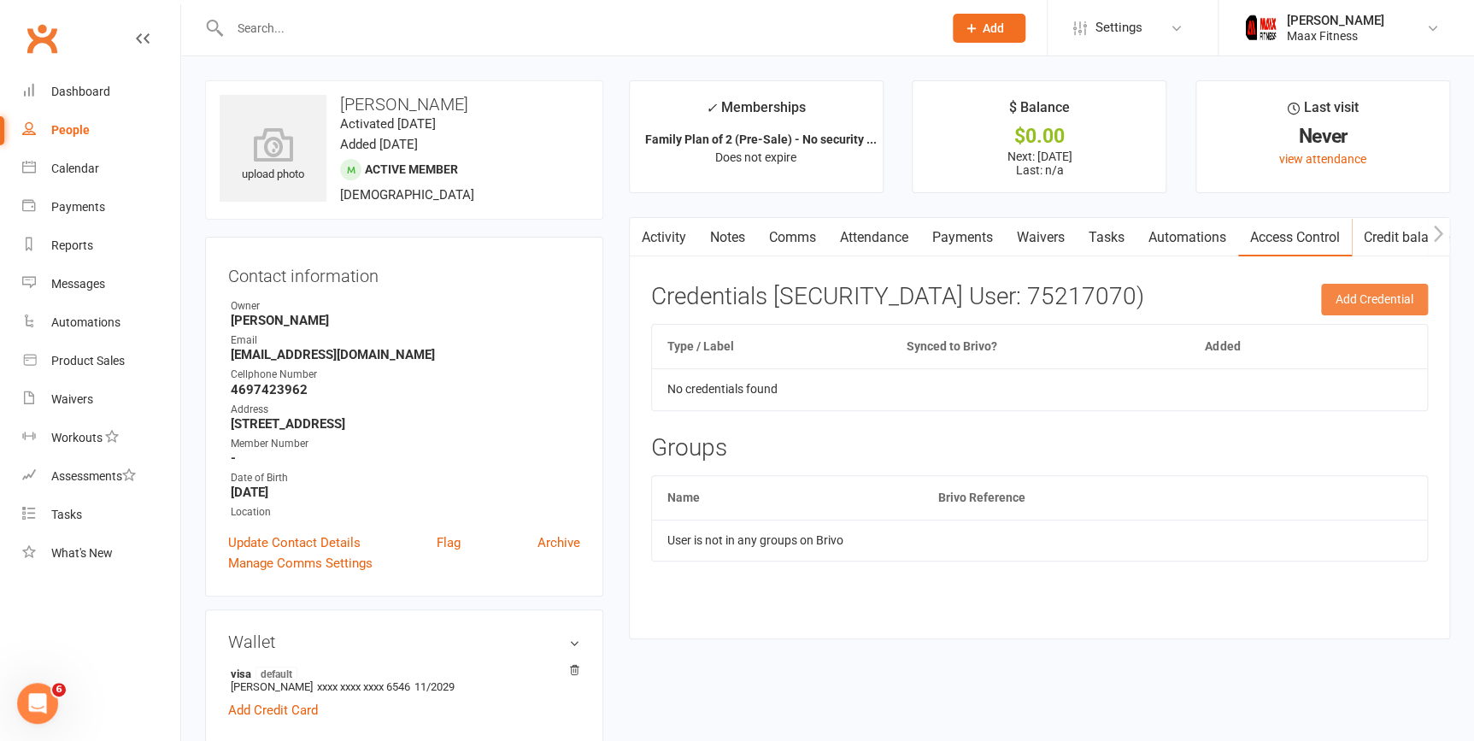
click at [1367, 297] on button "Add Credential" at bounding box center [1374, 299] width 107 height 31
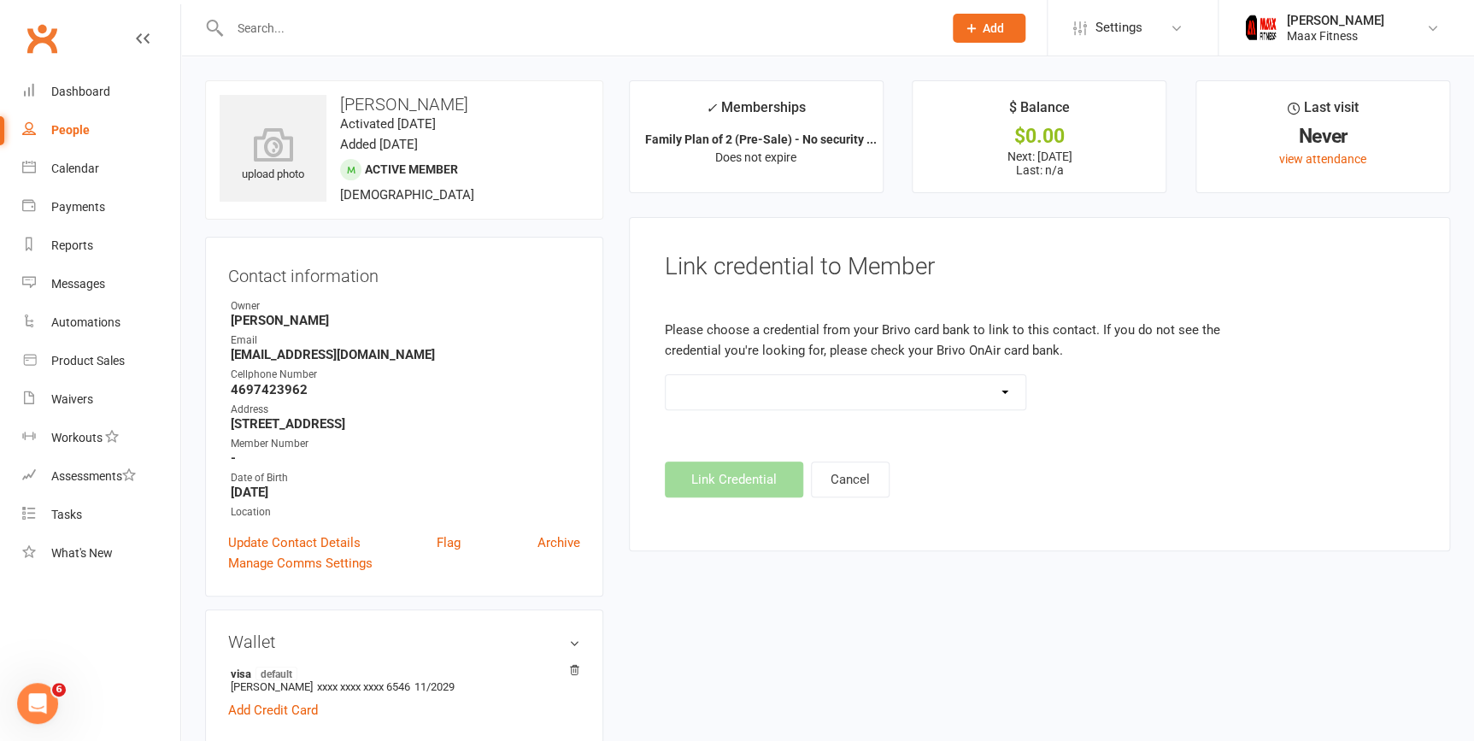
click at [997, 392] on select at bounding box center [846, 392] width 361 height 34
click at [666, 375] on select at bounding box center [846, 392] width 361 height 34
click at [742, 469] on footer "Link Credential Cancel" at bounding box center [1039, 479] width 749 height 36
click at [740, 476] on footer "Link Credential Cancel" at bounding box center [1039, 479] width 749 height 36
click at [731, 484] on footer "Link Credential Cancel" at bounding box center [1039, 479] width 749 height 36
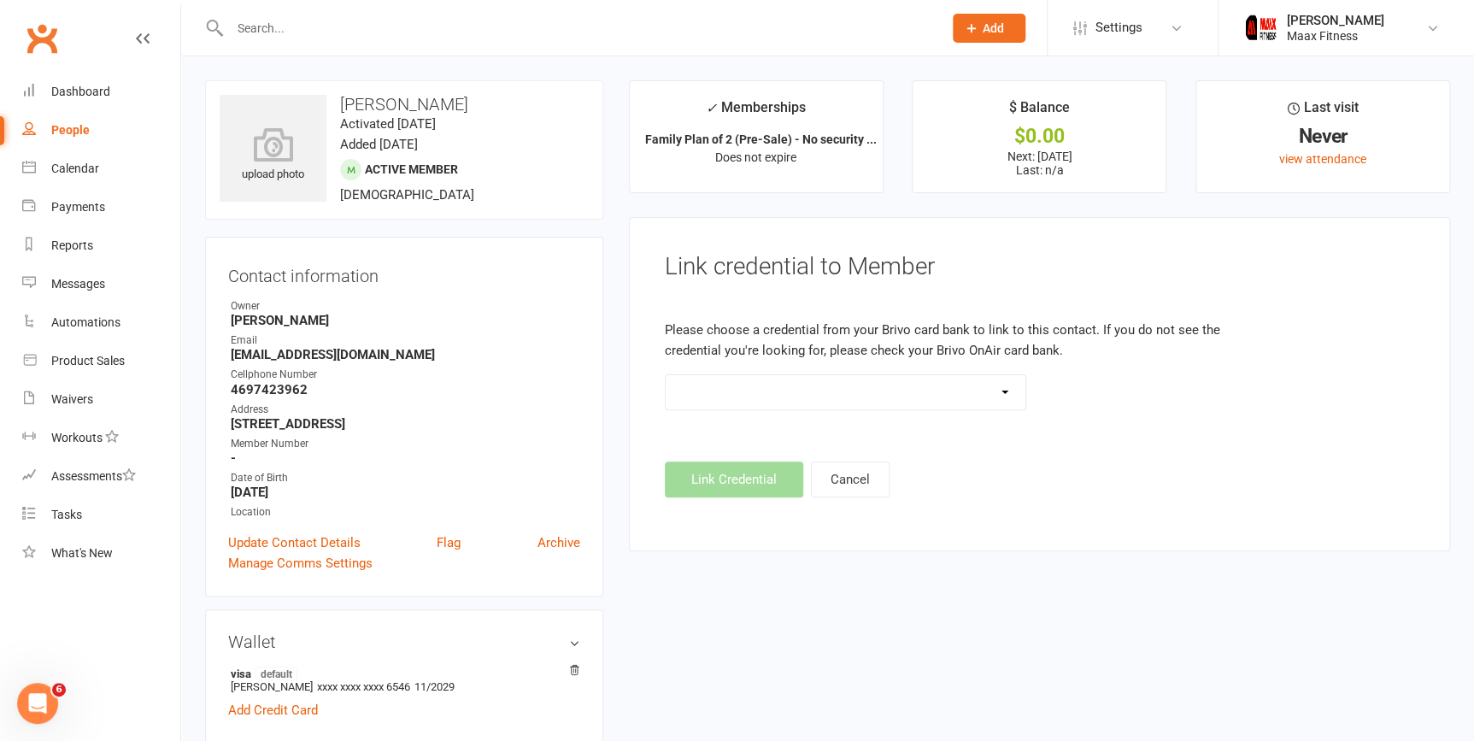
click at [95, 127] on link "People" at bounding box center [101, 130] width 158 height 38
select select "100"
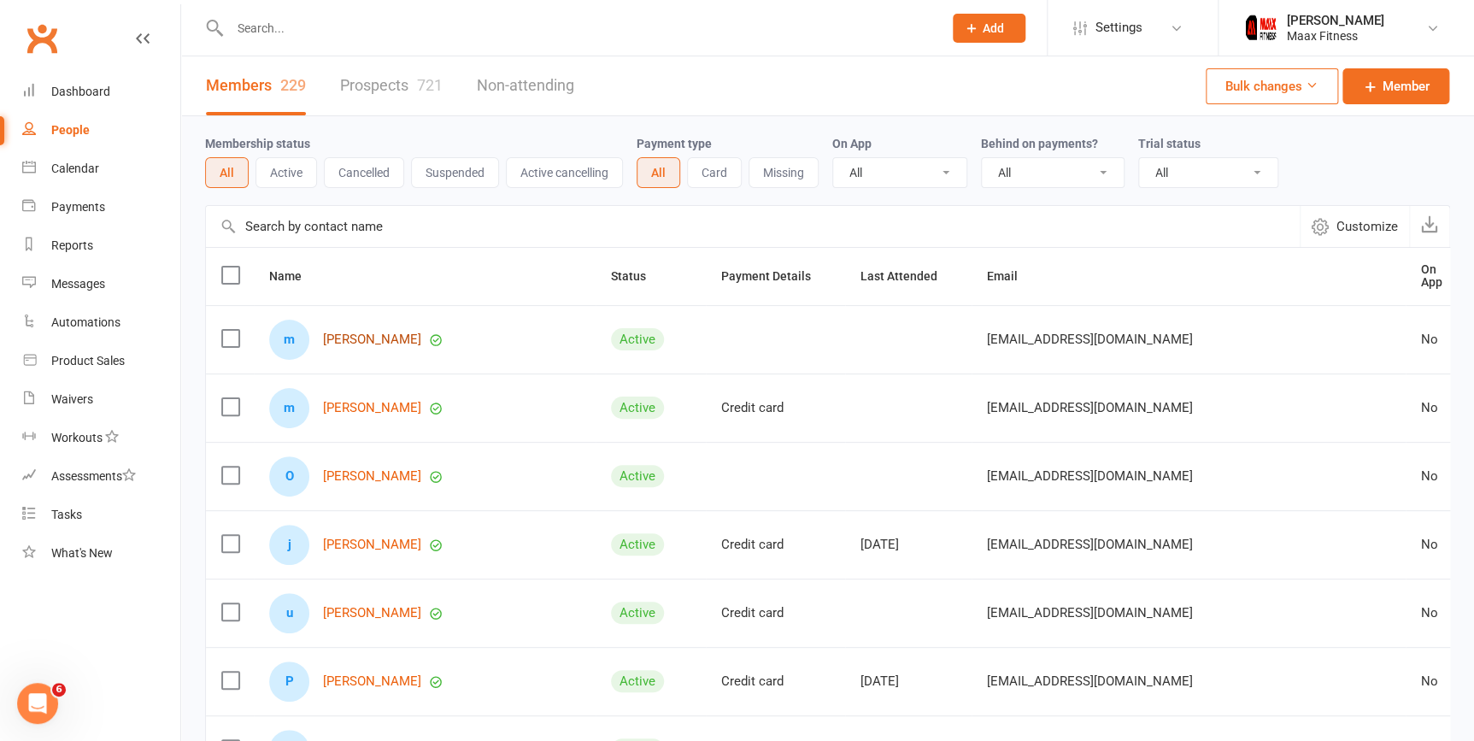
click at [339, 340] on link "[PERSON_NAME]" at bounding box center [372, 339] width 98 height 15
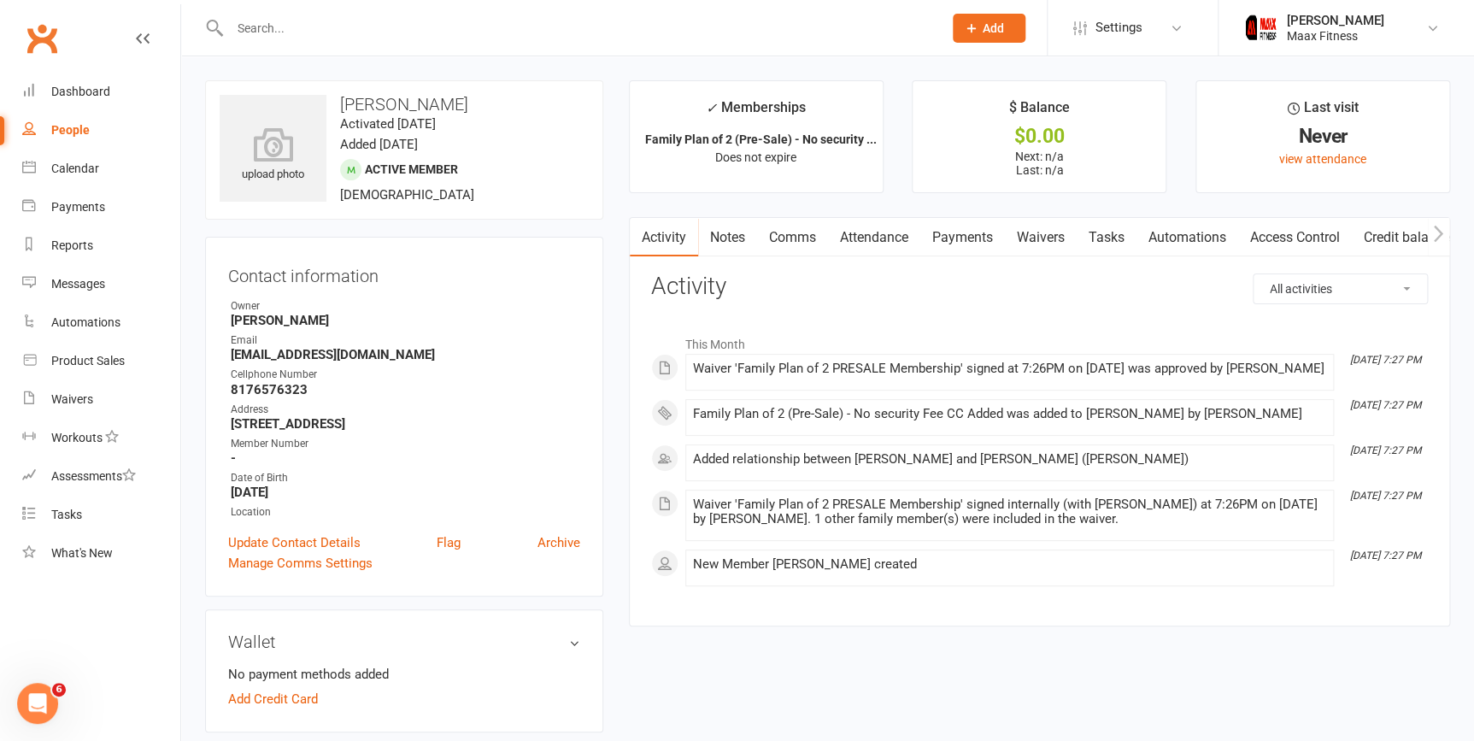
click at [948, 235] on link "Payments" at bounding box center [962, 237] width 85 height 39
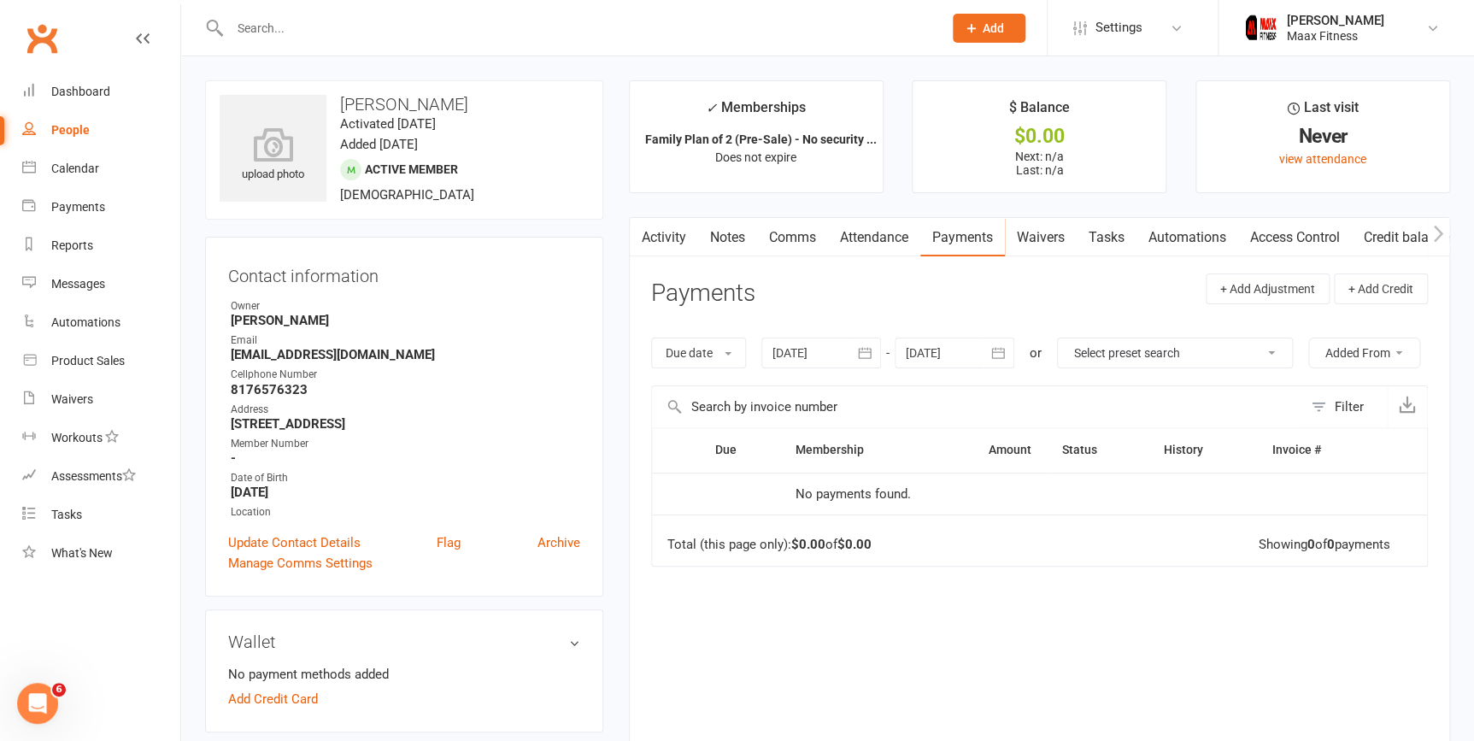
click at [1264, 238] on link "Access Control" at bounding box center [1295, 237] width 114 height 39
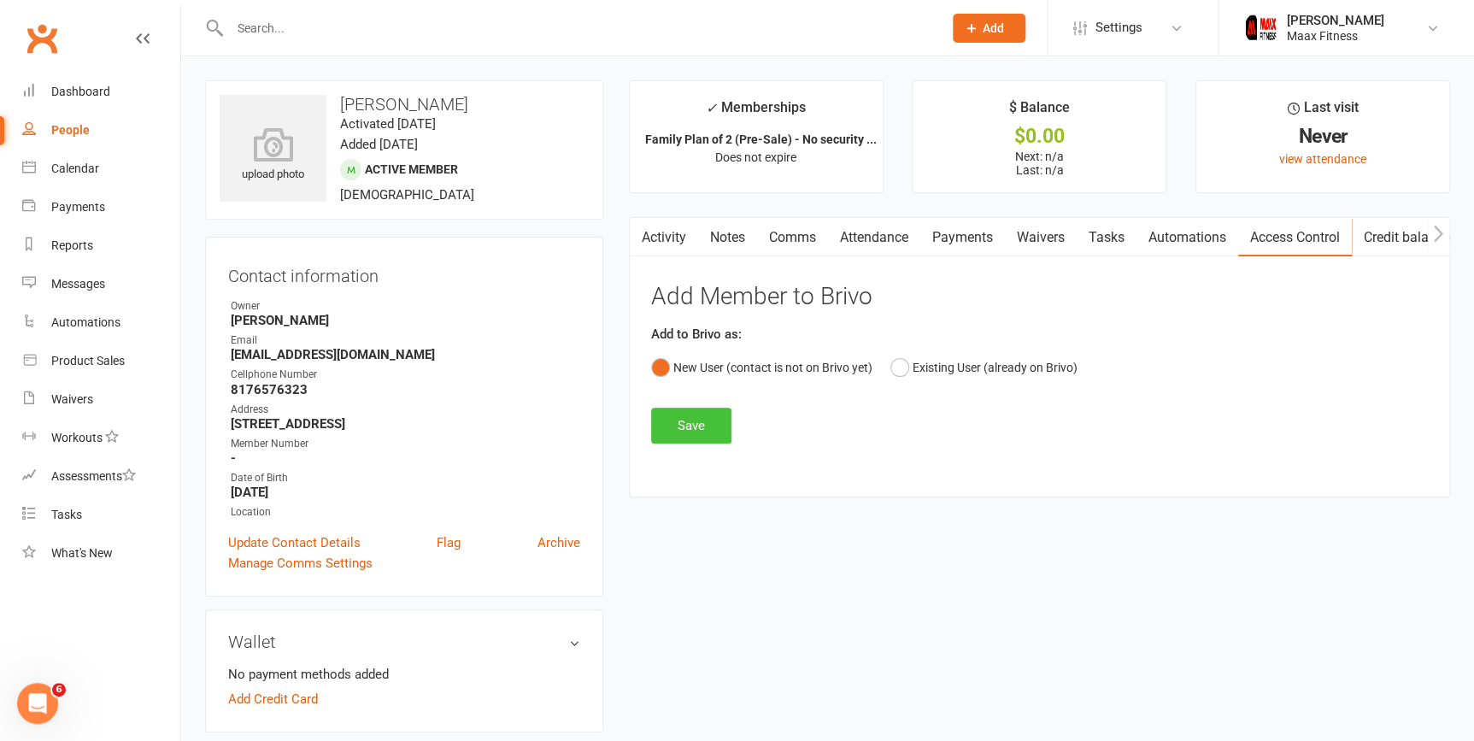
click at [711, 416] on button "Save" at bounding box center [691, 426] width 80 height 36
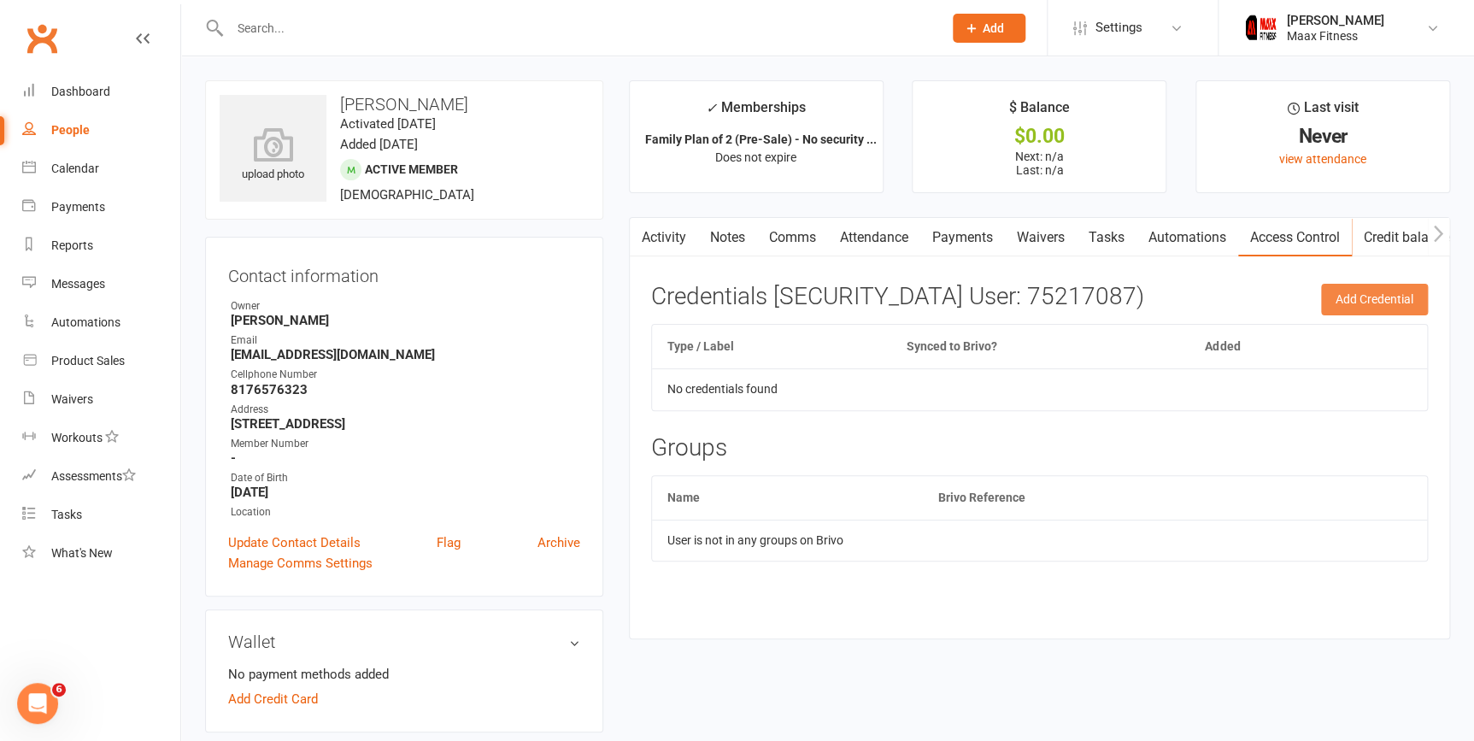
click at [1338, 298] on button "Add Credential" at bounding box center [1374, 299] width 107 height 31
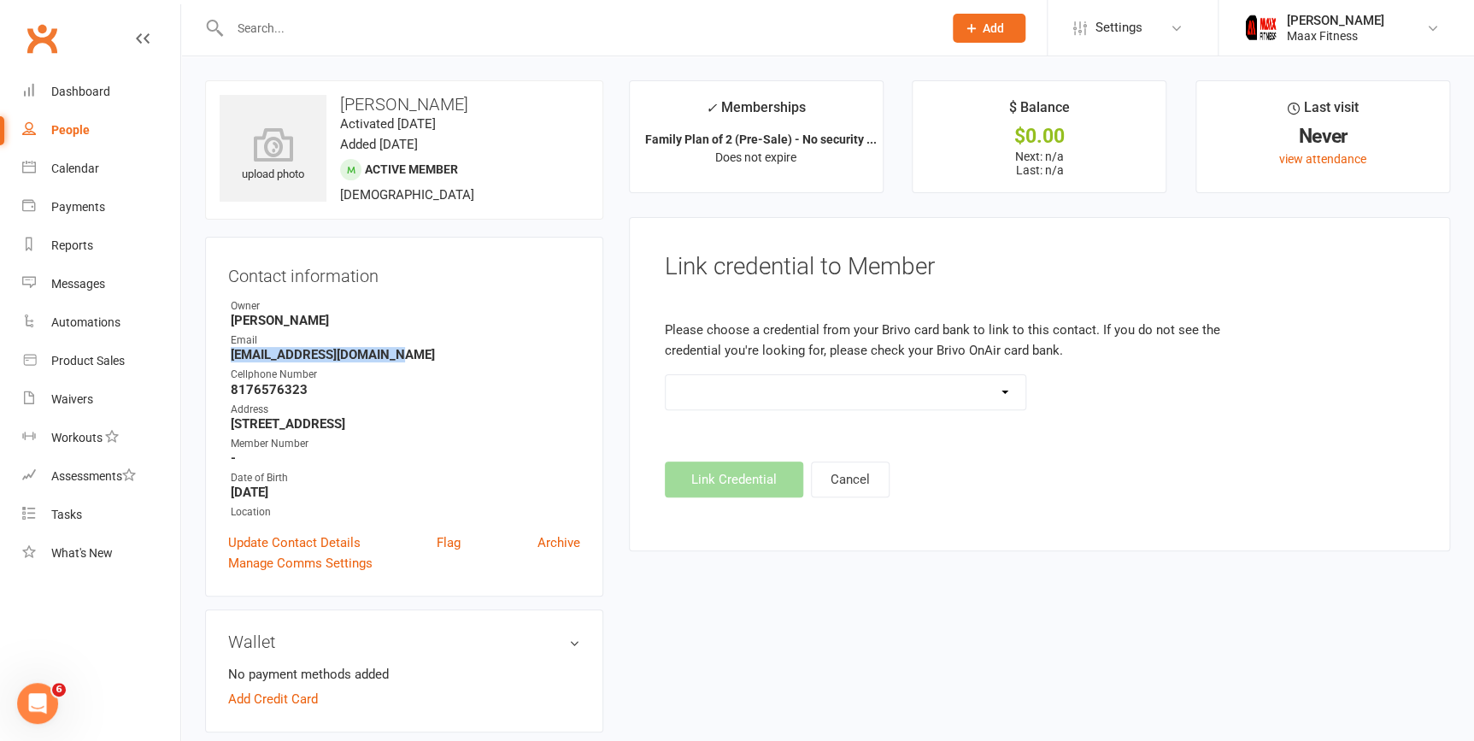
drag, startPoint x: 229, startPoint y: 352, endPoint x: 396, endPoint y: 350, distance: 167.5
click at [396, 350] on li "Email [EMAIL_ADDRESS][DOMAIN_NAME]" at bounding box center [404, 347] width 352 height 30
drag, startPoint x: 396, startPoint y: 350, endPoint x: 375, endPoint y: 355, distance: 22.0
copy strong "[EMAIL_ADDRESS][DOMAIN_NAME]"
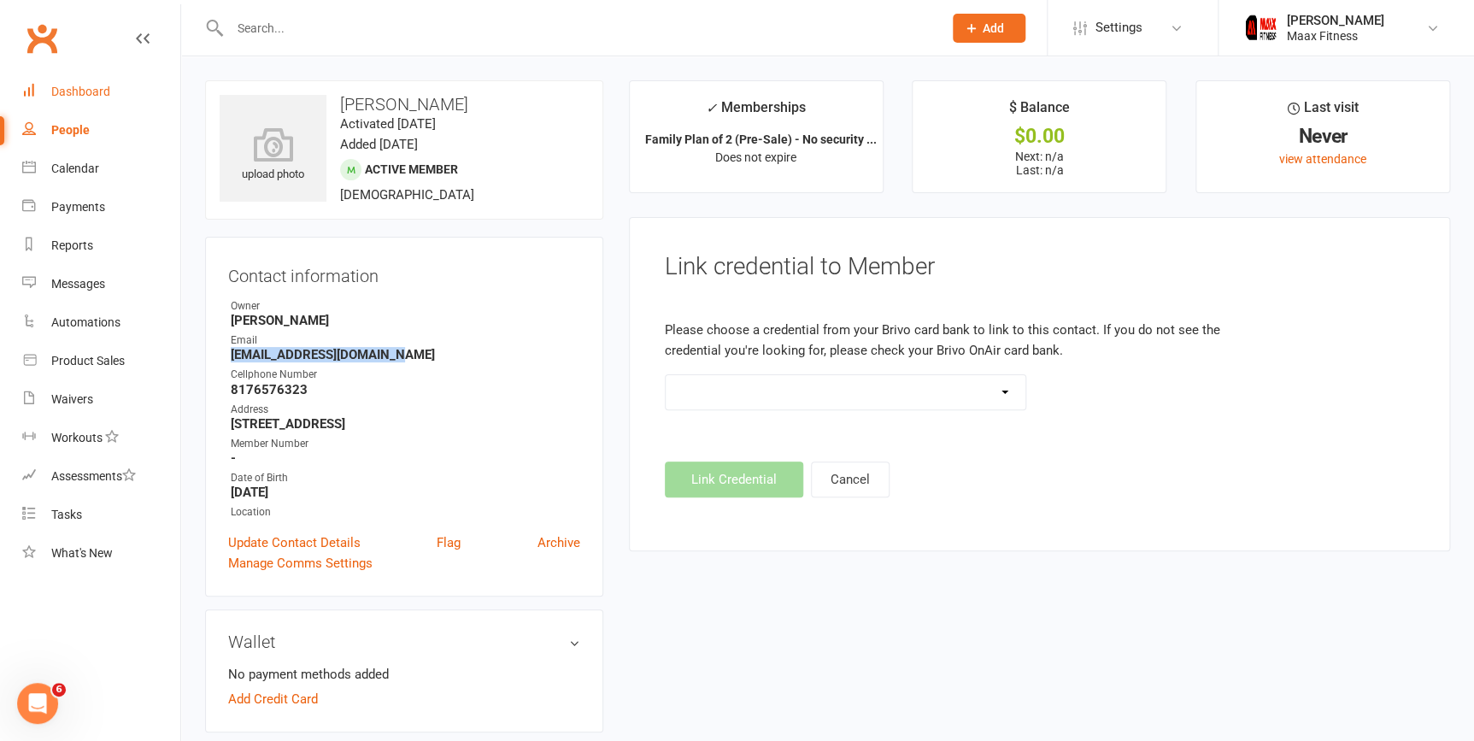
click at [96, 95] on div "Dashboard" at bounding box center [80, 92] width 59 height 14
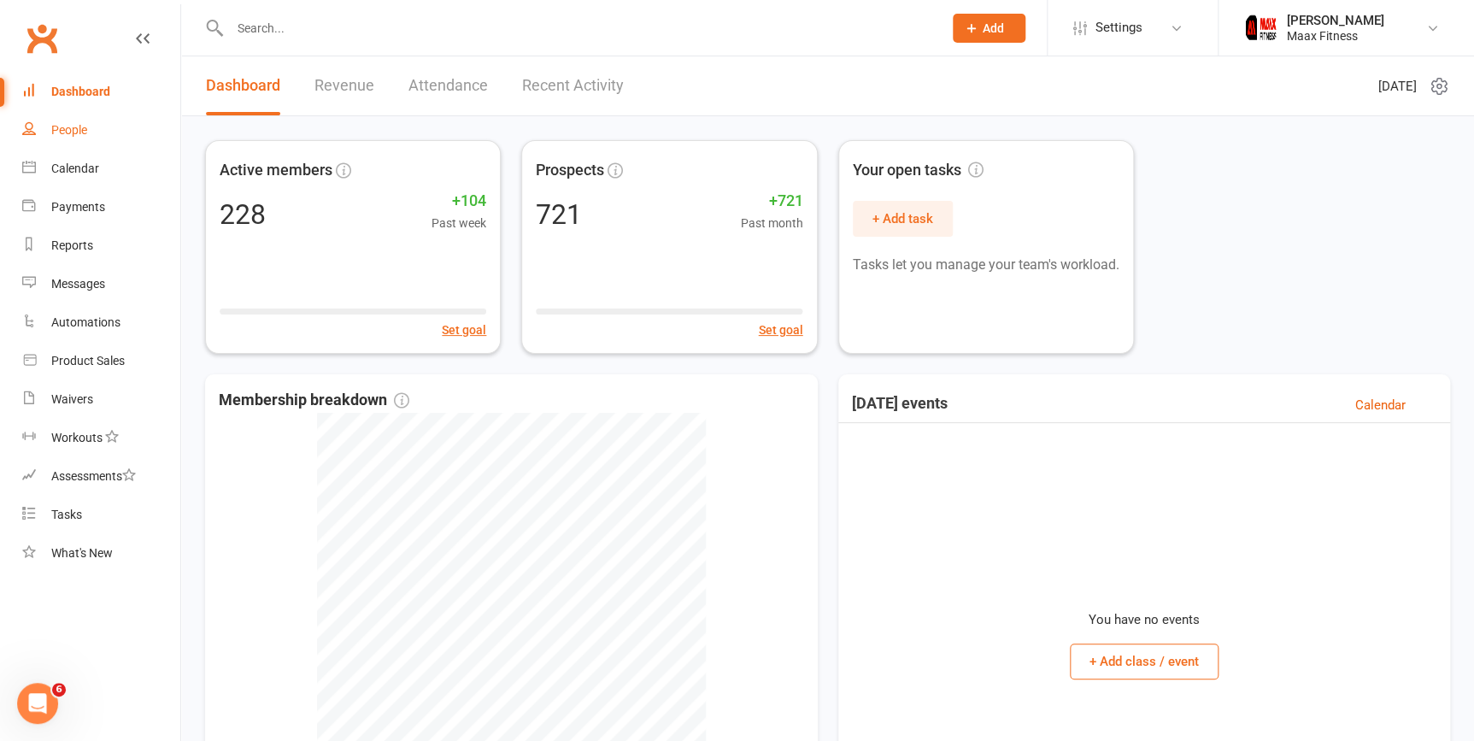
click at [77, 128] on div "People" at bounding box center [69, 130] width 36 height 14
select select "100"
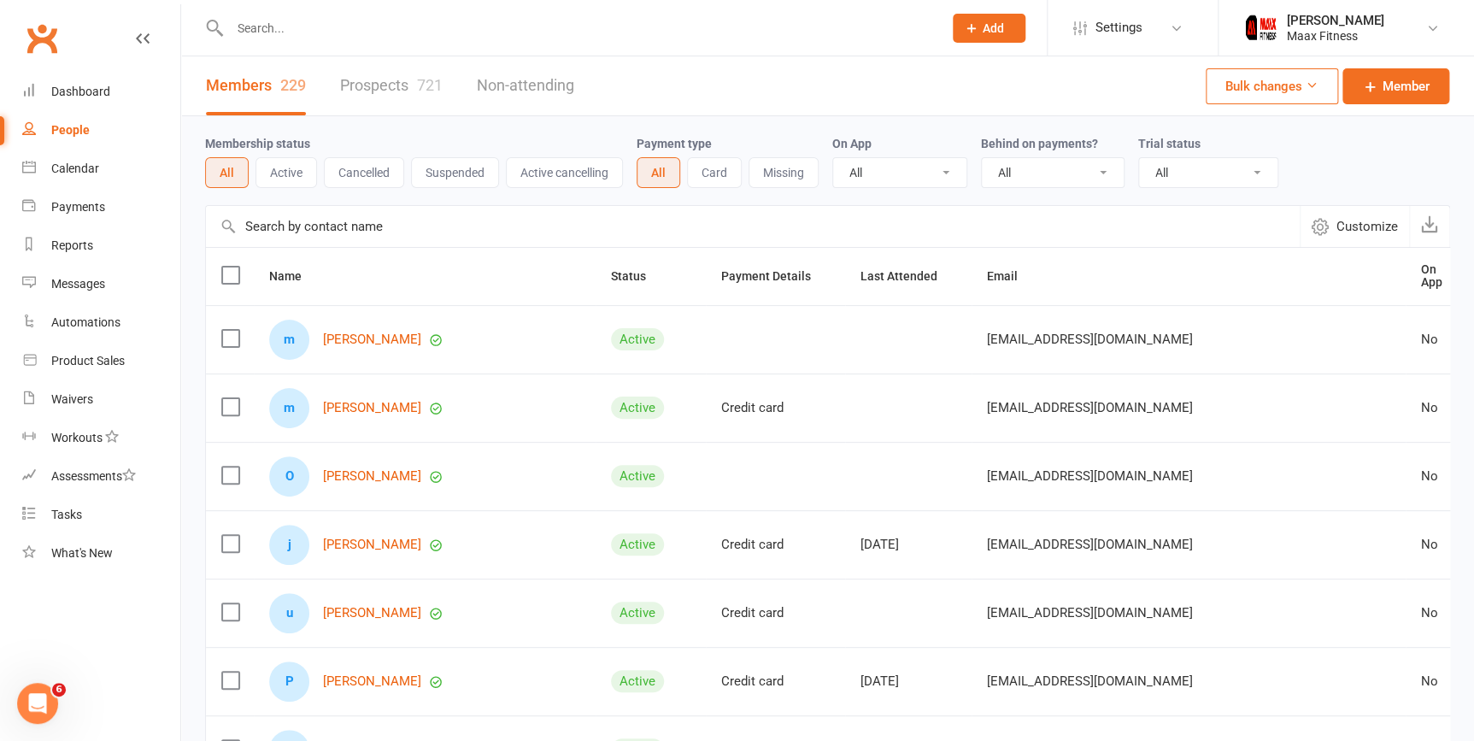
click at [91, 128] on link "People" at bounding box center [101, 130] width 158 height 38
click at [107, 96] on div "Dashboard" at bounding box center [80, 92] width 59 height 14
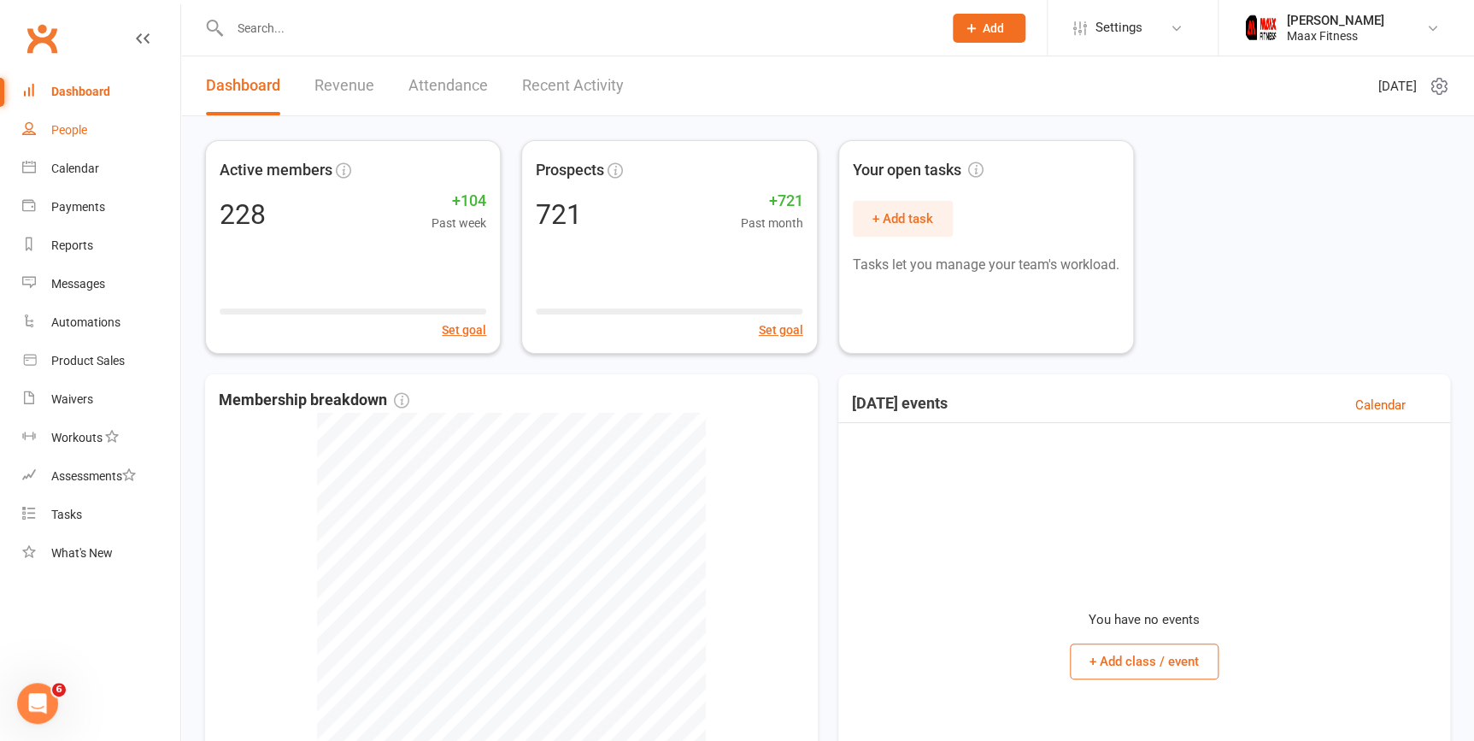
click at [84, 132] on div "People" at bounding box center [69, 130] width 36 height 14
select select "100"
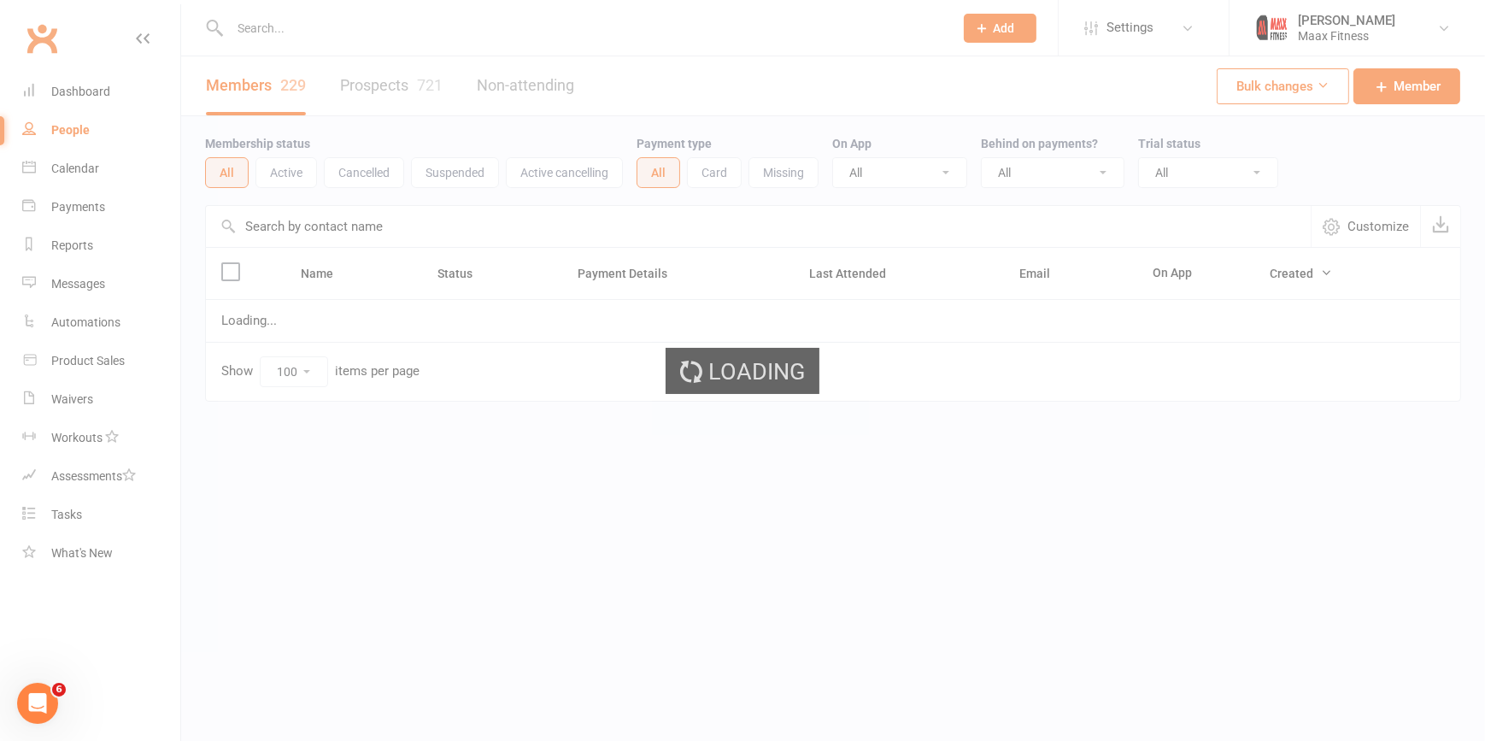
click at [88, 90] on div "Dashboard" at bounding box center [80, 92] width 59 height 14
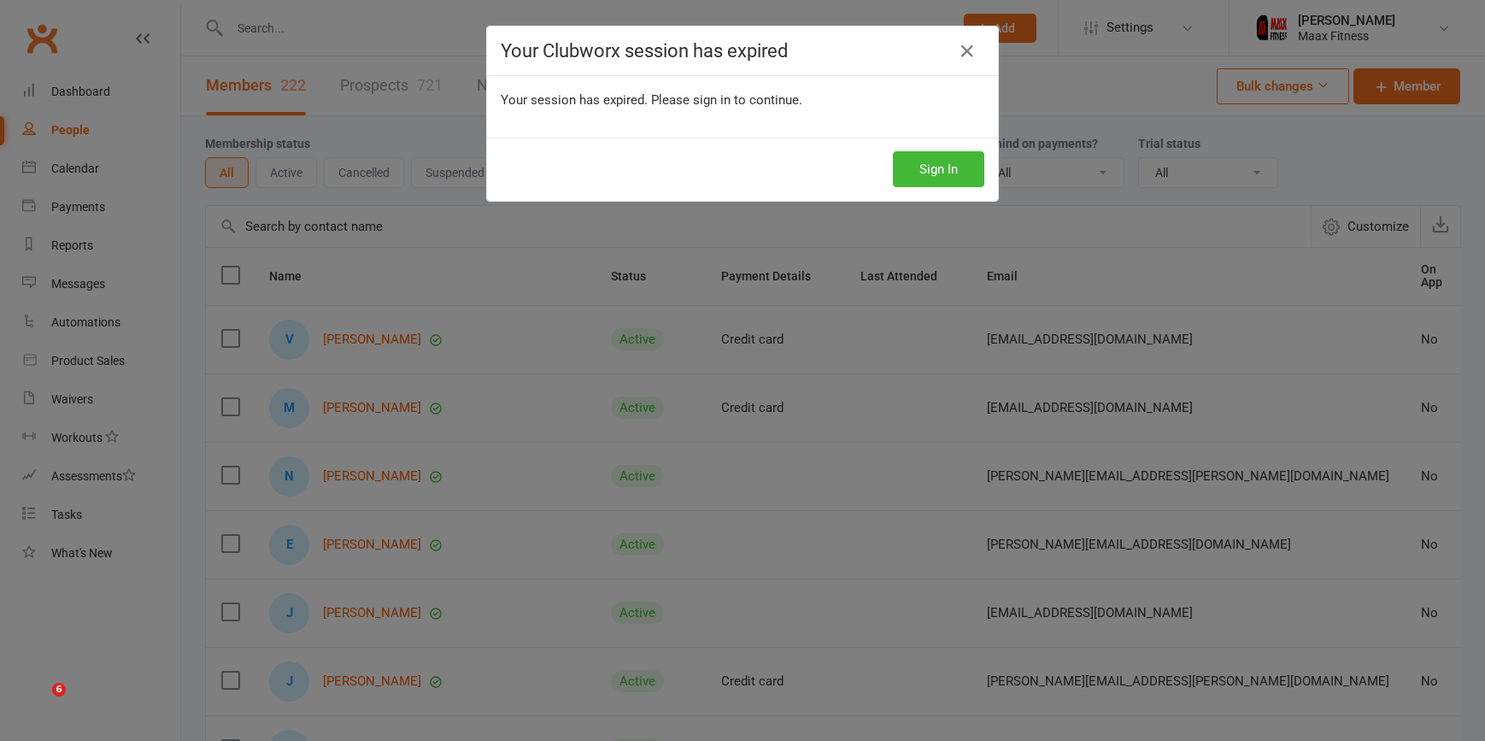
select select "100"
click at [903, 163] on button "Sign In" at bounding box center [938, 169] width 91 height 36
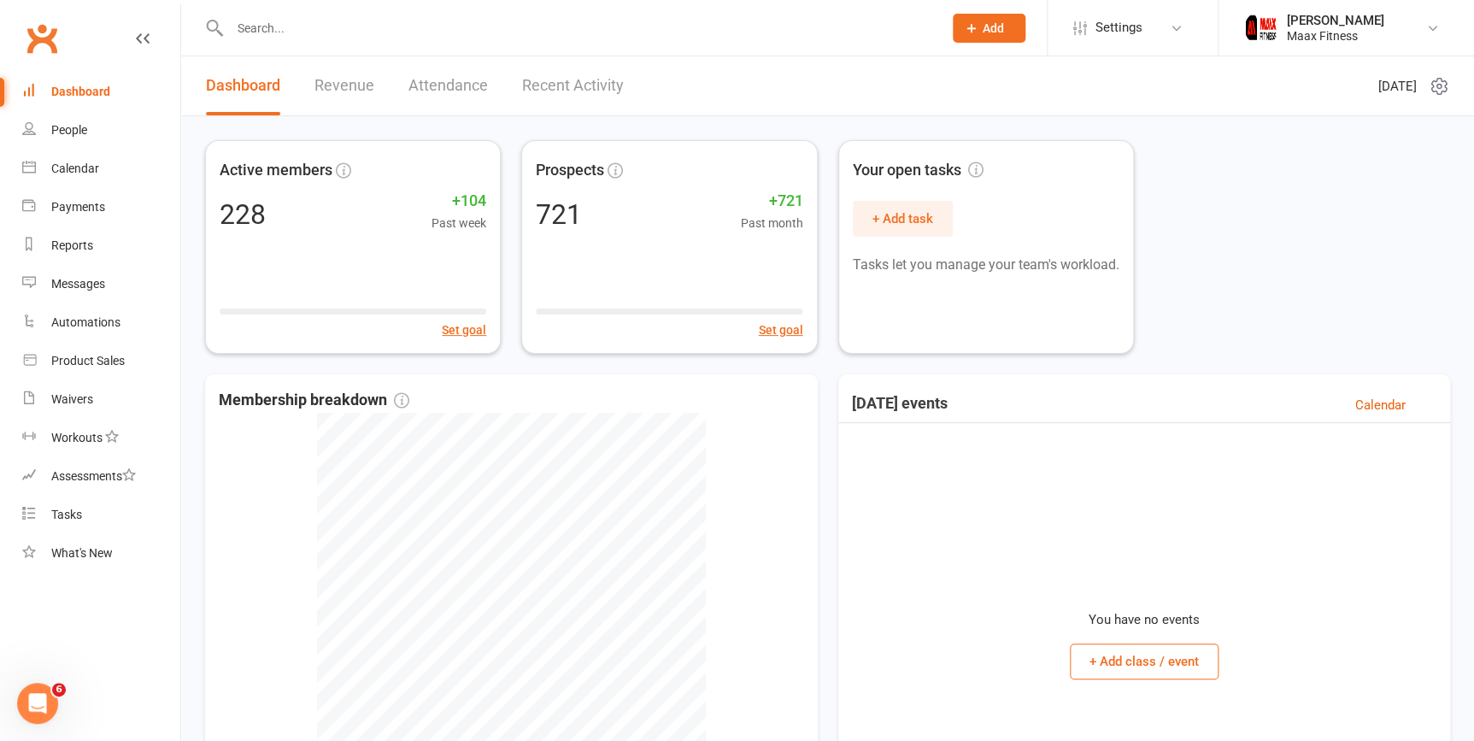
click at [152, 95] on link "Dashboard" at bounding box center [101, 92] width 158 height 38
click at [108, 143] on link "People" at bounding box center [101, 130] width 158 height 38
select select "100"
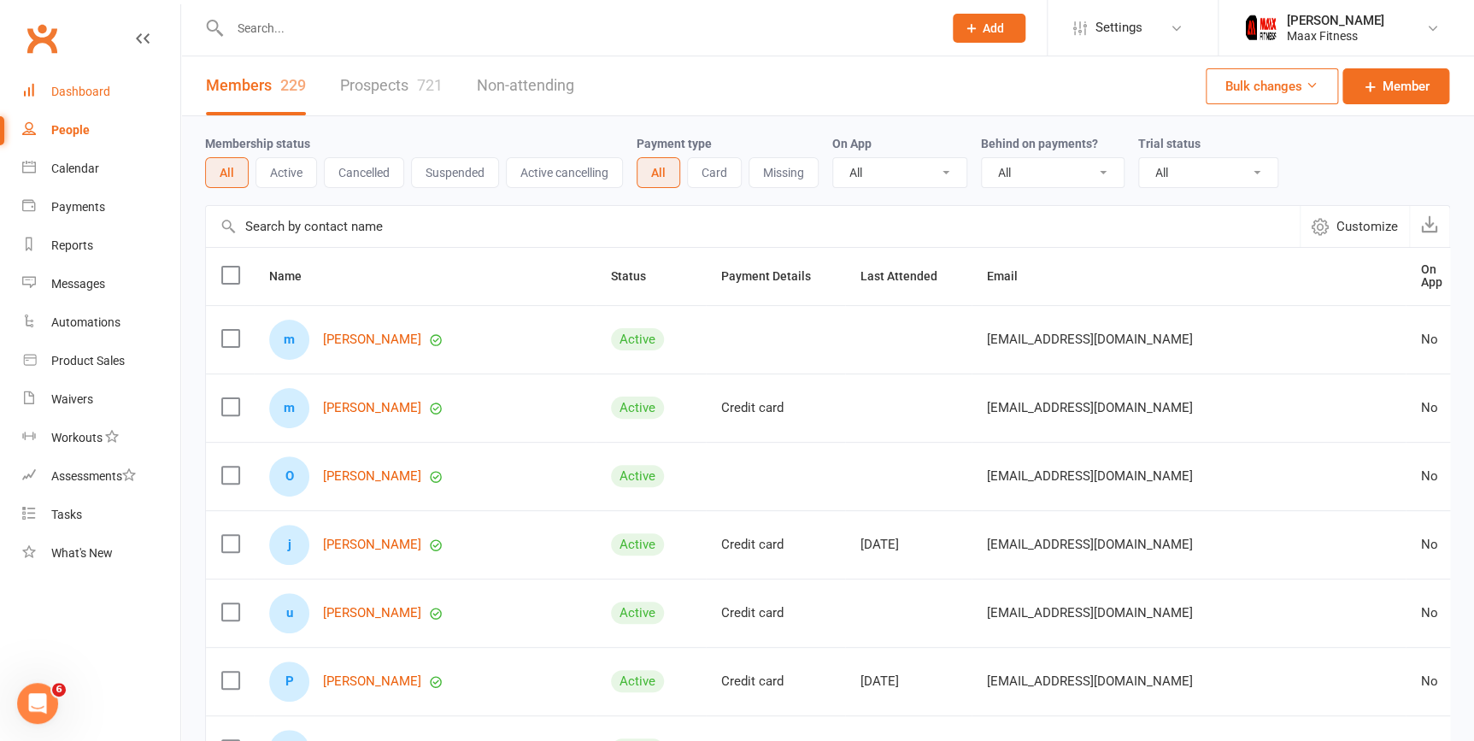
click at [137, 104] on link "Dashboard" at bounding box center [101, 92] width 158 height 38
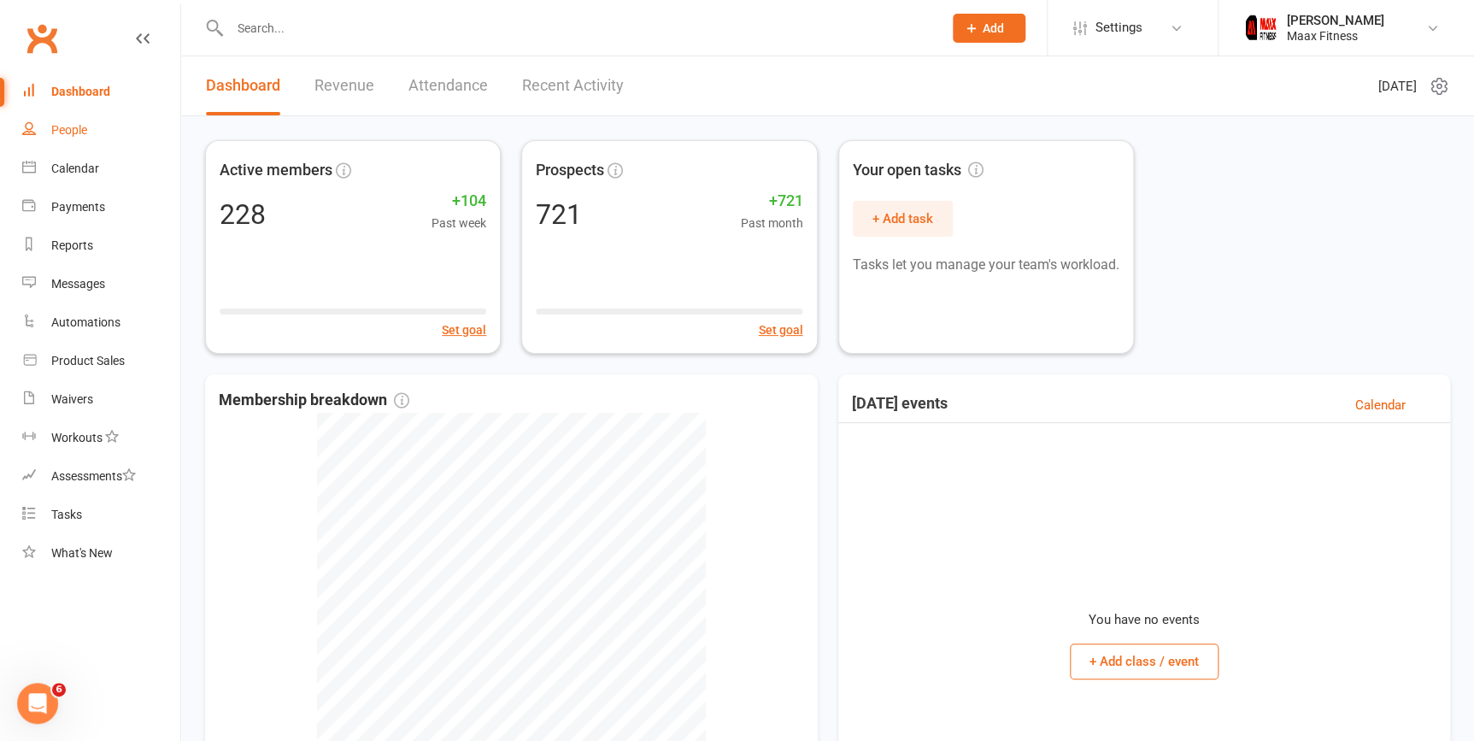
click at [110, 139] on link "People" at bounding box center [101, 130] width 158 height 38
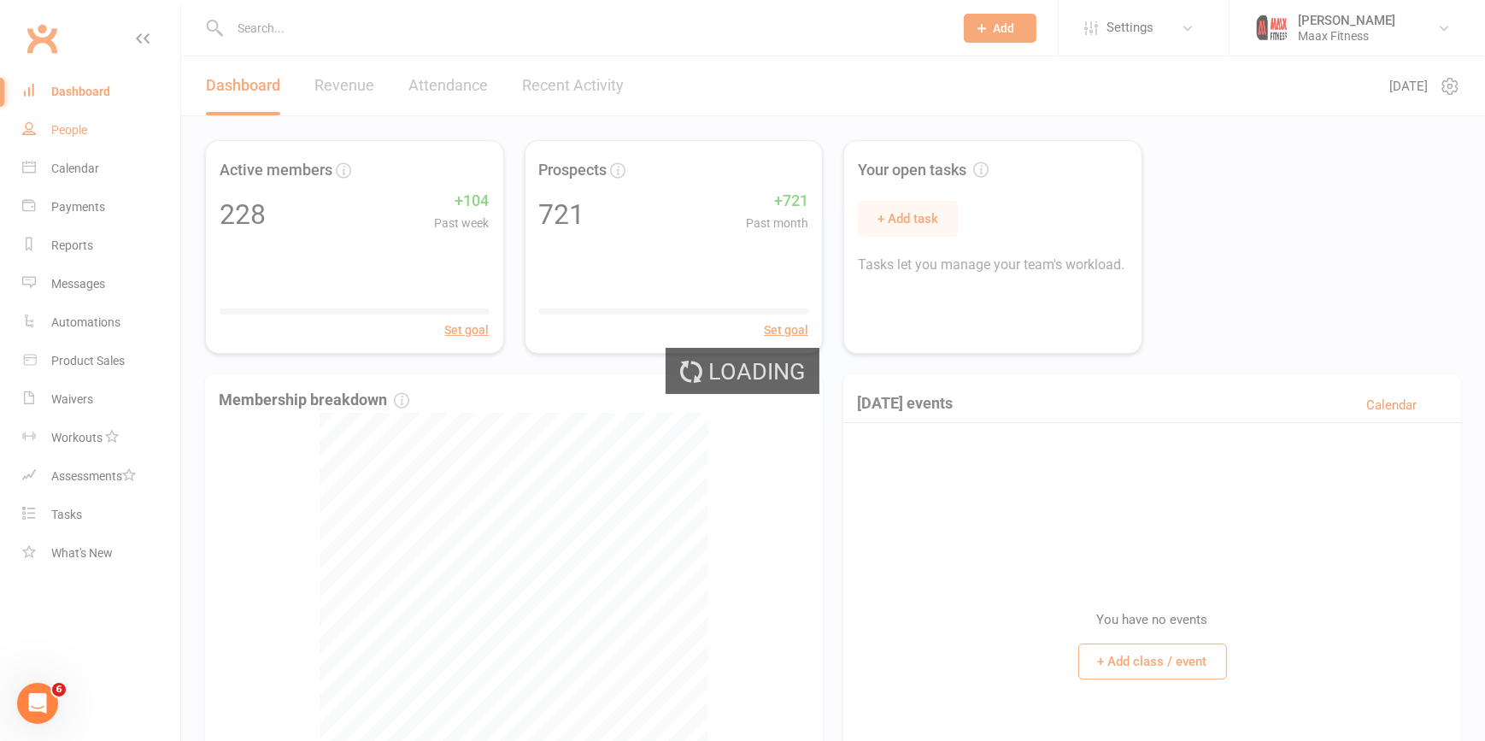
select select "100"
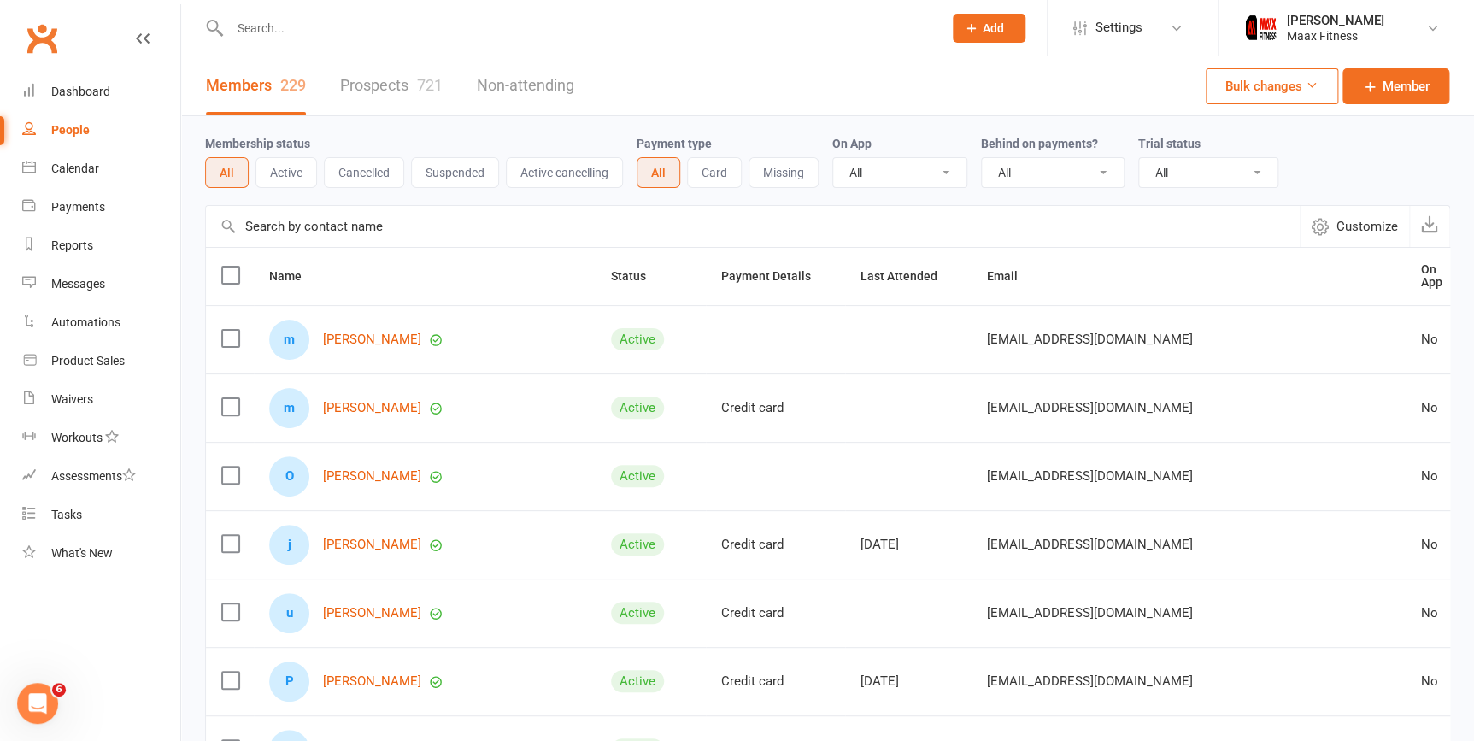
click at [418, 73] on link "Prospects 721" at bounding box center [391, 85] width 103 height 59
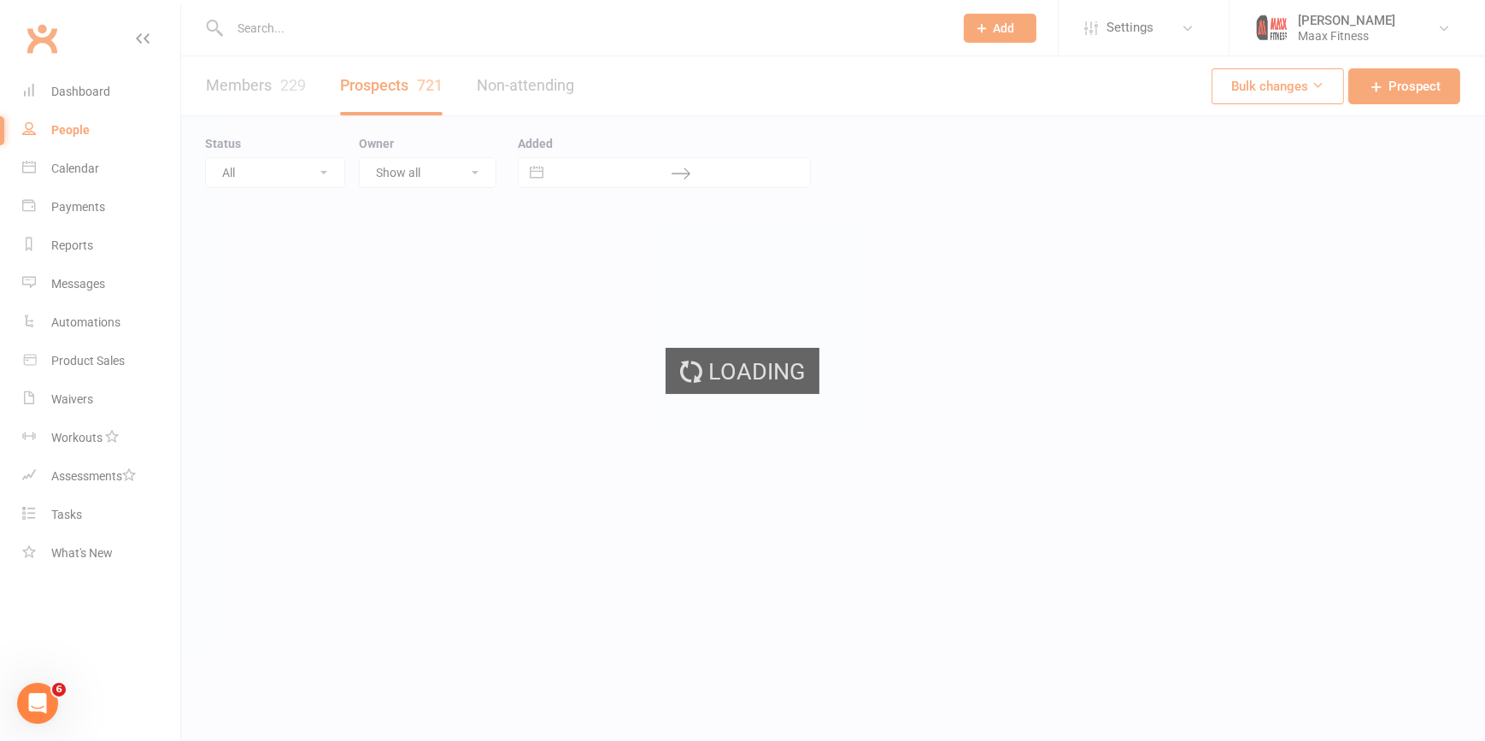
select select "100"
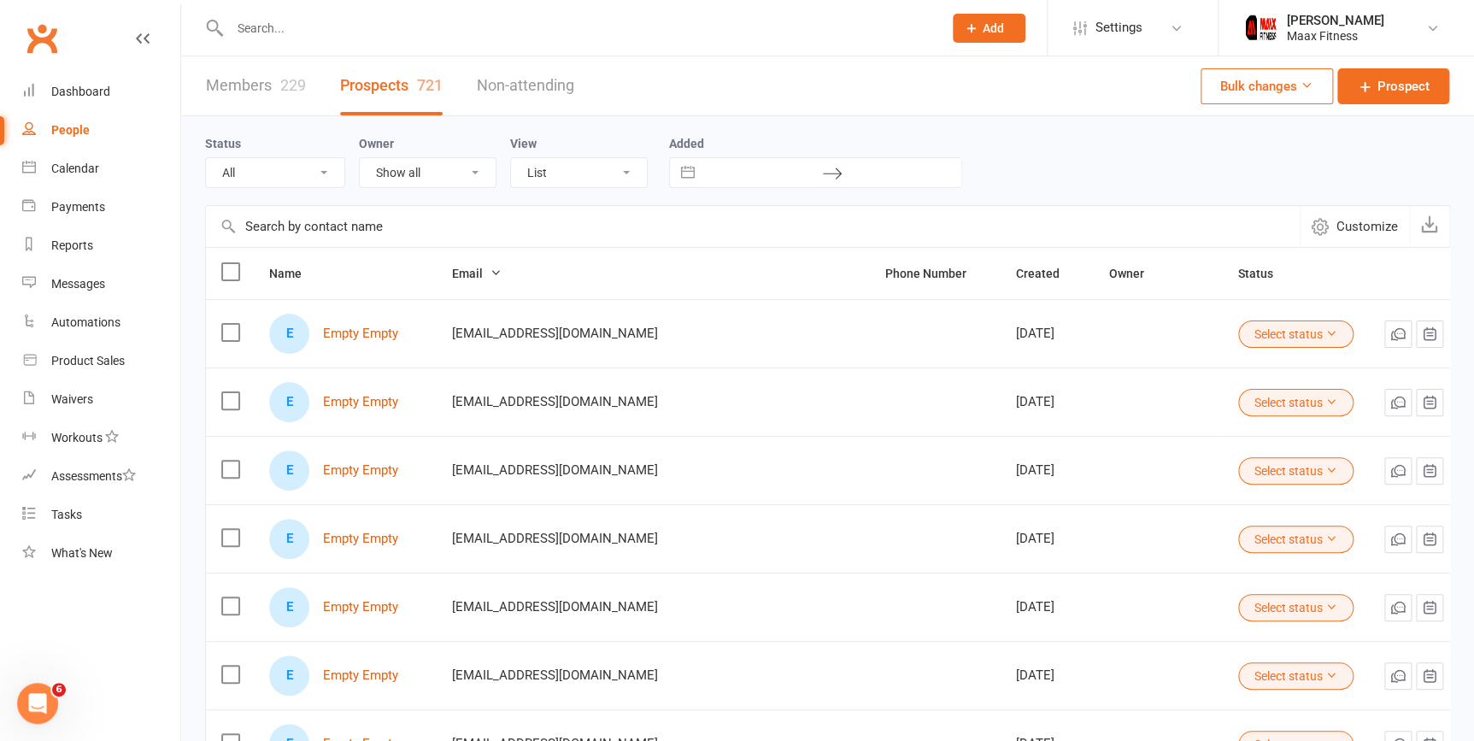
click at [280, 84] on div "229" at bounding box center [293, 85] width 26 height 18
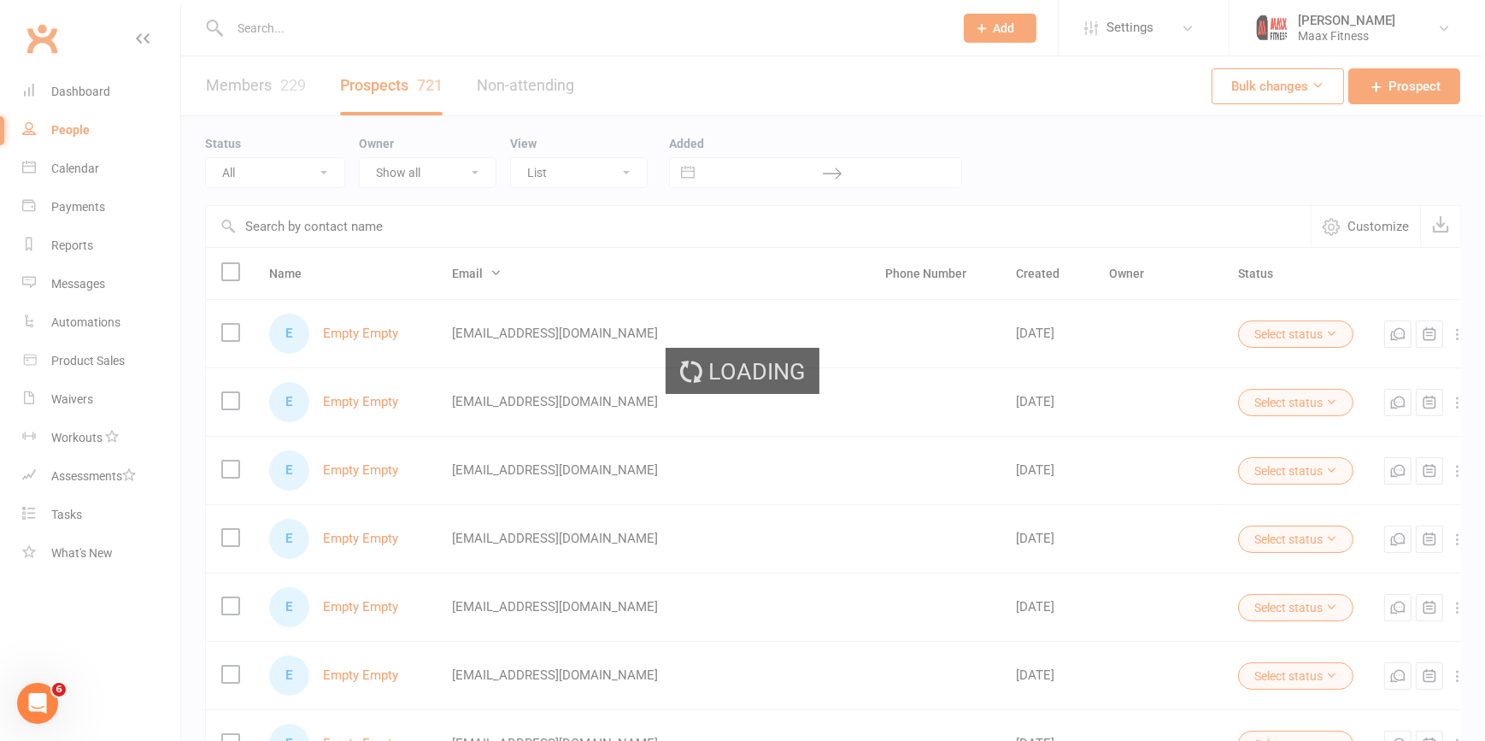
select select "100"
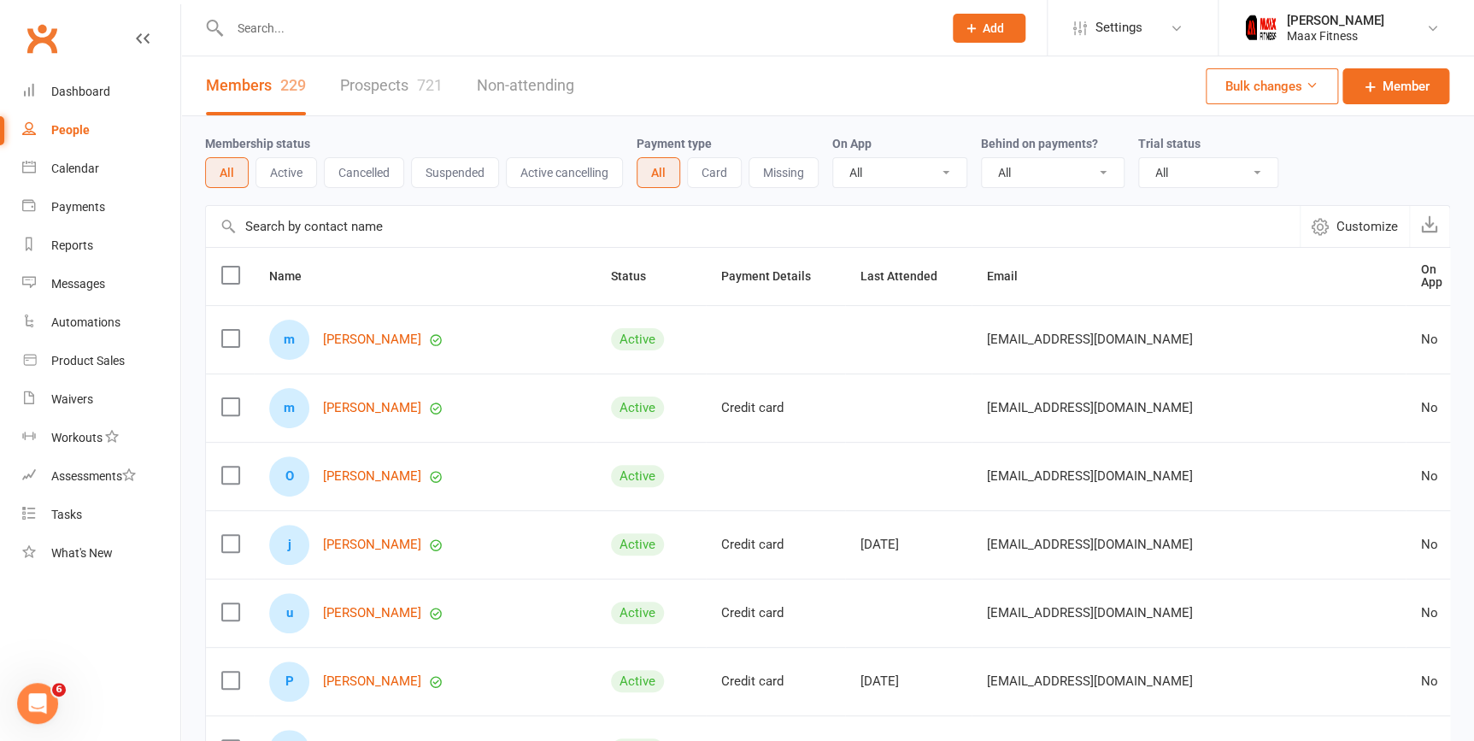
click at [361, 81] on link "Prospects 721" at bounding box center [391, 85] width 103 height 59
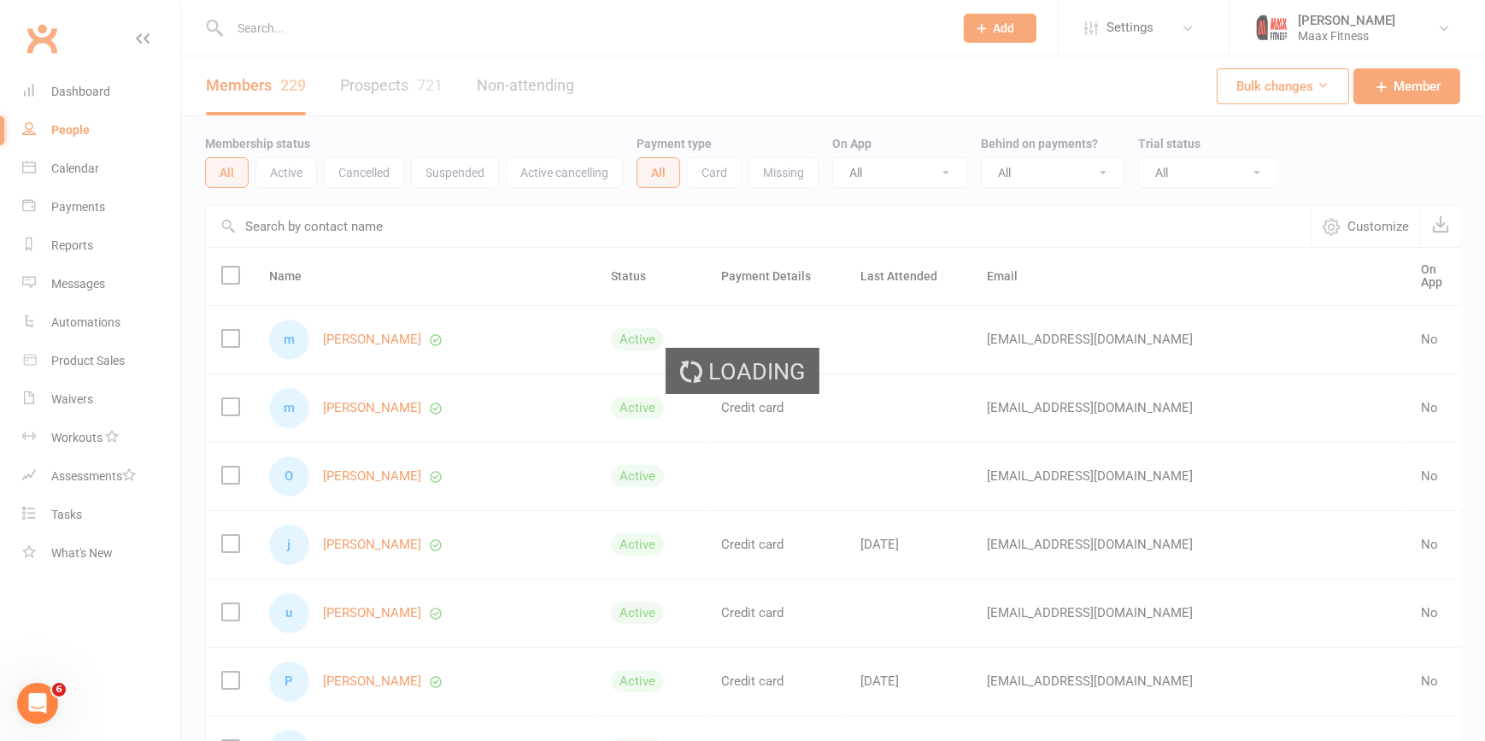
select select "100"
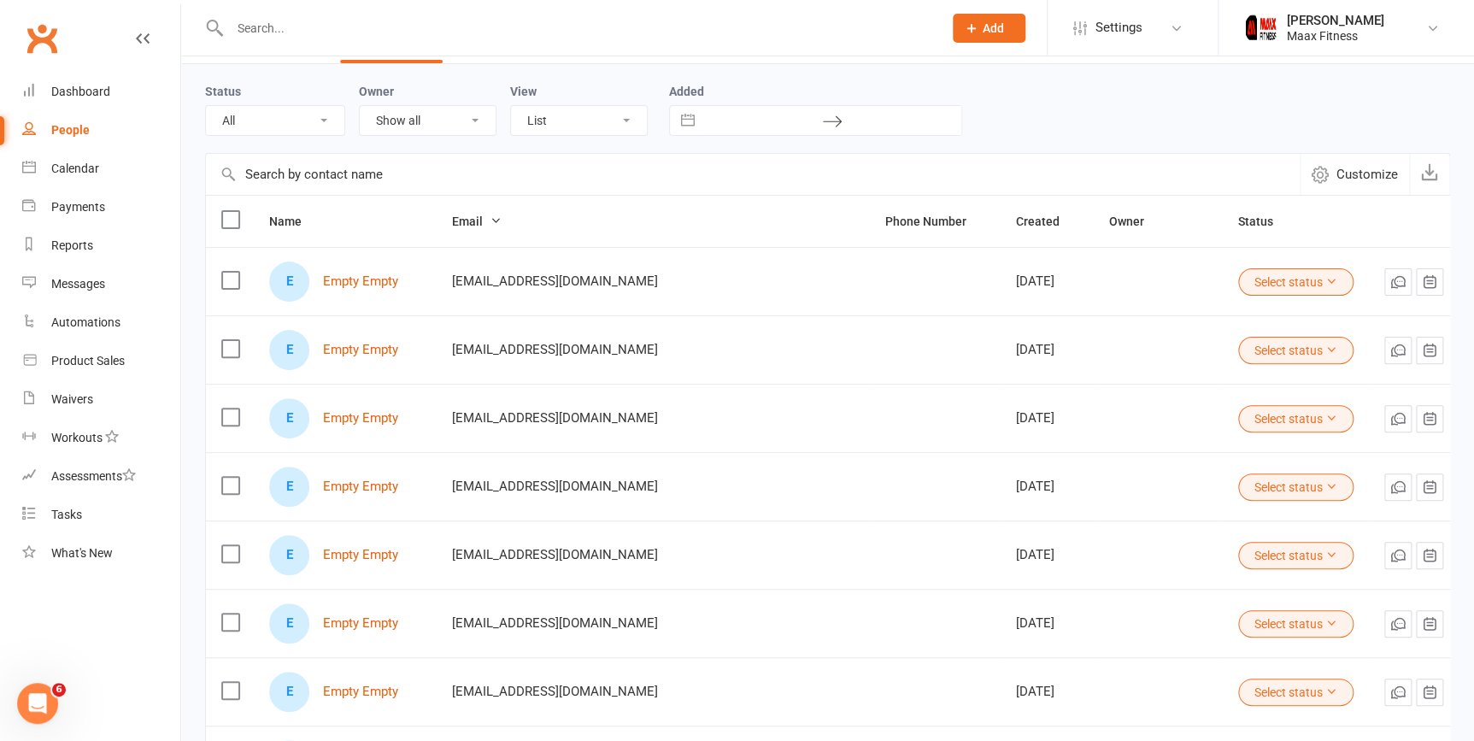
scroll to position [77, 0]
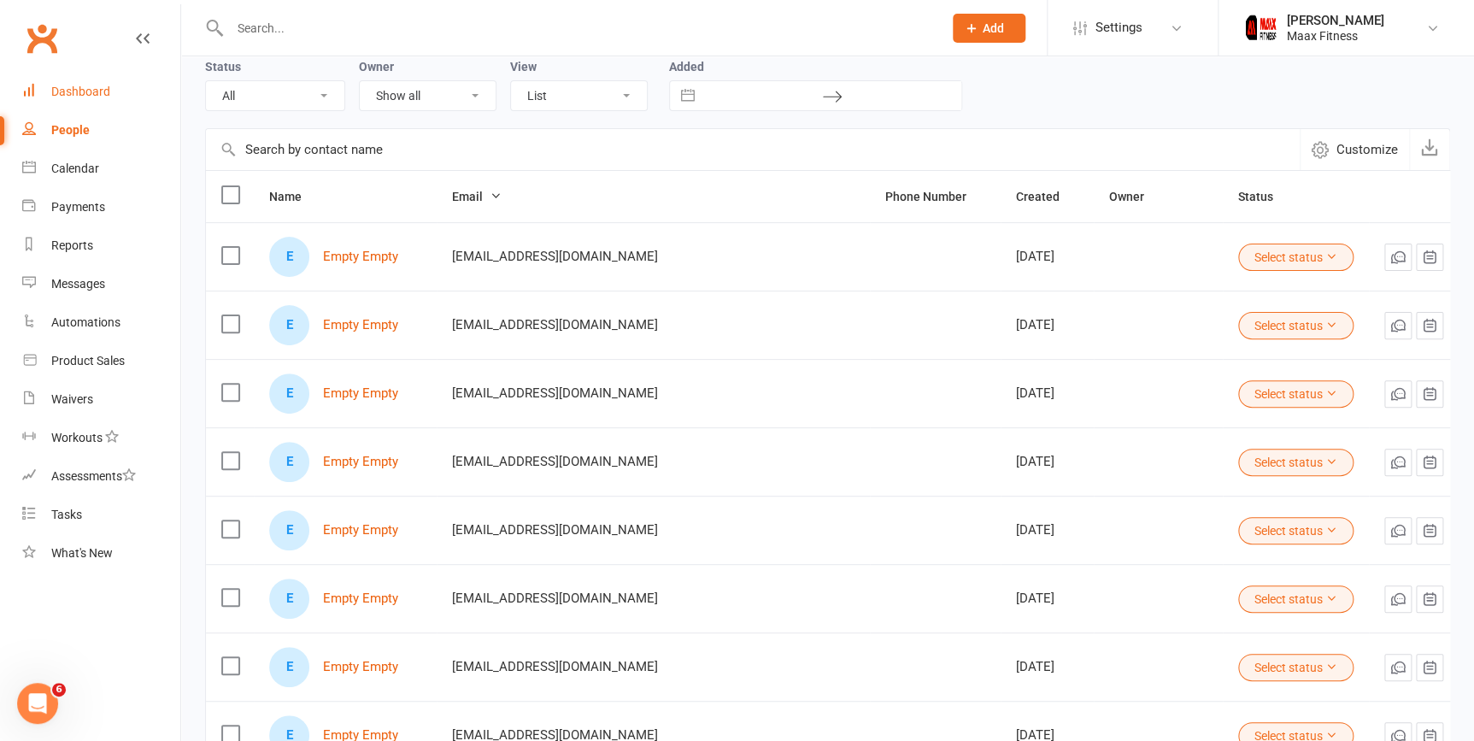
click at [90, 97] on div "Dashboard" at bounding box center [80, 92] width 59 height 14
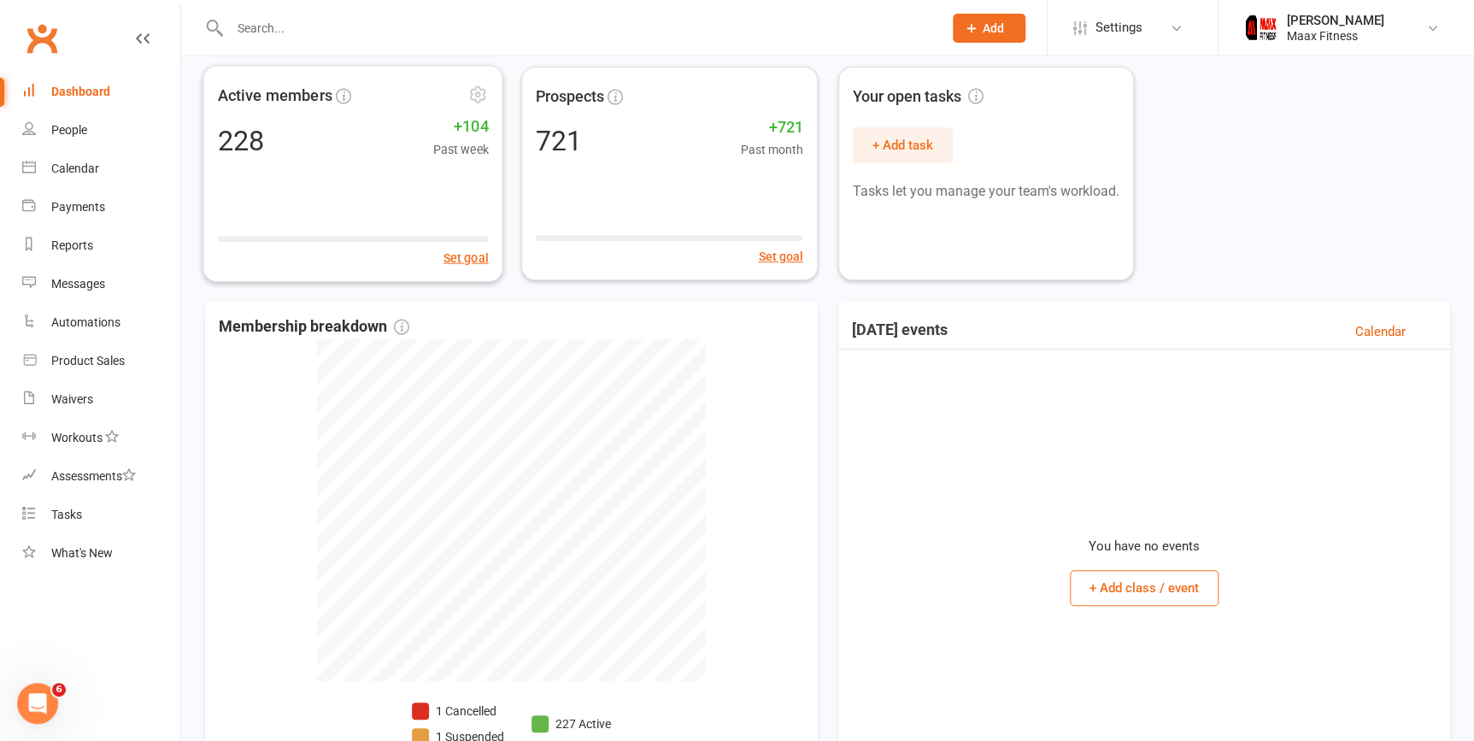
scroll to position [59, 0]
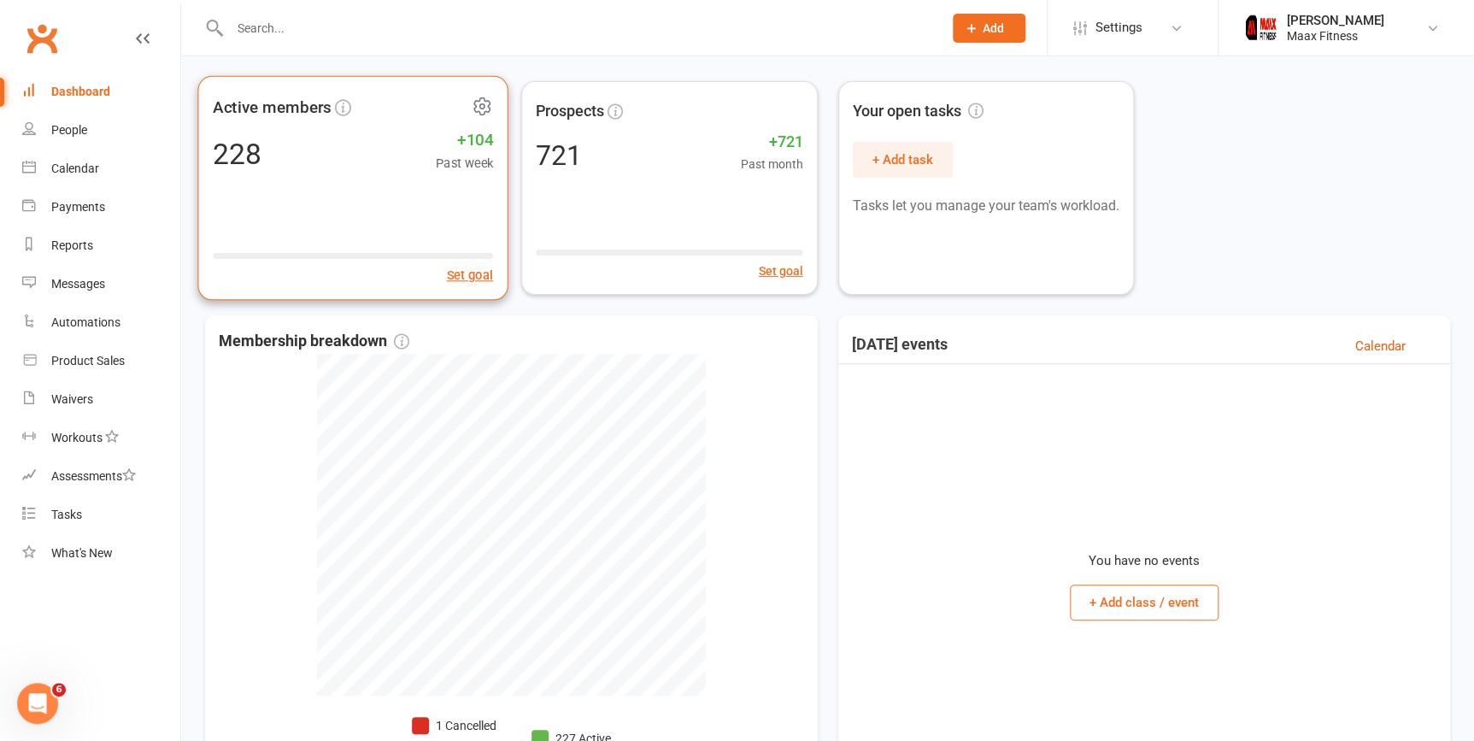
click at [333, 185] on div "Active members 228 +104 Past week Set goal" at bounding box center [352, 188] width 311 height 225
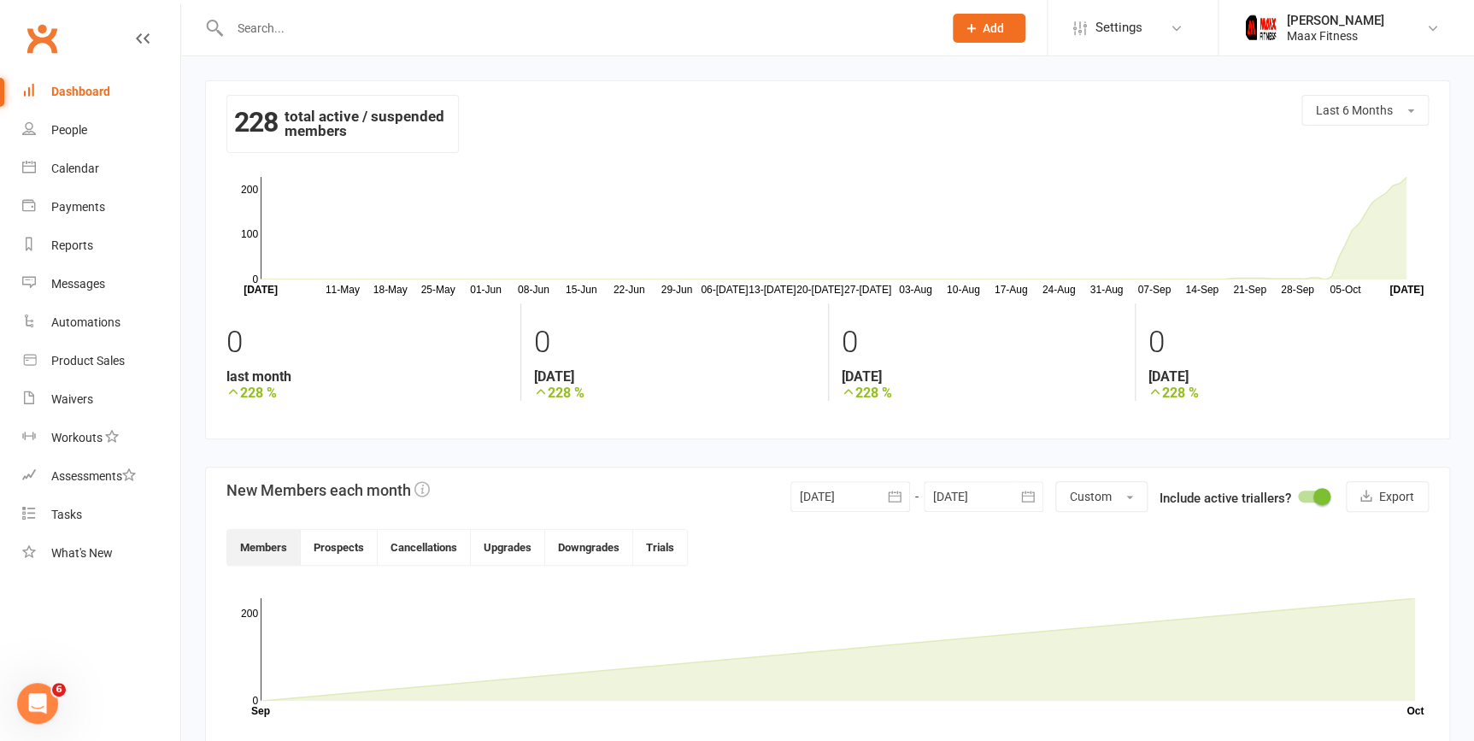
click at [114, 88] on link "Dashboard" at bounding box center [101, 92] width 158 height 38
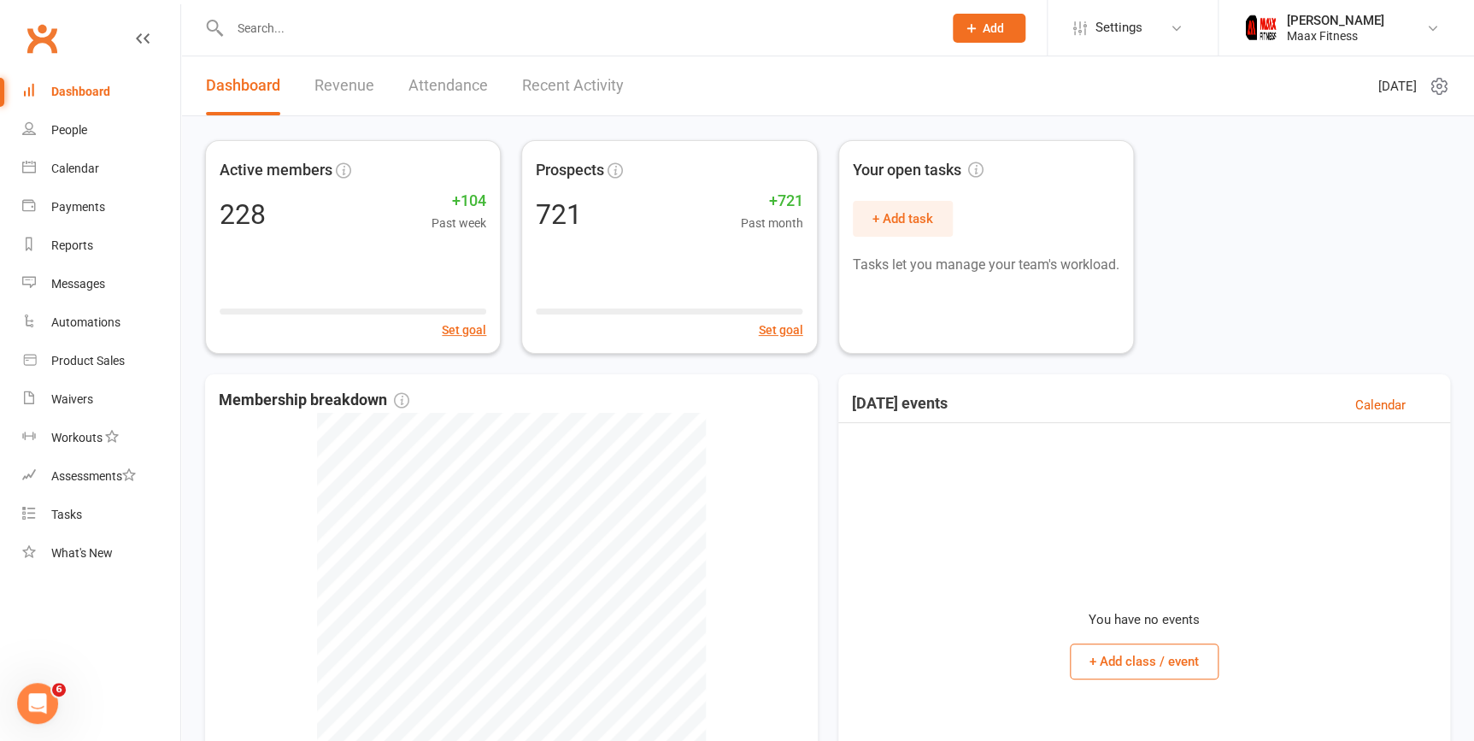
click at [340, 77] on link "Revenue" at bounding box center [344, 85] width 60 height 59
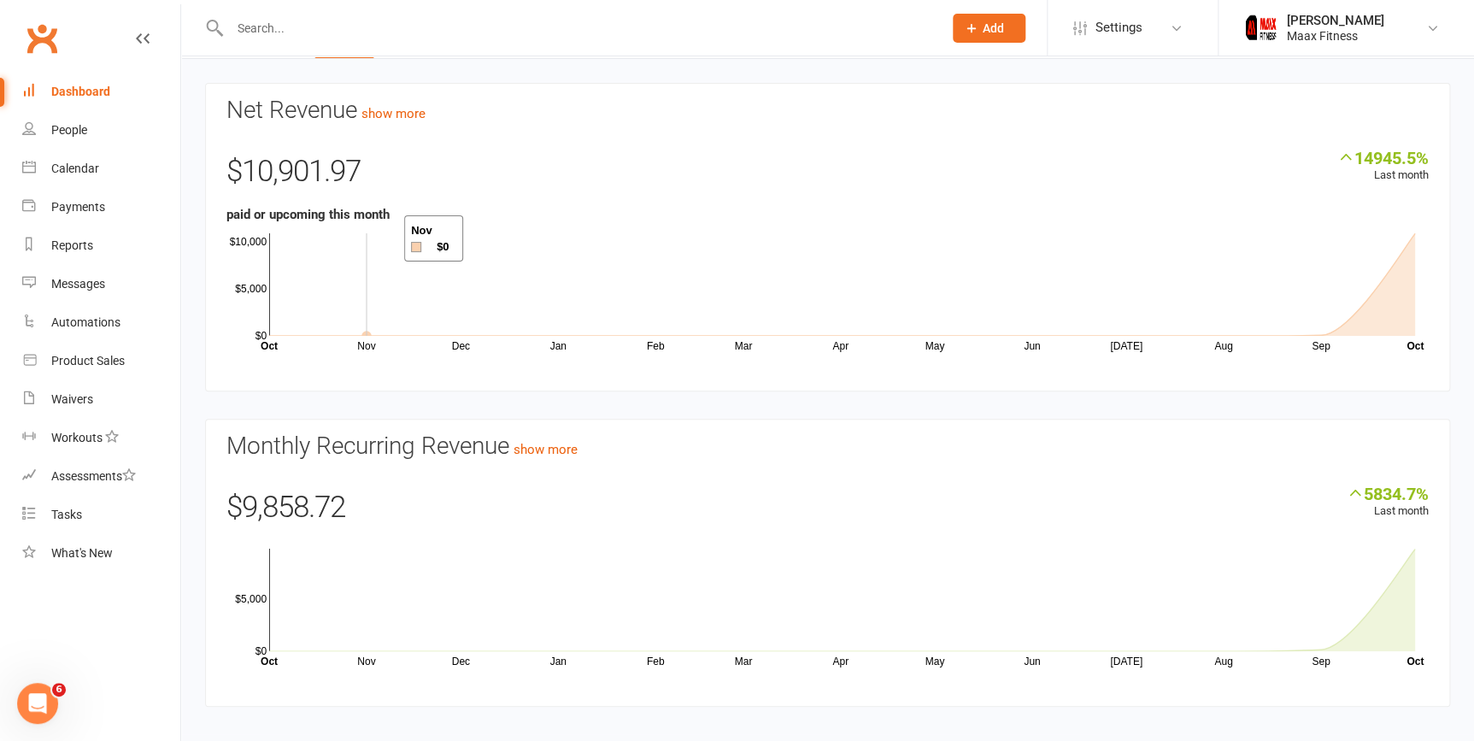
scroll to position [73, 0]
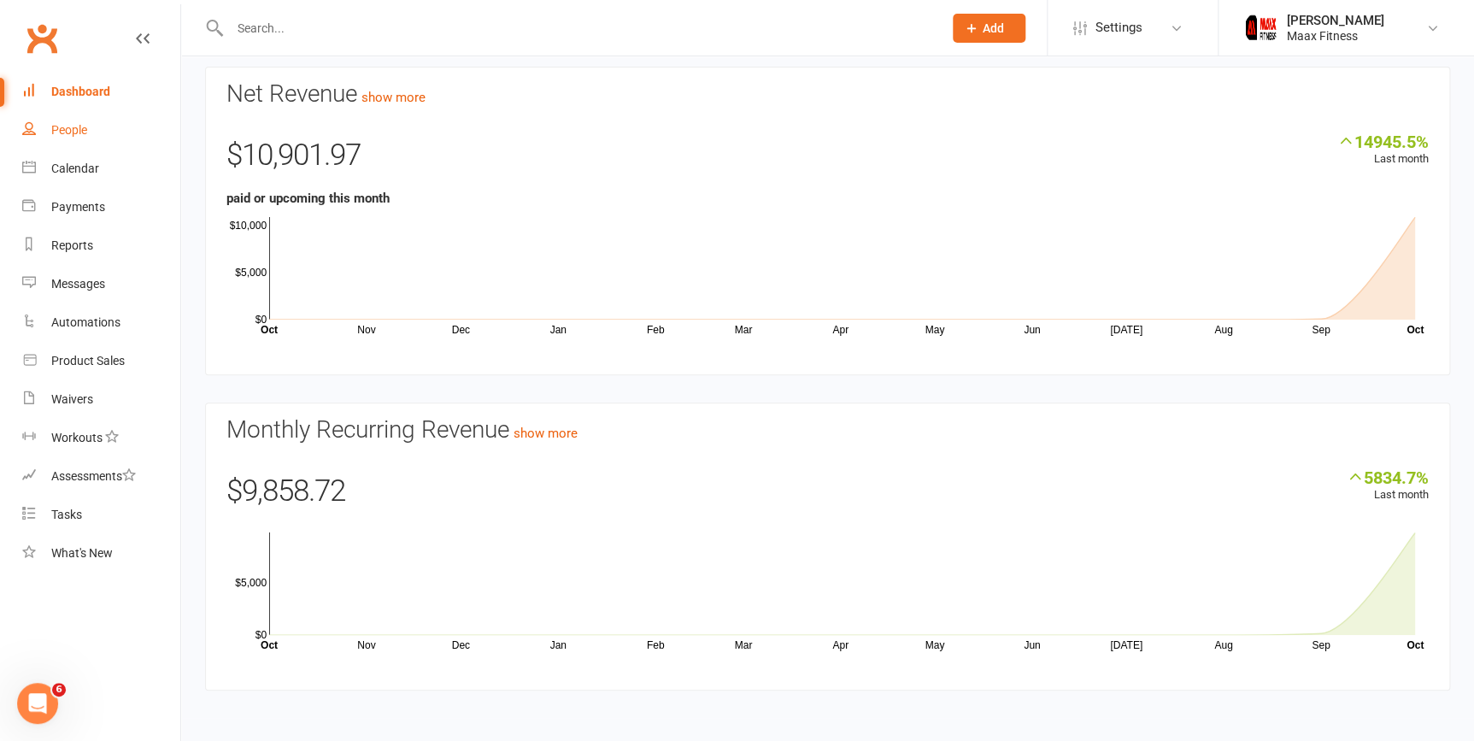
click at [79, 126] on div "People" at bounding box center [69, 130] width 36 height 14
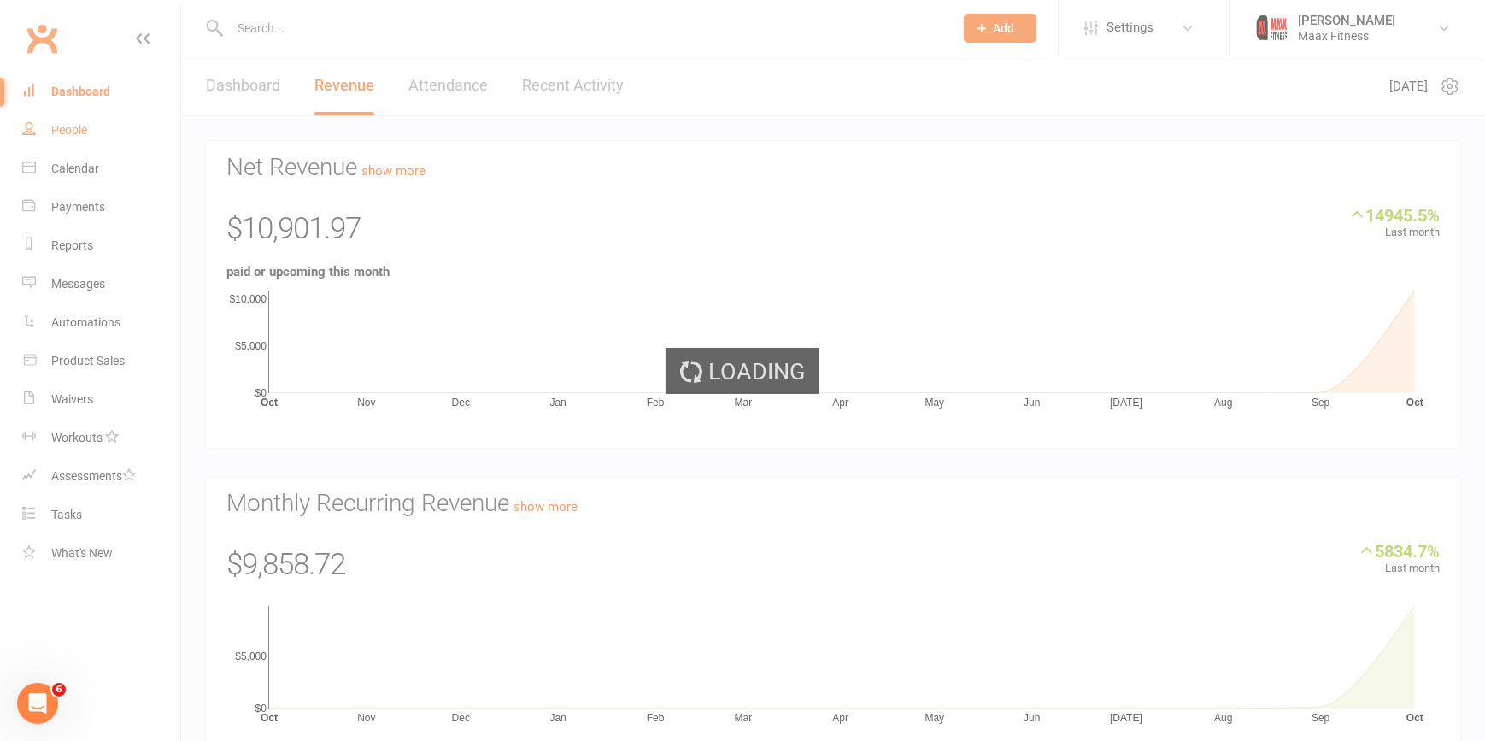
select select "100"
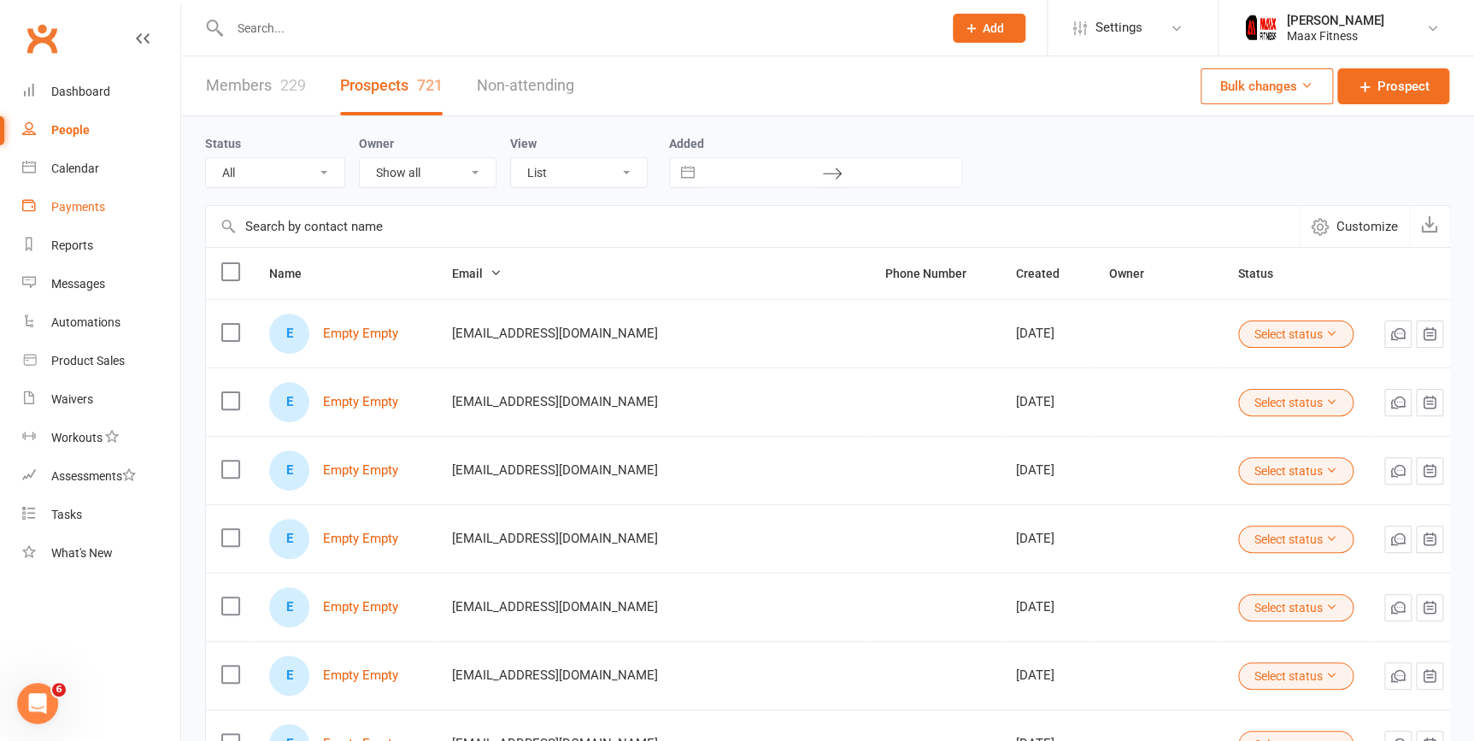
click at [98, 208] on div "Payments" at bounding box center [78, 207] width 54 height 14
